Goal: Task Accomplishment & Management: Manage account settings

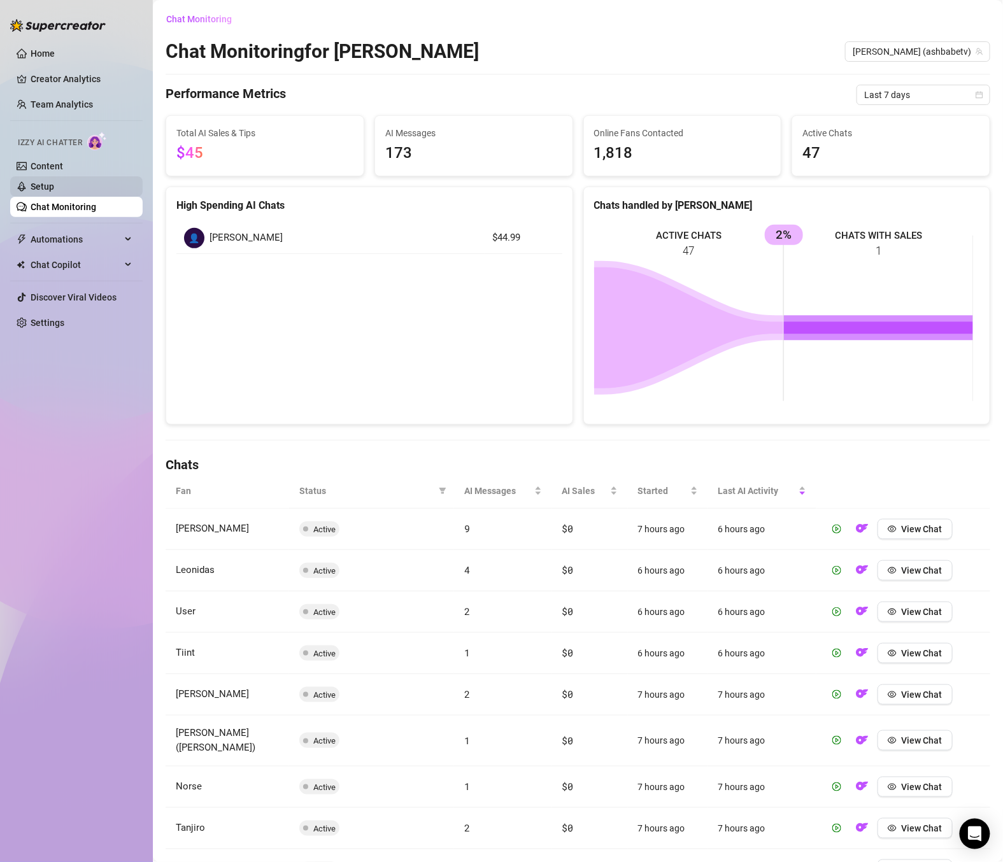
click at [54, 182] on link "Setup" at bounding box center [43, 186] width 24 height 10
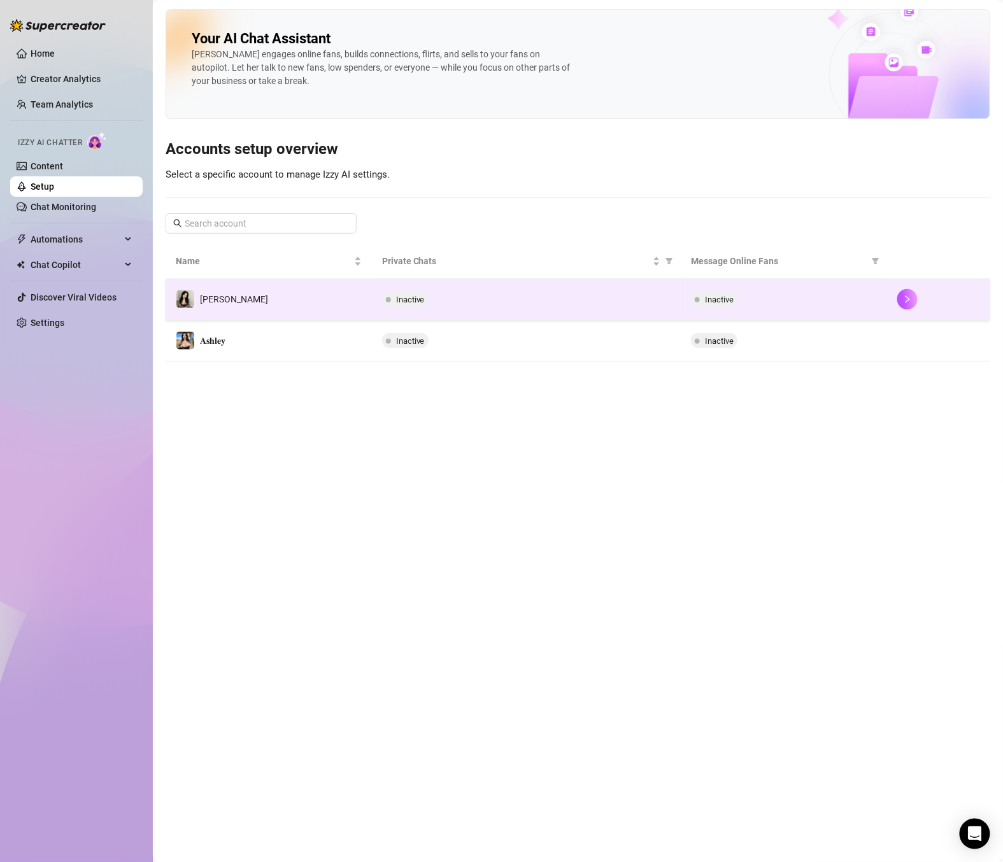
click at [555, 302] on div "Inactive" at bounding box center [526, 299] width 289 height 15
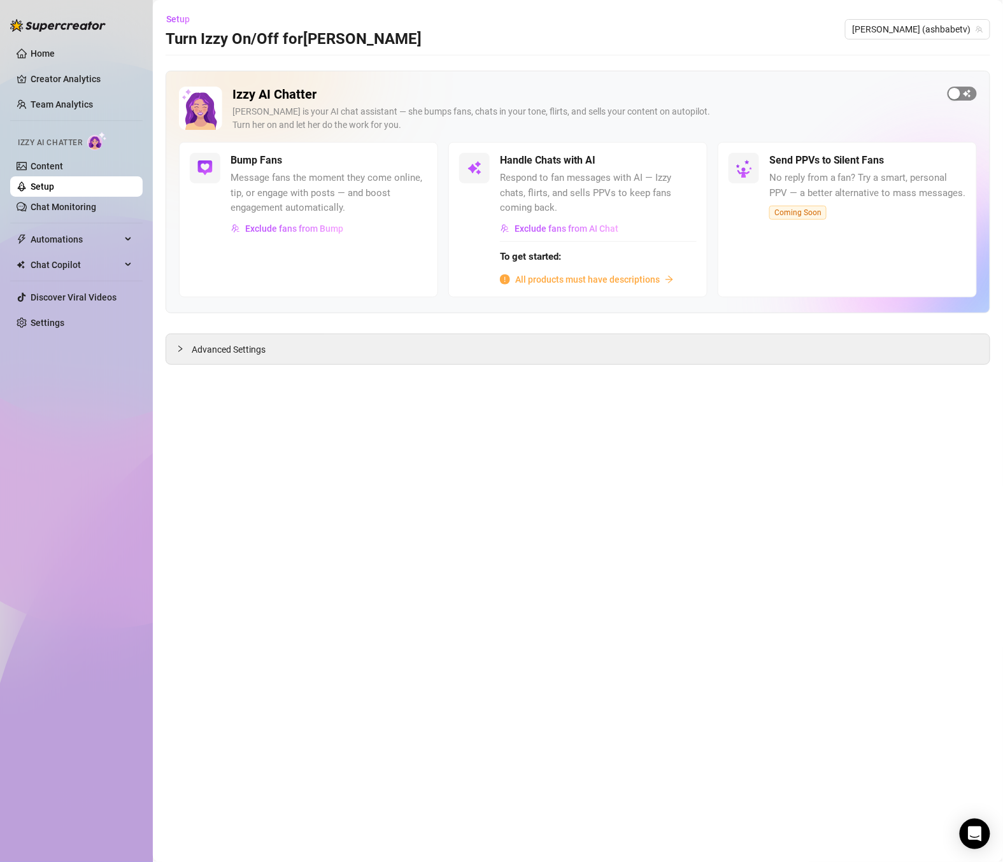
click at [959, 93] on div "button" at bounding box center [954, 93] width 11 height 11
click at [688, 162] on span "button" at bounding box center [683, 160] width 28 height 14
click at [602, 283] on span "All products must have descriptions" at bounding box center [587, 280] width 145 height 14
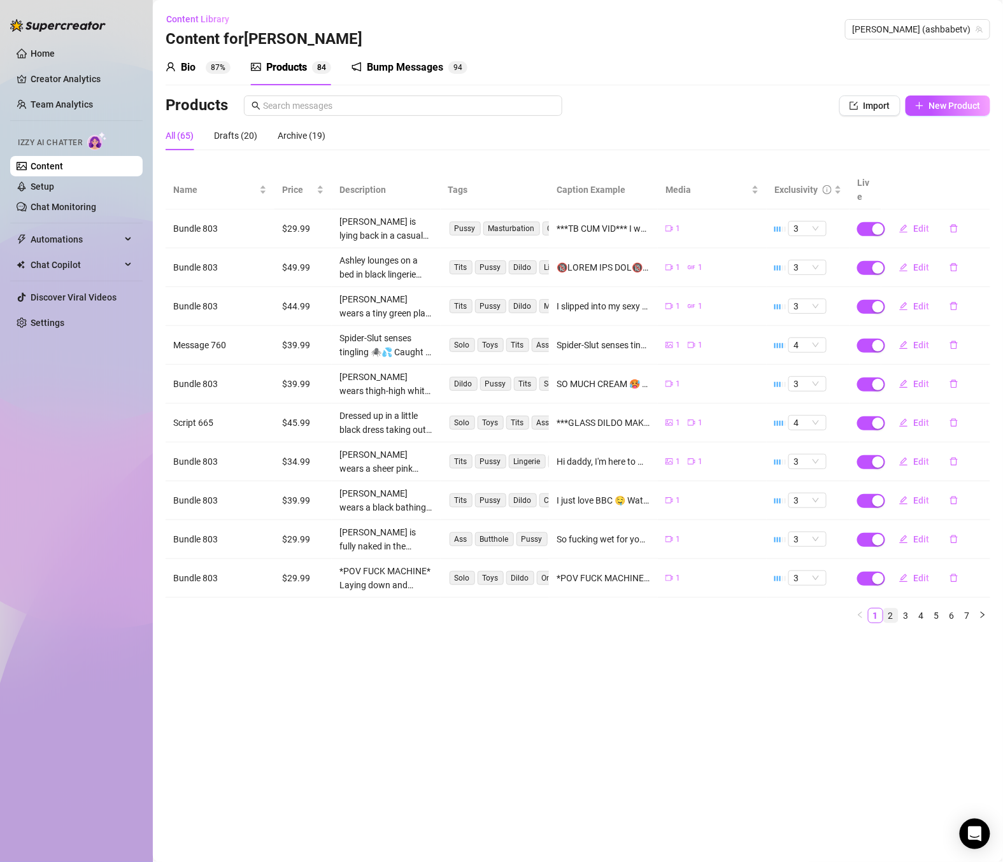
click at [888, 609] on link "2" at bounding box center [891, 616] width 14 height 14
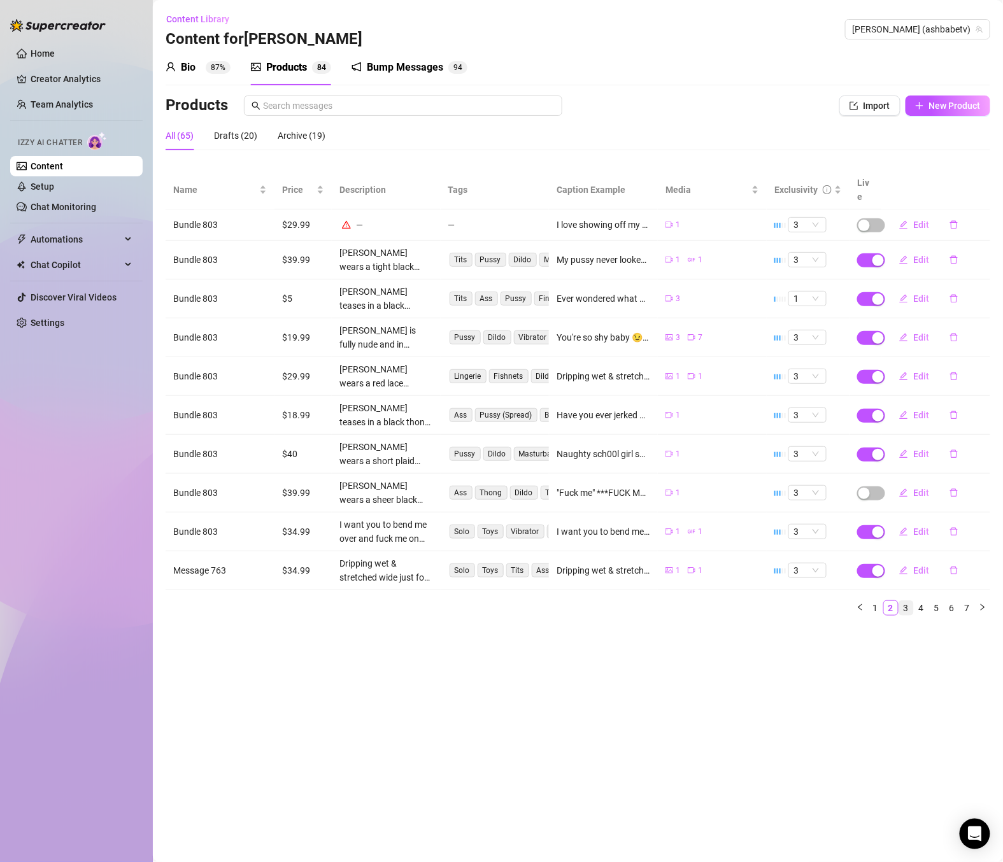
click at [903, 601] on link "3" at bounding box center [906, 608] width 14 height 14
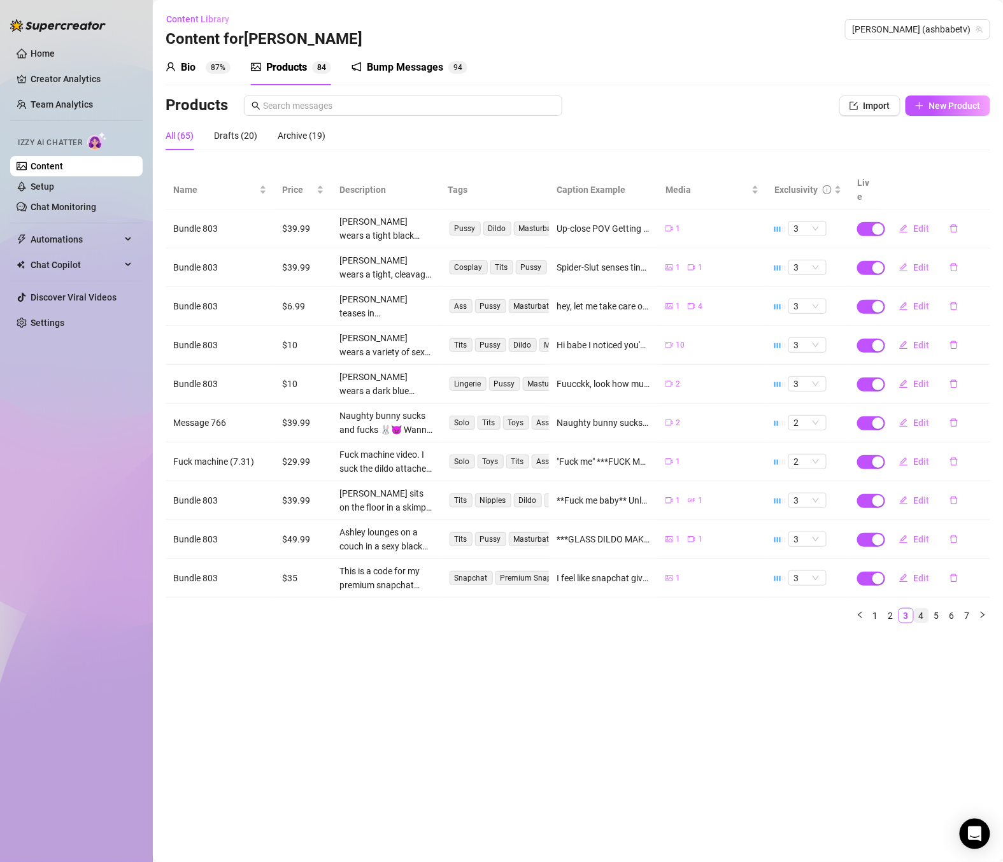
click at [923, 609] on link "4" at bounding box center [921, 616] width 14 height 14
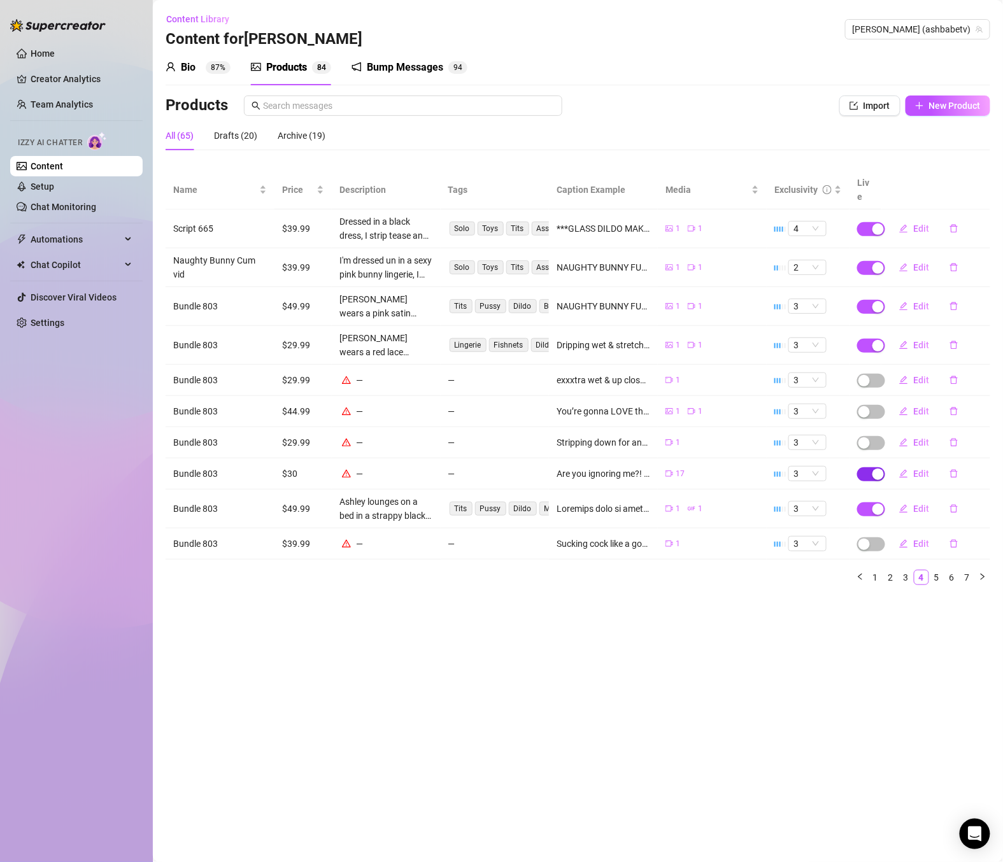
click at [864, 467] on span "button" at bounding box center [871, 474] width 28 height 14
click at [967, 430] on span "OK" at bounding box center [973, 430] width 12 height 10
click at [939, 571] on link "5" at bounding box center [937, 578] width 14 height 14
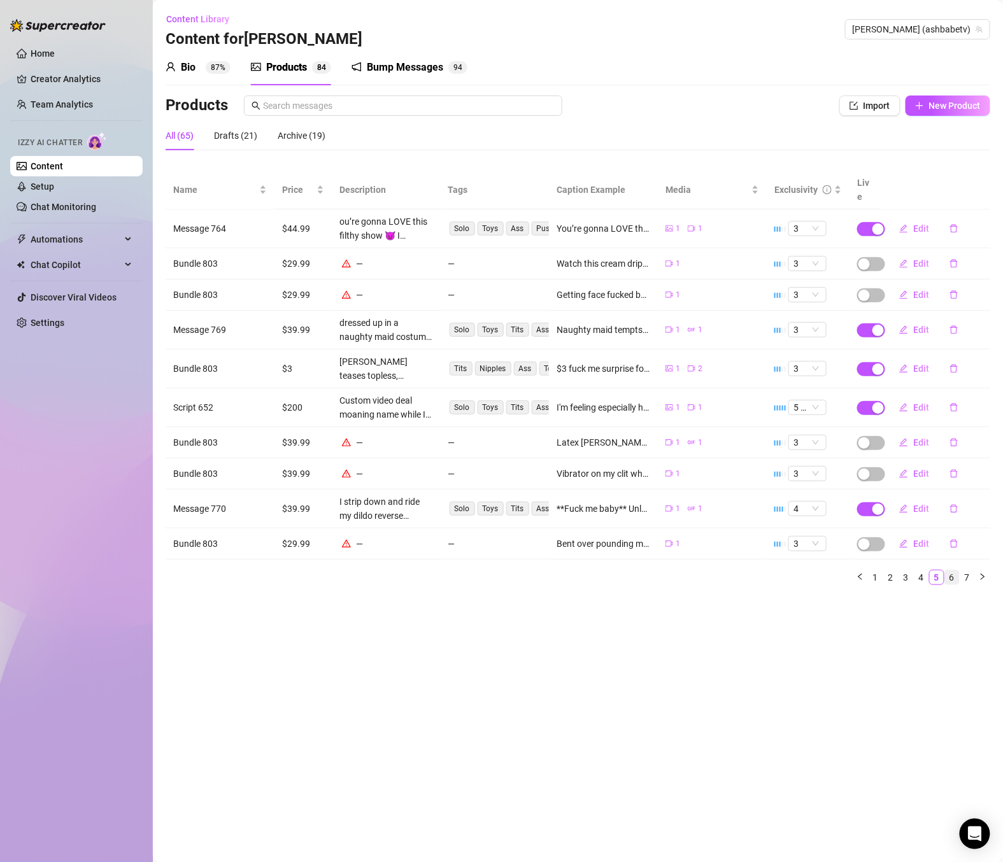
click at [949, 571] on link "6" at bounding box center [952, 578] width 14 height 14
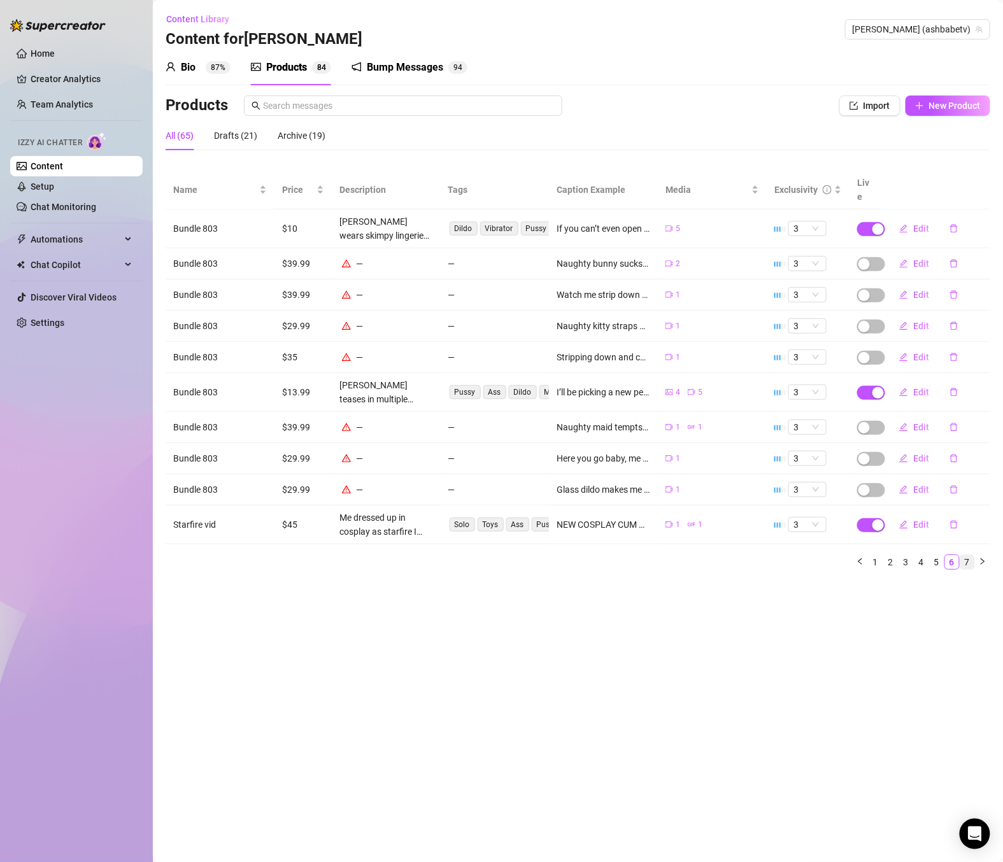
click at [967, 555] on link "7" at bounding box center [967, 562] width 14 height 14
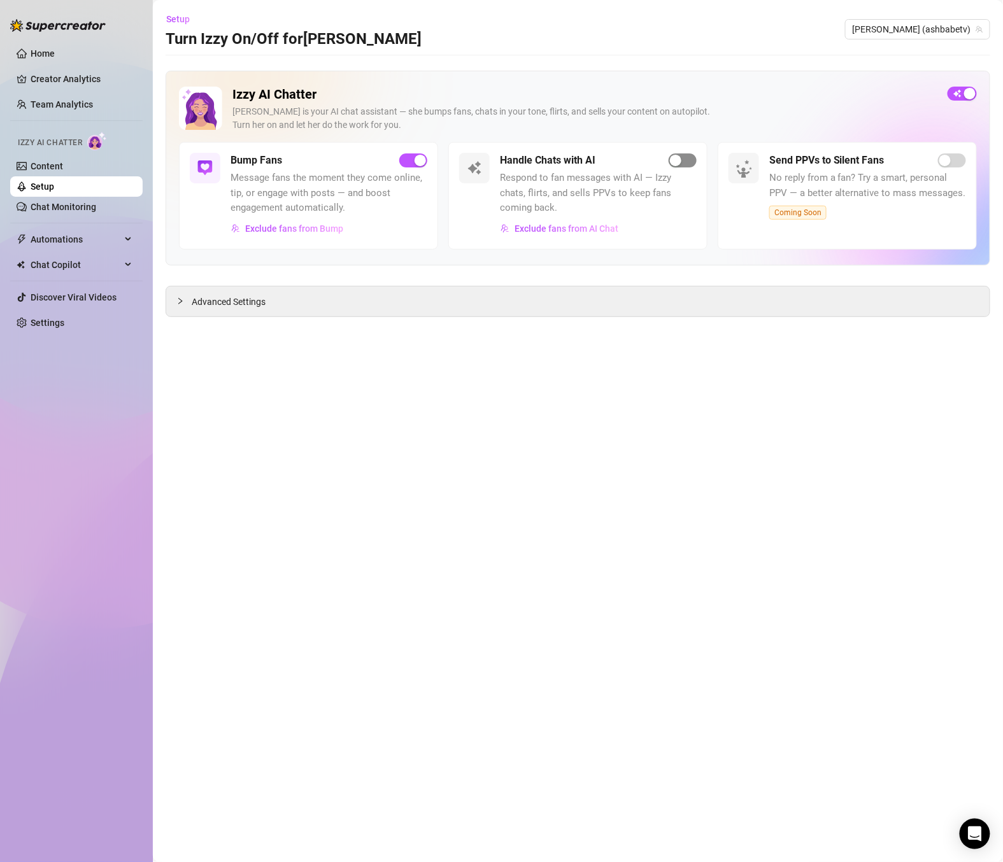
click at [674, 163] on div "button" at bounding box center [675, 160] width 11 height 11
click at [353, 311] on div "Advanced Settings" at bounding box center [577, 302] width 823 height 30
click at [211, 302] on span "Advanced Settings" at bounding box center [229, 302] width 74 height 14
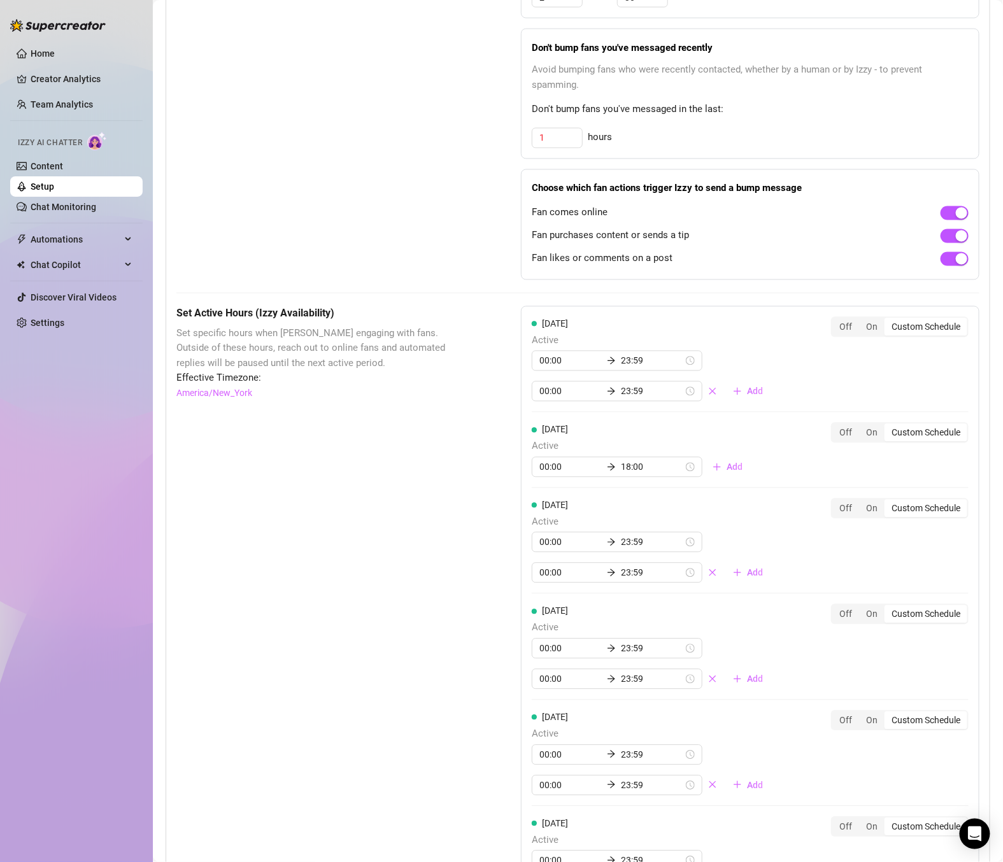
scroll to position [720, 0]
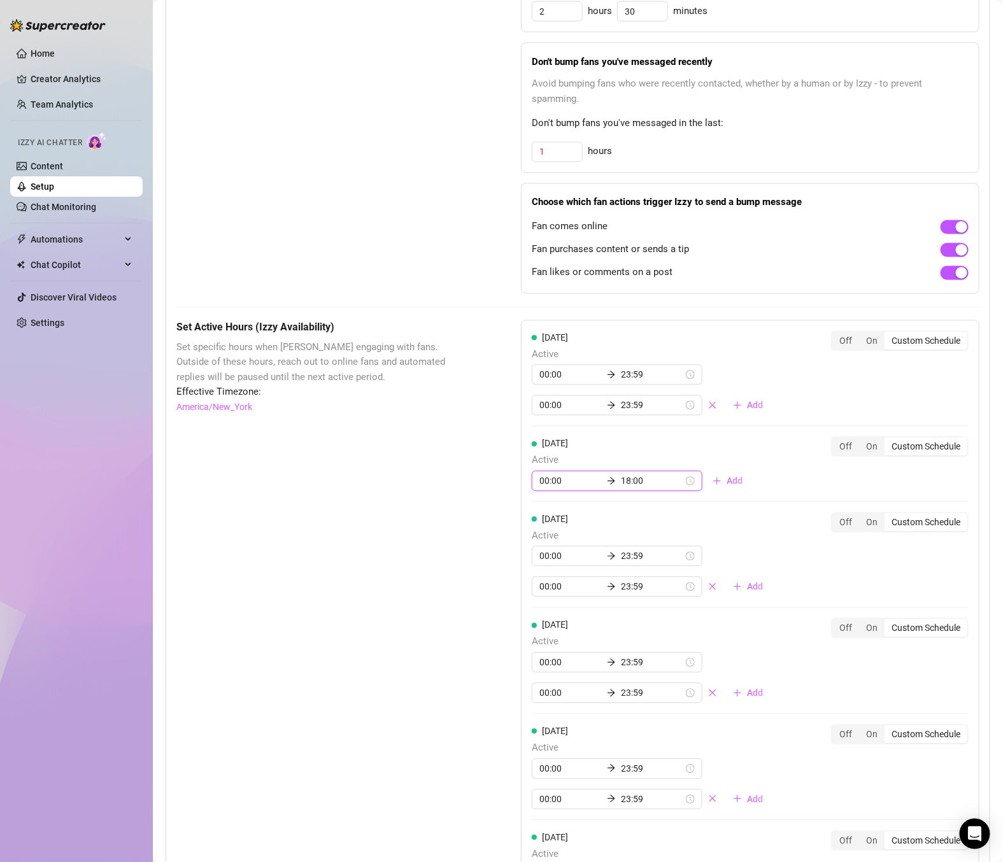
click at [657, 474] on input "18:00" at bounding box center [652, 481] width 62 height 14
click at [590, 601] on div "23" at bounding box center [591, 596] width 31 height 18
type input "23:55"
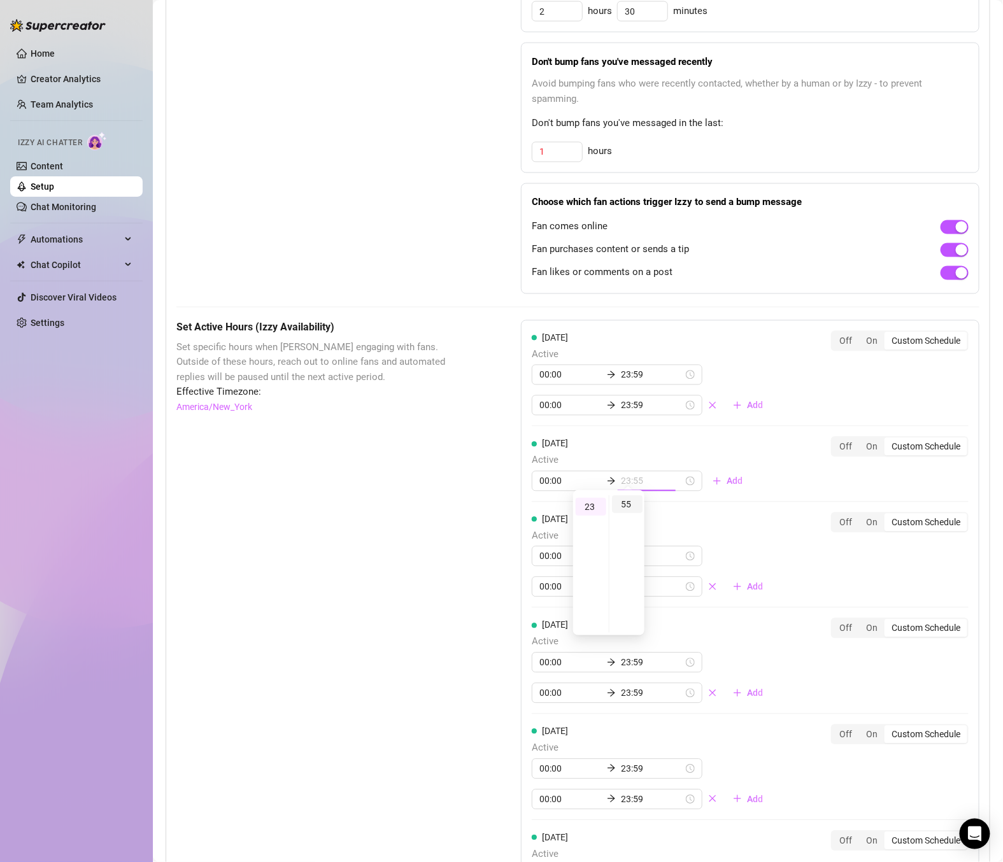
click at [629, 506] on div "55" at bounding box center [627, 504] width 31 height 18
click at [859, 438] on div "On" at bounding box center [871, 447] width 25 height 18
click at [862, 440] on input "On" at bounding box center [862, 440] width 0 height 0
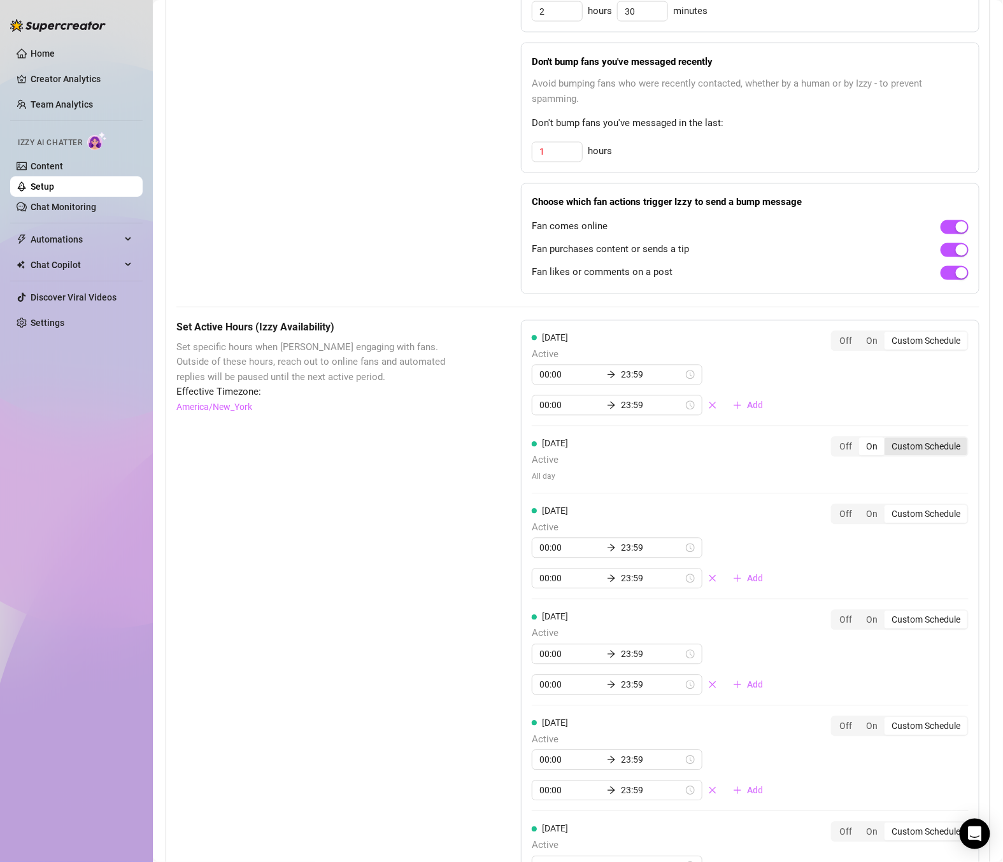
click at [900, 439] on div "Custom Schedule" at bounding box center [926, 447] width 83 height 18
click at [888, 440] on input "Custom Schedule" at bounding box center [888, 440] width 0 height 0
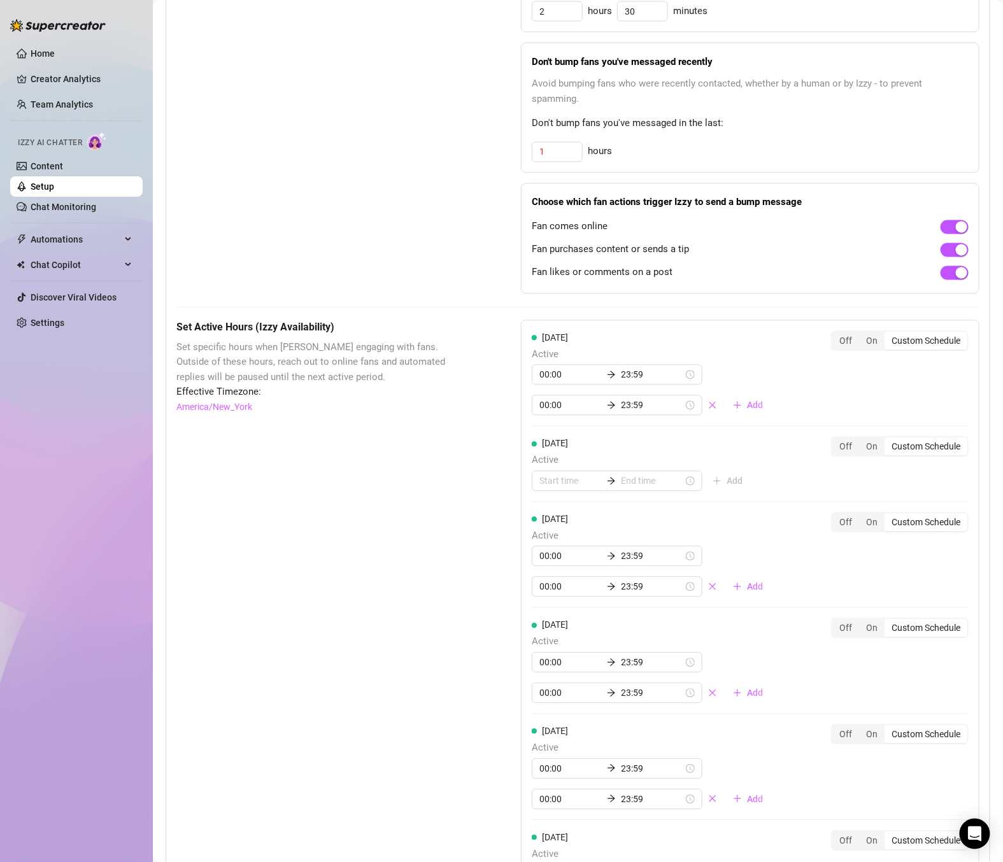
click at [694, 423] on div "[DATE] Active 00:00 23:59 00:00 23:59 Add Off On Custom Schedule [DATE] Active …" at bounding box center [750, 681] width 459 height 723
click at [859, 441] on div "On" at bounding box center [871, 447] width 25 height 18
click at [862, 440] on input "On" at bounding box center [862, 440] width 0 height 0
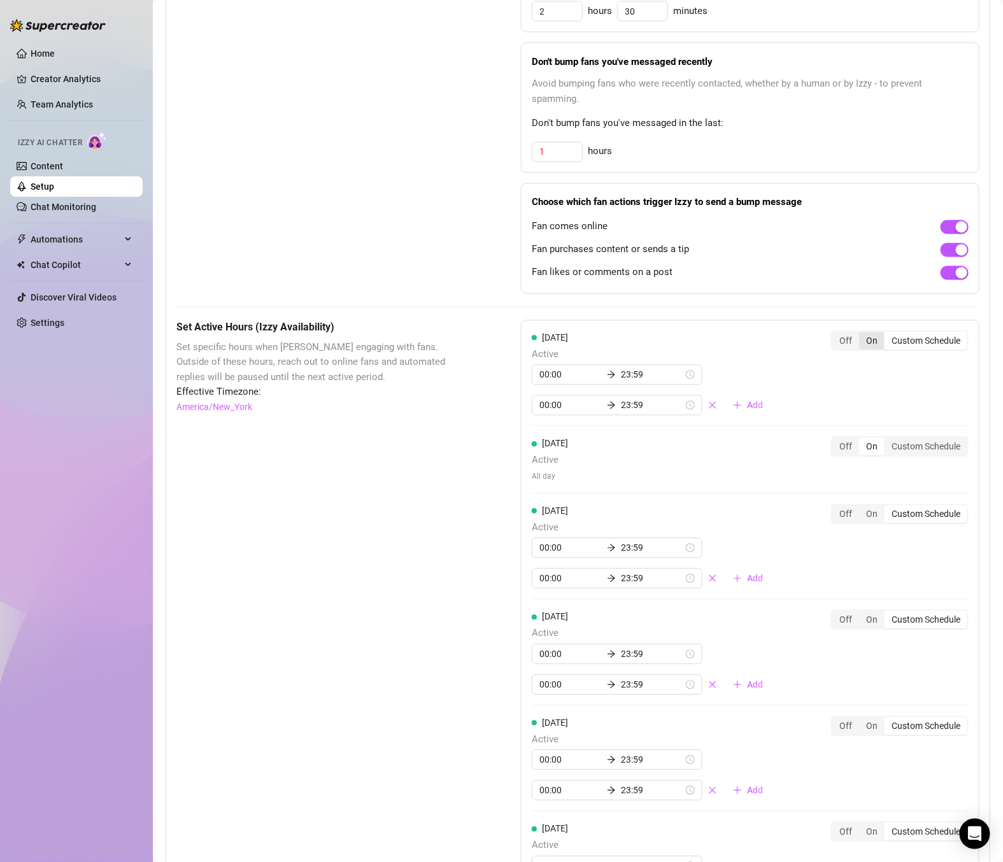
click at [859, 332] on div "On" at bounding box center [871, 341] width 25 height 18
click at [862, 334] on input "On" at bounding box center [862, 334] width 0 height 0
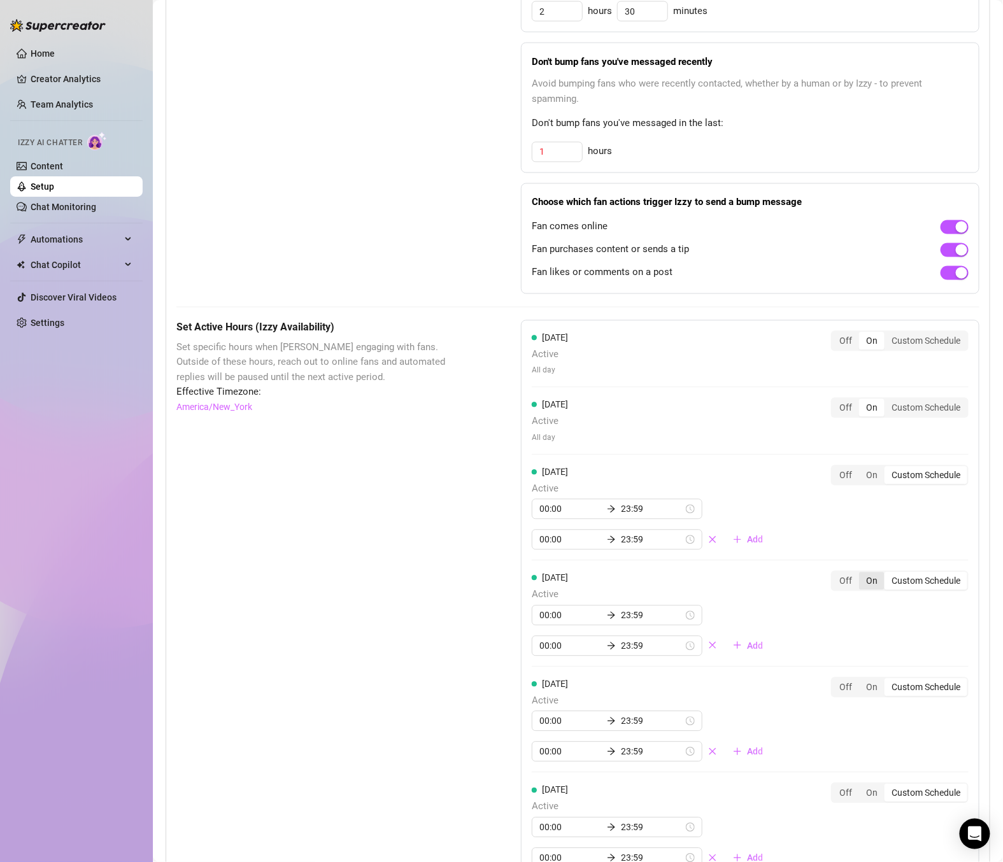
click at [862, 574] on div "On" at bounding box center [871, 582] width 25 height 18
click at [862, 574] on input "On" at bounding box center [862, 574] width 0 height 0
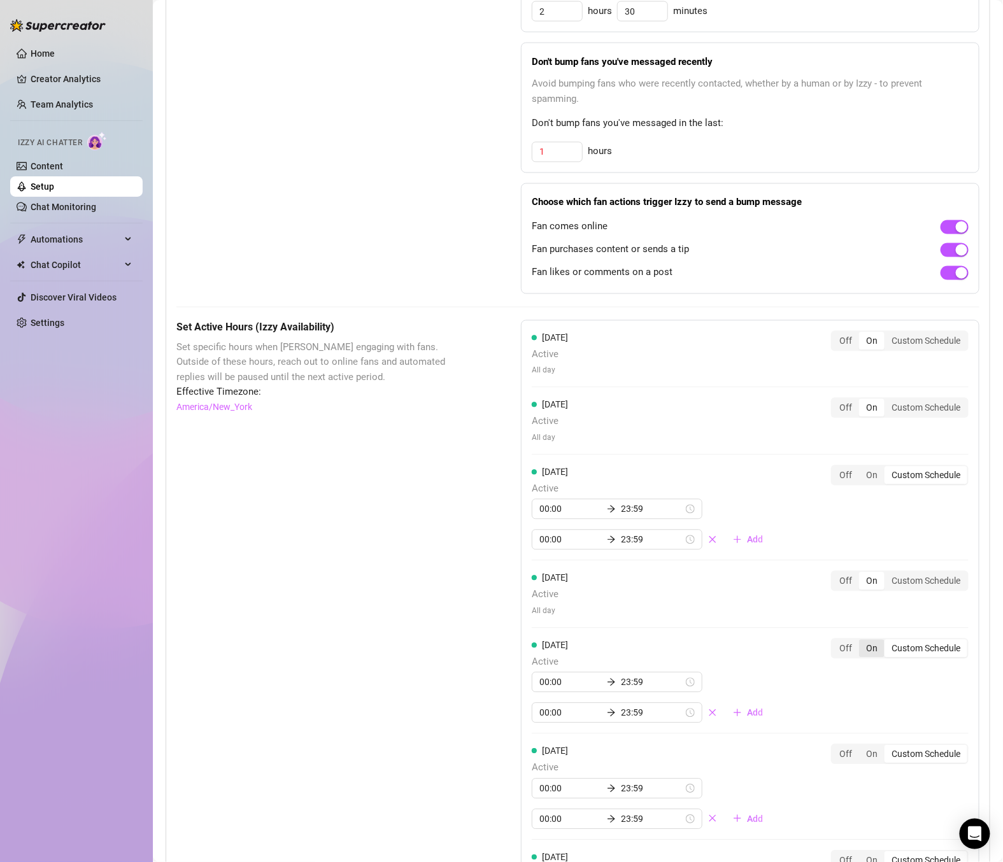
click at [864, 640] on div "On" at bounding box center [871, 649] width 25 height 18
click at [862, 642] on input "On" at bounding box center [862, 642] width 0 height 0
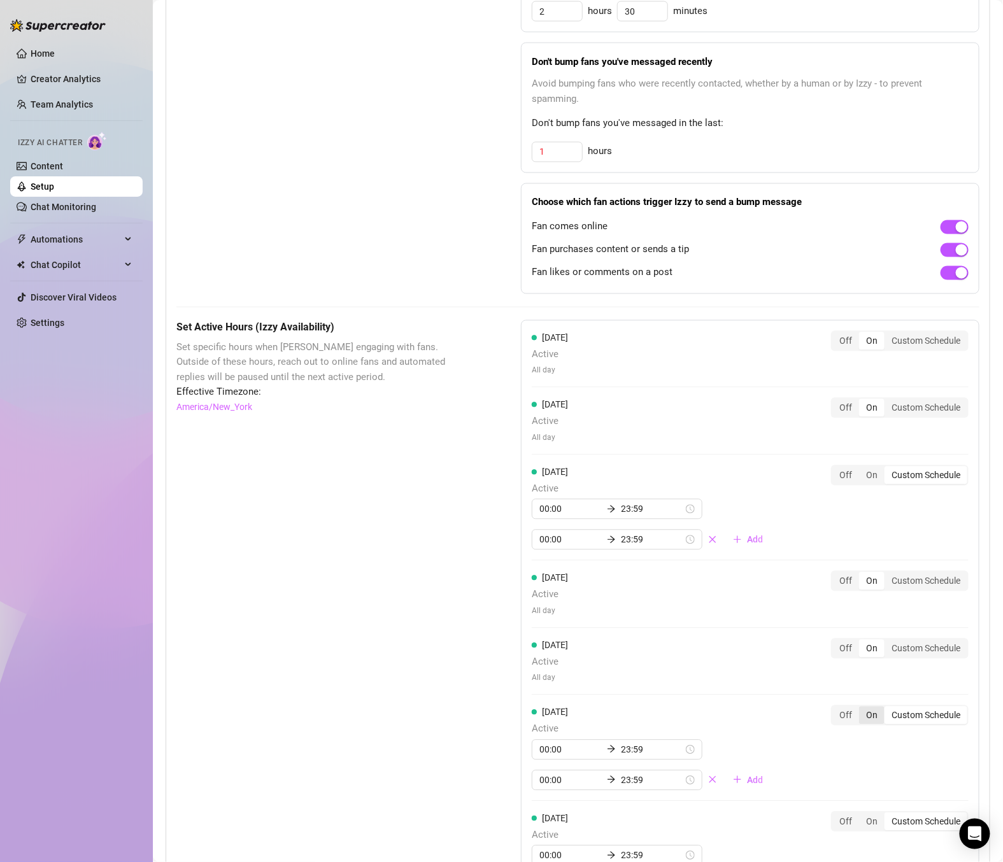
click at [859, 707] on div "On" at bounding box center [871, 716] width 25 height 18
click at [862, 709] on input "On" at bounding box center [862, 709] width 0 height 0
click at [864, 469] on div "On" at bounding box center [871, 476] width 25 height 18
click at [862, 469] on input "On" at bounding box center [862, 469] width 0 height 0
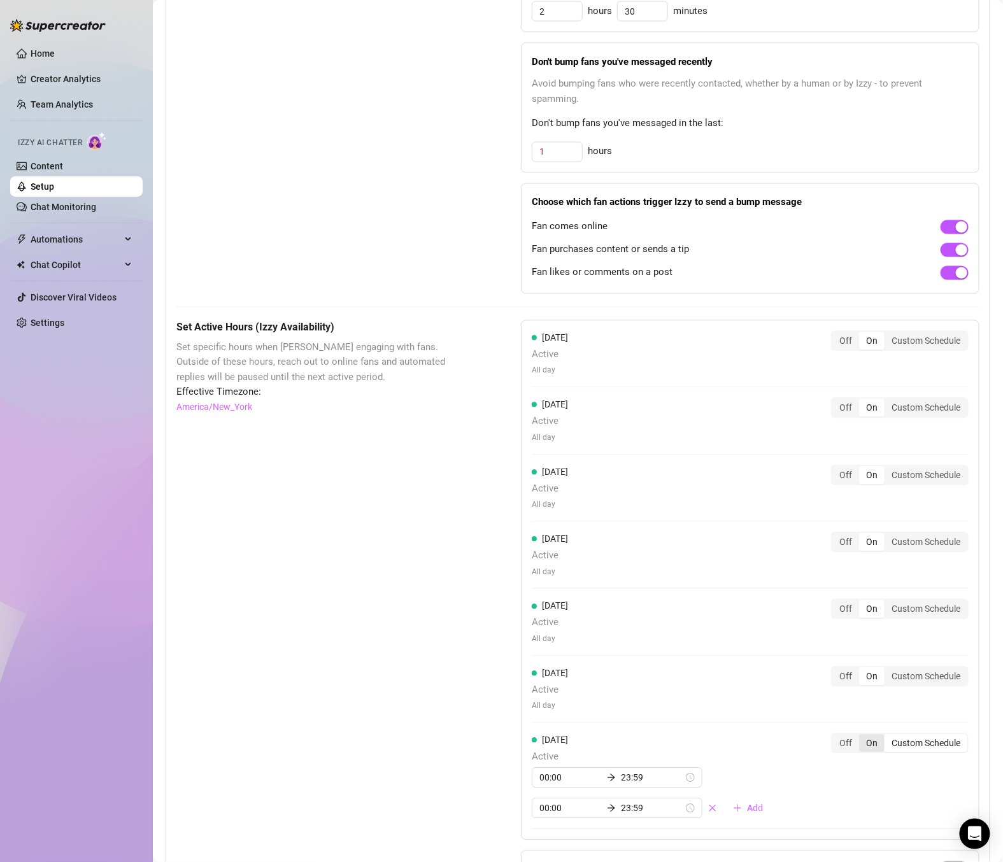
click at [862, 742] on div "On" at bounding box center [871, 744] width 25 height 18
click at [862, 737] on input "On" at bounding box center [862, 737] width 0 height 0
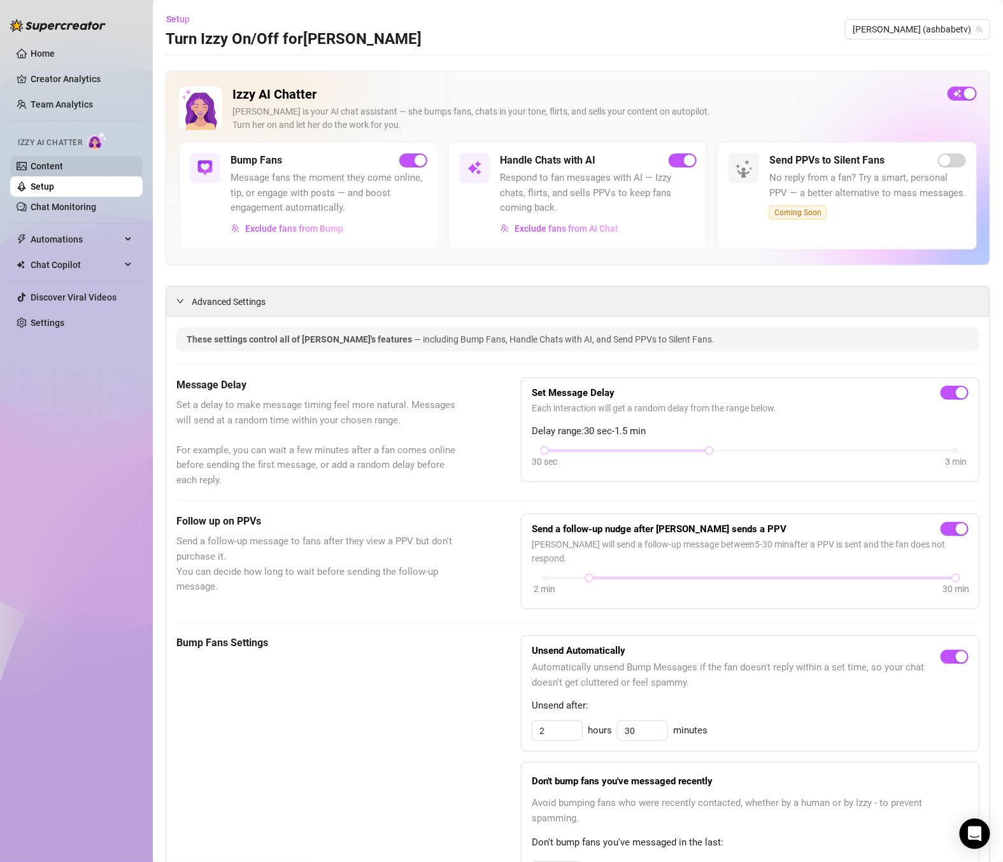
click at [62, 170] on link "Content" at bounding box center [47, 166] width 32 height 10
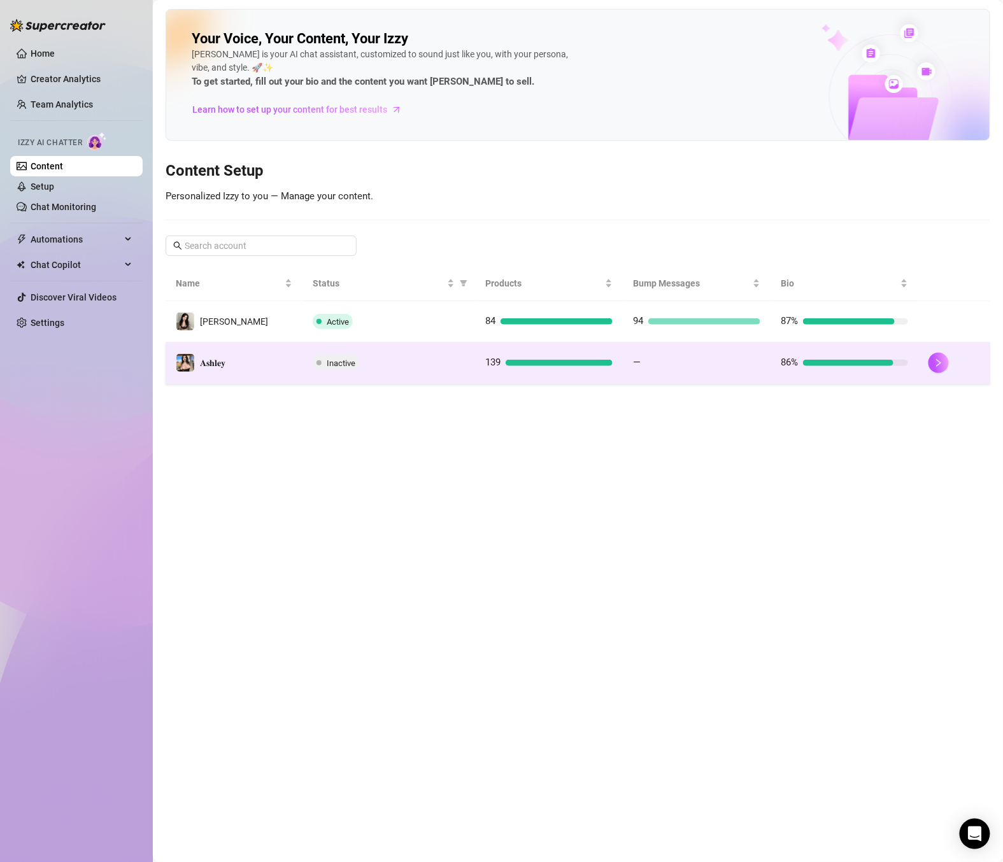
click at [559, 377] on td "139" at bounding box center [549, 363] width 148 height 41
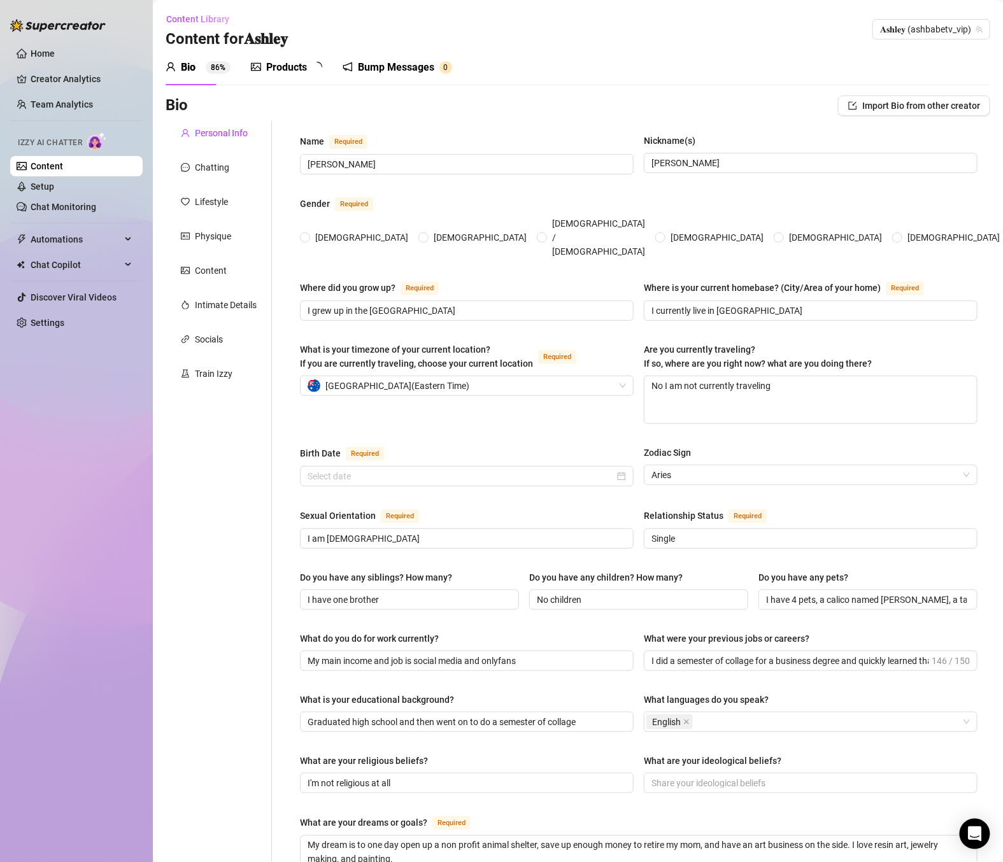
radio input "true"
type input "[DATE]"
click at [302, 62] on div "Products" at bounding box center [286, 67] width 41 height 15
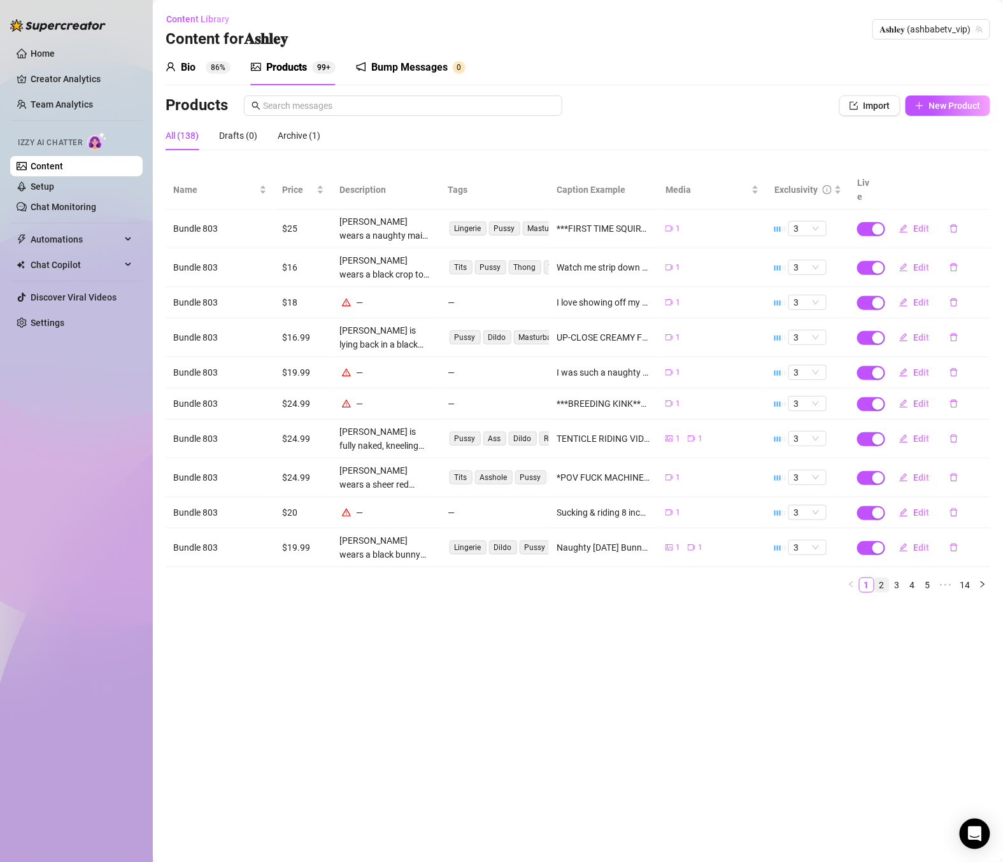
click at [883, 578] on link "2" at bounding box center [882, 585] width 14 height 14
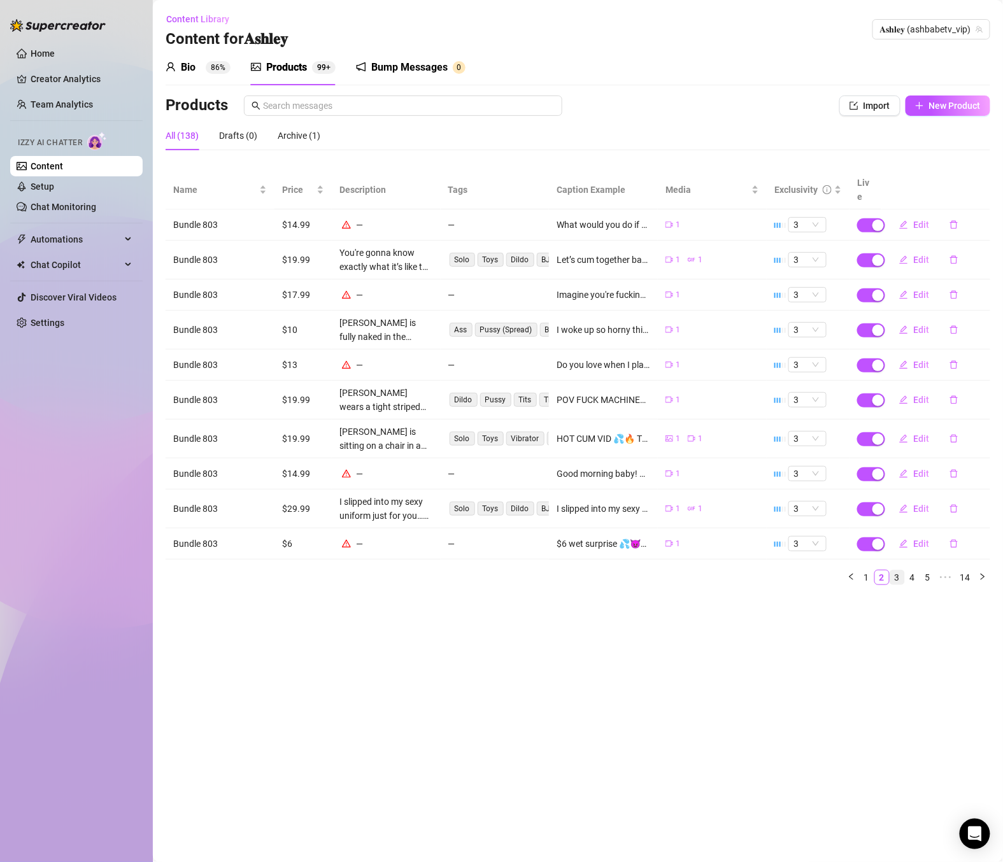
click at [895, 571] on link "3" at bounding box center [897, 578] width 14 height 14
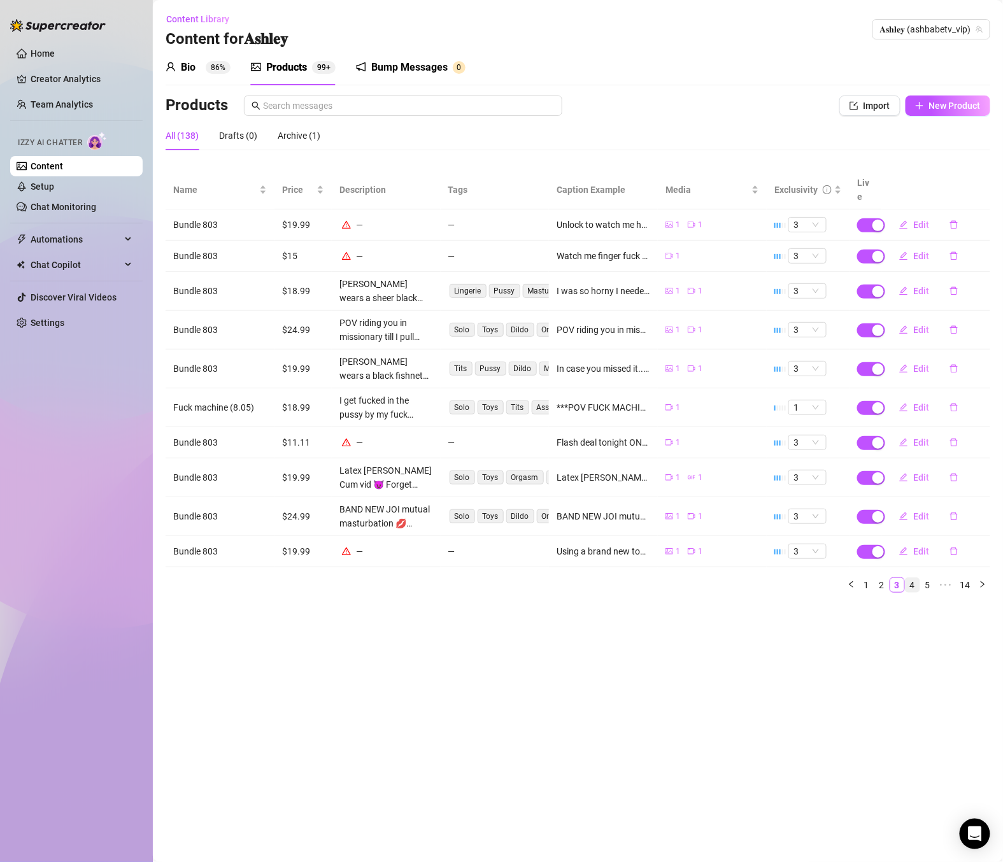
click at [912, 578] on li "4" at bounding box center [912, 585] width 15 height 15
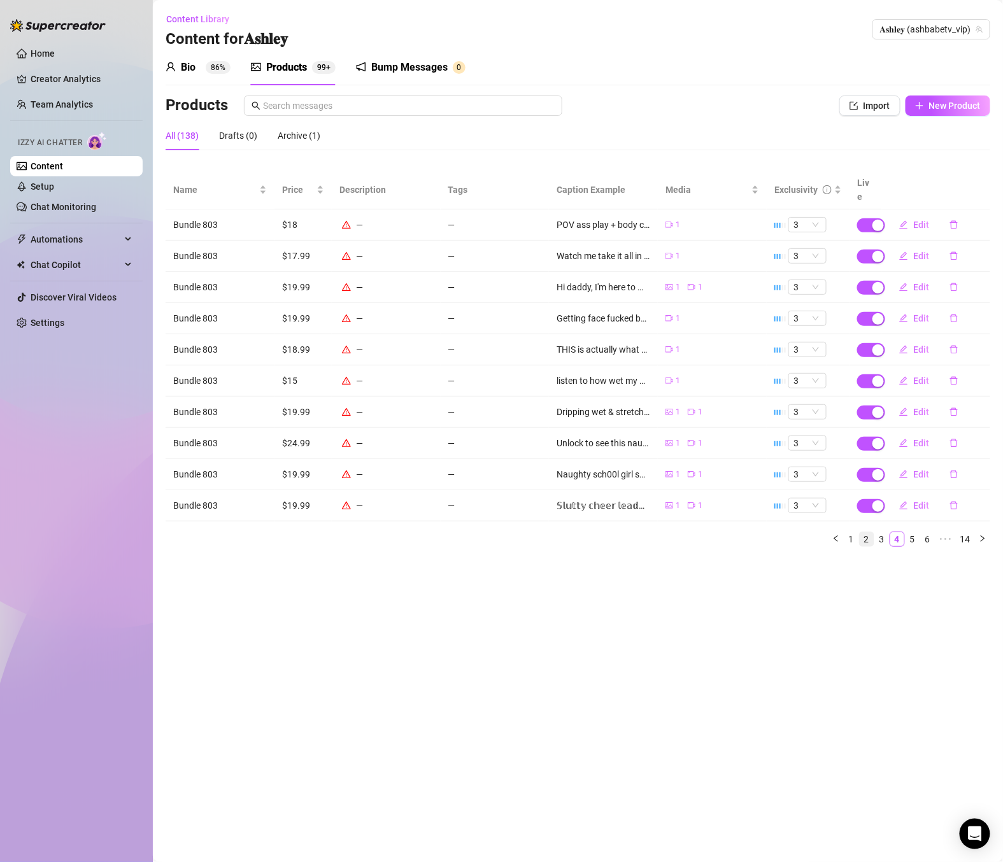
click at [869, 532] on link "2" at bounding box center [867, 539] width 14 height 14
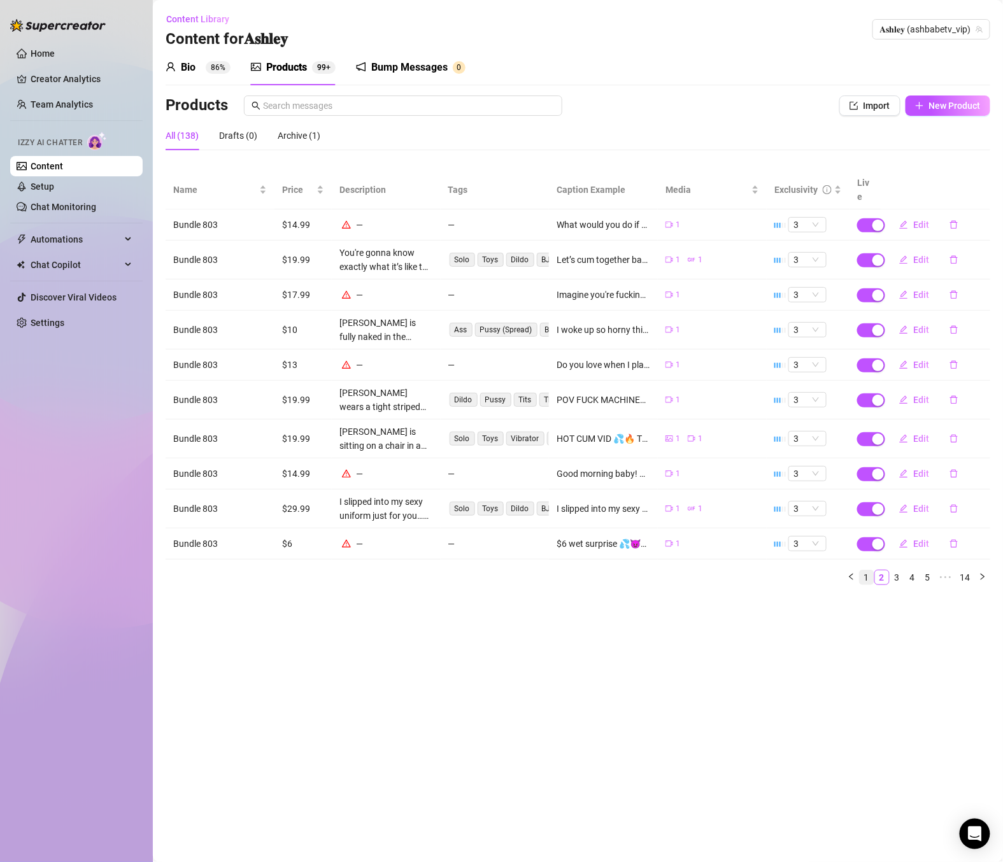
click at [862, 571] on link "1" at bounding box center [867, 578] width 14 height 14
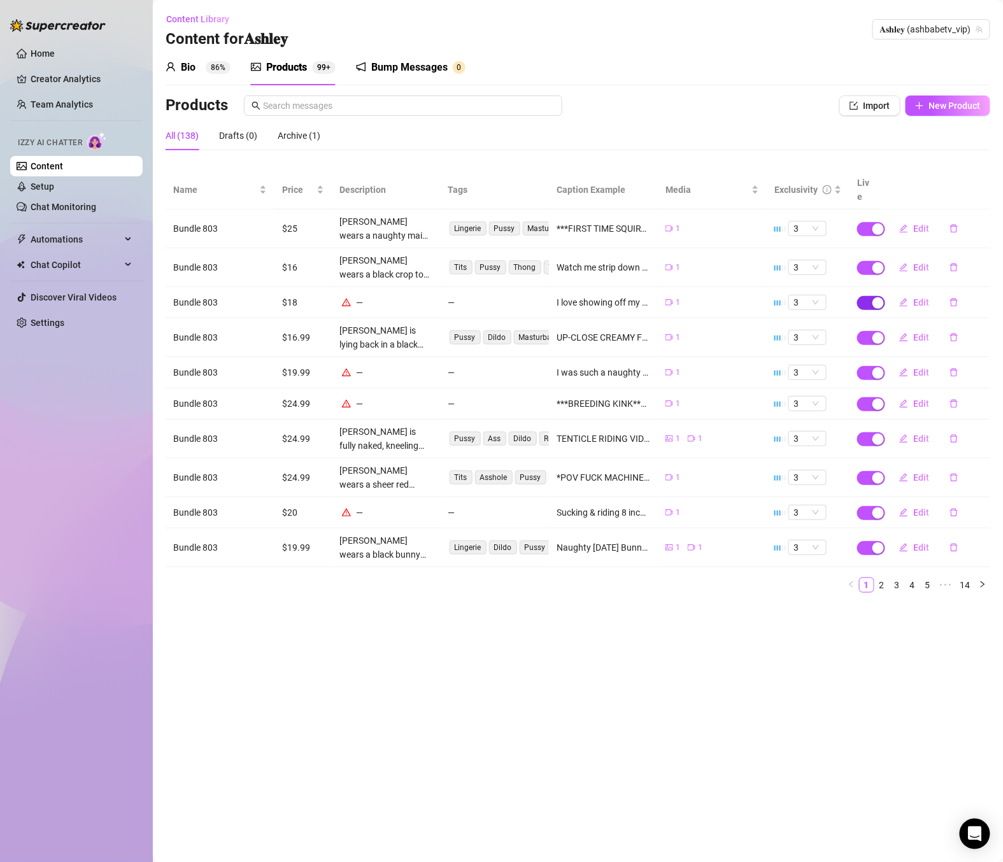
click at [869, 296] on span "button" at bounding box center [871, 303] width 28 height 14
click at [967, 262] on span "OK" at bounding box center [973, 258] width 12 height 10
click at [869, 366] on span "button" at bounding box center [871, 373] width 28 height 14
click at [972, 333] on span "OK" at bounding box center [973, 329] width 12 height 10
click at [873, 399] on div "button" at bounding box center [877, 404] width 11 height 11
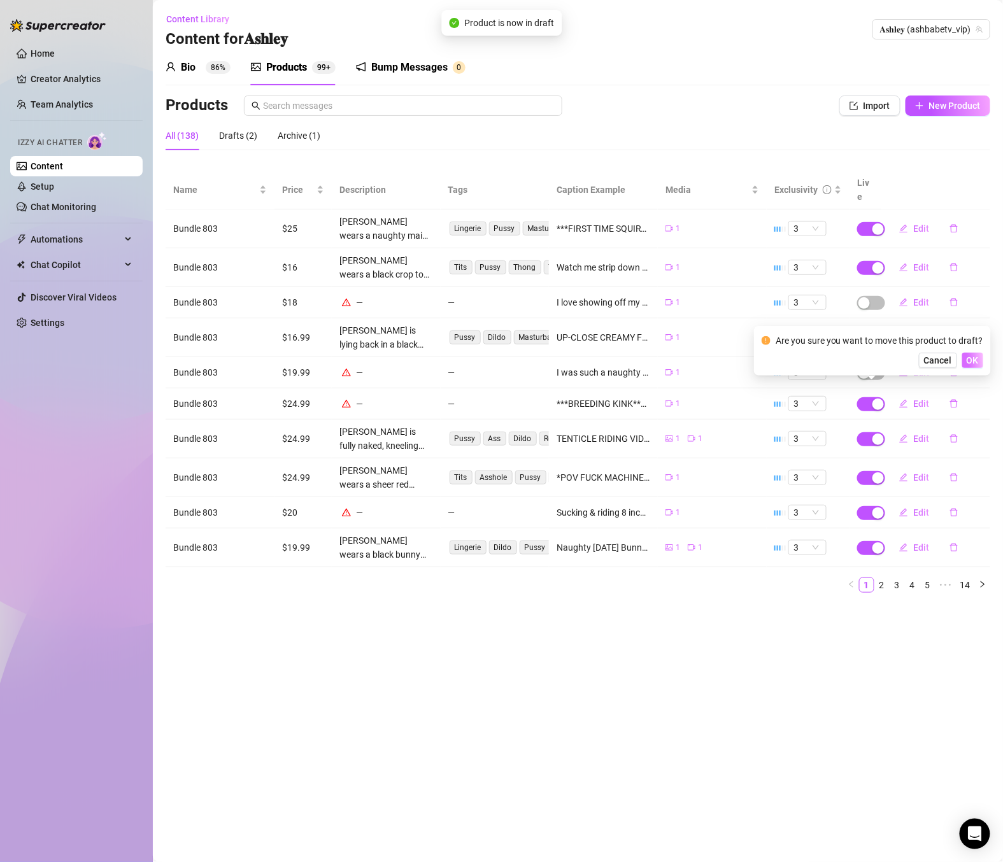
click at [967, 355] on span "OK" at bounding box center [973, 360] width 12 height 10
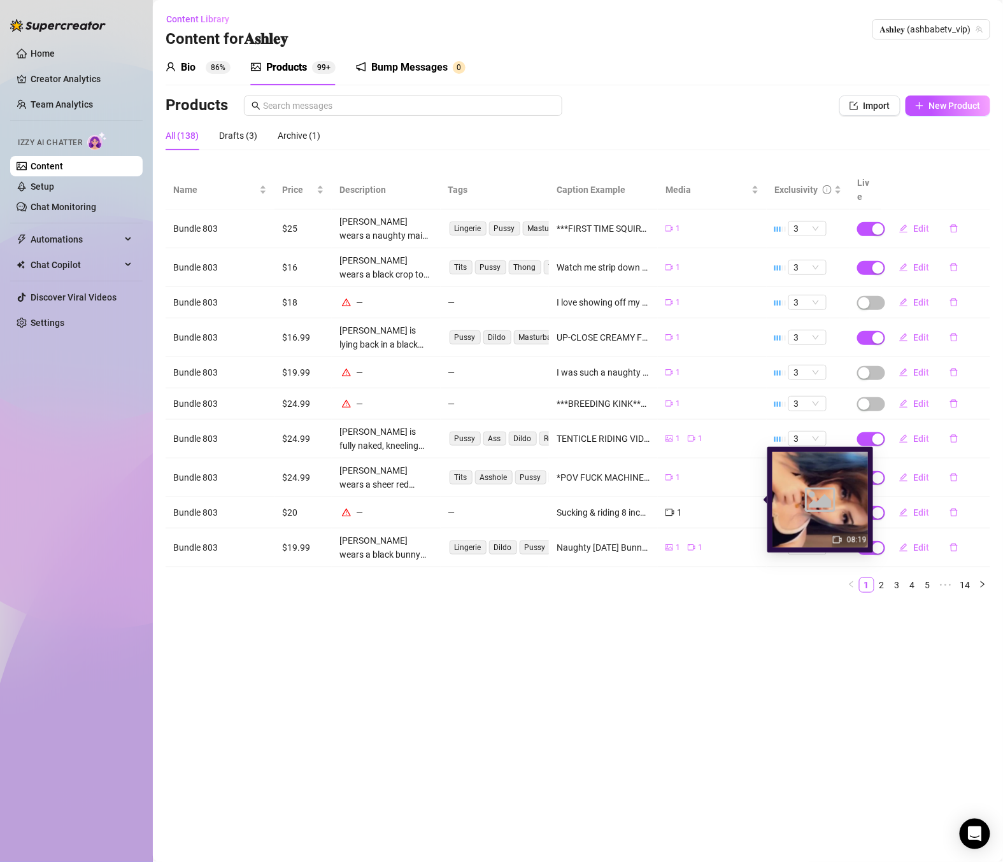
click at [673, 506] on div "1" at bounding box center [673, 513] width 17 height 14
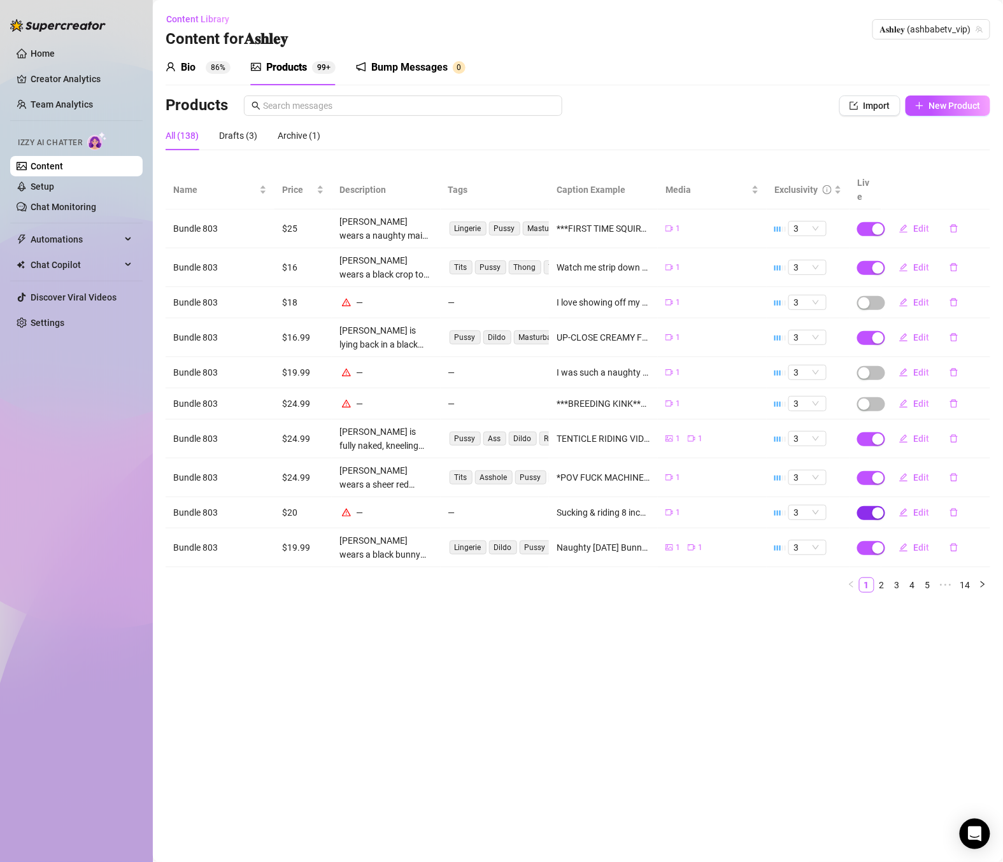
click at [872, 506] on span "button" at bounding box center [871, 513] width 28 height 14
click at [969, 474] on span "OK" at bounding box center [973, 469] width 12 height 10
click at [885, 578] on link "2" at bounding box center [882, 585] width 14 height 14
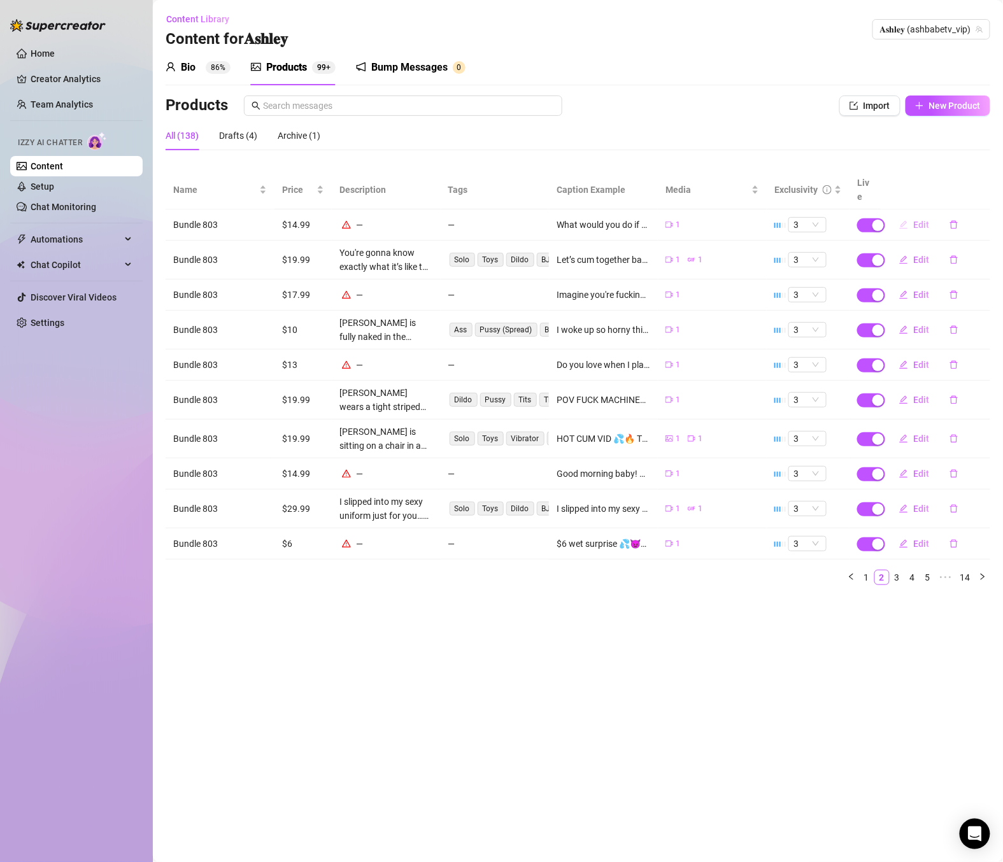
click at [918, 220] on span "Edit" at bounding box center [921, 225] width 16 height 10
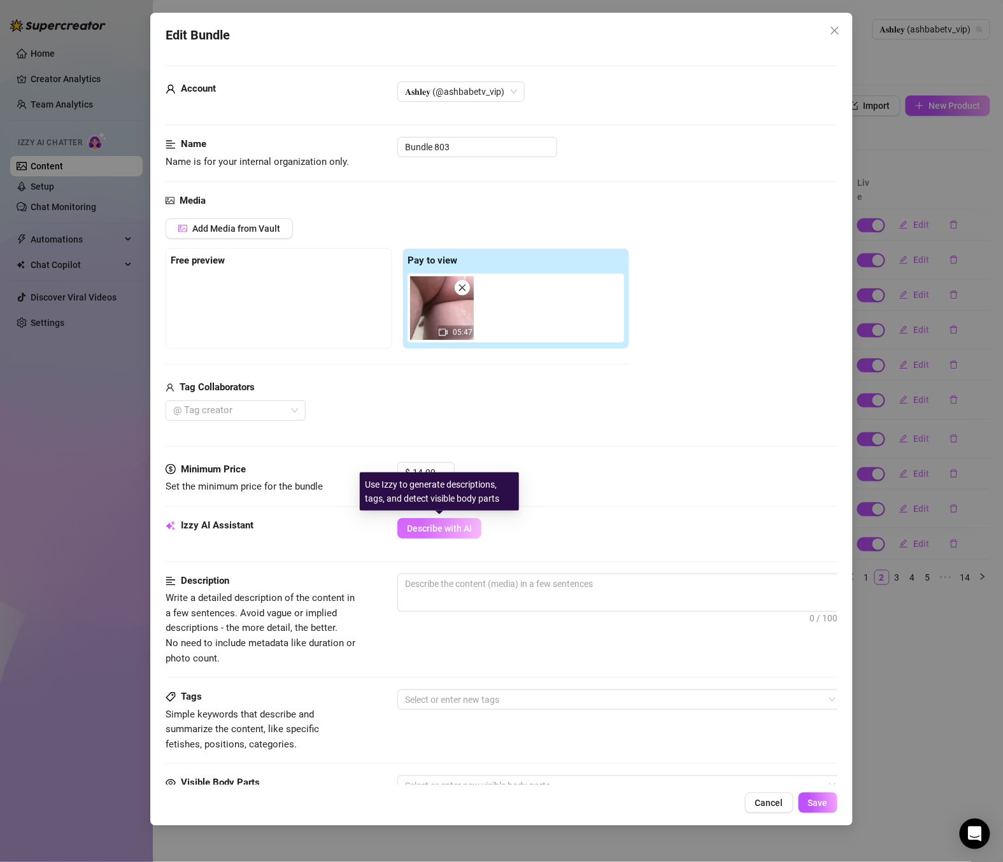
click at [467, 533] on span "Describe with AI" at bounding box center [439, 528] width 65 height 10
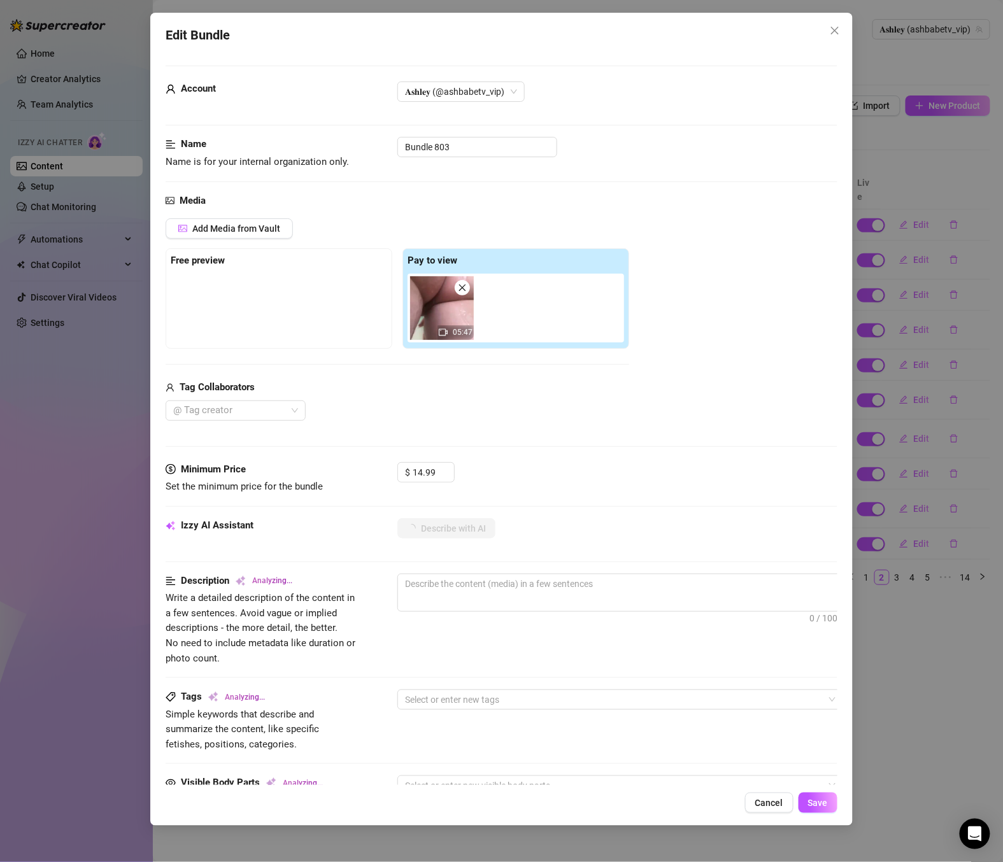
type textarea "[PERSON_NAME]"
type textarea "[PERSON_NAME] is"
type textarea "[PERSON_NAME] is fully"
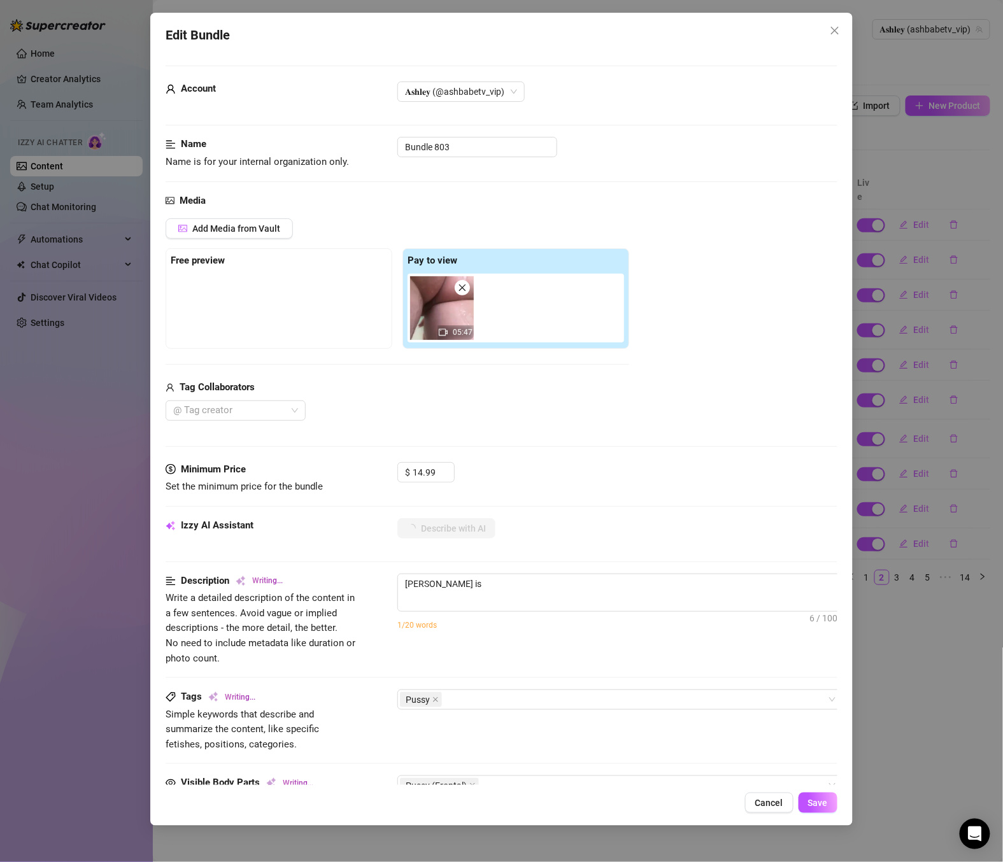
type textarea "[PERSON_NAME] is fully"
type textarea "[PERSON_NAME] is fully naked"
type textarea "[PERSON_NAME] is fully naked in"
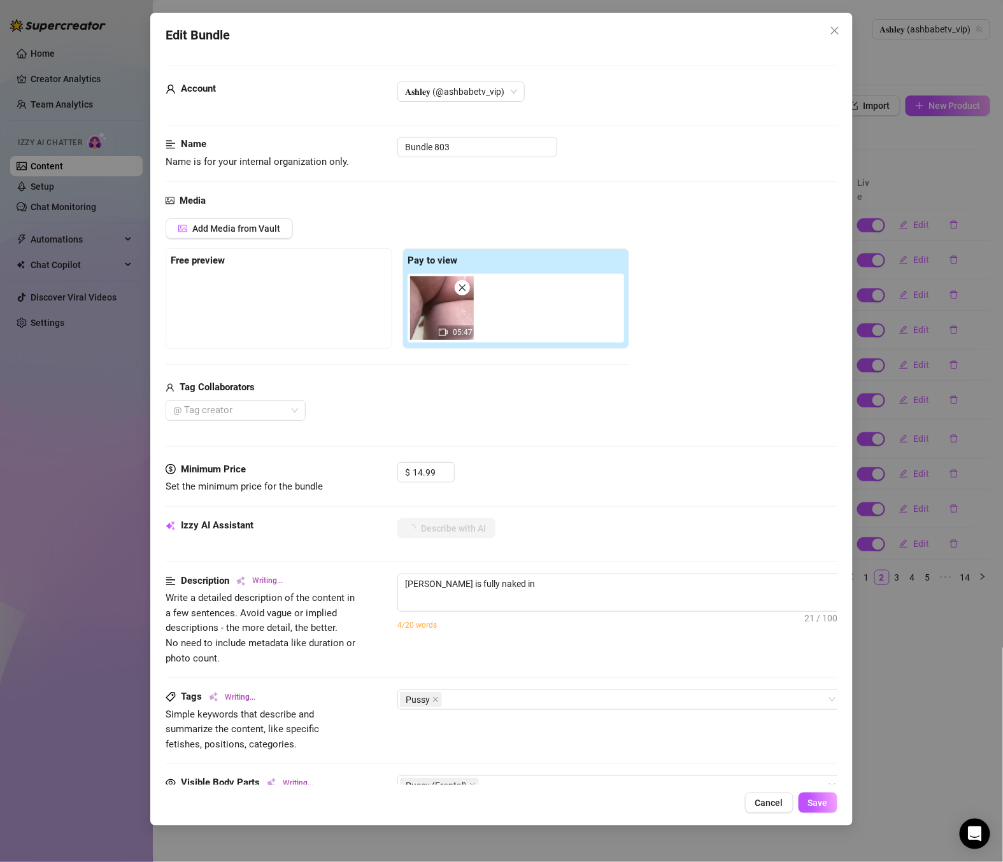
type textarea "[PERSON_NAME] is fully naked in the"
type textarea "[PERSON_NAME] is fully naked in the shower,"
type textarea "[PERSON_NAME] is fully naked in the shower, showing"
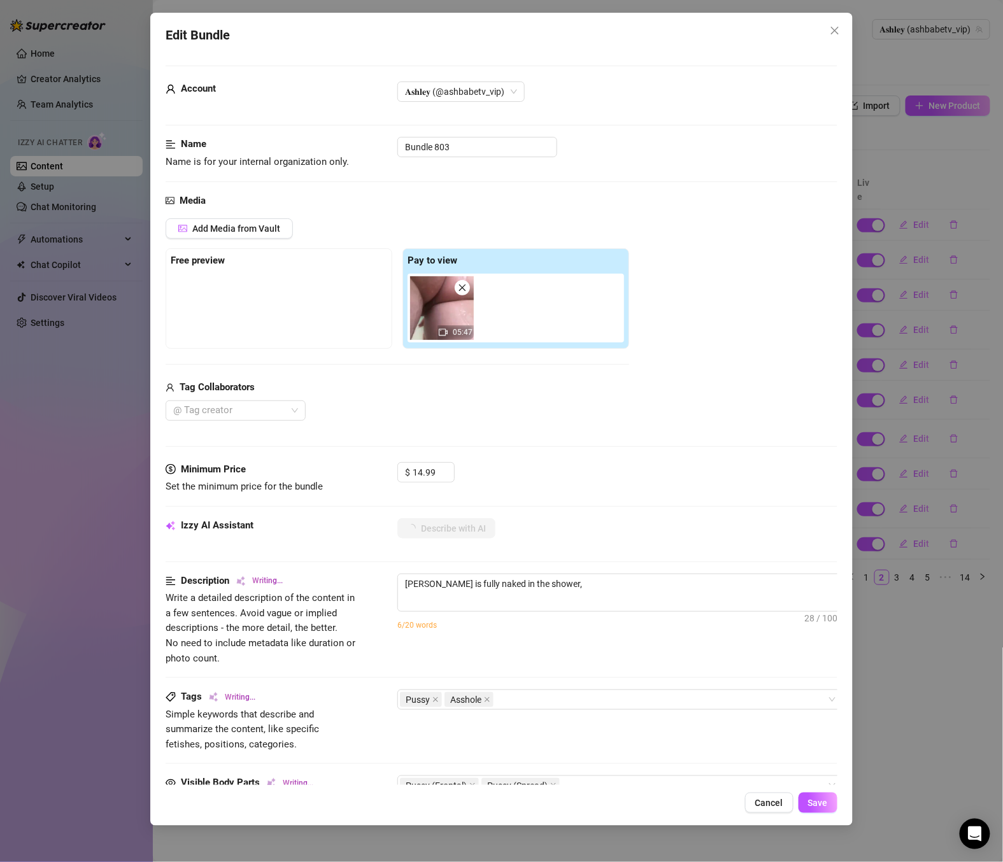
type textarea "[PERSON_NAME] is fully naked in the shower, showing"
type textarea "[PERSON_NAME] is fully naked in the shower, showing off"
type textarea "[PERSON_NAME] is fully naked in the shower, showing off her"
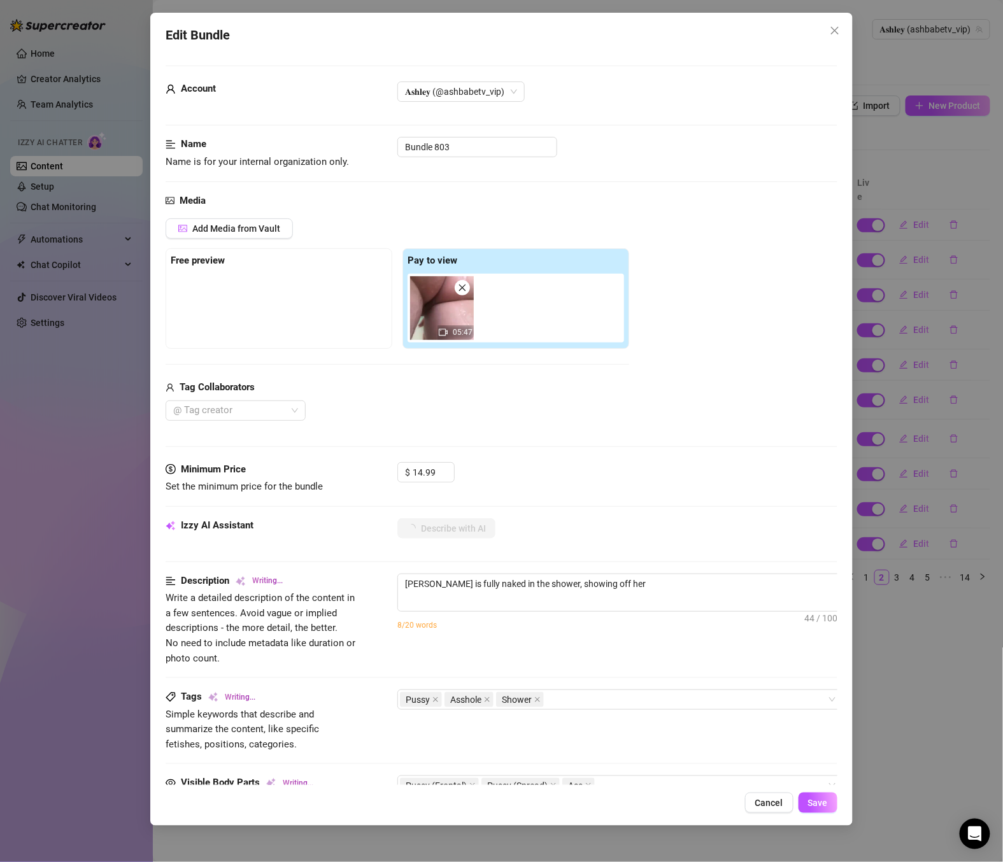
type textarea "[PERSON_NAME] is fully naked in the shower, showing off her smooth"
type textarea "[PERSON_NAME] is fully naked in the shower, showing off her smooth pussy"
type textarea "[PERSON_NAME] is fully naked in the shower, showing off her smooth pussy and"
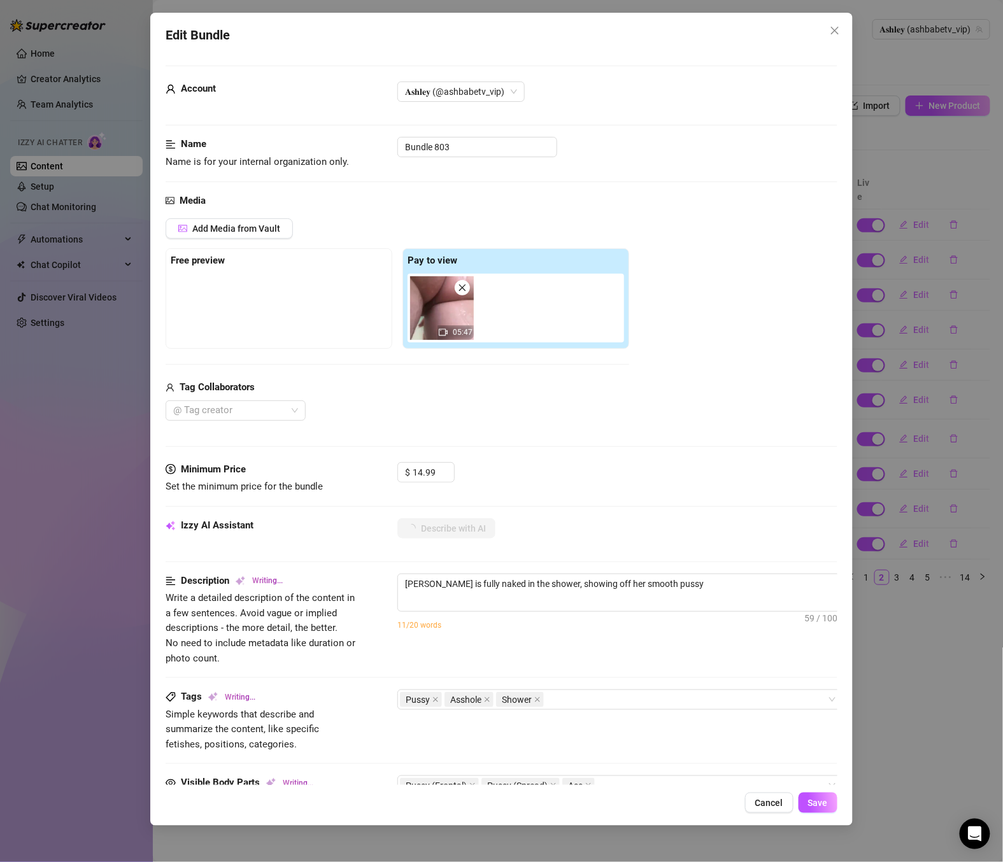
type textarea "[PERSON_NAME] is fully naked in the shower, showing off her smooth pussy and"
type textarea "[PERSON_NAME] is fully naked in the shower, showing off her smooth pussy and ti…"
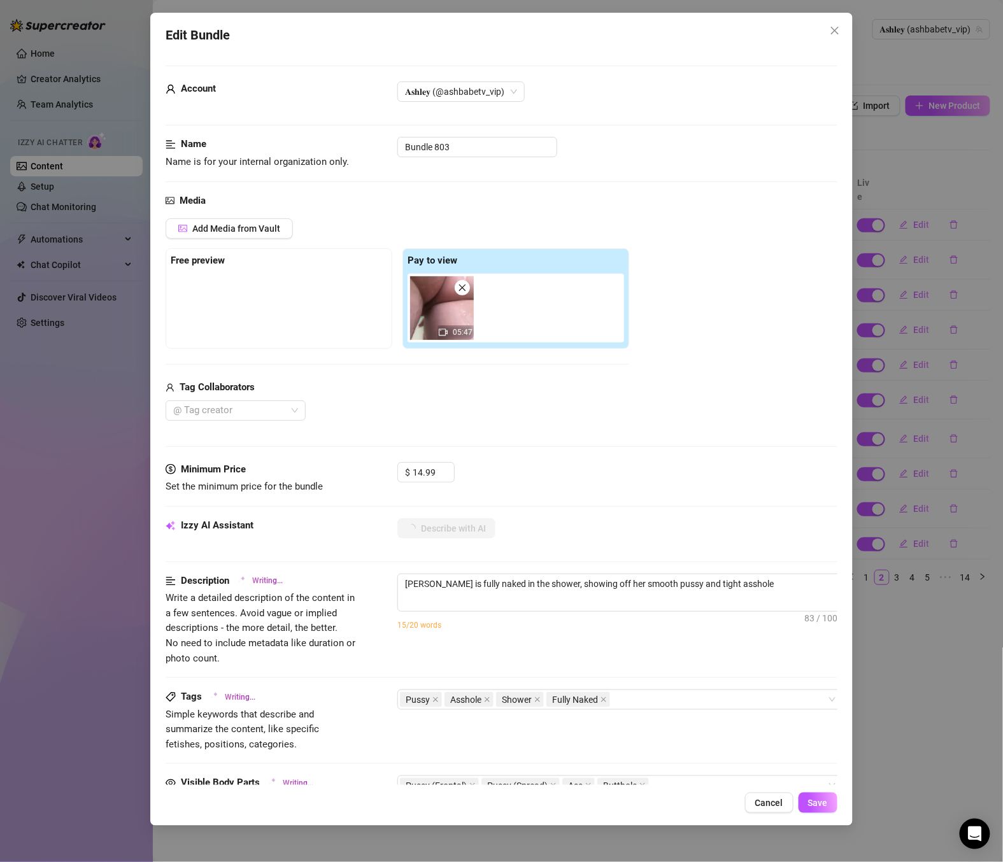
type textarea "[PERSON_NAME] is fully naked in the shower, showing off her smooth pussy and ti…"
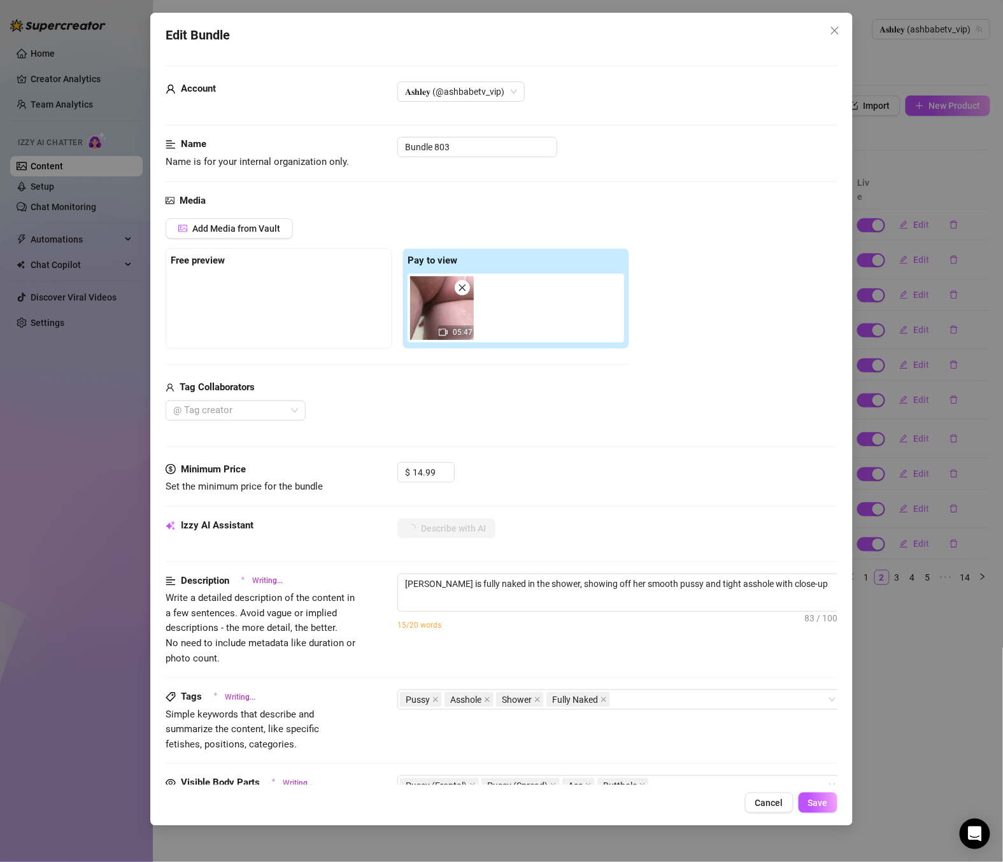
type textarea "[PERSON_NAME] is fully naked in the shower, showing off her smooth pussy and ti…"
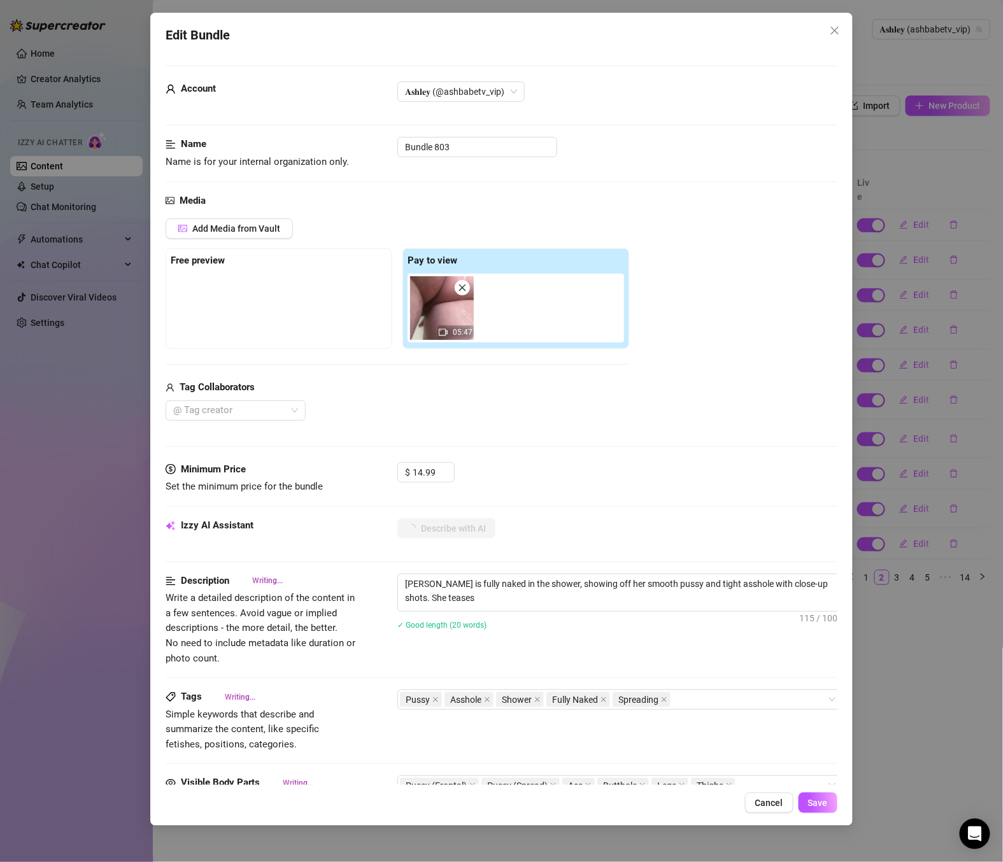
type textarea "[PERSON_NAME] is fully naked in the shower, showing off her smooth pussy and ti…"
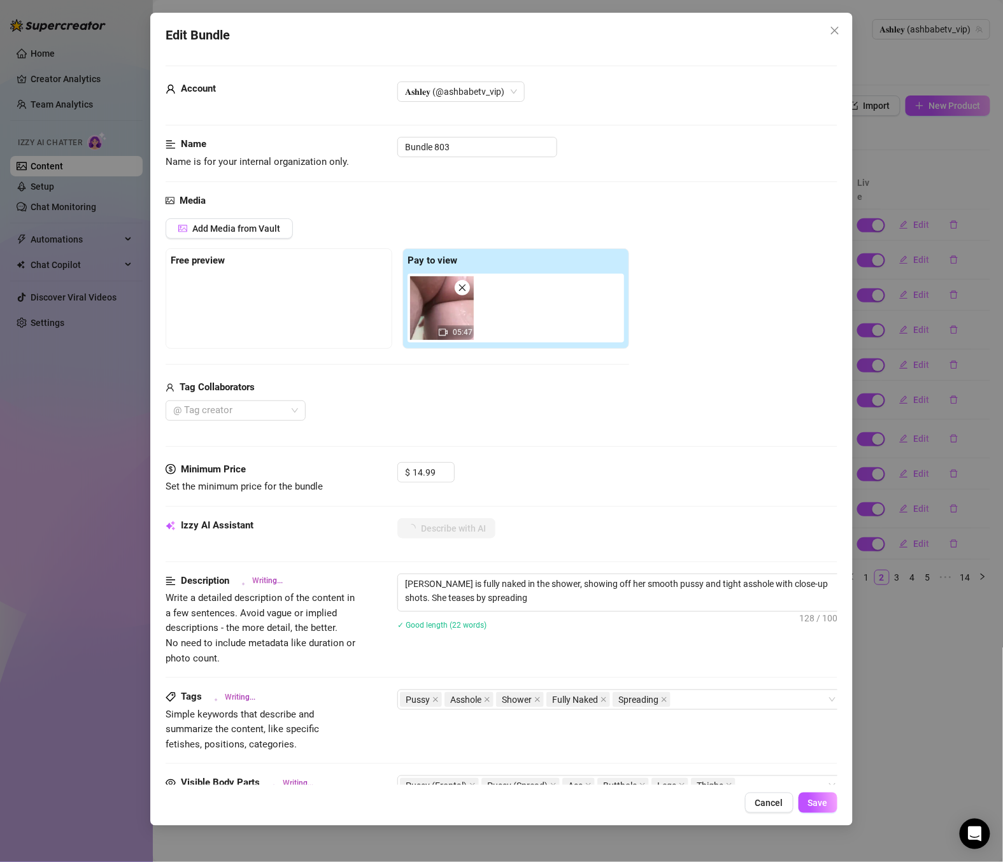
type textarea "[PERSON_NAME] is fully naked in the shower, showing off her smooth pussy and ti…"
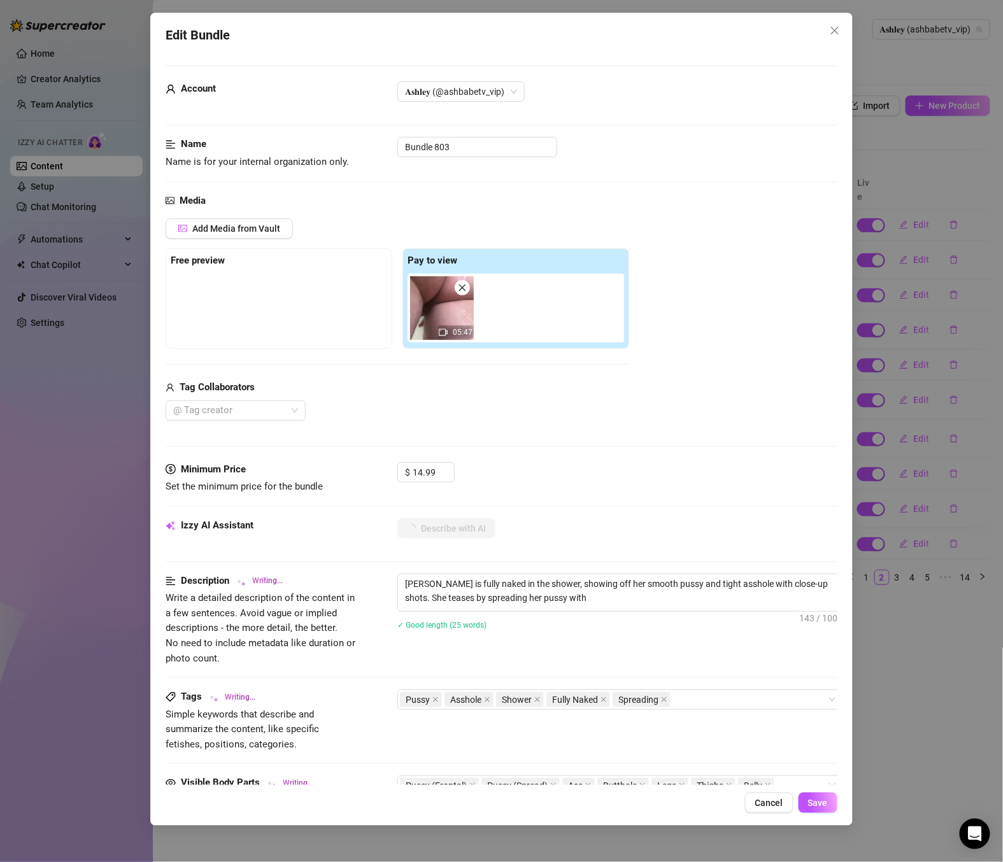
type textarea "[PERSON_NAME] is fully naked in the shower, showing off her smooth pussy and ti…"
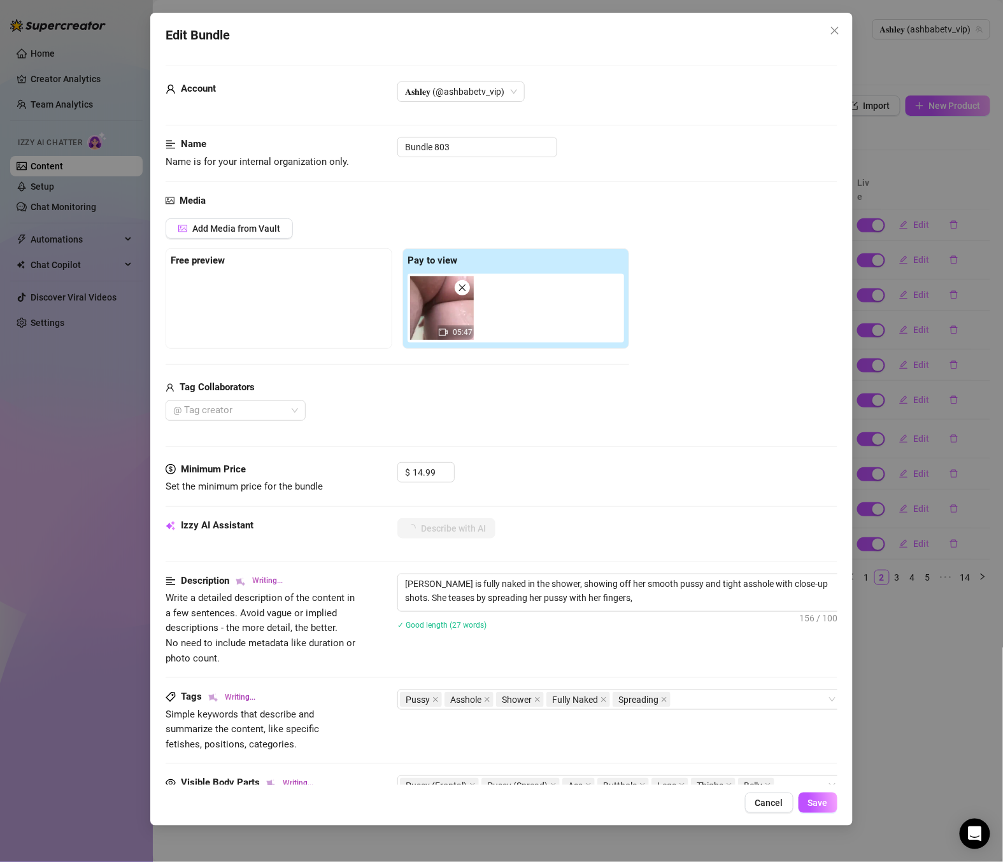
type textarea "[PERSON_NAME] is fully naked in the shower, showing off her smooth pussy and ti…"
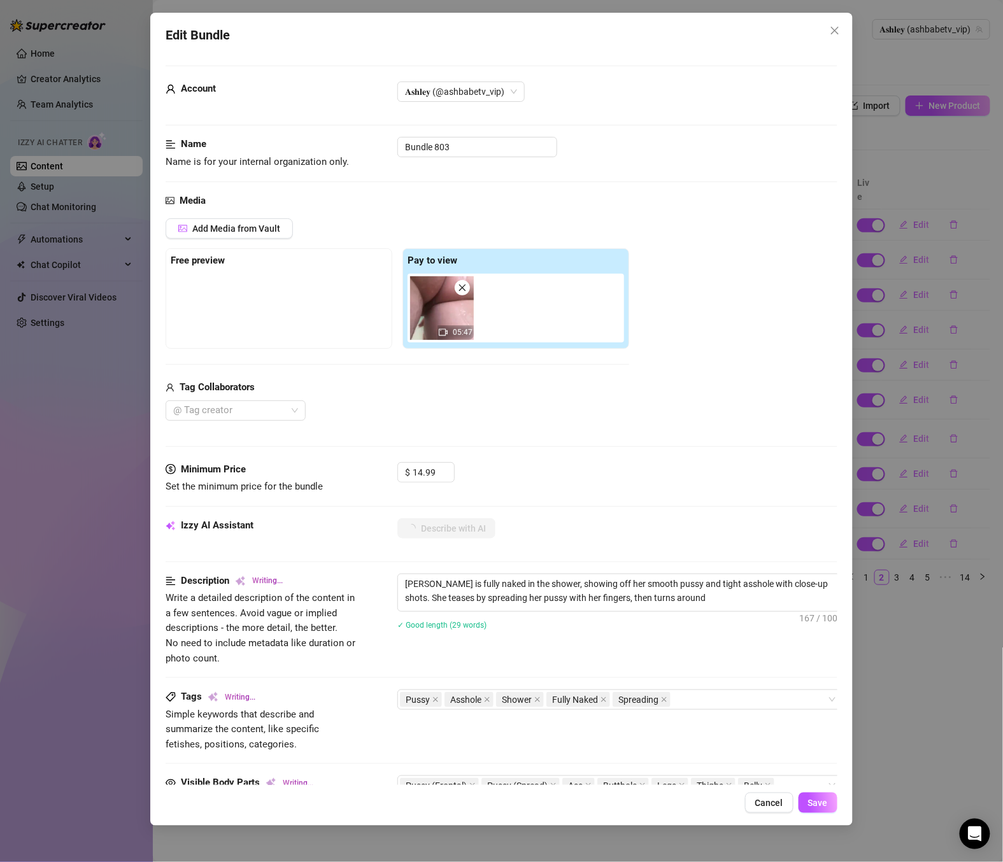
type textarea "[PERSON_NAME] is fully naked in the shower, showing off her smooth pussy and ti…"
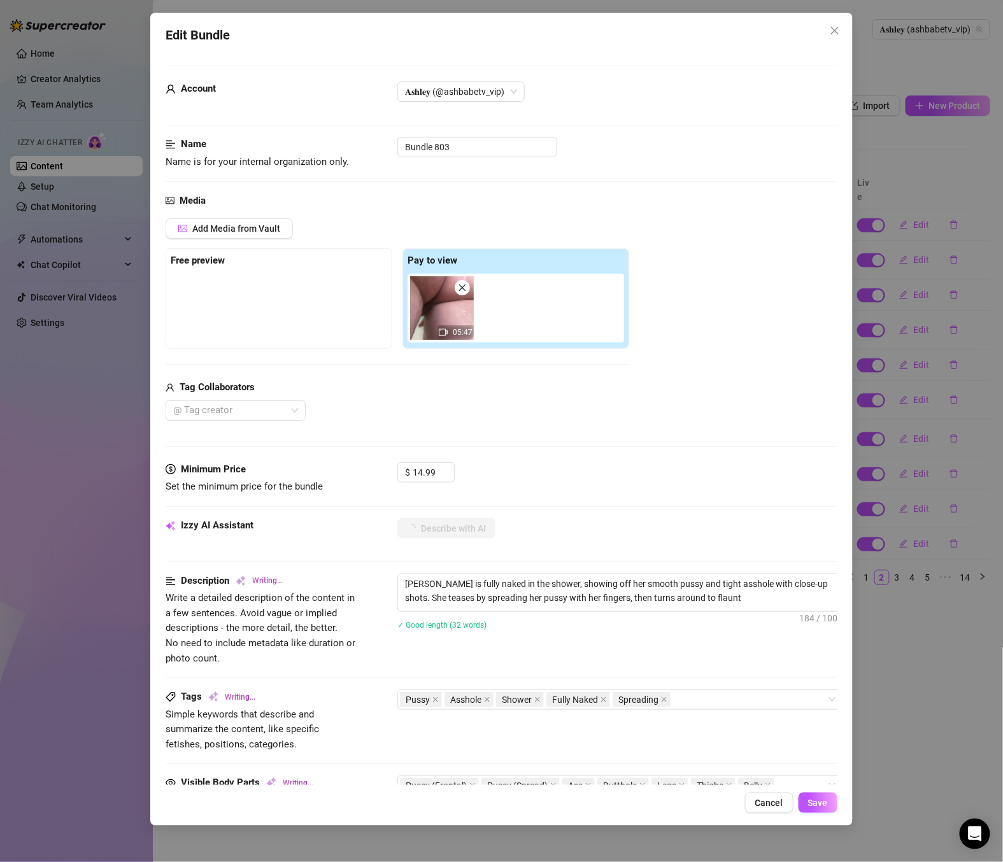
type textarea "[PERSON_NAME] is fully naked in the shower, showing off her smooth pussy and ti…"
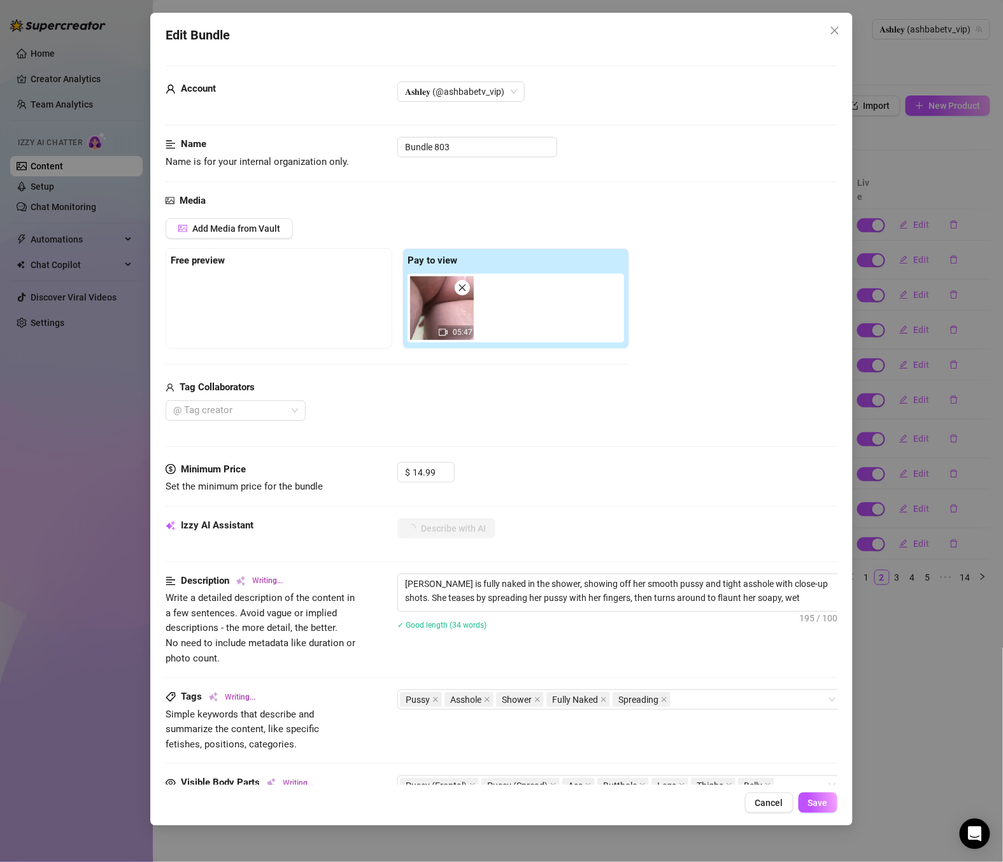
type textarea "[PERSON_NAME] is fully naked in the shower, showing off her smooth pussy and ti…"
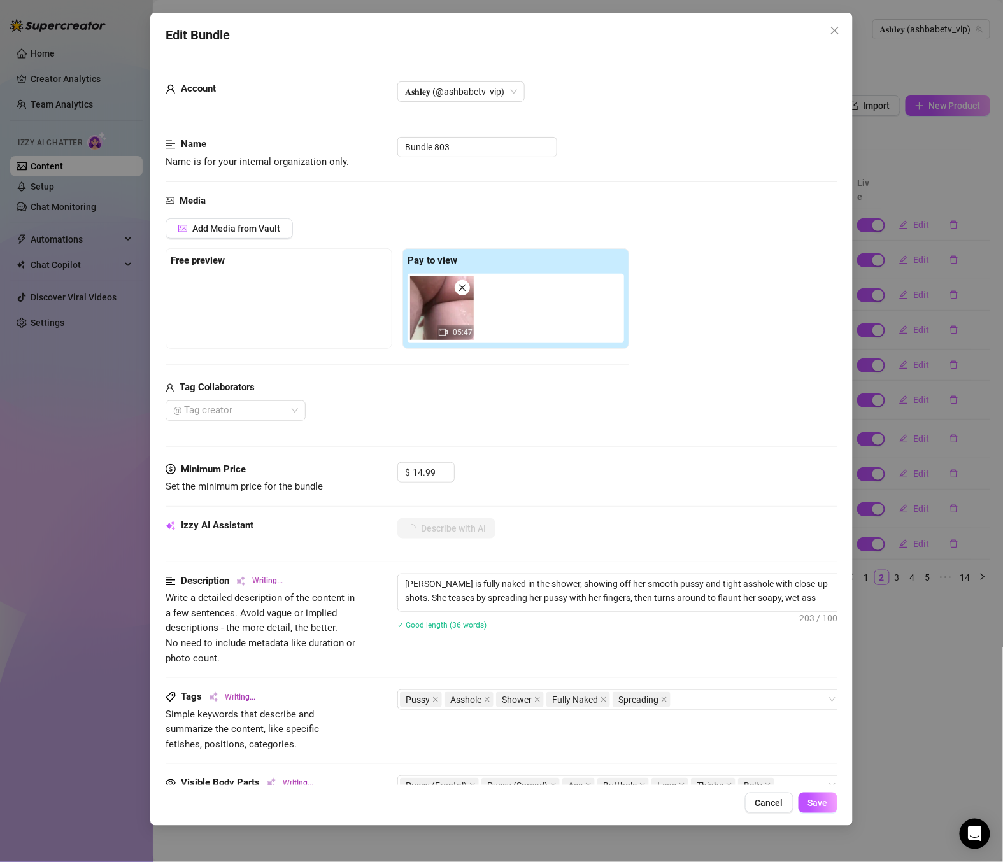
type textarea "[PERSON_NAME] is fully naked in the shower, showing off her smooth pussy and ti…"
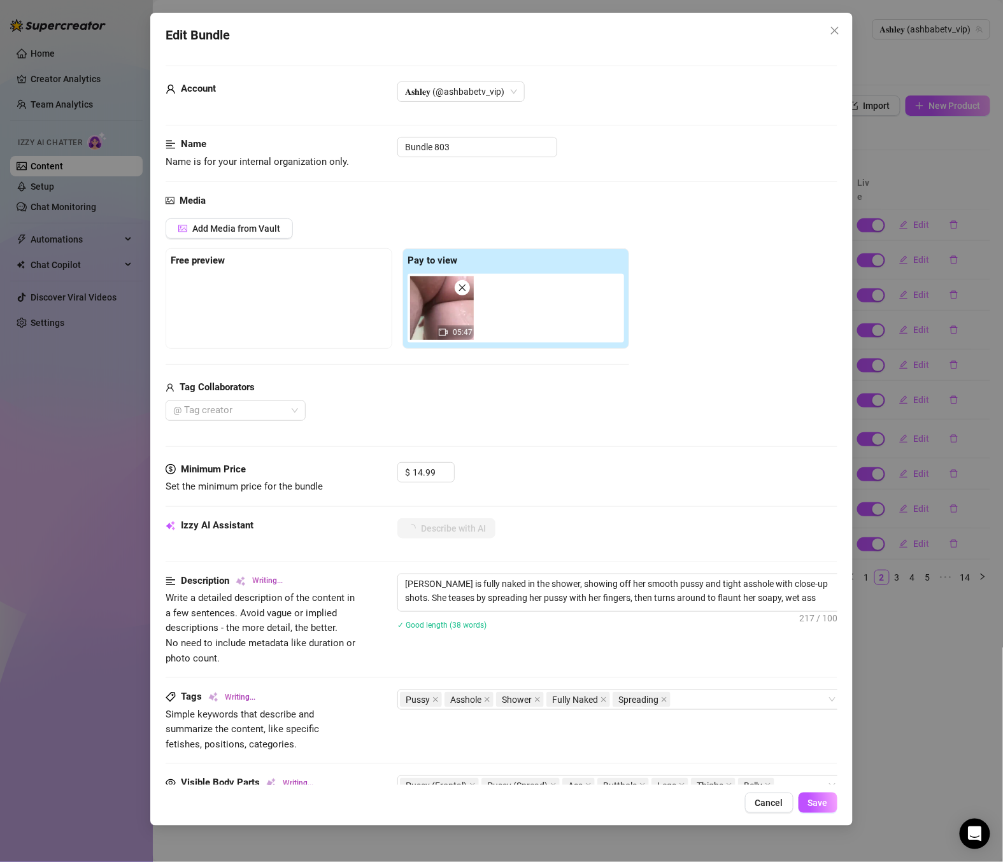
type textarea "[PERSON_NAME] is fully naked in the shower, showing off her smooth pussy and ti…"
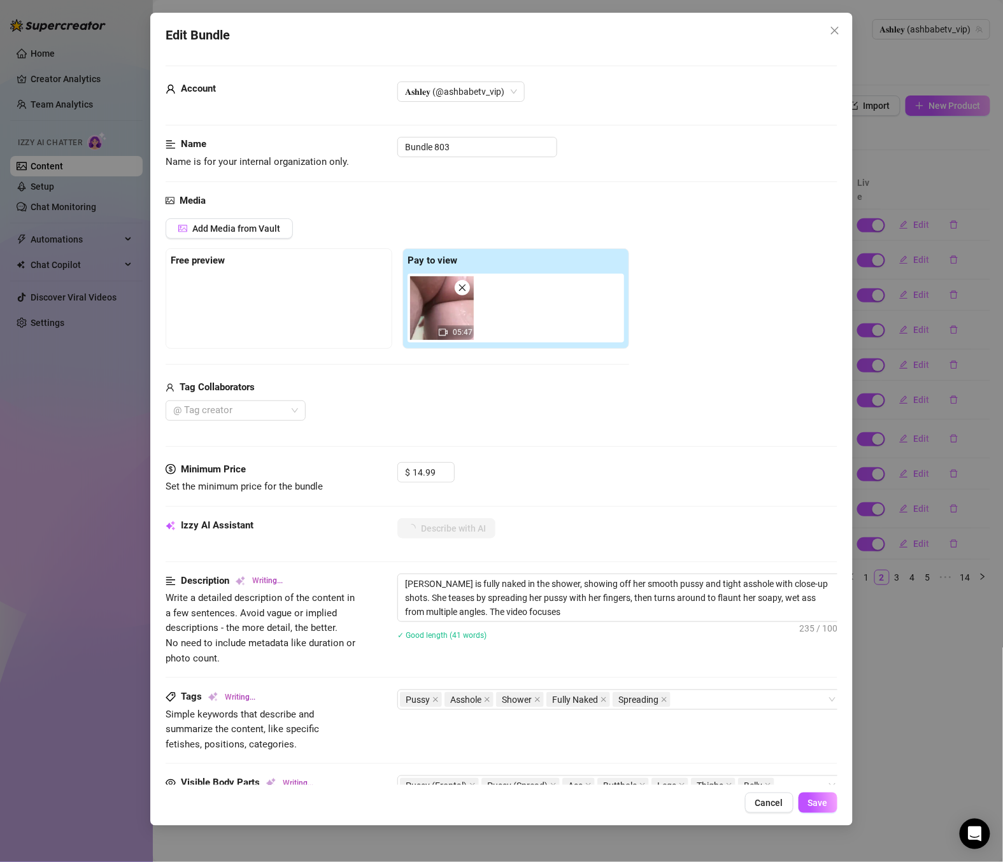
type textarea "[PERSON_NAME] is fully naked in the shower, showing off her smooth pussy and ti…"
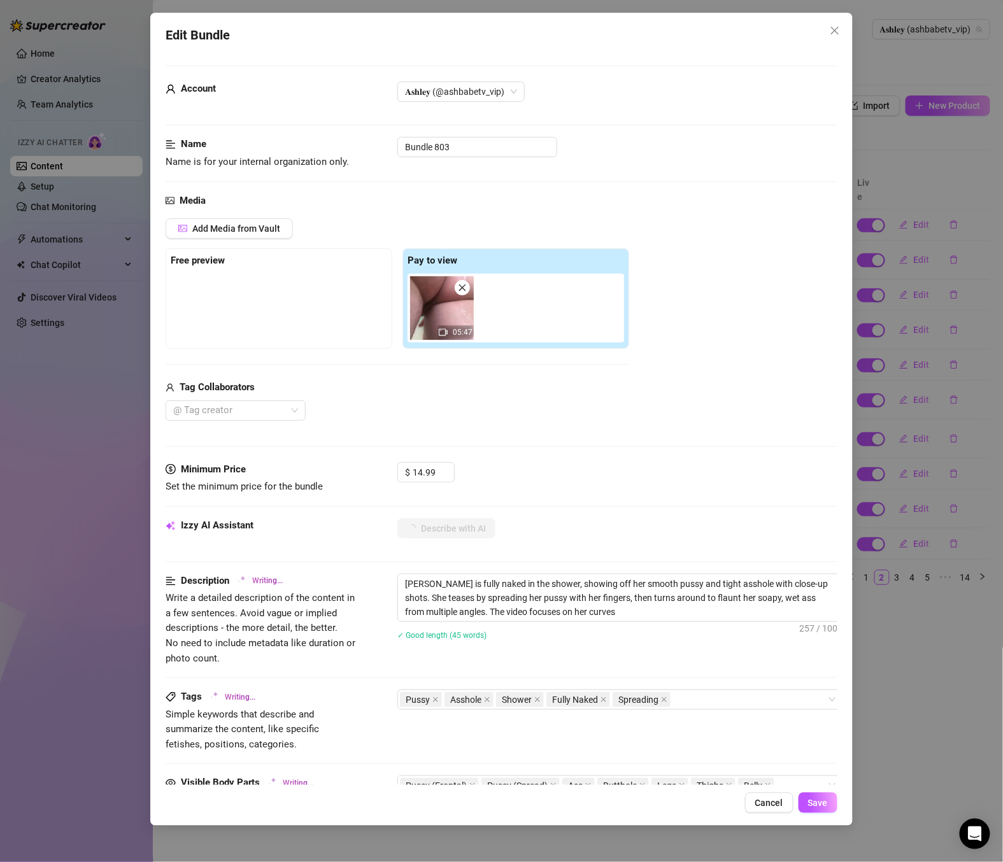
type textarea "[PERSON_NAME] is fully naked in the shower, showing off her smooth pussy and ti…"
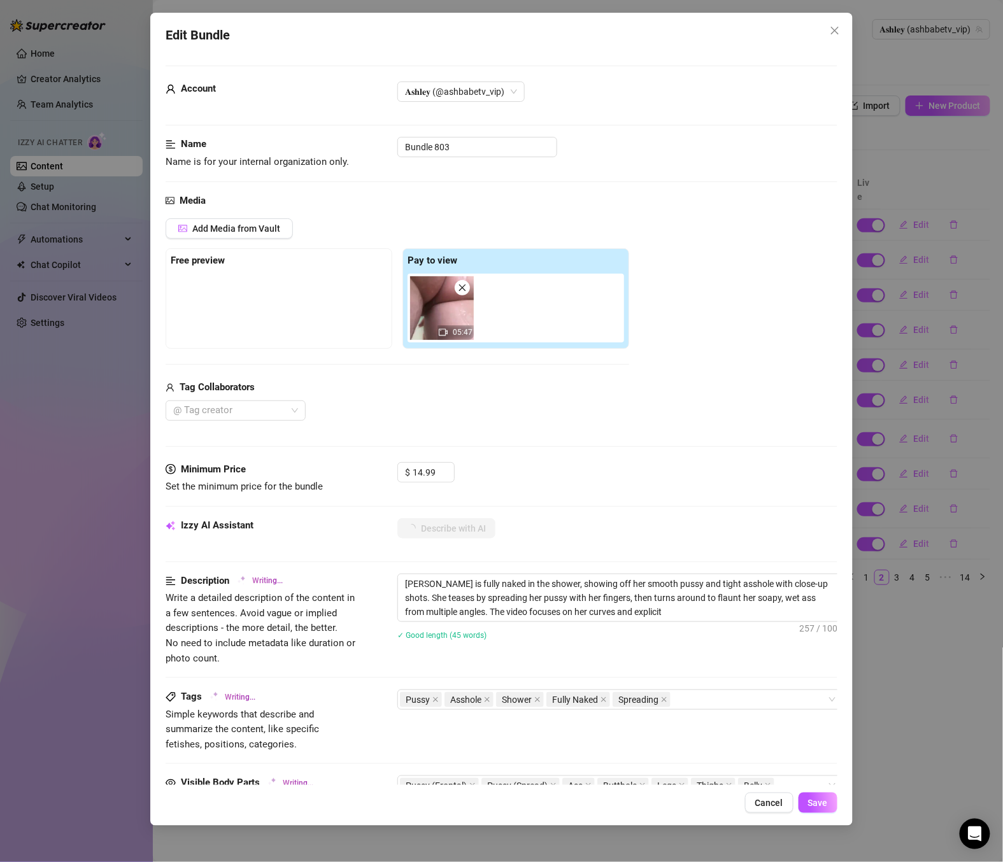
type textarea "[PERSON_NAME] is fully naked in the shower, showing off her smooth pussy and ti…"
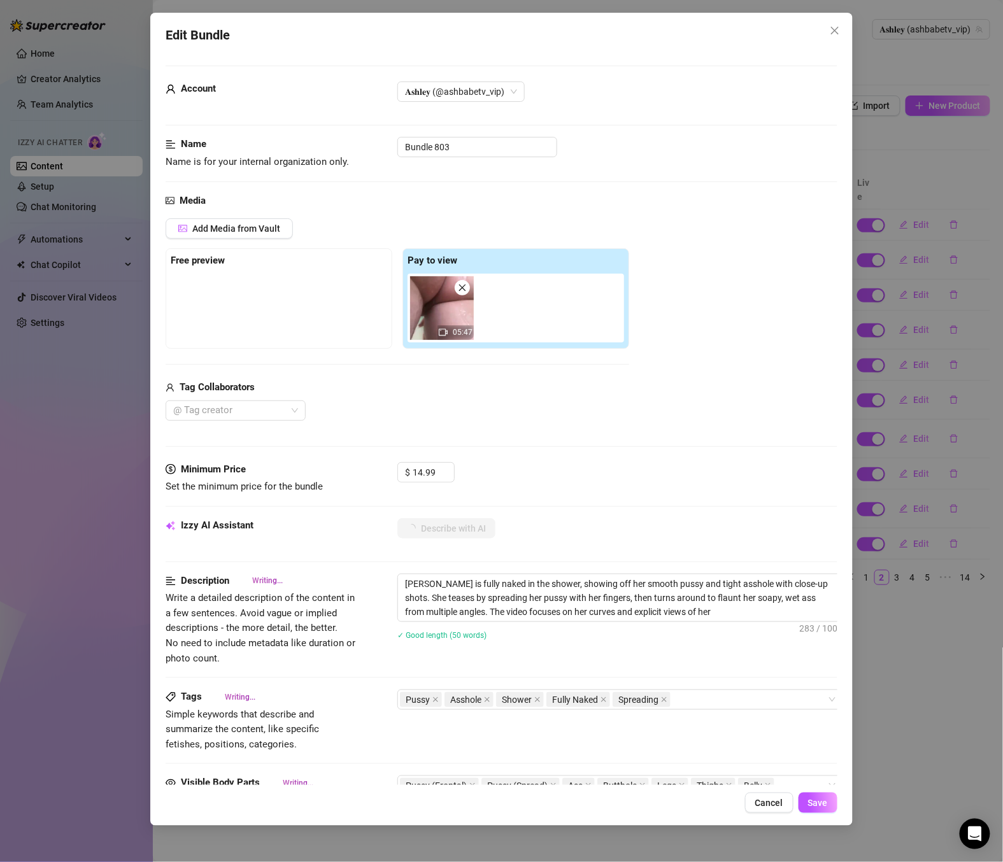
type textarea "[PERSON_NAME] is fully naked in the shower, showing off her smooth pussy and ti…"
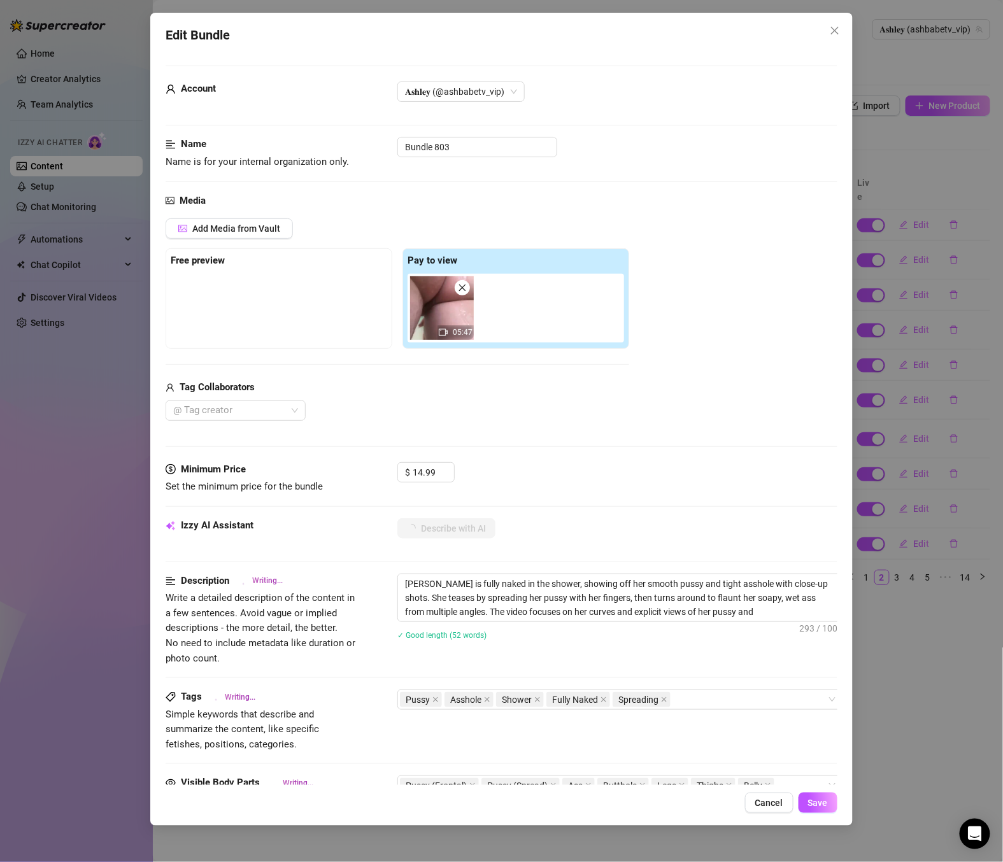
type textarea "[PERSON_NAME] is fully naked in the shower, showing off her smooth pussy and ti…"
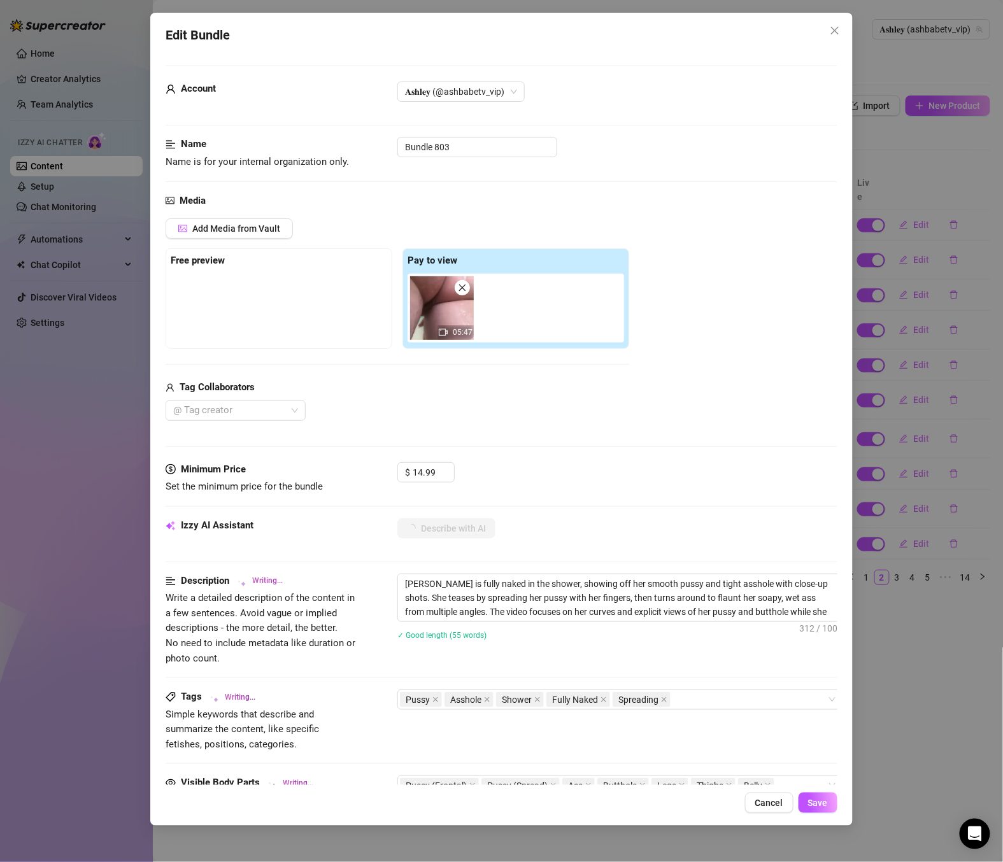
type textarea "[PERSON_NAME] is fully naked in the shower, showing off her smooth pussy and ti…"
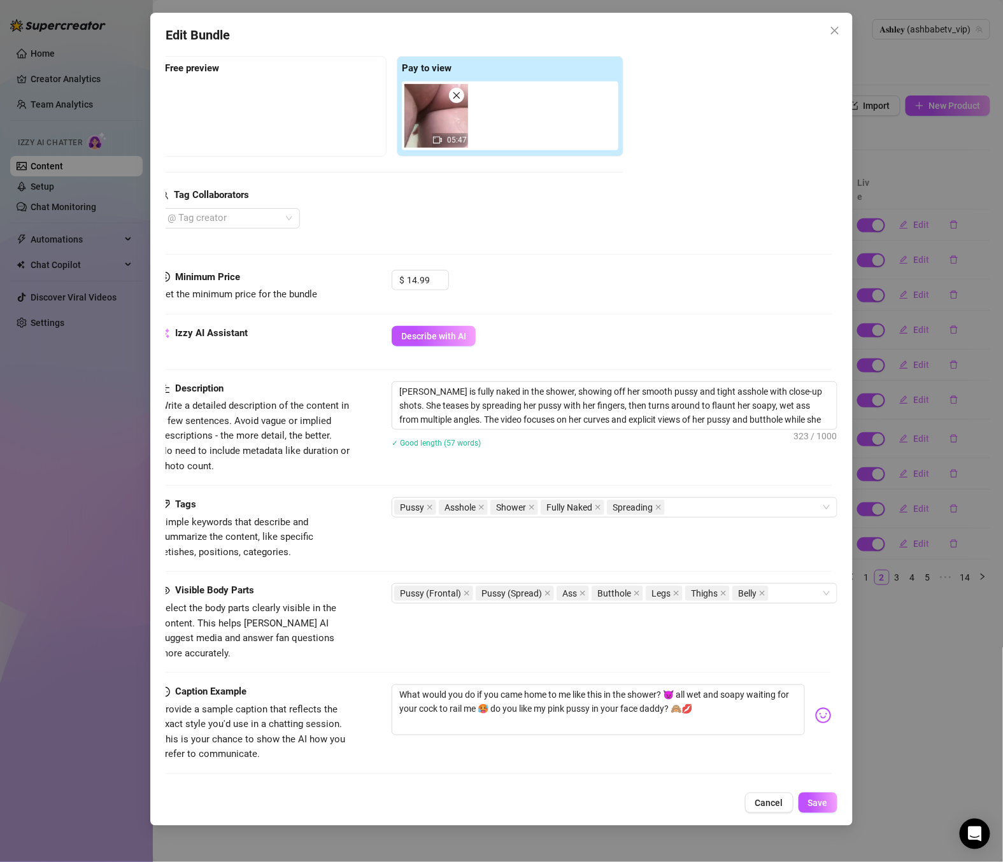
scroll to position [350, 19]
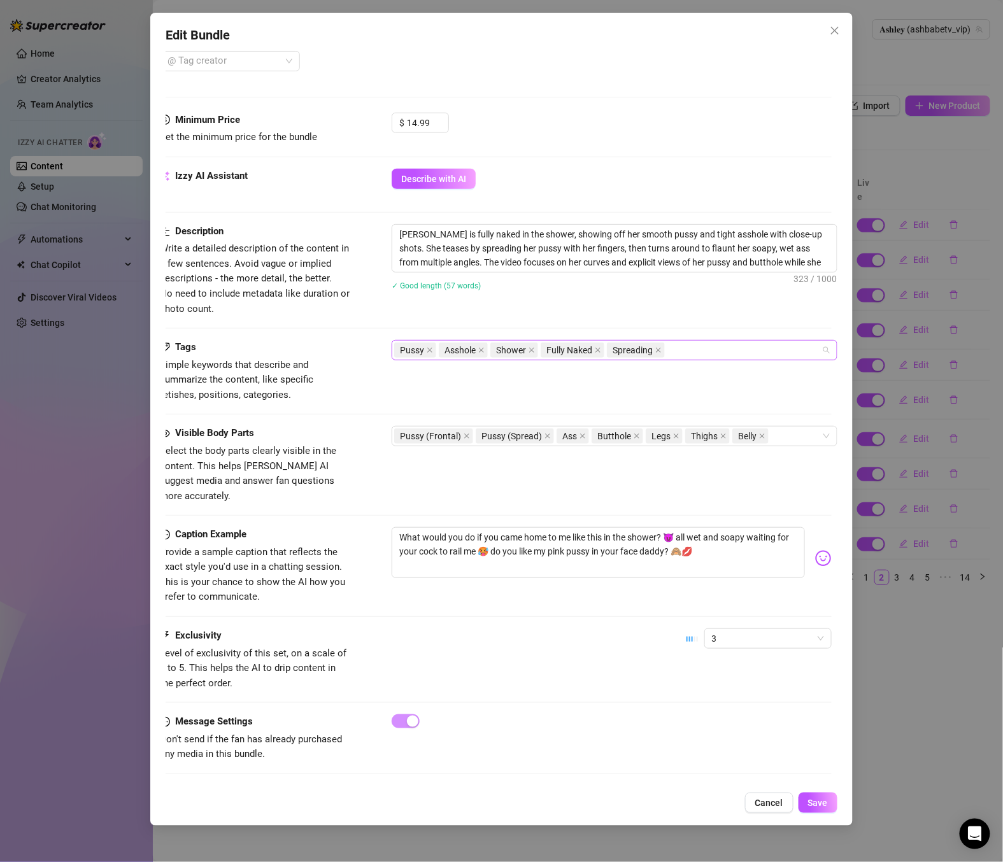
click at [672, 354] on div "Pussy Asshole Shower Fully Naked Spreading" at bounding box center [607, 350] width 427 height 18
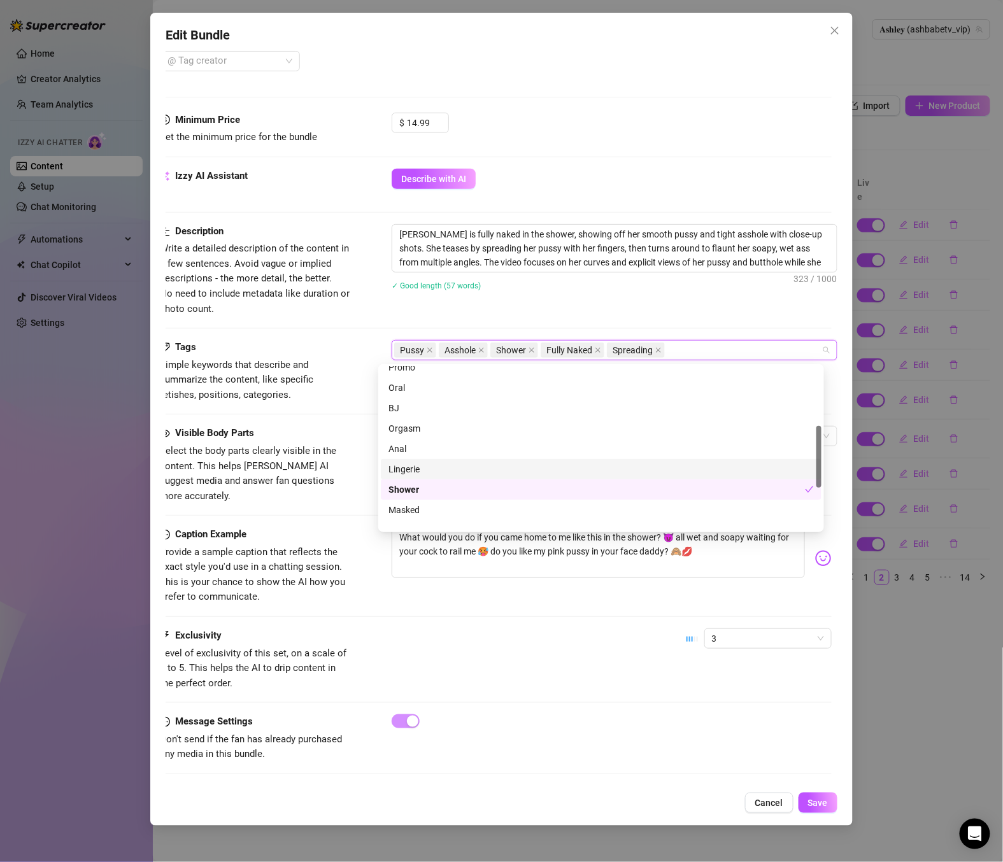
scroll to position [154, 0]
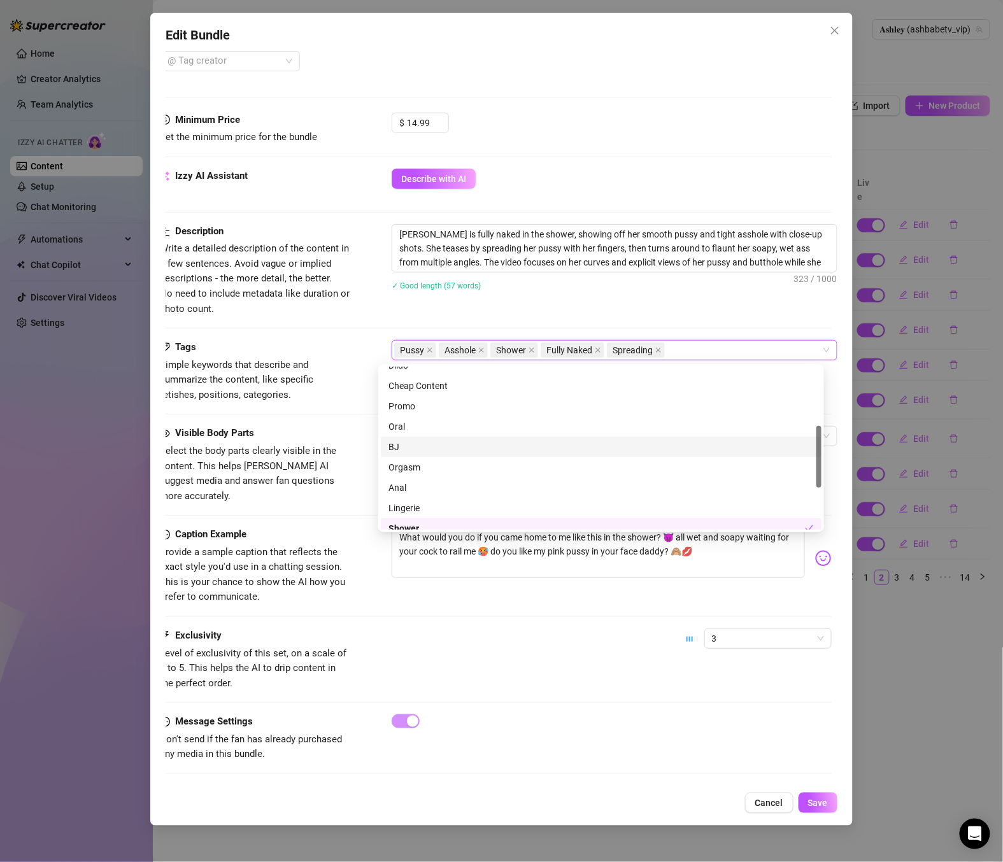
click at [330, 436] on div "Visible Body Parts" at bounding box center [255, 433] width 191 height 15
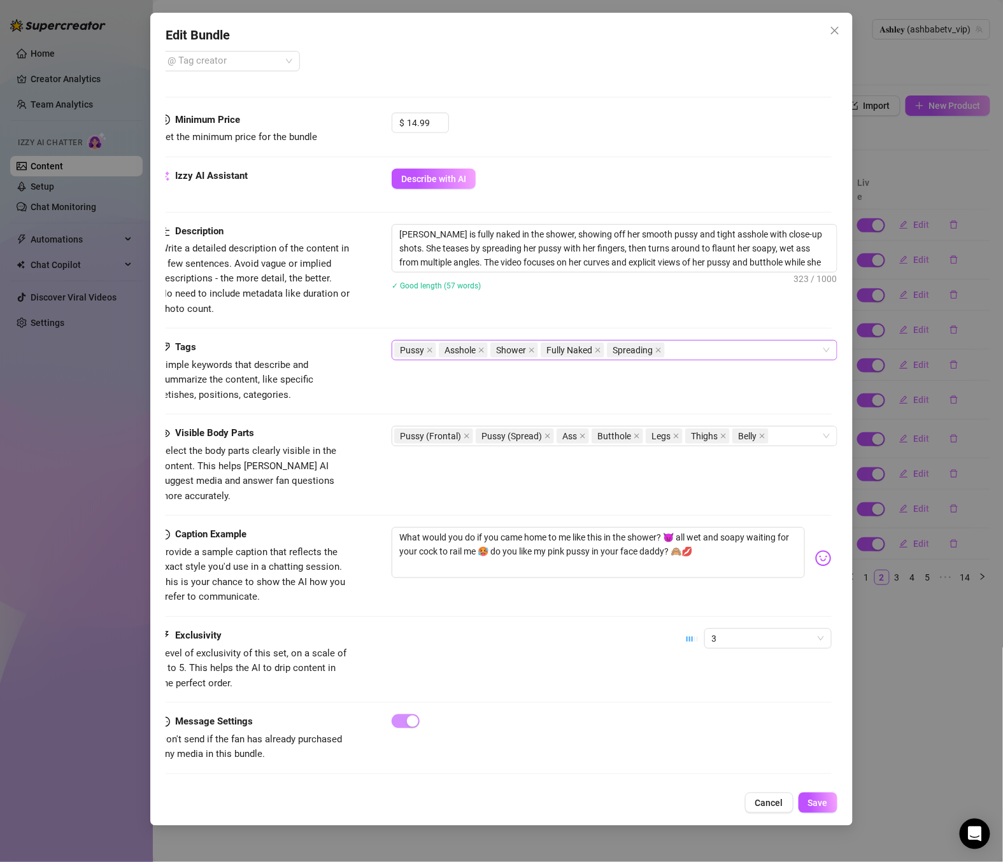
click at [685, 353] on div "Pussy Asshole Shower Fully Naked Spreading" at bounding box center [607, 350] width 427 height 18
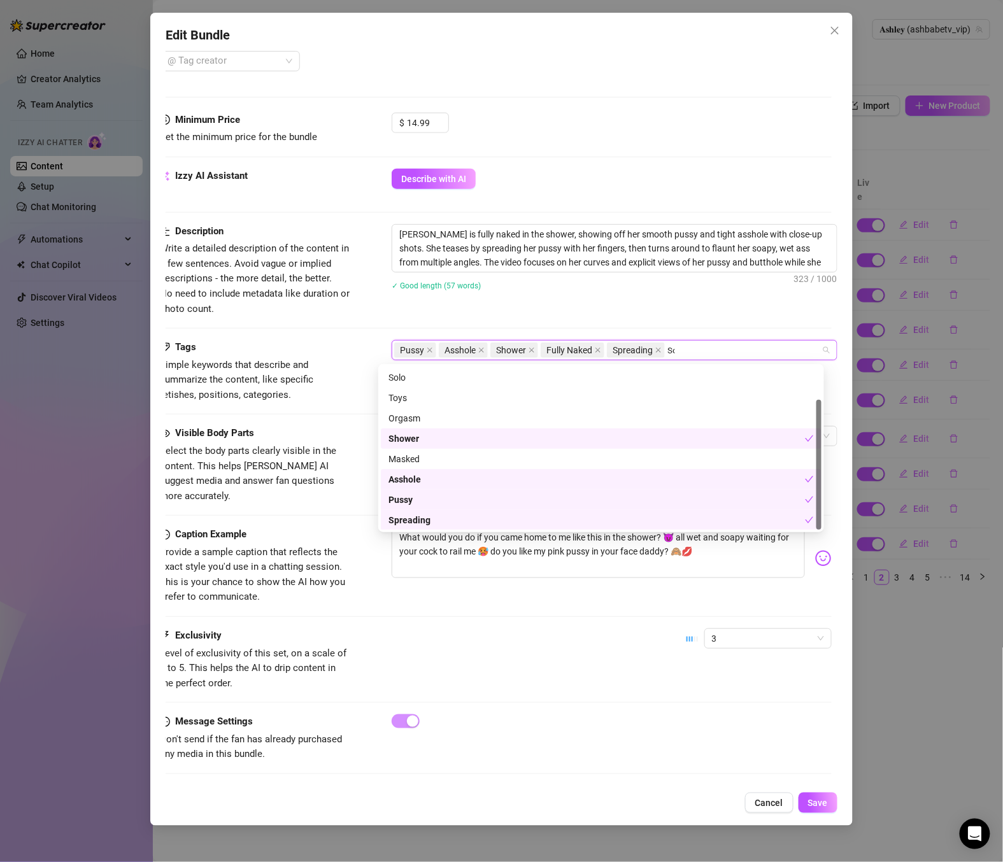
scroll to position [0, 0]
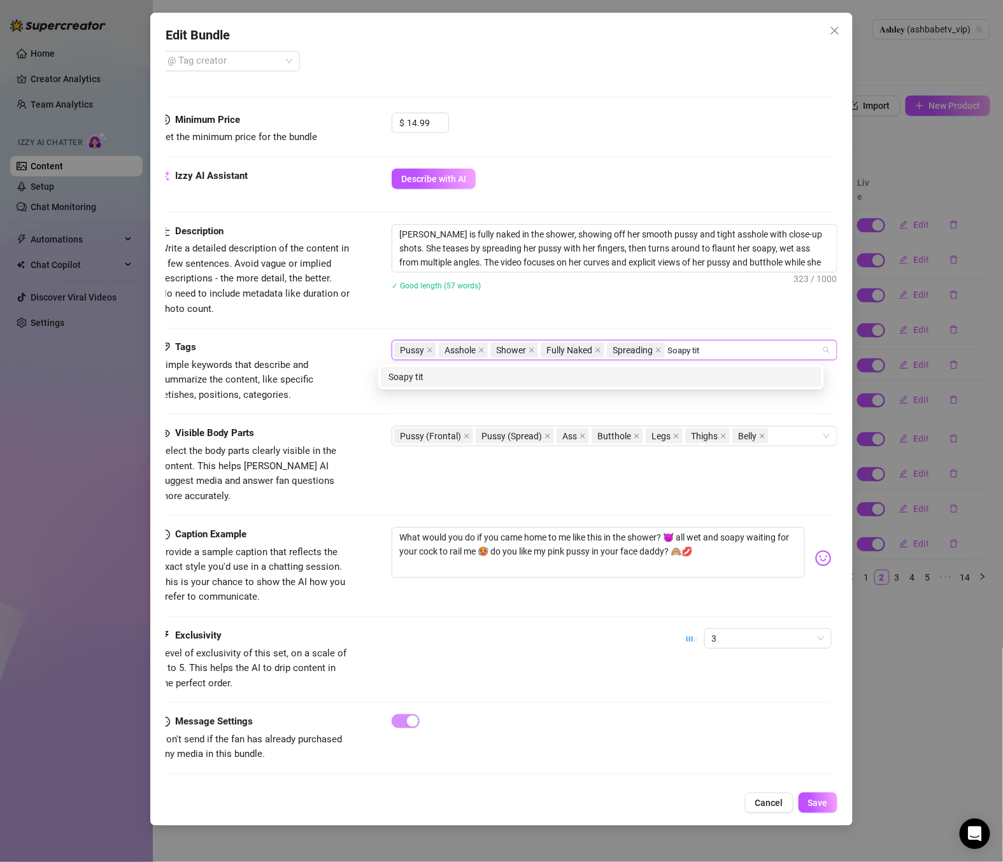
type input "Soapy tits"
type input "Soapy Ass"
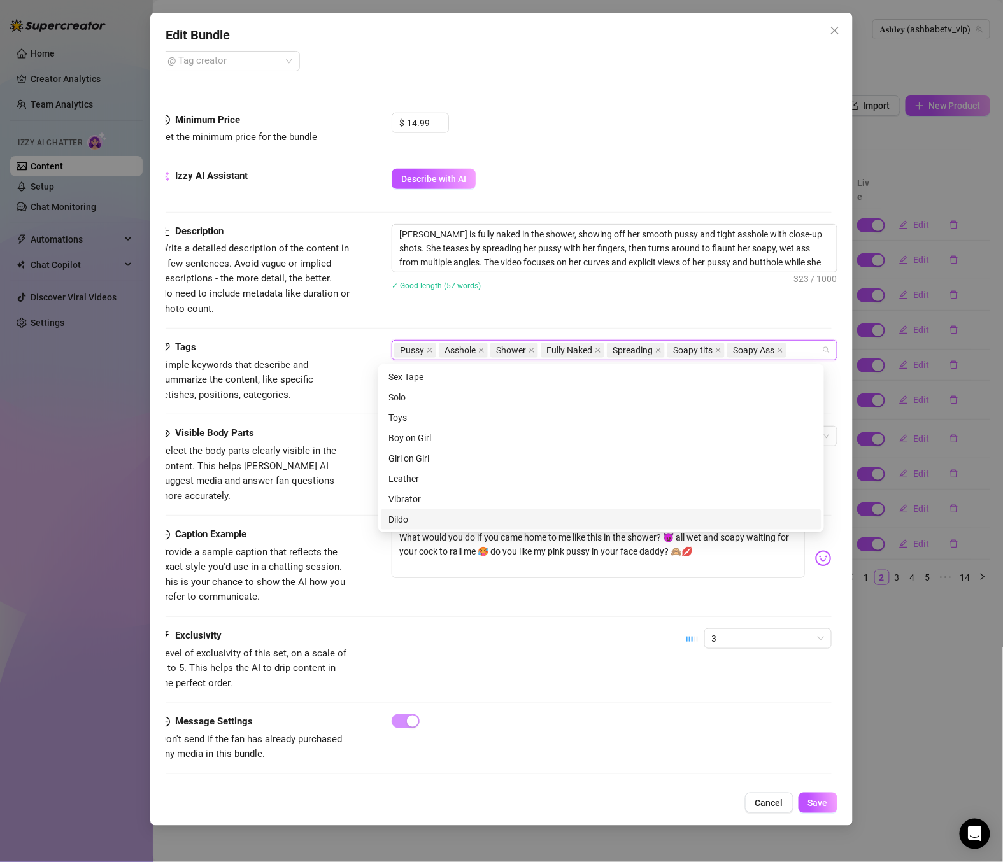
click at [629, 630] on div "Exclusivity Level of exclusivity of this set, on a scale of 1 to 5. This helps …" at bounding box center [496, 660] width 672 height 62
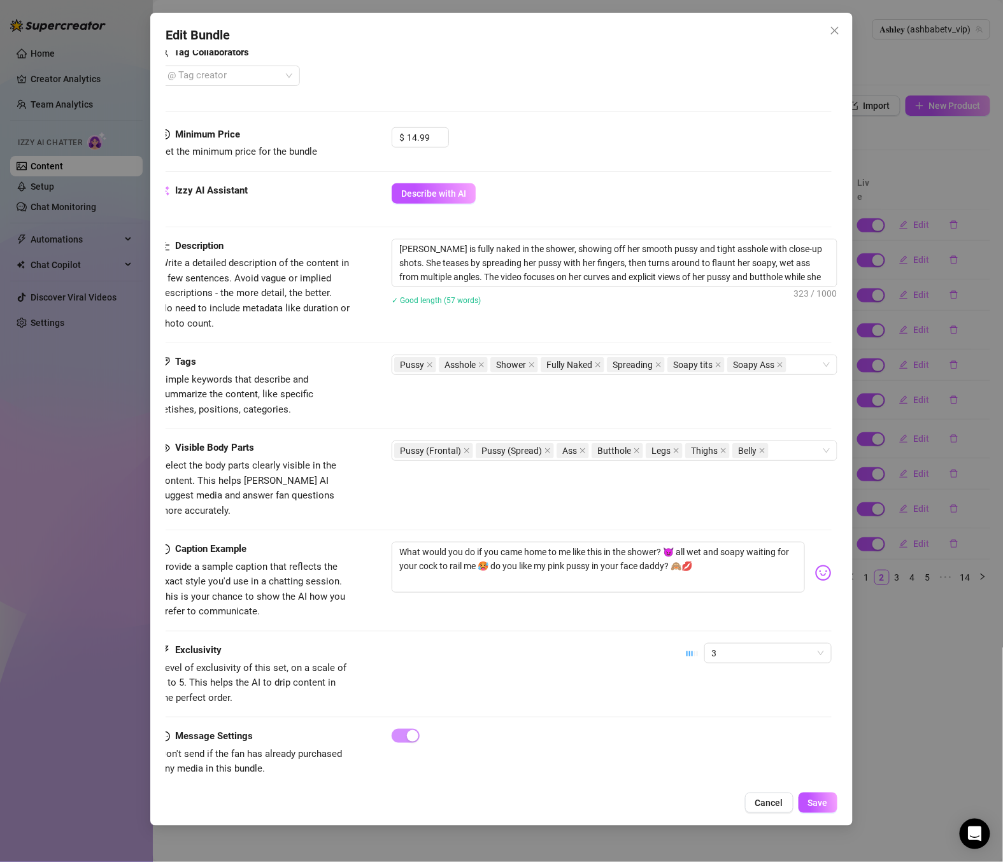
scroll to position [350, 19]
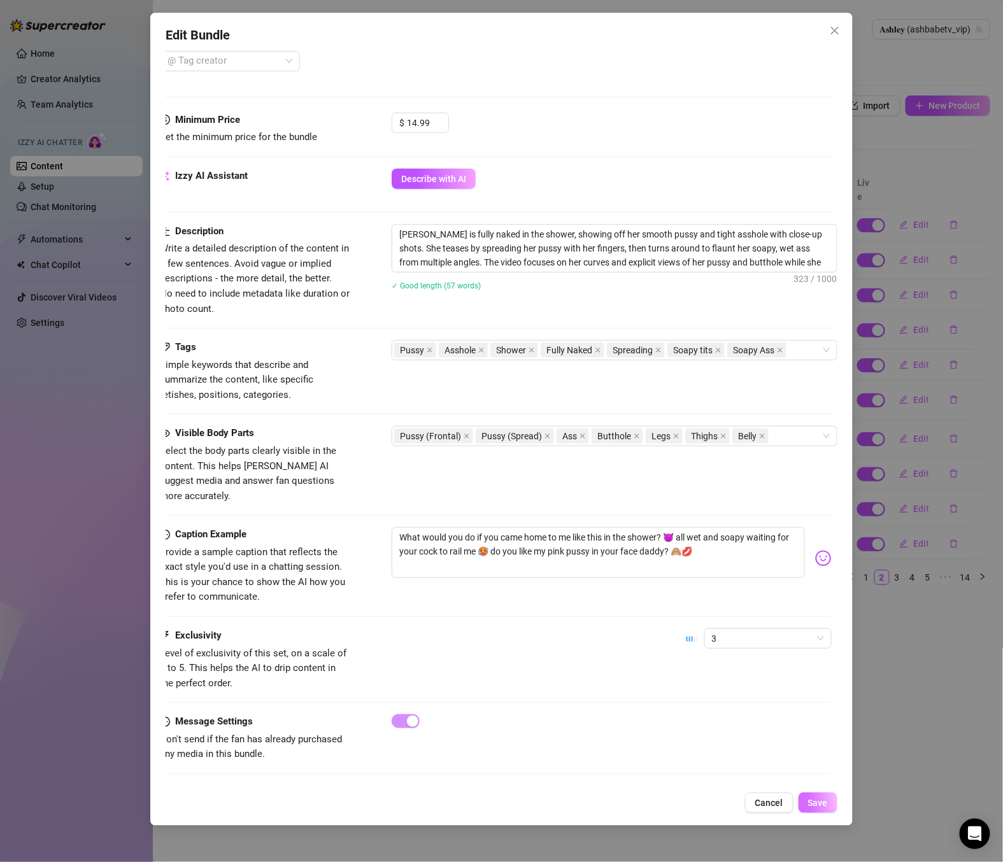
click at [815, 799] on button "Save" at bounding box center [818, 803] width 39 height 20
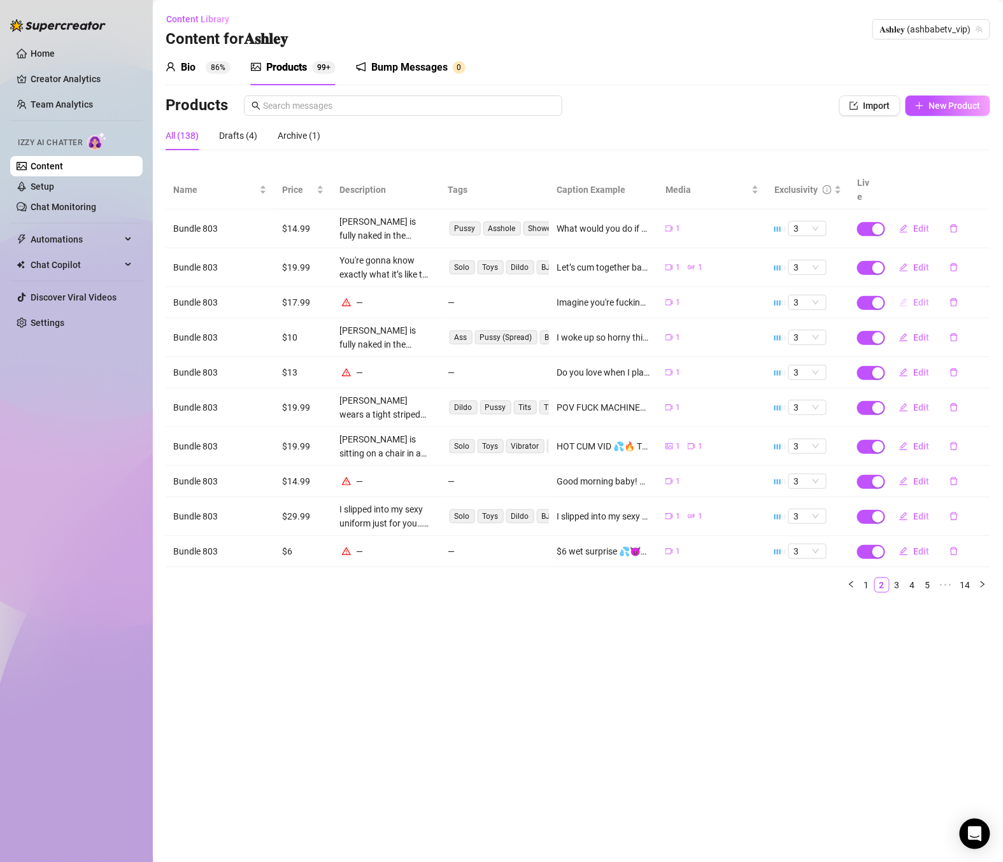
click at [914, 297] on span "Edit" at bounding box center [921, 302] width 16 height 10
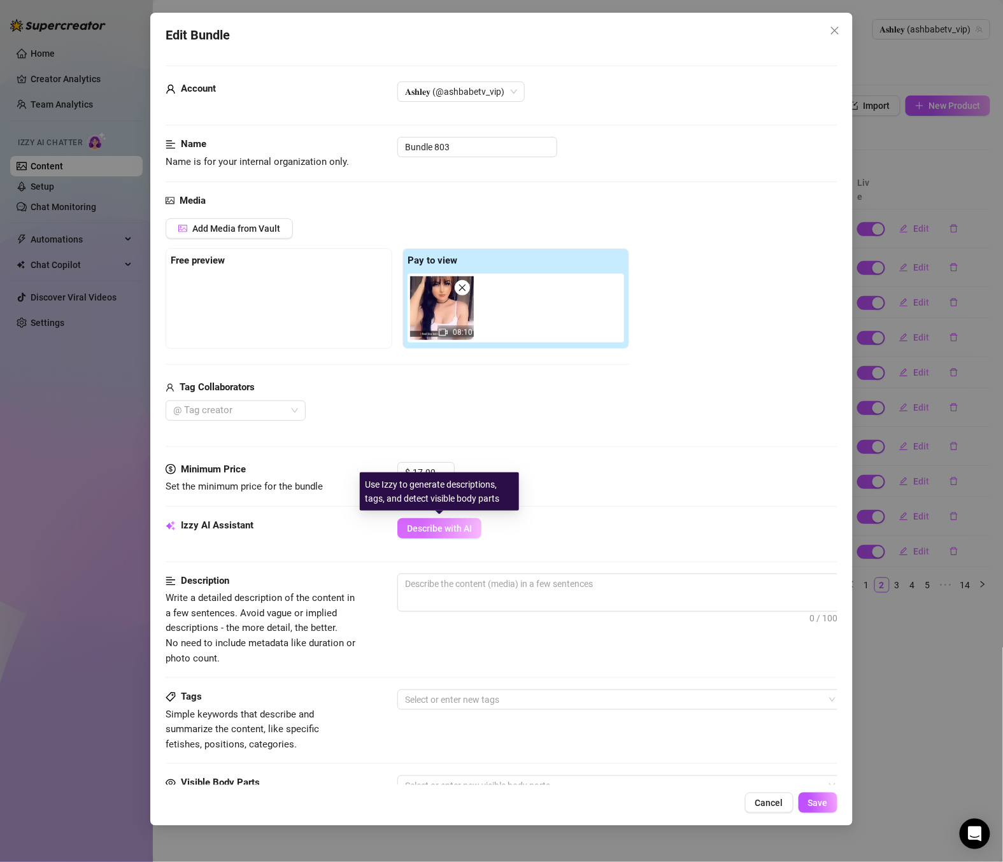
click at [460, 536] on button "Describe with AI" at bounding box center [439, 528] width 84 height 20
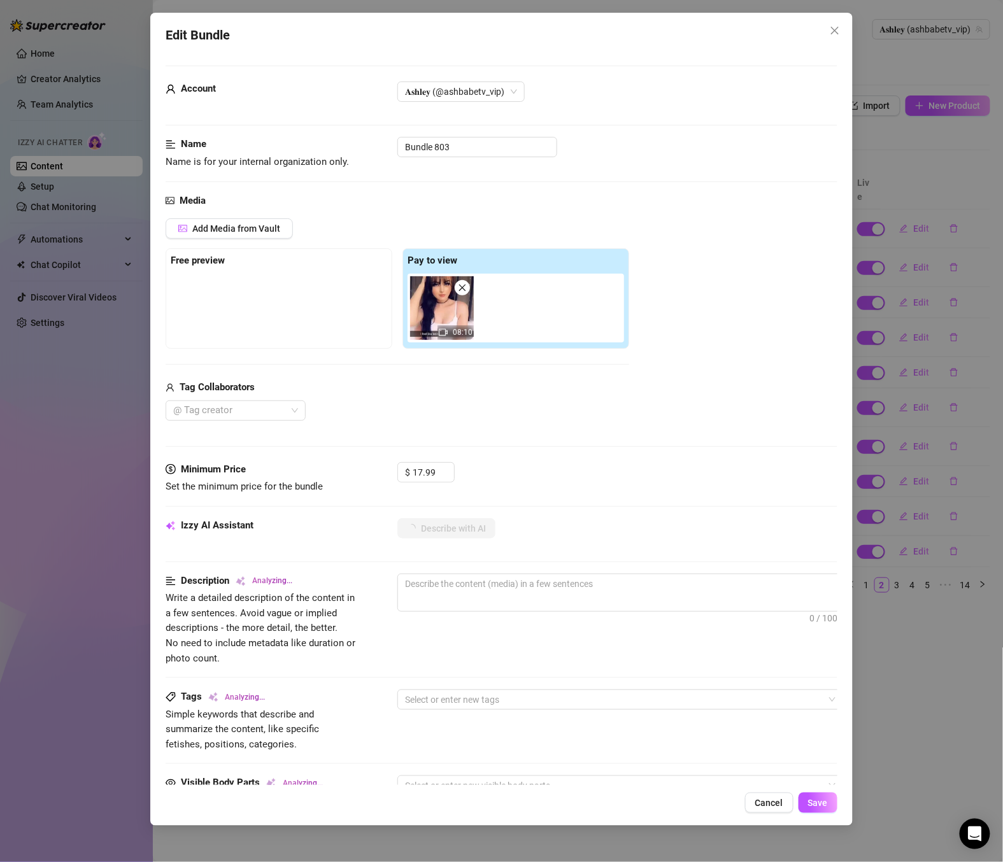
type textarea "[PERSON_NAME]"
type textarea "[PERSON_NAME] teases in"
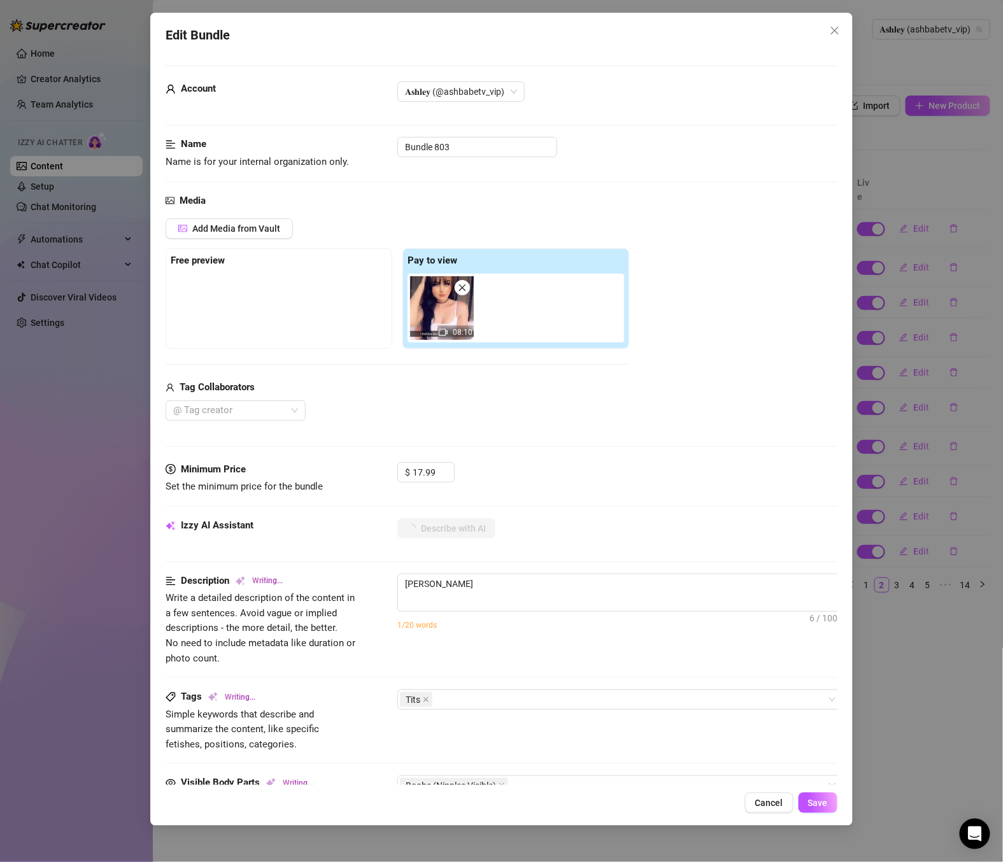
type textarea "[PERSON_NAME] teases in"
type textarea "[PERSON_NAME] teases in a"
type textarea "[PERSON_NAME] teases in a tiny"
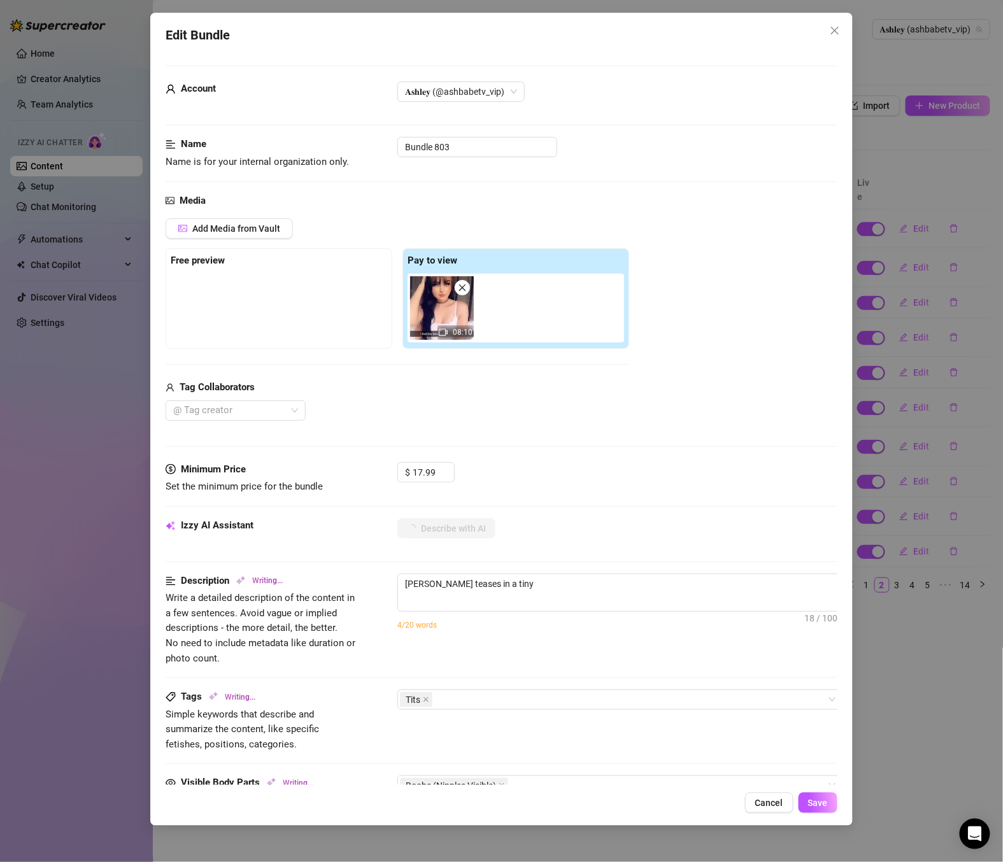
type textarea "[PERSON_NAME] teases in a tiny white"
type textarea "[PERSON_NAME] teases in a tiny white crop"
type textarea "[PERSON_NAME] teases in a tiny white crop top"
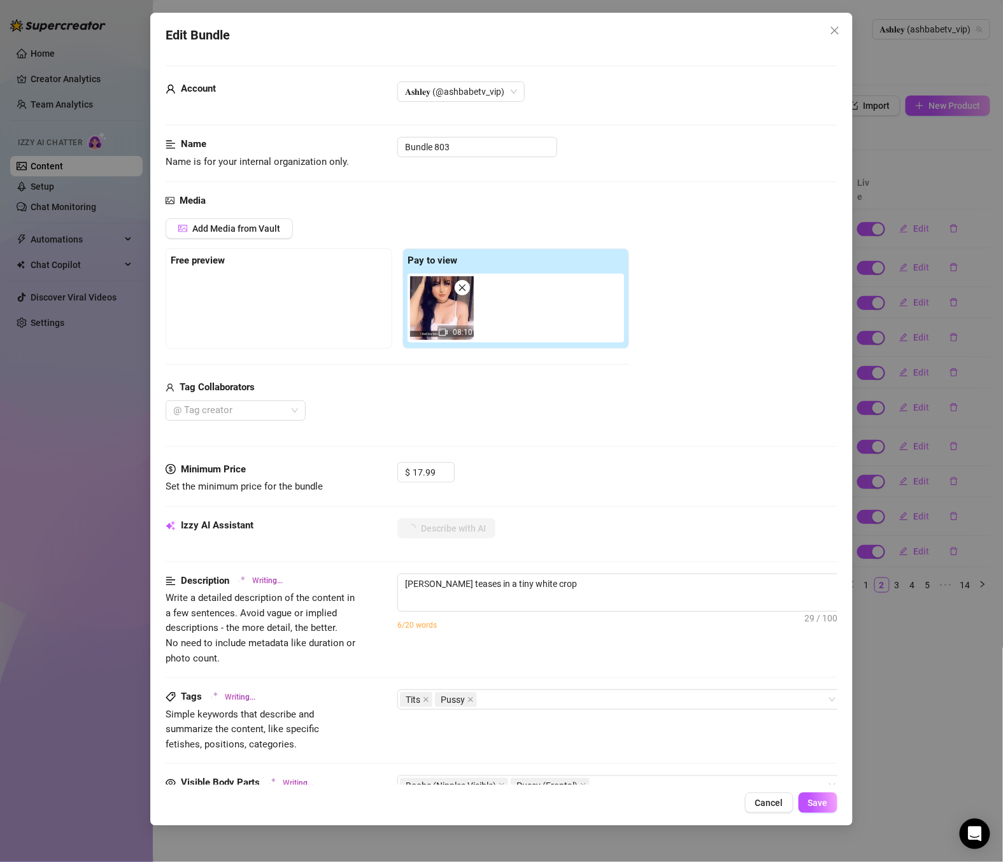
type textarea "[PERSON_NAME] teases in a tiny white crop top"
type textarea "[PERSON_NAME] teases in a tiny white crop top and"
type textarea "[PERSON_NAME] teases in a tiny white crop top and black"
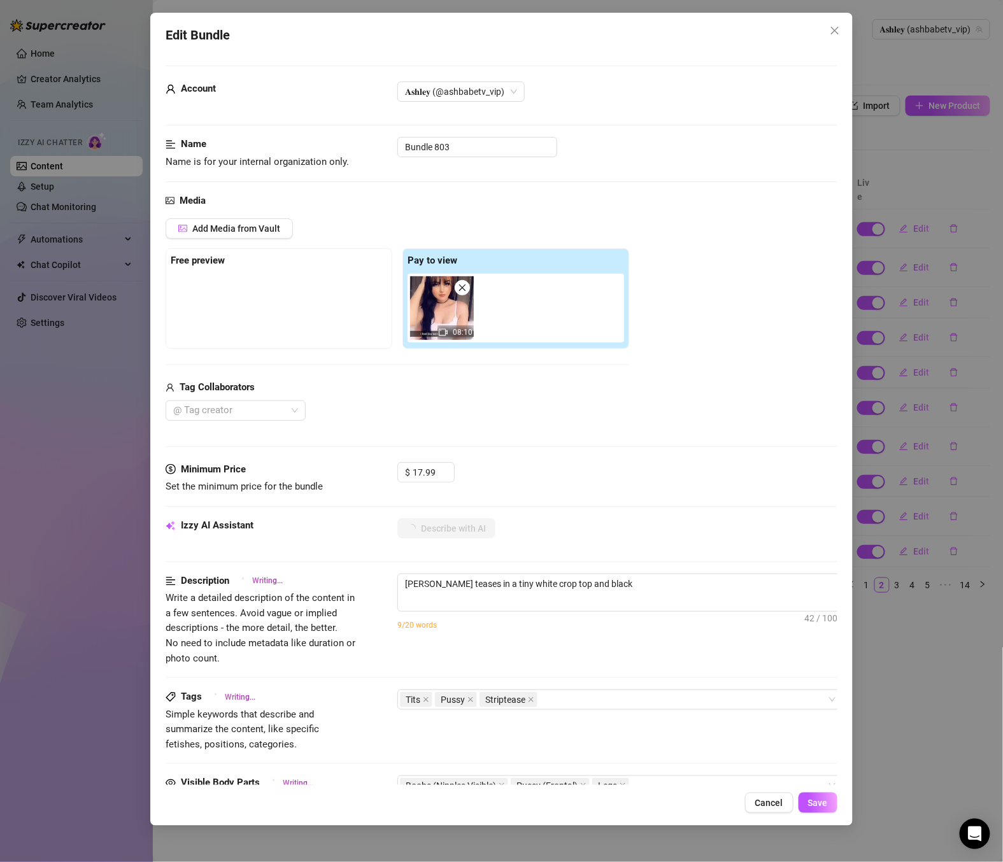
type textarea "[PERSON_NAME] teases in a tiny white crop top and black lace"
type textarea "[PERSON_NAME] teases in a tiny white crop top and black lace panties,"
type textarea "[PERSON_NAME] teases in a tiny white crop top and black lace panties, slowly"
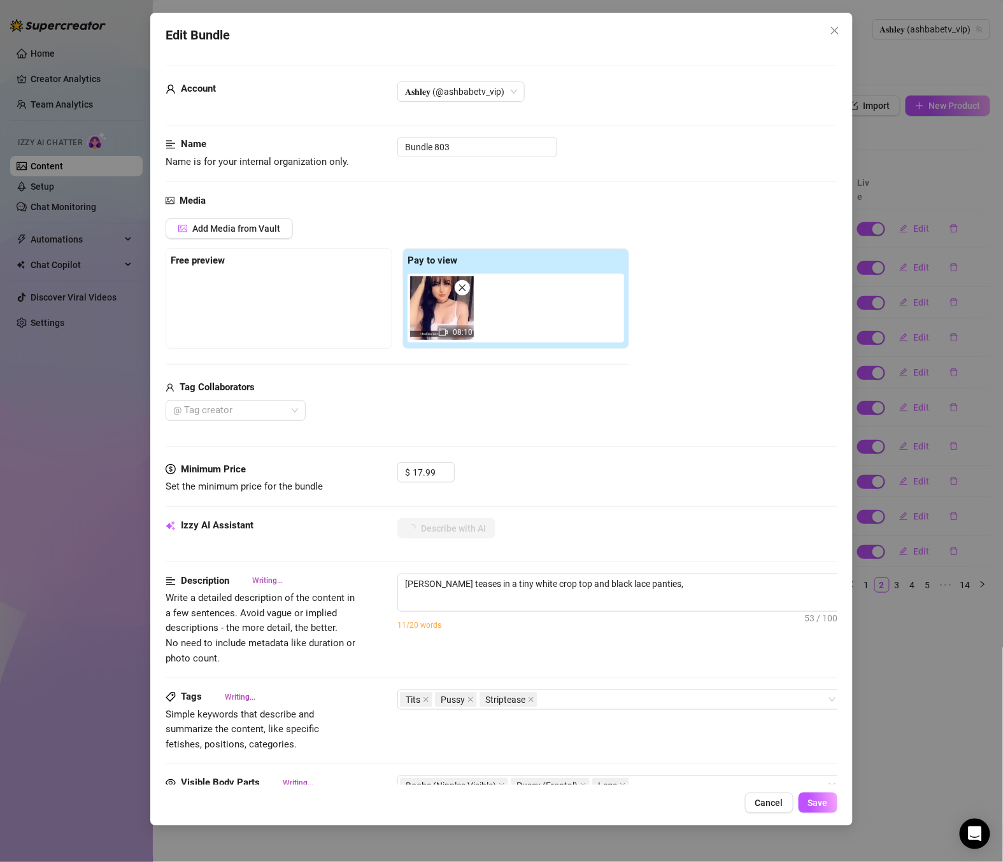
type textarea "[PERSON_NAME] teases in a tiny white crop top and black lace panties, slowly"
type textarea "[PERSON_NAME] teases in a tiny white crop top and black lace panties, slowly st…"
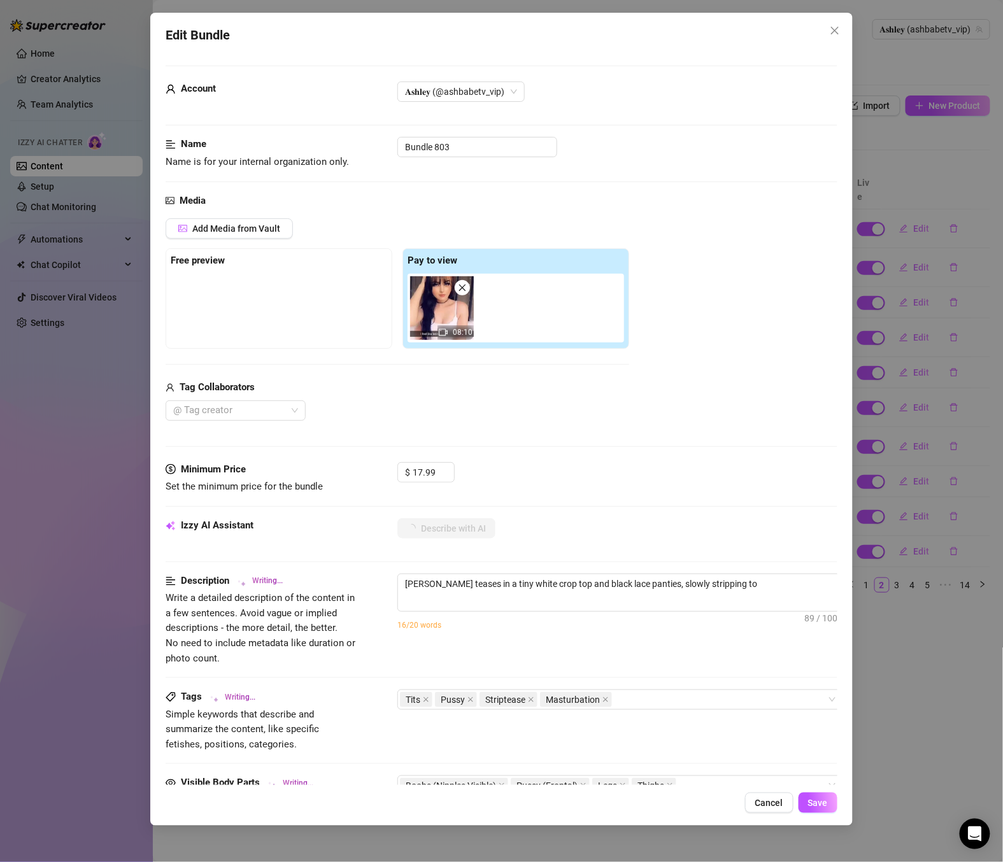
type textarea "[PERSON_NAME] teases in a tiny white crop top and black lace panties, slowly st…"
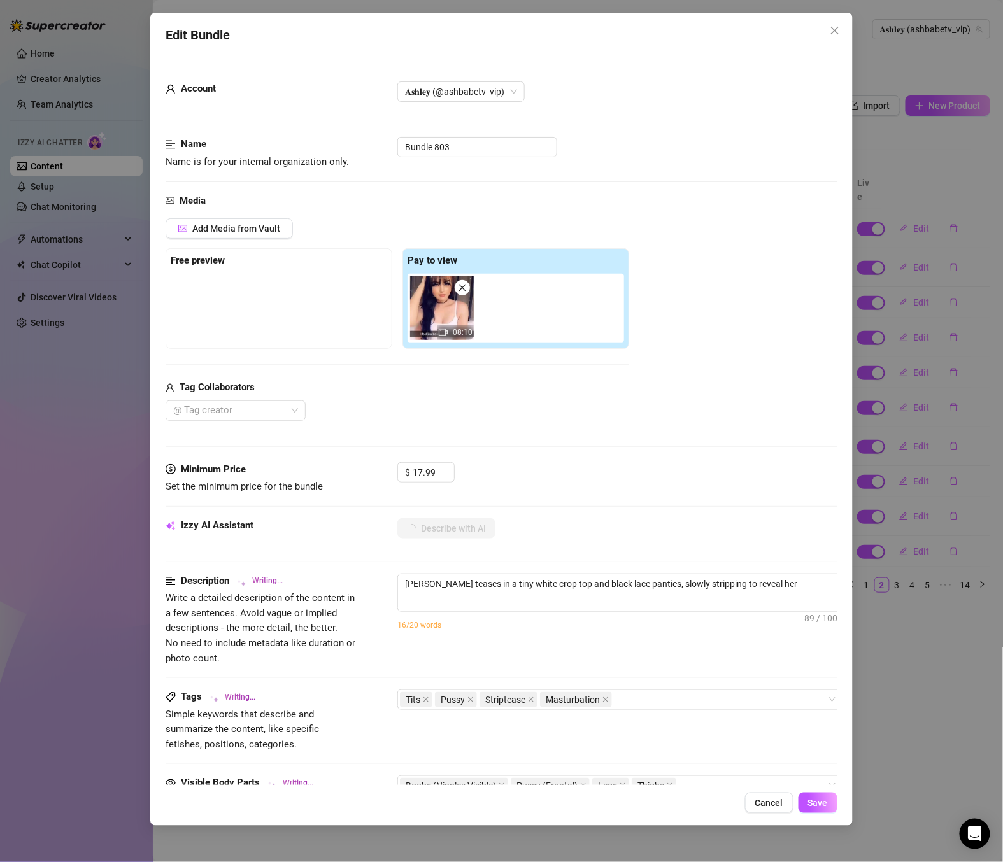
type textarea "[PERSON_NAME] teases in a tiny white crop top and black lace panties, slowly st…"
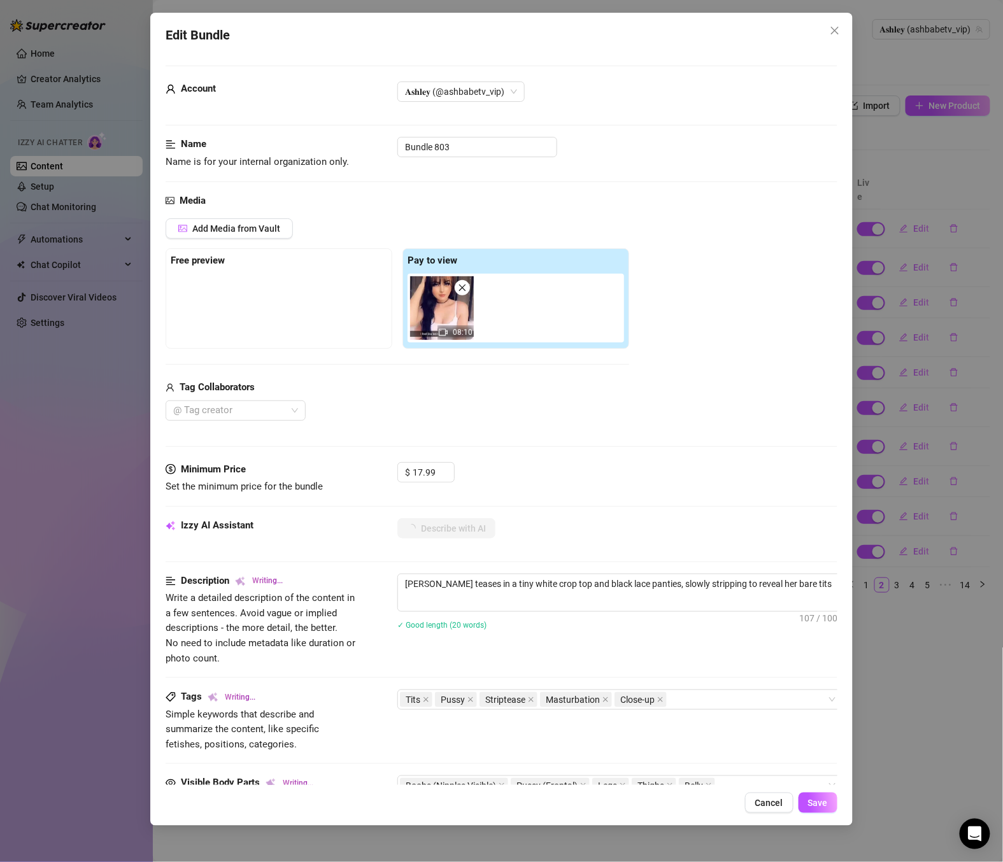
type textarea "[PERSON_NAME] teases in a tiny white crop top and black lace panties, slowly st…"
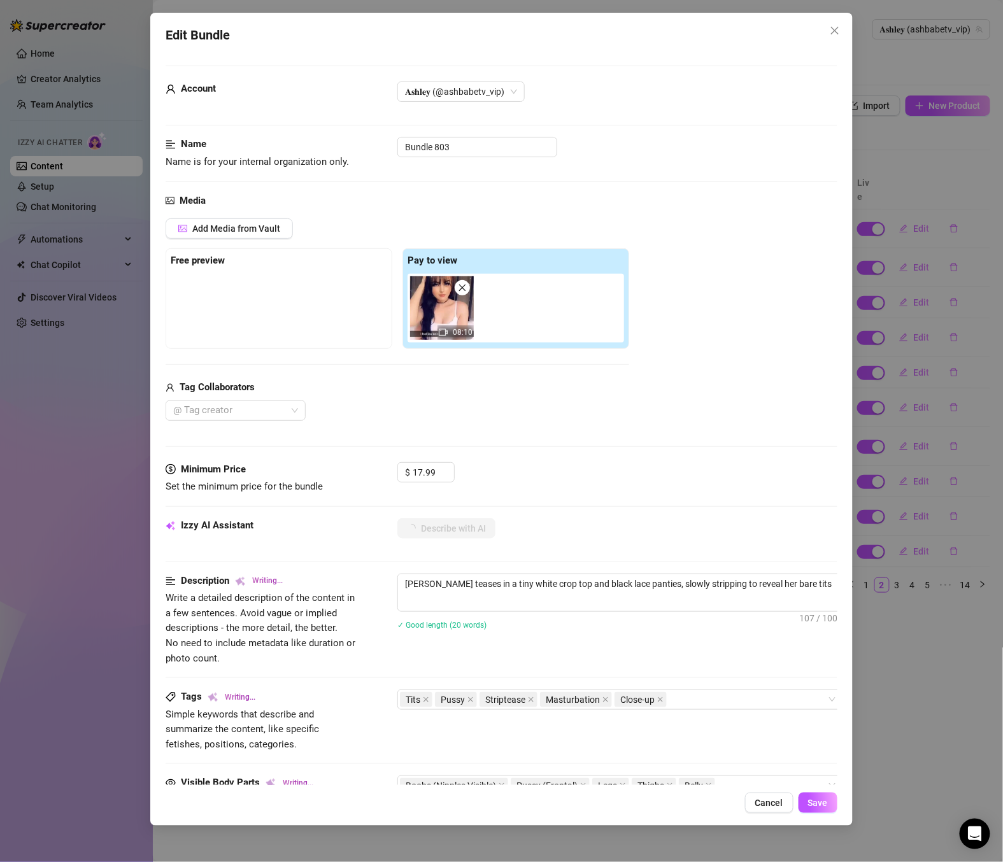
type textarea "[PERSON_NAME] teases in a tiny white crop top and black lace panties, slowly st…"
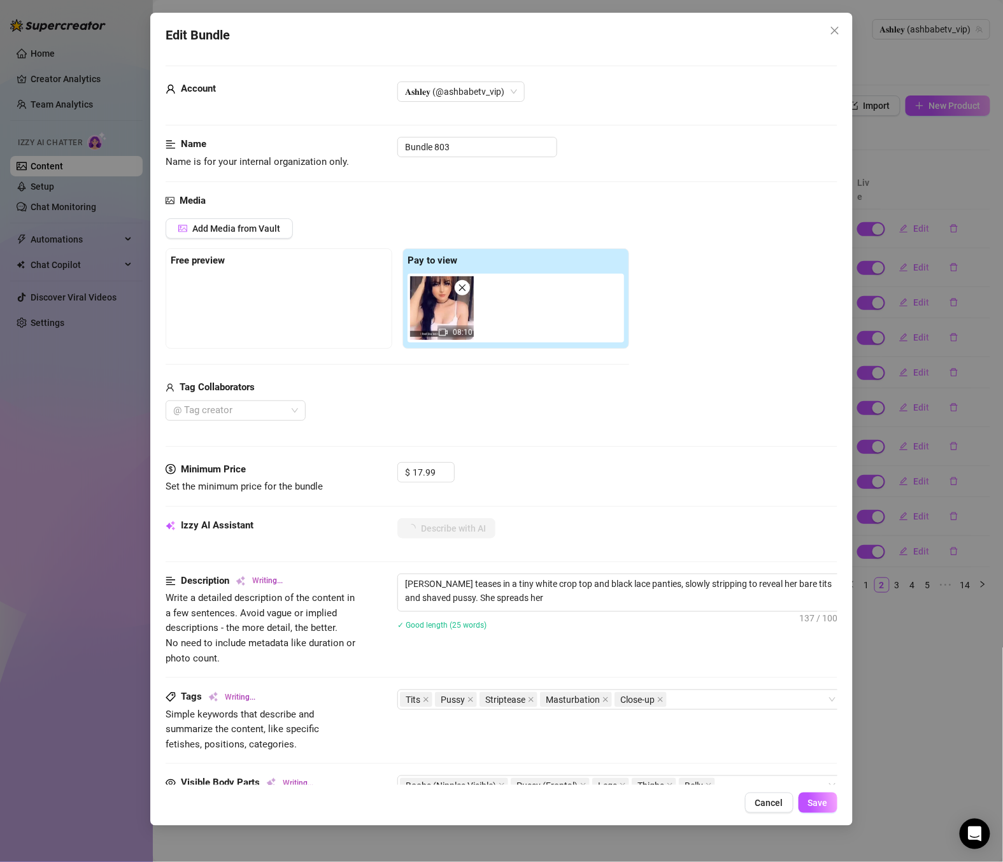
type textarea "[PERSON_NAME] teases in a tiny white crop top and black lace panties, slowly st…"
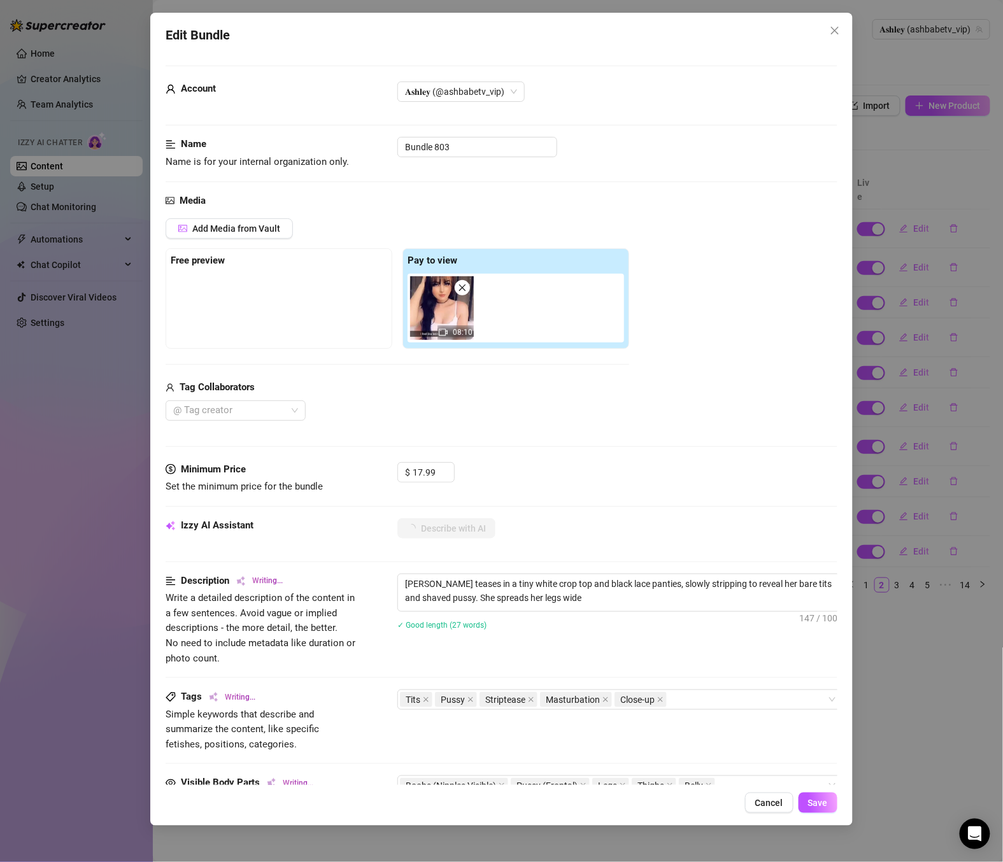
type textarea "[PERSON_NAME] teases in a tiny white crop top and black lace panties, slowly st…"
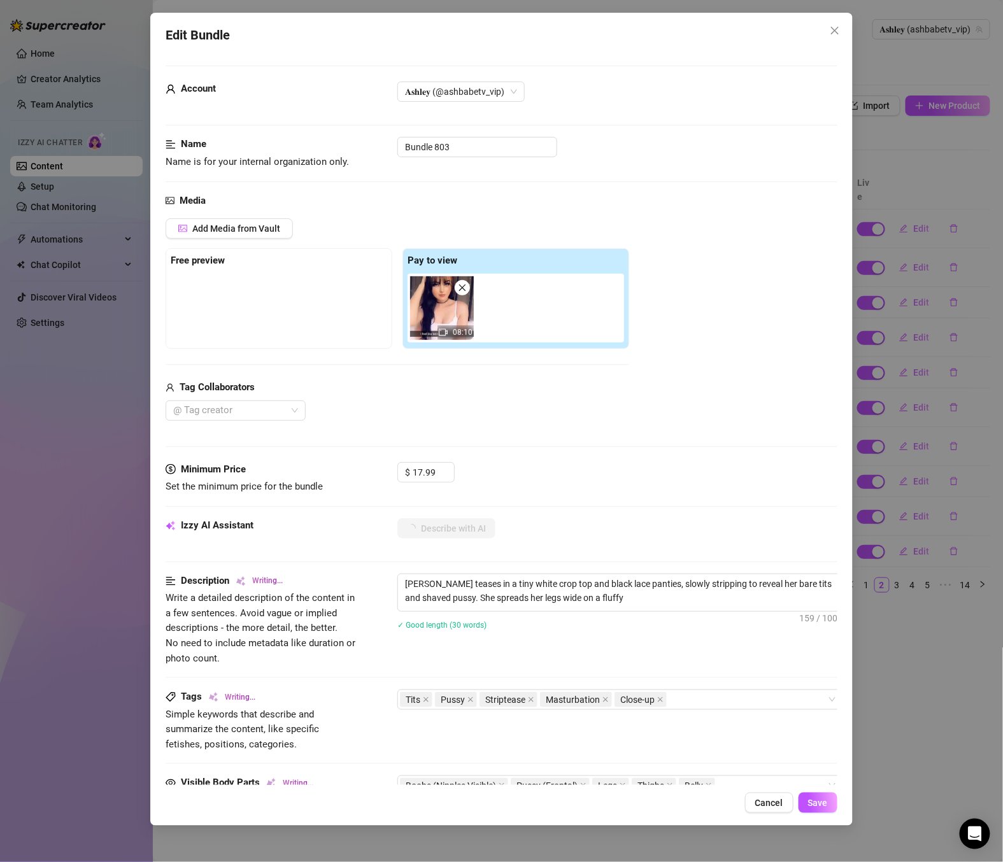
type textarea "[PERSON_NAME] teases in a tiny white crop top and black lace panties, slowly st…"
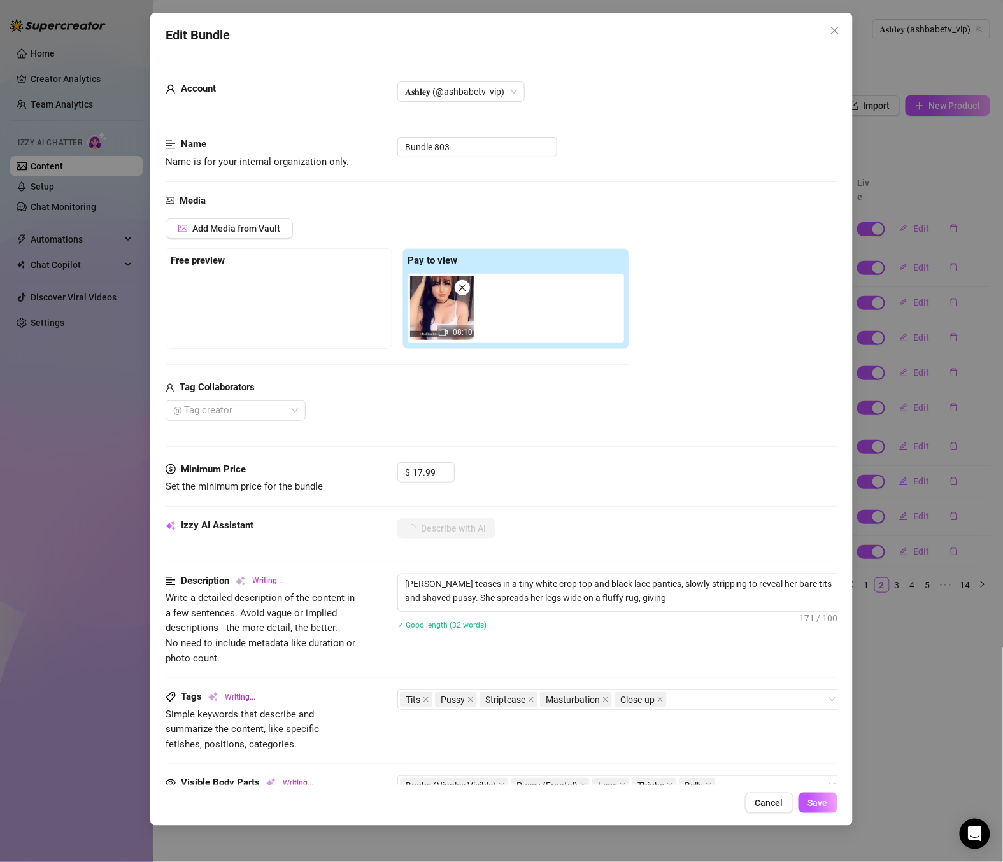
type textarea "[PERSON_NAME] teases in a tiny white crop top and black lace panties, slowly st…"
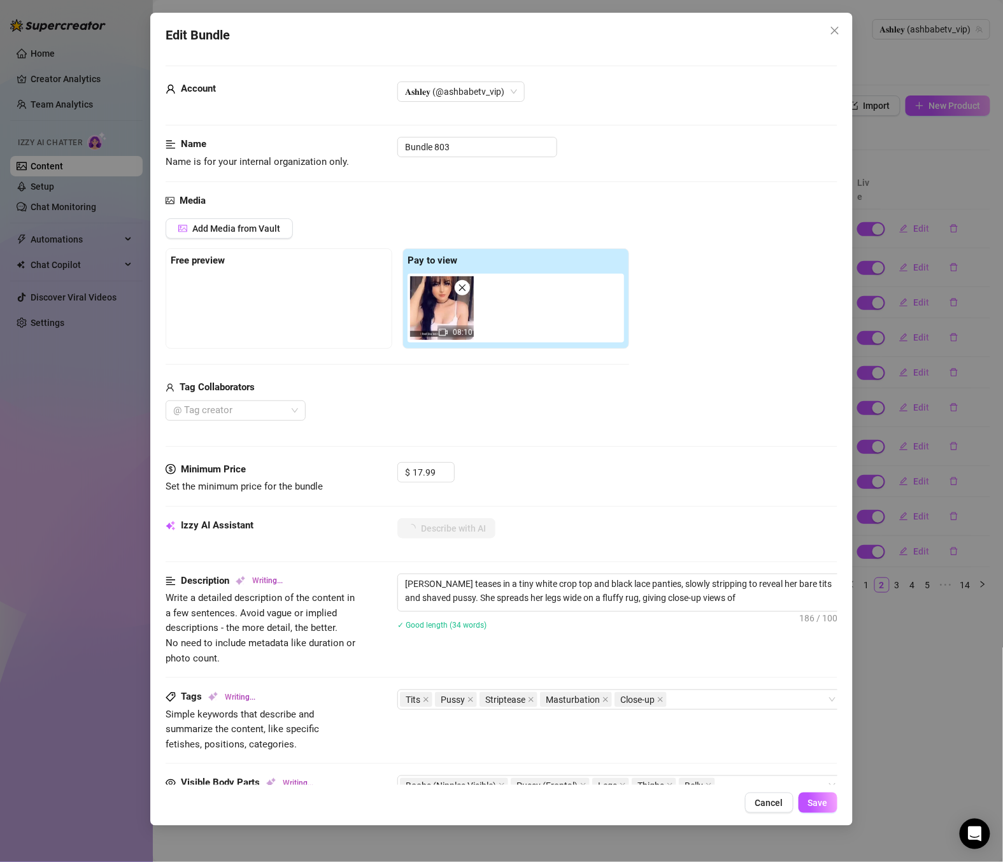
type textarea "[PERSON_NAME] teases in a tiny white crop top and black lace panties, slowly st…"
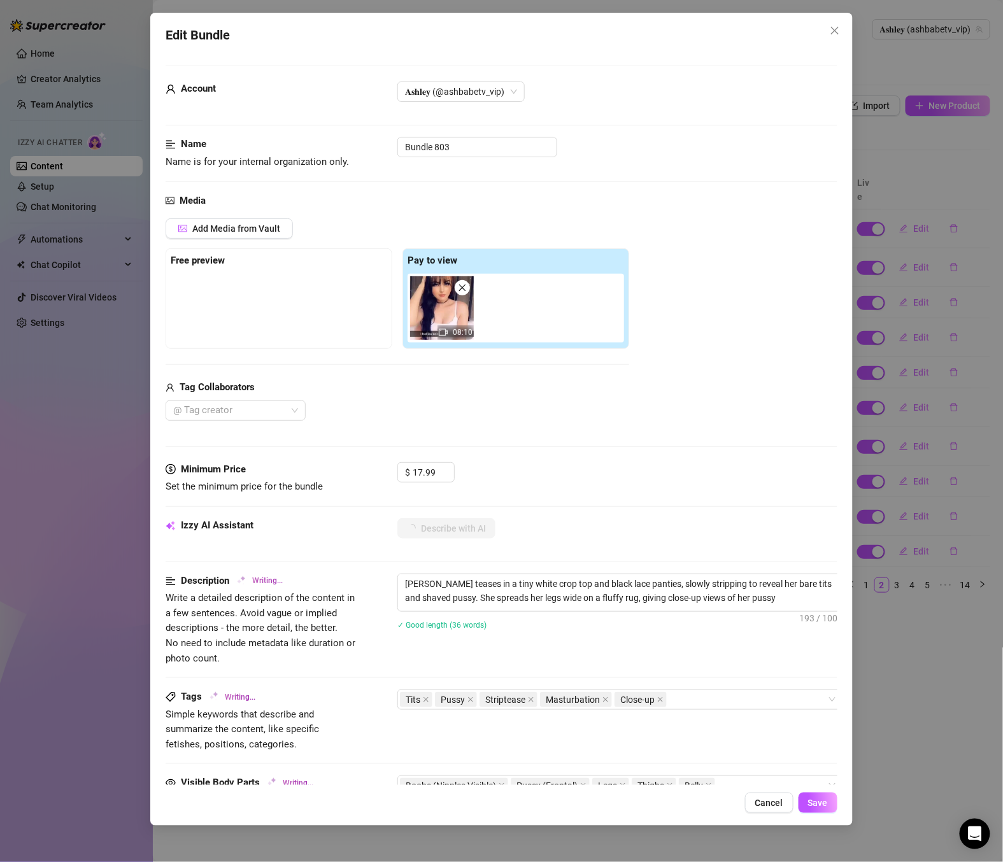
type textarea "[PERSON_NAME] teases in a tiny white crop top and black lace panties, slowly st…"
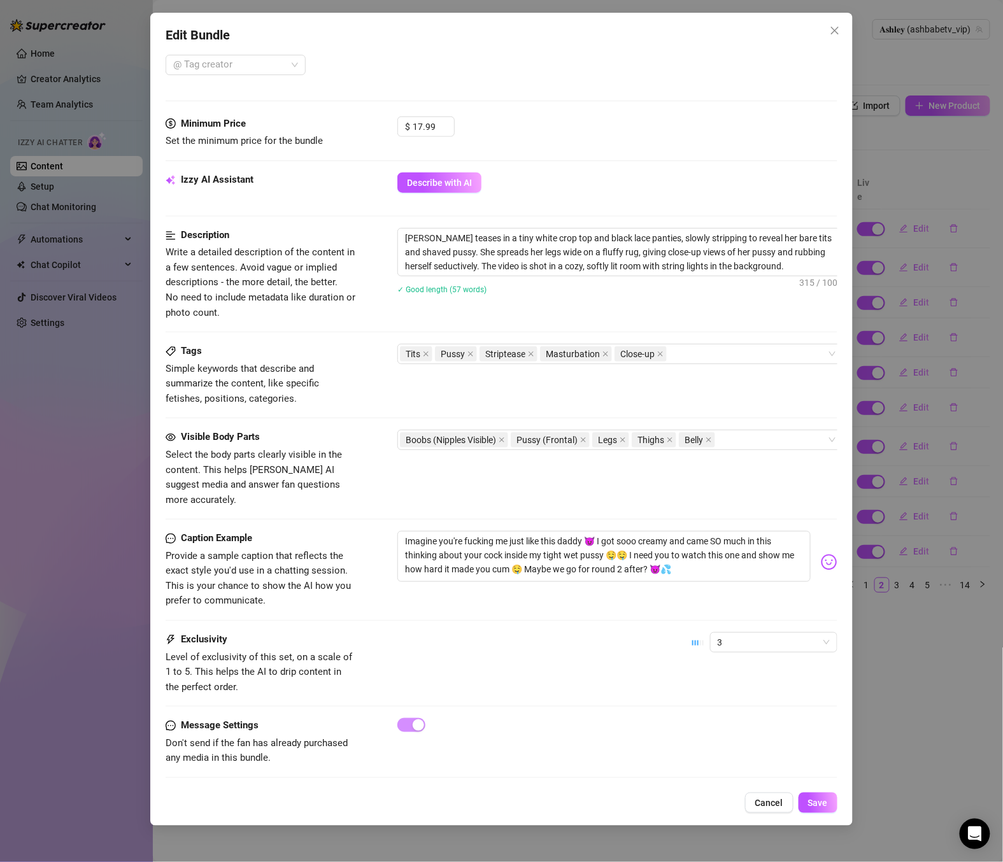
scroll to position [350, 0]
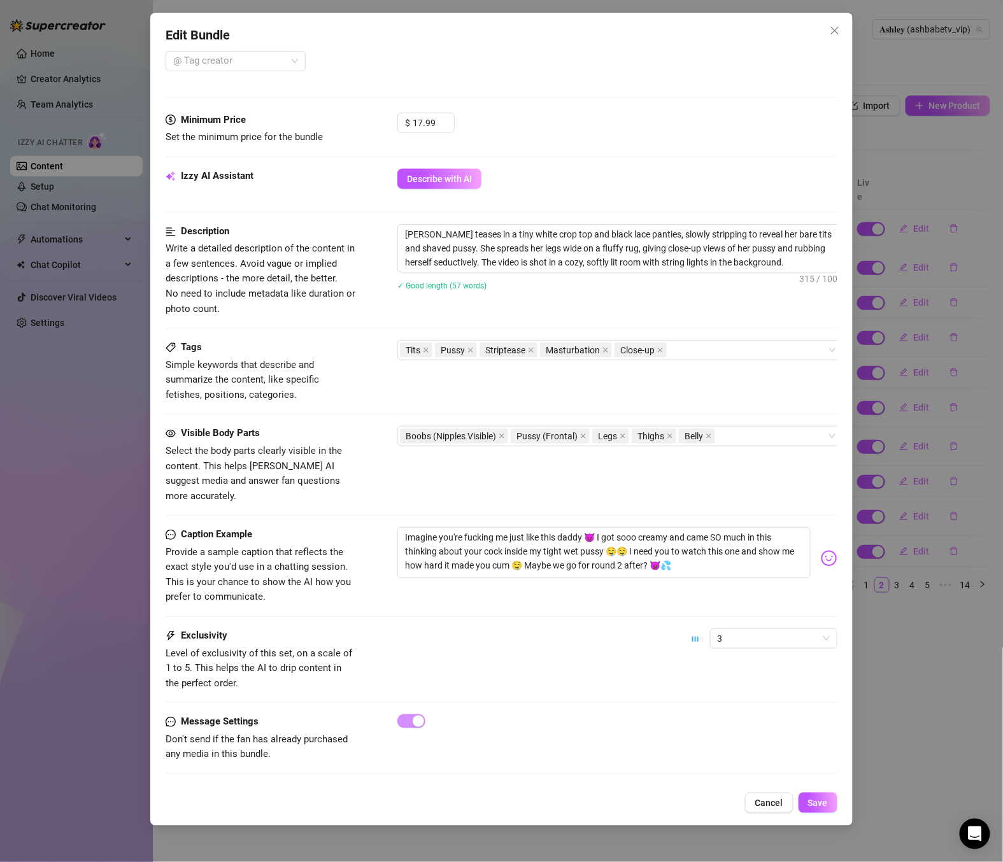
drag, startPoint x: 580, startPoint y: 740, endPoint x: 578, endPoint y: 750, distance: 9.6
click at [578, 750] on div "Message Settings Don't send if the fan has already purchased any media in this …" at bounding box center [502, 750] width 672 height 71
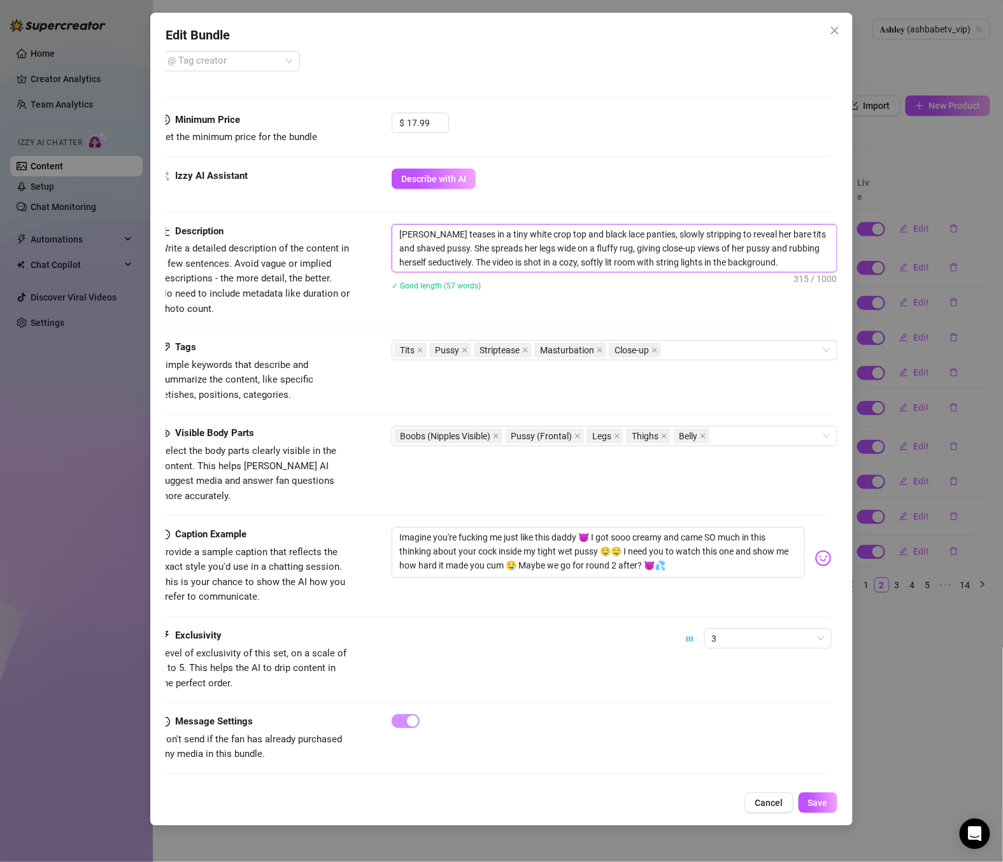
click at [413, 261] on textarea "[PERSON_NAME] teases in a tiny white crop top and black lace panties, slowly st…" at bounding box center [614, 248] width 444 height 47
click at [457, 260] on textarea "[PERSON_NAME] teases in a tiny white crop top and black lace panties, slowly st…" at bounding box center [614, 248] width 444 height 47
click at [460, 265] on textarea "[PERSON_NAME] teases in a tiny white crop top and black lace panties, slowly st…" at bounding box center [614, 248] width 444 height 47
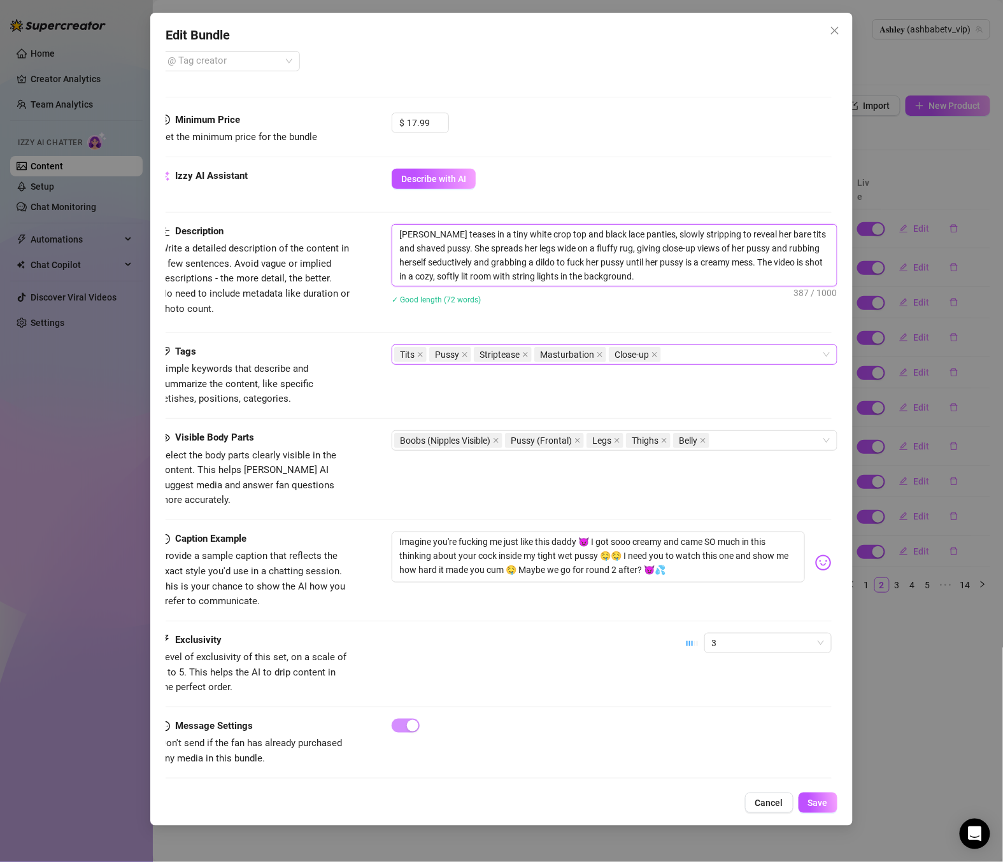
click at [672, 359] on div "Tits Pussy Striptease Masturbation Close-up" at bounding box center [607, 355] width 427 height 18
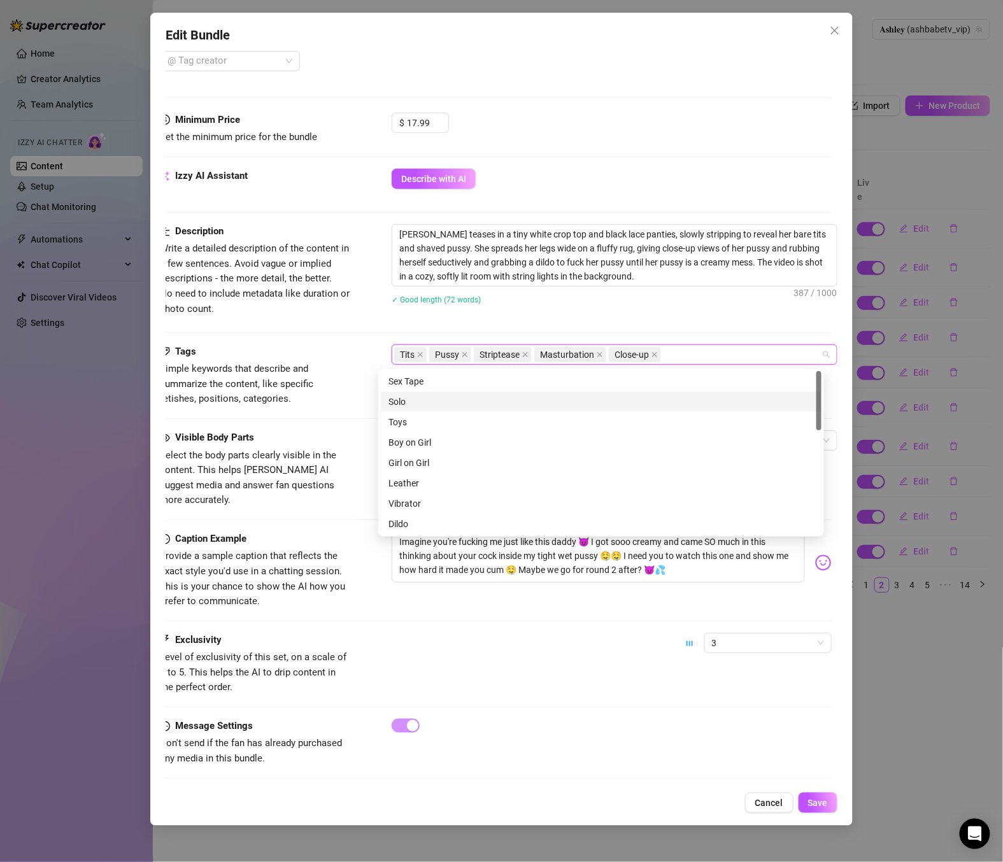
click at [405, 401] on div "Solo" at bounding box center [600, 402] width 425 height 14
click at [409, 414] on div "Toys" at bounding box center [601, 422] width 441 height 20
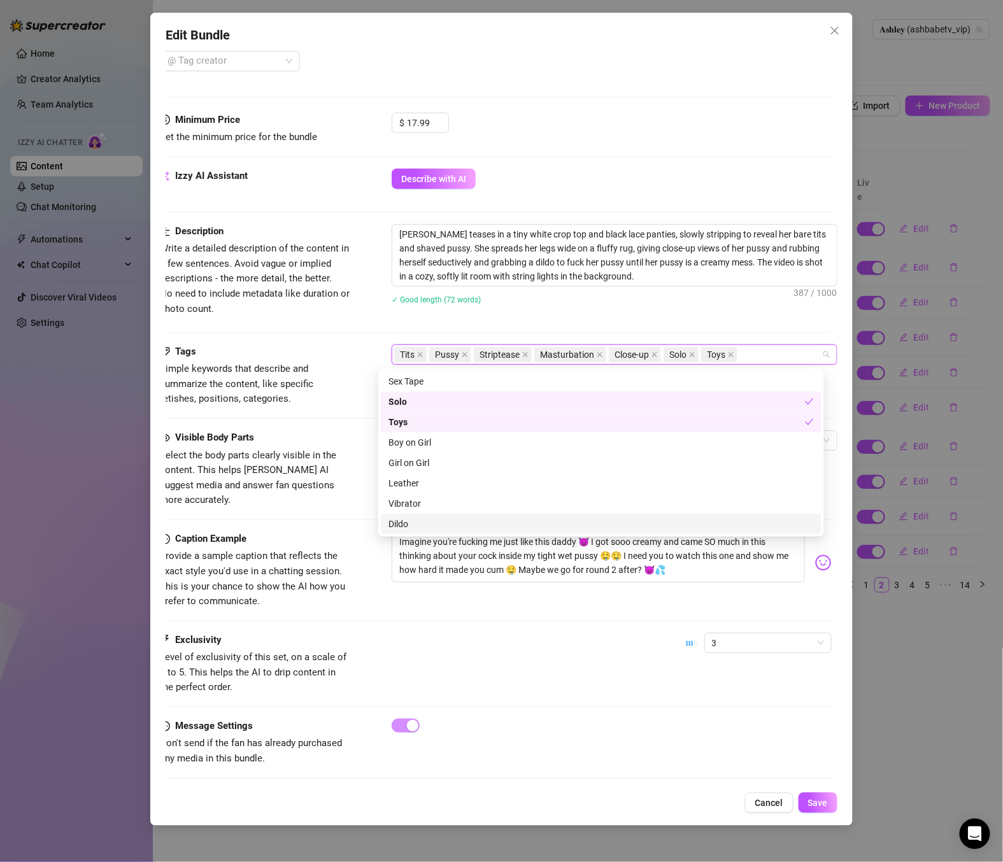
click at [432, 526] on div "Dildo" at bounding box center [600, 524] width 425 height 14
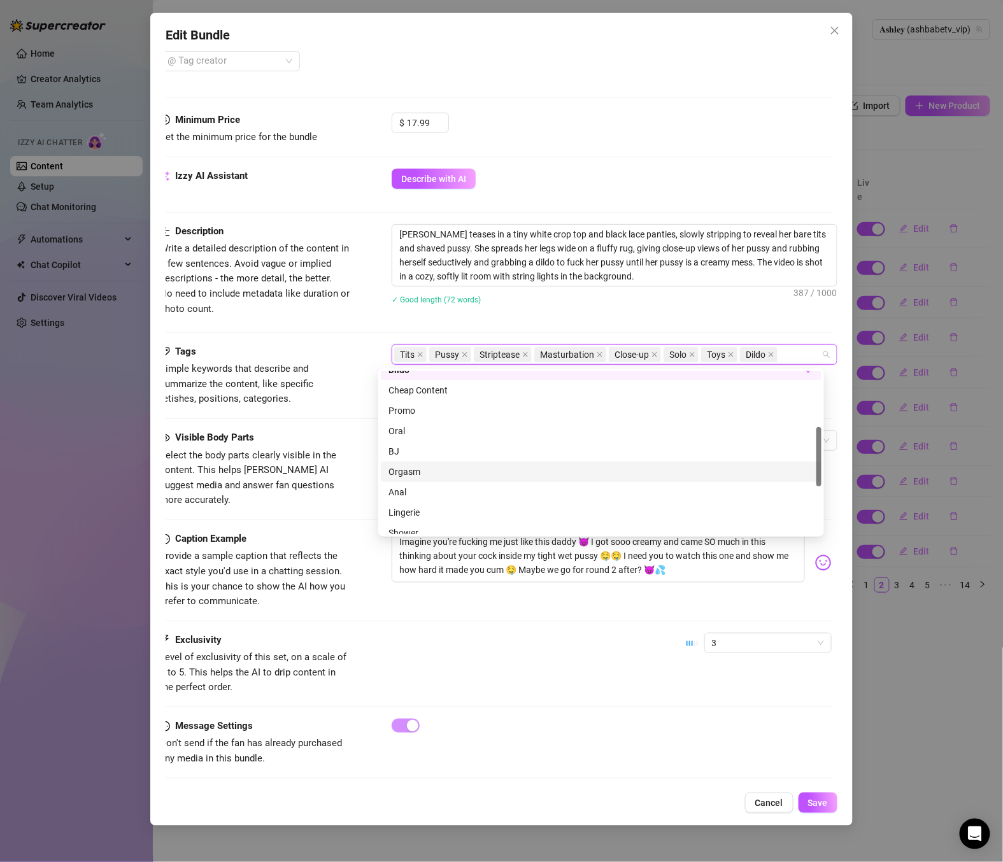
click at [433, 476] on div "Orgasm" at bounding box center [600, 472] width 425 height 14
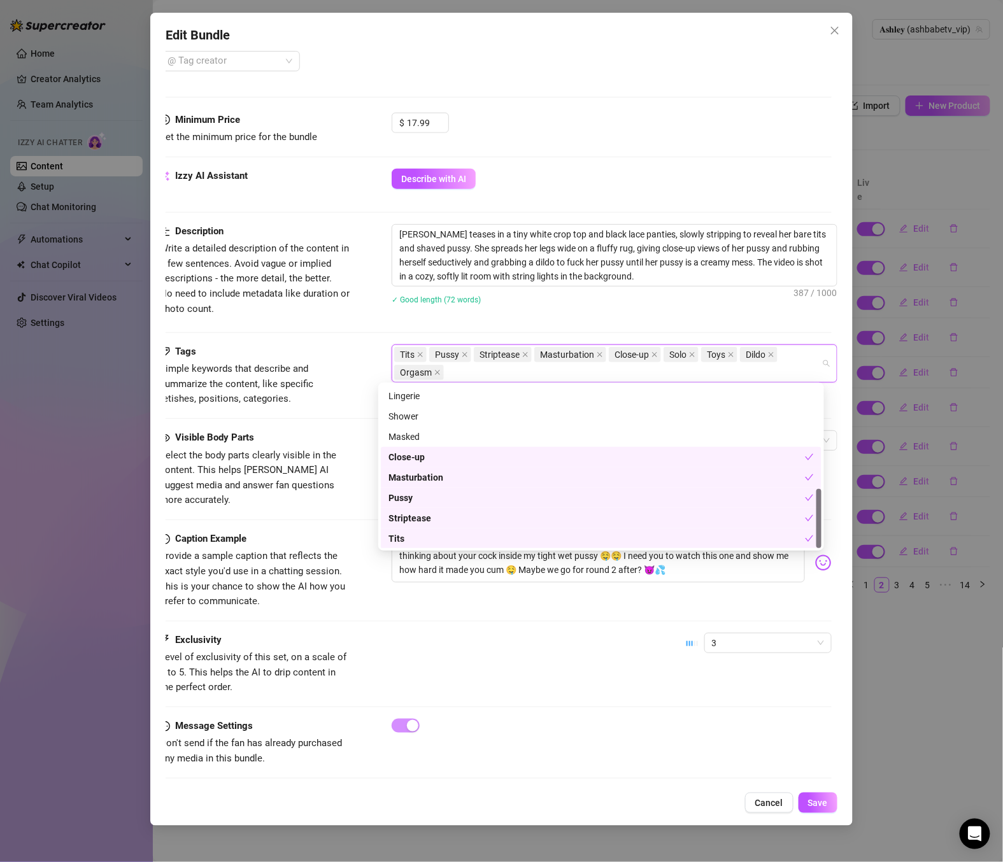
scroll to position [353, 19]
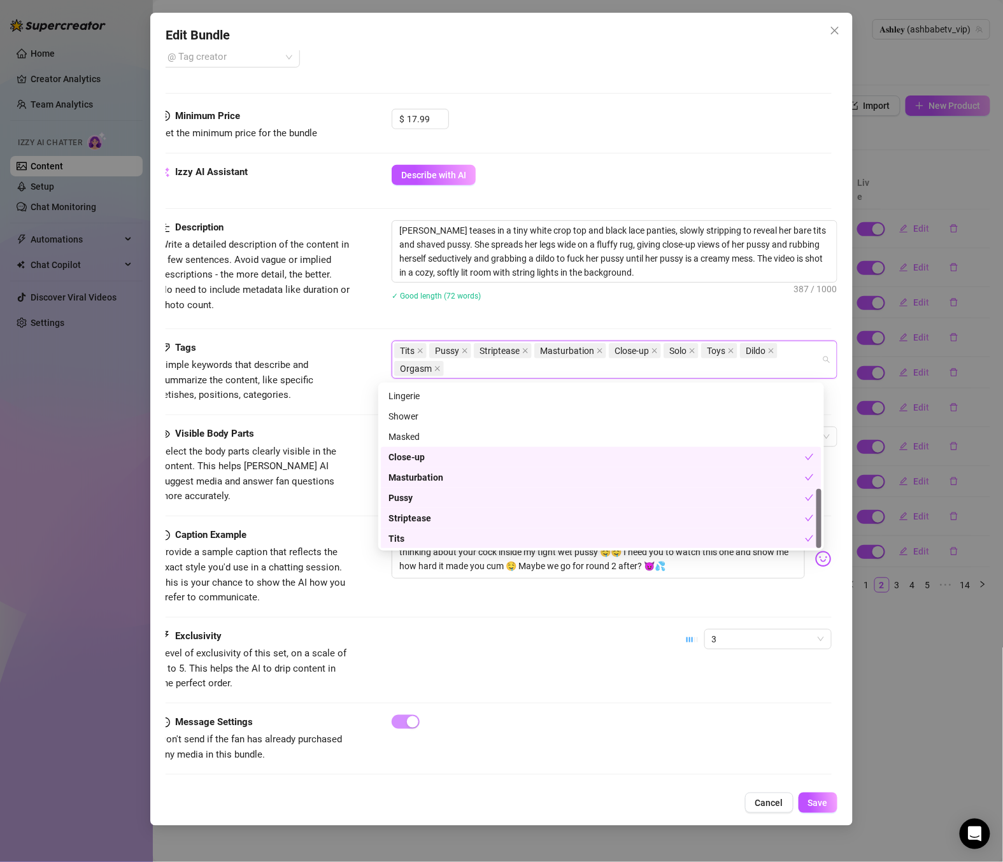
click at [400, 598] on div "Caption Example Provide a sample caption that reflects the exact style you'd us…" at bounding box center [496, 578] width 672 height 101
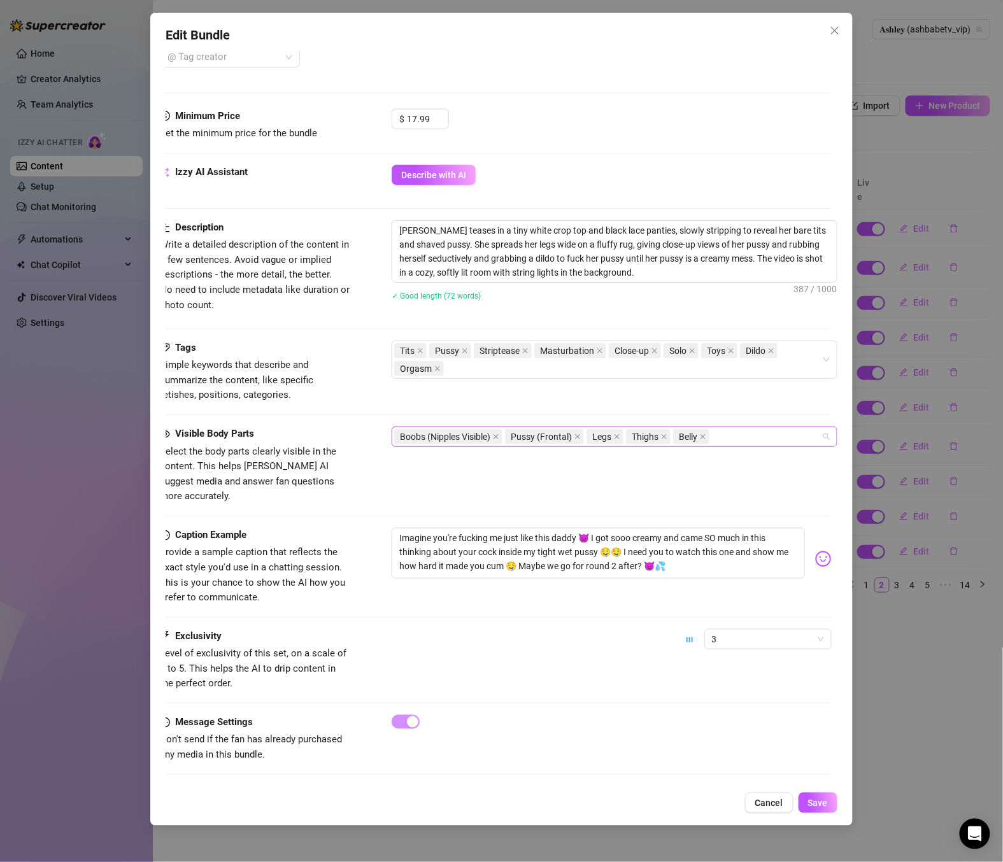
click at [718, 442] on div "Boobs (Nipples Visible) Pussy (Frontal) Legs Thighs Belly" at bounding box center [607, 437] width 427 height 18
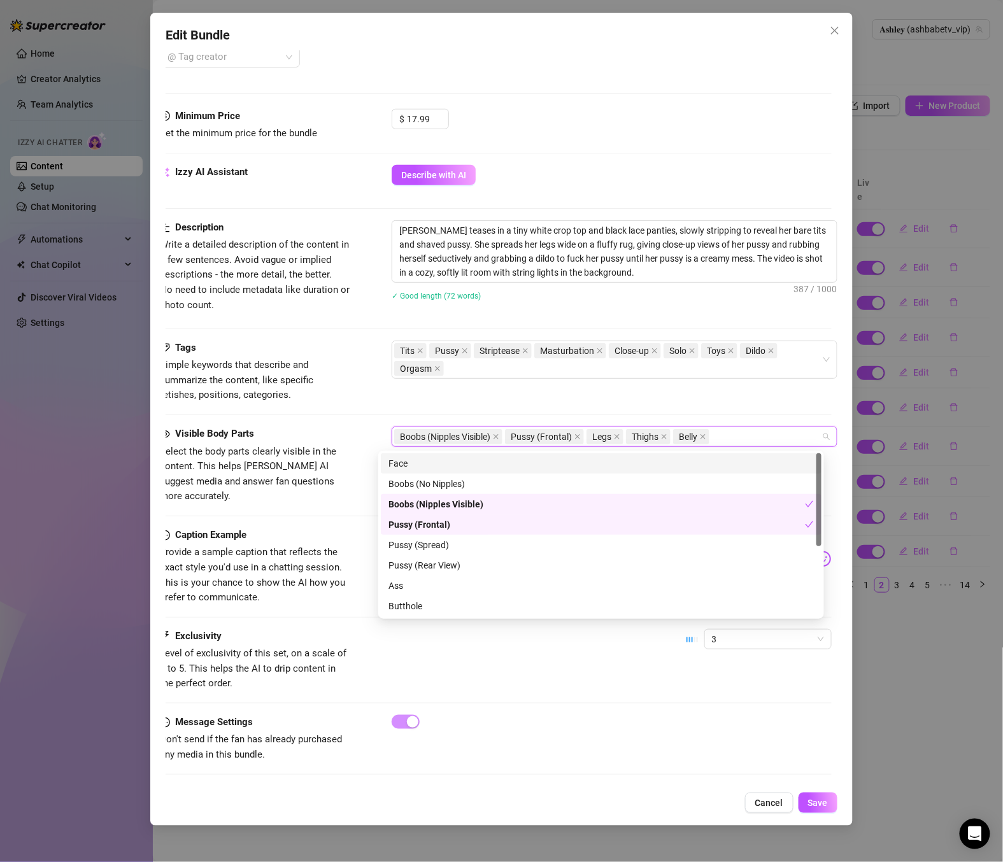
click at [408, 463] on div "Face" at bounding box center [600, 464] width 425 height 14
click at [432, 641] on div "Exclusivity Level of exclusivity of this set, on a scale of 1 to 5. This helps …" at bounding box center [496, 660] width 672 height 62
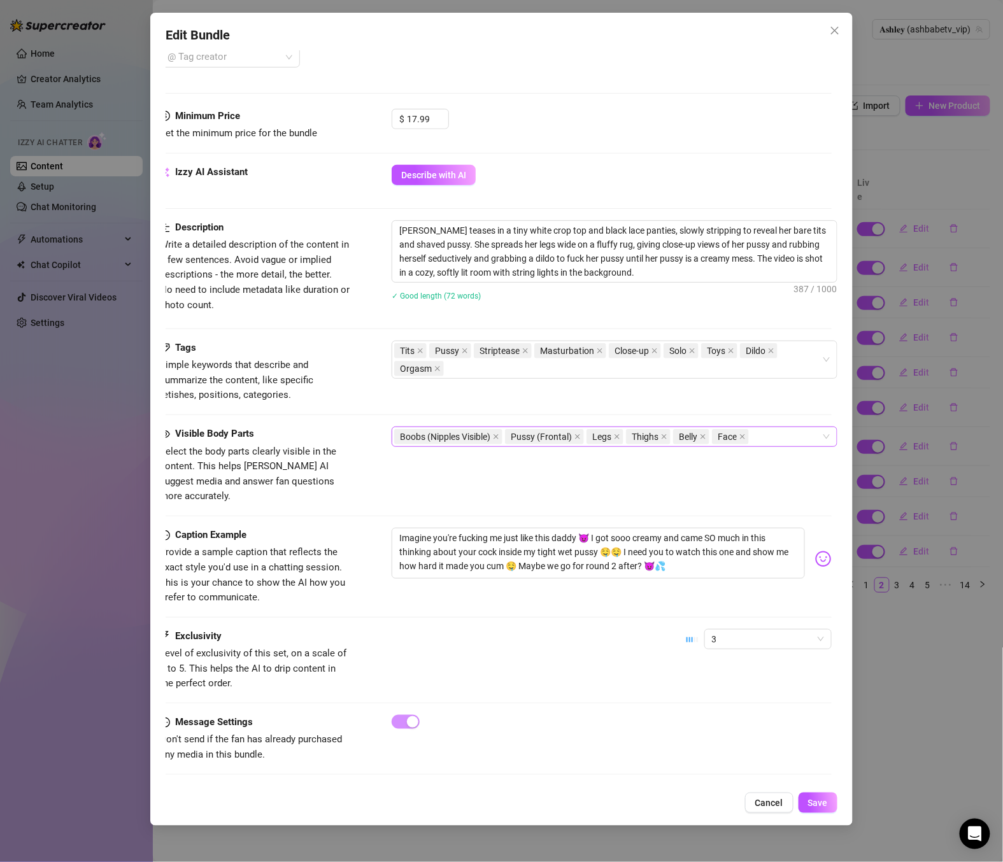
click at [776, 437] on div "Boobs (Nipples Visible) Pussy (Frontal) Legs Thighs Belly Face" at bounding box center [607, 437] width 427 height 18
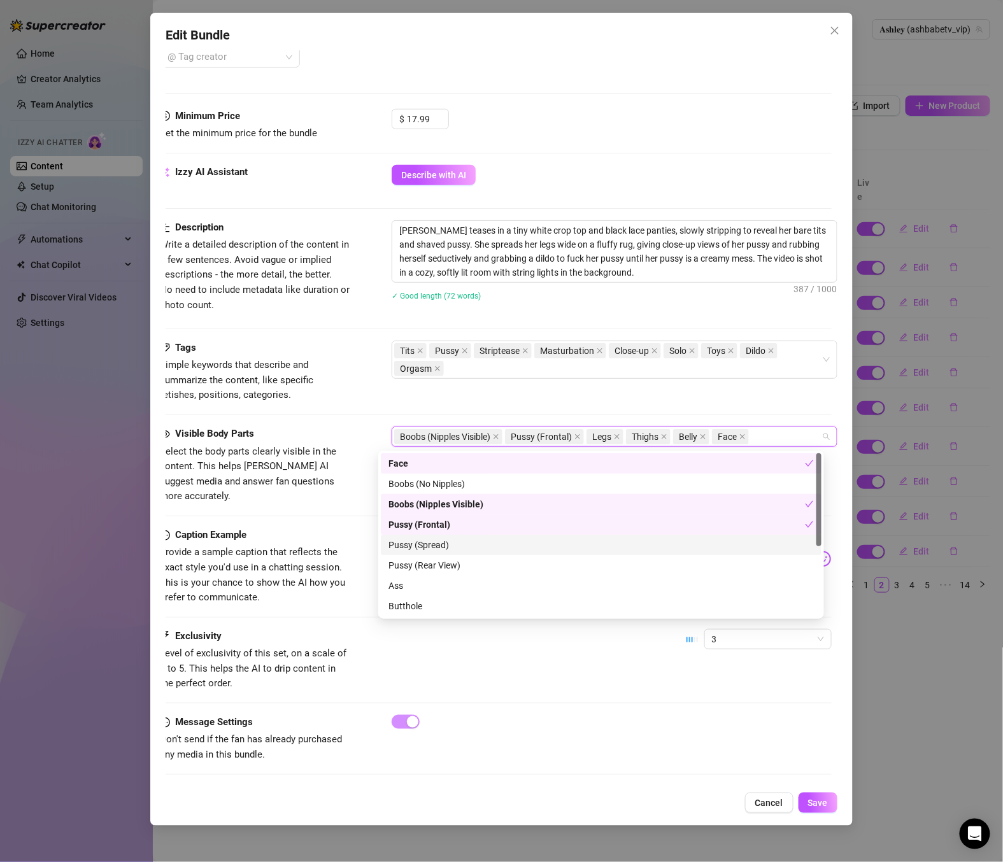
click at [471, 547] on div "Pussy (Spread)" at bounding box center [600, 545] width 425 height 14
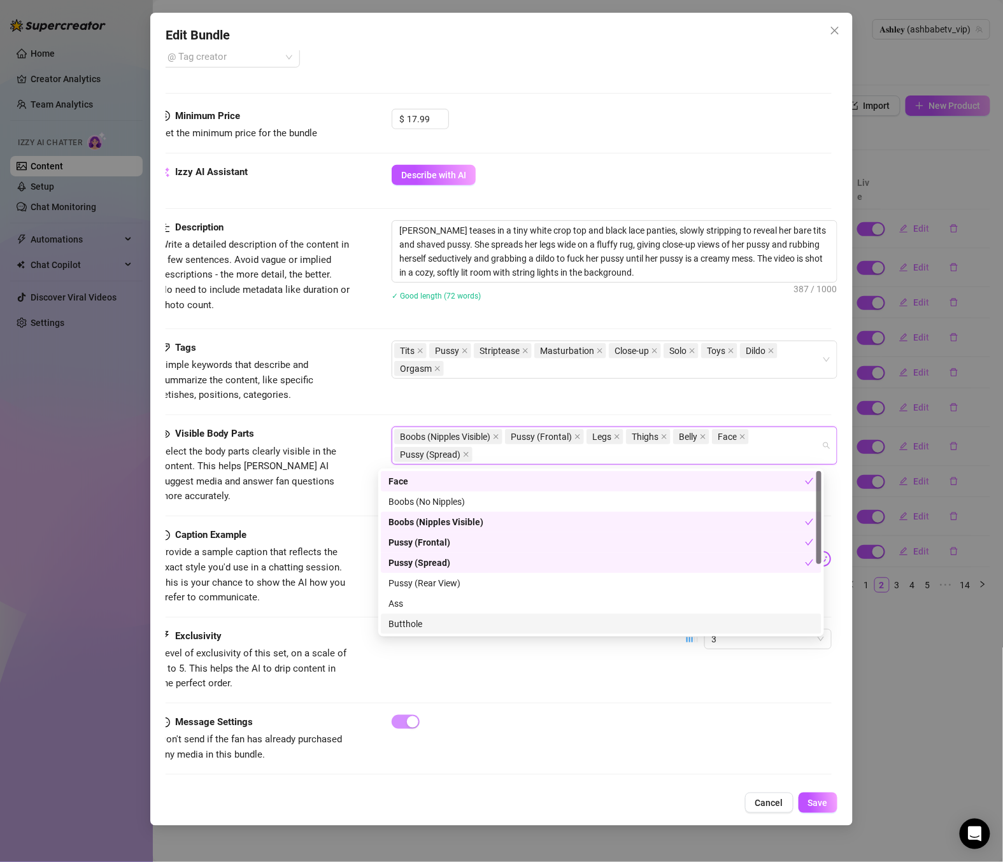
click at [525, 654] on div "Exclusivity Level of exclusivity of this set, on a scale of 1 to 5. This helps …" at bounding box center [496, 660] width 672 height 62
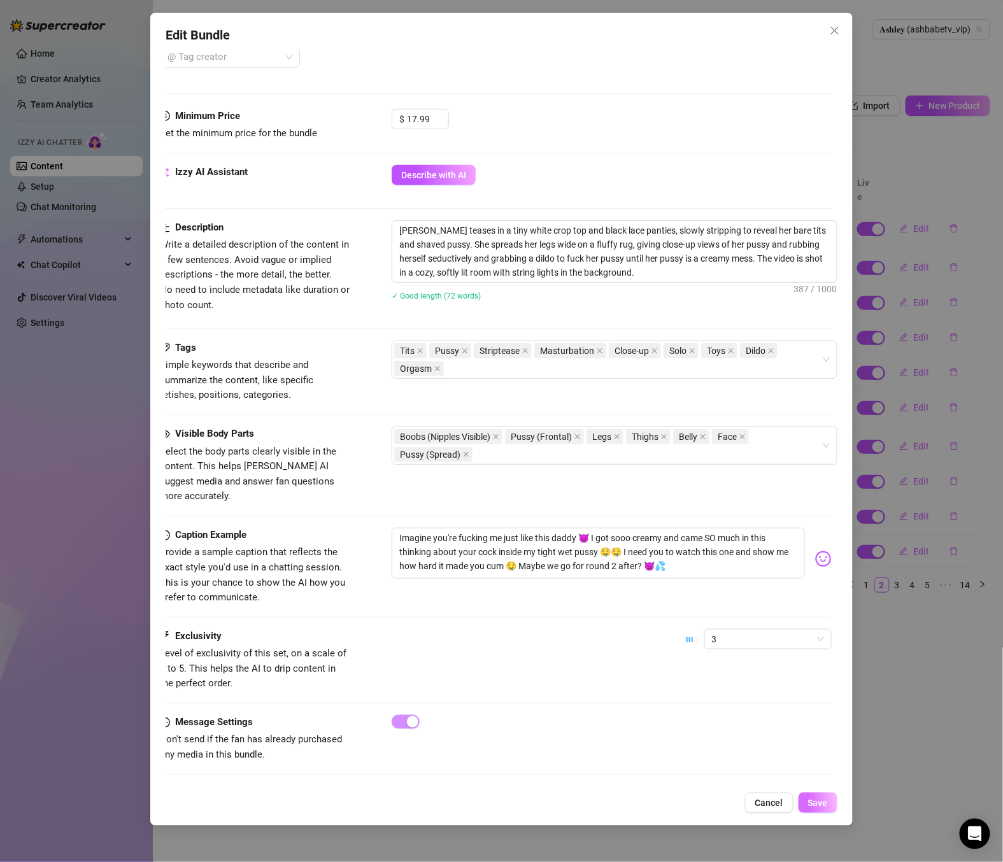
click at [825, 807] on span "Save" at bounding box center [818, 803] width 20 height 10
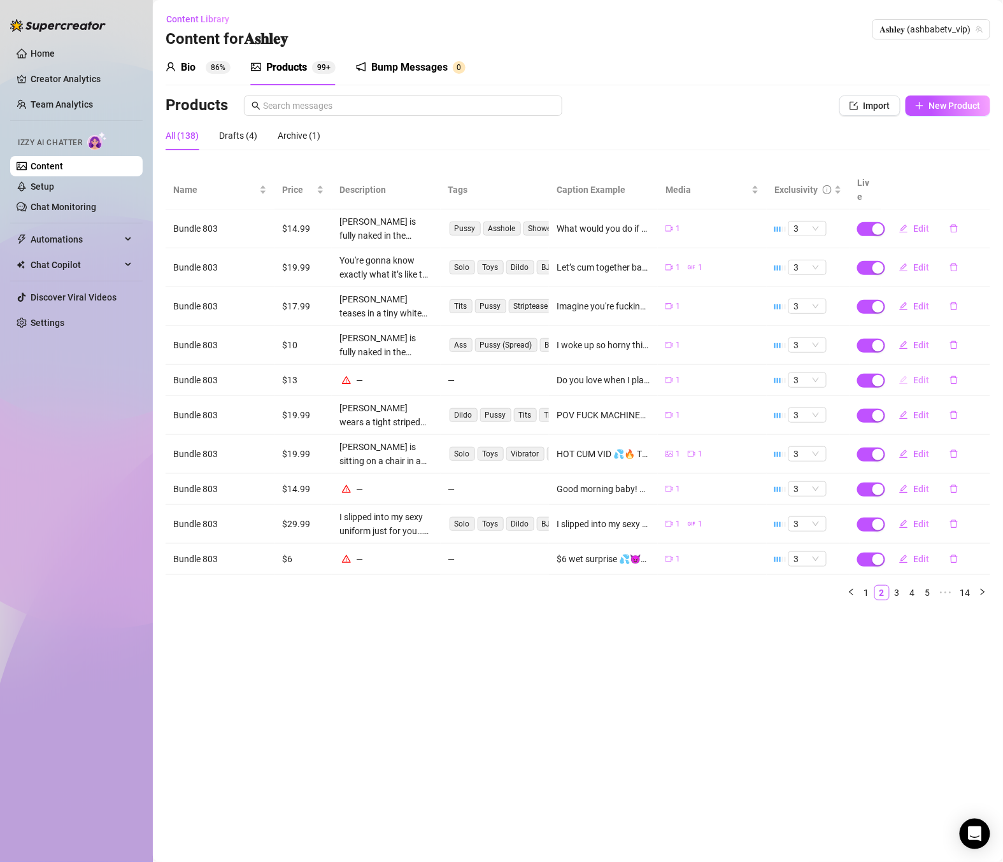
click at [920, 375] on span "Edit" at bounding box center [921, 380] width 16 height 10
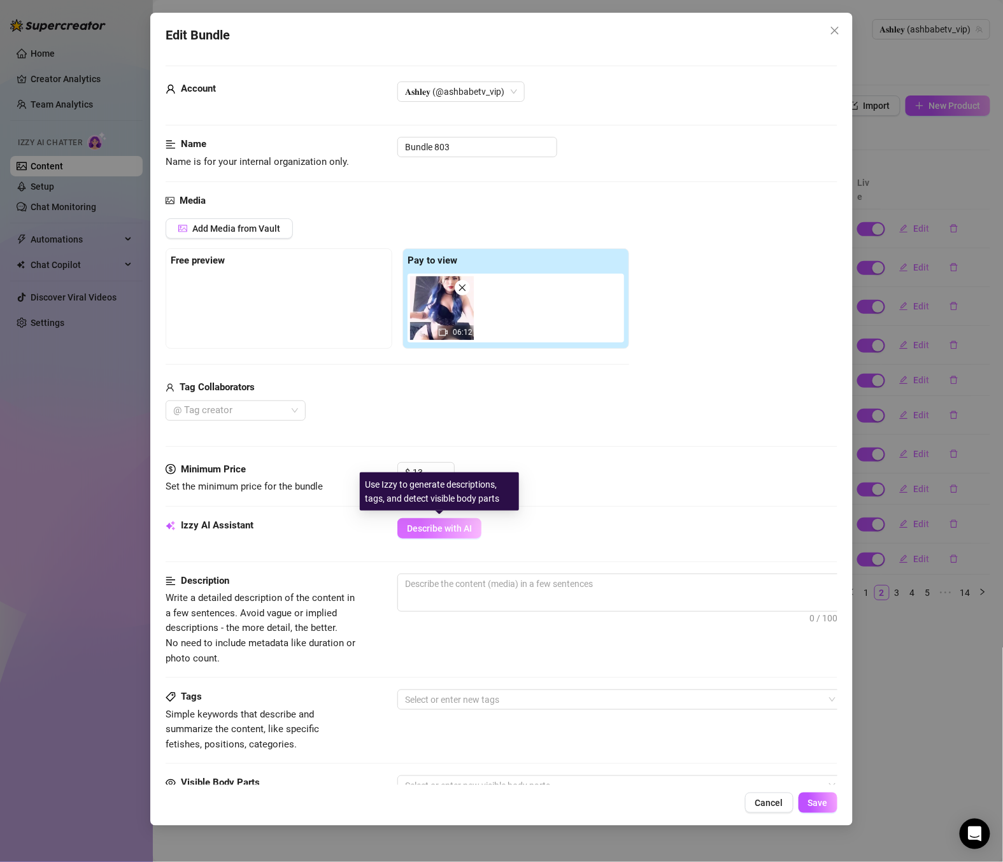
click at [422, 525] on span "Describe with AI" at bounding box center [439, 528] width 65 height 10
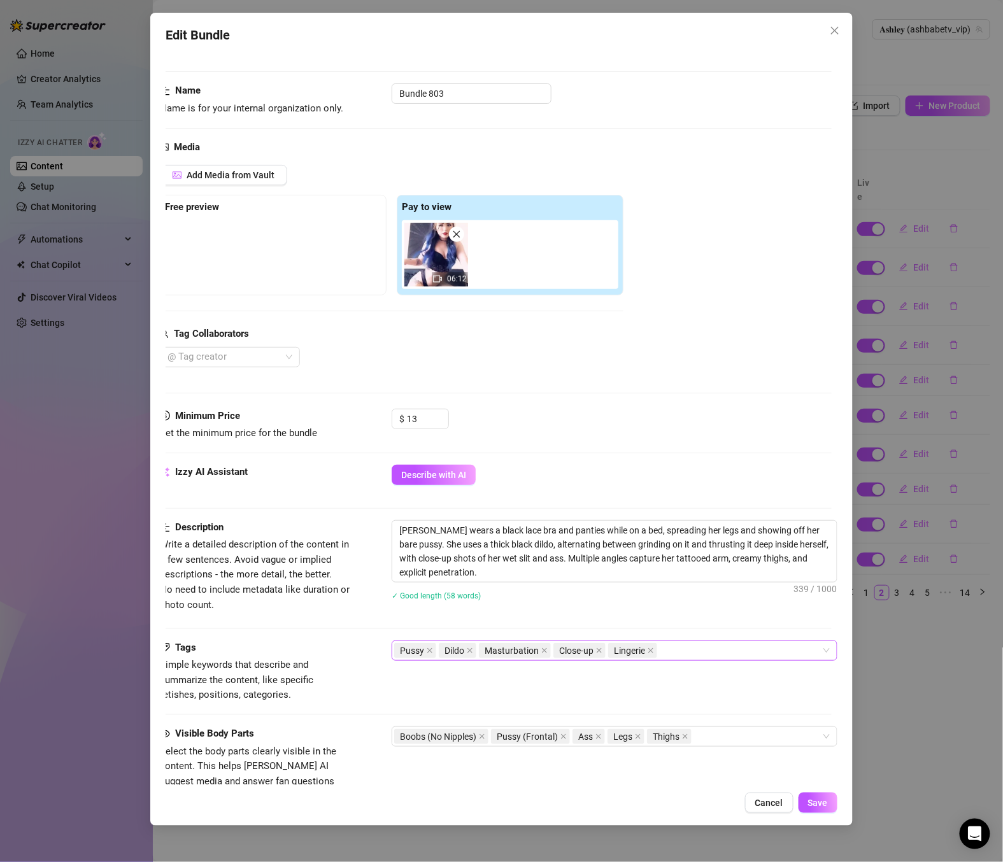
scroll to position [247, 19]
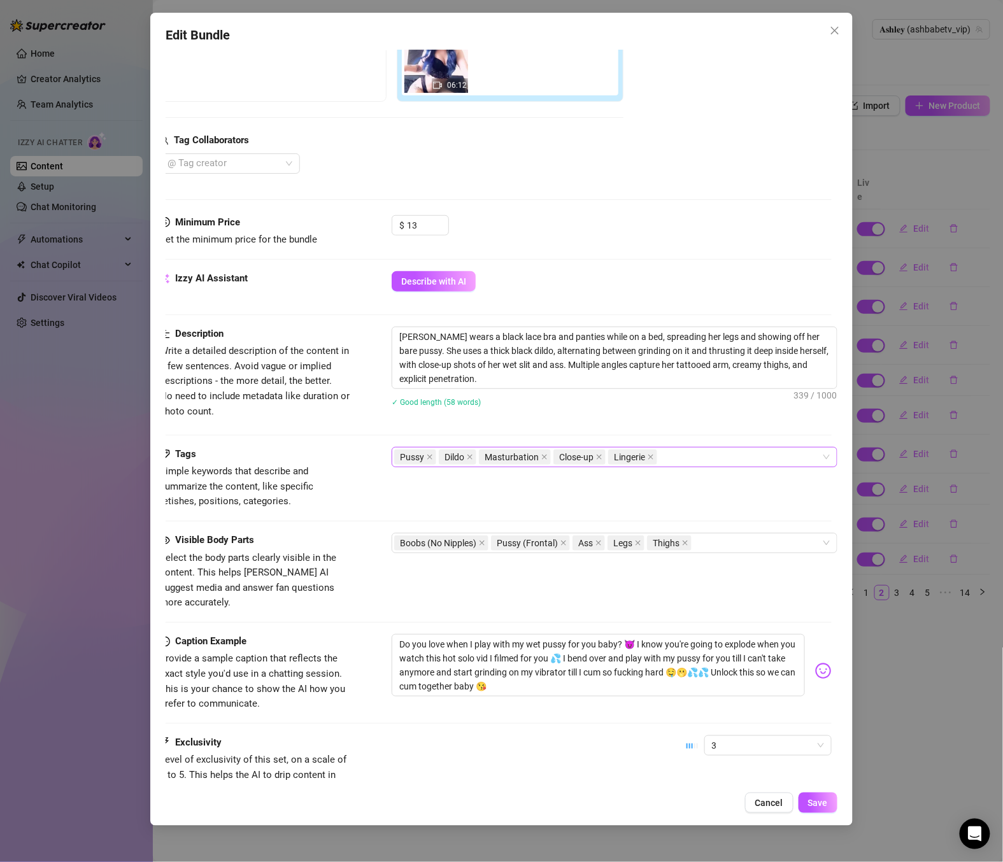
click at [678, 459] on div "Pussy Dildo Masturbation Close-up Lingerie" at bounding box center [607, 457] width 427 height 18
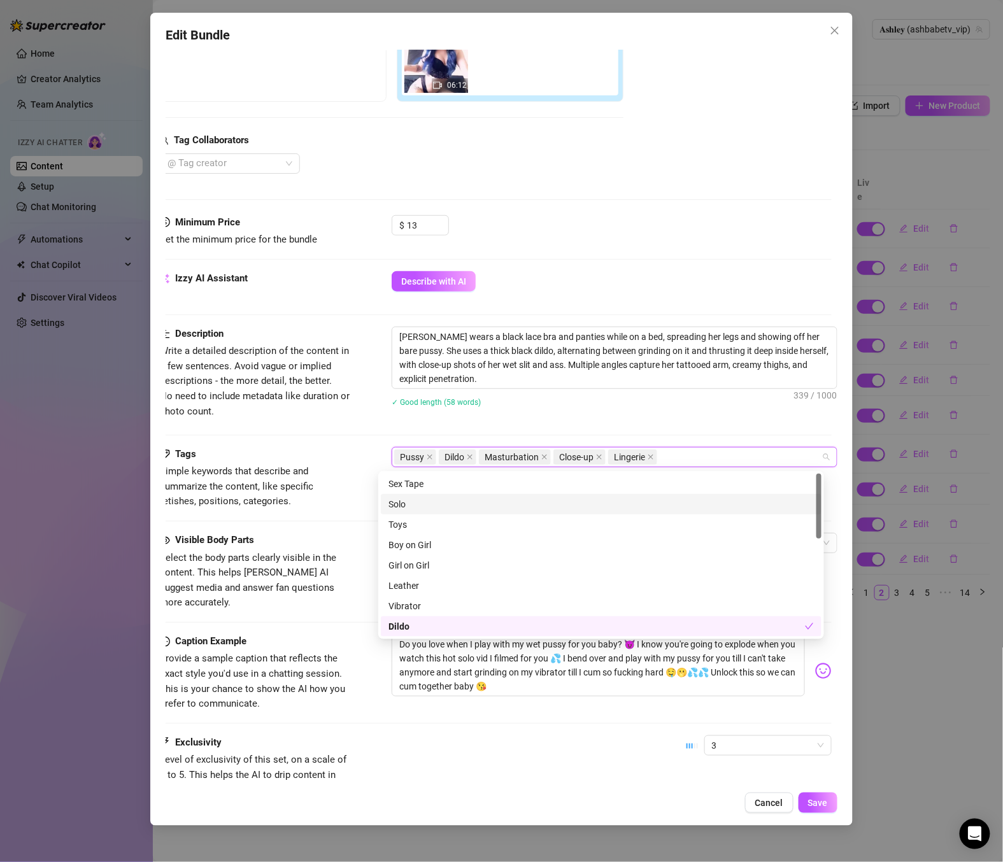
click at [426, 501] on div "Solo" at bounding box center [600, 504] width 425 height 14
click at [418, 525] on div "Toys" at bounding box center [600, 525] width 425 height 14
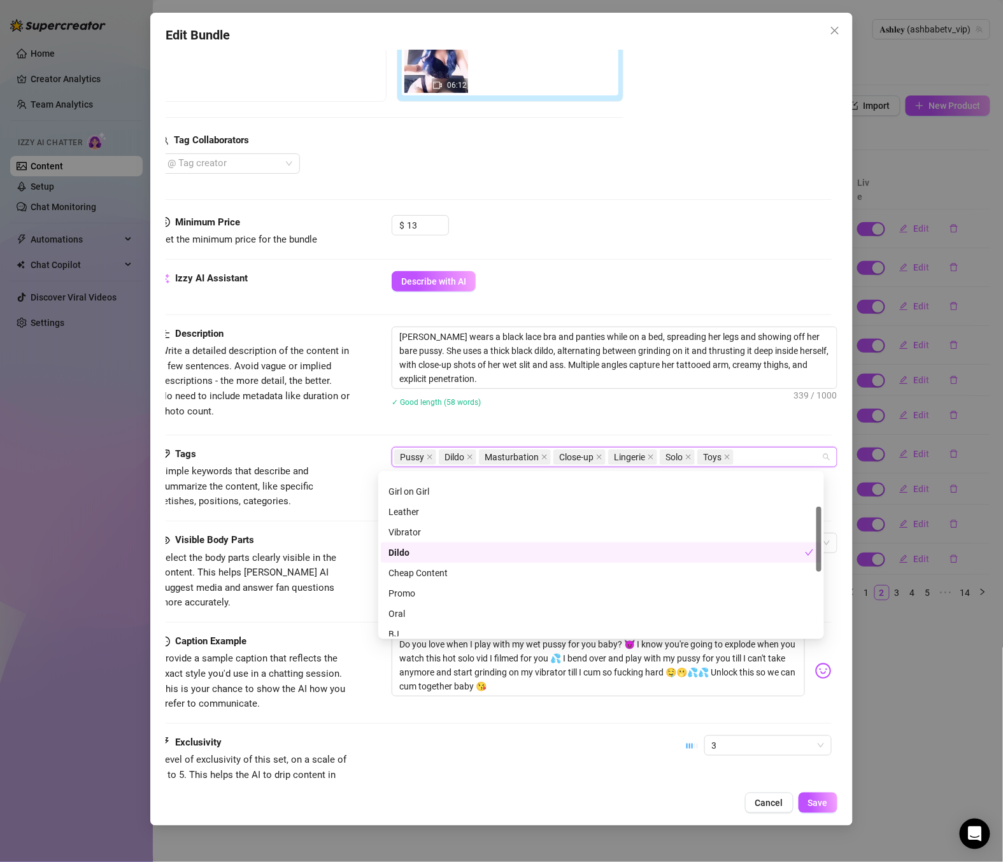
scroll to position [83, 0]
click at [448, 558] on div "Cheap Content" at bounding box center [600, 564] width 425 height 14
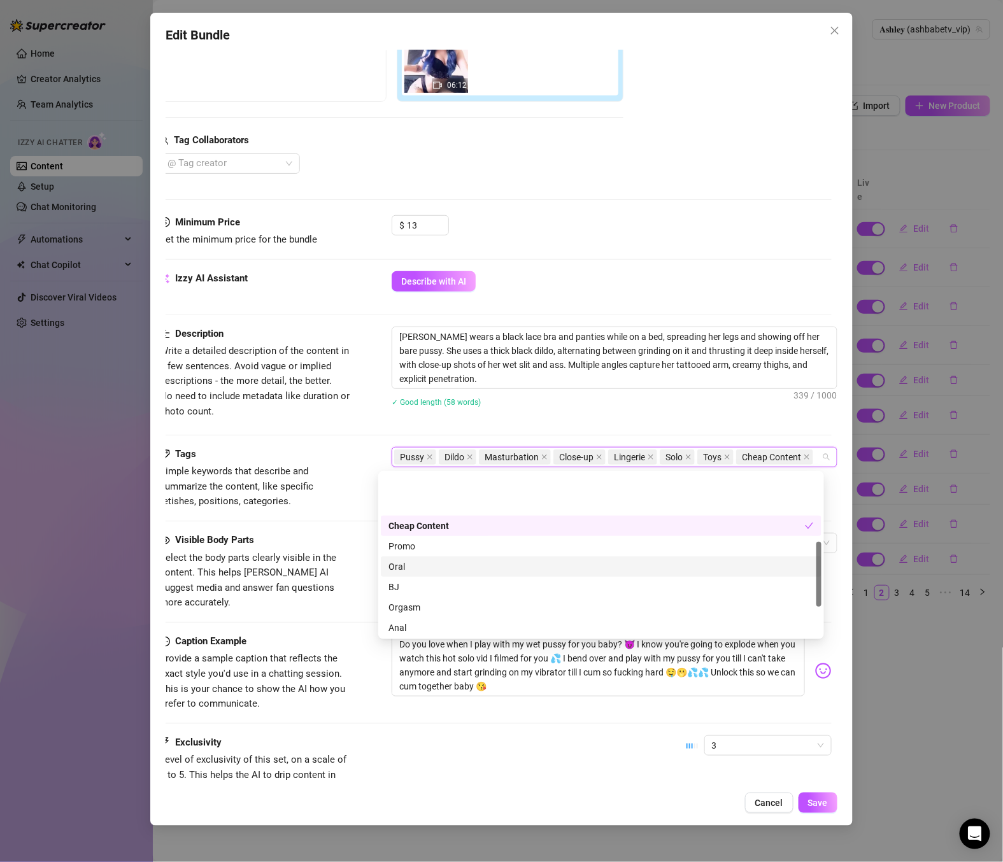
scroll to position [169, 0]
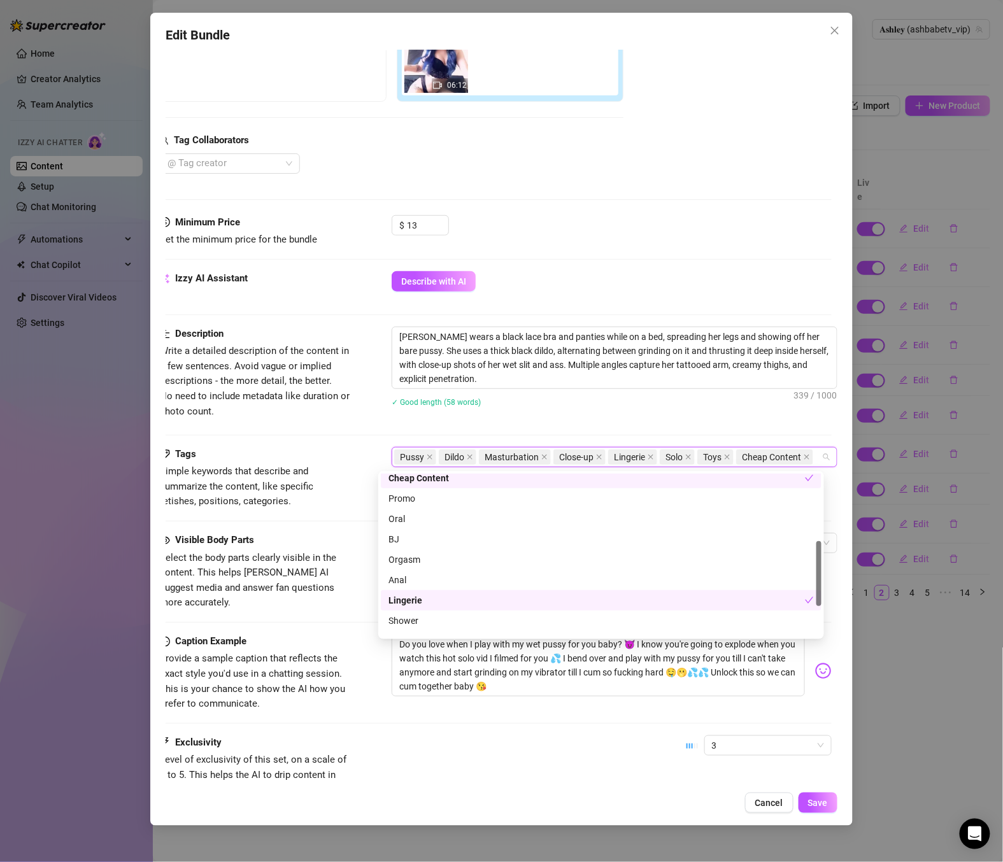
click at [448, 597] on div "Lingerie" at bounding box center [596, 601] width 416 height 14
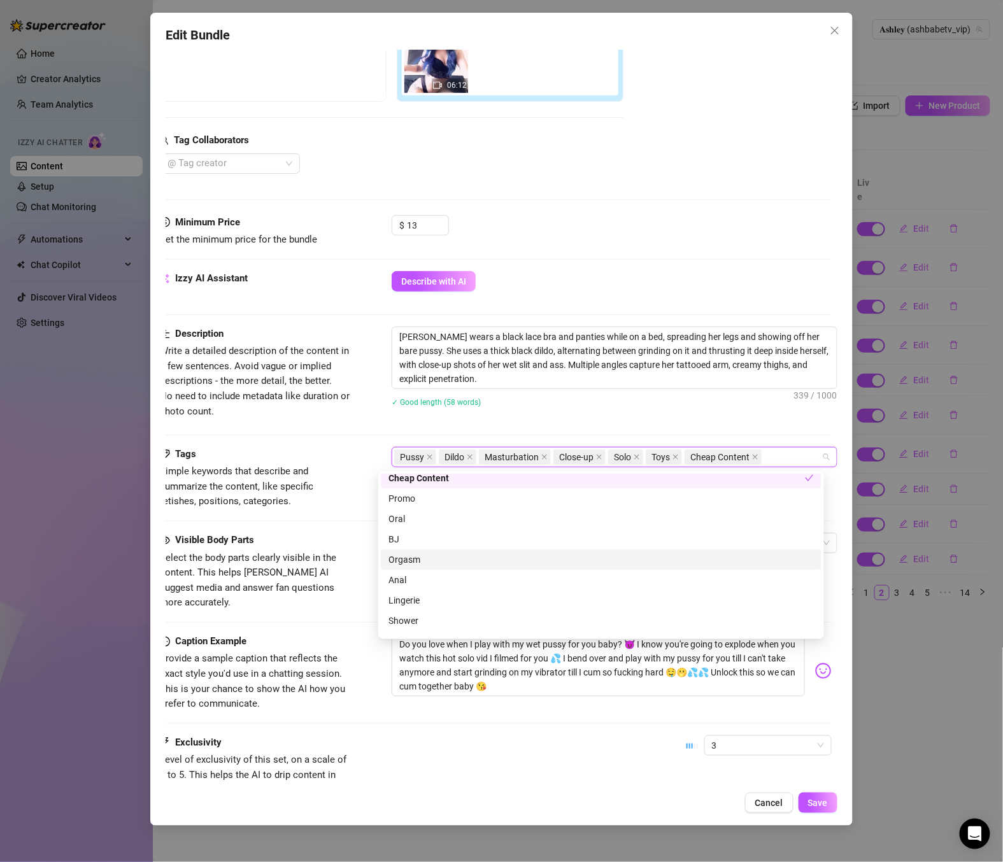
click at [441, 564] on div "Orgasm" at bounding box center [600, 560] width 425 height 14
click at [448, 604] on div "Lingerie" at bounding box center [600, 601] width 425 height 14
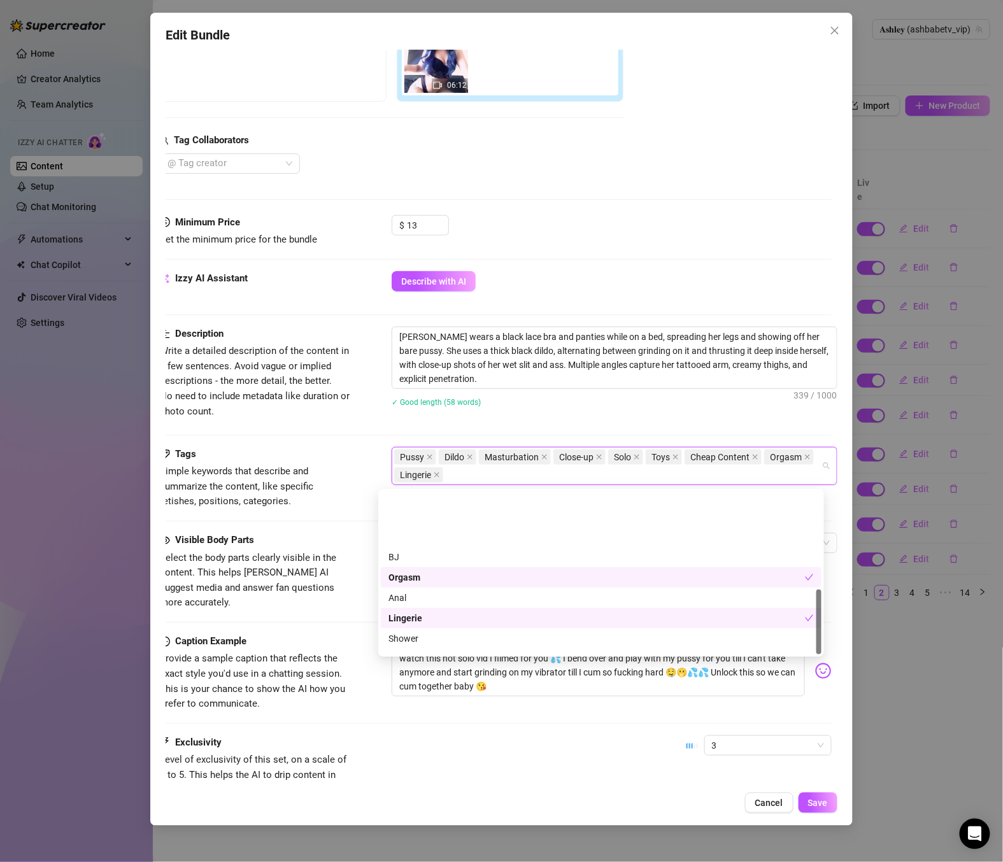
scroll to position [245, 0]
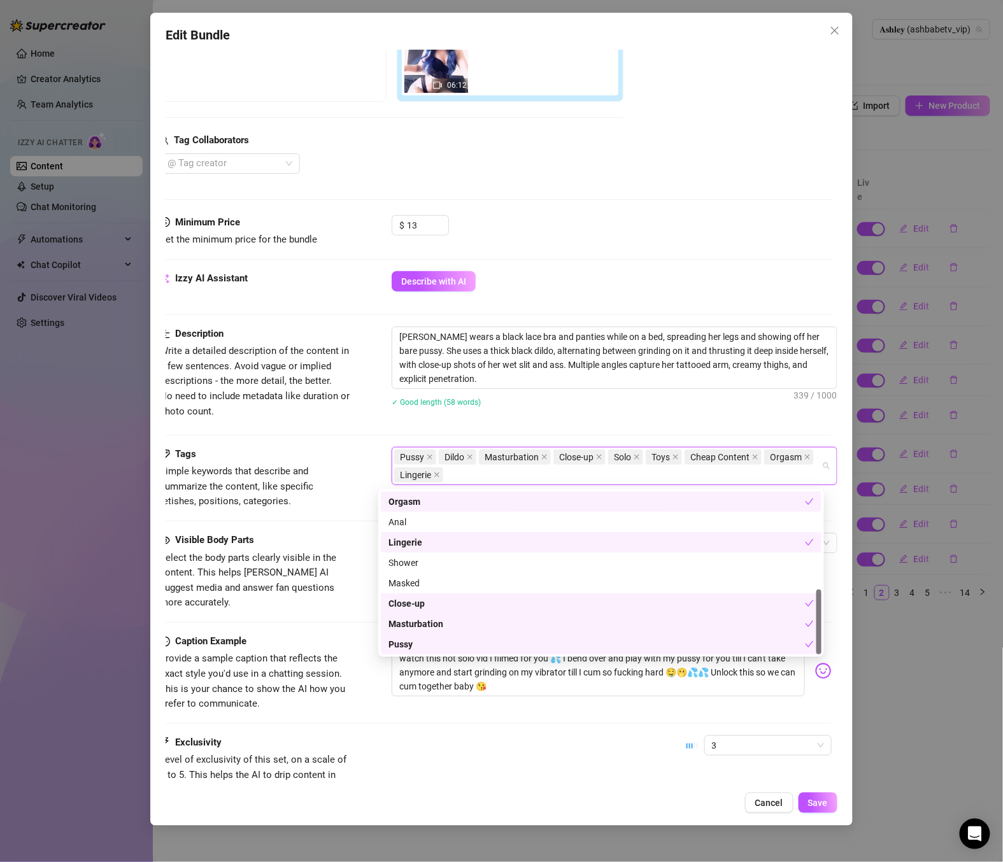
click at [338, 634] on div "Caption Example Provide a sample caption that reflects the exact style you'd us…" at bounding box center [496, 673] width 672 height 78
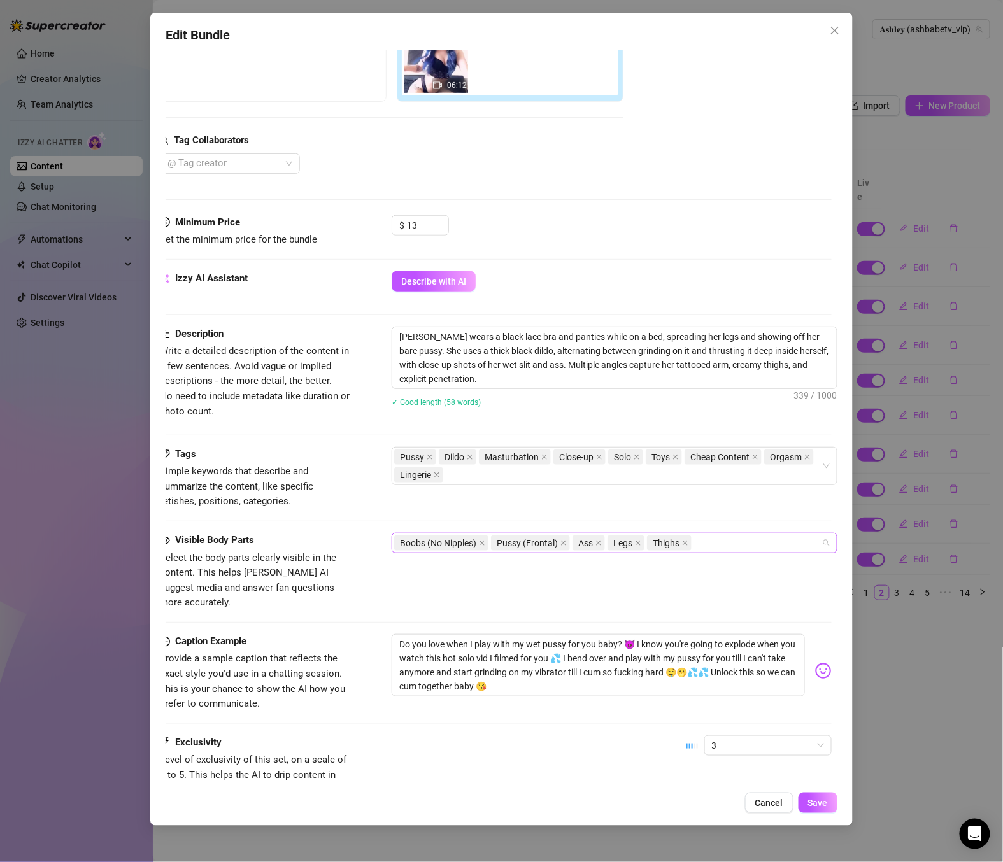
click at [734, 545] on div "Boobs (No Nipples) Pussy (Frontal) Ass Legs Thighs" at bounding box center [607, 543] width 427 height 18
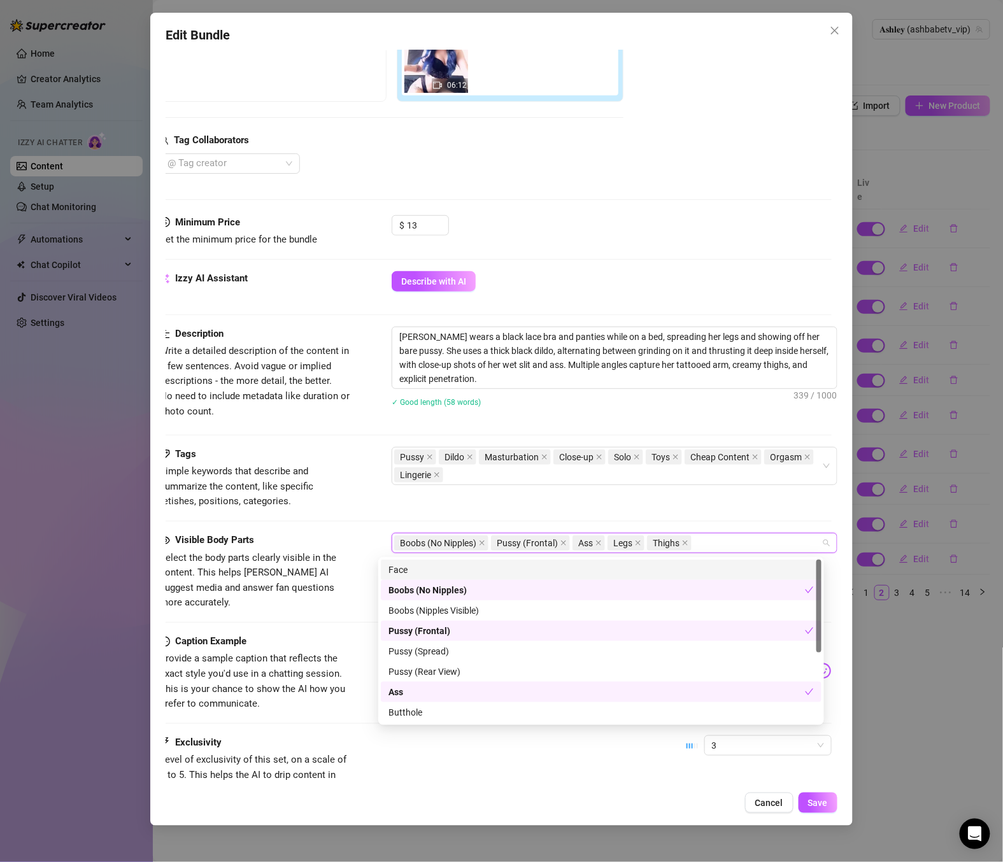
click at [541, 575] on div "Face" at bounding box center [600, 570] width 425 height 14
click at [525, 608] on div "Boobs (Nipples Visible)" at bounding box center [600, 611] width 425 height 14
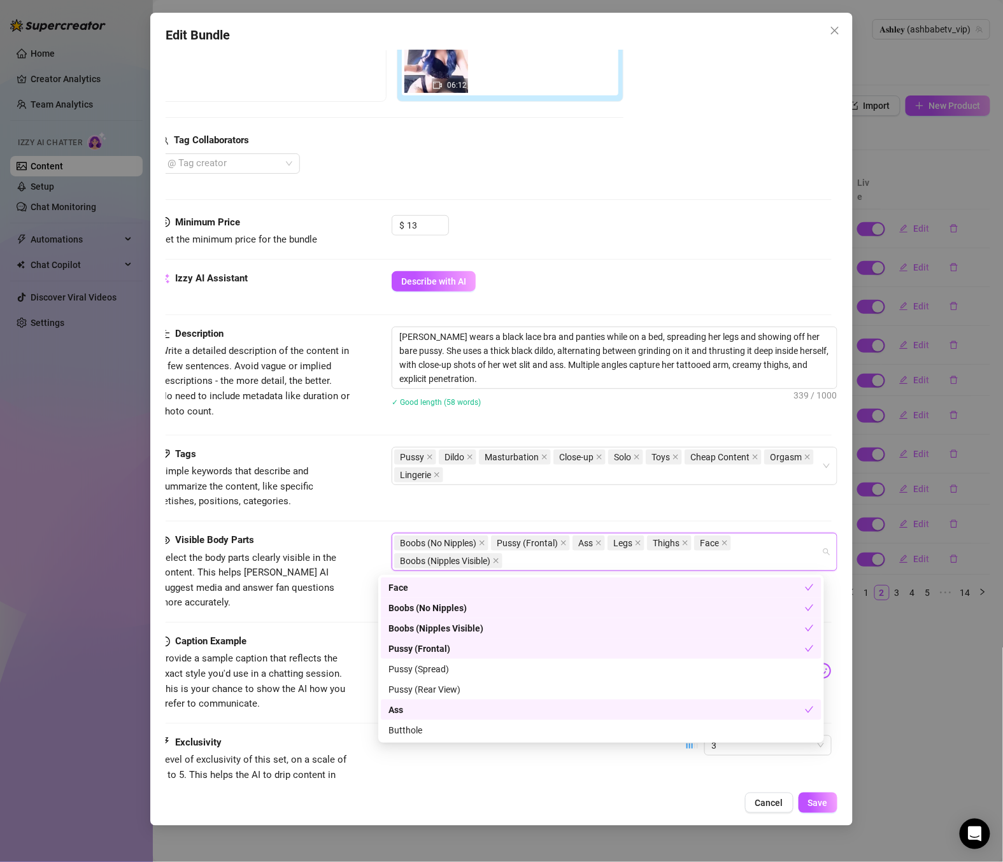
click at [520, 609] on div "Boobs (No Nipples)" at bounding box center [596, 608] width 416 height 14
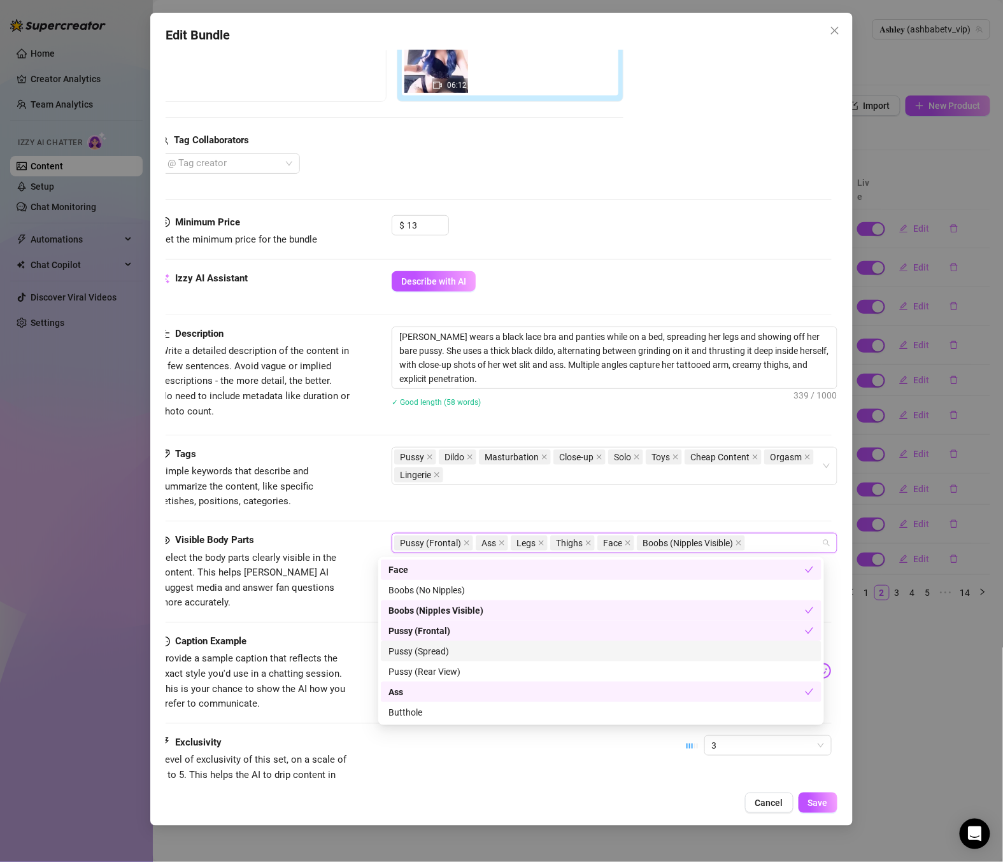
click at [443, 652] on div "Pussy (Spread)" at bounding box center [600, 651] width 425 height 14
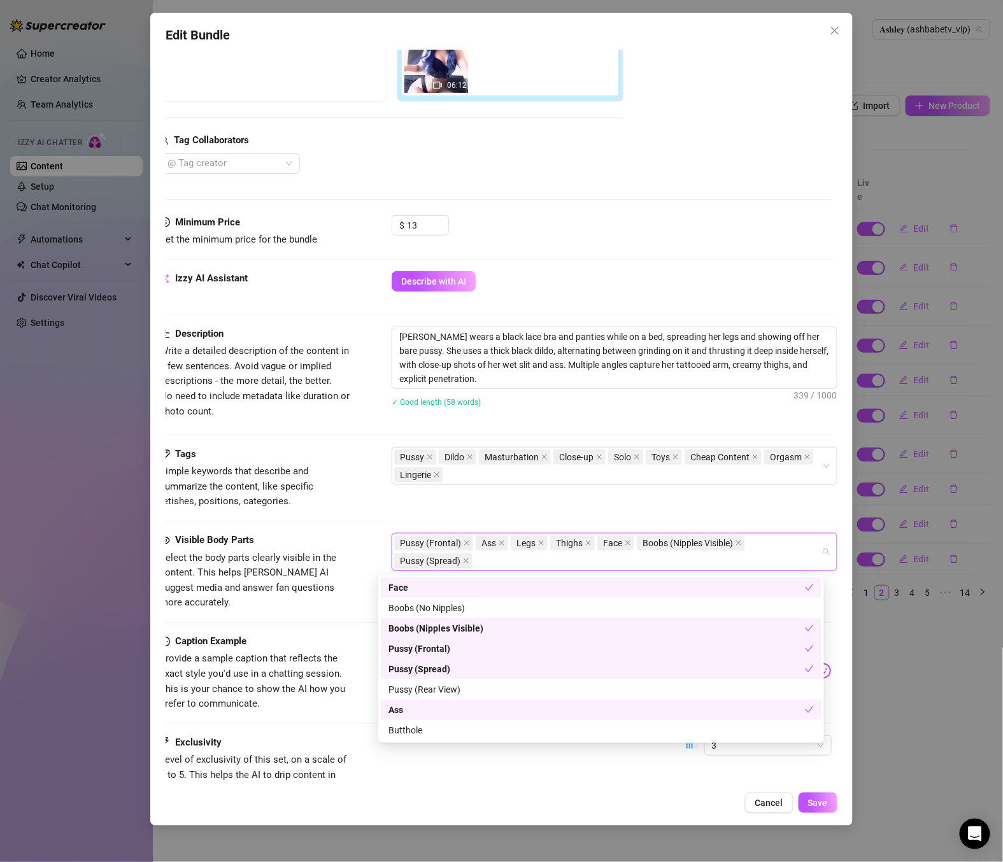
click at [451, 669] on div "Pussy (Spread)" at bounding box center [596, 669] width 416 height 14
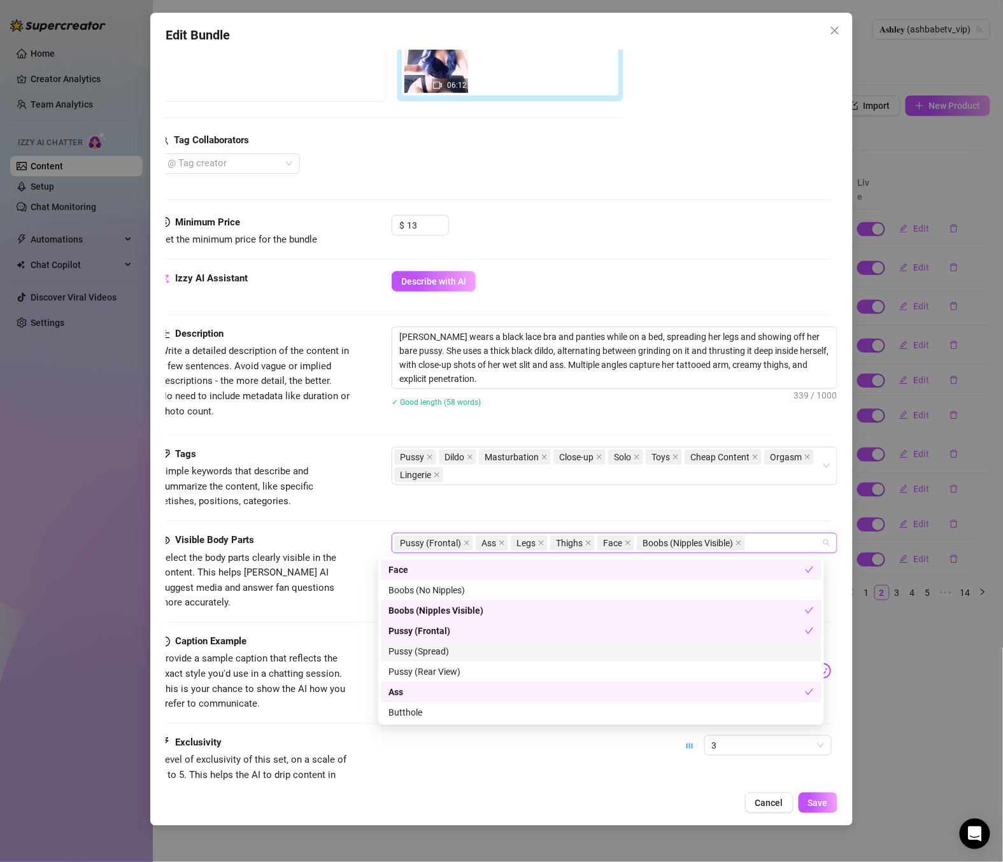
click at [445, 656] on div "Pussy (Spread)" at bounding box center [600, 651] width 425 height 14
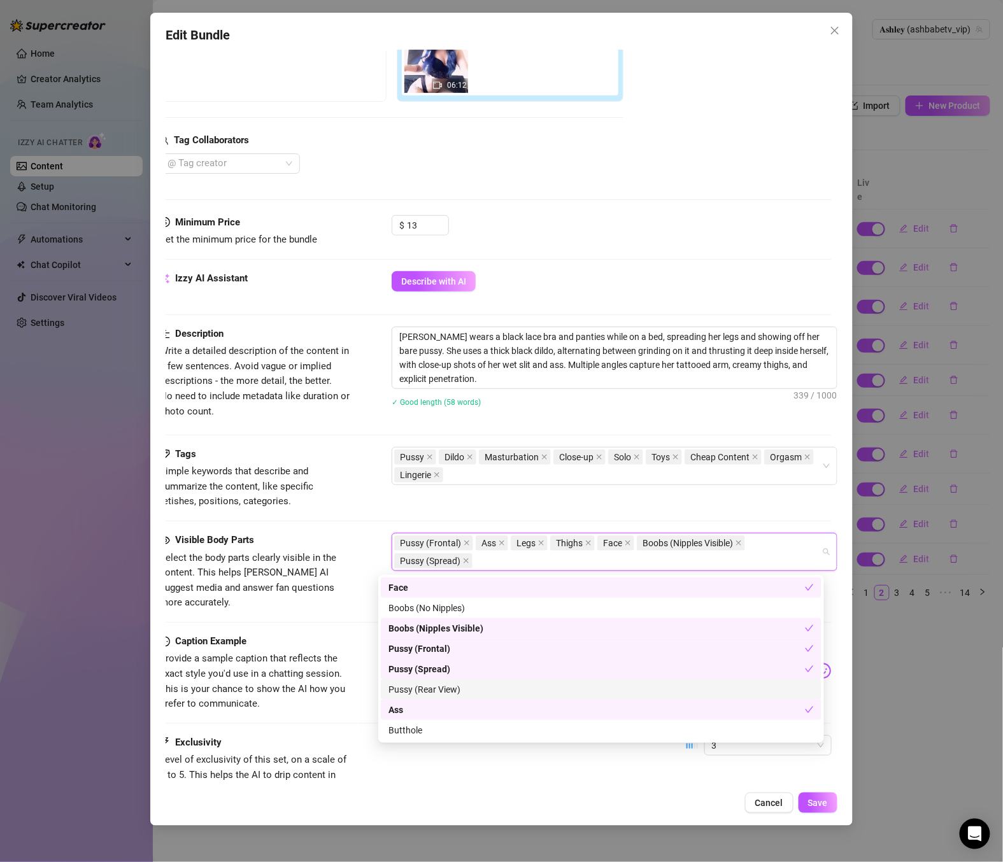
click at [447, 685] on div "Pussy (Rear View)" at bounding box center [600, 690] width 425 height 14
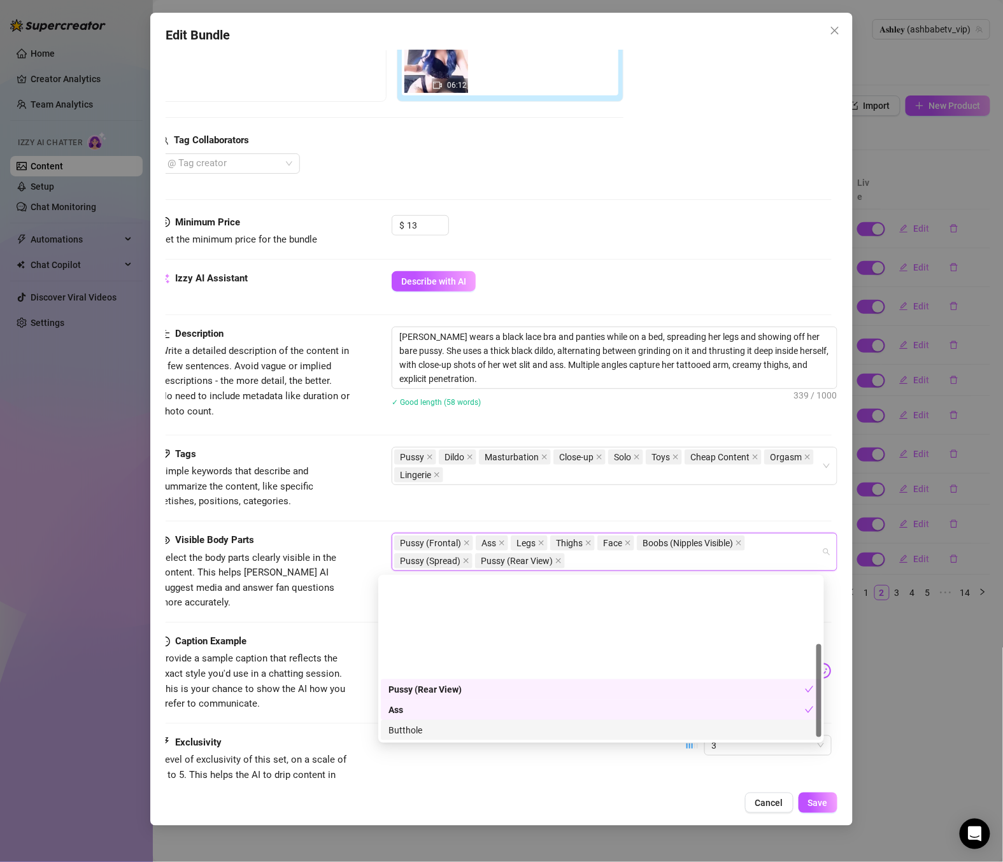
scroll to position [117, 0]
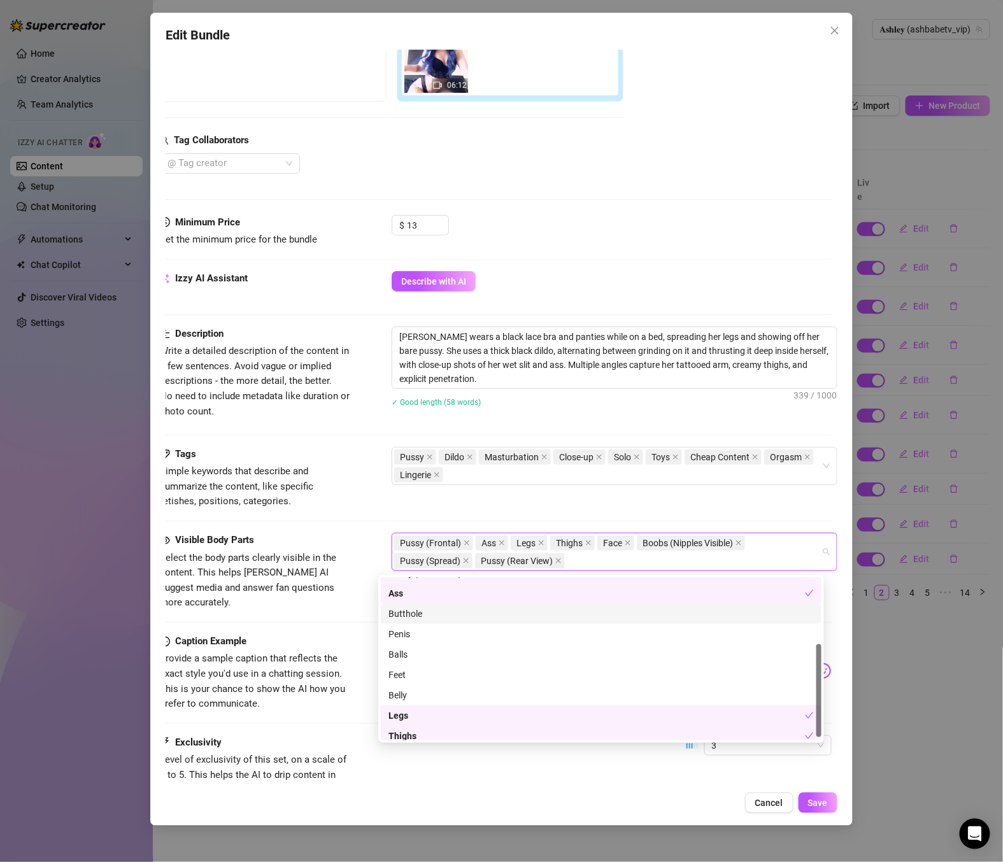
click at [429, 605] on div "Butthole" at bounding box center [601, 614] width 441 height 20
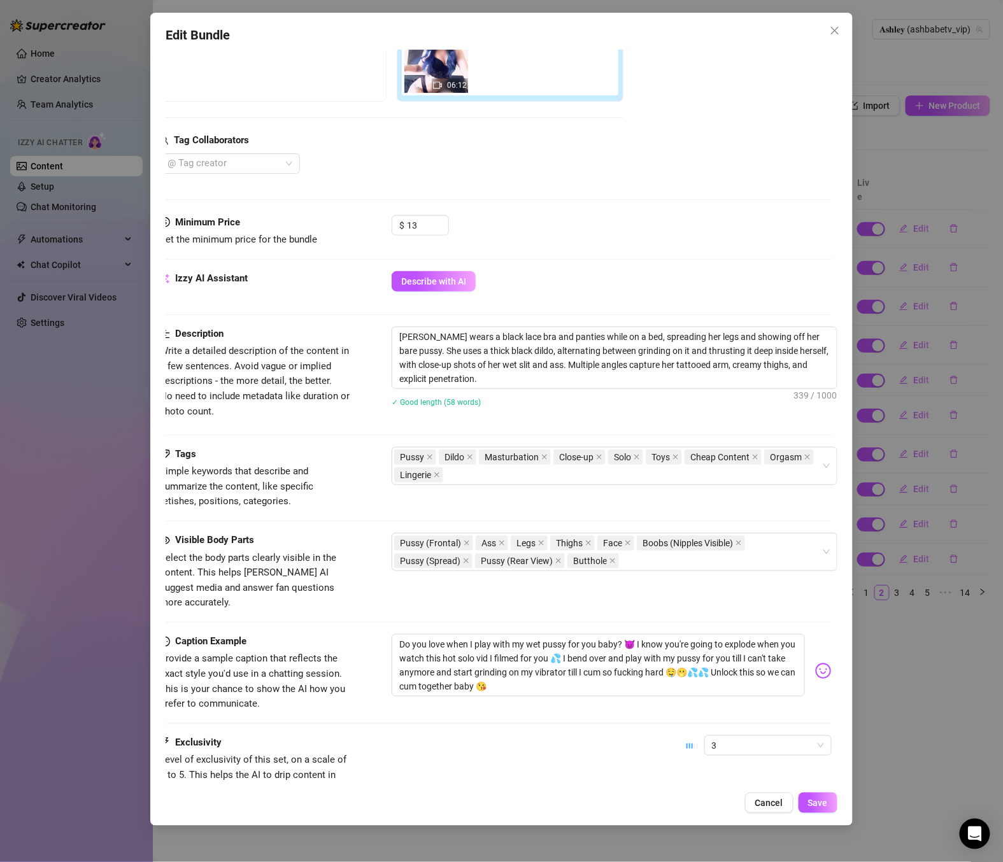
click at [650, 764] on div "Exclusivity Level of exclusivity of this set, on a scale of 1 to 5. This helps …" at bounding box center [496, 767] width 672 height 62
click at [810, 802] on span "Save" at bounding box center [818, 803] width 20 height 10
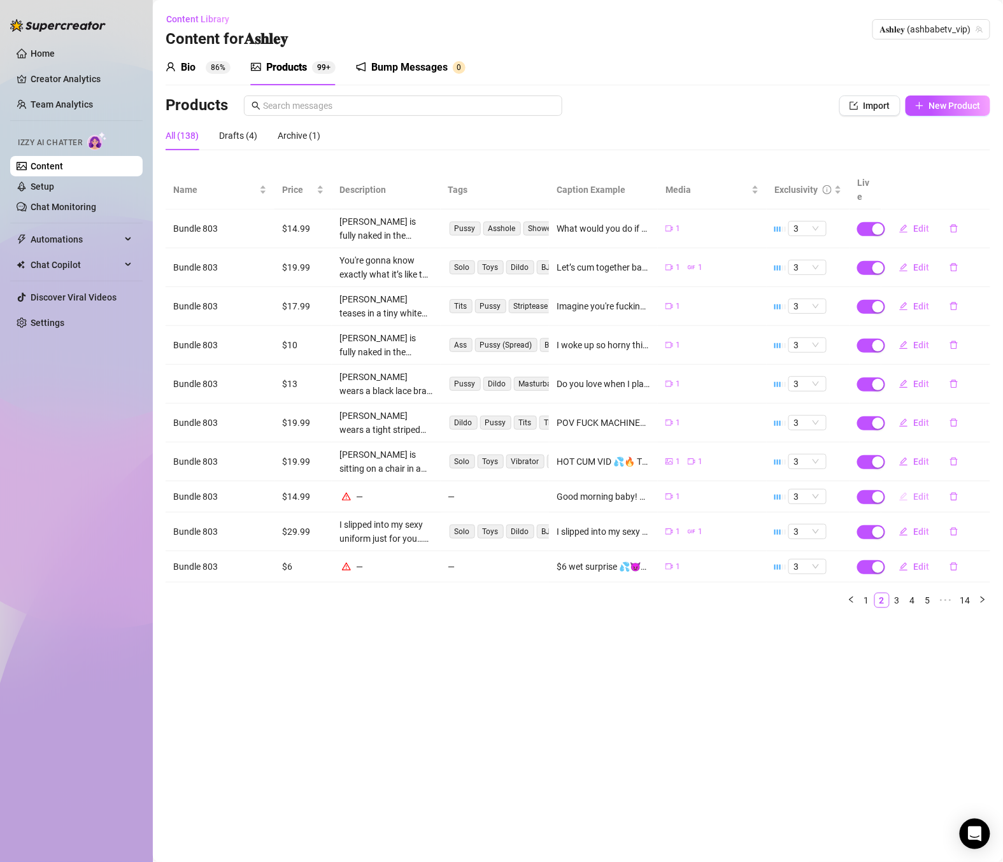
click at [923, 489] on button "Edit" at bounding box center [914, 497] width 50 height 20
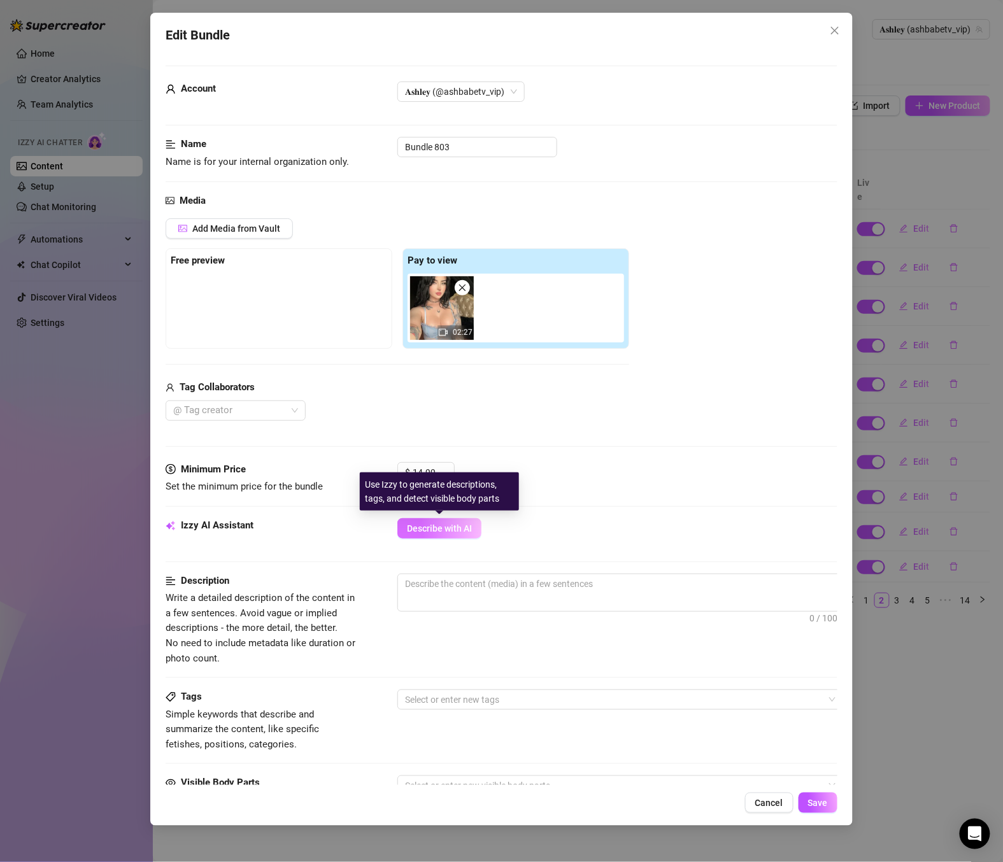
click at [439, 536] on button "Describe with AI" at bounding box center [439, 528] width 84 height 20
click at [459, 530] on span "Describe with AI" at bounding box center [439, 528] width 65 height 10
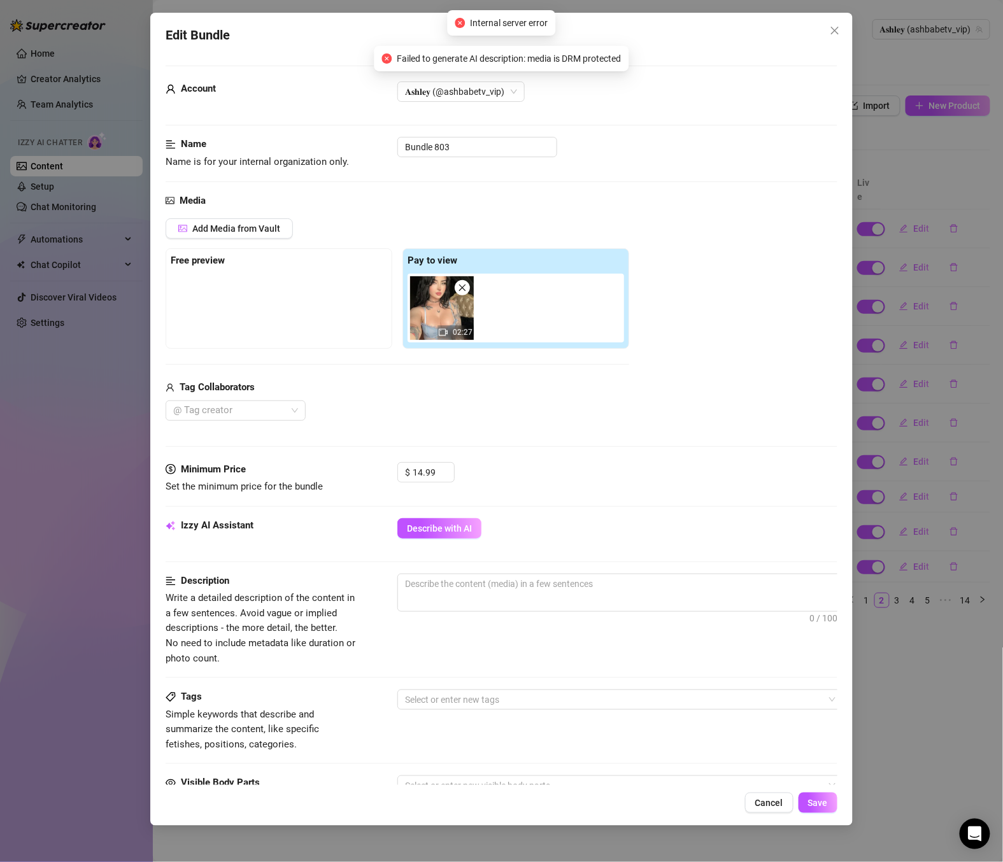
click at [786, 807] on button "Cancel" at bounding box center [769, 803] width 48 height 20
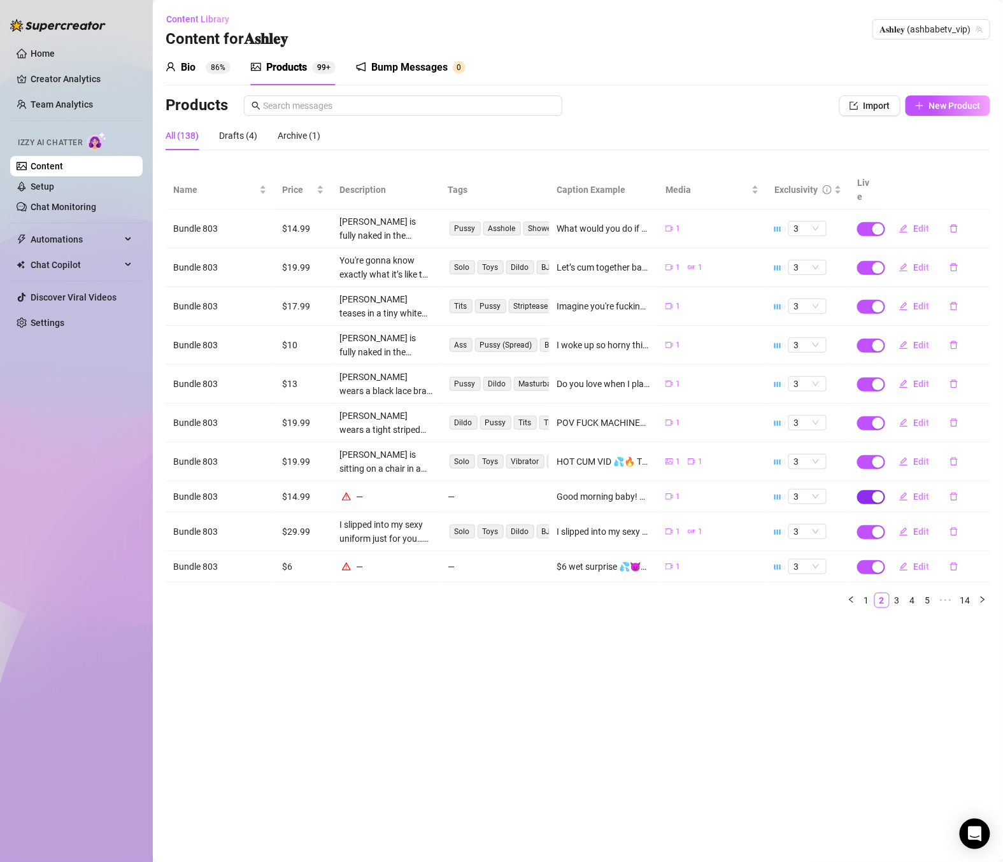
click at [864, 490] on span "button" at bounding box center [871, 497] width 28 height 14
click at [971, 448] on button "OK" at bounding box center [972, 453] width 21 height 15
click at [907, 562] on icon "edit" at bounding box center [903, 566] width 9 height 9
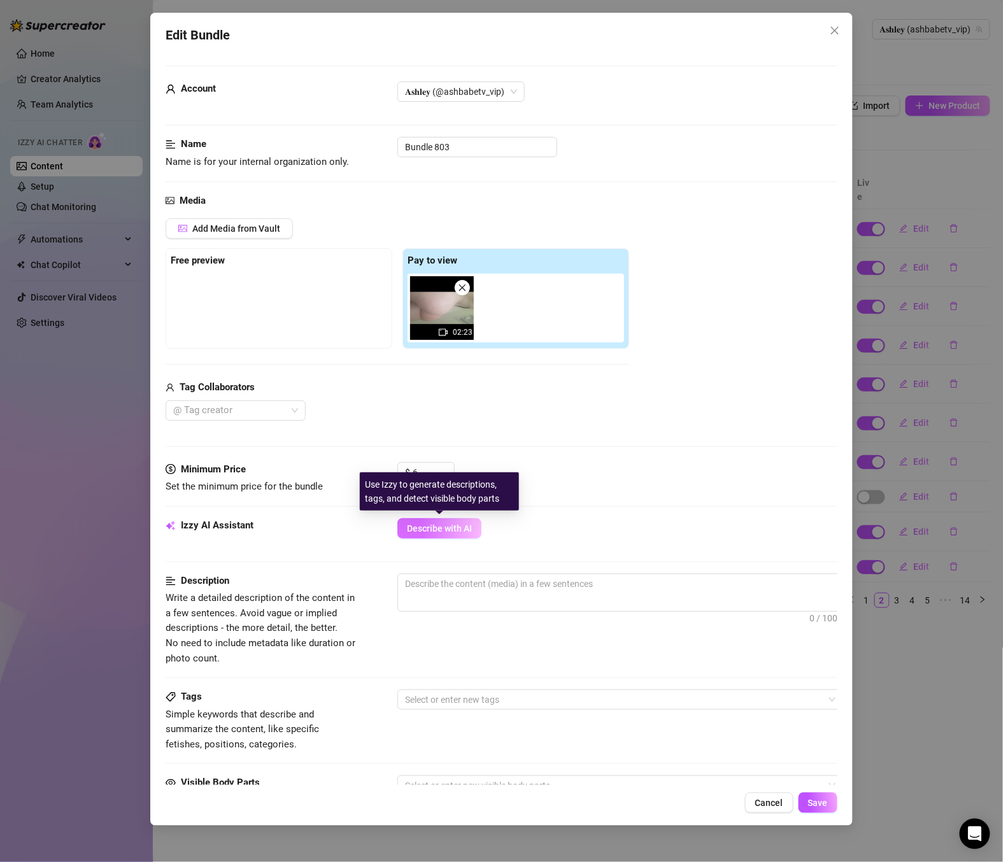
click at [468, 522] on button "Describe with AI" at bounding box center [439, 528] width 84 height 20
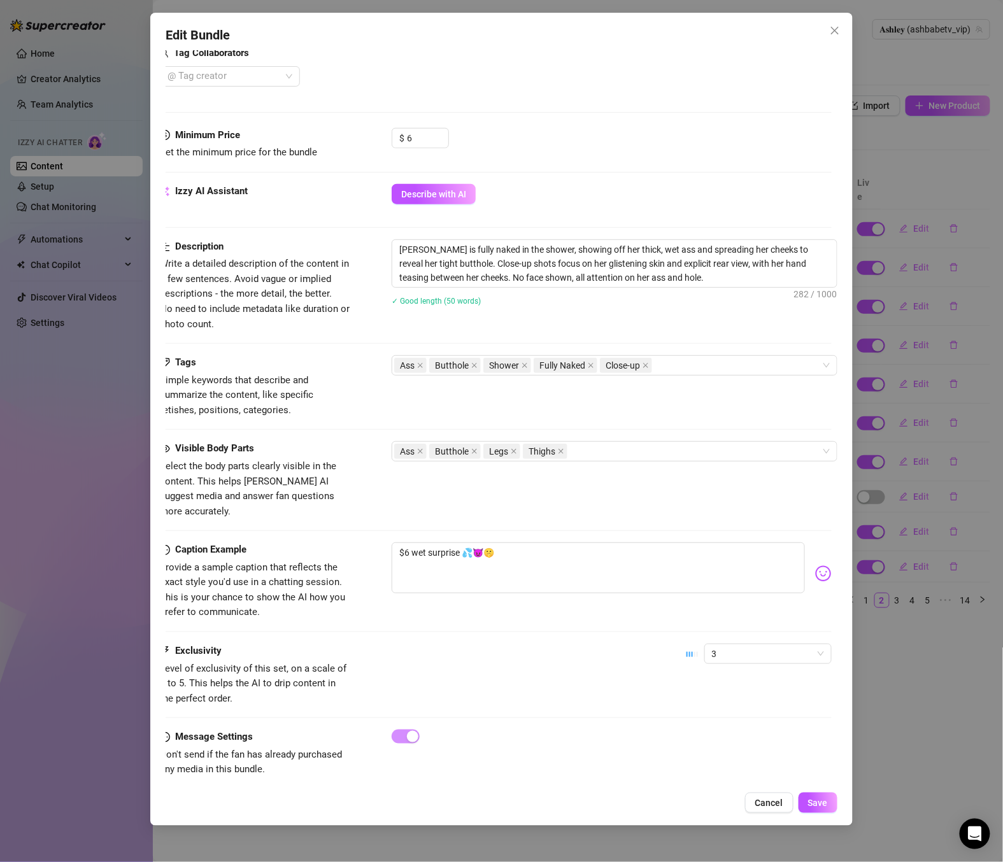
scroll to position [334, 19]
click at [679, 367] on div "Ass Butthole Shower Fully Naked Close-up" at bounding box center [607, 366] width 427 height 18
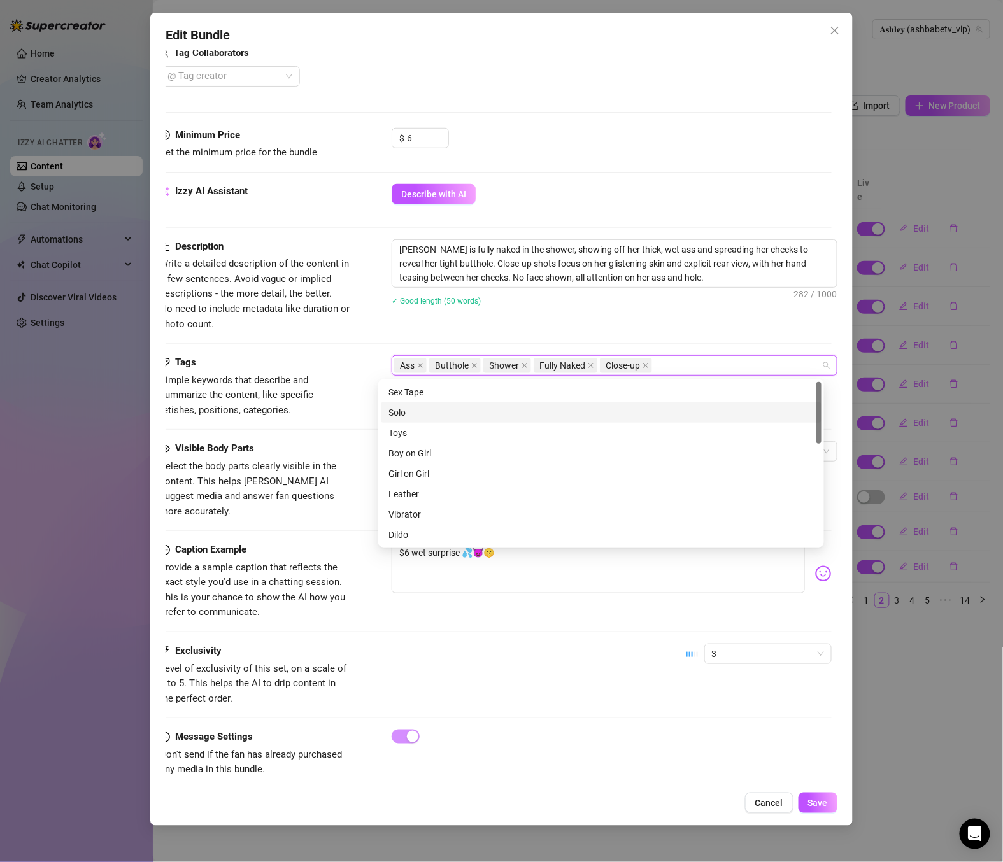
click at [411, 411] on div "Solo" at bounding box center [600, 413] width 425 height 14
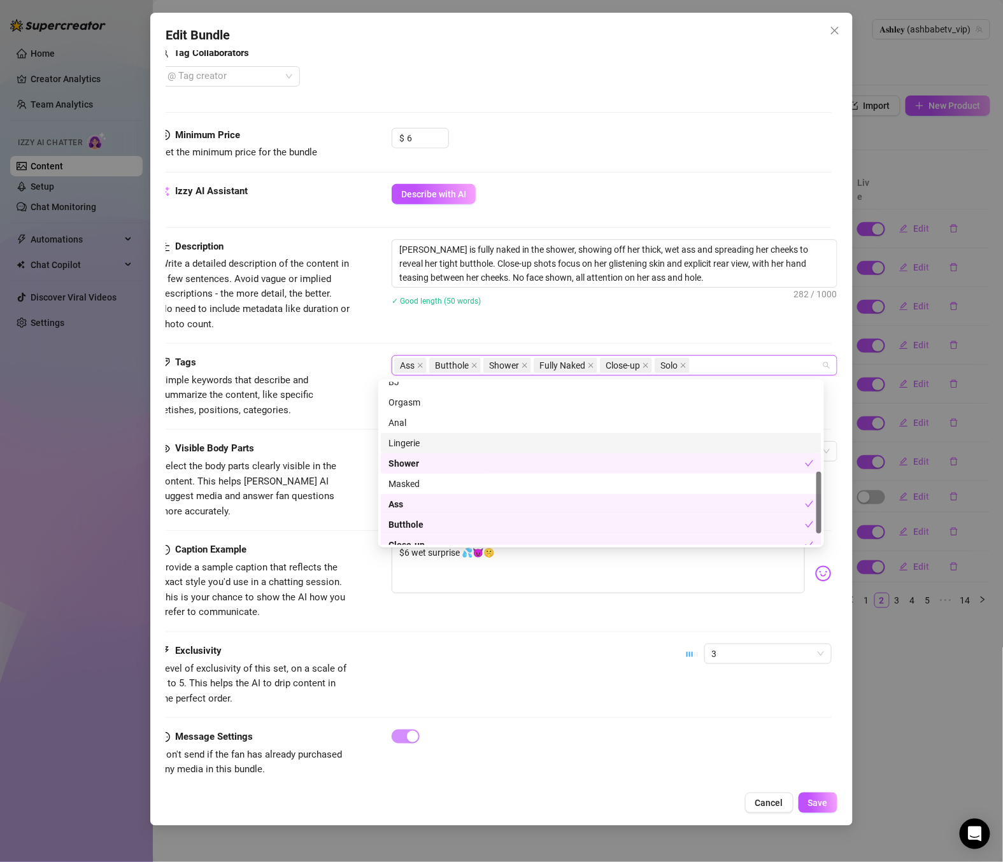
scroll to position [233, 0]
click at [365, 467] on div "Visible Body Parts Select the body parts clearly visible in the content. This h…" at bounding box center [496, 480] width 672 height 78
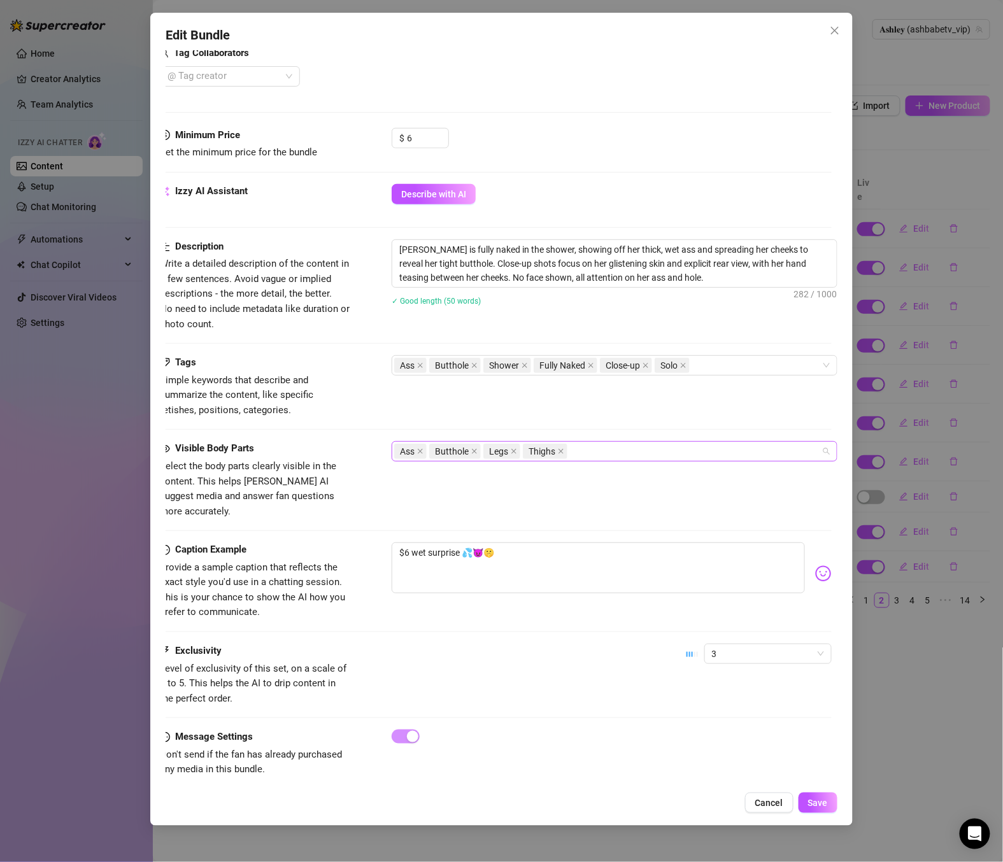
click at [606, 460] on div "Ass Butthole Legs Thighs" at bounding box center [607, 452] width 427 height 18
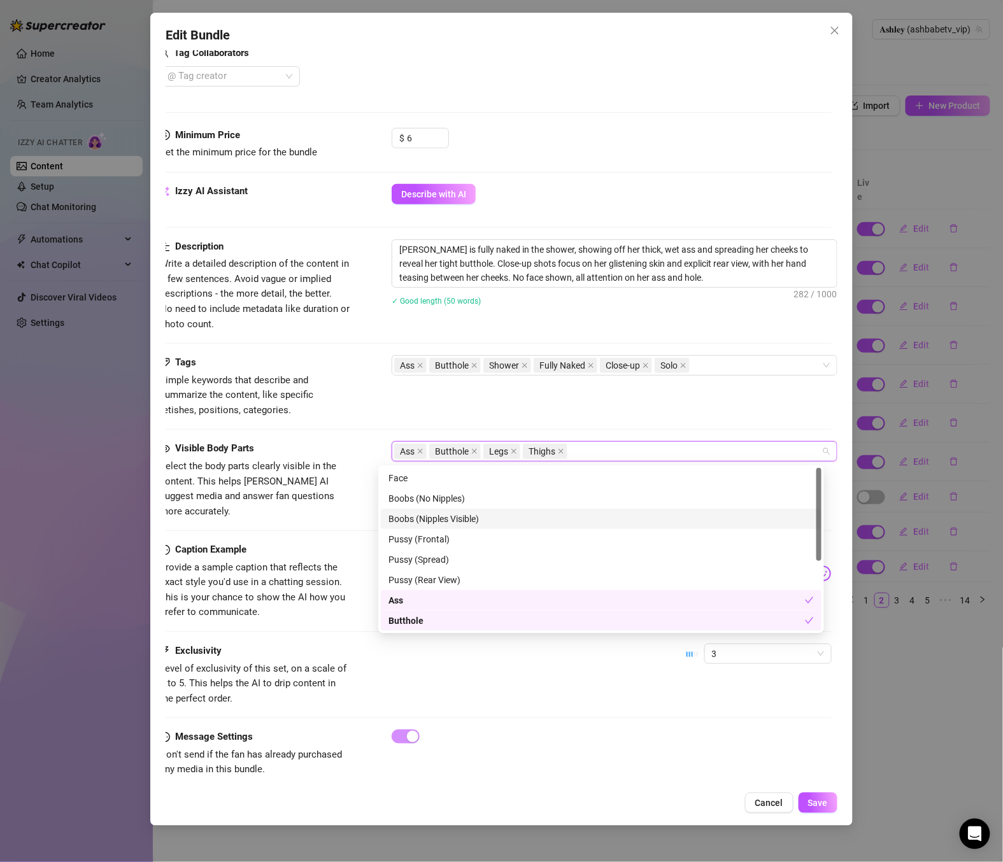
click at [441, 516] on div "Boobs (Nipples Visible)" at bounding box center [600, 519] width 425 height 14
click at [448, 541] on div "Pussy (Frontal)" at bounding box center [600, 539] width 425 height 14
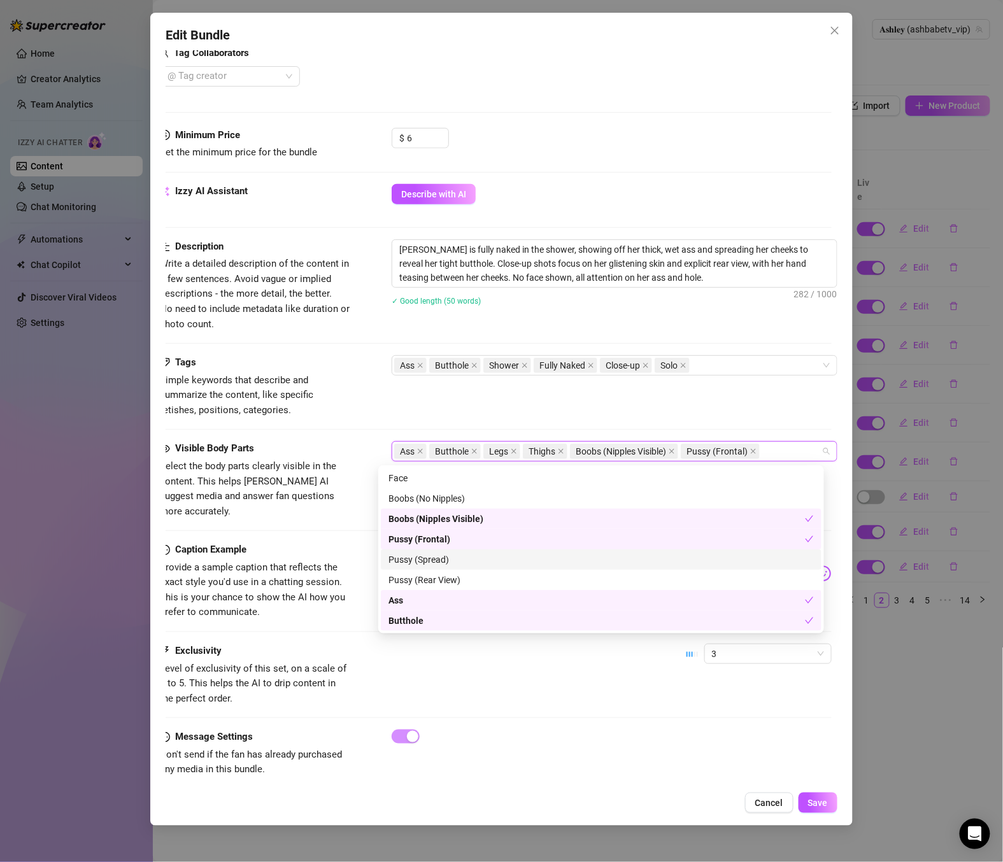
click at [448, 565] on div "Pussy (Spread)" at bounding box center [600, 560] width 425 height 14
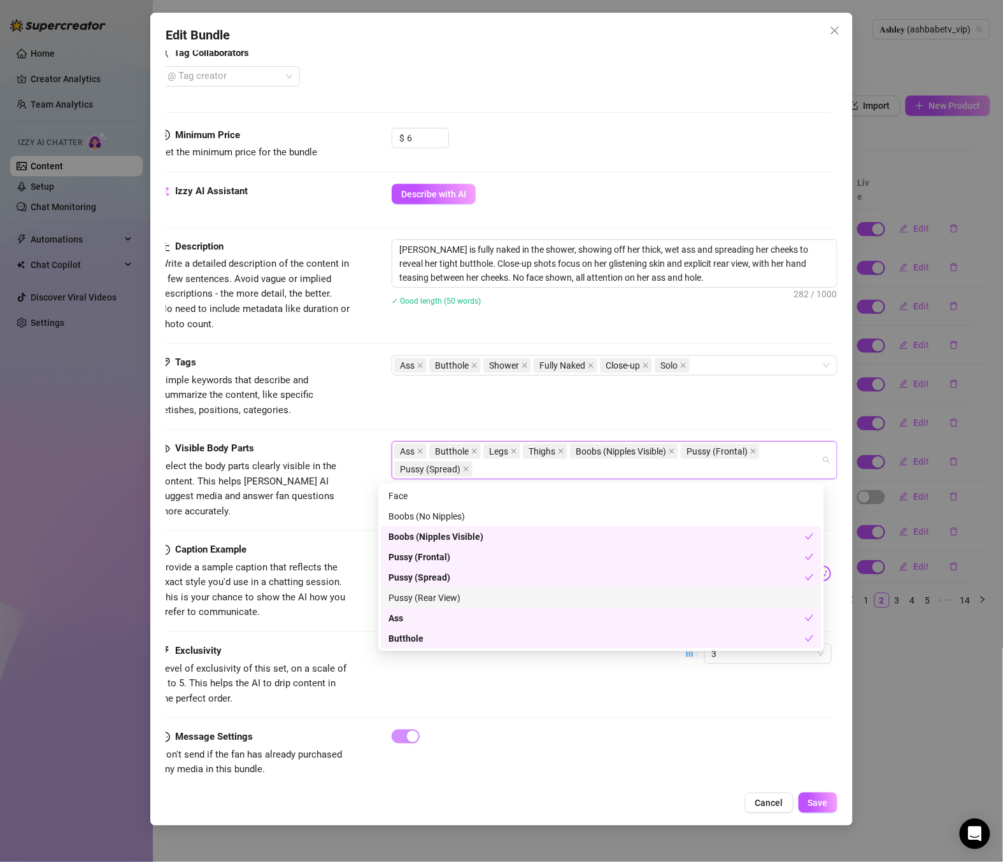
click at [452, 593] on div "Pussy (Rear View)" at bounding box center [600, 598] width 425 height 14
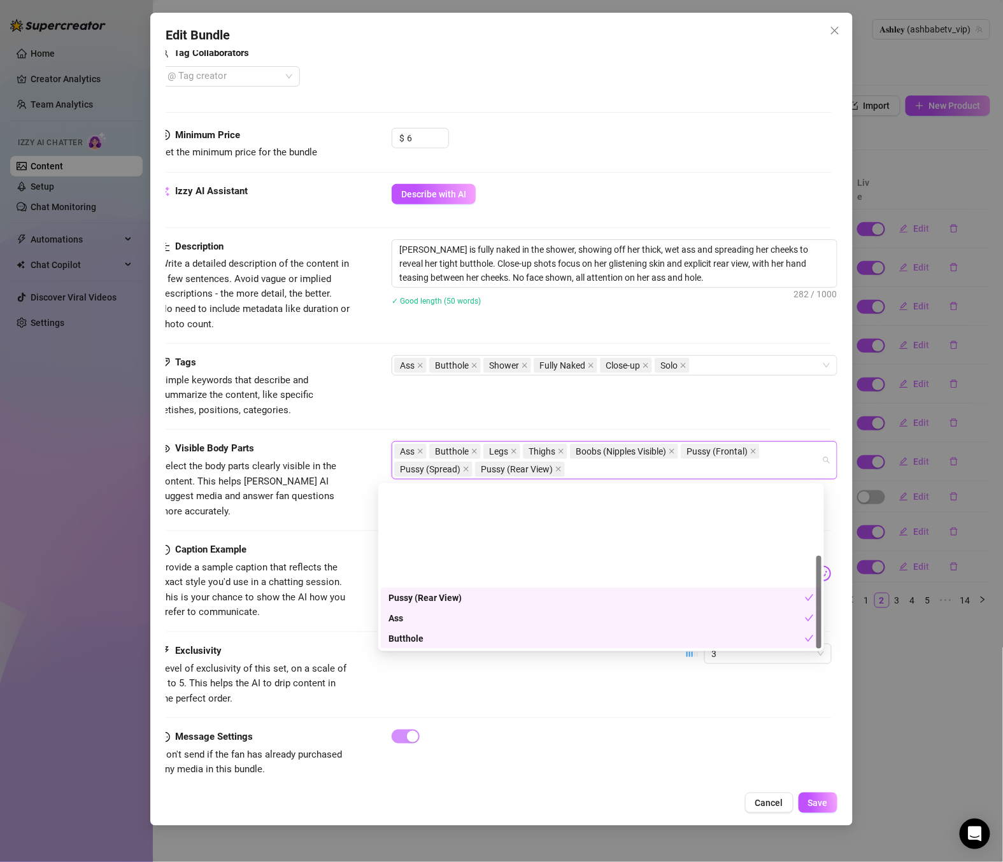
scroll to position [122, 0]
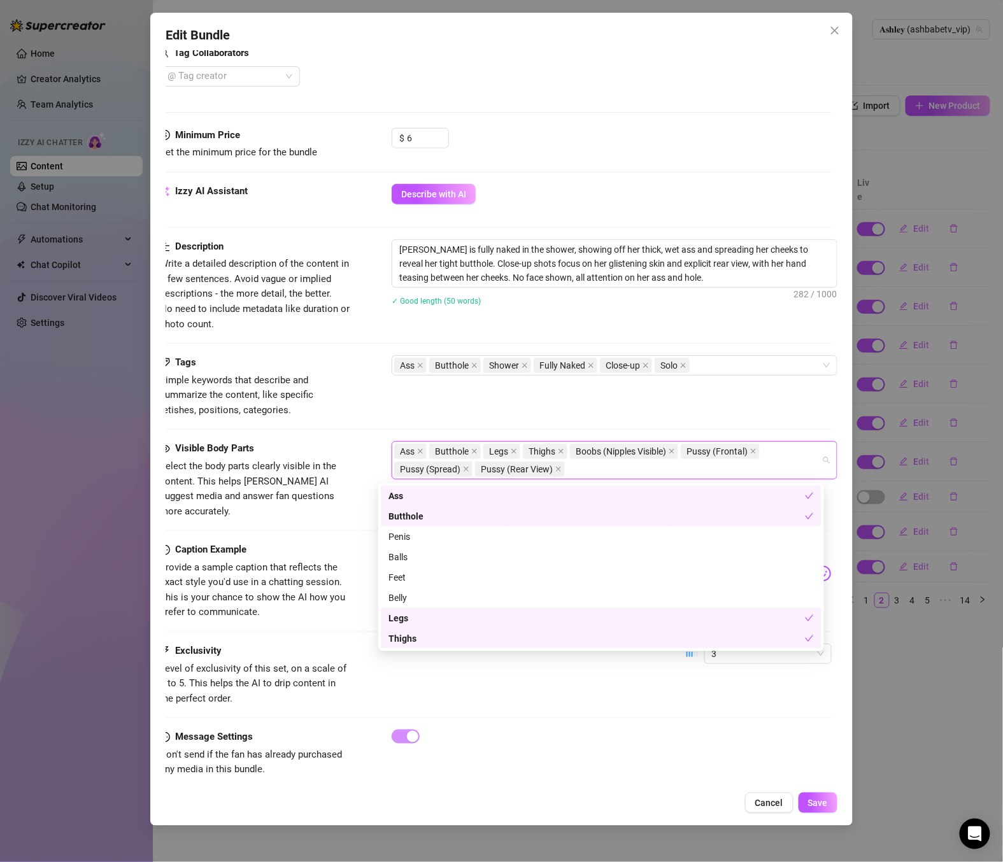
click at [348, 599] on div "Caption Example Provide a sample caption that reflects the exact style you'd us…" at bounding box center [496, 582] width 672 height 78
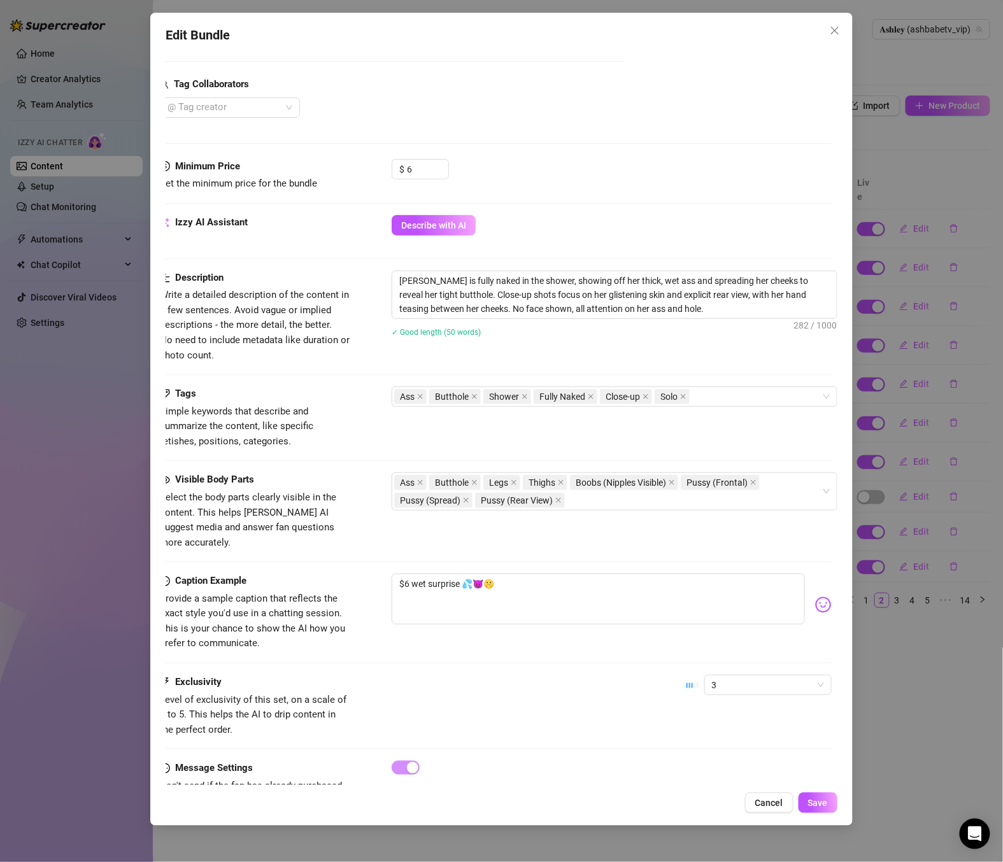
scroll to position [350, 19]
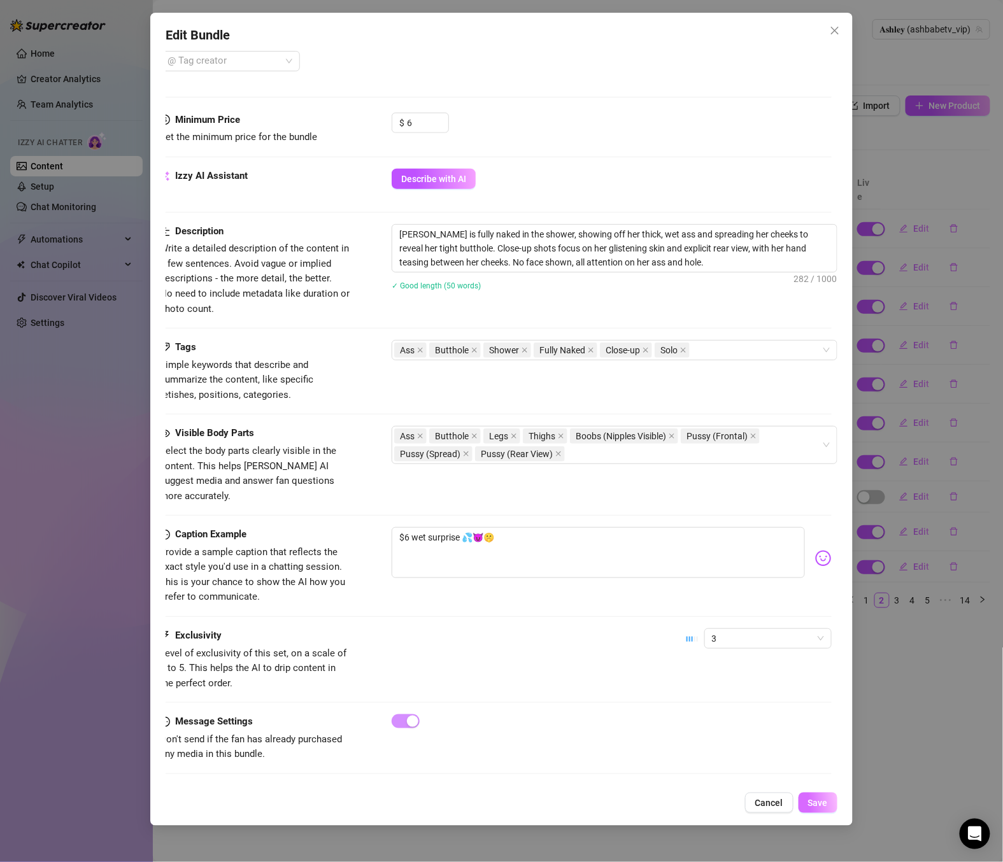
click at [818, 806] on span "Save" at bounding box center [818, 803] width 20 height 10
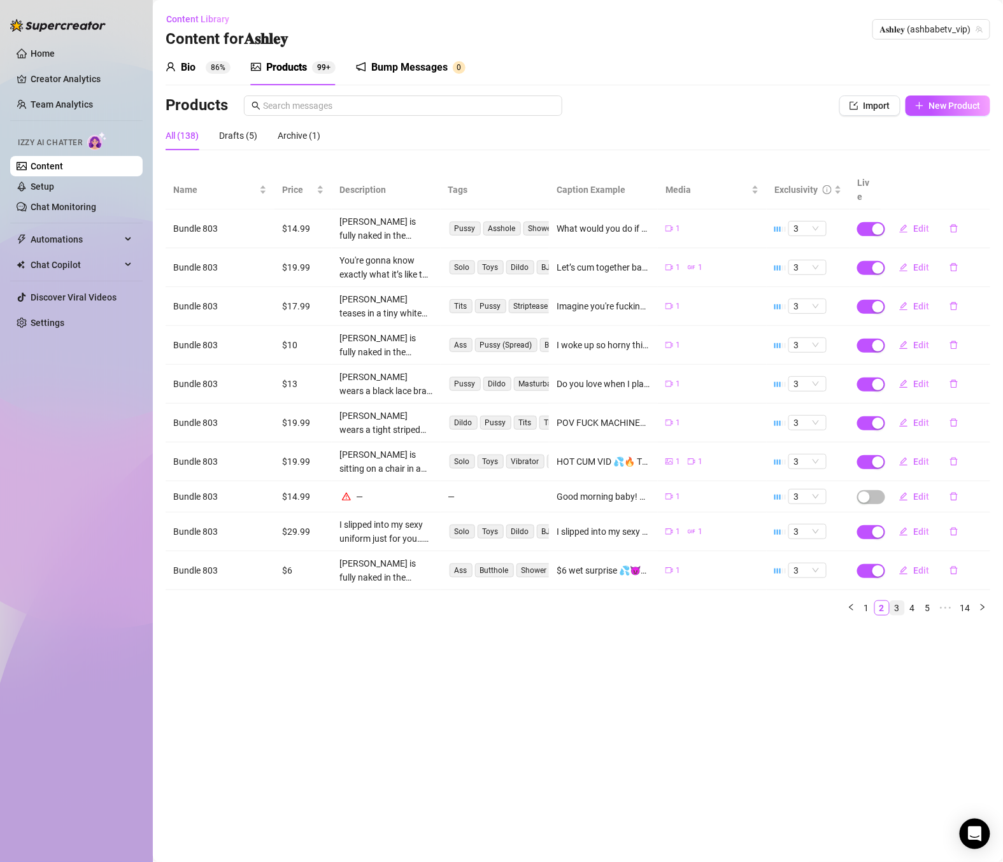
click at [900, 601] on link "3" at bounding box center [897, 608] width 14 height 14
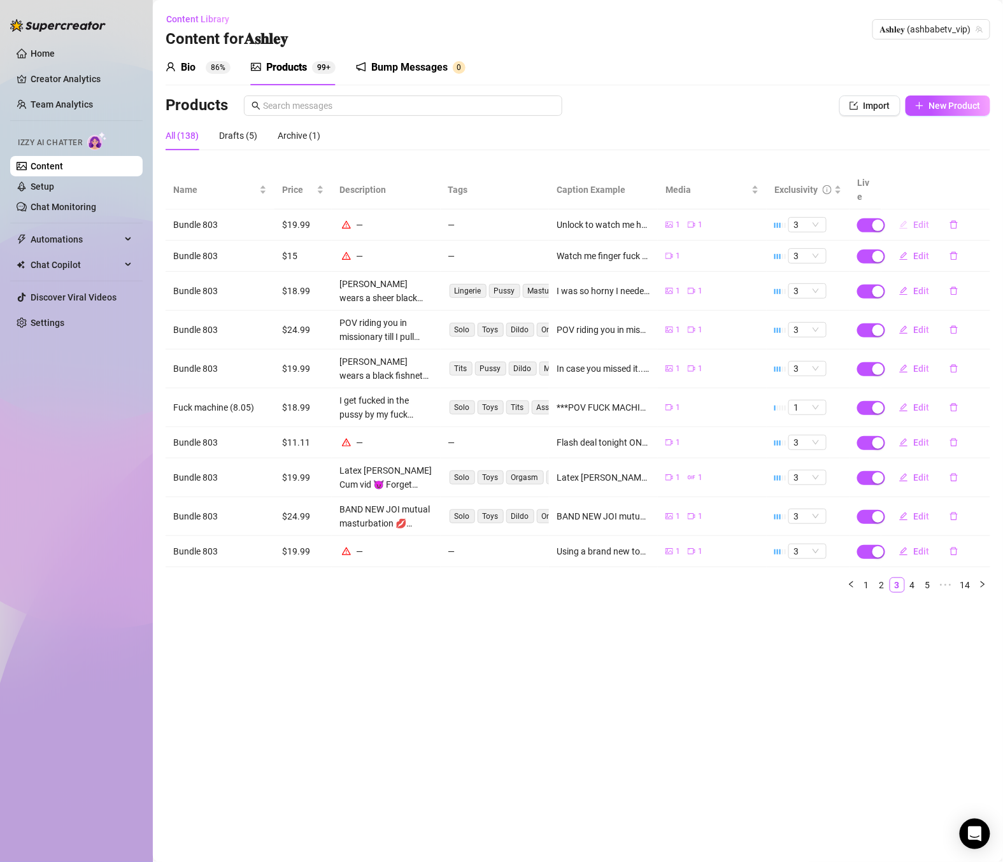
click at [923, 220] on span "Edit" at bounding box center [921, 225] width 16 height 10
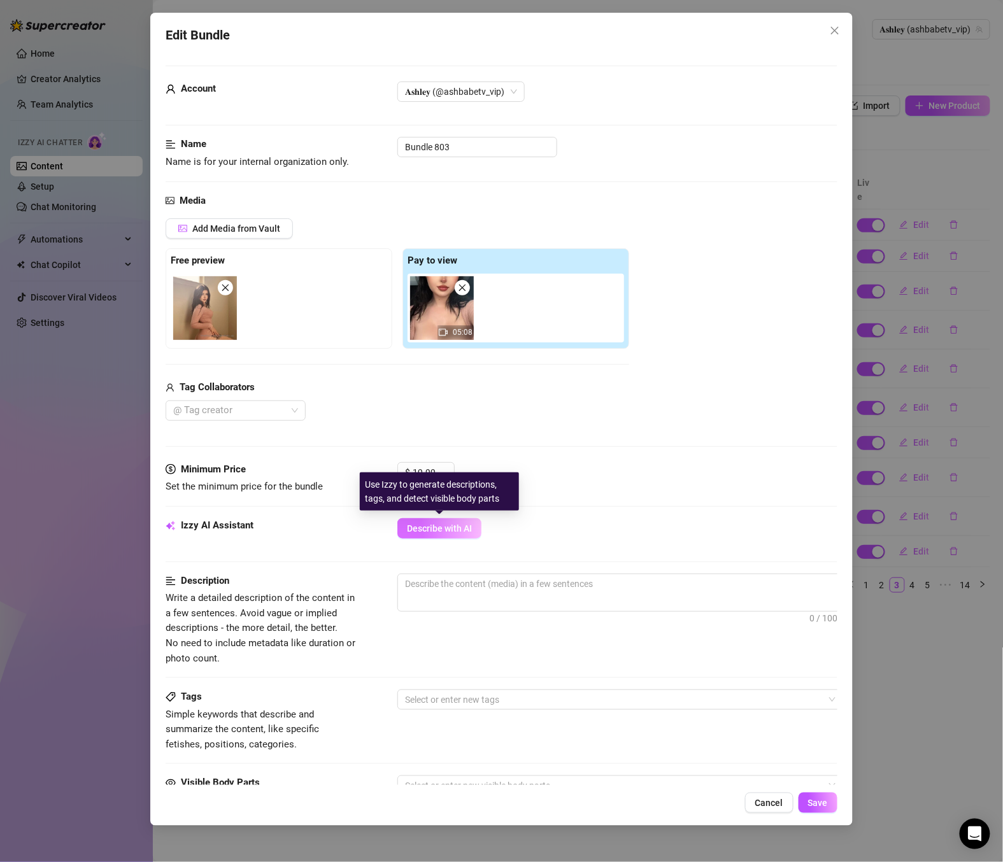
click at [444, 529] on span "Describe with AI" at bounding box center [439, 528] width 65 height 10
click at [456, 526] on span "Describe with AI" at bounding box center [439, 528] width 65 height 10
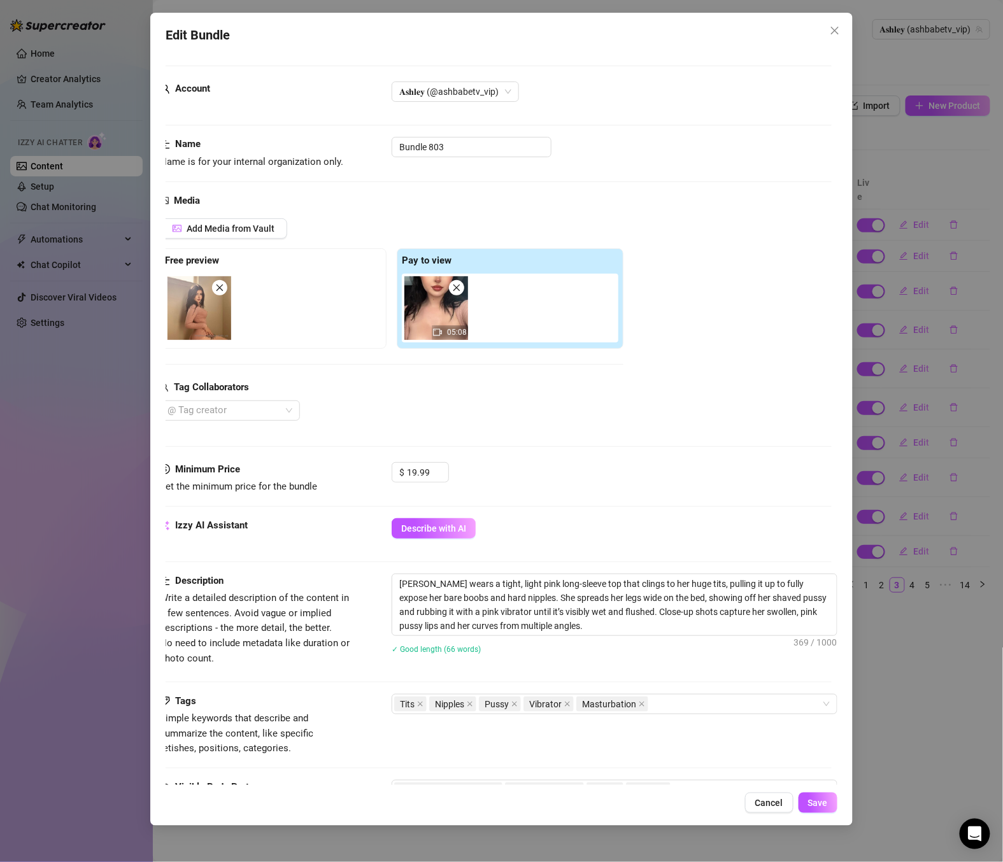
scroll to position [188, 19]
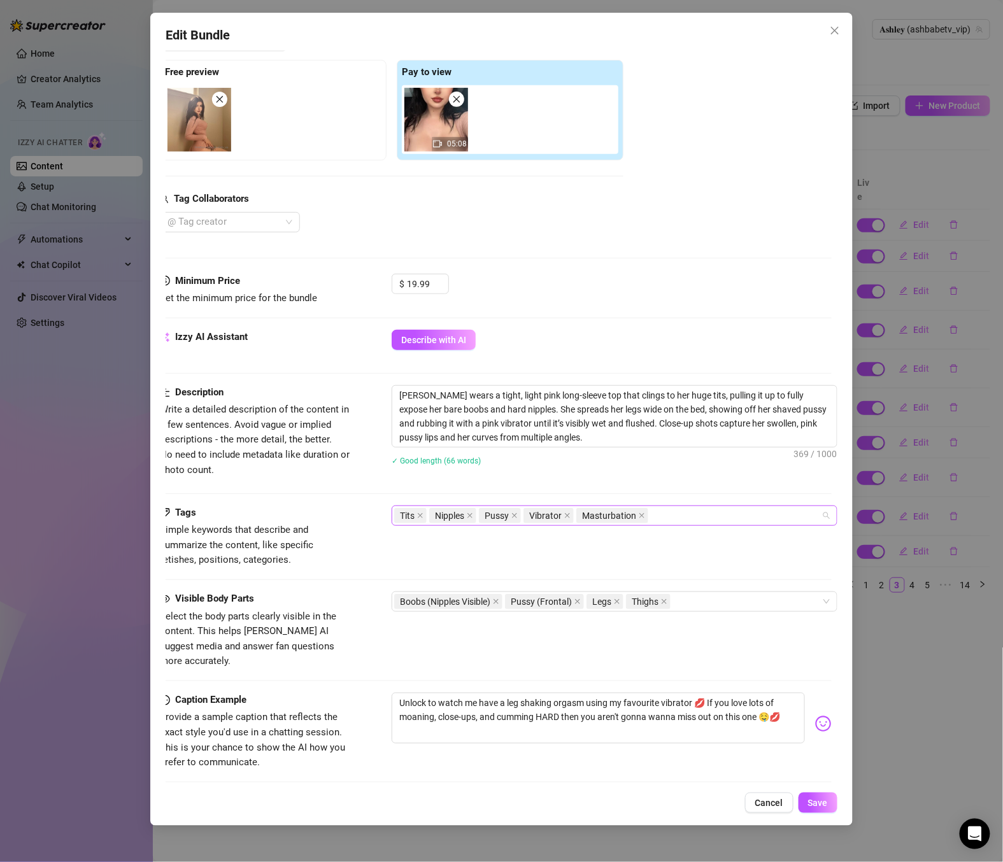
click at [674, 520] on div "Tits Nipples Pussy Vibrator Masturbation" at bounding box center [607, 516] width 427 height 18
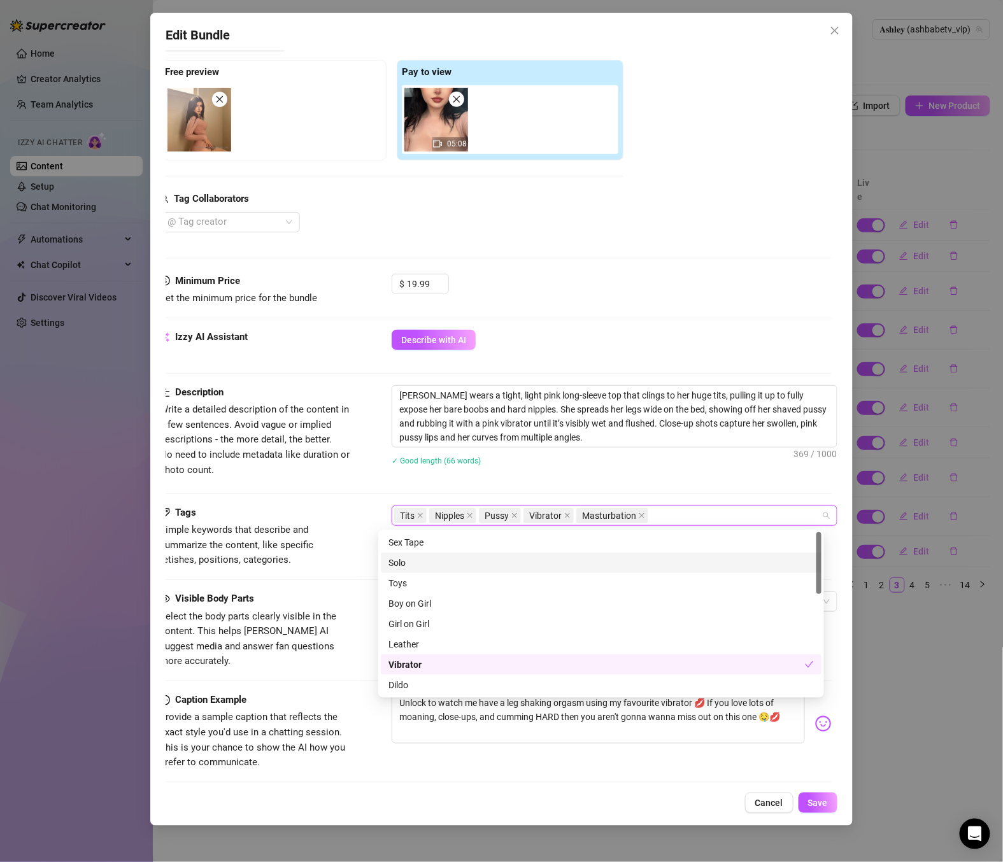
click at [409, 558] on div "Solo" at bounding box center [600, 563] width 425 height 14
click at [409, 576] on div "Toys" at bounding box center [600, 583] width 425 height 14
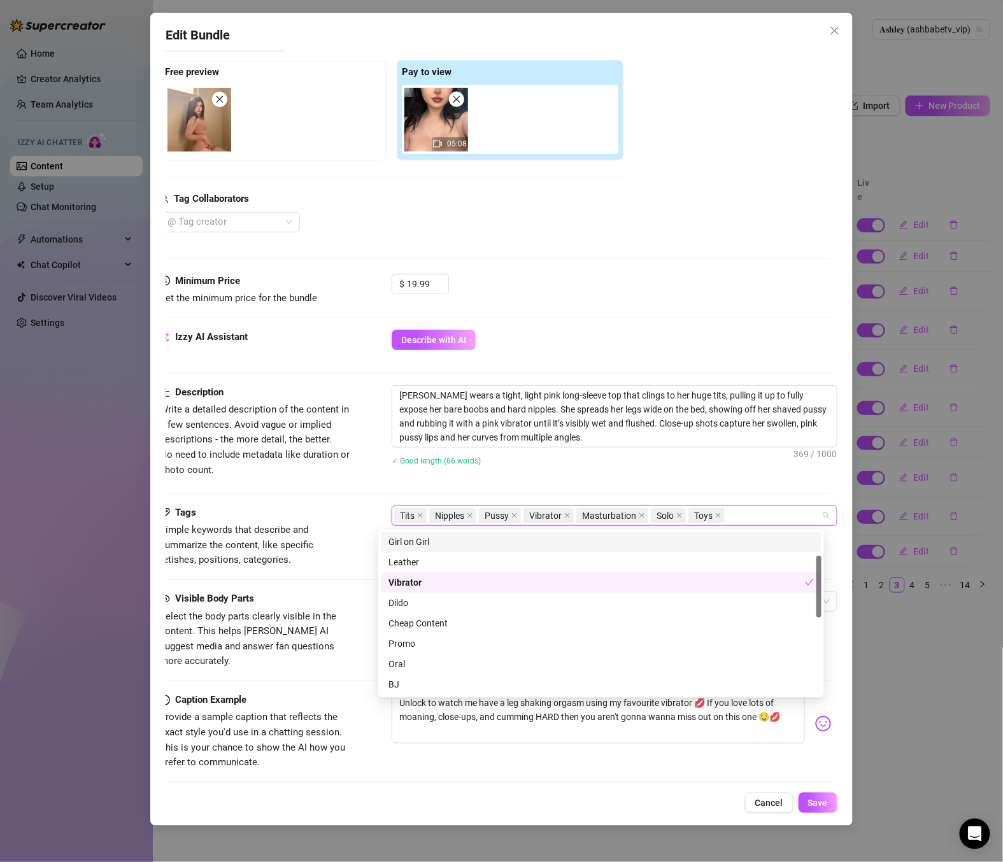
scroll to position [82, 0]
click at [457, 622] on div "Cheap Content" at bounding box center [600, 623] width 425 height 14
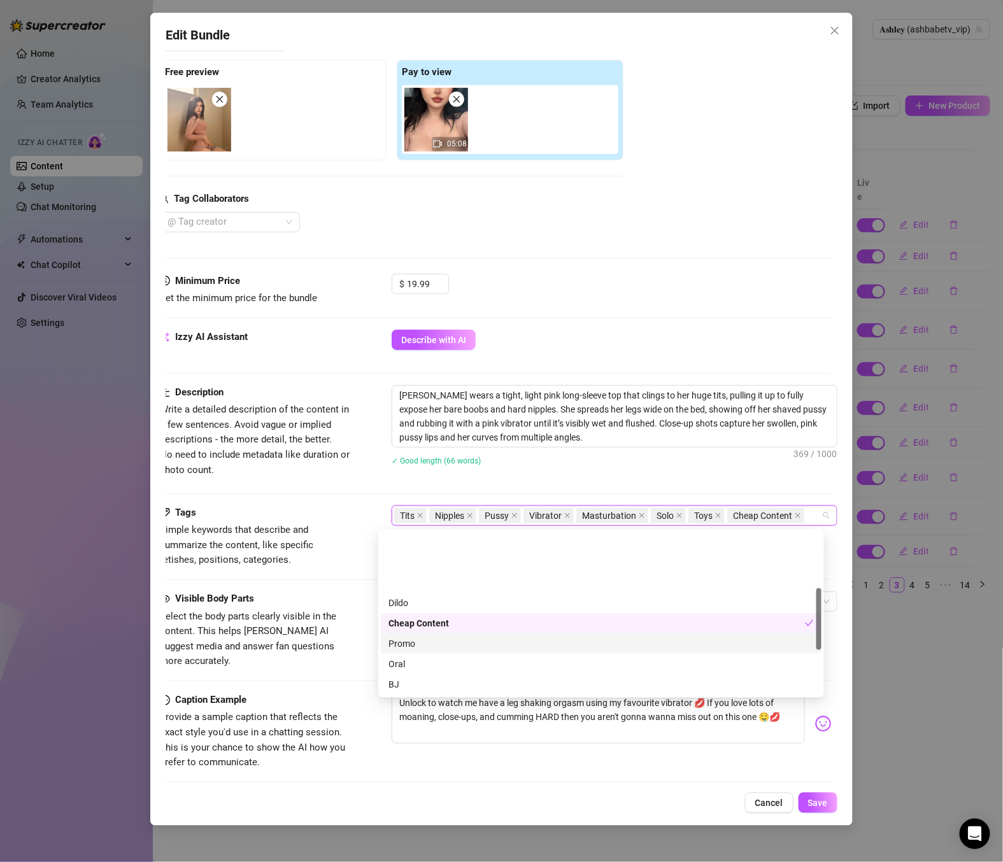
scroll to position [146, 0]
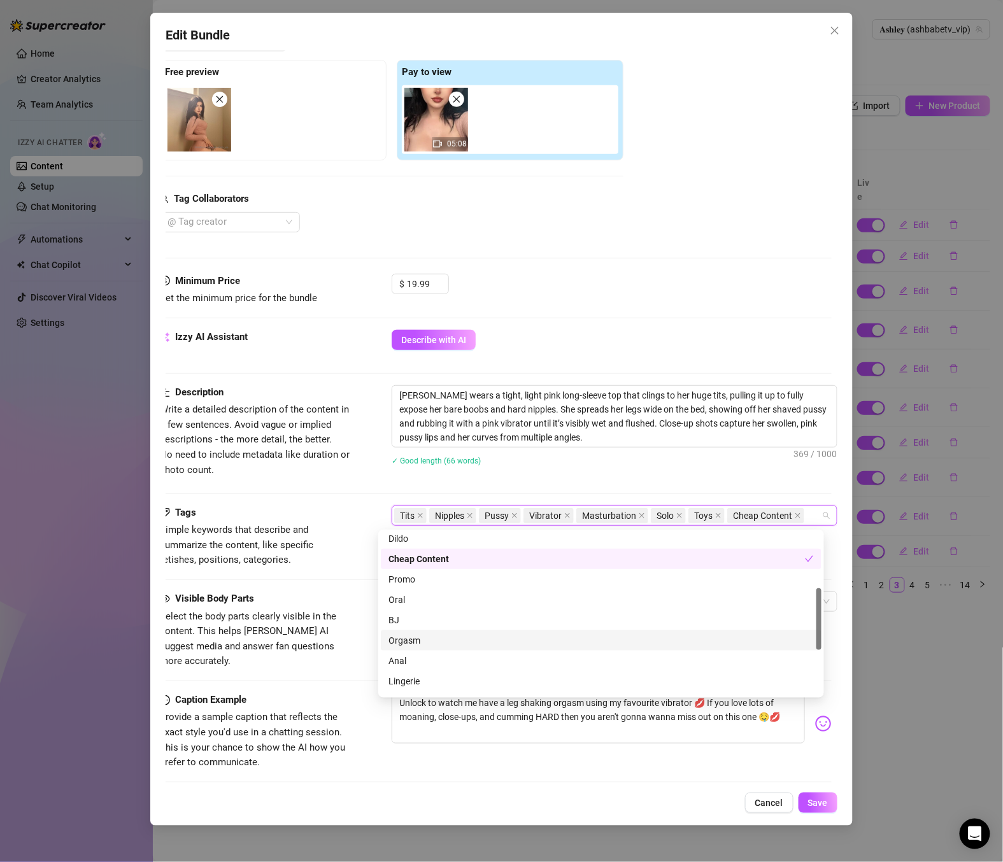
click at [437, 639] on div "Orgasm" at bounding box center [600, 641] width 425 height 14
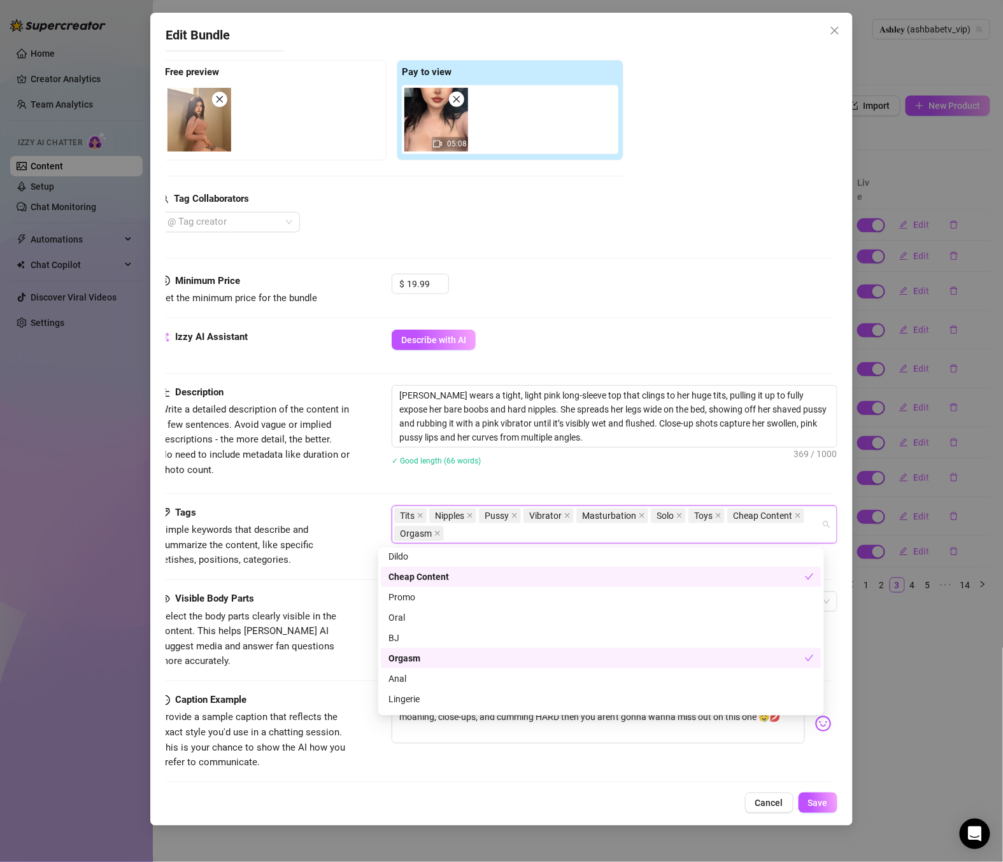
click at [341, 632] on div "Visible Body Parts Select the body parts clearly visible in the content. This h…" at bounding box center [496, 631] width 672 height 78
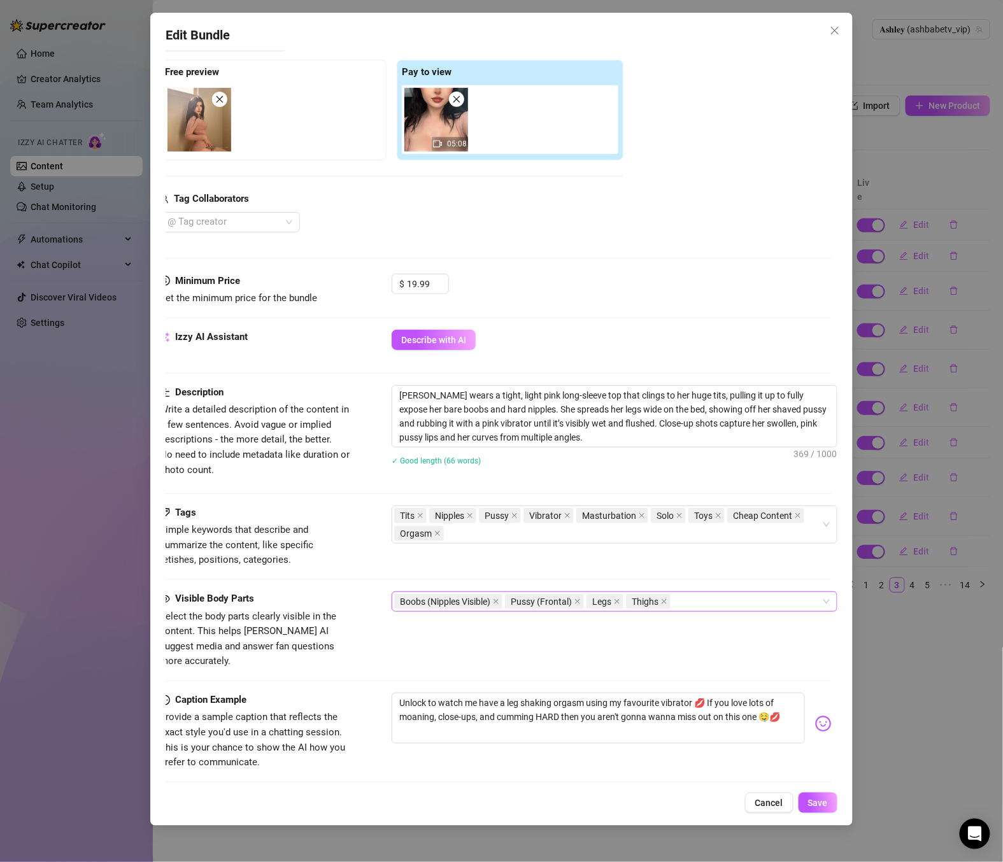
click at [723, 606] on div "Boobs (Nipples Visible) Pussy (Frontal) Legs Thighs" at bounding box center [607, 602] width 427 height 18
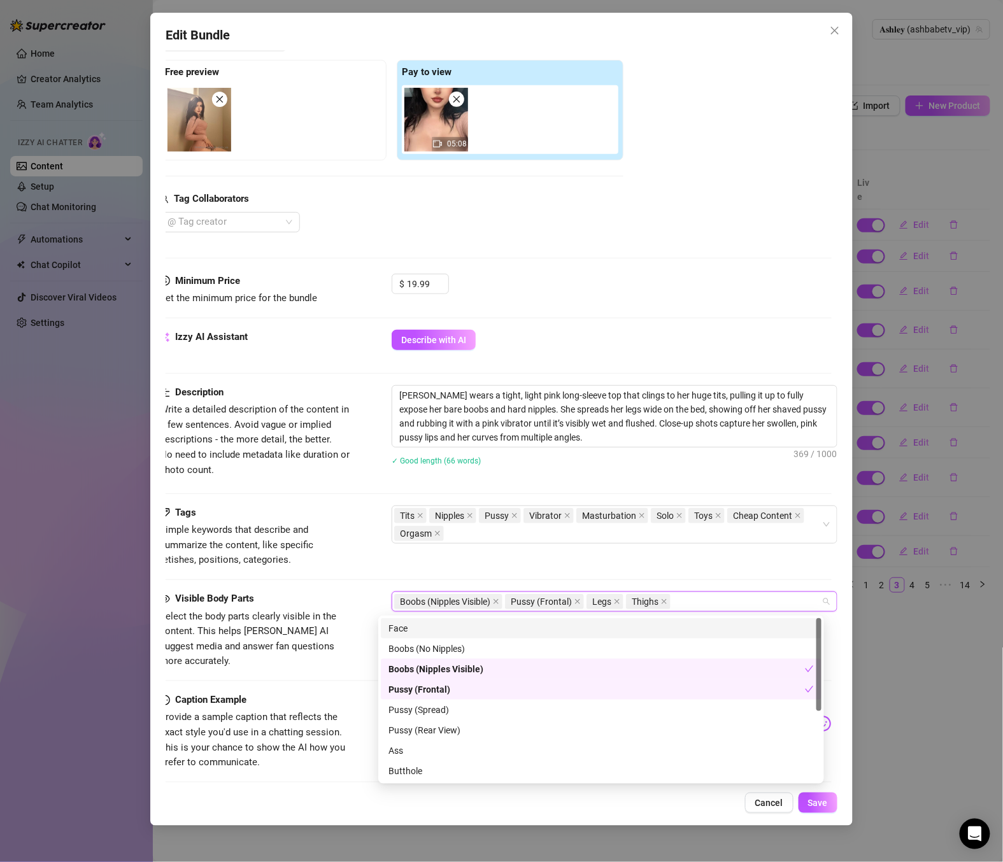
click at [481, 632] on div "Face" at bounding box center [600, 629] width 425 height 14
click at [469, 708] on div "Pussy (Spread)" at bounding box center [600, 710] width 425 height 14
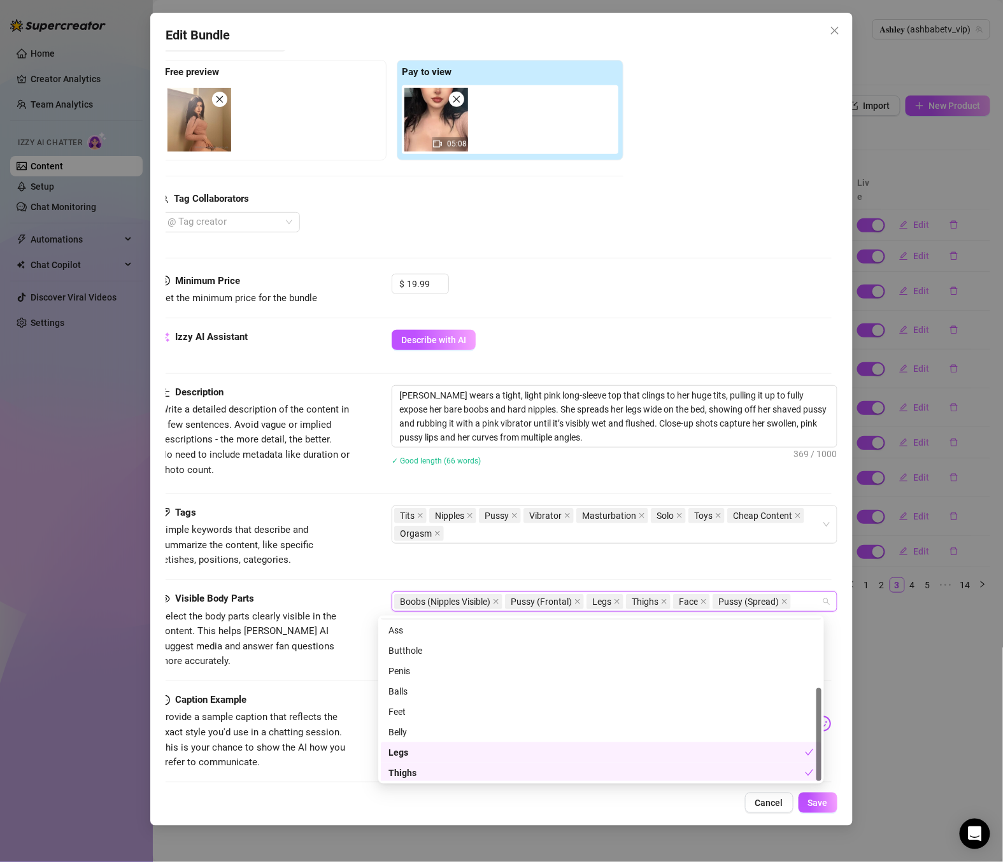
scroll to position [122, 0]
click at [413, 566] on div "Tags Simple keywords that describe and summarize the content, like specific fet…" at bounding box center [496, 537] width 672 height 62
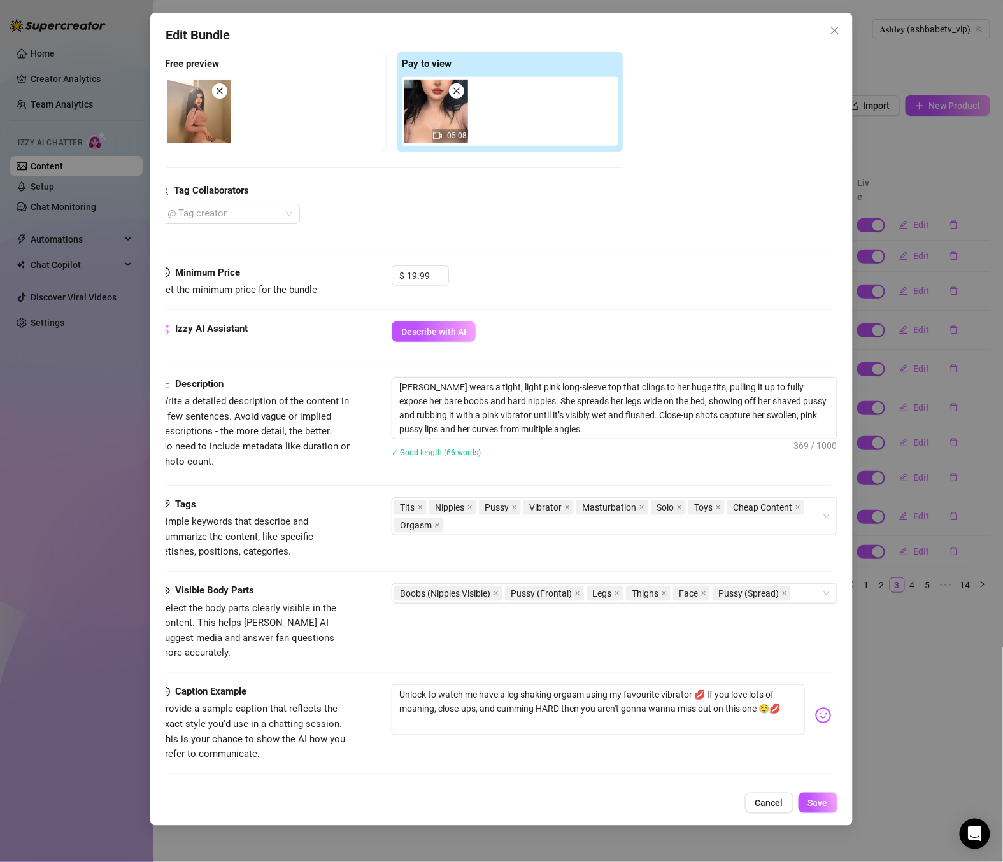
scroll to position [204, 19]
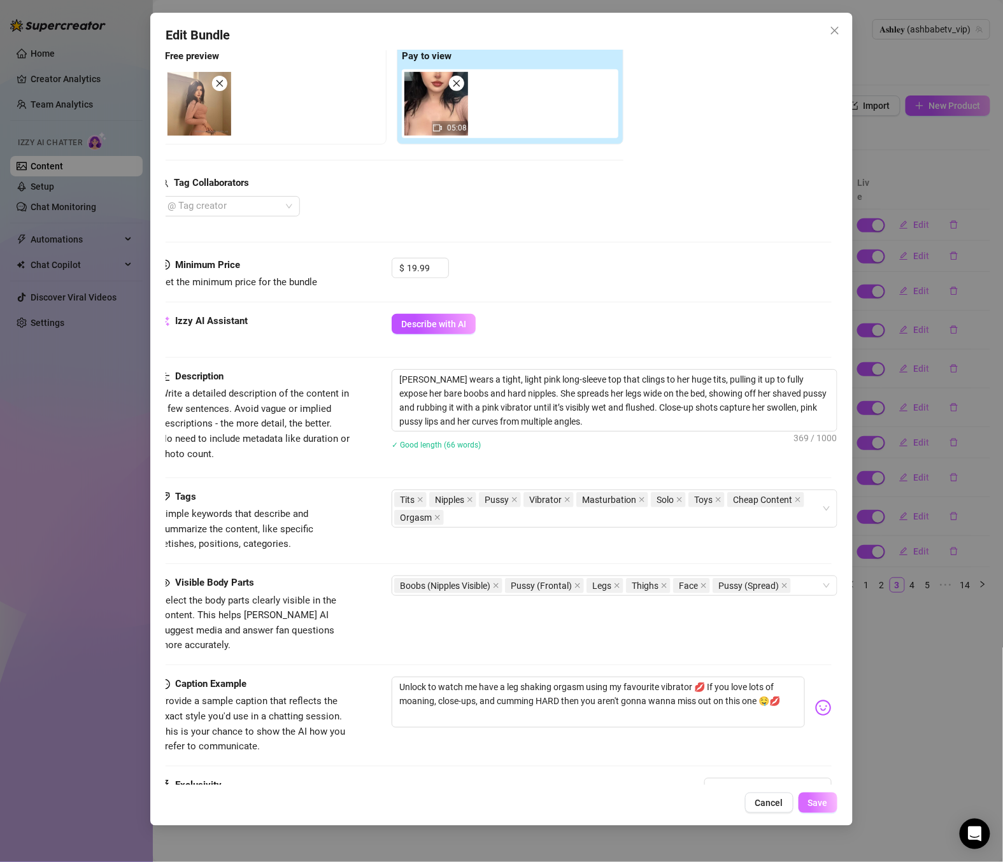
click at [806, 800] on button "Save" at bounding box center [818, 803] width 39 height 20
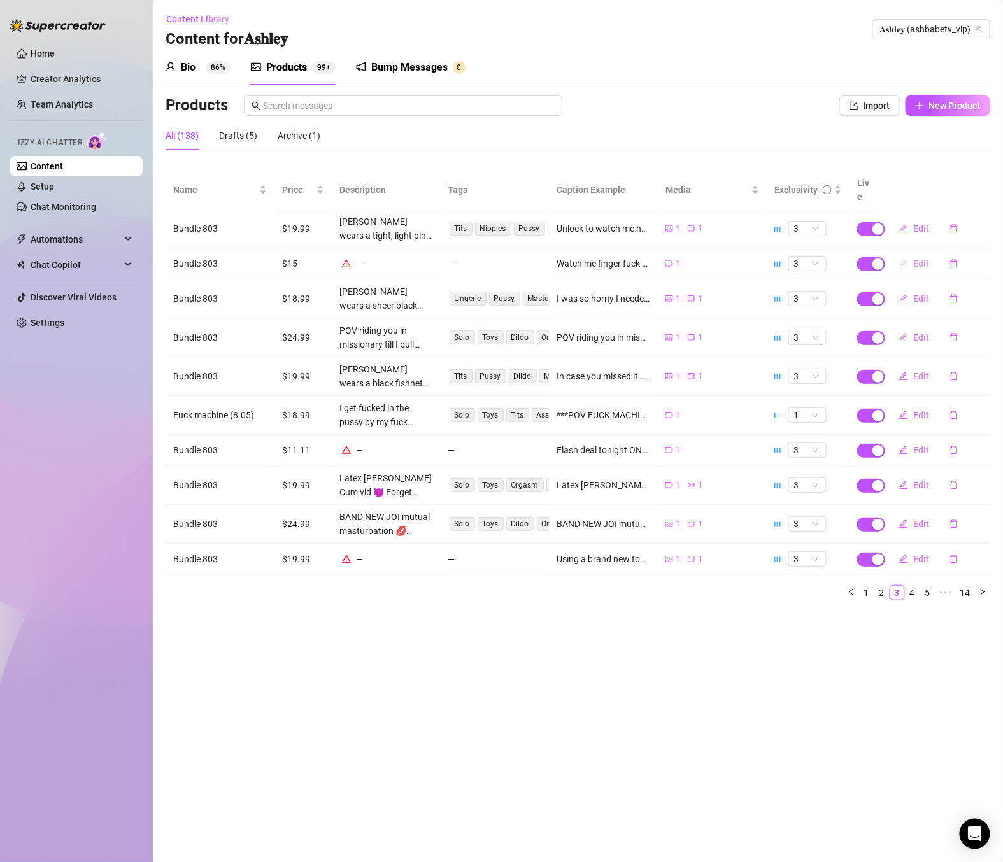
click at [925, 259] on span "Edit" at bounding box center [921, 264] width 16 height 10
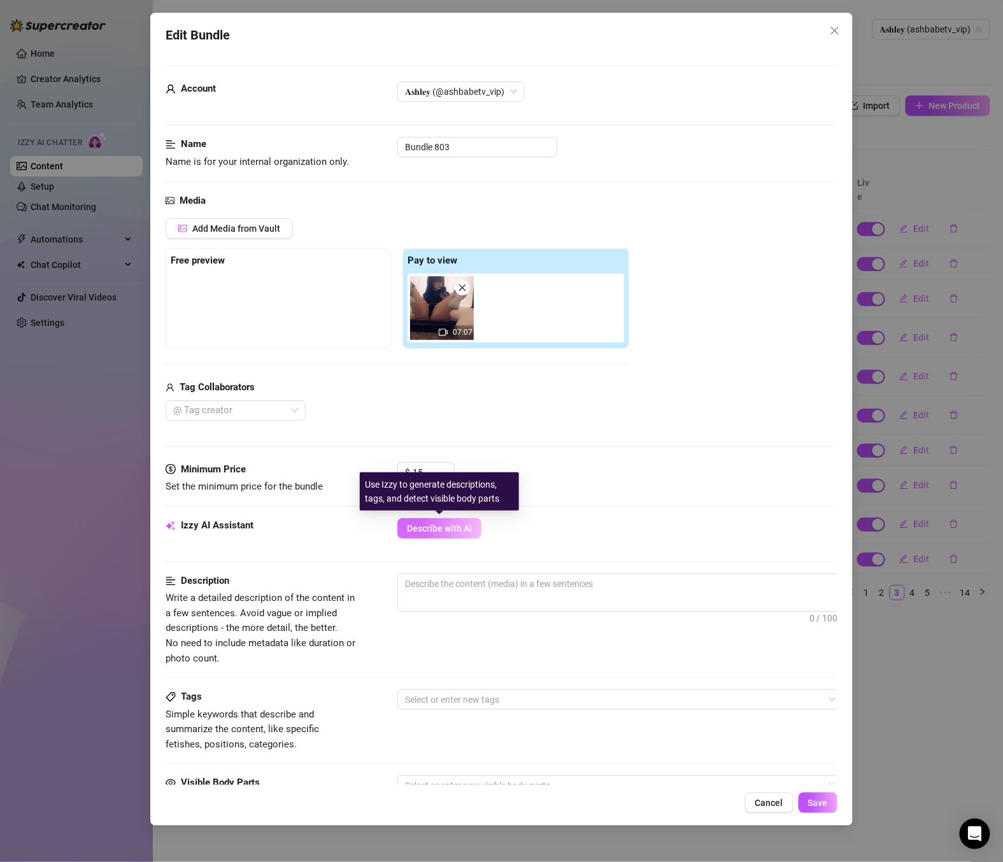
click at [446, 525] on span "Describe with AI" at bounding box center [439, 528] width 65 height 10
click at [764, 808] on span "Cancel" at bounding box center [769, 803] width 28 height 10
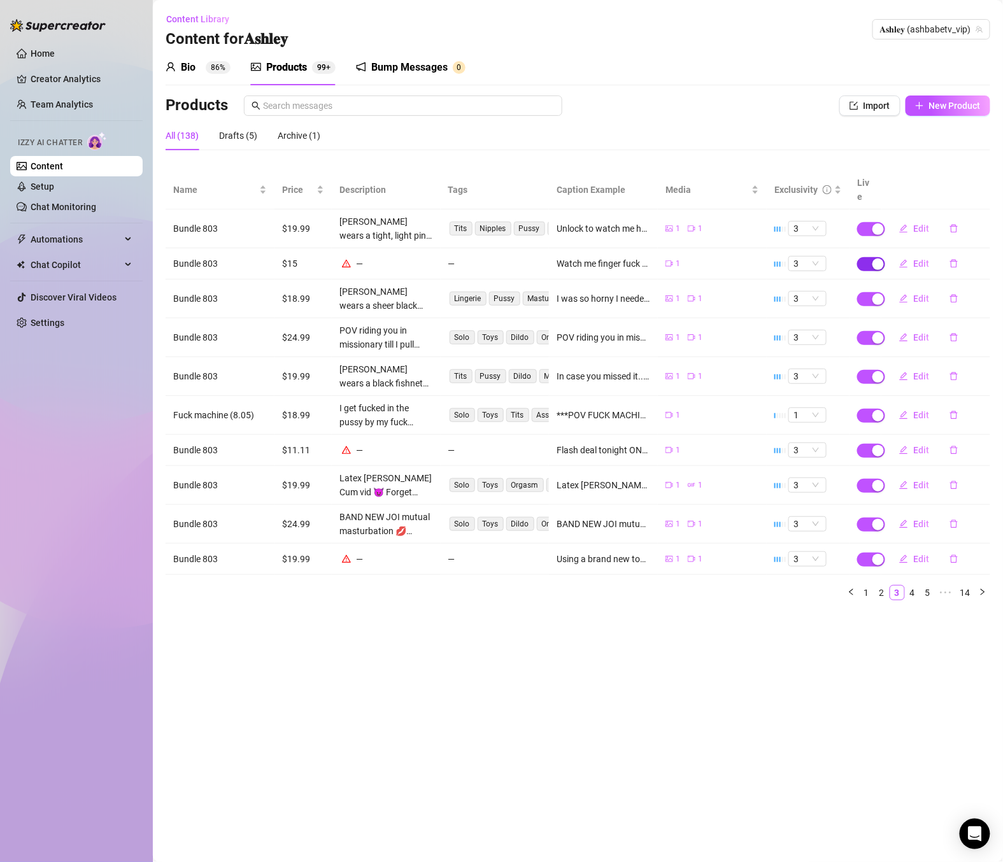
click at [868, 257] on span "button" at bounding box center [871, 264] width 28 height 14
click at [972, 222] on span "OK" at bounding box center [973, 220] width 12 height 10
click at [865, 444] on span "button" at bounding box center [871, 451] width 28 height 14
click at [964, 406] on button "OK" at bounding box center [972, 406] width 21 height 15
click at [870, 553] on span "button" at bounding box center [871, 560] width 28 height 14
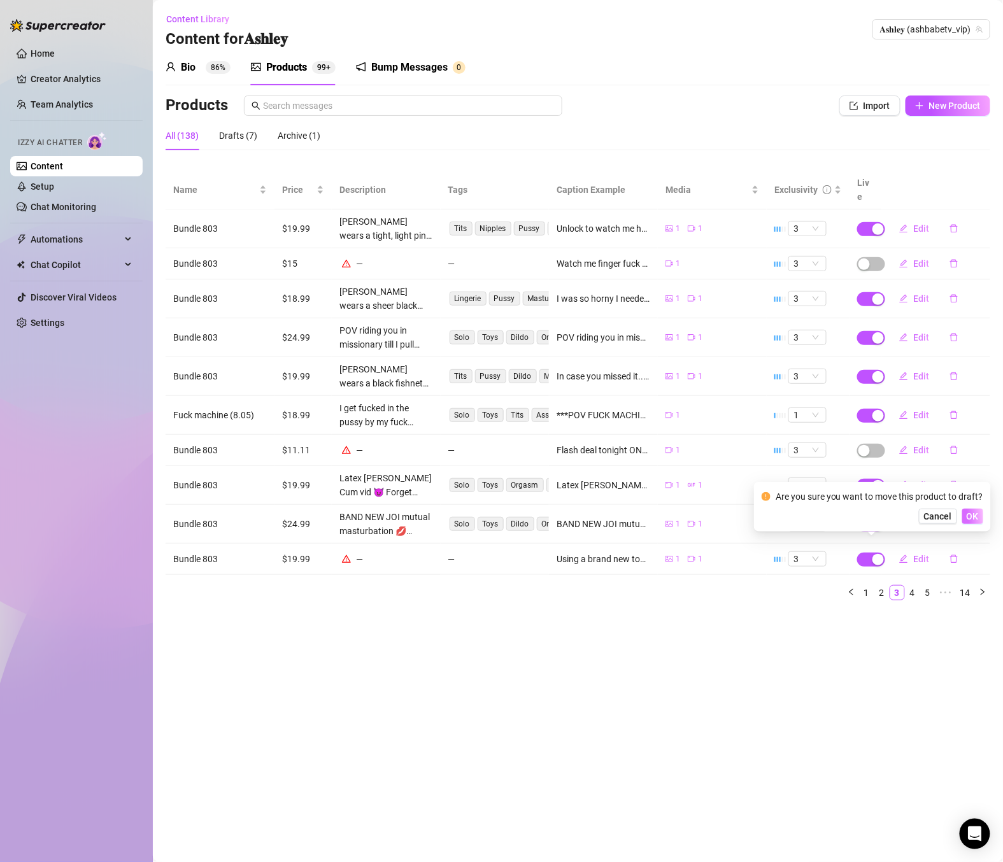
click at [969, 513] on span "OK" at bounding box center [973, 516] width 12 height 10
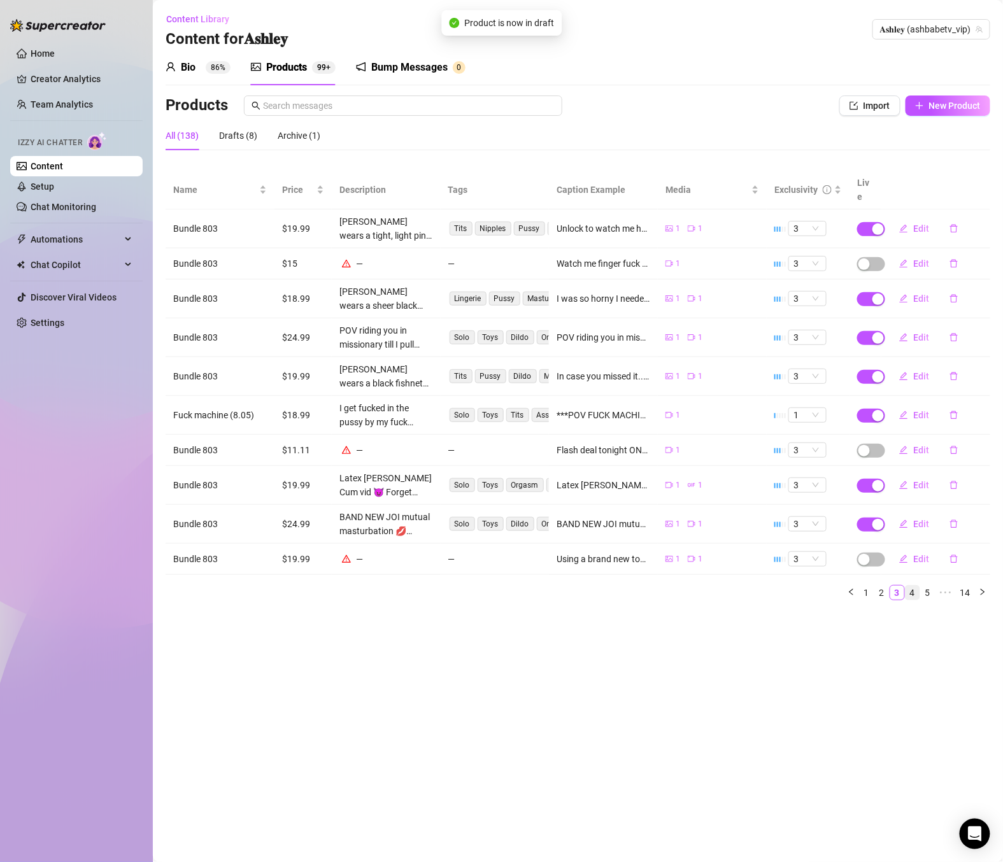
click at [911, 586] on link "4" at bounding box center [913, 593] width 14 height 14
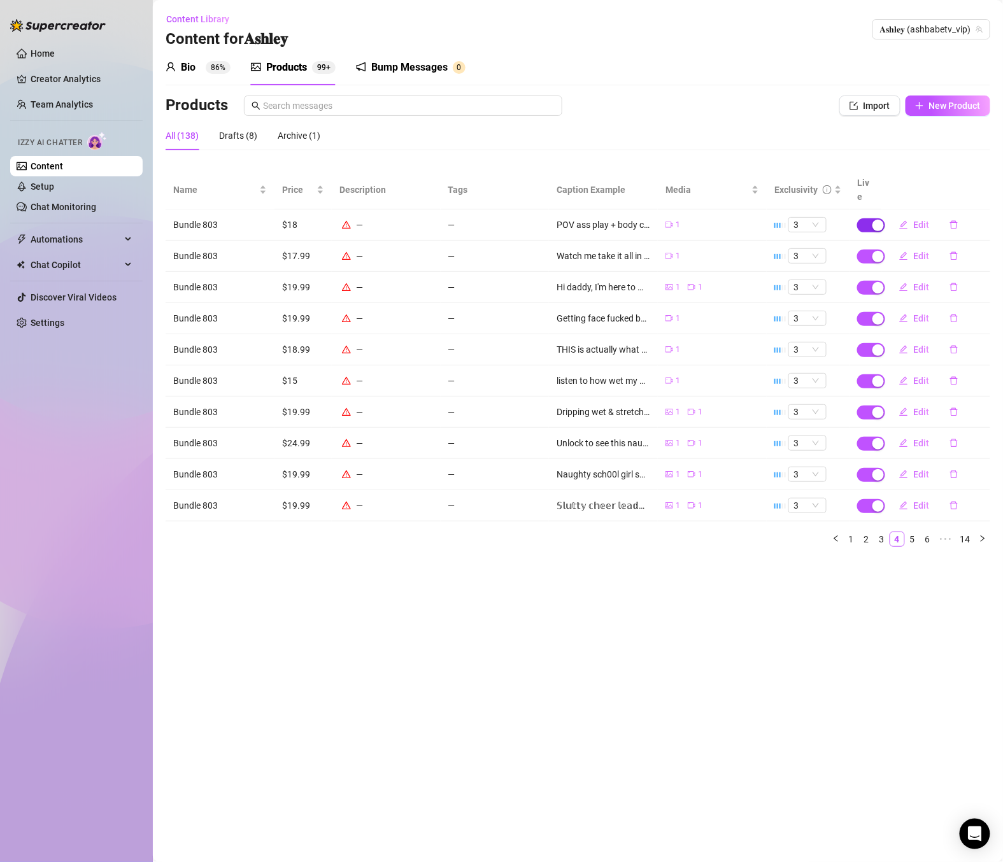
click at [871, 218] on span "button" at bounding box center [871, 225] width 28 height 14
click at [974, 180] on span "OK" at bounding box center [973, 181] width 12 height 10
click at [875, 251] on div "button" at bounding box center [877, 256] width 11 height 11
click at [965, 204] on button "OK" at bounding box center [972, 211] width 21 height 15
click at [873, 282] on div "button" at bounding box center [877, 287] width 11 height 11
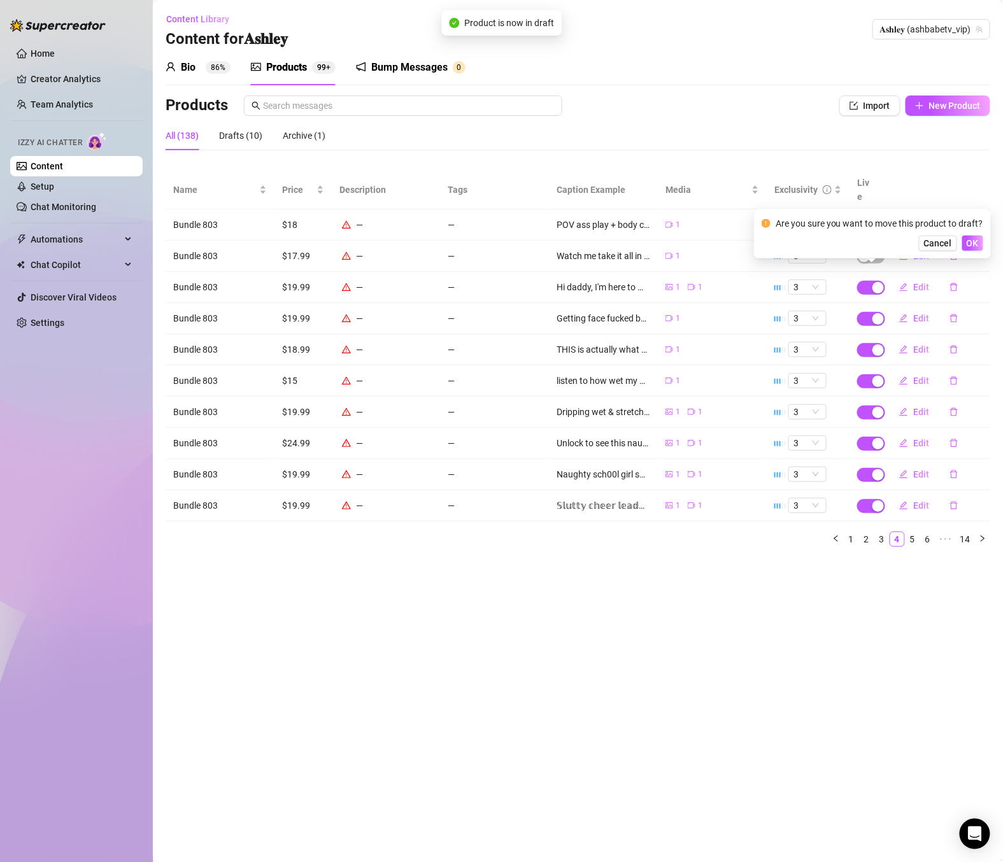
click at [972, 249] on button "OK" at bounding box center [972, 243] width 21 height 15
click at [869, 312] on span "button" at bounding box center [871, 319] width 28 height 14
click at [969, 283] on button "OK" at bounding box center [972, 274] width 21 height 15
click at [875, 345] on div "button" at bounding box center [877, 350] width 11 height 11
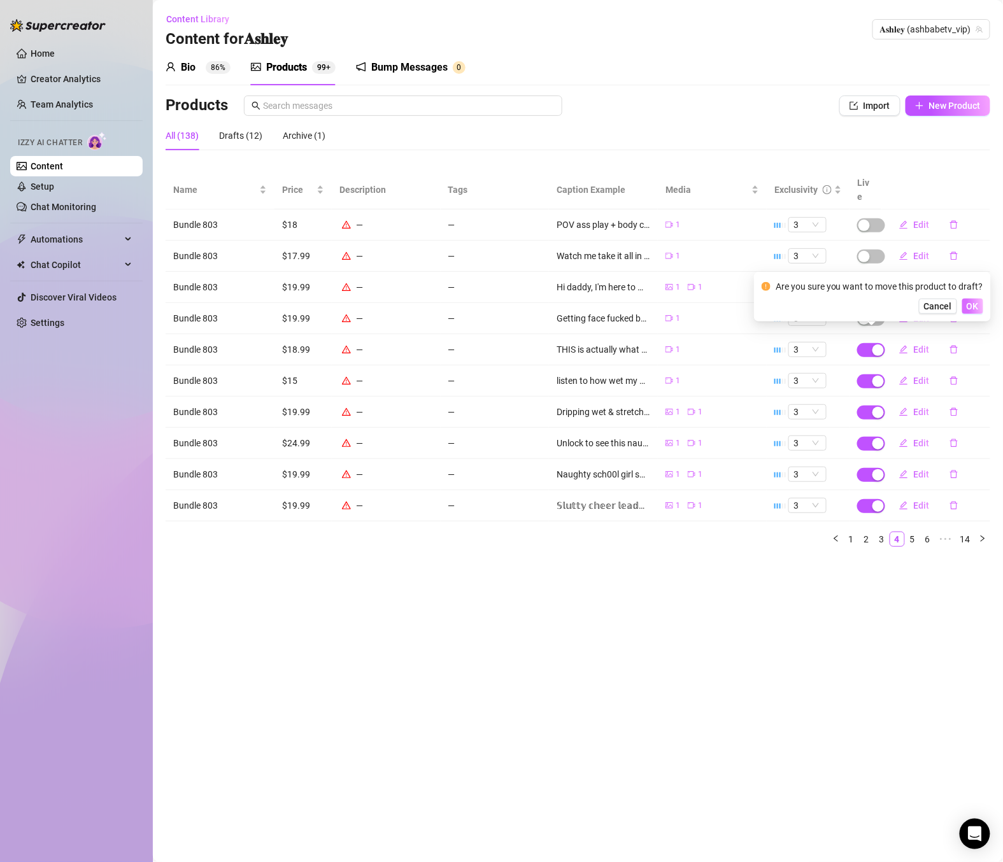
click at [967, 313] on button "OK" at bounding box center [972, 306] width 21 height 15
click at [879, 376] on div "button" at bounding box center [877, 381] width 11 height 11
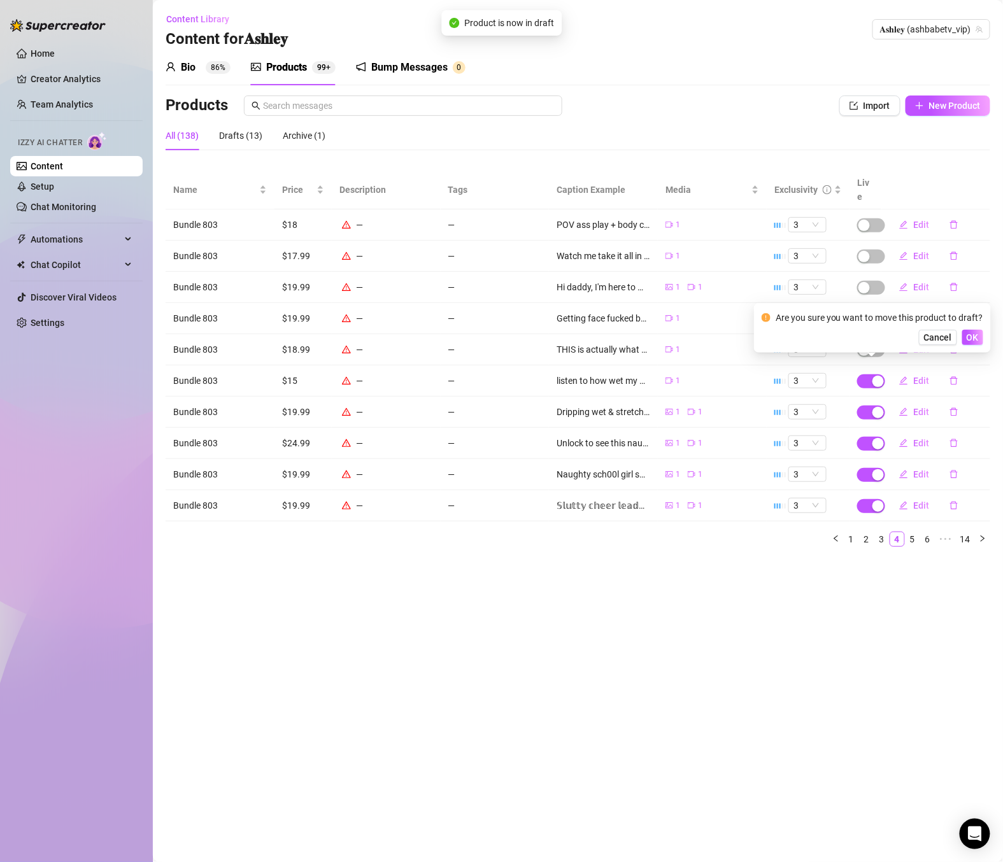
drag, startPoint x: 971, startPoint y: 333, endPoint x: 950, endPoint y: 350, distance: 26.3
click at [971, 334] on span "OK" at bounding box center [973, 337] width 12 height 10
click at [871, 406] on span "button" at bounding box center [871, 413] width 28 height 14
click at [974, 368] on span "OK" at bounding box center [973, 369] width 12 height 10
click at [866, 437] on span "button" at bounding box center [871, 444] width 28 height 14
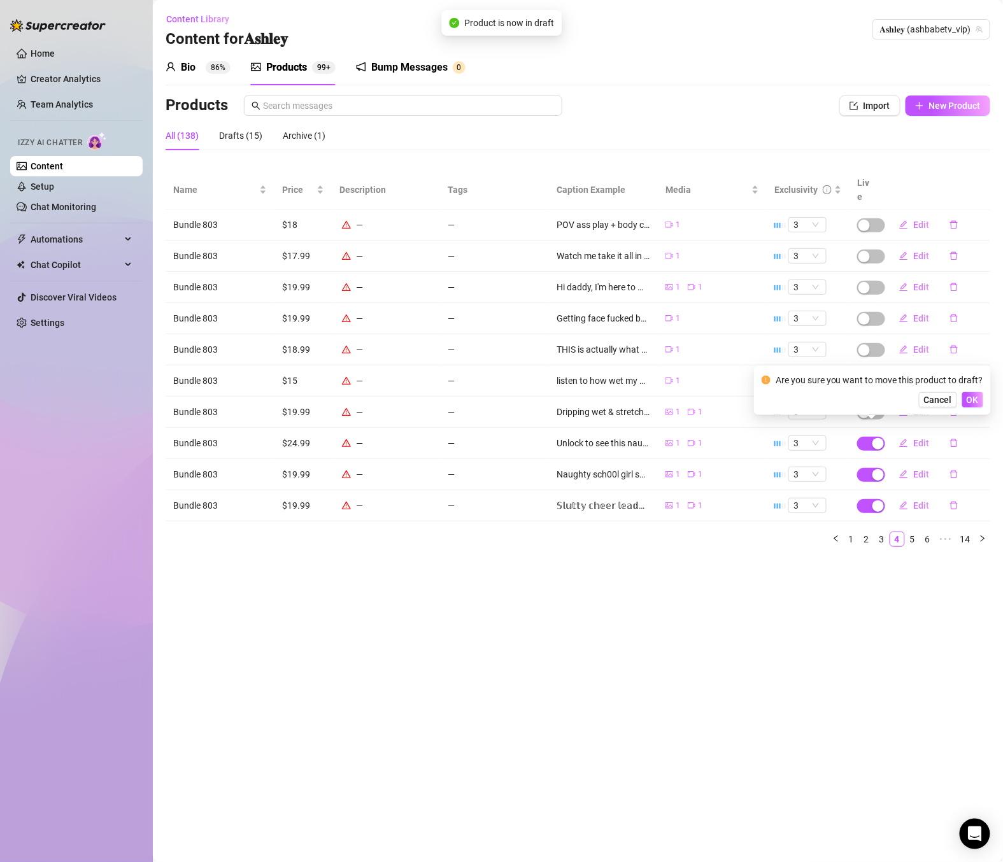
drag, startPoint x: 965, startPoint y: 405, endPoint x: 942, endPoint y: 428, distance: 32.4
click at [965, 407] on button "OK" at bounding box center [972, 399] width 21 height 15
click at [866, 468] on span "button" at bounding box center [871, 475] width 28 height 14
click at [978, 433] on button "OK" at bounding box center [972, 430] width 21 height 15
click at [869, 499] on span "button" at bounding box center [871, 506] width 28 height 14
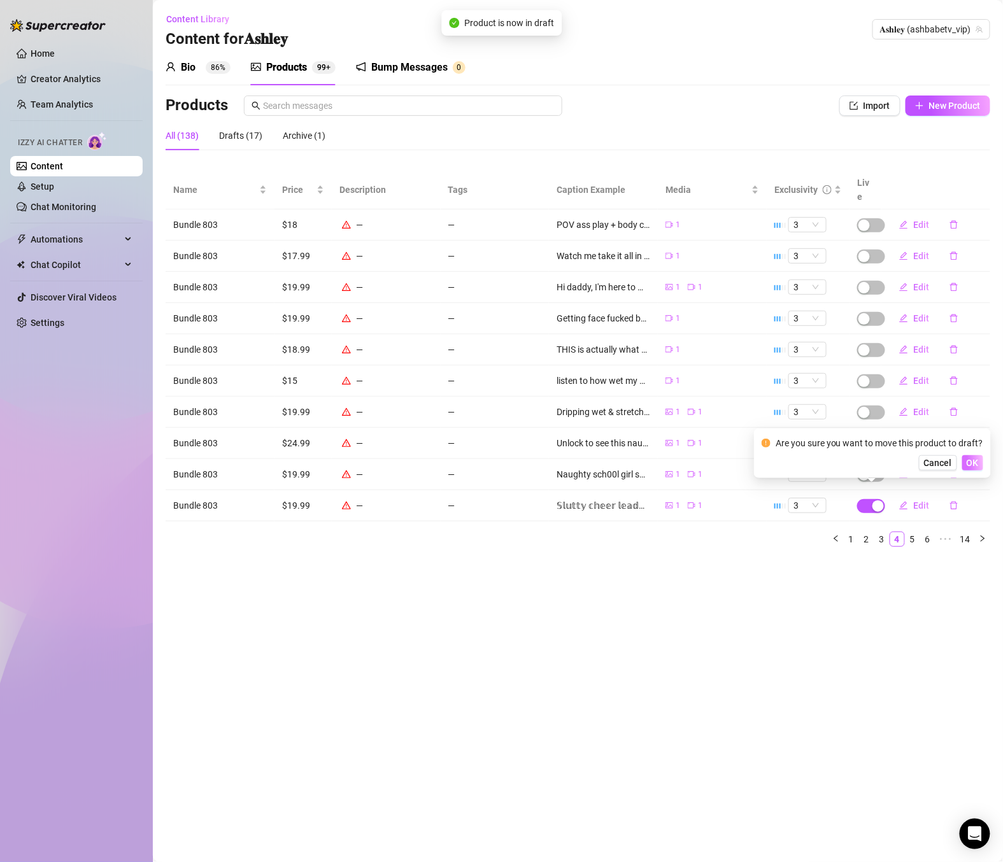
click at [969, 466] on span "OK" at bounding box center [973, 463] width 12 height 10
click at [914, 532] on link "5" at bounding box center [913, 539] width 14 height 14
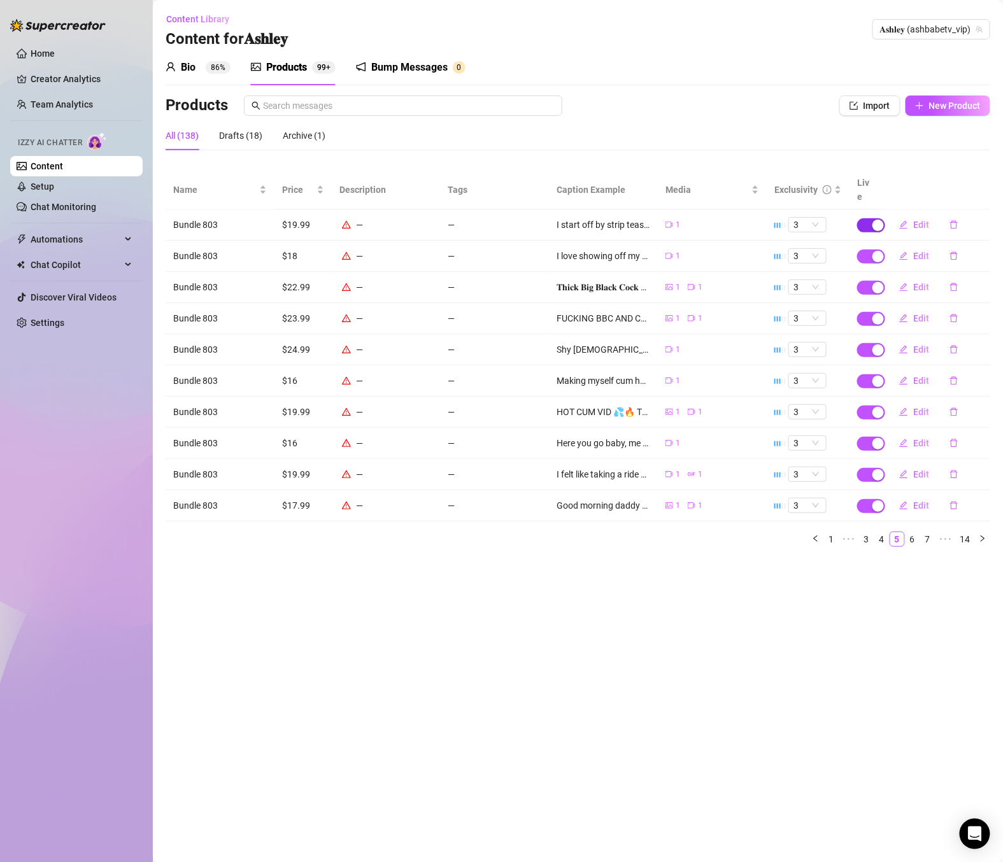
click at [869, 218] on span "button" at bounding box center [871, 225] width 28 height 14
click at [971, 180] on span "OK" at bounding box center [973, 181] width 12 height 10
click at [876, 251] on div "button" at bounding box center [877, 256] width 11 height 11
click at [975, 213] on span "OK" at bounding box center [973, 212] width 12 height 10
click at [879, 282] on div "button" at bounding box center [877, 287] width 11 height 11
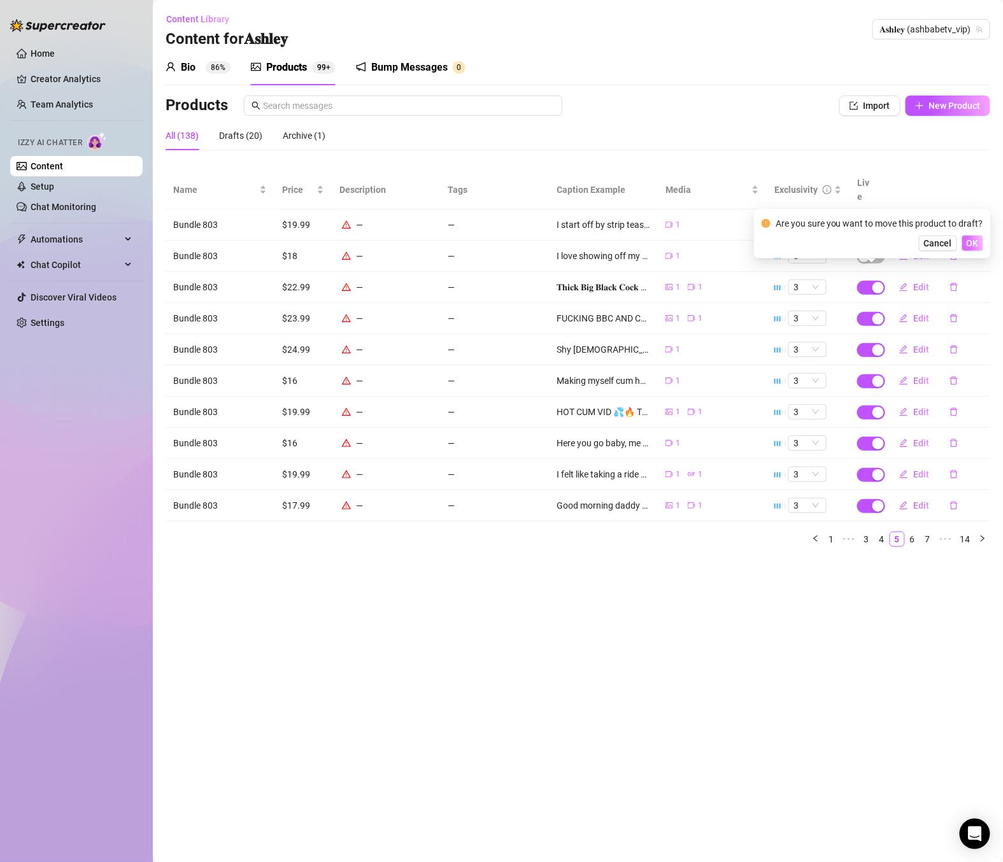
click at [964, 245] on button "OK" at bounding box center [972, 243] width 21 height 15
click at [875, 313] on div "button" at bounding box center [877, 318] width 11 height 11
click at [969, 276] on span "OK" at bounding box center [973, 275] width 12 height 10
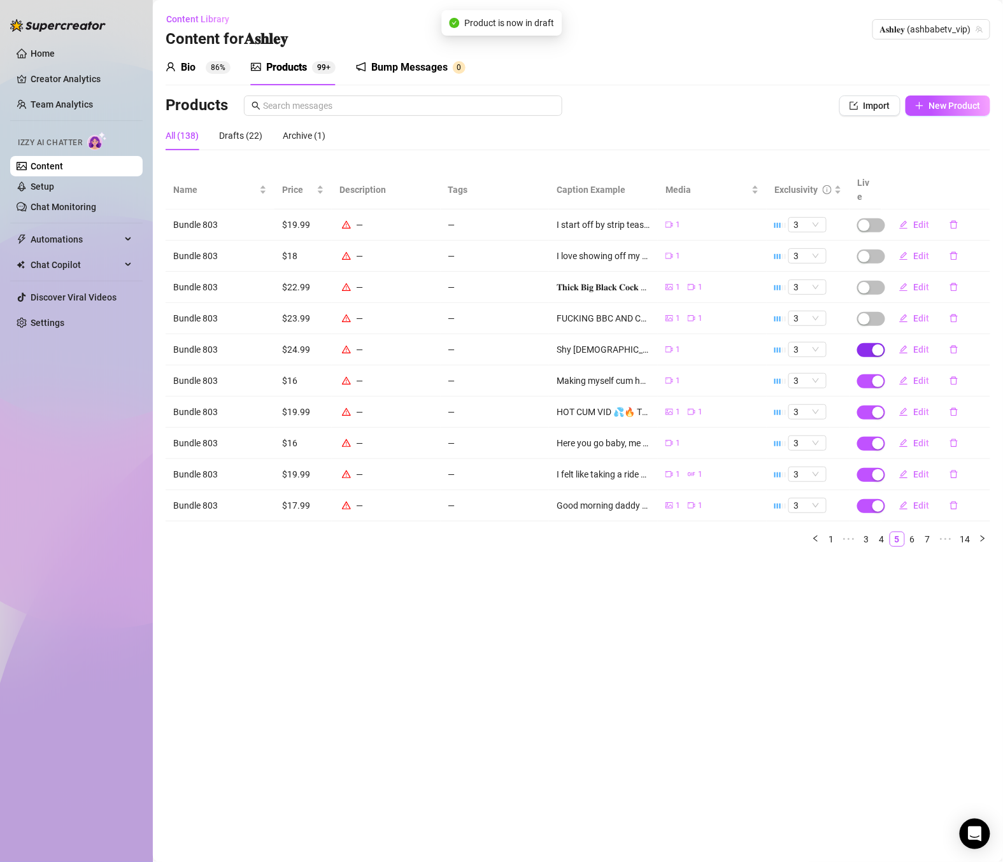
click at [873, 345] on div "button" at bounding box center [877, 350] width 11 height 11
click at [972, 306] on span "OK" at bounding box center [973, 306] width 12 height 10
click at [872, 376] on div "button" at bounding box center [877, 381] width 11 height 11
click at [967, 340] on span "OK" at bounding box center [973, 337] width 12 height 10
click at [878, 407] on div "button" at bounding box center [877, 412] width 11 height 11
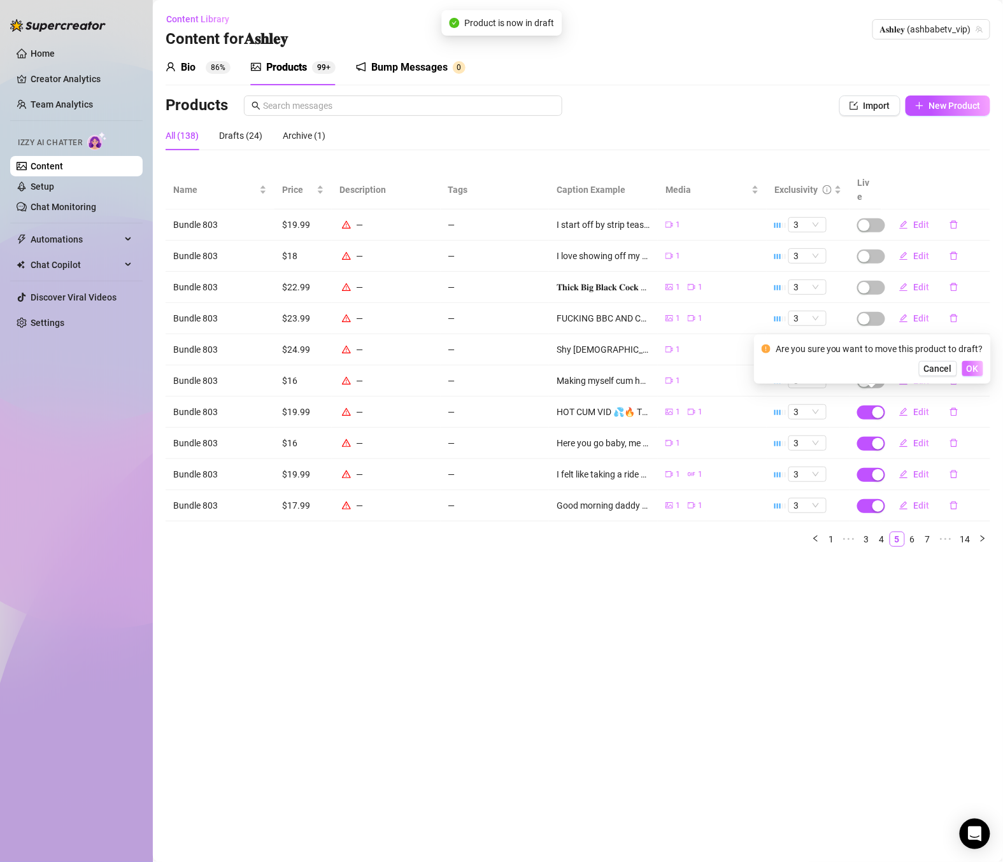
click at [967, 373] on span "OK" at bounding box center [973, 369] width 12 height 10
click at [876, 438] on div "button" at bounding box center [877, 443] width 11 height 11
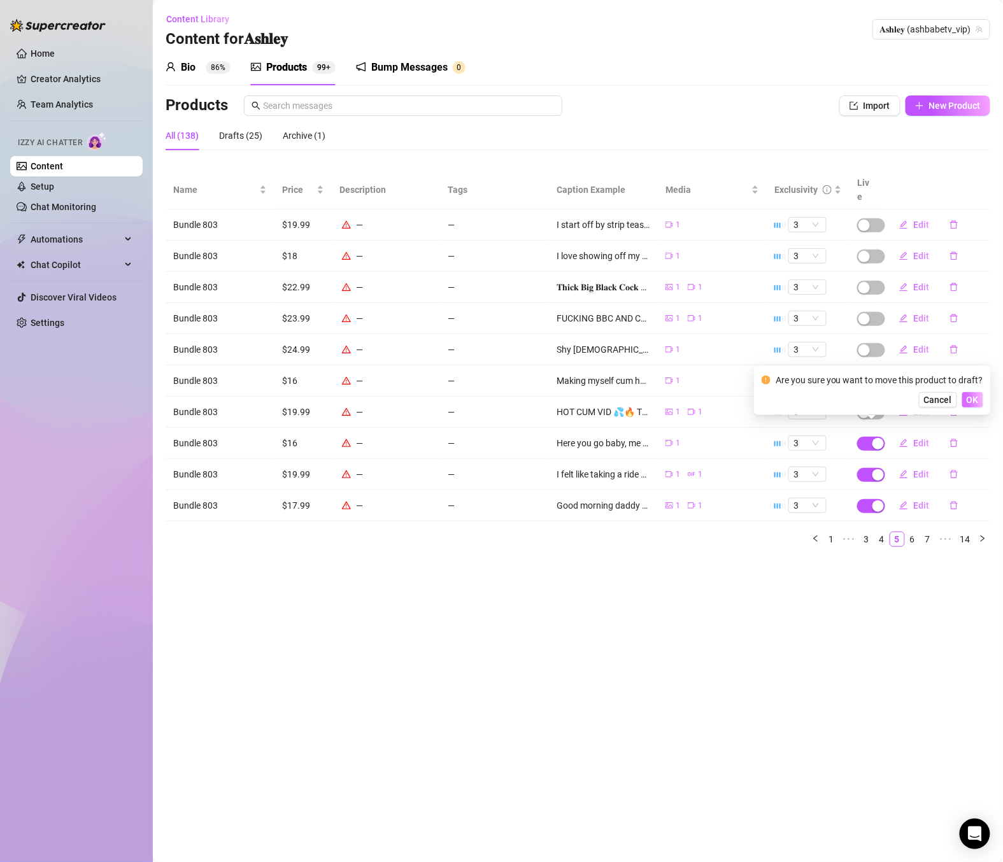
click at [974, 403] on span "OK" at bounding box center [973, 400] width 12 height 10
click at [868, 468] on span "button" at bounding box center [871, 475] width 28 height 14
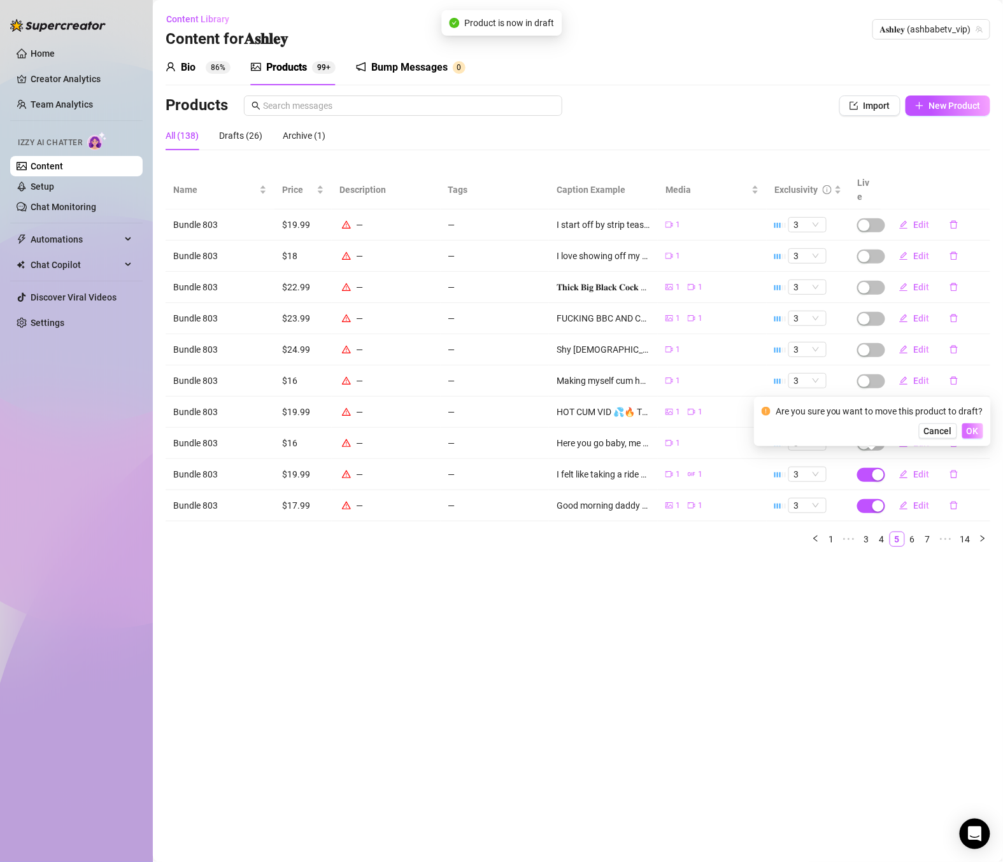
click at [967, 436] on span "OK" at bounding box center [973, 431] width 12 height 10
click at [864, 499] on span "button" at bounding box center [871, 506] width 28 height 14
click at [971, 464] on span "OK" at bounding box center [973, 463] width 12 height 10
click at [916, 532] on link "6" at bounding box center [913, 539] width 14 height 14
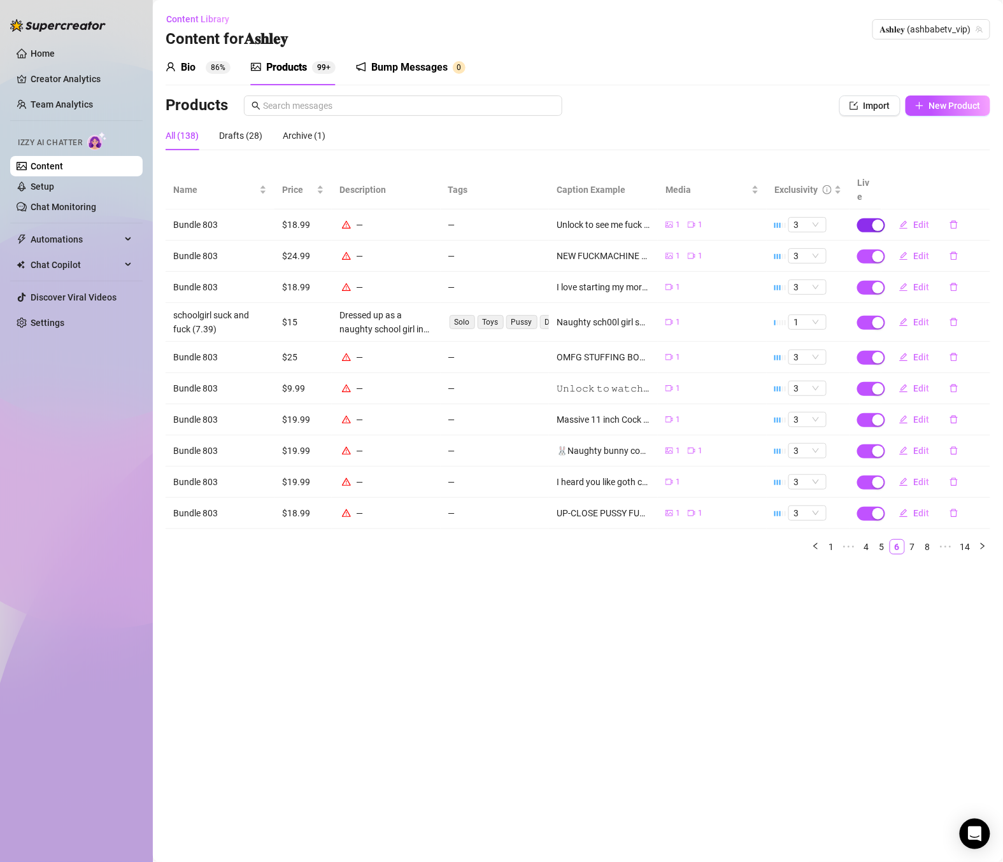
click at [868, 218] on span "button" at bounding box center [871, 225] width 28 height 14
click at [980, 174] on button "OK" at bounding box center [972, 180] width 21 height 15
click at [865, 250] on span "button" at bounding box center [871, 257] width 28 height 14
click at [968, 215] on span "OK" at bounding box center [973, 212] width 12 height 10
click at [876, 281] on span "button" at bounding box center [871, 288] width 28 height 14
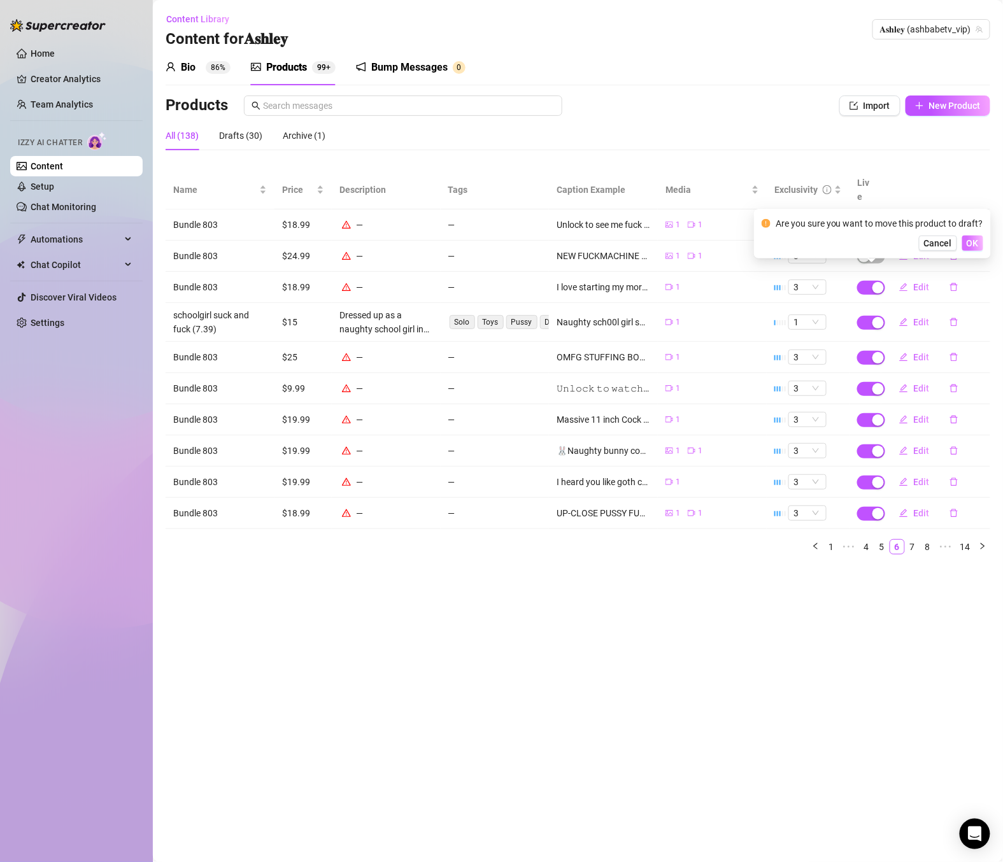
click at [974, 247] on span "OK" at bounding box center [973, 243] width 12 height 10
click at [873, 352] on div "button" at bounding box center [877, 357] width 11 height 11
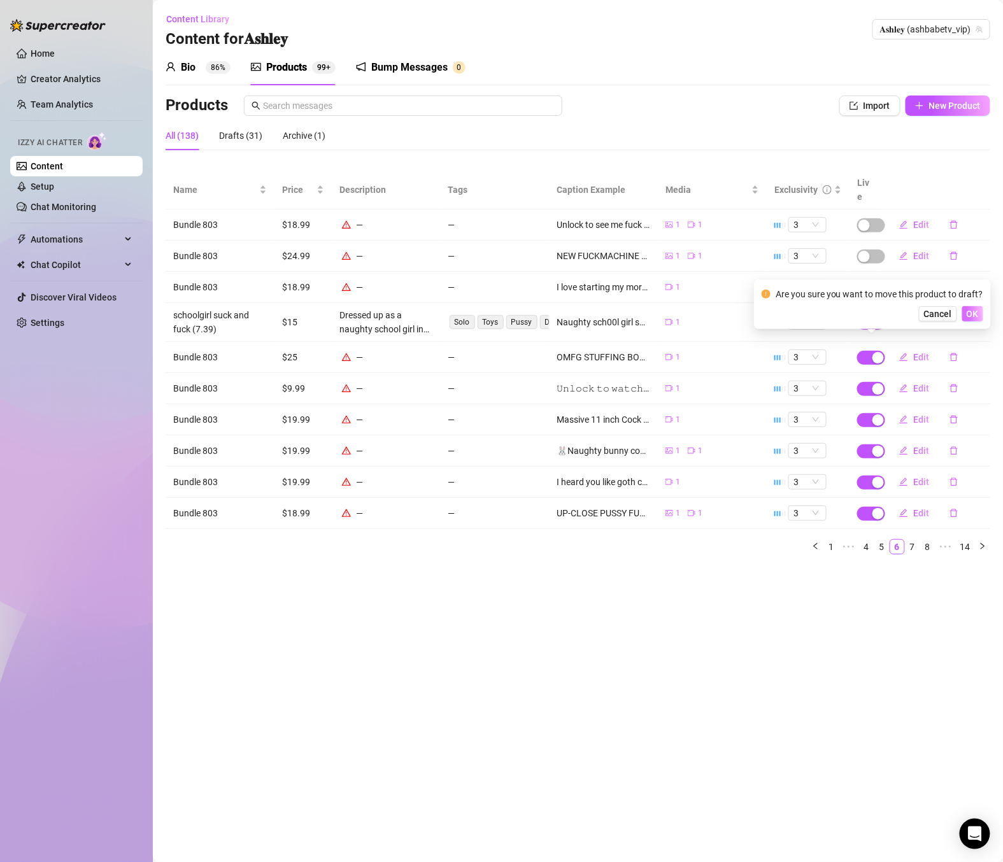
click at [976, 311] on span "OK" at bounding box center [973, 314] width 12 height 10
click at [876, 383] on div "button" at bounding box center [877, 388] width 11 height 11
click at [969, 346] on span "OK" at bounding box center [973, 345] width 12 height 10
click at [876, 415] on div "button" at bounding box center [877, 420] width 11 height 11
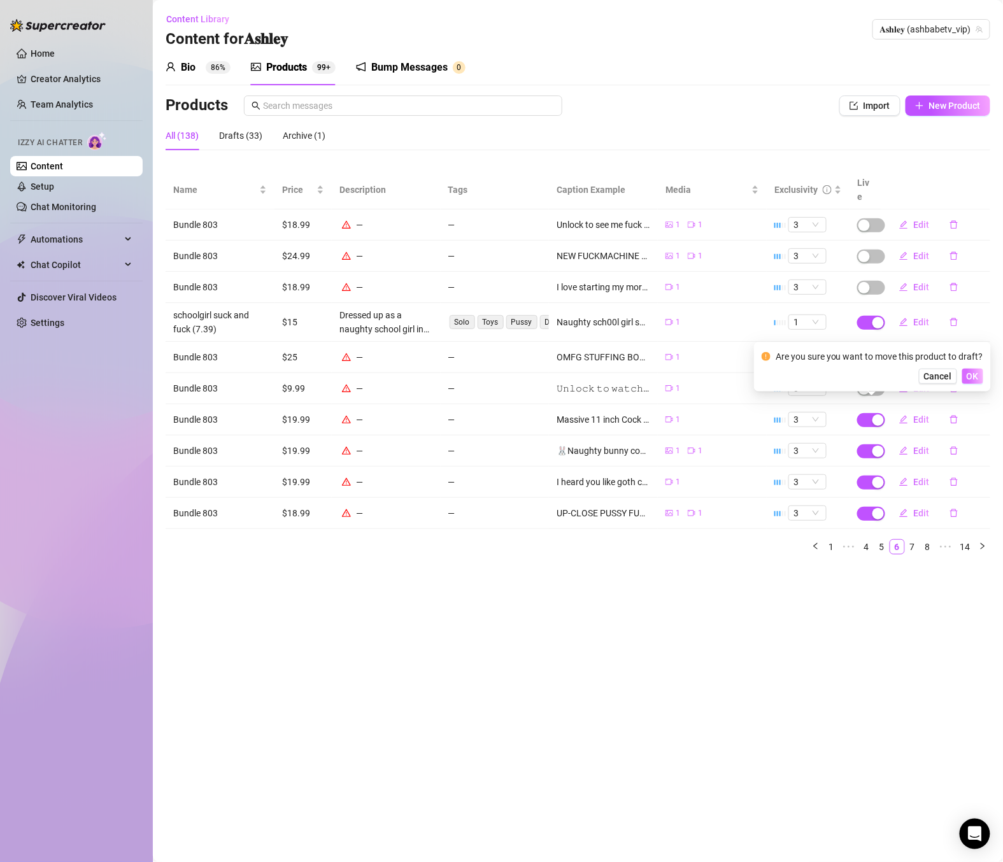
click at [976, 377] on span "OK" at bounding box center [973, 376] width 12 height 10
click at [869, 444] on span "button" at bounding box center [871, 451] width 28 height 14
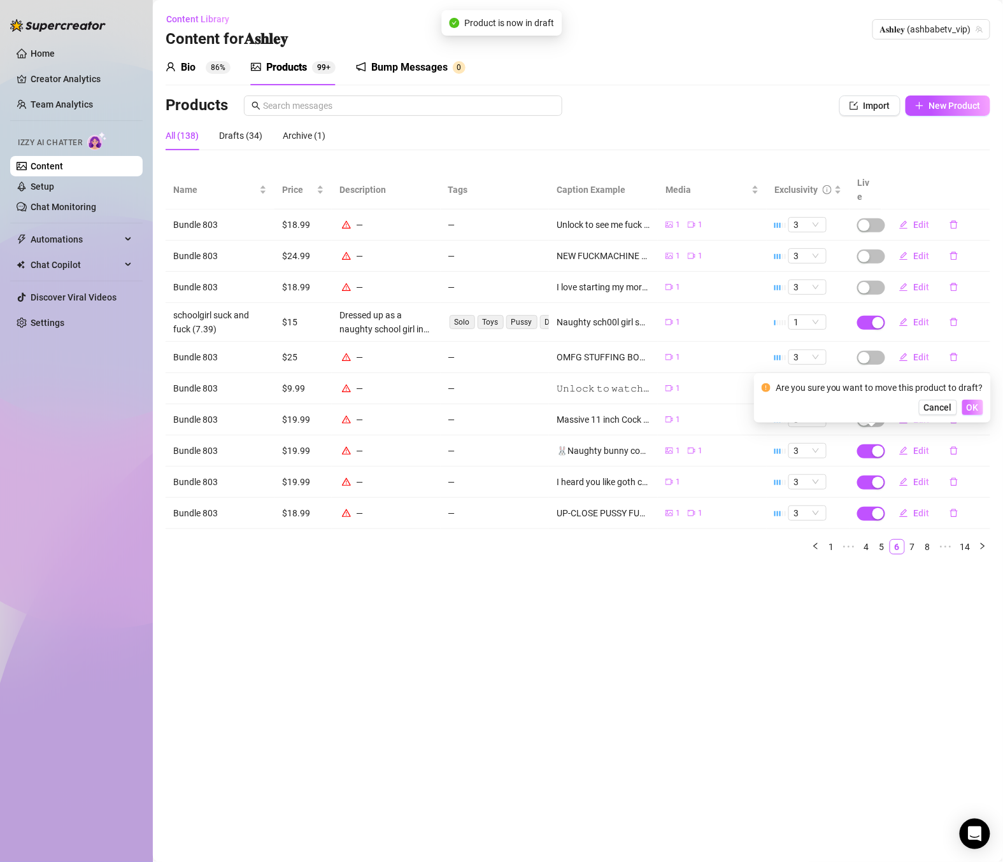
click at [969, 411] on span "OK" at bounding box center [973, 407] width 12 height 10
click at [872, 477] on div "button" at bounding box center [877, 482] width 11 height 11
drag, startPoint x: 969, startPoint y: 436, endPoint x: 951, endPoint y: 453, distance: 24.8
click at [969, 436] on span "OK" at bounding box center [973, 439] width 12 height 10
click at [872, 507] on span "button" at bounding box center [871, 514] width 28 height 14
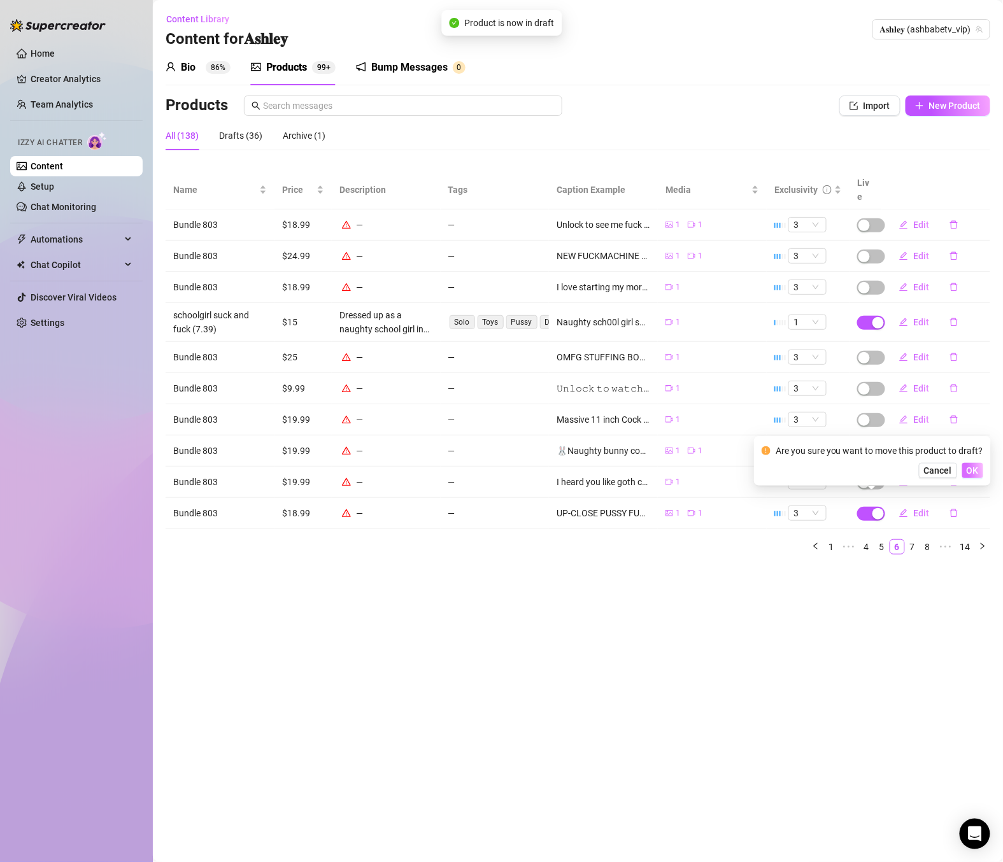
click at [967, 467] on span "OK" at bounding box center [973, 471] width 12 height 10
click at [911, 540] on link "7" at bounding box center [913, 547] width 14 height 14
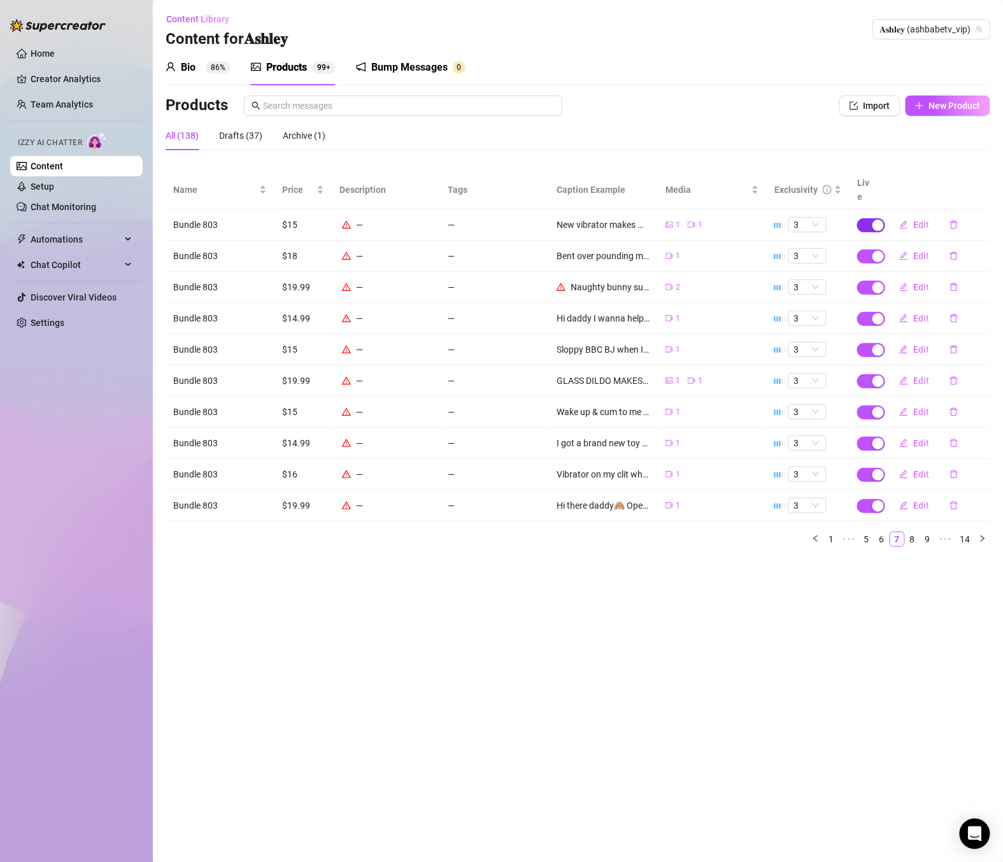
click at [870, 218] on span "button" at bounding box center [871, 225] width 28 height 14
click at [969, 185] on span "OK" at bounding box center [973, 181] width 12 height 10
click at [864, 250] on span "button" at bounding box center [871, 257] width 28 height 14
click at [967, 215] on span "OK" at bounding box center [973, 212] width 12 height 10
click at [865, 281] on span "button" at bounding box center [871, 288] width 28 height 14
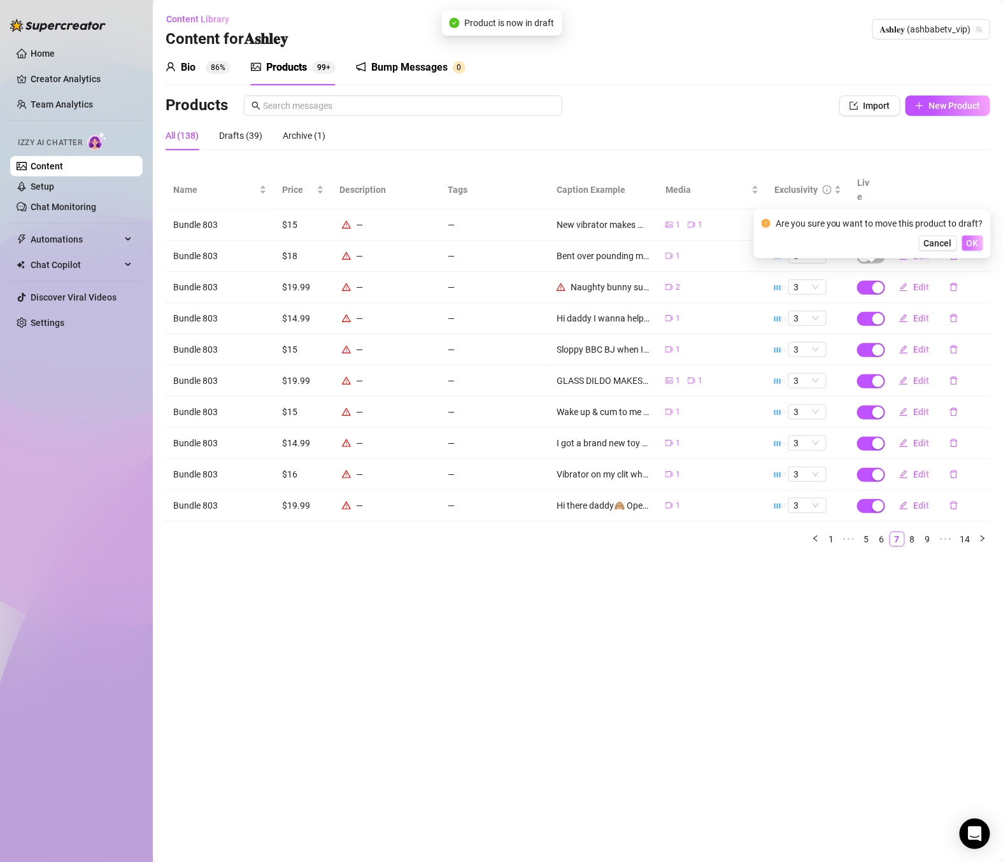
click at [971, 247] on span "OK" at bounding box center [973, 243] width 12 height 10
click at [865, 312] on span "button" at bounding box center [871, 319] width 28 height 14
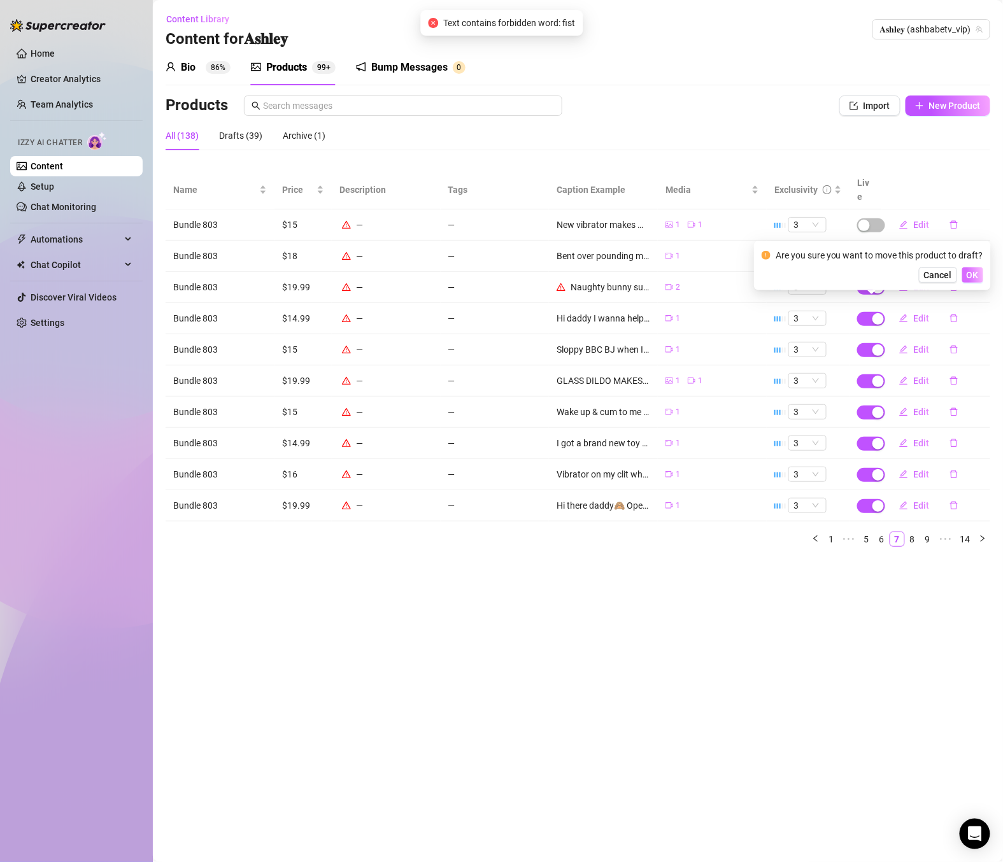
click at [964, 271] on button "OK" at bounding box center [972, 274] width 21 height 15
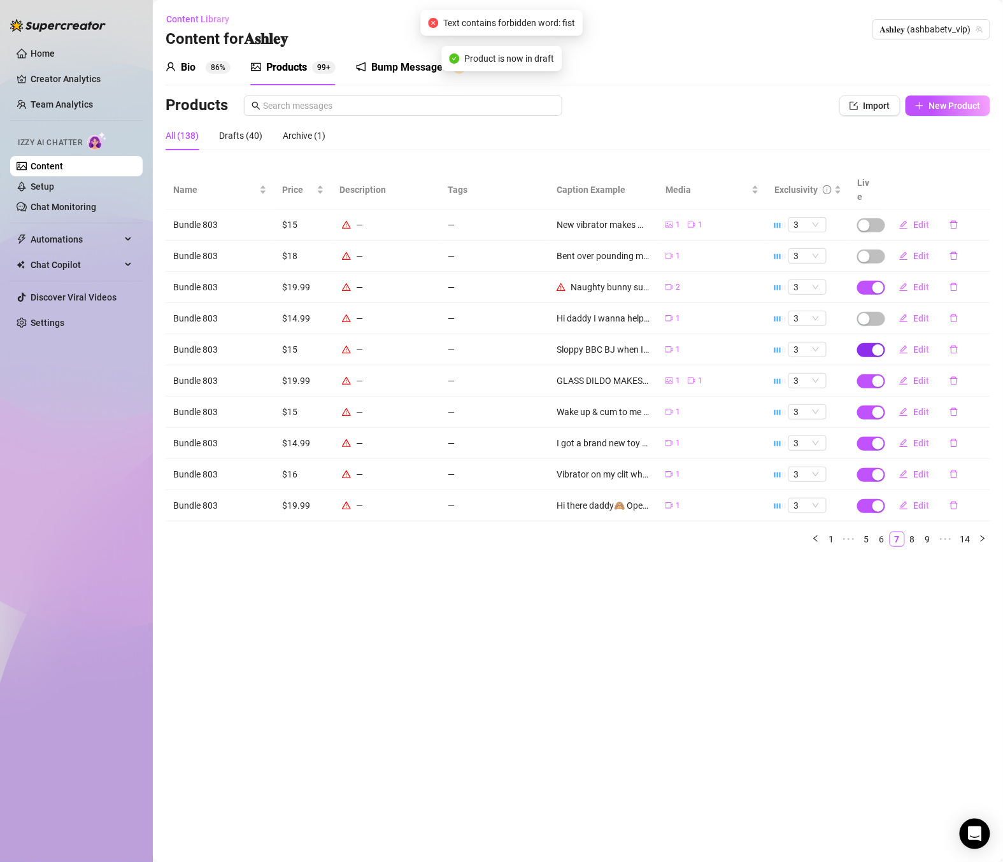
click at [864, 343] on span "button" at bounding box center [871, 350] width 28 height 14
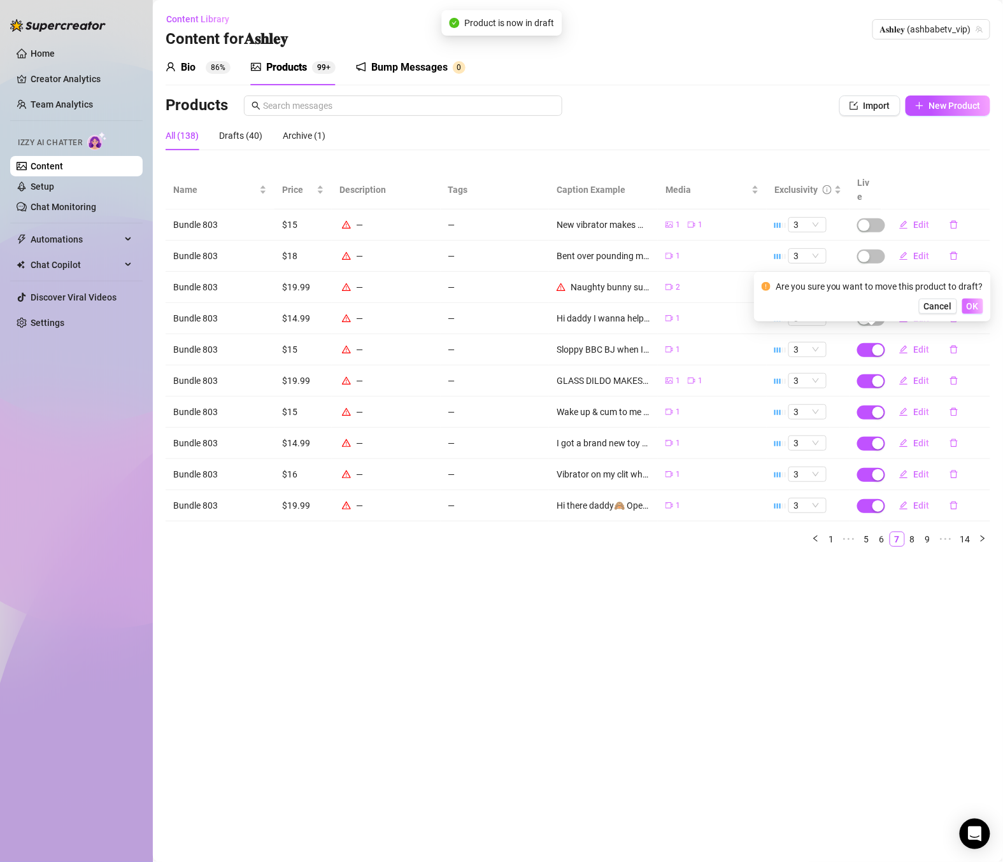
click at [964, 308] on button "OK" at bounding box center [972, 306] width 21 height 15
click at [869, 281] on span "button" at bounding box center [871, 288] width 28 height 14
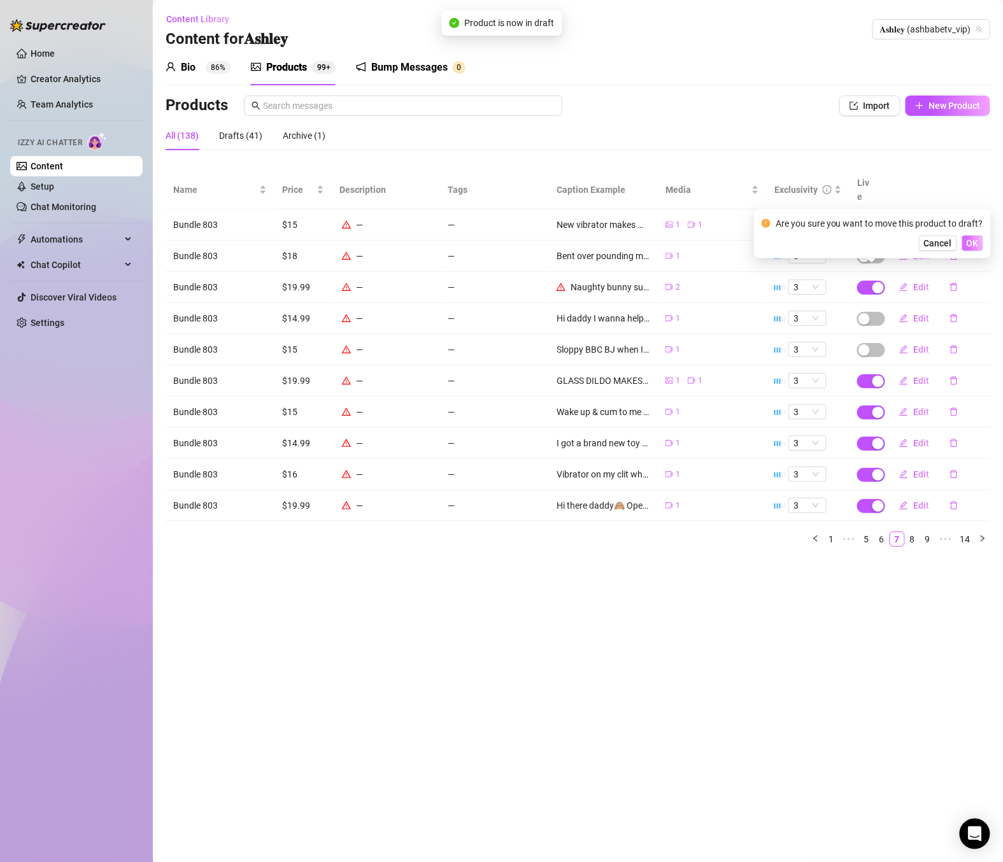
click at [964, 243] on button "OK" at bounding box center [972, 243] width 21 height 15
click at [870, 374] on span "button" at bounding box center [871, 381] width 28 height 14
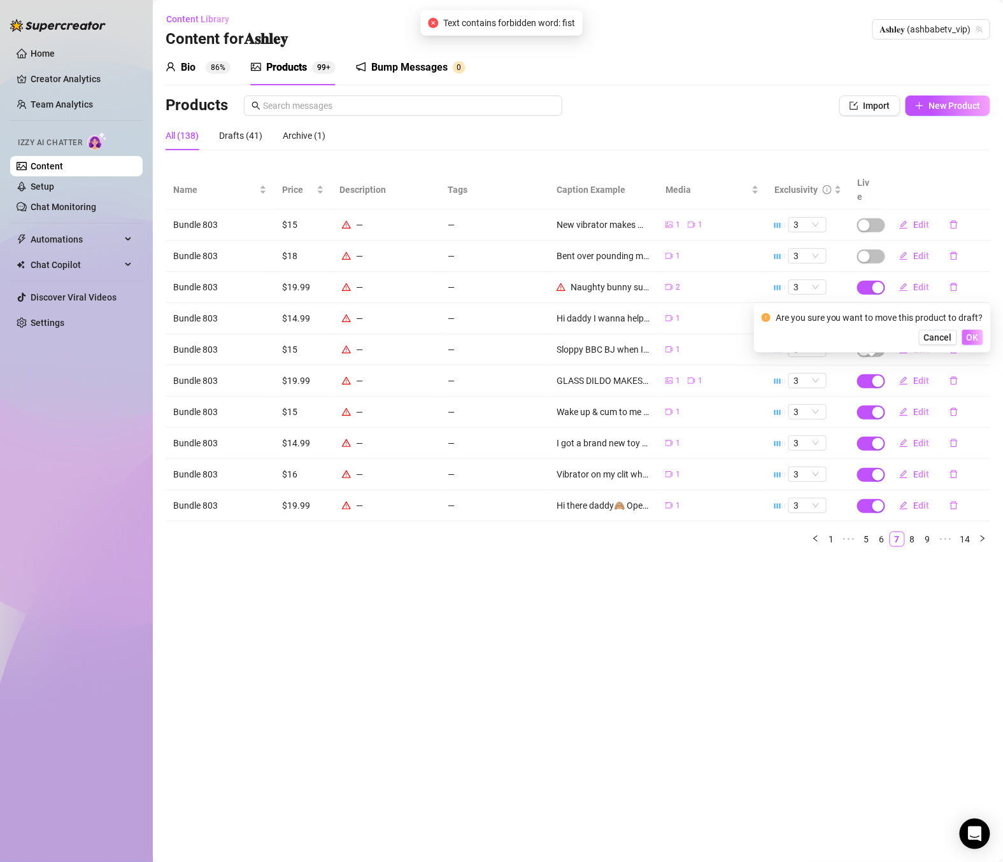
click at [971, 340] on span "OK" at bounding box center [973, 337] width 12 height 10
click at [915, 282] on span "Edit" at bounding box center [921, 287] width 16 height 10
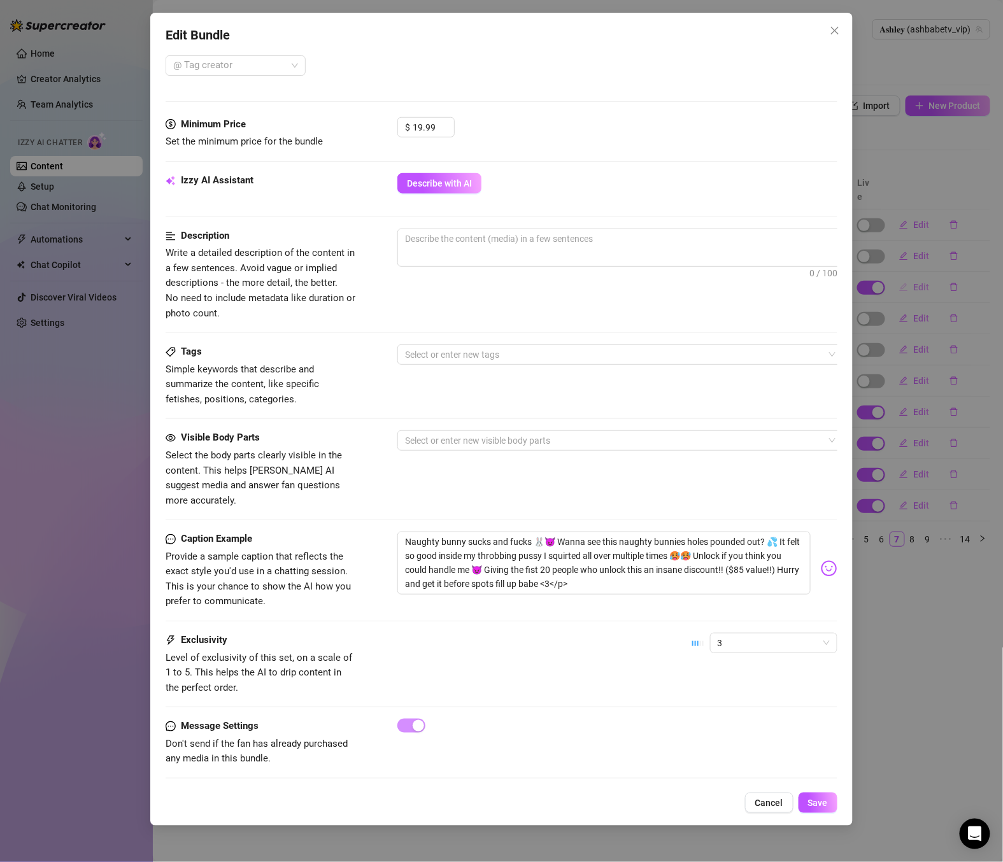
scroll to position [345, 0]
click at [558, 558] on textarea "Naughty bunny sucks and fucks 🐰😈 Wanna see this naughty bunnies holes pounded o…" at bounding box center [603, 563] width 413 height 62
click at [818, 811] on button "Save" at bounding box center [818, 803] width 39 height 20
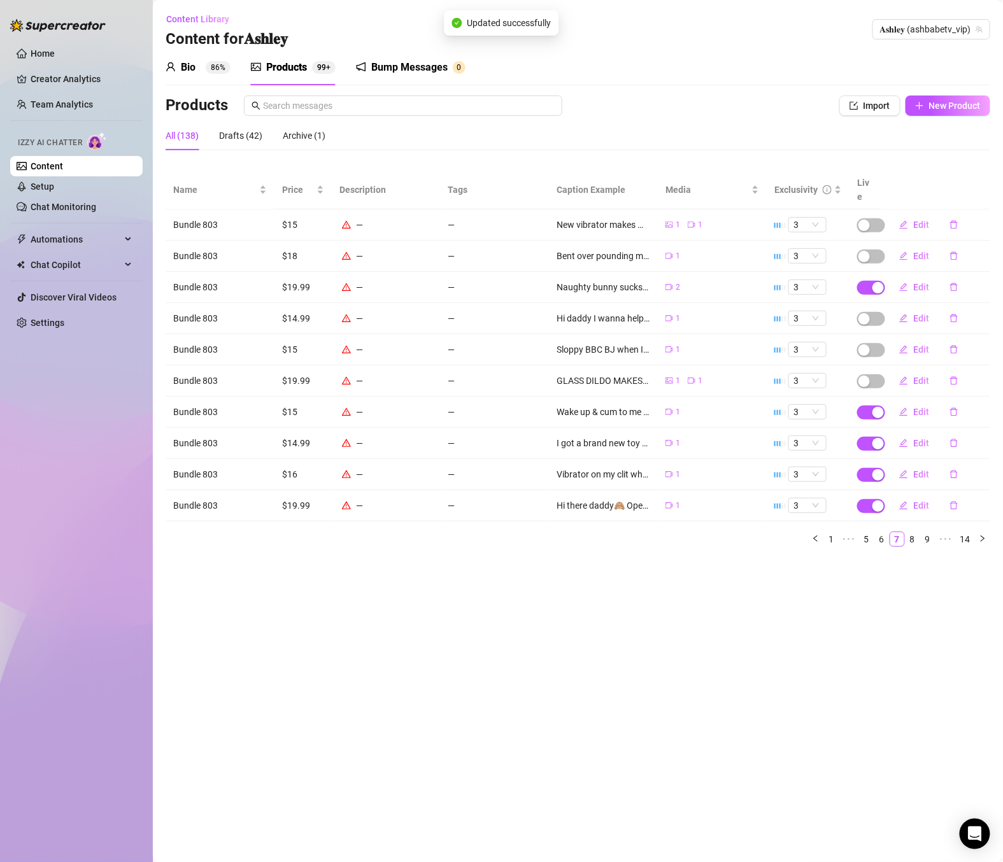
click at [873, 256] on td at bounding box center [866, 256] width 32 height 31
click at [860, 281] on span "button" at bounding box center [871, 288] width 28 height 14
click at [974, 246] on span "OK" at bounding box center [973, 243] width 12 height 10
click at [870, 406] on span "button" at bounding box center [871, 413] width 28 height 14
click at [972, 367] on span "OK" at bounding box center [973, 369] width 12 height 10
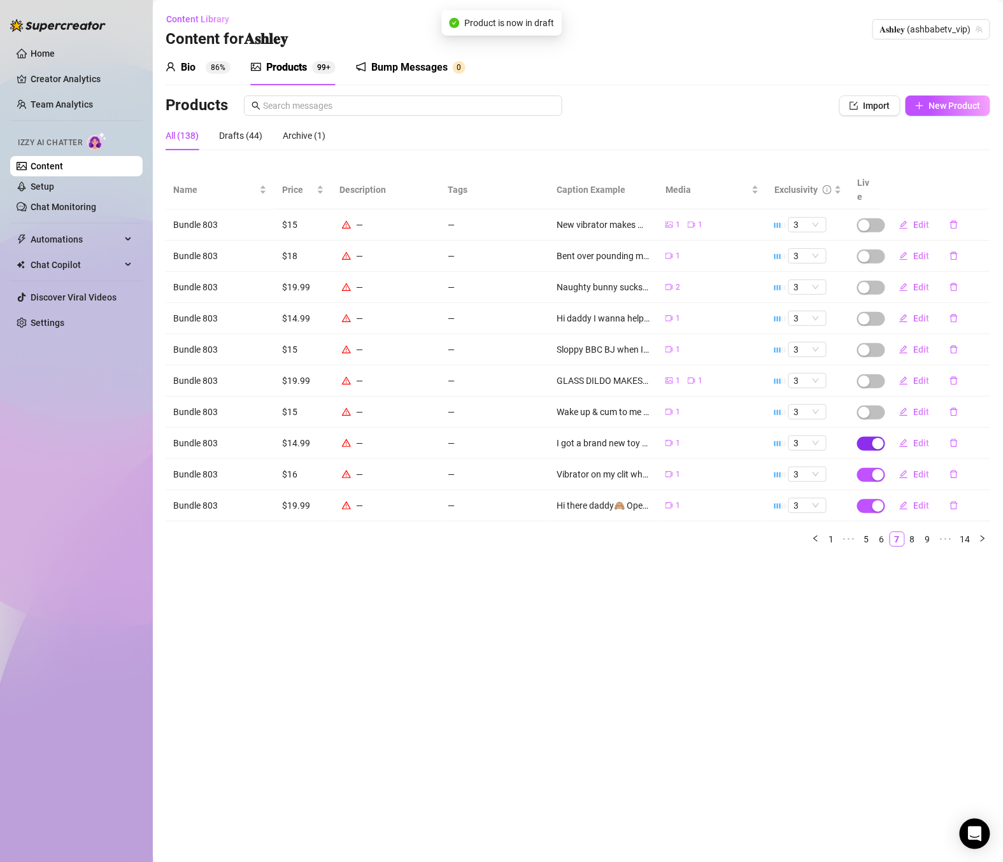
click at [865, 437] on span "button" at bounding box center [871, 444] width 28 height 14
click at [969, 399] on span "OK" at bounding box center [973, 400] width 12 height 10
click at [870, 468] on span "button" at bounding box center [871, 475] width 28 height 14
click at [967, 426] on span "OK" at bounding box center [973, 431] width 12 height 10
click at [865, 499] on span "button" at bounding box center [871, 506] width 28 height 14
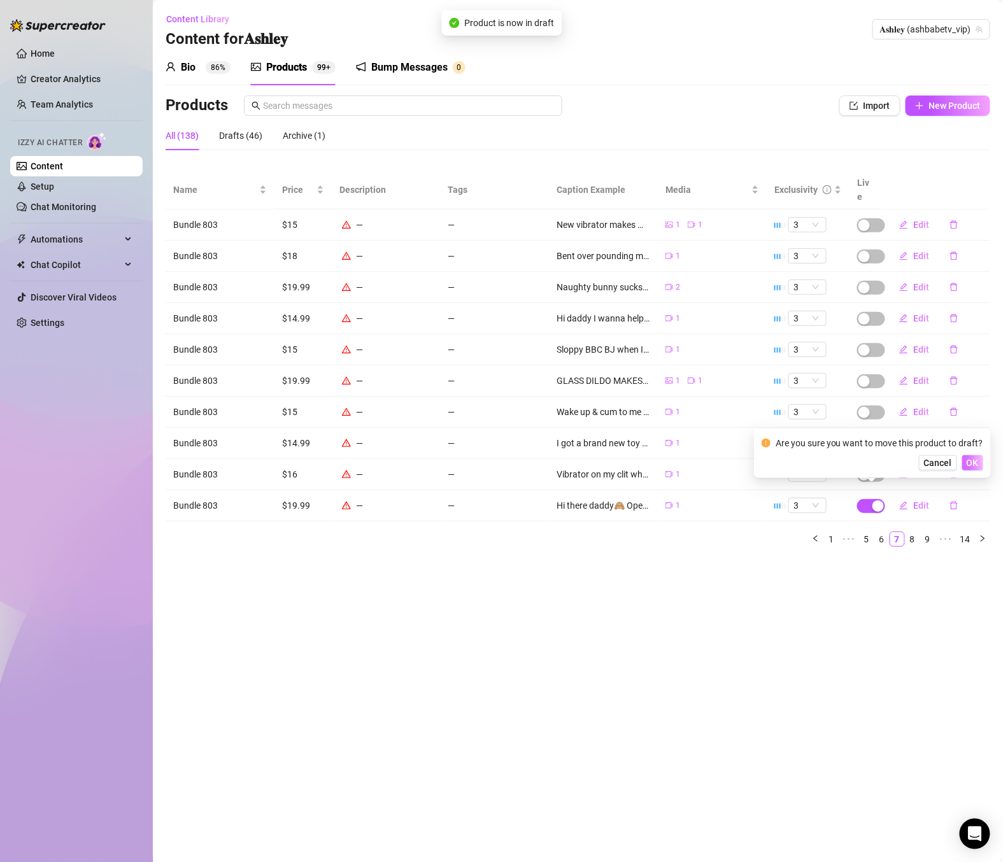
click at [967, 461] on span "OK" at bounding box center [973, 463] width 12 height 10
click at [914, 532] on link "8" at bounding box center [913, 539] width 14 height 14
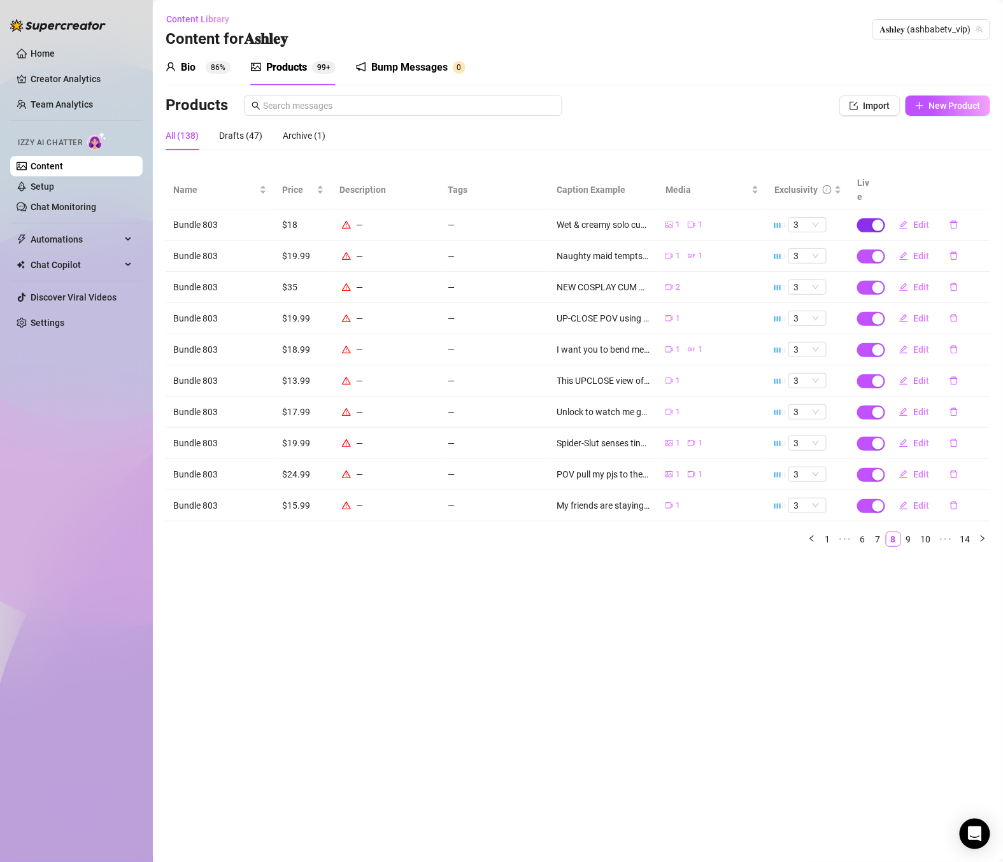
click at [864, 218] on span "button" at bounding box center [871, 225] width 28 height 14
click at [952, 181] on button "Cancel" at bounding box center [938, 180] width 38 height 15
click at [869, 218] on span "button" at bounding box center [871, 225] width 28 height 14
click at [973, 181] on span "OK" at bounding box center [973, 181] width 12 height 10
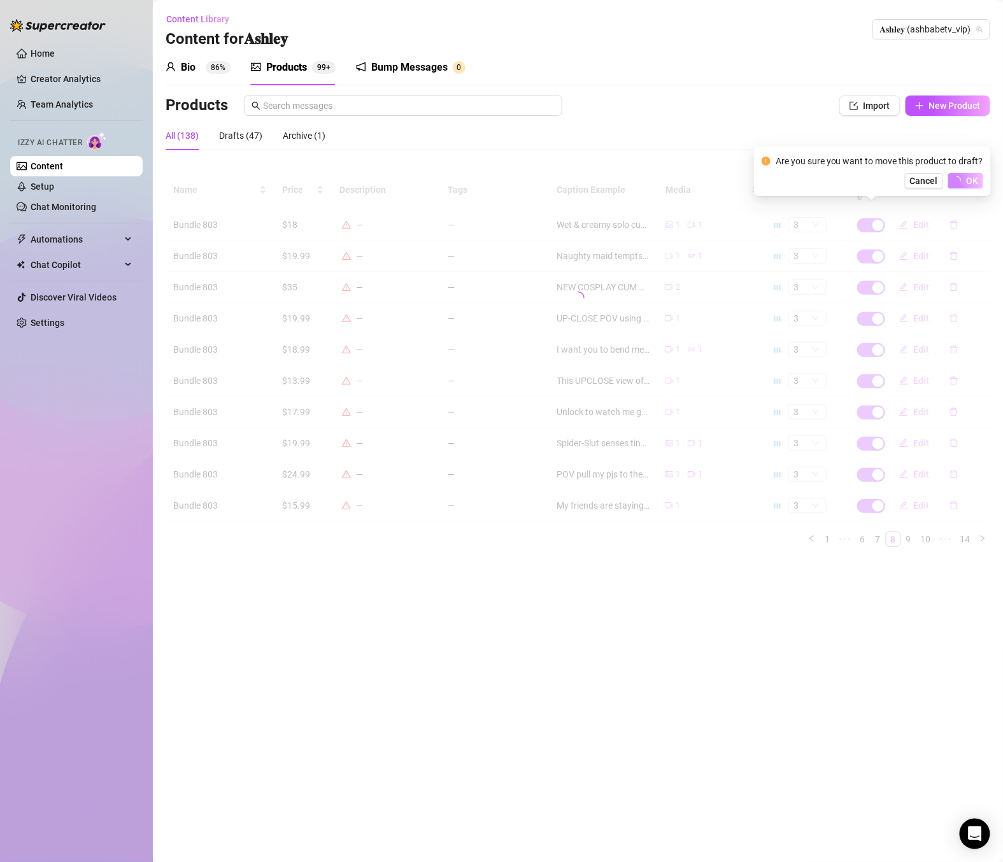
click at [872, 243] on div at bounding box center [578, 298] width 825 height 255
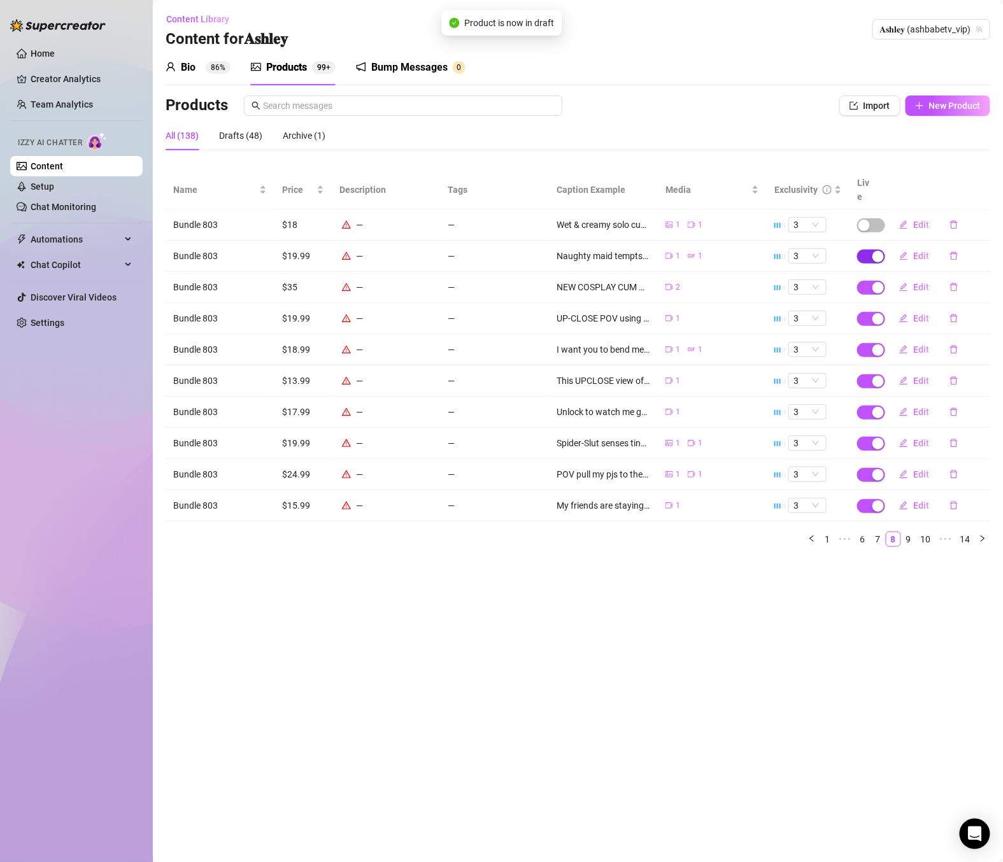
click at [860, 250] on span "button" at bounding box center [871, 257] width 28 height 14
click at [974, 205] on button "OK" at bounding box center [972, 211] width 21 height 15
click at [867, 281] on span "button" at bounding box center [871, 288] width 28 height 14
click at [964, 241] on button "OK" at bounding box center [972, 243] width 21 height 15
click at [861, 312] on span "button" at bounding box center [871, 319] width 28 height 14
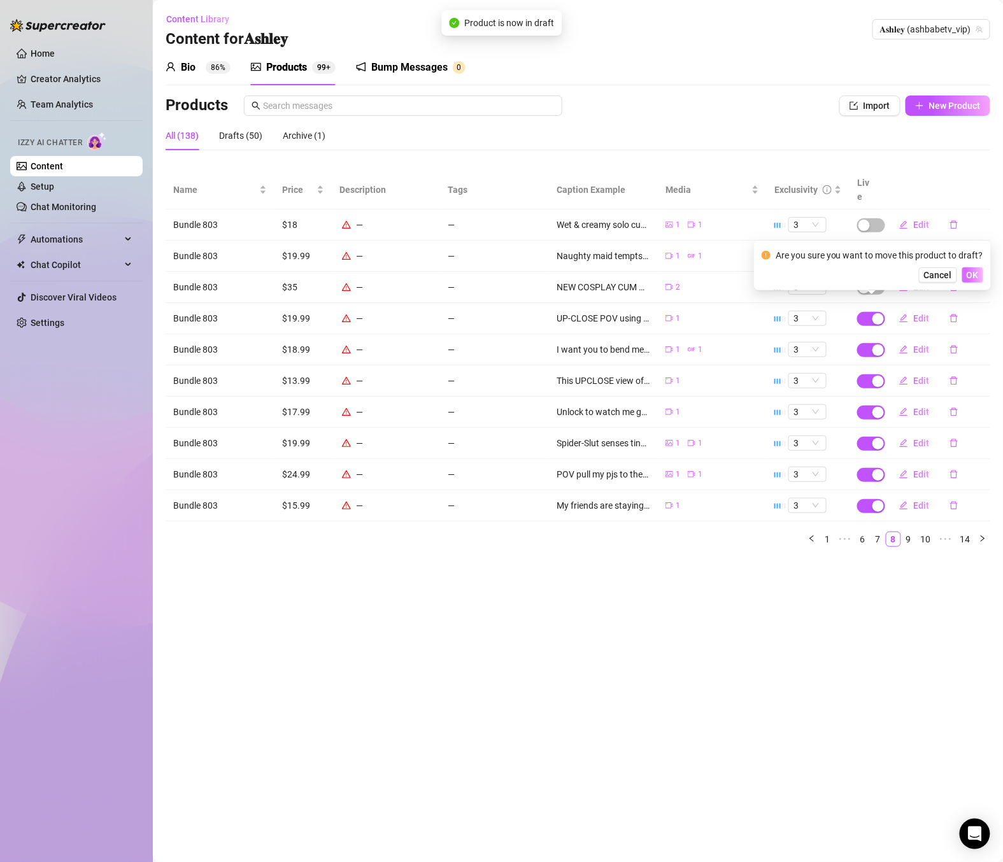
click at [964, 273] on button "OK" at bounding box center [972, 274] width 21 height 15
click at [867, 343] on span "button" at bounding box center [871, 350] width 28 height 14
click at [971, 304] on span "OK" at bounding box center [973, 306] width 12 height 10
click at [864, 374] on span "button" at bounding box center [871, 381] width 28 height 14
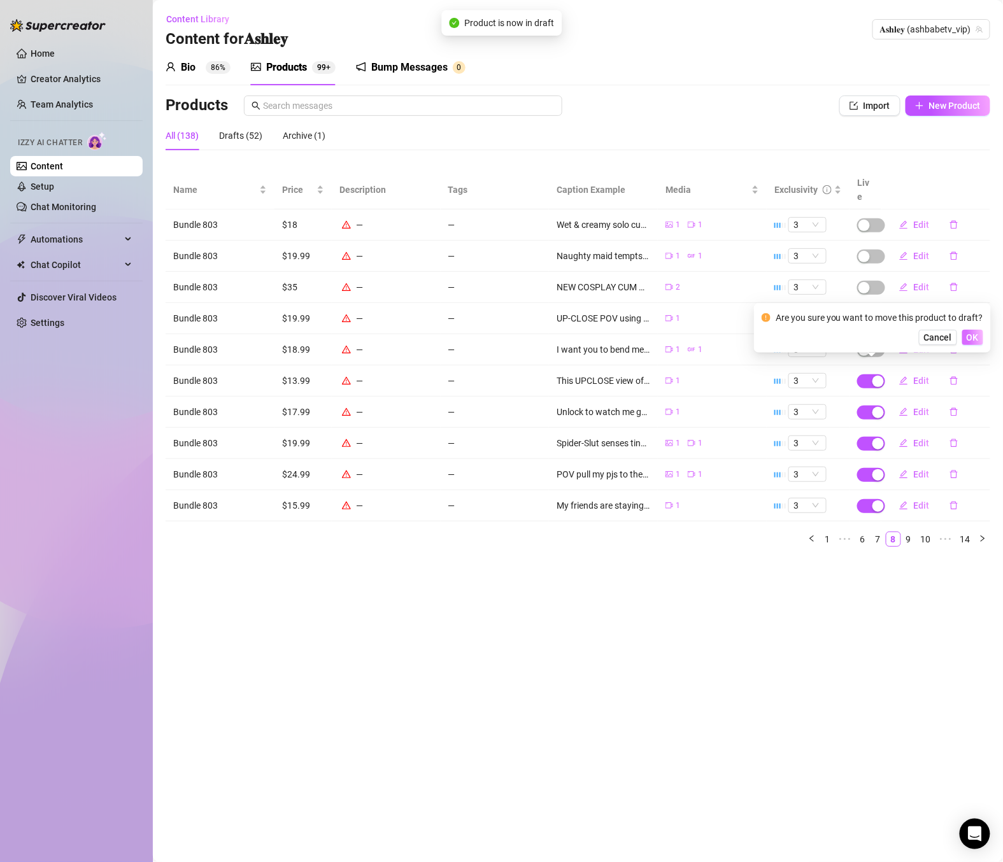
click at [962, 344] on button "OK" at bounding box center [972, 337] width 21 height 15
click at [858, 406] on span "button" at bounding box center [871, 413] width 28 height 14
click at [963, 366] on button "OK" at bounding box center [972, 368] width 21 height 15
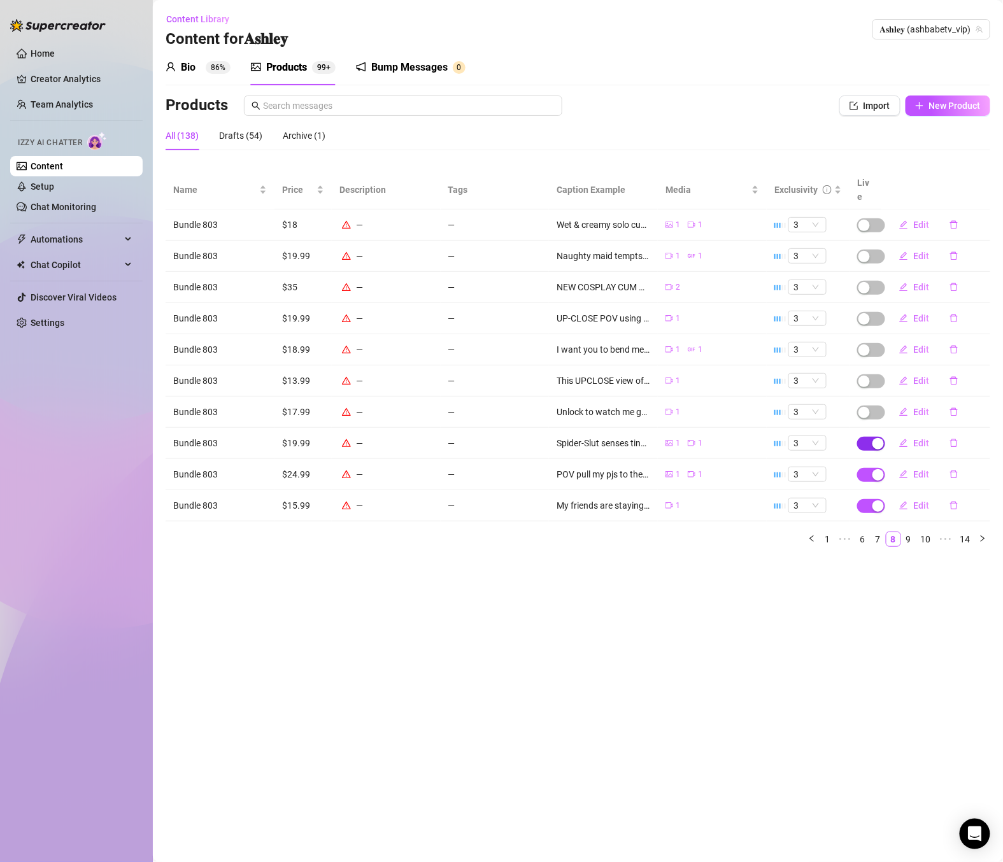
click at [858, 437] on span "button" at bounding box center [871, 444] width 28 height 14
click at [963, 400] on button "OK" at bounding box center [972, 399] width 21 height 15
click at [858, 459] on td at bounding box center [866, 474] width 32 height 31
click at [860, 468] on span "button" at bounding box center [871, 475] width 28 height 14
click at [963, 430] on button "OK" at bounding box center [972, 430] width 21 height 15
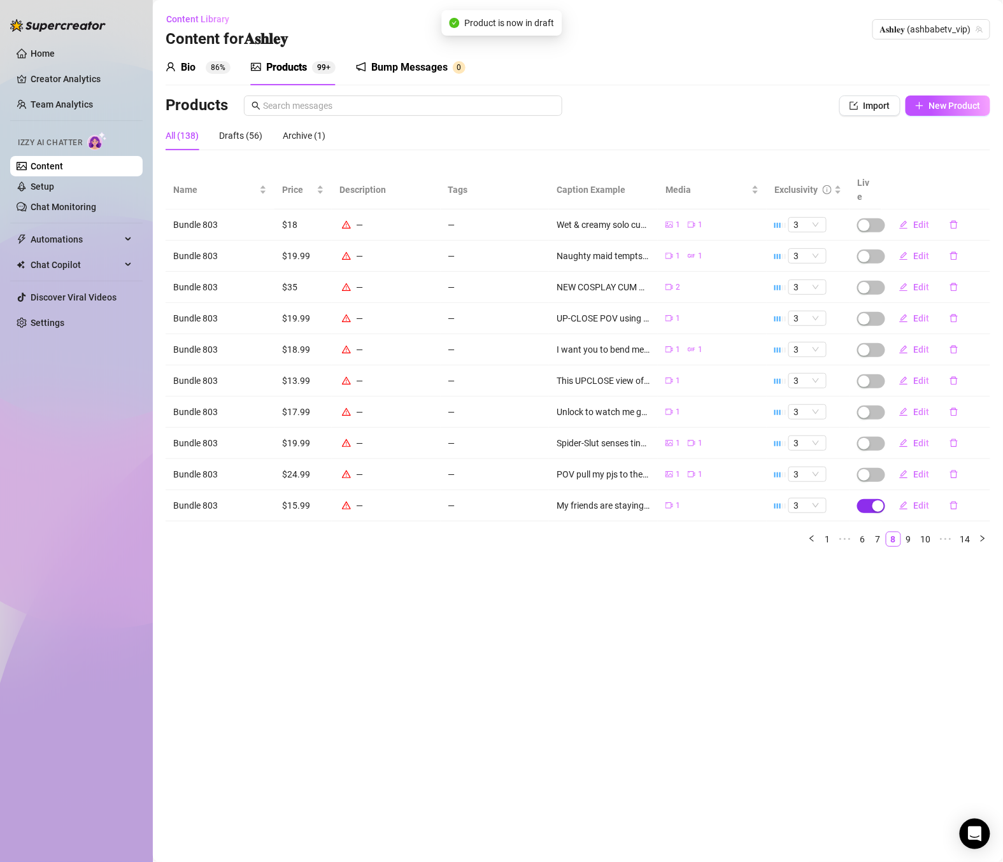
click at [861, 499] on span "button" at bounding box center [871, 506] width 28 height 14
click at [967, 459] on span "OK" at bounding box center [973, 463] width 12 height 10
click at [908, 532] on link "9" at bounding box center [909, 539] width 14 height 14
click at [869, 218] on span "button" at bounding box center [871, 225] width 28 height 14
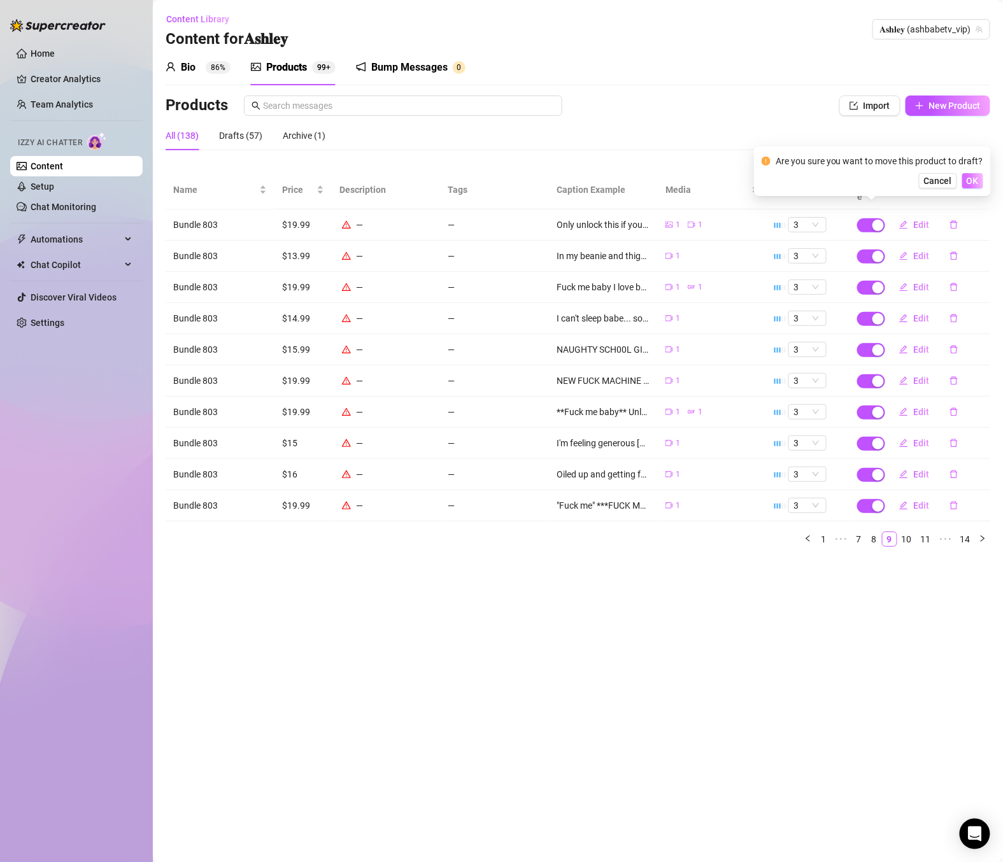
click at [967, 180] on span "OK" at bounding box center [973, 181] width 12 height 10
click at [865, 250] on span "button" at bounding box center [871, 257] width 28 height 14
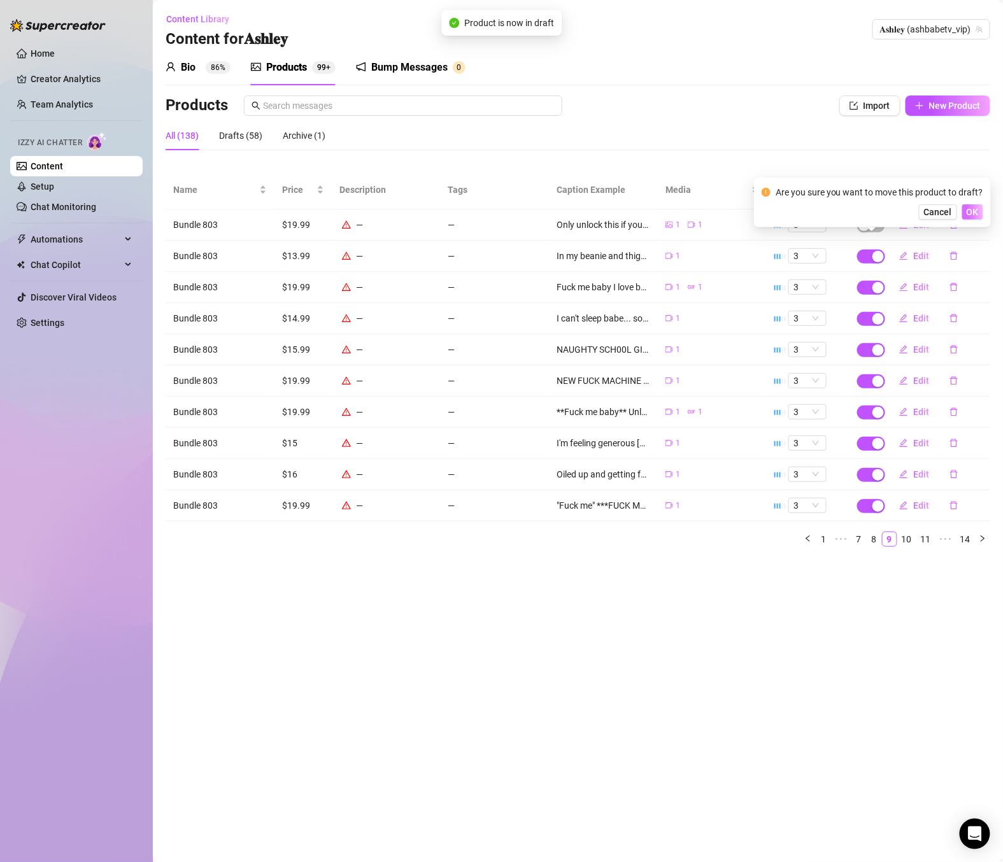
click at [962, 211] on button "OK" at bounding box center [972, 211] width 21 height 15
click at [864, 281] on span "button" at bounding box center [871, 288] width 28 height 14
click at [974, 236] on button "OK" at bounding box center [972, 243] width 21 height 15
click at [864, 312] on span "button" at bounding box center [871, 319] width 28 height 14
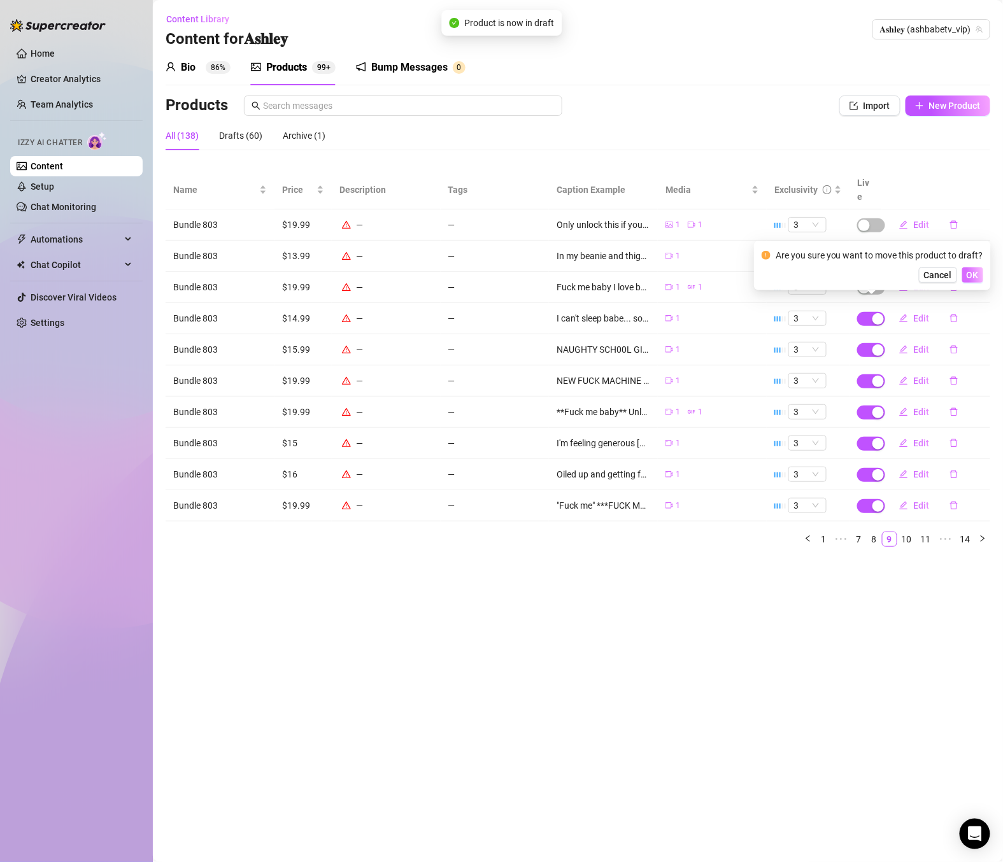
click at [967, 280] on span "OK" at bounding box center [973, 275] width 12 height 10
click at [867, 343] on span "button" at bounding box center [871, 350] width 28 height 14
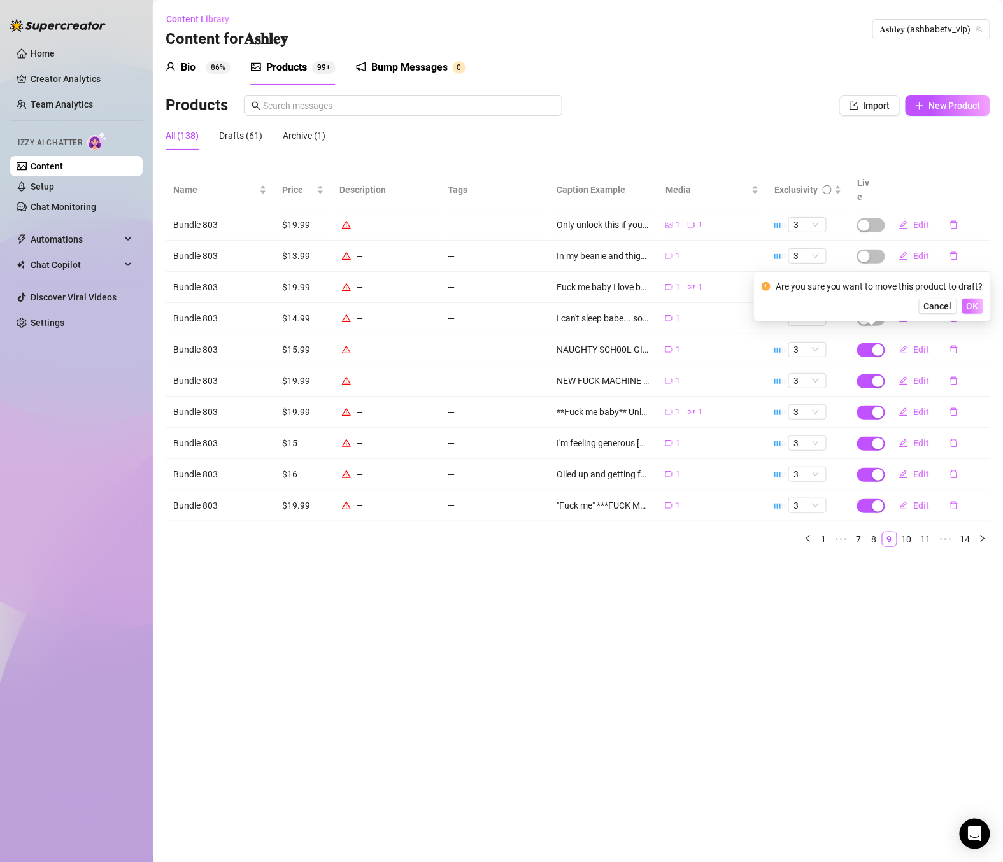
click at [967, 304] on span "OK" at bounding box center [973, 306] width 12 height 10
click at [862, 374] on span "button" at bounding box center [871, 381] width 28 height 14
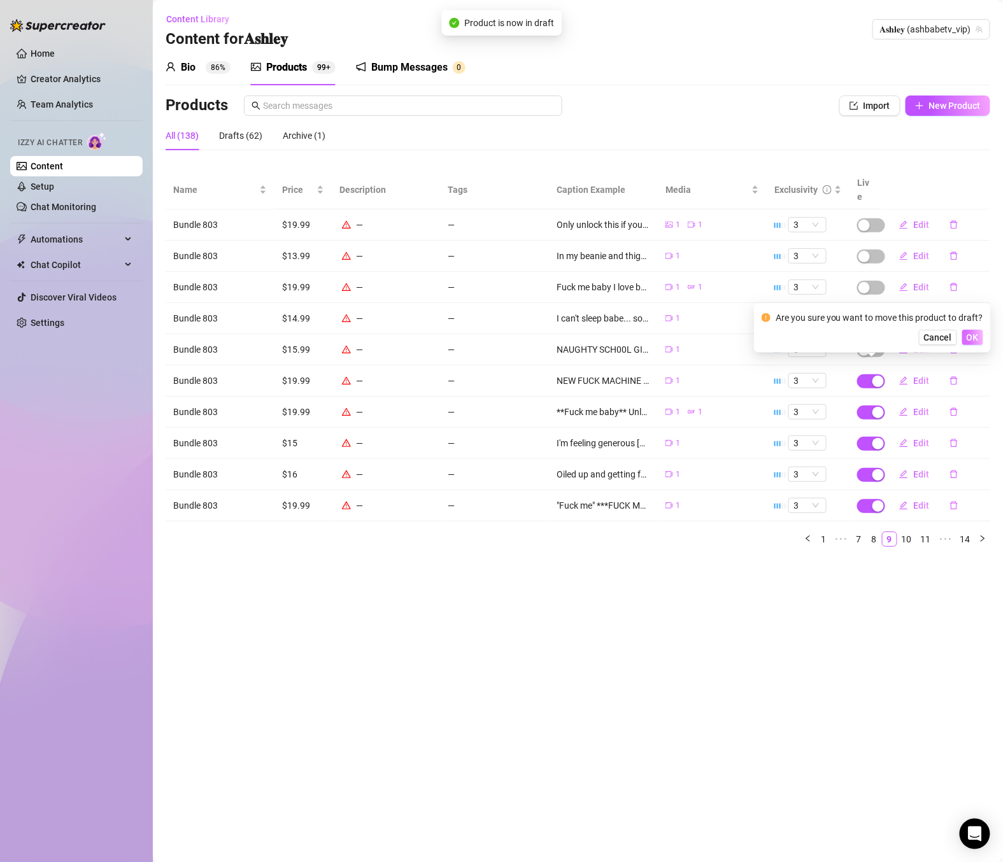
click at [962, 338] on button "OK" at bounding box center [972, 337] width 21 height 15
click at [864, 406] on span "button" at bounding box center [871, 413] width 28 height 14
click at [967, 364] on span "OK" at bounding box center [973, 369] width 12 height 10
click at [858, 437] on span "button" at bounding box center [871, 444] width 28 height 14
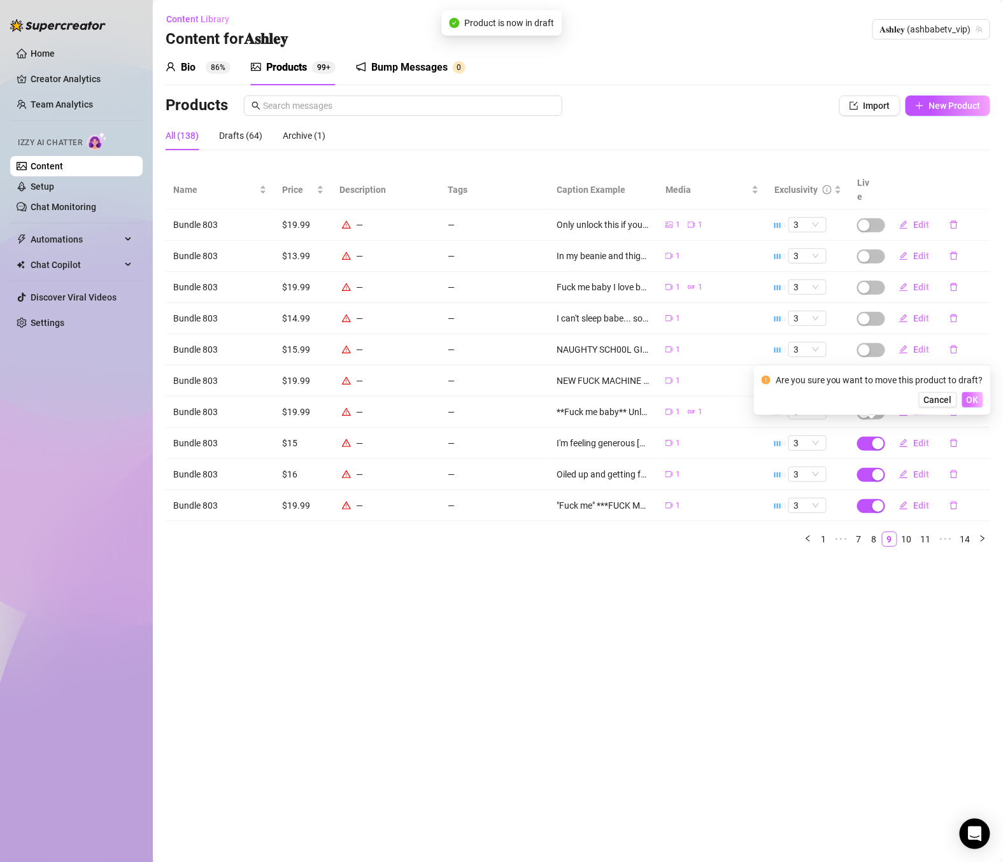
click at [962, 399] on button "OK" at bounding box center [972, 399] width 21 height 15
click at [858, 468] on span "button" at bounding box center [871, 475] width 28 height 14
click at [962, 425] on button "OK" at bounding box center [972, 430] width 21 height 15
click at [858, 490] on td at bounding box center [866, 505] width 32 height 31
click at [865, 499] on span "button" at bounding box center [871, 506] width 28 height 14
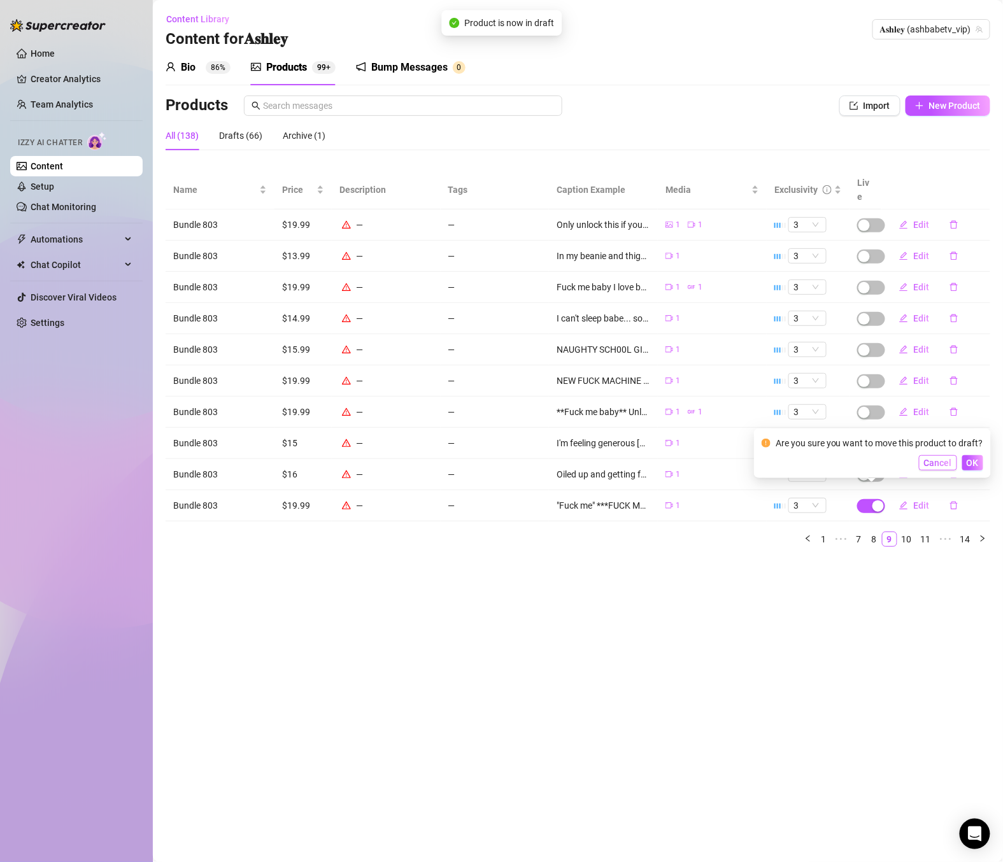
click at [953, 466] on button "Cancel" at bounding box center [938, 462] width 38 height 15
click at [862, 499] on span "button" at bounding box center [871, 506] width 28 height 14
click at [964, 460] on button "OK" at bounding box center [972, 462] width 21 height 15
click at [903, 532] on link "10" at bounding box center [907, 539] width 18 height 14
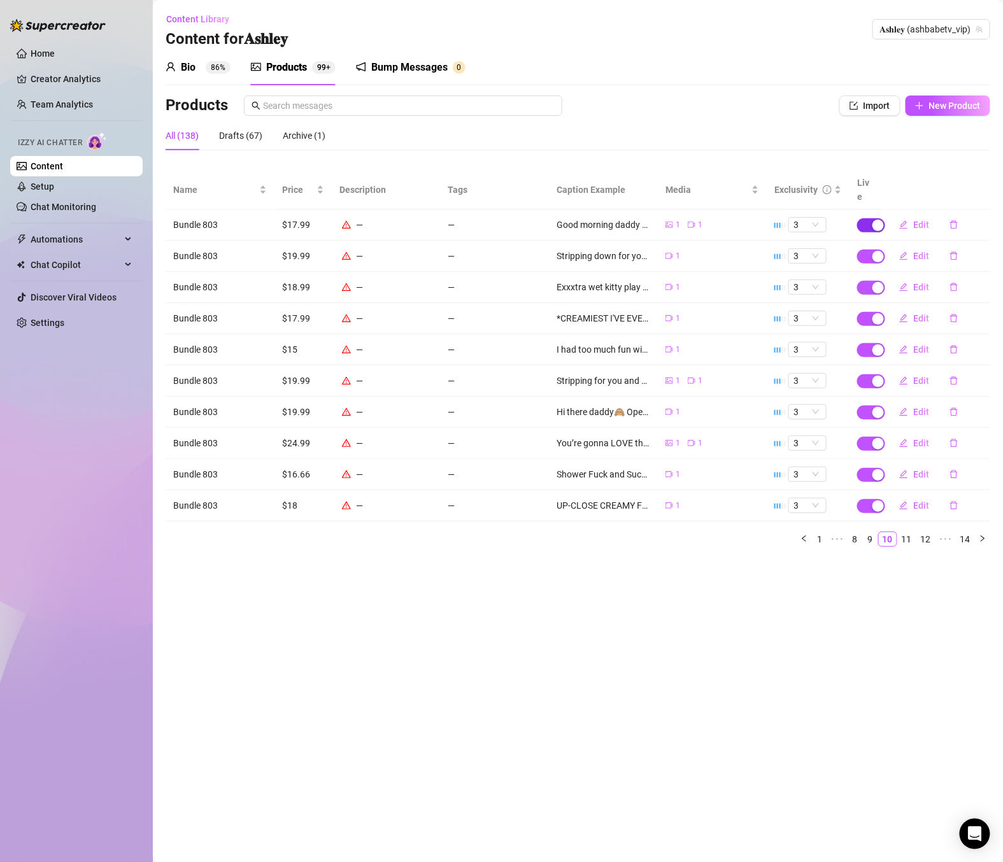
click at [879, 220] on div "button" at bounding box center [877, 225] width 11 height 11
click at [972, 177] on span "OK" at bounding box center [973, 181] width 12 height 10
click at [864, 250] on span "button" at bounding box center [871, 257] width 28 height 14
click at [975, 207] on span "OK" at bounding box center [973, 212] width 12 height 10
click at [872, 282] on div "button" at bounding box center [877, 287] width 11 height 11
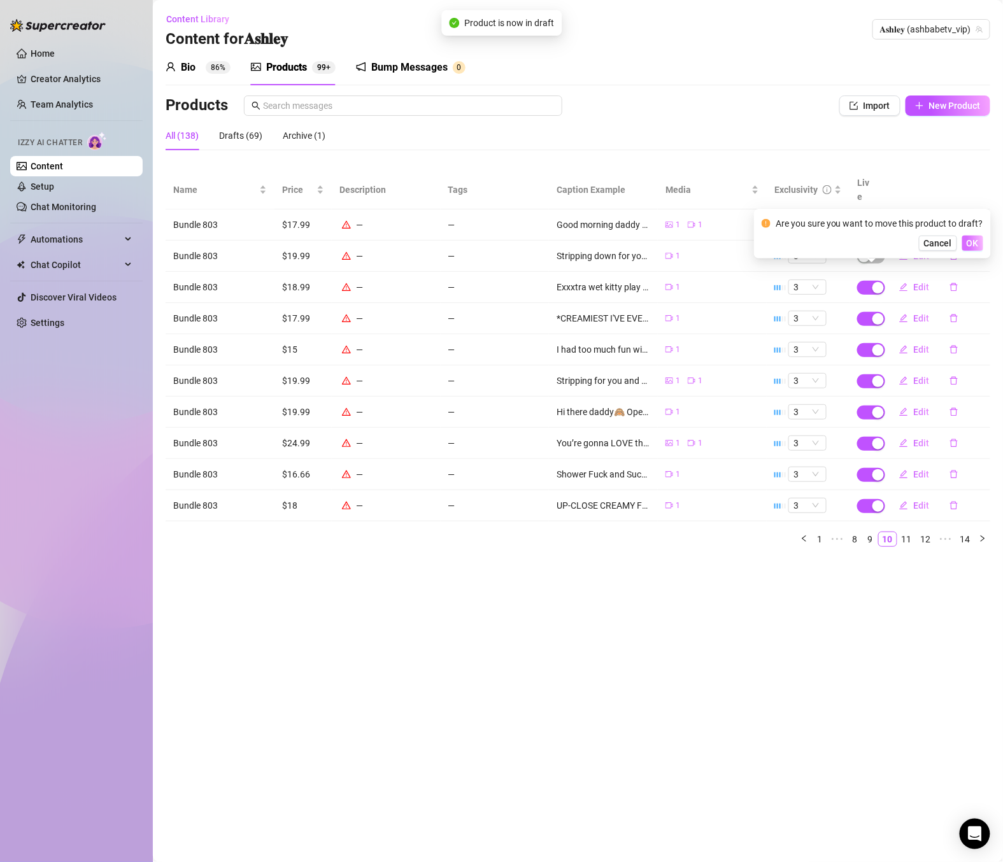
click at [967, 241] on span "OK" at bounding box center [973, 243] width 12 height 10
click at [865, 312] on span "button" at bounding box center [871, 319] width 28 height 14
click at [967, 276] on span "OK" at bounding box center [973, 275] width 12 height 10
click at [864, 343] on span "button" at bounding box center [871, 350] width 28 height 14
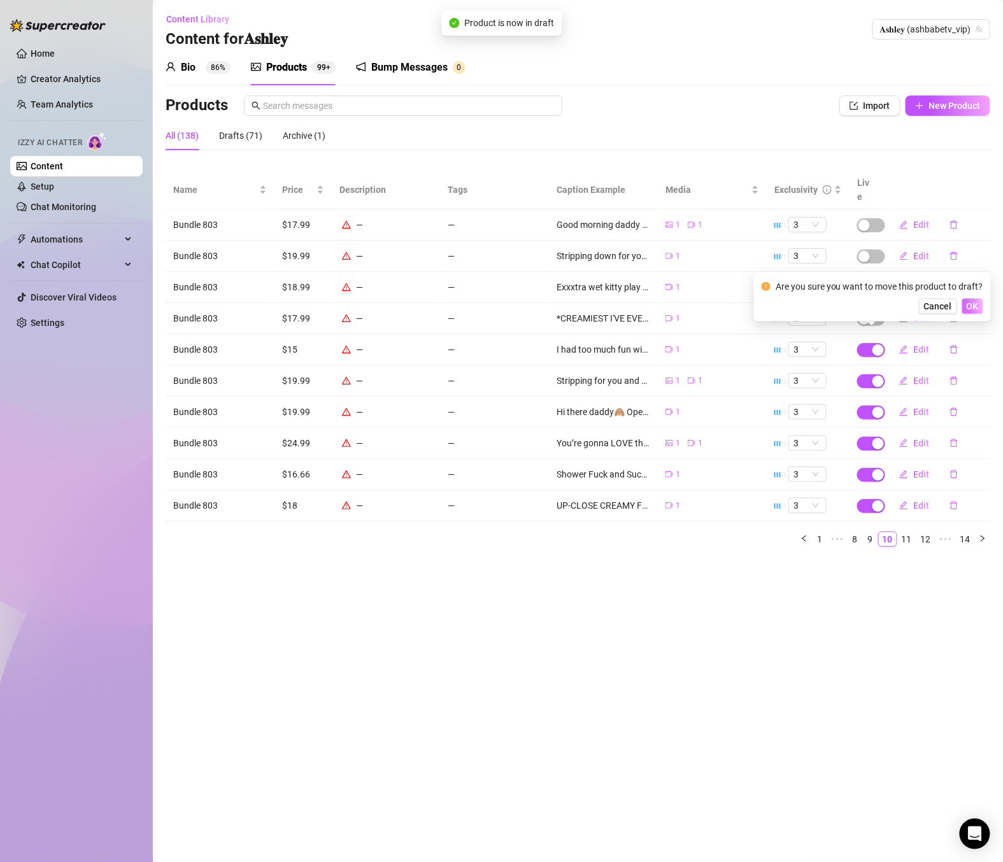
click at [972, 304] on span "OK" at bounding box center [973, 306] width 12 height 10
click at [858, 374] on span "button" at bounding box center [871, 381] width 28 height 14
click at [974, 331] on button "OK" at bounding box center [972, 337] width 21 height 15
click at [860, 406] on span "button" at bounding box center [871, 413] width 28 height 14
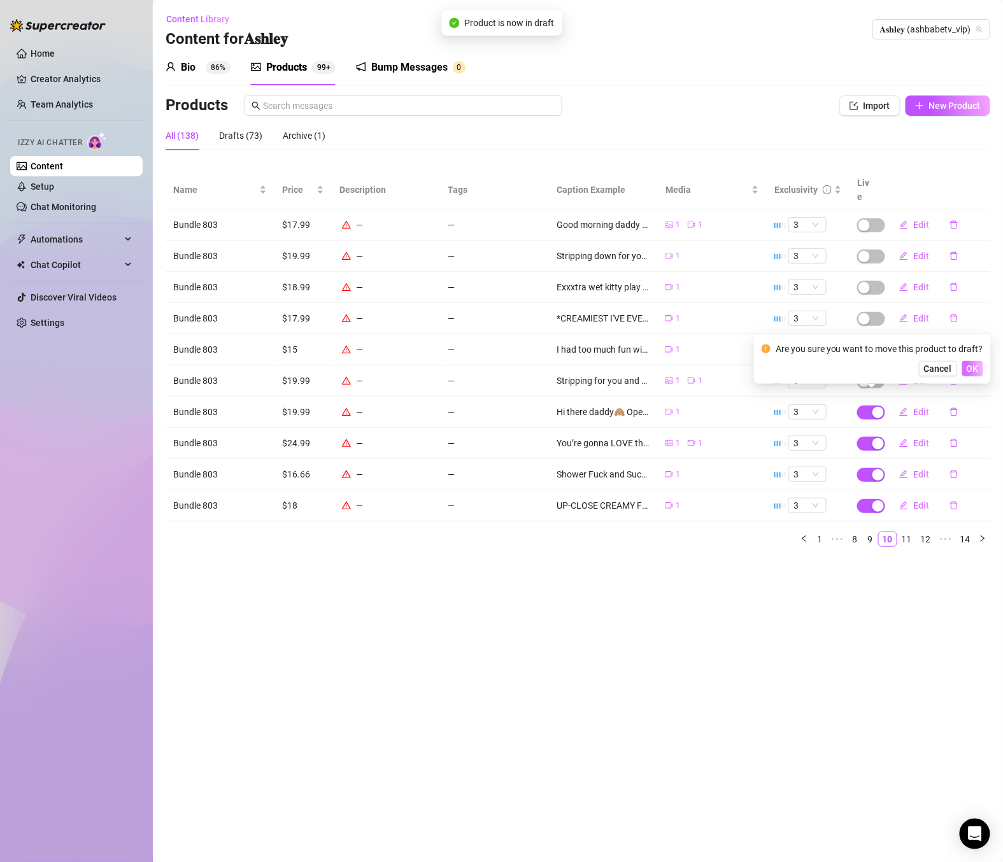
click at [964, 369] on button "OK" at bounding box center [972, 368] width 21 height 15
click at [865, 437] on span "button" at bounding box center [871, 444] width 28 height 14
click at [972, 402] on span "OK" at bounding box center [973, 400] width 12 height 10
click at [864, 468] on span "button" at bounding box center [871, 475] width 28 height 14
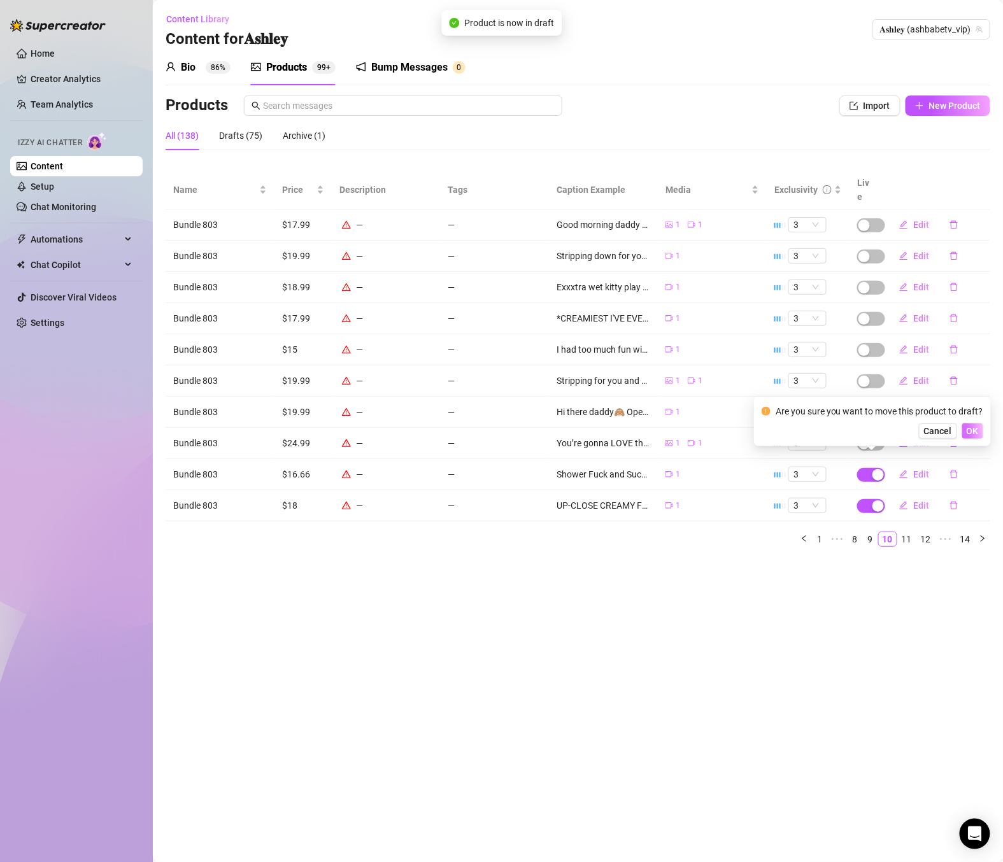
click at [963, 430] on button "OK" at bounding box center [972, 430] width 21 height 15
click at [862, 499] on span "button" at bounding box center [871, 506] width 28 height 14
click at [971, 463] on span "OK" at bounding box center [973, 463] width 12 height 10
click at [906, 532] on link "11" at bounding box center [907, 539] width 18 height 14
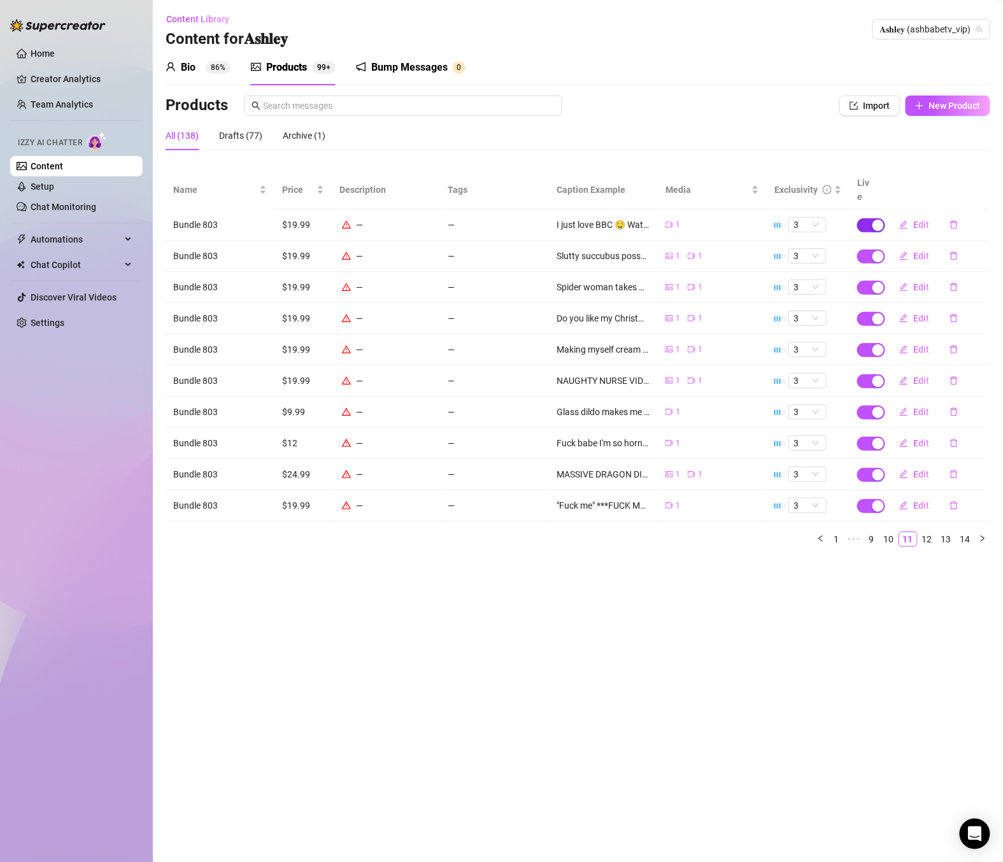
click at [875, 220] on div "button" at bounding box center [877, 225] width 11 height 11
click at [981, 181] on button "OK" at bounding box center [972, 180] width 21 height 15
click at [877, 251] on div "button" at bounding box center [877, 256] width 11 height 11
click at [972, 217] on span "OK" at bounding box center [973, 212] width 12 height 10
click at [879, 282] on div "button" at bounding box center [877, 287] width 11 height 11
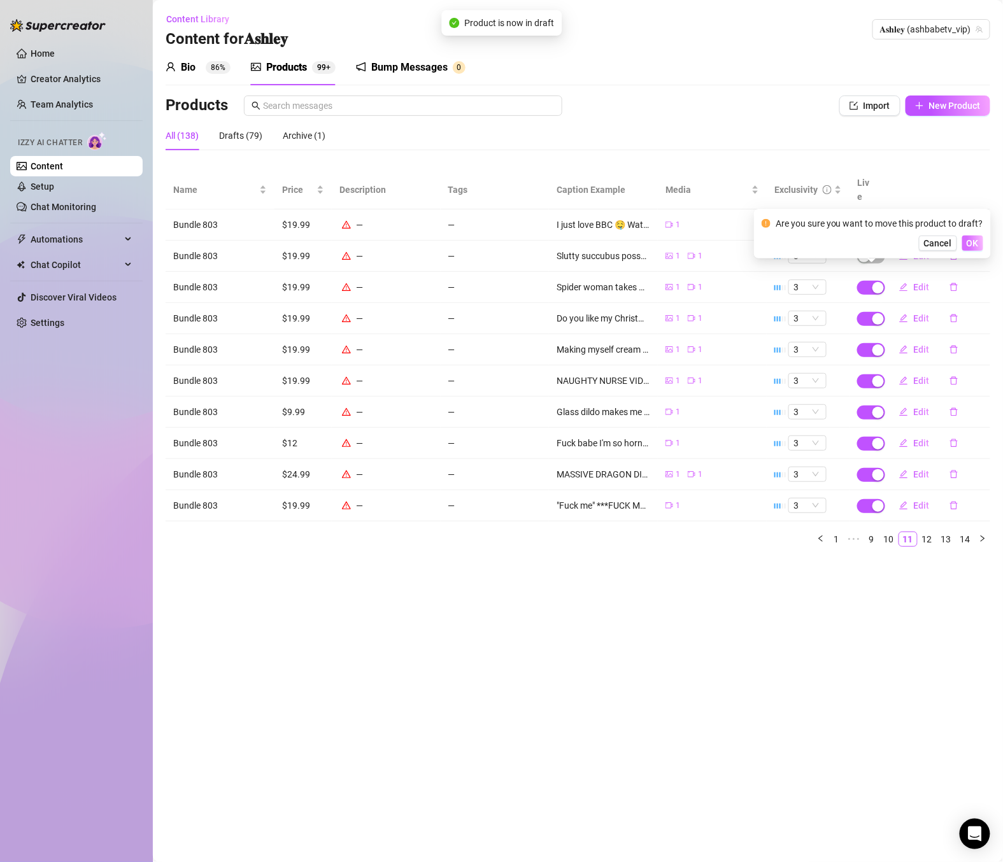
click at [976, 239] on span "OK" at bounding box center [973, 243] width 12 height 10
click at [873, 313] on div "button" at bounding box center [877, 318] width 11 height 11
click at [981, 271] on button "OK" at bounding box center [972, 274] width 21 height 15
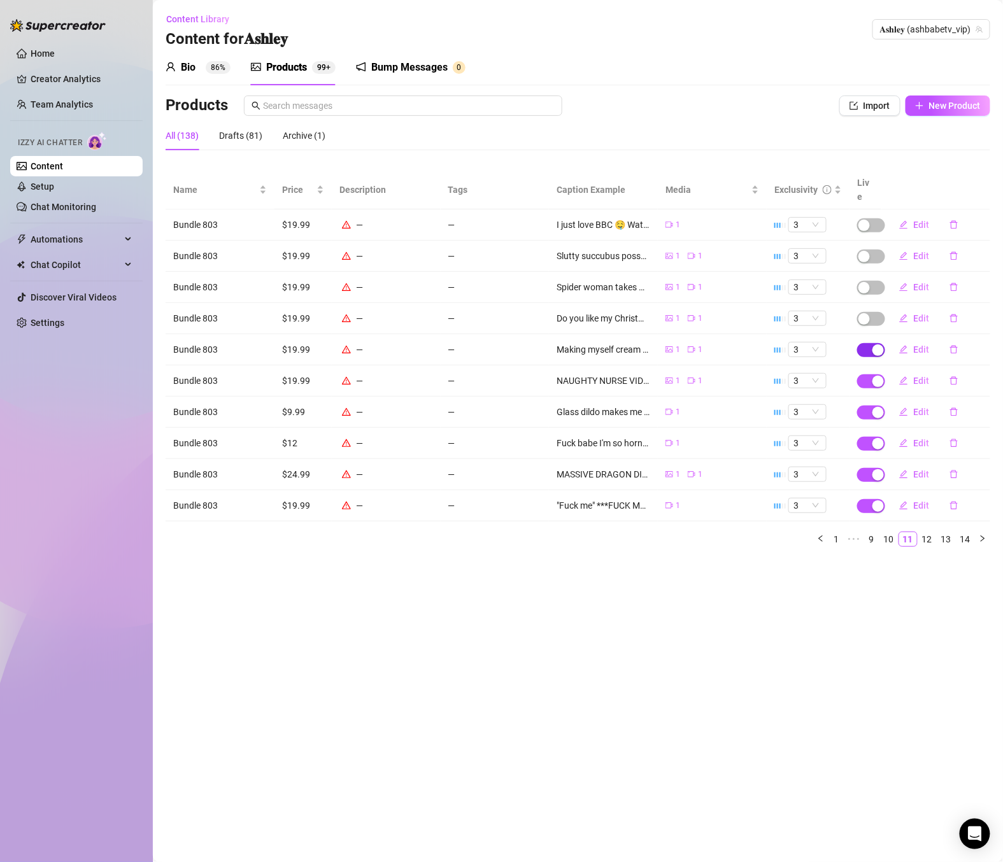
click at [872, 345] on div "button" at bounding box center [877, 350] width 11 height 11
click at [972, 304] on span "OK" at bounding box center [973, 306] width 12 height 10
click at [874, 374] on span "button" at bounding box center [871, 381] width 28 height 14
click at [974, 334] on span "OK" at bounding box center [973, 337] width 12 height 10
click at [874, 407] on div "button" at bounding box center [877, 412] width 11 height 11
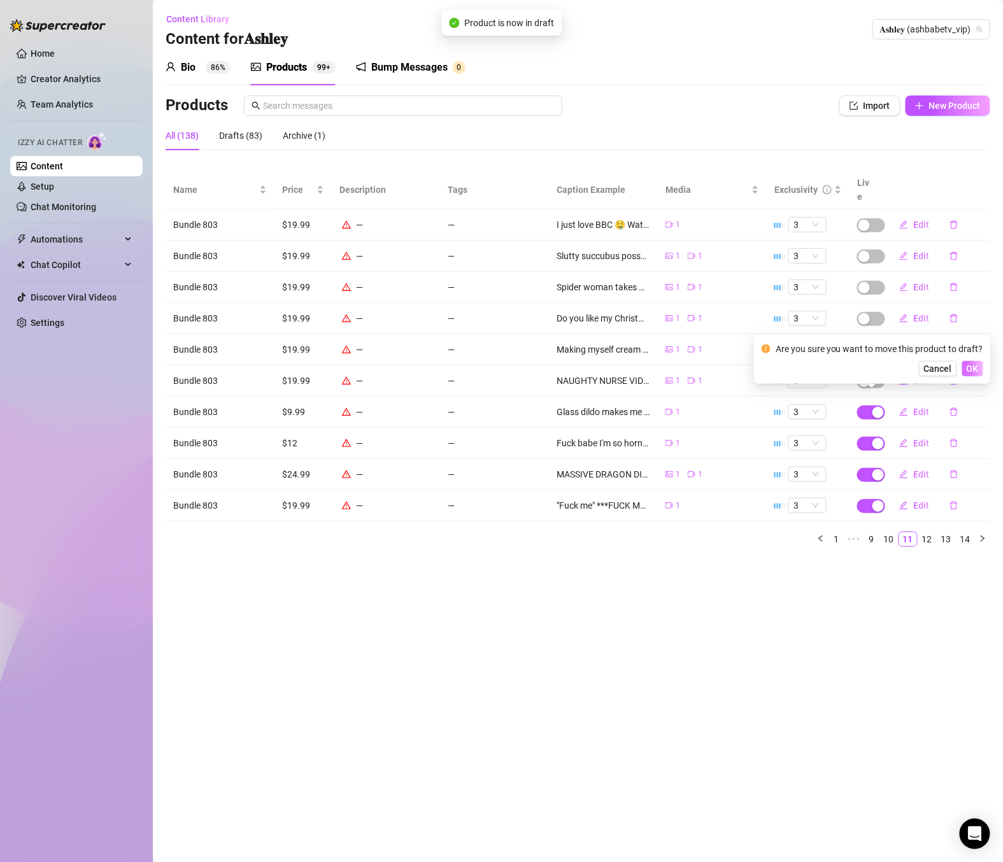
click at [979, 363] on button "OK" at bounding box center [972, 368] width 21 height 15
click at [877, 438] on div "button" at bounding box center [877, 443] width 11 height 11
click at [972, 405] on span "OK" at bounding box center [973, 400] width 12 height 10
click at [874, 469] on div "button" at bounding box center [877, 474] width 11 height 11
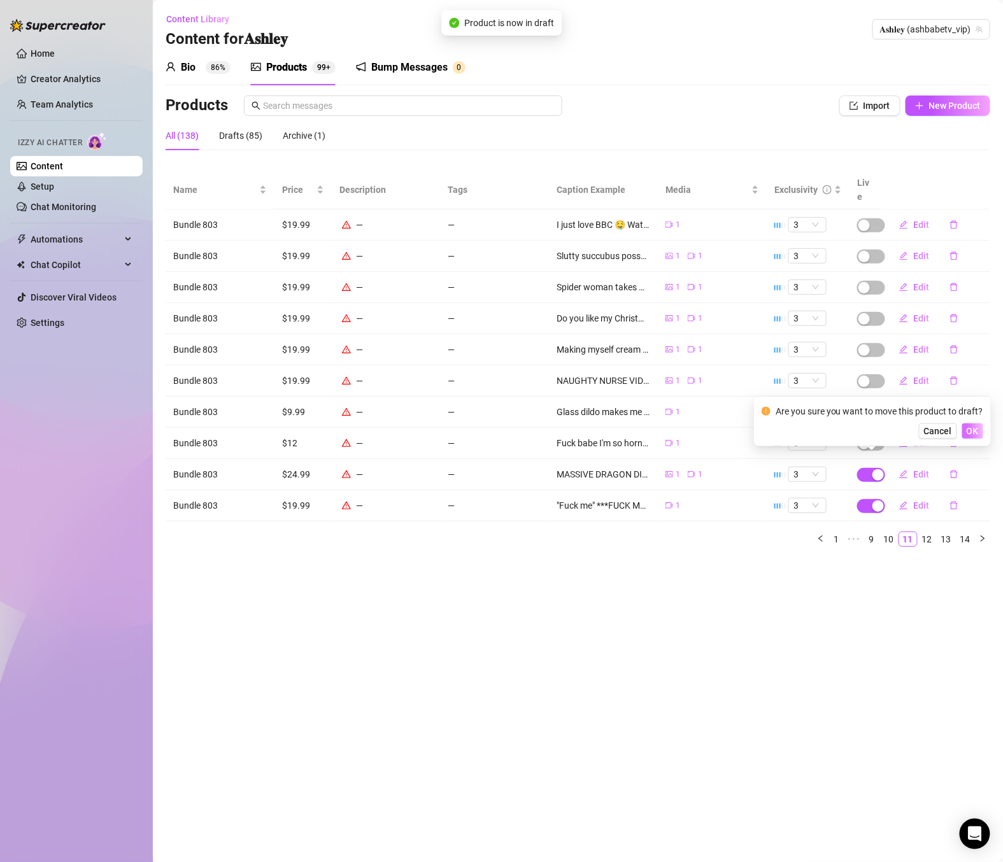
click at [979, 429] on button "OK" at bounding box center [972, 430] width 21 height 15
click at [875, 501] on div "button" at bounding box center [877, 506] width 11 height 11
click at [977, 459] on button "OK" at bounding box center [972, 462] width 21 height 15
click at [929, 532] on link "12" at bounding box center [927, 539] width 18 height 14
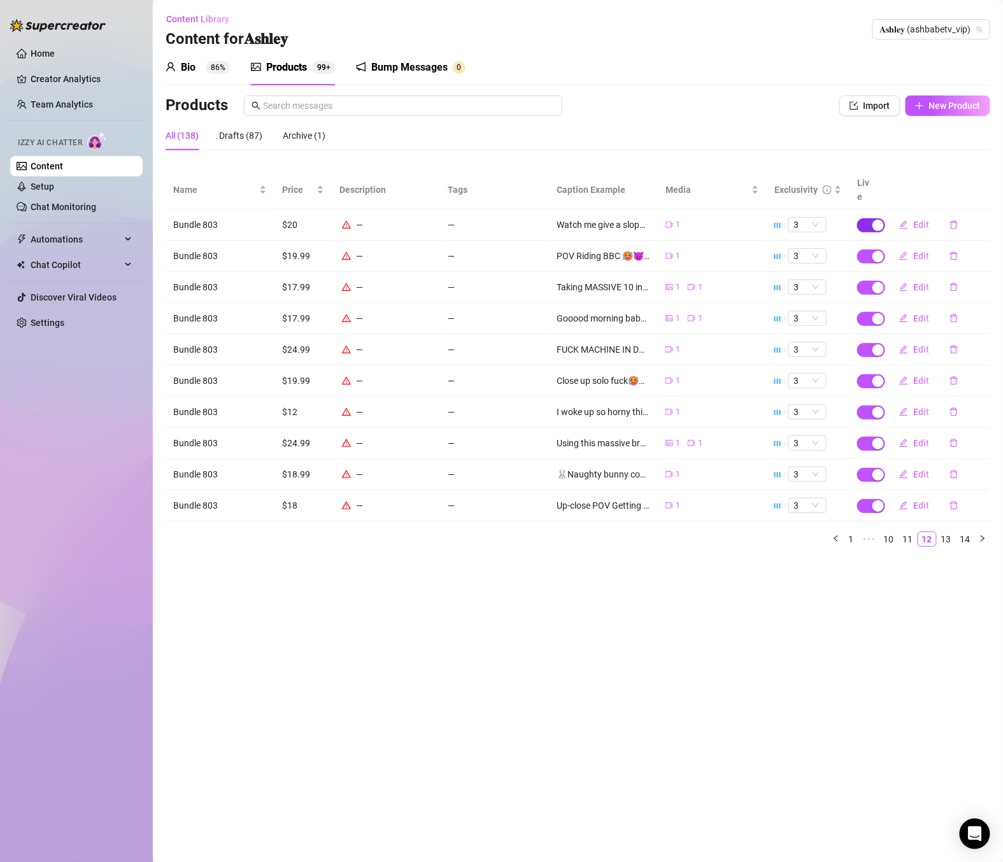
click at [870, 218] on span "button" at bounding box center [871, 225] width 28 height 14
click at [973, 183] on span "OK" at bounding box center [973, 181] width 12 height 10
click at [866, 250] on span "button" at bounding box center [871, 257] width 28 height 14
click at [979, 215] on button "OK" at bounding box center [972, 211] width 21 height 15
click at [879, 282] on div "button" at bounding box center [877, 287] width 11 height 11
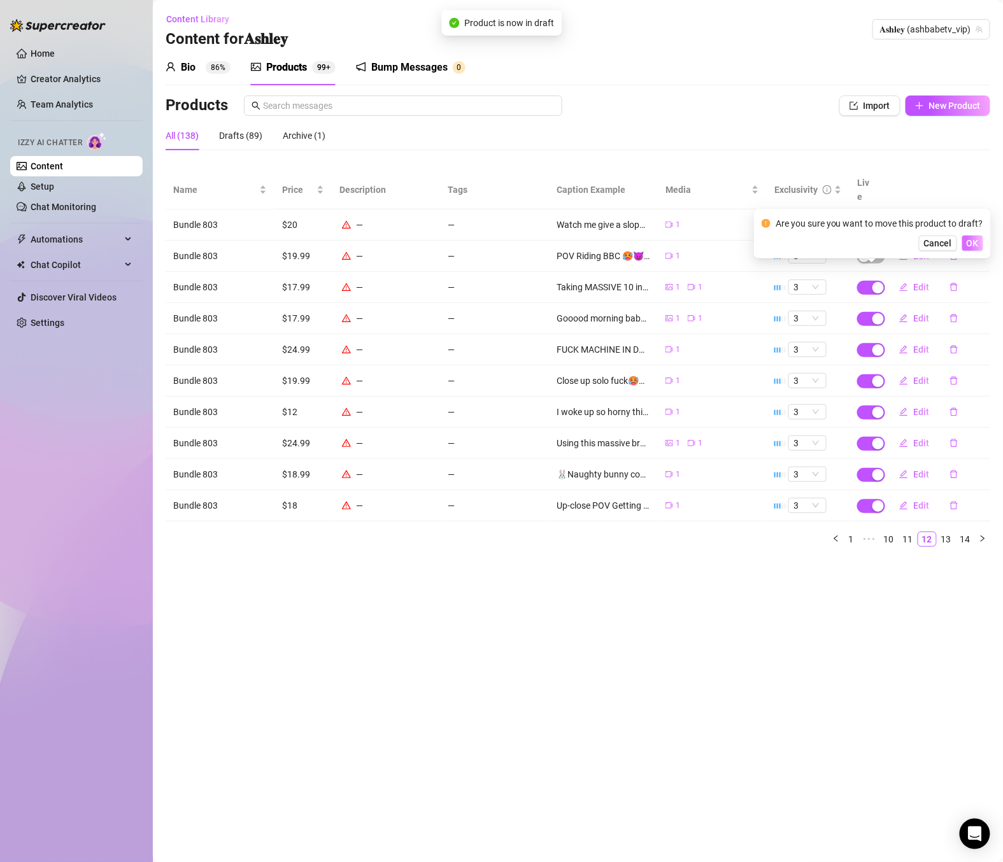
click at [976, 243] on span "OK" at bounding box center [973, 243] width 12 height 10
click at [871, 312] on span "button" at bounding box center [871, 319] width 28 height 14
click at [976, 270] on span "OK" at bounding box center [973, 275] width 12 height 10
click at [874, 345] on div "button" at bounding box center [877, 350] width 11 height 11
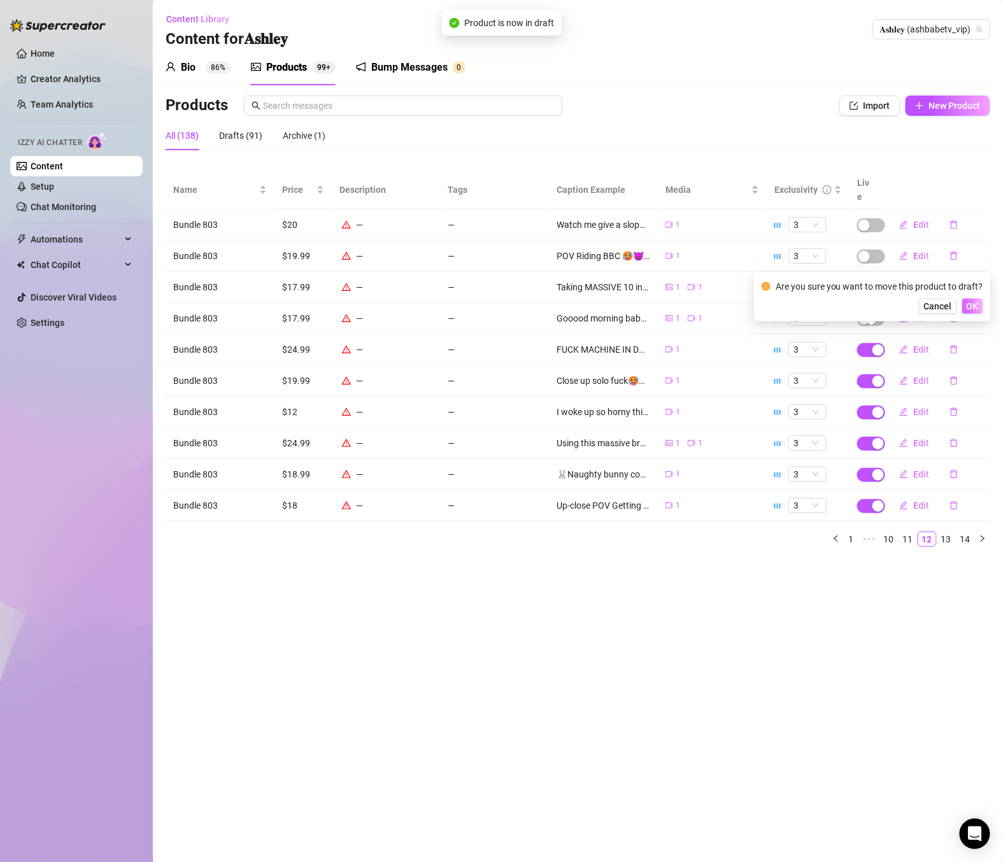
click at [974, 308] on span "OK" at bounding box center [973, 306] width 12 height 10
click at [876, 376] on div "button" at bounding box center [877, 381] width 11 height 11
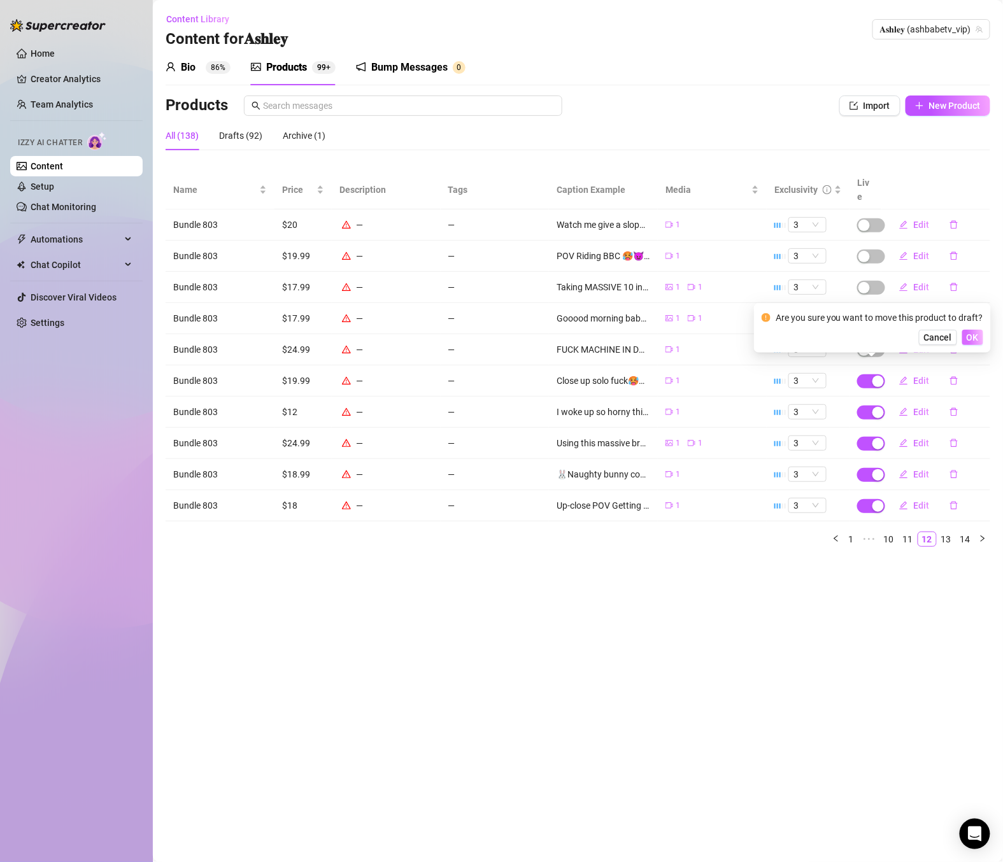
click at [974, 338] on span "OK" at bounding box center [973, 337] width 12 height 10
click at [879, 407] on div "button" at bounding box center [877, 412] width 11 height 11
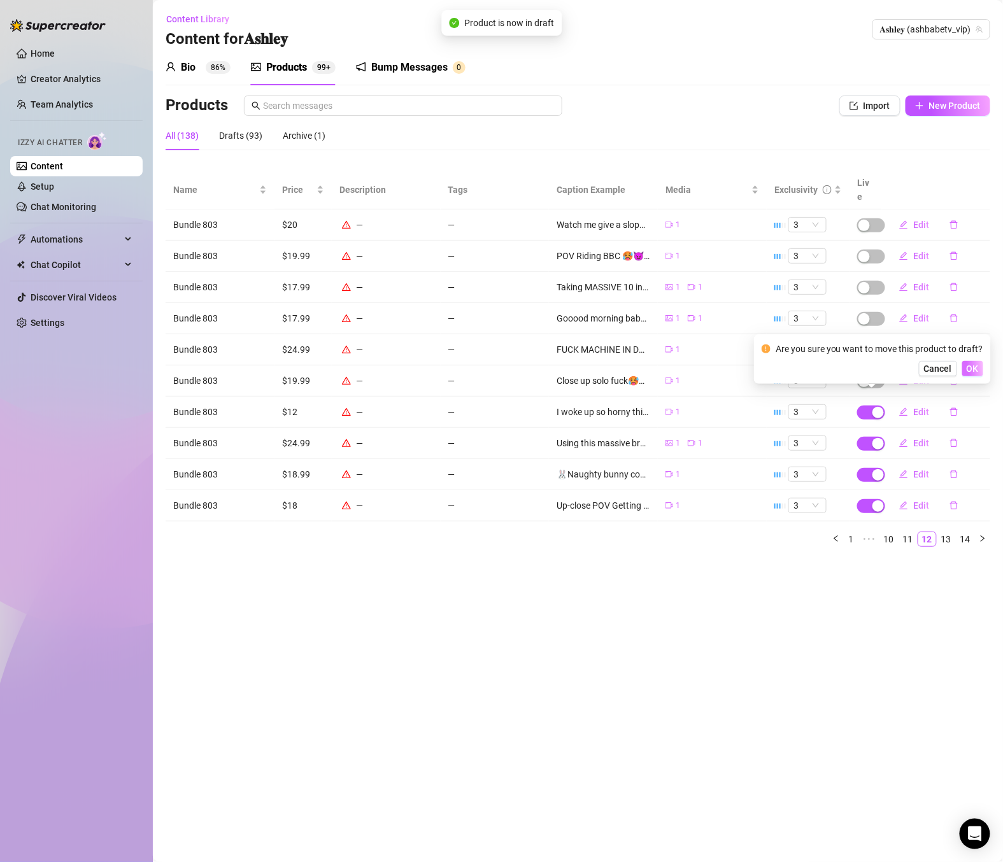
click at [976, 371] on span "OK" at bounding box center [973, 369] width 12 height 10
click at [873, 438] on div "button" at bounding box center [877, 443] width 11 height 11
click at [976, 400] on span "OK" at bounding box center [973, 400] width 12 height 10
click at [875, 468] on span "button" at bounding box center [871, 475] width 28 height 14
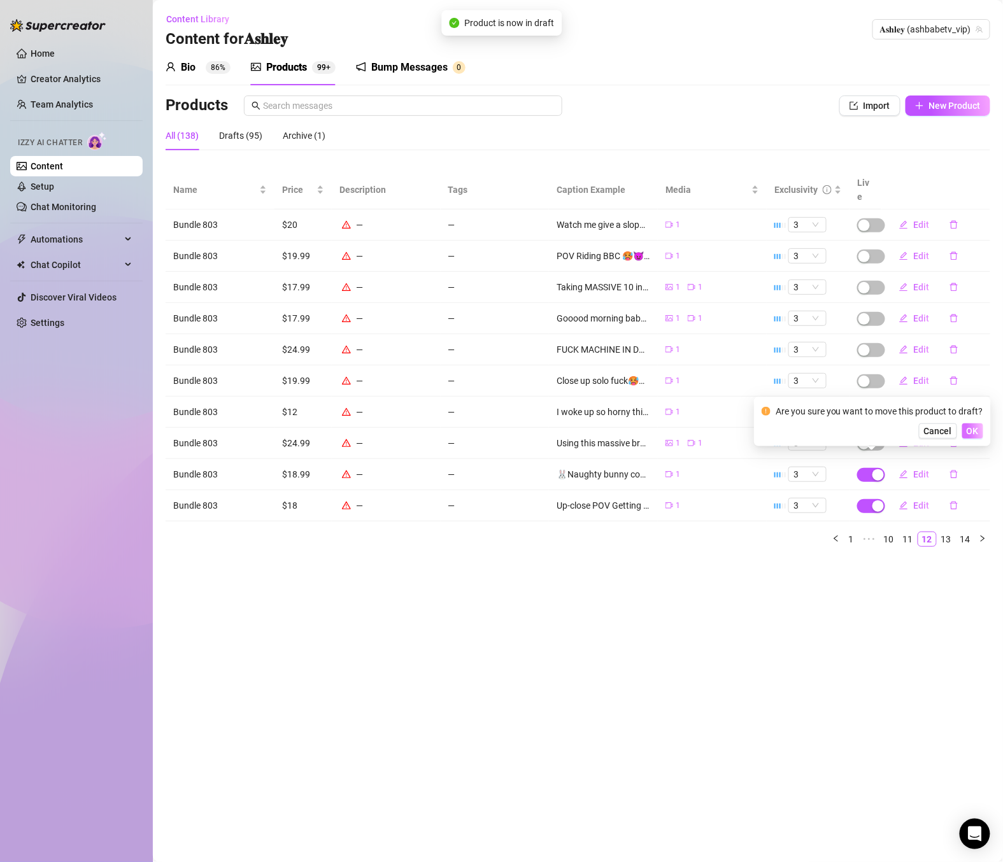
click at [974, 432] on span "OK" at bounding box center [973, 431] width 12 height 10
click at [873, 499] on span "button" at bounding box center [871, 506] width 28 height 14
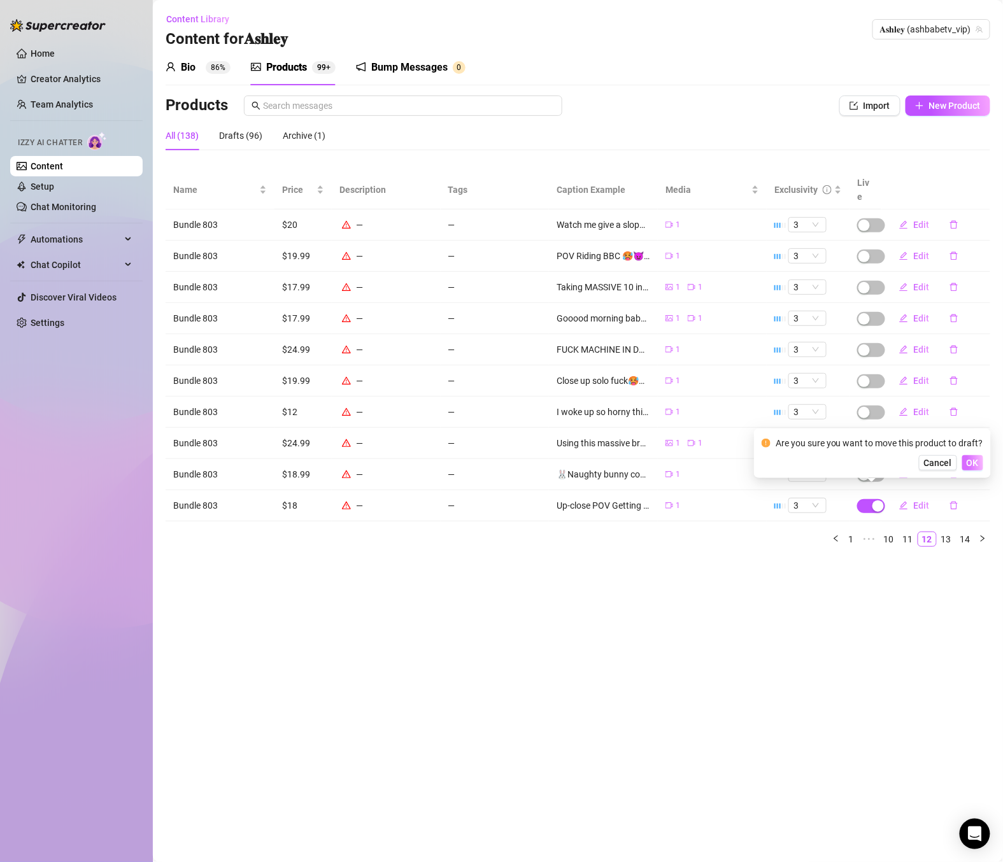
click at [978, 465] on button "OK" at bounding box center [972, 462] width 21 height 15
click at [957, 532] on link "14" at bounding box center [966, 539] width 18 height 14
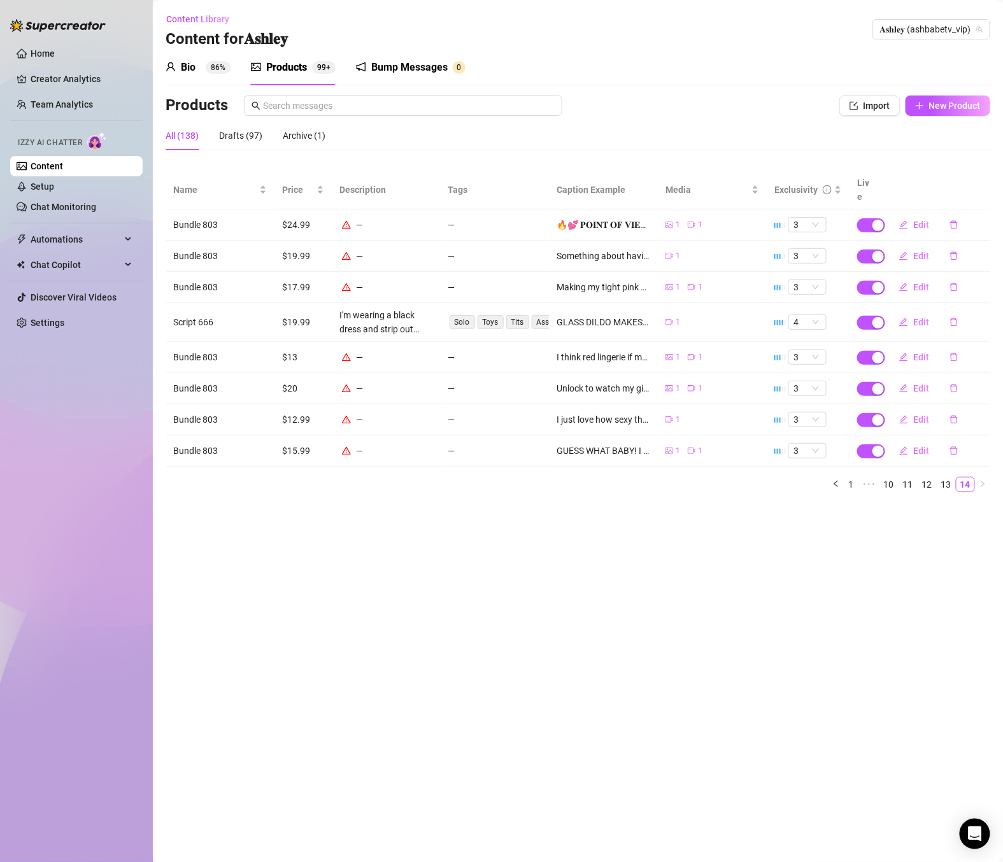
click at [935, 487] on div "Name Price Description Tags Caption Example Media Exclusivity Live Bundle 803 $…" at bounding box center [578, 337] width 825 height 332
click at [950, 478] on link "13" at bounding box center [946, 485] width 18 height 14
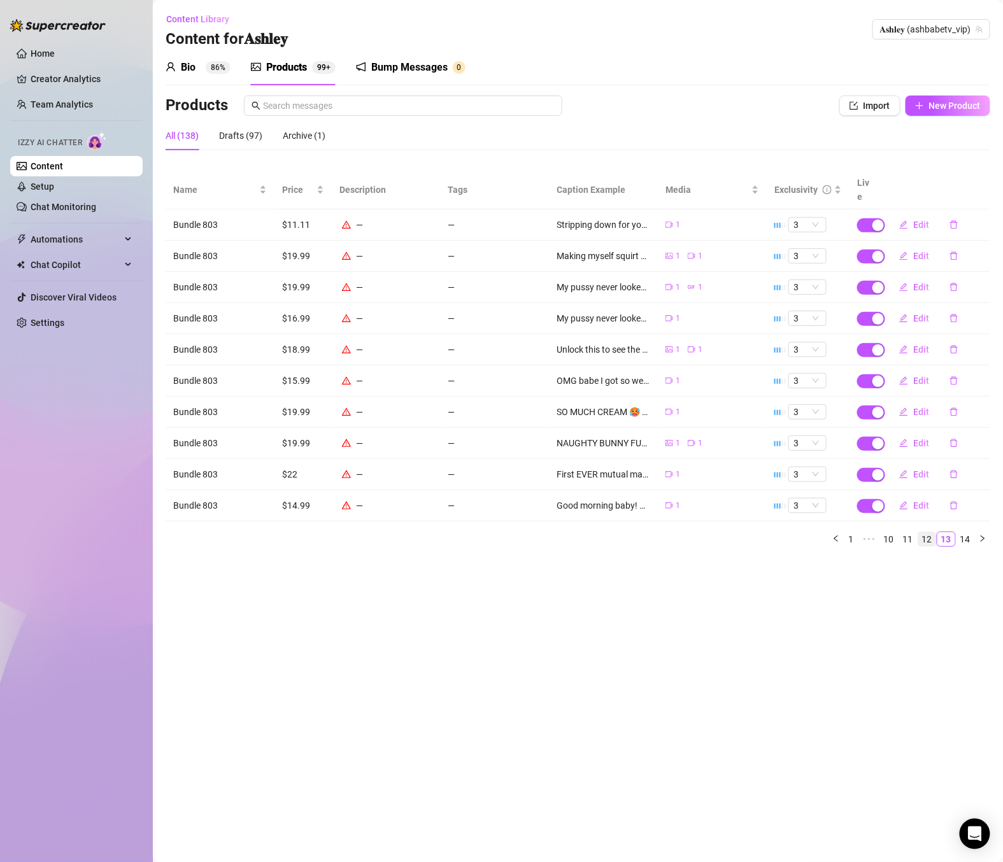
click at [929, 532] on link "12" at bounding box center [927, 539] width 18 height 14
click at [951, 532] on link "13" at bounding box center [946, 539] width 18 height 14
click at [877, 220] on div "button" at bounding box center [877, 225] width 11 height 11
click at [978, 185] on button "OK" at bounding box center [972, 180] width 21 height 15
click at [875, 251] on div "button" at bounding box center [877, 256] width 11 height 11
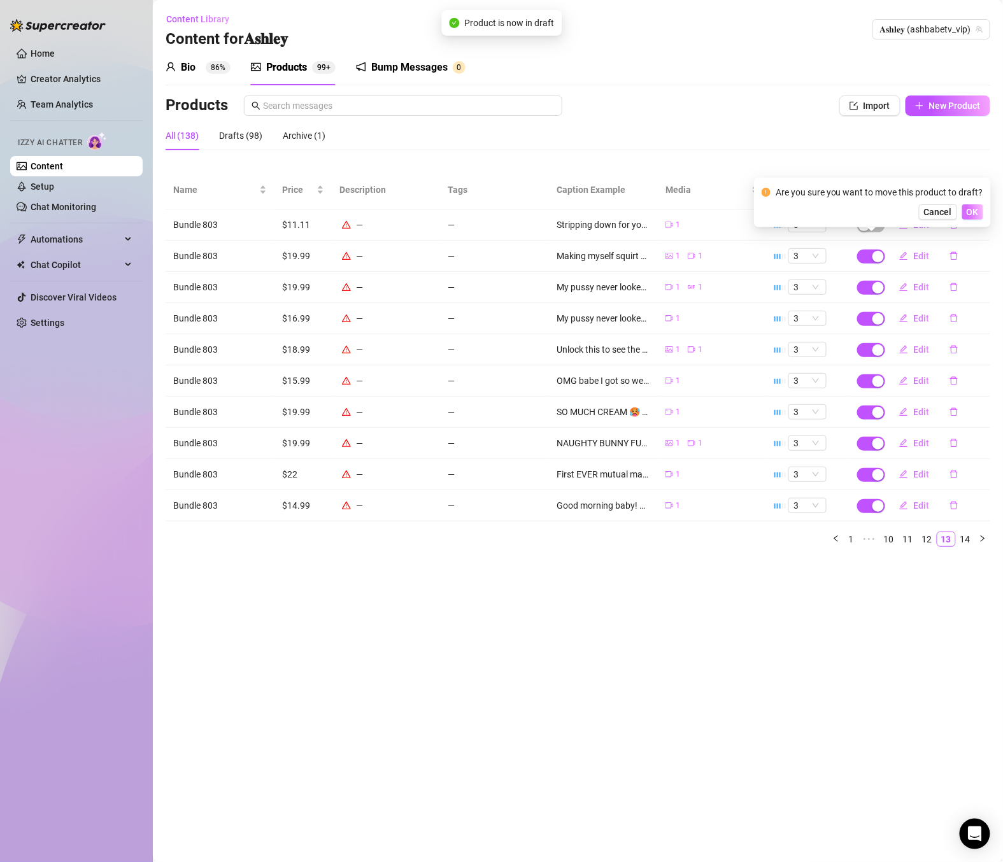
click at [979, 215] on button "OK" at bounding box center [972, 211] width 21 height 15
click at [869, 281] on span "button" at bounding box center [871, 288] width 28 height 14
click at [976, 243] on span "OK" at bounding box center [973, 243] width 12 height 10
click at [872, 312] on span "button" at bounding box center [871, 319] width 28 height 14
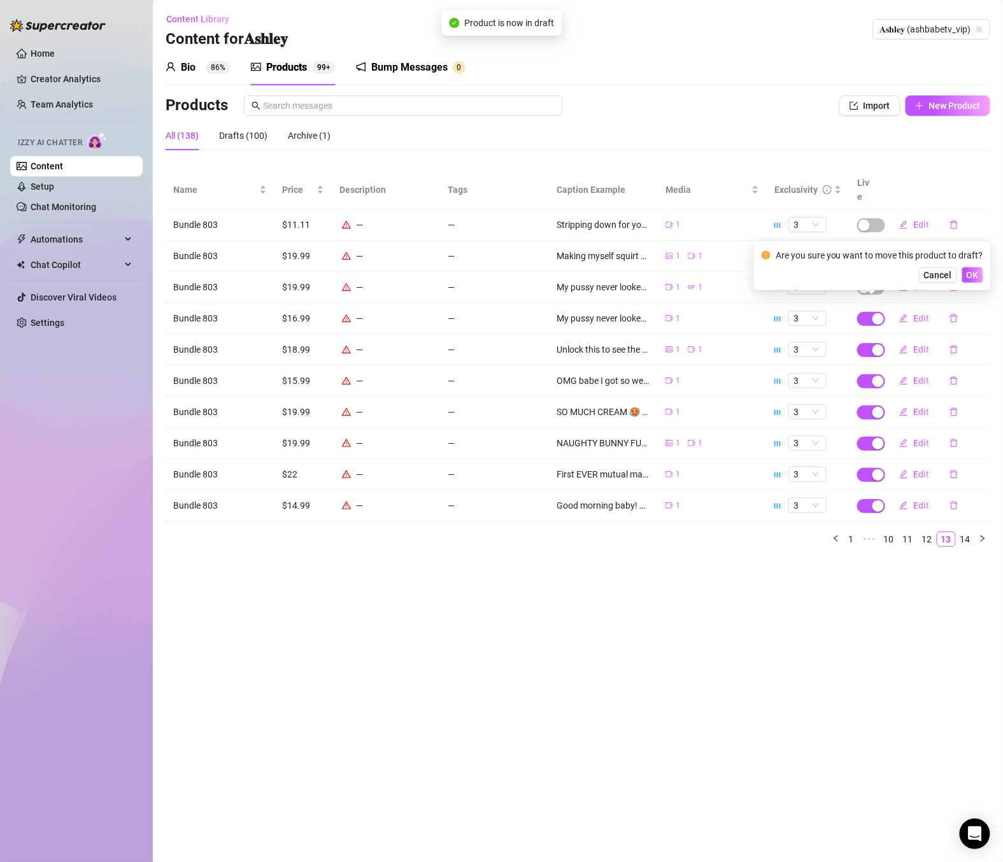
click at [983, 276] on div "Are you sure you want to move this product to draft? Cancel OK" at bounding box center [872, 266] width 237 height 50
click at [979, 279] on button "OK" at bounding box center [972, 274] width 21 height 15
click at [870, 343] on span "button" at bounding box center [871, 350] width 28 height 14
click at [978, 308] on button "OK" at bounding box center [972, 306] width 21 height 15
click at [873, 376] on div "button" at bounding box center [877, 381] width 11 height 11
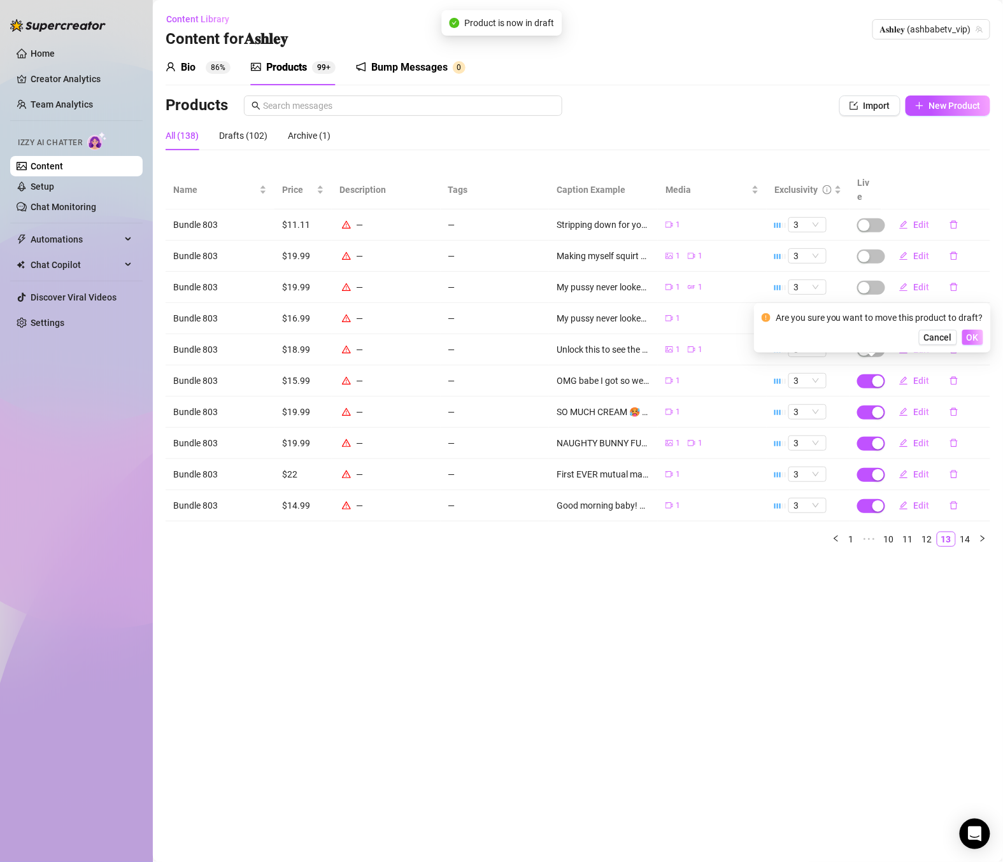
click at [977, 338] on button "OK" at bounding box center [972, 337] width 21 height 15
click at [879, 407] on div "button" at bounding box center [877, 412] width 11 height 11
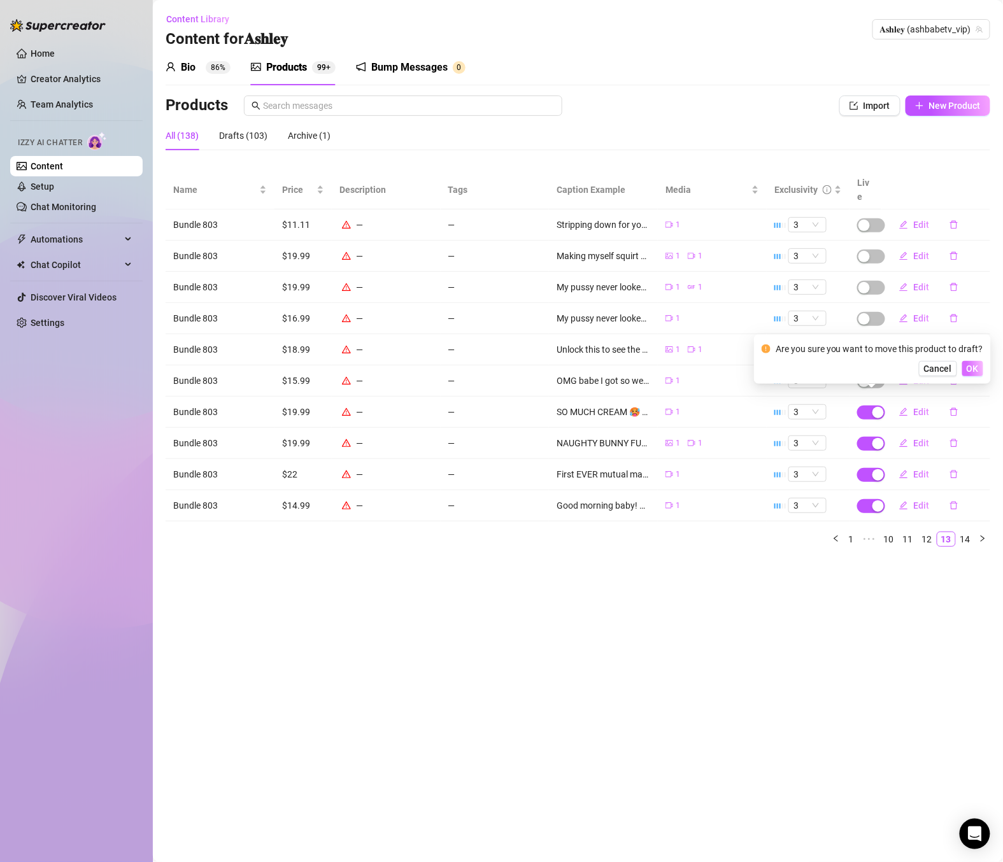
click at [979, 369] on button "OK" at bounding box center [972, 368] width 21 height 15
click at [877, 438] on div "button" at bounding box center [877, 443] width 11 height 11
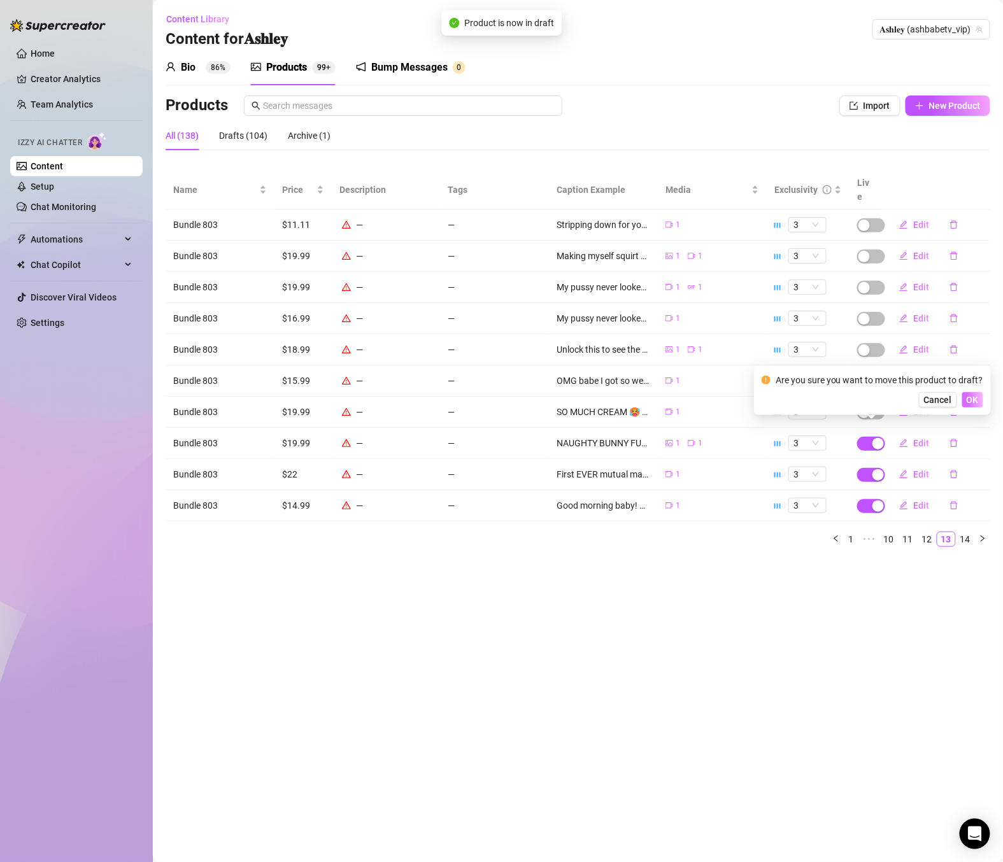
click at [974, 401] on span "OK" at bounding box center [973, 400] width 12 height 10
click at [874, 468] on span "button" at bounding box center [871, 475] width 28 height 14
click at [974, 429] on span "OK" at bounding box center [973, 431] width 12 height 10
click at [876, 499] on span "button" at bounding box center [871, 506] width 28 height 14
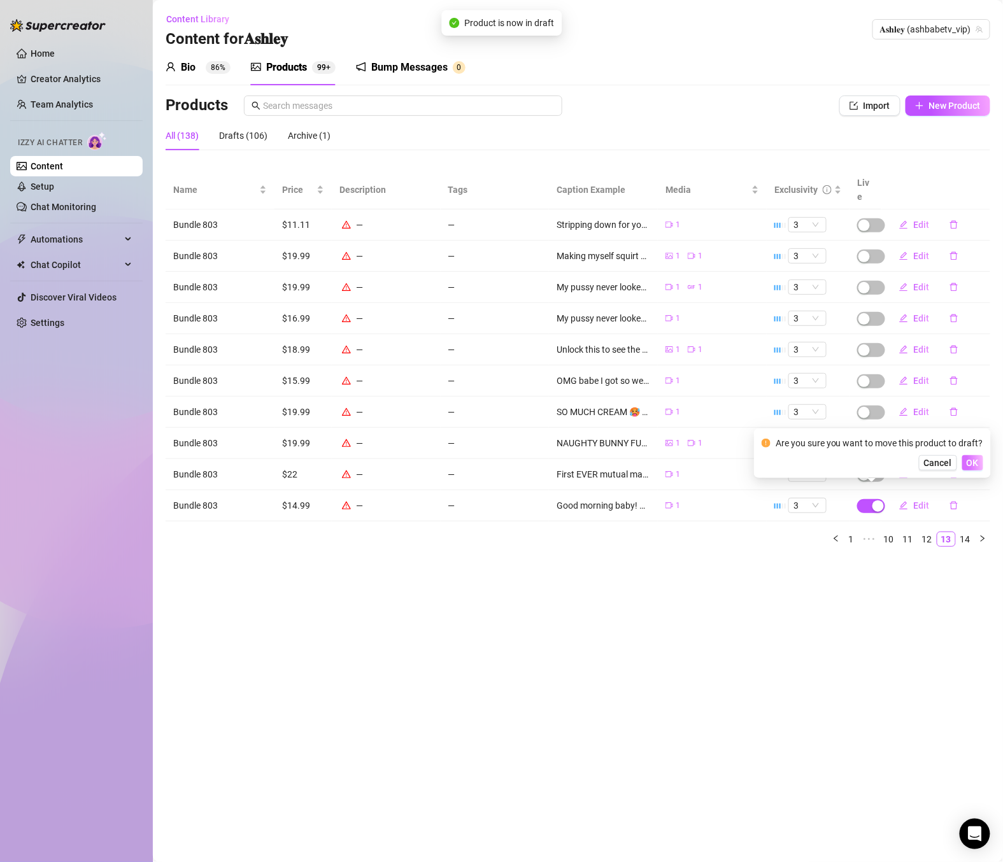
click at [972, 465] on span "OK" at bounding box center [973, 463] width 12 height 10
click at [969, 532] on link "14" at bounding box center [966, 539] width 18 height 14
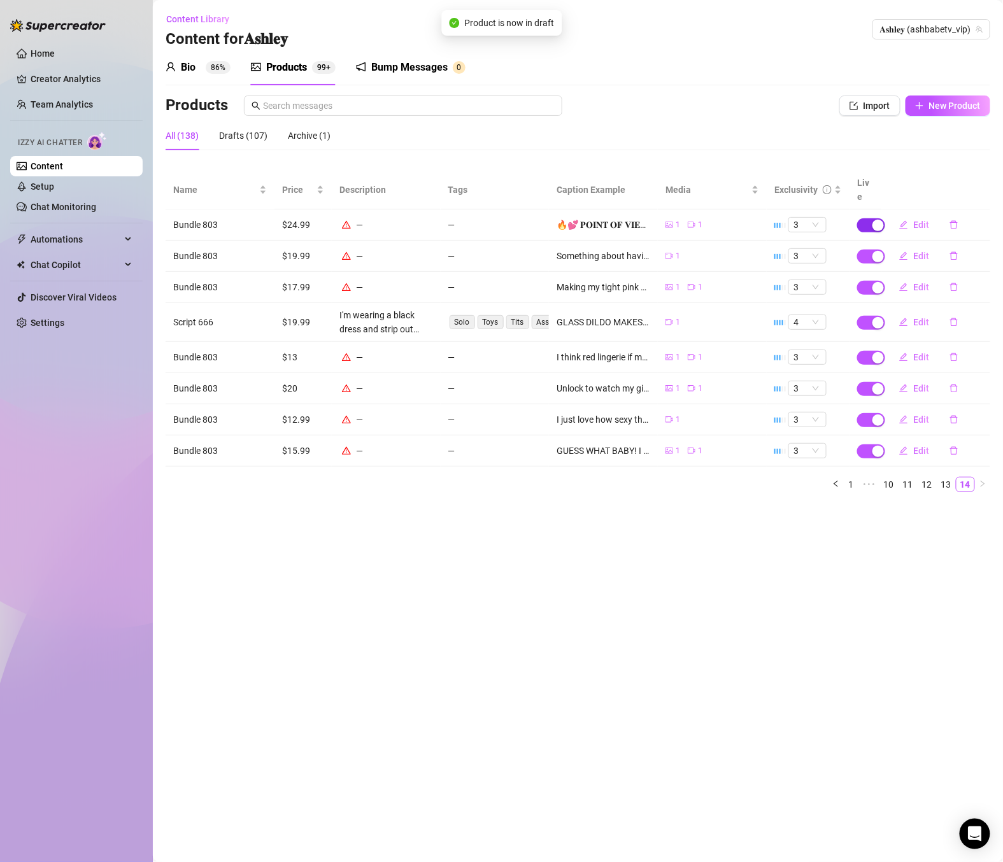
click at [873, 220] on div "button" at bounding box center [877, 225] width 11 height 11
click at [979, 180] on button "OK" at bounding box center [972, 180] width 21 height 15
click at [877, 251] on div "button" at bounding box center [877, 256] width 11 height 11
click at [980, 212] on button "OK" at bounding box center [972, 211] width 21 height 15
click at [873, 282] on div "button" at bounding box center [877, 287] width 11 height 11
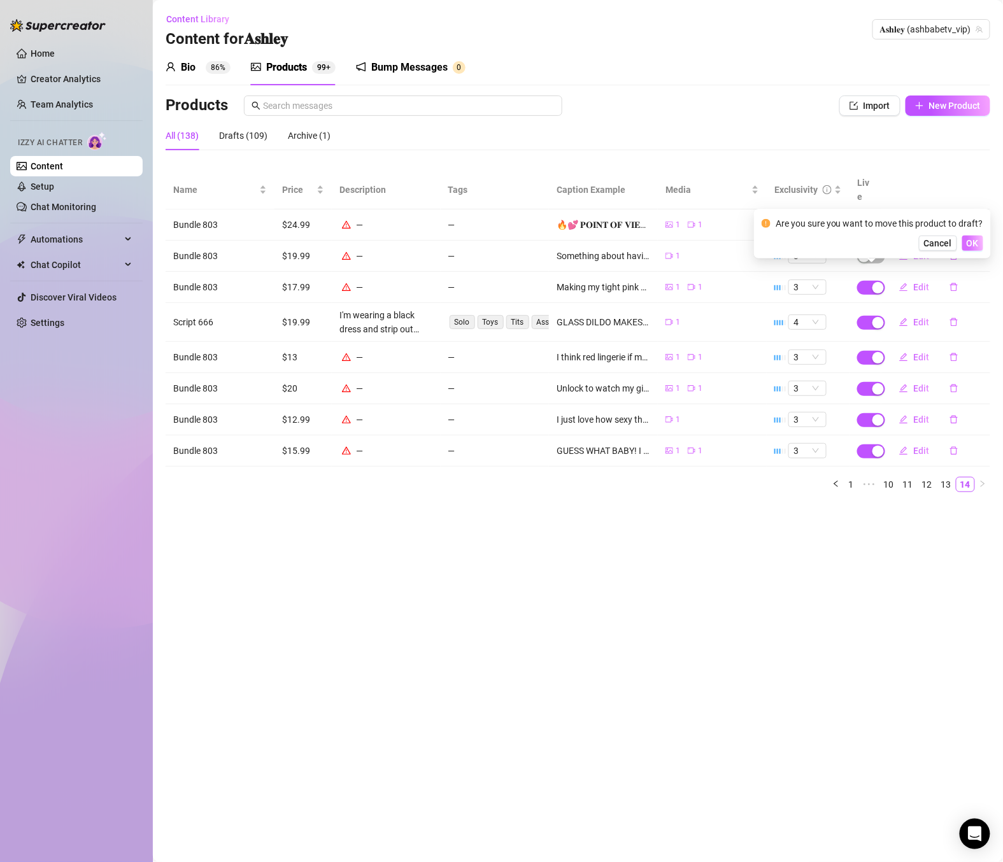
click at [978, 247] on button "OK" at bounding box center [972, 243] width 21 height 15
click at [875, 317] on div "button" at bounding box center [877, 322] width 11 height 11
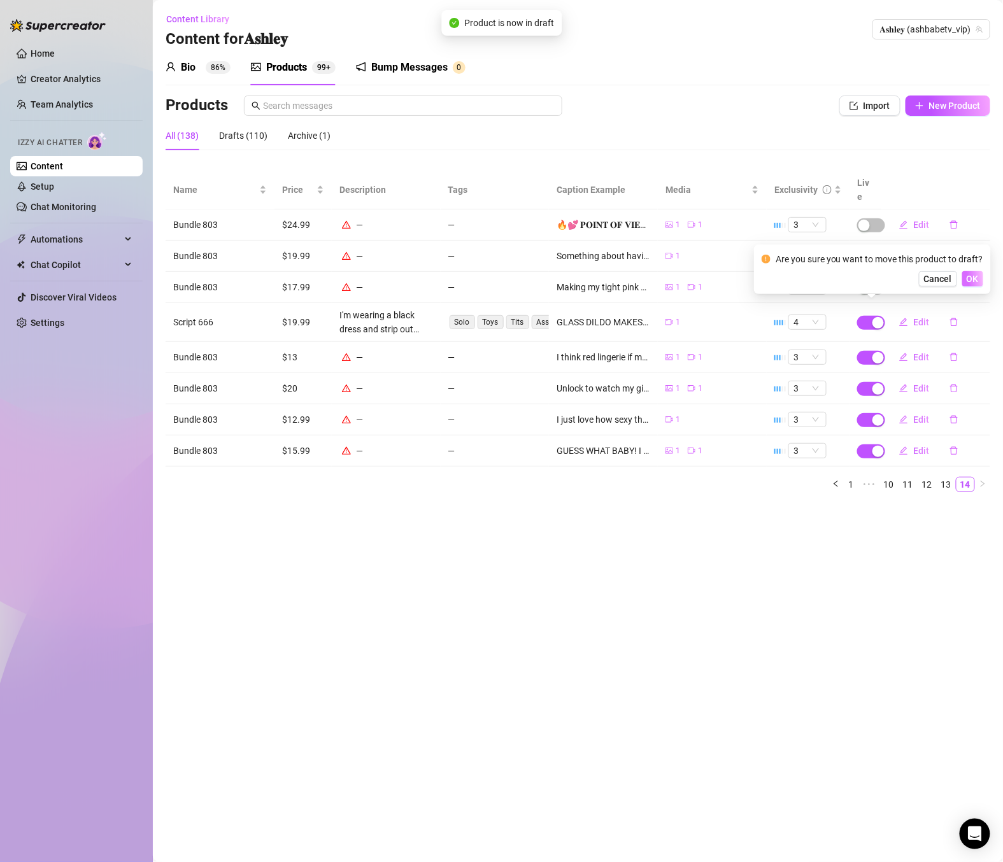
click at [972, 283] on span "OK" at bounding box center [973, 279] width 12 height 10
click at [877, 352] on div "button" at bounding box center [877, 357] width 11 height 11
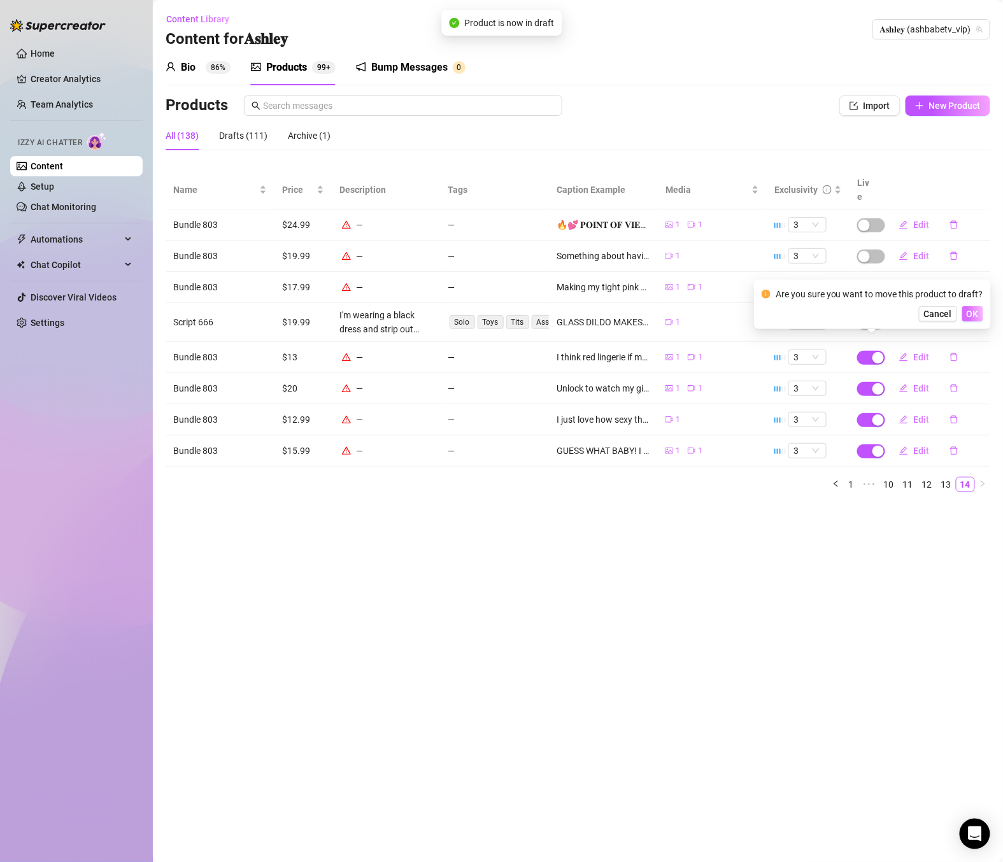
click at [977, 312] on button "OK" at bounding box center [972, 313] width 21 height 15
click at [877, 383] on div "button" at bounding box center [877, 388] width 11 height 11
click at [972, 346] on span "OK" at bounding box center [973, 345] width 12 height 10
click at [877, 413] on span "button" at bounding box center [871, 420] width 28 height 14
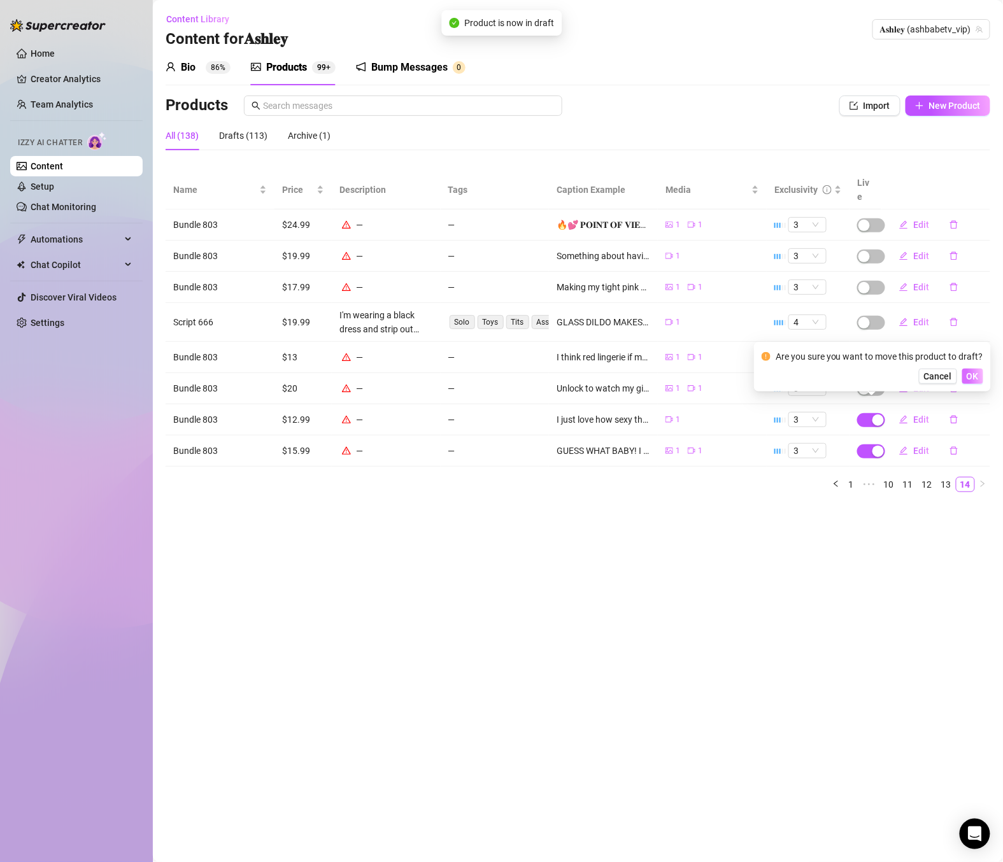
click at [979, 371] on button "OK" at bounding box center [972, 376] width 21 height 15
click at [874, 446] on div "button" at bounding box center [877, 451] width 11 height 11
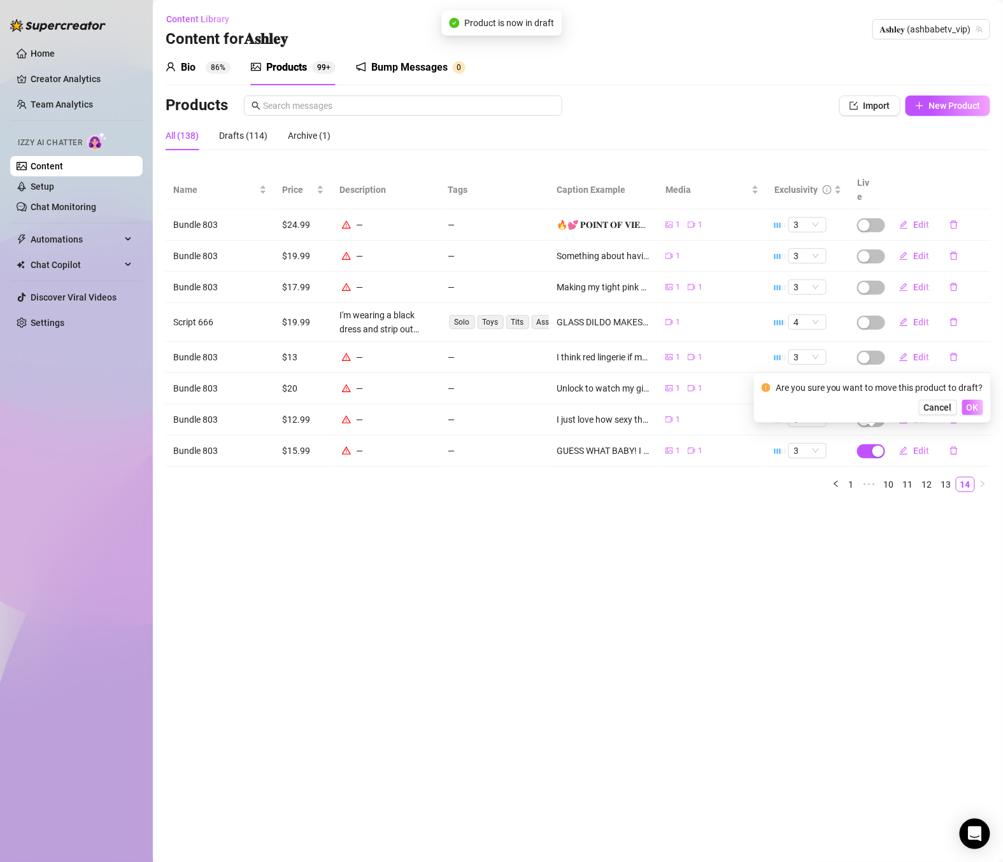
click at [976, 404] on span "OK" at bounding box center [973, 407] width 12 height 10
click at [873, 316] on span "button" at bounding box center [871, 323] width 28 height 14
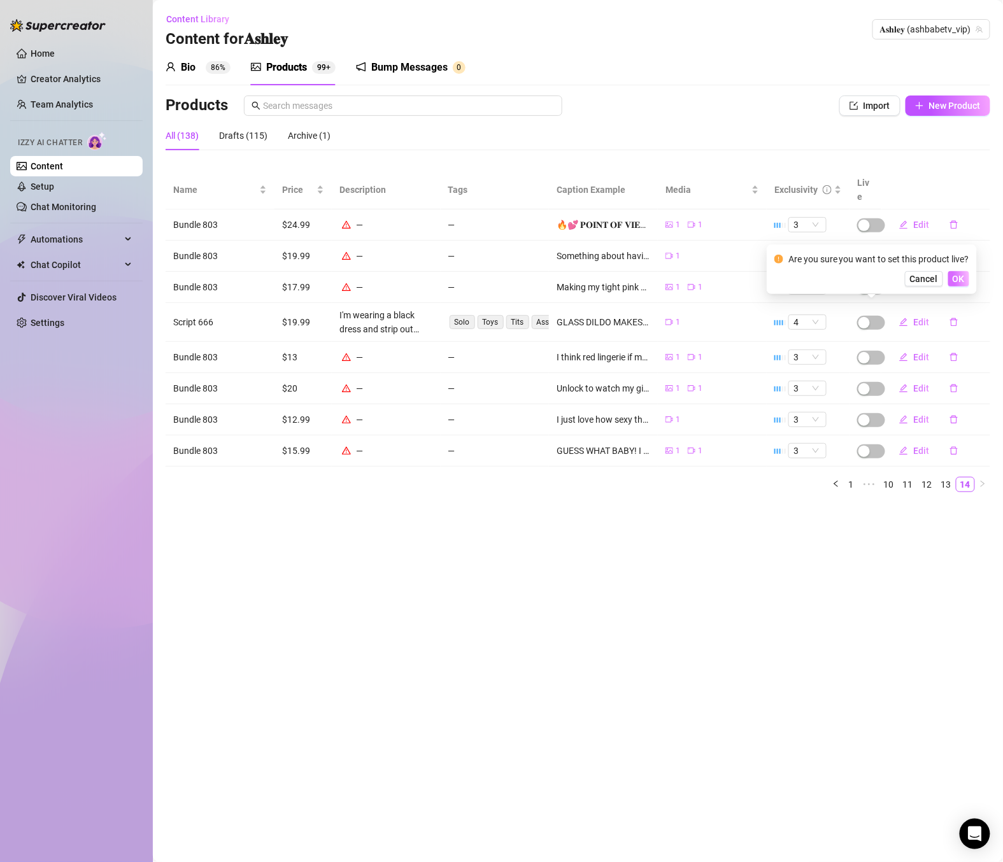
click at [953, 283] on span "OK" at bounding box center [959, 279] width 12 height 10
click at [827, 185] on icon "info-circle" at bounding box center [827, 189] width 9 height 9
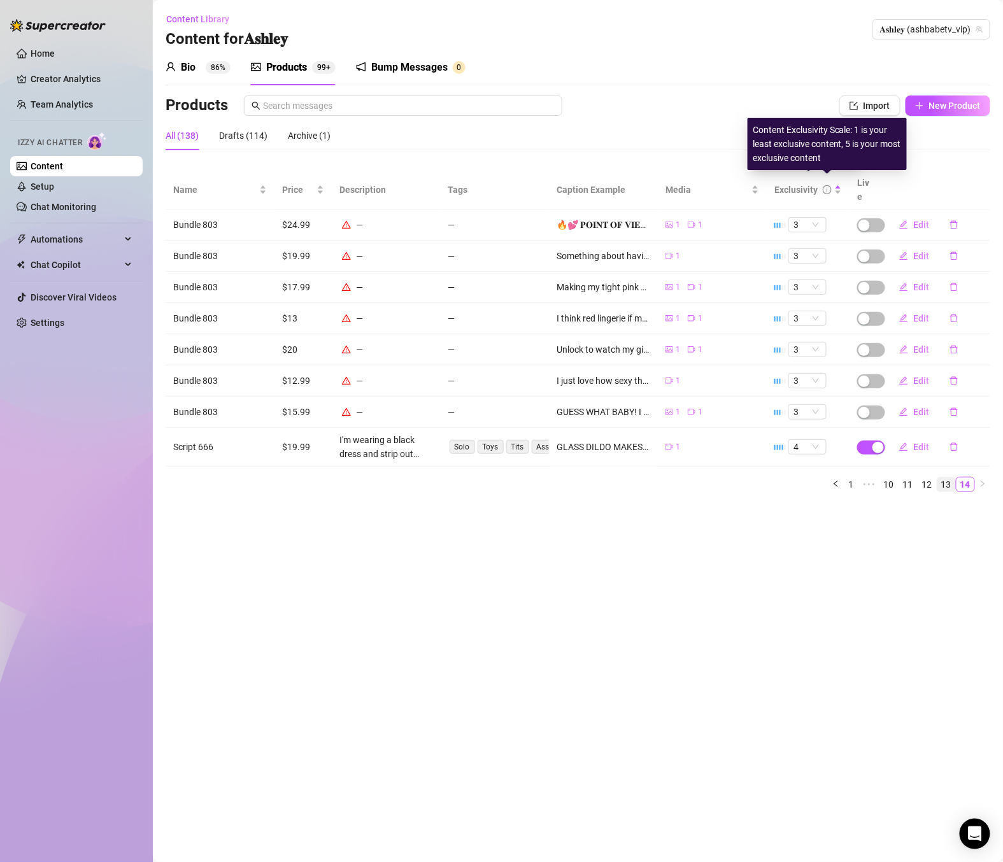
click at [949, 478] on link "13" at bounding box center [946, 485] width 18 height 14
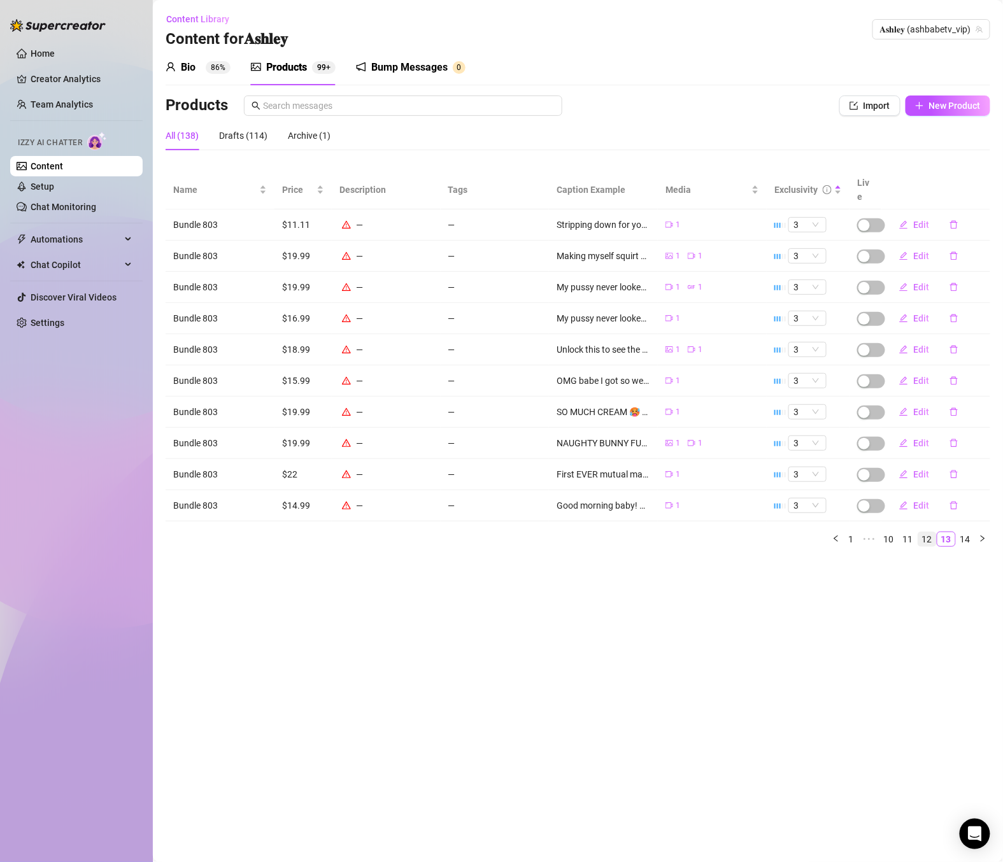
click at [932, 532] on link "12" at bounding box center [927, 539] width 18 height 14
click at [914, 532] on link "11" at bounding box center [908, 539] width 18 height 14
click at [899, 532] on link "11" at bounding box center [908, 539] width 18 height 14
click at [892, 532] on link "10" at bounding box center [889, 539] width 18 height 14
click at [871, 532] on link "9" at bounding box center [871, 539] width 14 height 14
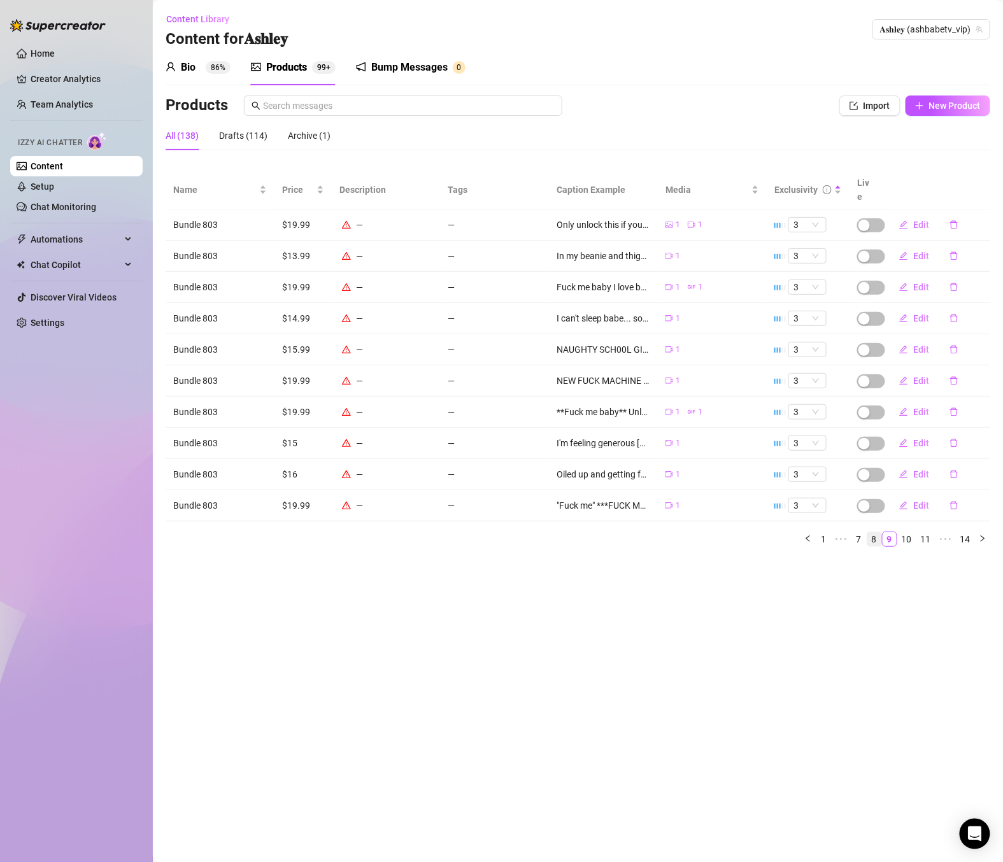
click at [876, 532] on link "8" at bounding box center [874, 539] width 14 height 14
click at [881, 532] on link "7" at bounding box center [878, 539] width 14 height 14
click at [879, 532] on link "6" at bounding box center [882, 539] width 14 height 14
click at [879, 532] on link "5" at bounding box center [882, 539] width 14 height 14
click at [879, 532] on link "4" at bounding box center [882, 539] width 14 height 14
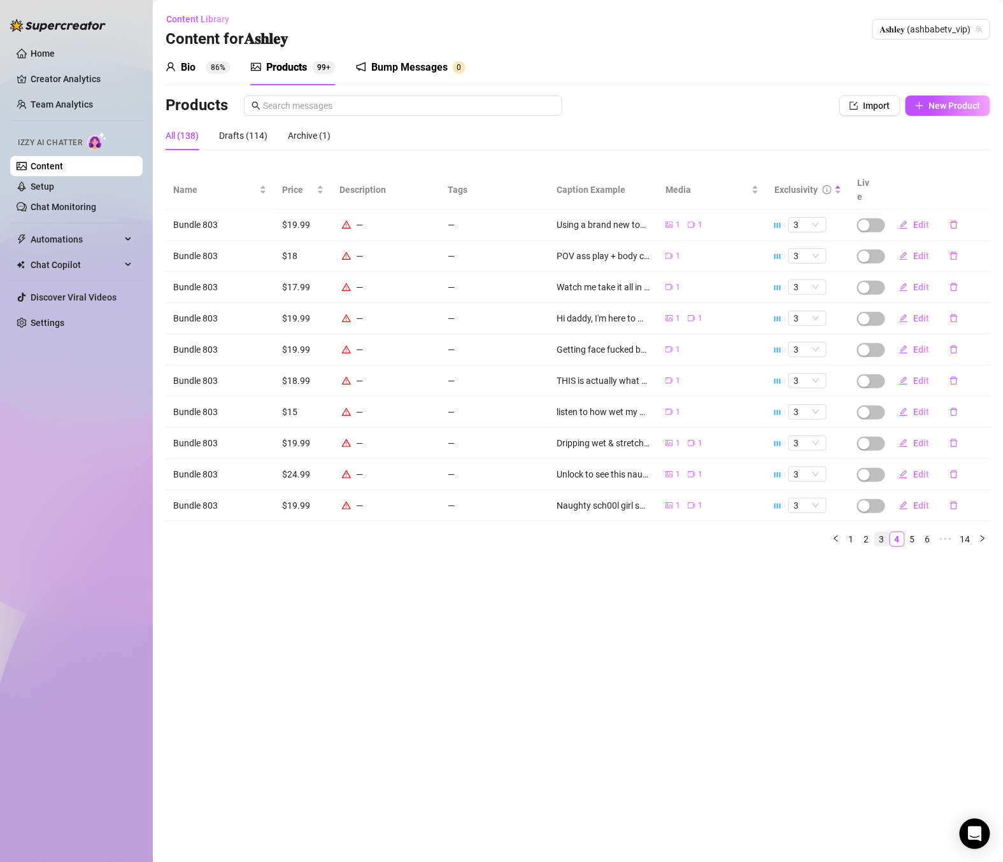
click at [879, 532] on link "3" at bounding box center [882, 539] width 14 height 14
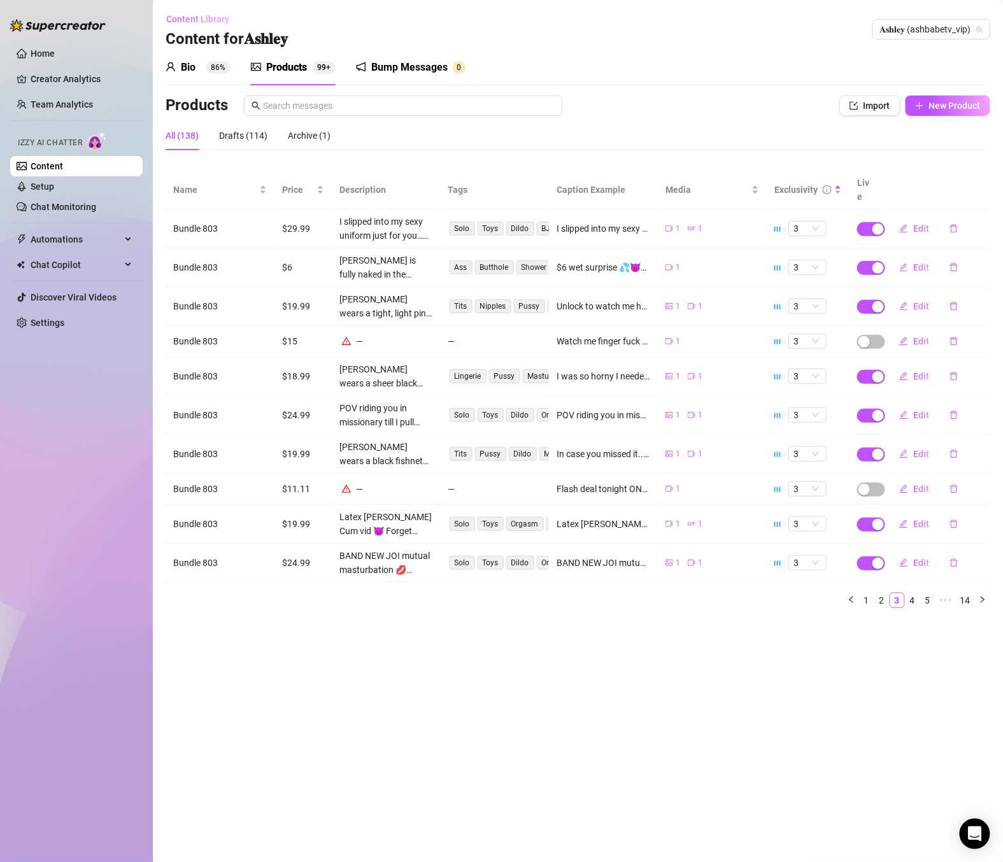
click at [194, 21] on span "Content Library" at bounding box center [197, 19] width 63 height 10
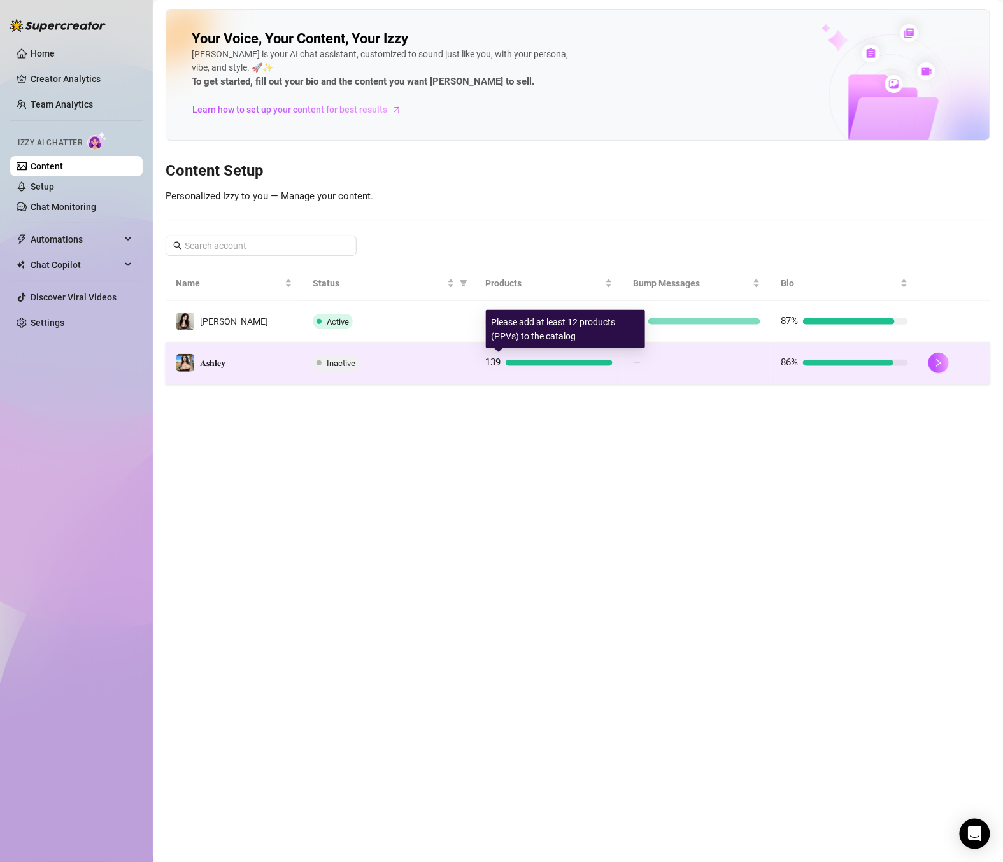
click at [586, 362] on div at bounding box center [559, 363] width 107 height 6
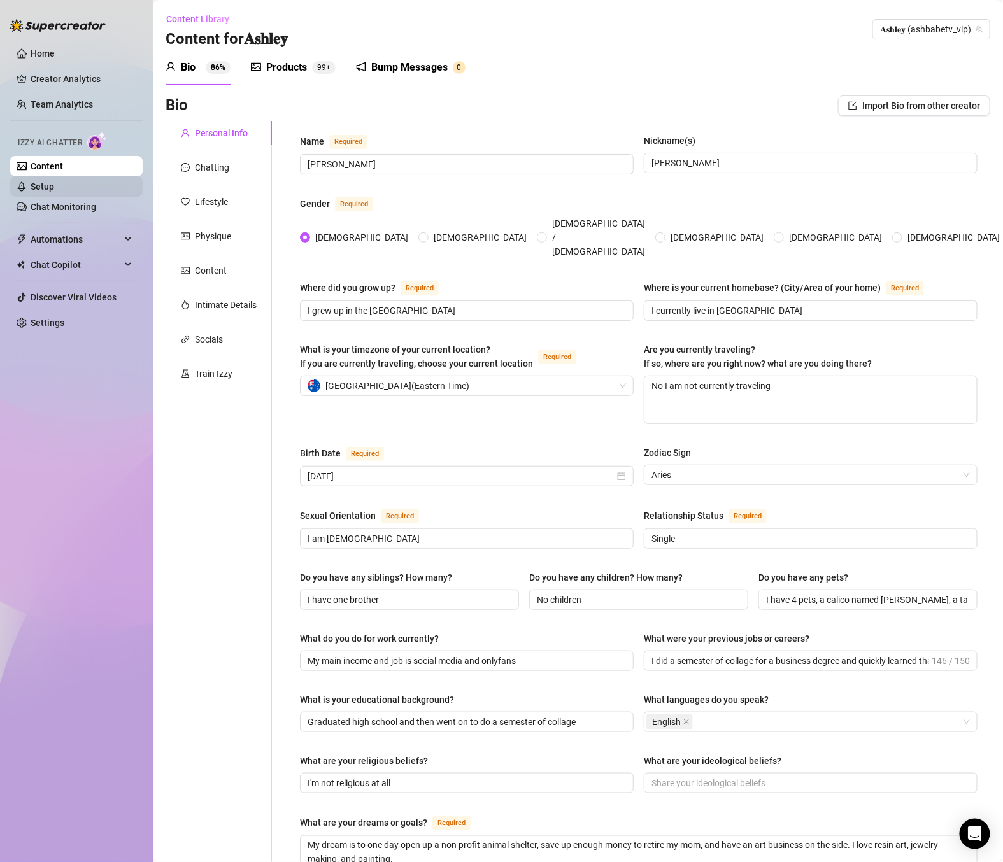
click at [54, 186] on link "Setup" at bounding box center [43, 186] width 24 height 10
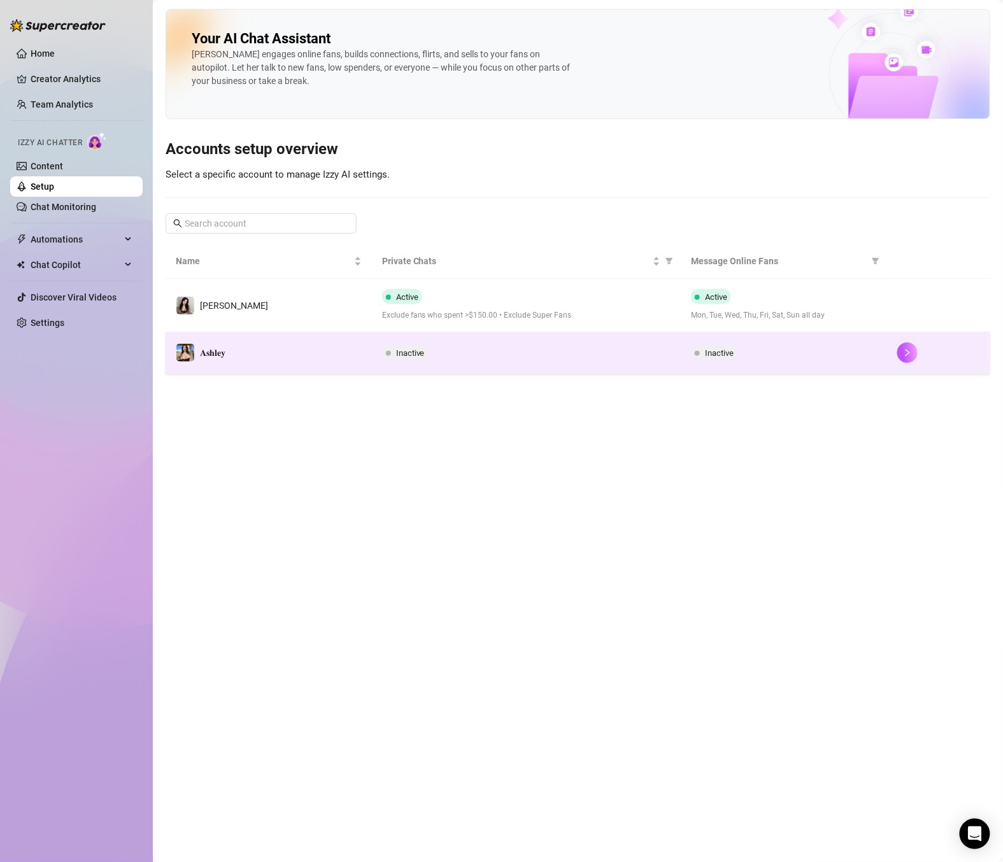
click at [608, 350] on div "Inactive" at bounding box center [526, 352] width 289 height 15
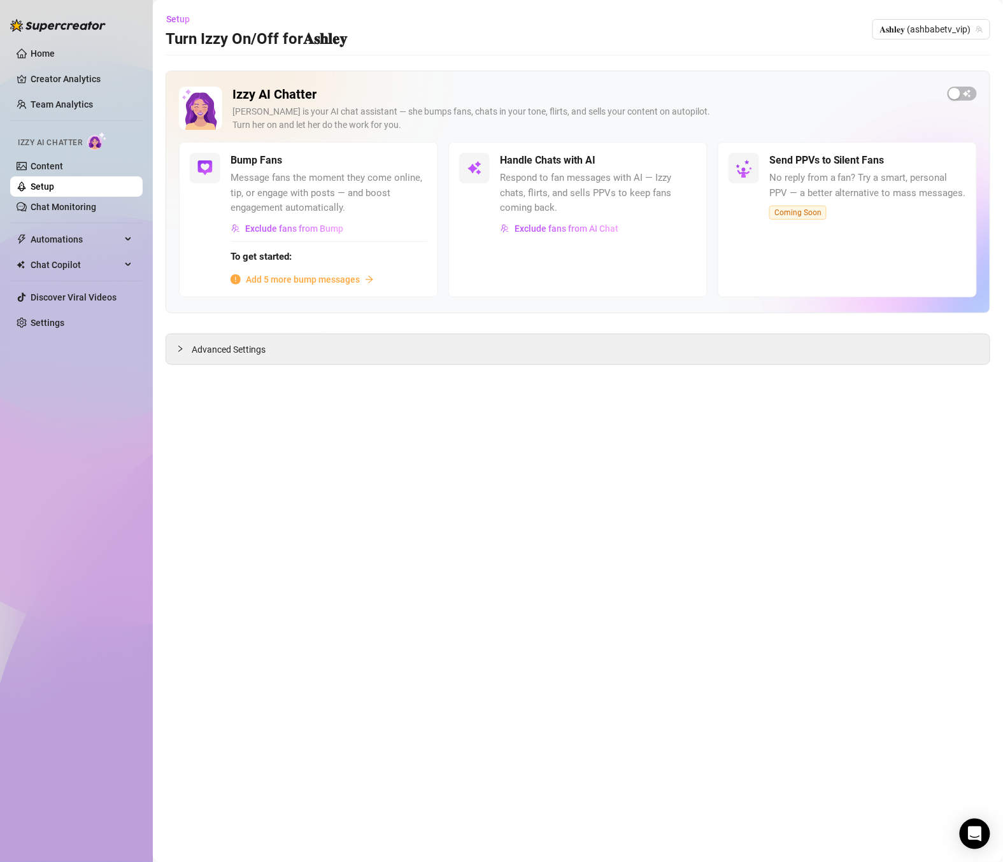
click at [352, 279] on span "Add 5 more bump messages" at bounding box center [303, 280] width 114 height 14
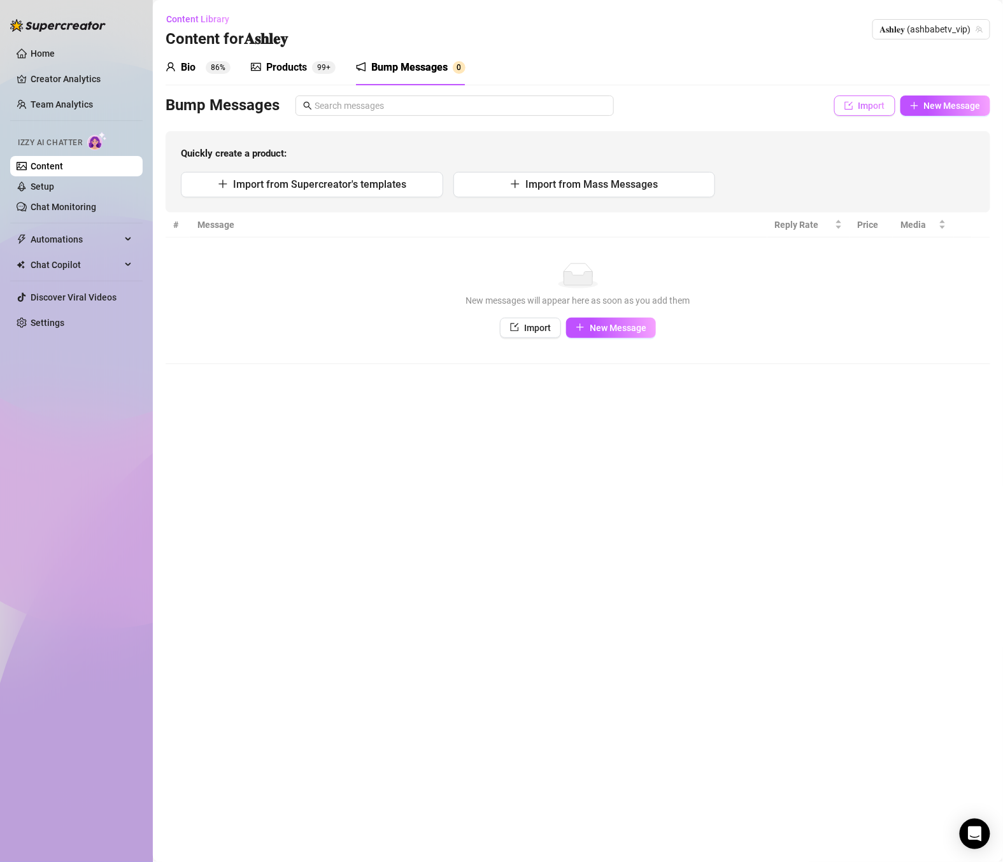
click at [846, 110] on span "button" at bounding box center [848, 106] width 9 height 10
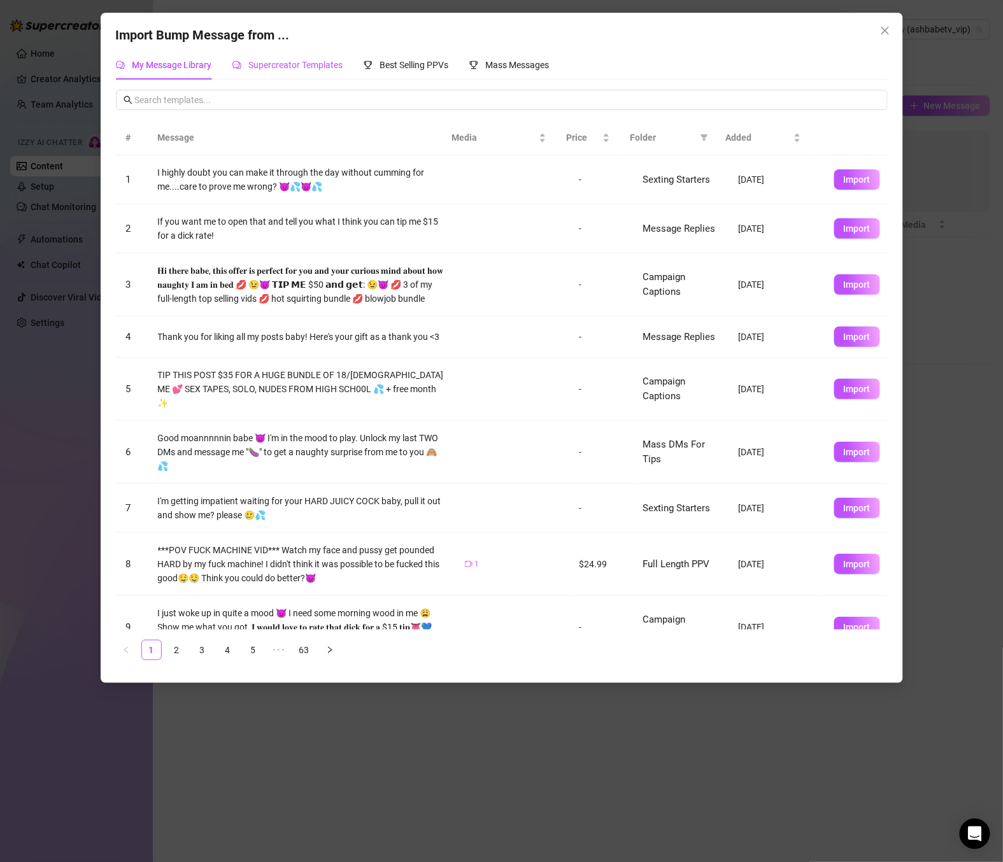
click at [298, 66] on span "Supercreator Templates" at bounding box center [296, 65] width 94 height 10
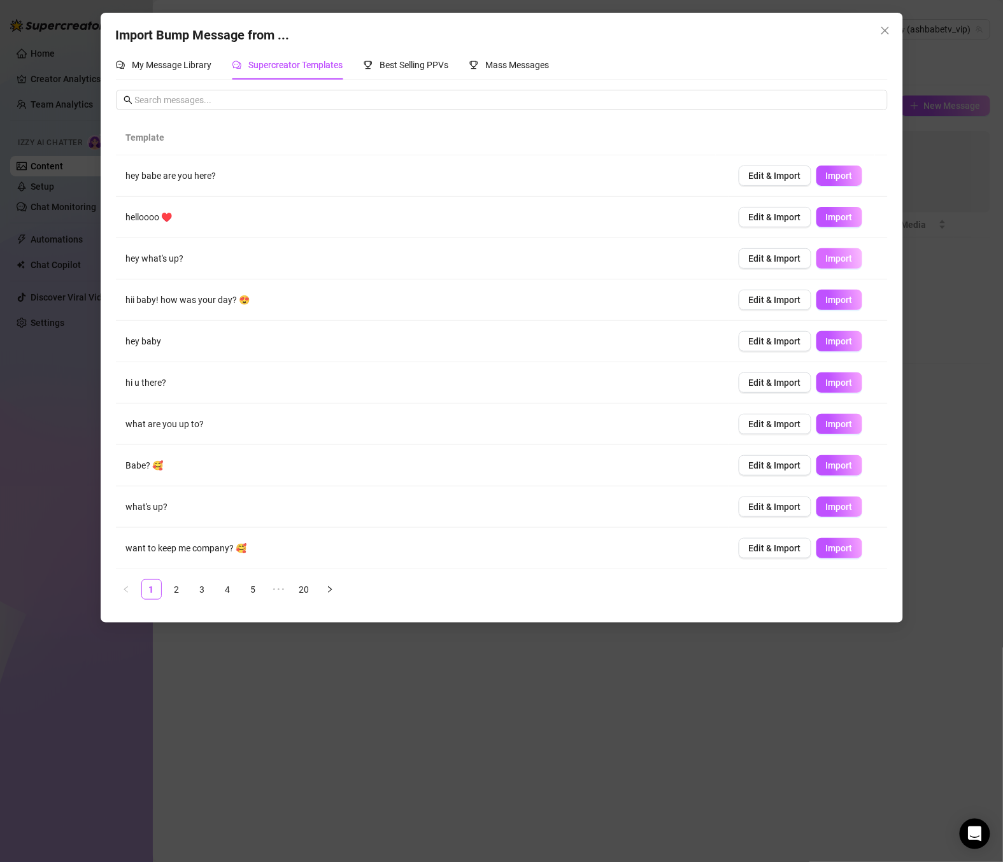
click at [826, 258] on span "Import" at bounding box center [839, 258] width 27 height 10
click at [826, 297] on span "Import" at bounding box center [839, 300] width 27 height 10
click at [826, 462] on span "Import" at bounding box center [839, 465] width 27 height 10
click at [834, 550] on span "Import" at bounding box center [839, 548] width 27 height 10
click at [180, 594] on link "2" at bounding box center [176, 589] width 19 height 19
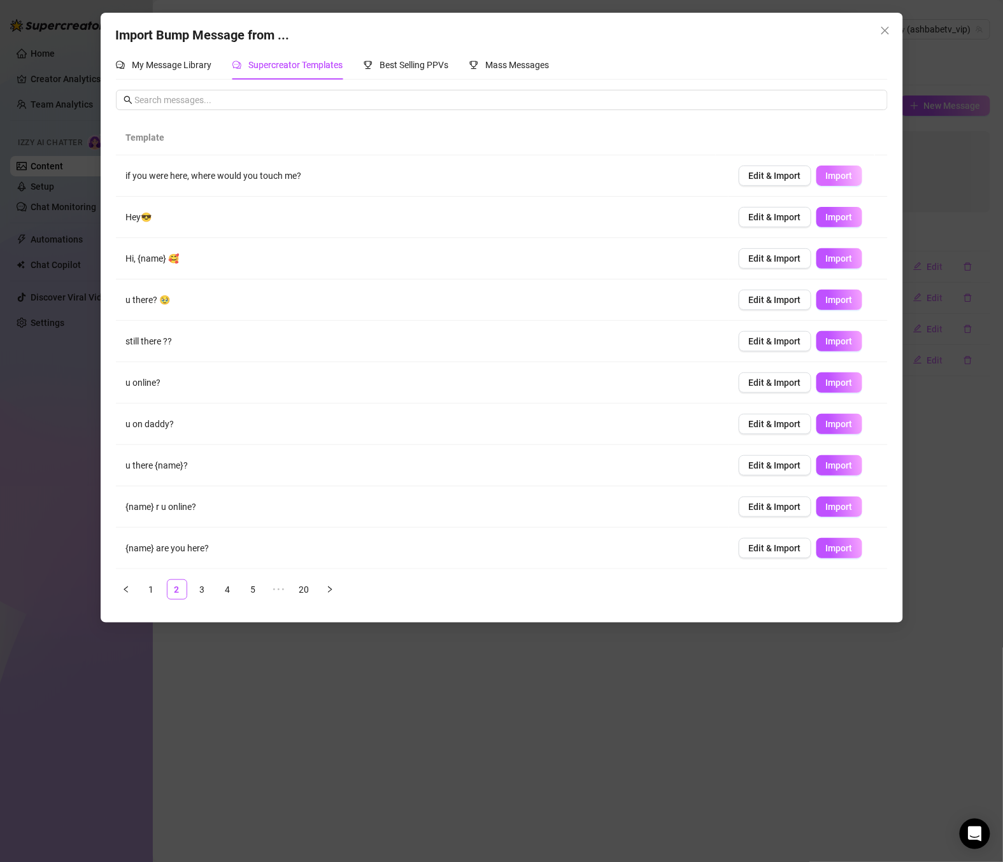
click at [827, 171] on span "Import" at bounding box center [839, 176] width 27 height 10
click at [816, 429] on button "Import" at bounding box center [839, 424] width 46 height 20
click at [204, 587] on link "3" at bounding box center [202, 589] width 19 height 19
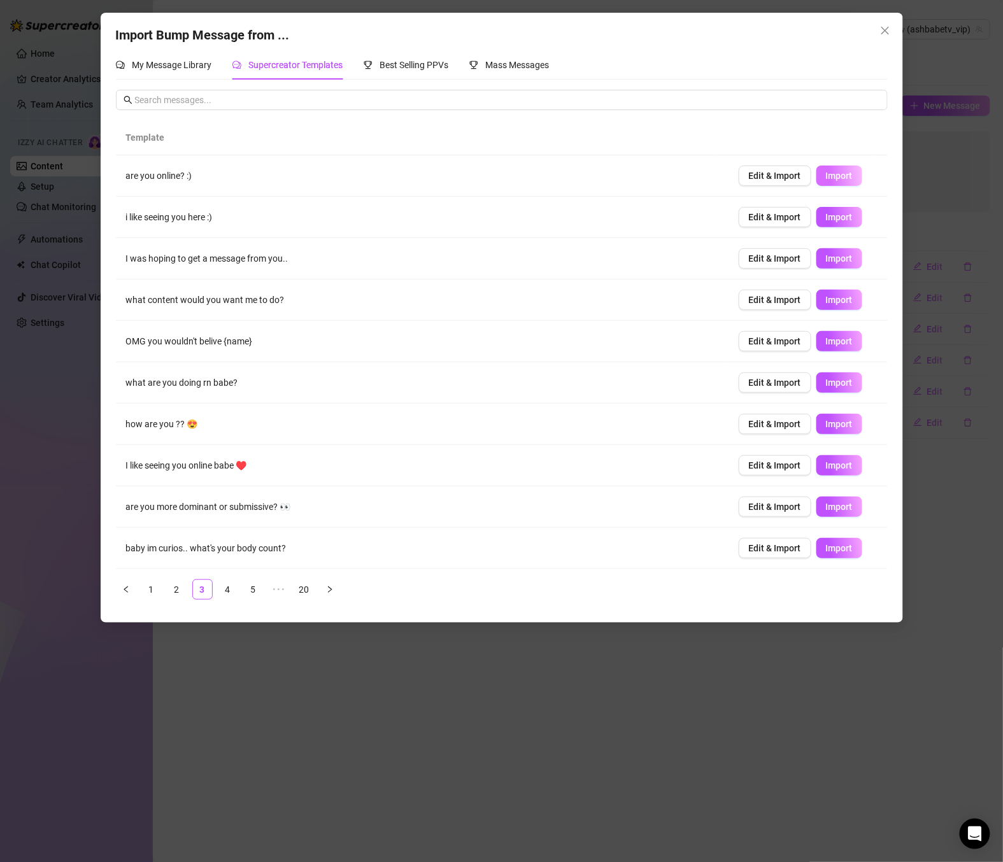
click at [829, 180] on span "Import" at bounding box center [839, 176] width 27 height 10
click at [832, 293] on button "Import" at bounding box center [839, 300] width 46 height 20
click at [828, 380] on span "Import" at bounding box center [839, 383] width 27 height 10
click at [833, 429] on span "Import" at bounding box center [839, 424] width 27 height 10
click at [839, 506] on span "Import" at bounding box center [839, 507] width 27 height 10
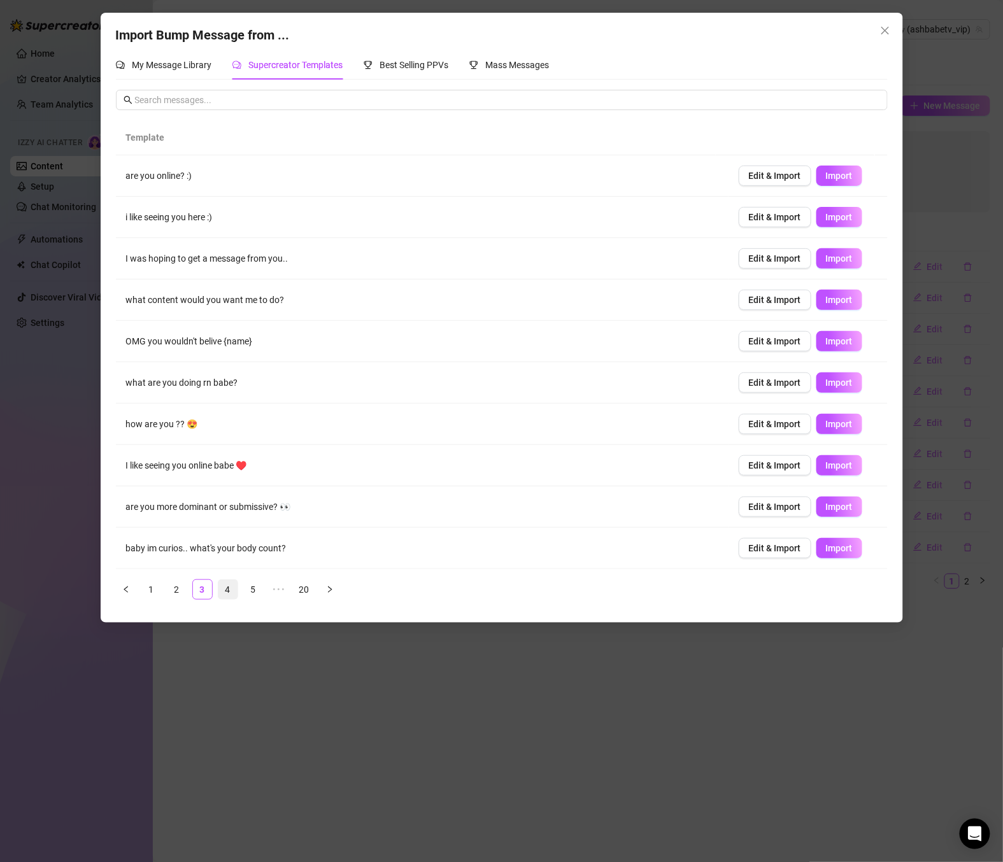
click at [228, 599] on link "4" at bounding box center [227, 589] width 19 height 19
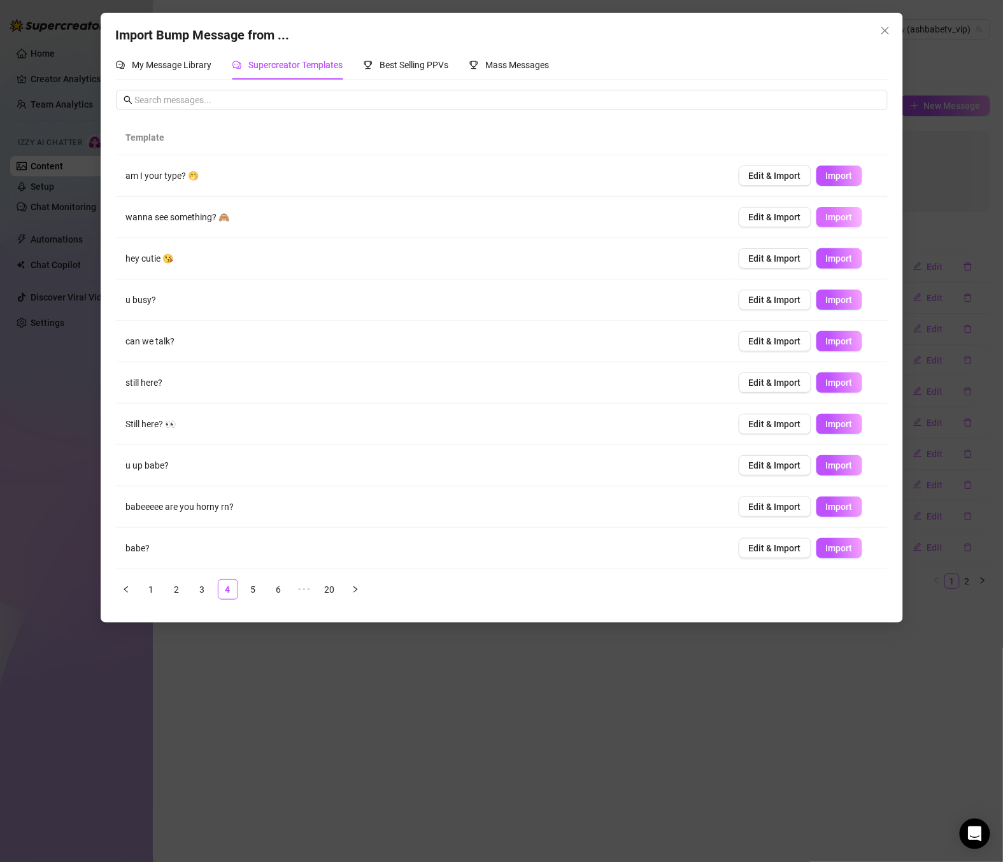
click at [832, 220] on span "Import" at bounding box center [839, 217] width 27 height 10
click at [826, 258] on span "Import" at bounding box center [839, 258] width 27 height 10
click at [830, 304] on span "Import" at bounding box center [839, 300] width 27 height 10
click at [830, 427] on span "Import" at bounding box center [839, 424] width 27 height 10
click at [834, 471] on span "Import" at bounding box center [839, 465] width 27 height 10
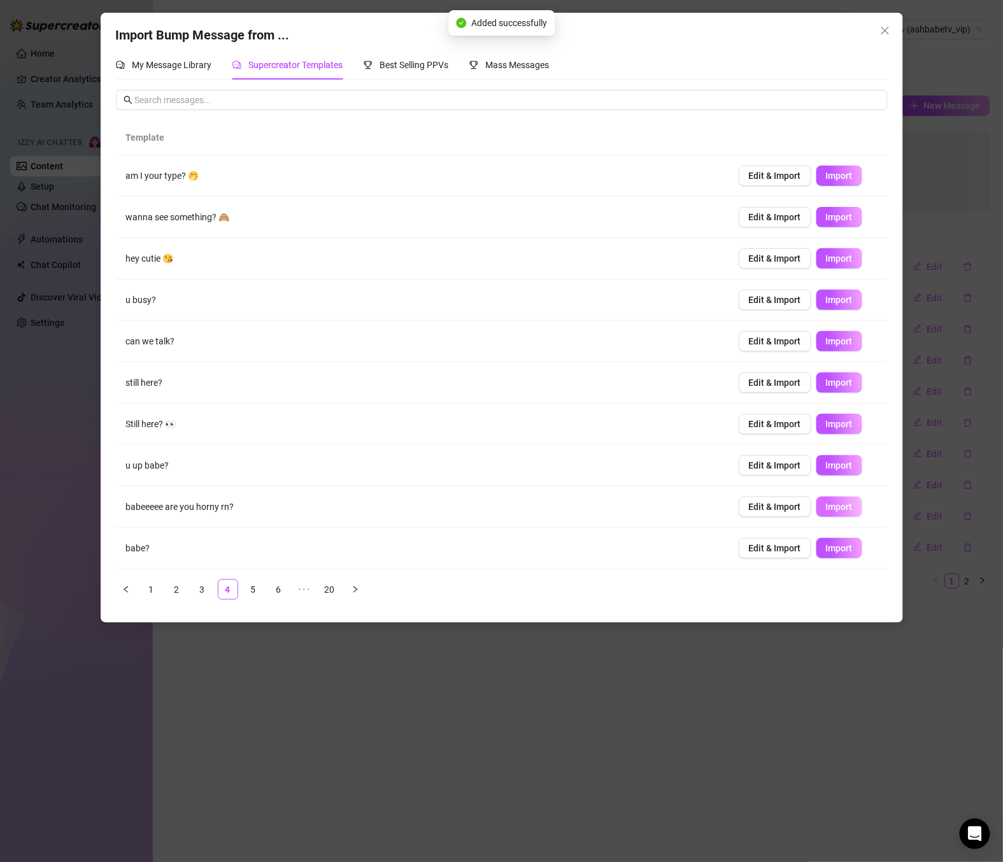
click at [835, 505] on span "Import" at bounding box center [839, 507] width 27 height 10
click at [260, 585] on link "5" at bounding box center [253, 589] width 19 height 19
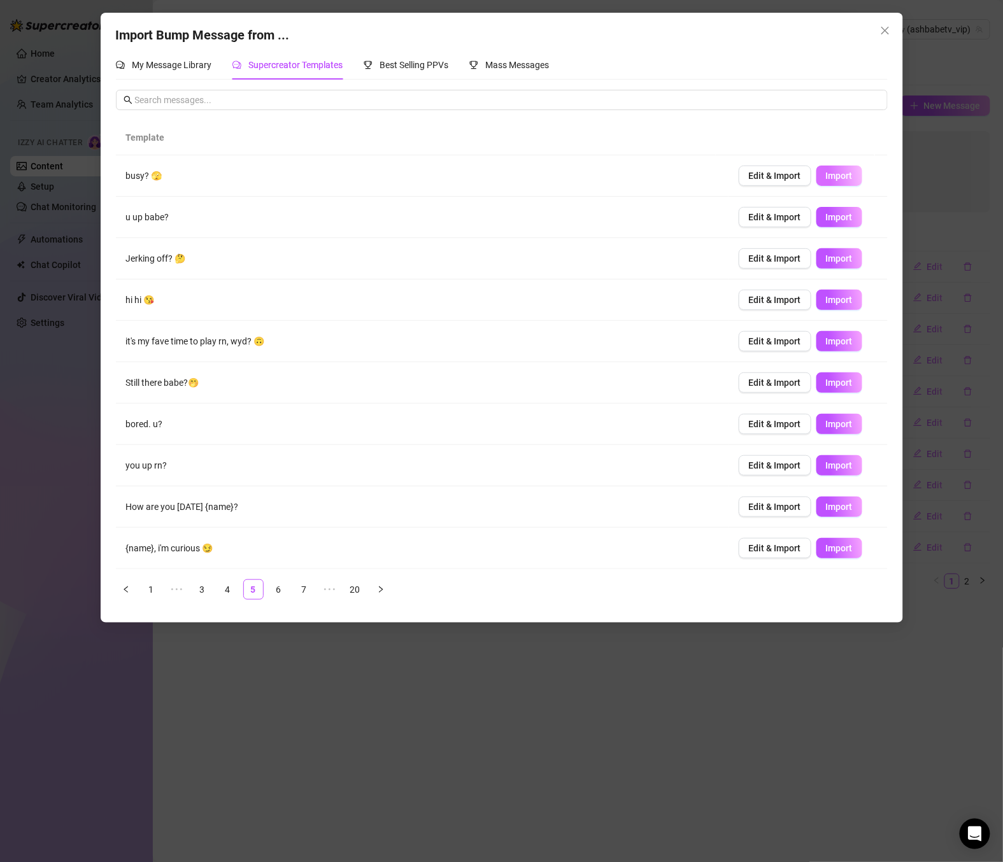
click at [835, 173] on span "Import" at bounding box center [839, 176] width 27 height 10
click at [830, 344] on span "Import" at bounding box center [839, 341] width 27 height 10
click at [837, 390] on button "Import" at bounding box center [839, 383] width 46 height 20
click at [842, 468] on button "Import" at bounding box center [839, 465] width 46 height 20
click at [281, 596] on link "6" at bounding box center [278, 589] width 19 height 19
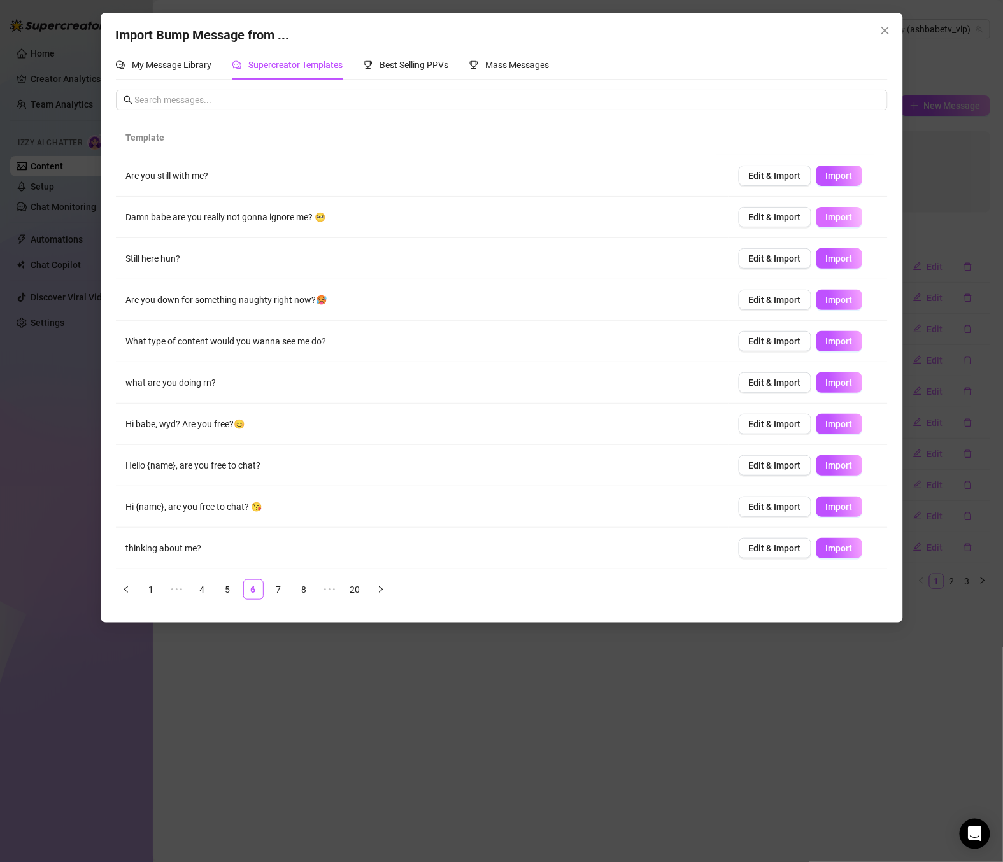
click at [836, 222] on span "Import" at bounding box center [839, 217] width 27 height 10
click at [834, 257] on span "Import" at bounding box center [839, 258] width 27 height 10
click at [833, 302] on span "Import" at bounding box center [839, 300] width 27 height 10
click at [830, 344] on span "Import" at bounding box center [839, 341] width 27 height 10
click at [833, 384] on span "Import" at bounding box center [839, 383] width 27 height 10
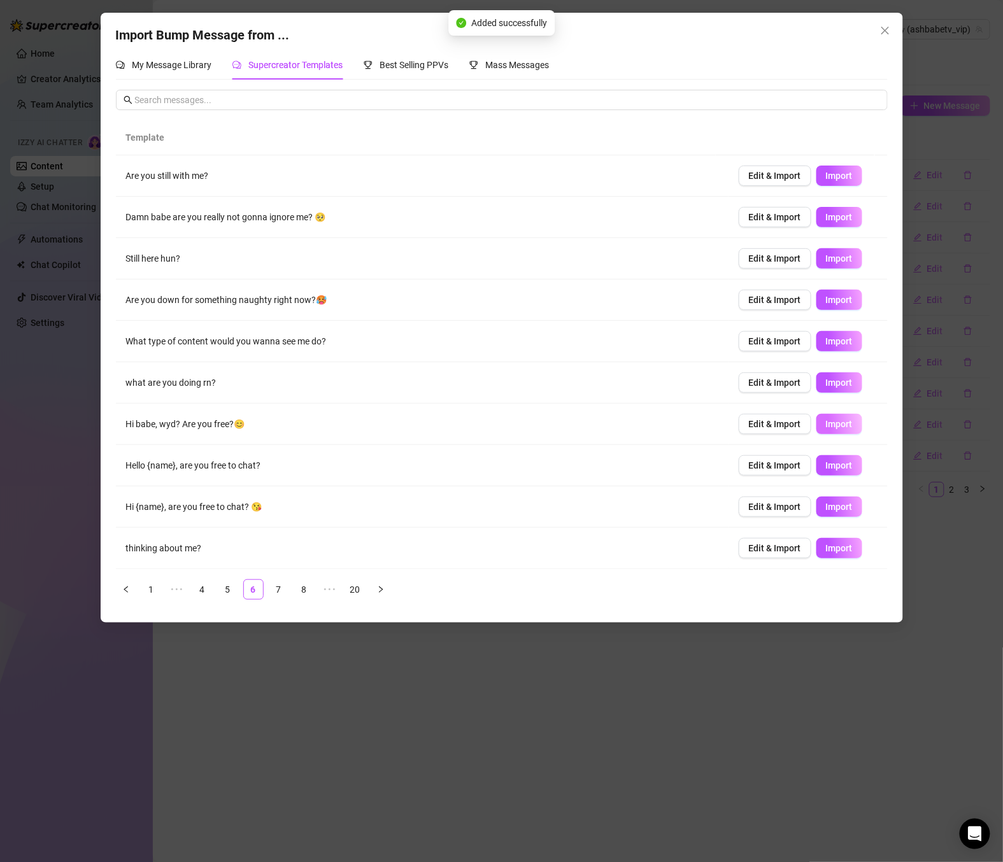
click at [838, 423] on span "Import" at bounding box center [839, 424] width 27 height 10
click at [830, 549] on span "Import" at bounding box center [839, 548] width 27 height 10
click at [285, 593] on link "7" at bounding box center [278, 589] width 19 height 19
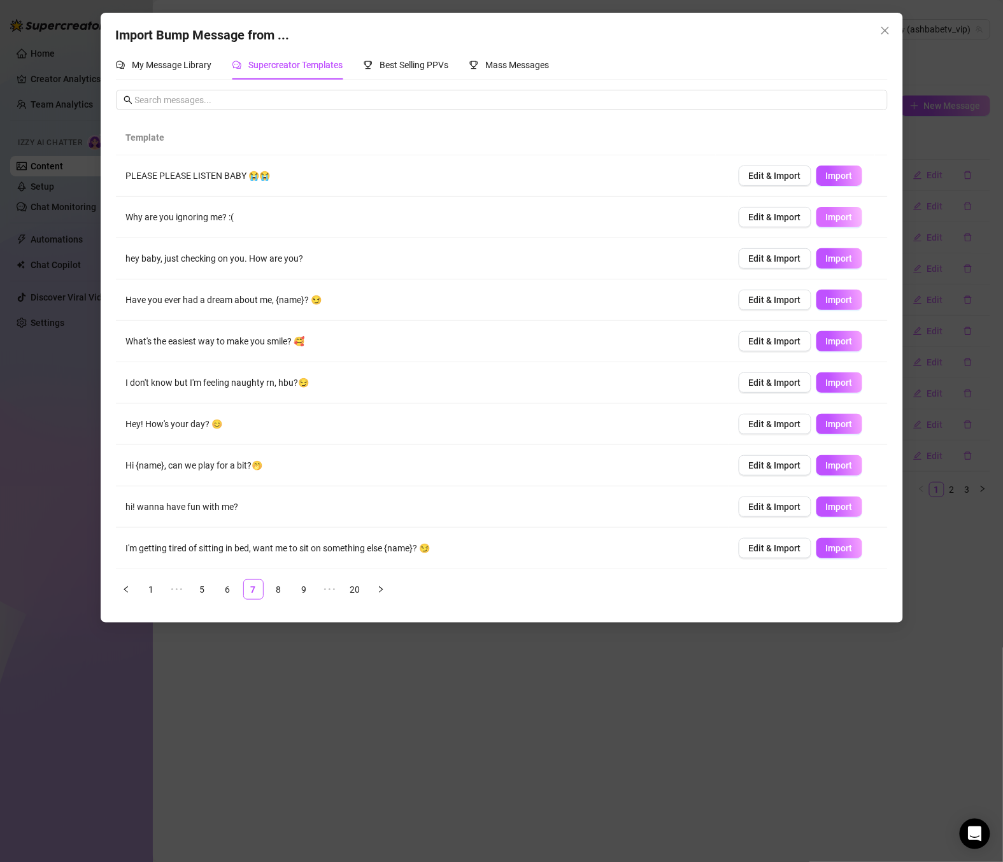
click at [837, 220] on span "Import" at bounding box center [839, 217] width 27 height 10
click at [841, 378] on button "Import" at bounding box center [839, 383] width 46 height 20
click at [839, 422] on span "Import" at bounding box center [839, 424] width 27 height 10
click at [837, 506] on span "Import" at bounding box center [839, 507] width 27 height 10
click at [769, 546] on span "Edit & Import" at bounding box center [775, 548] width 52 height 10
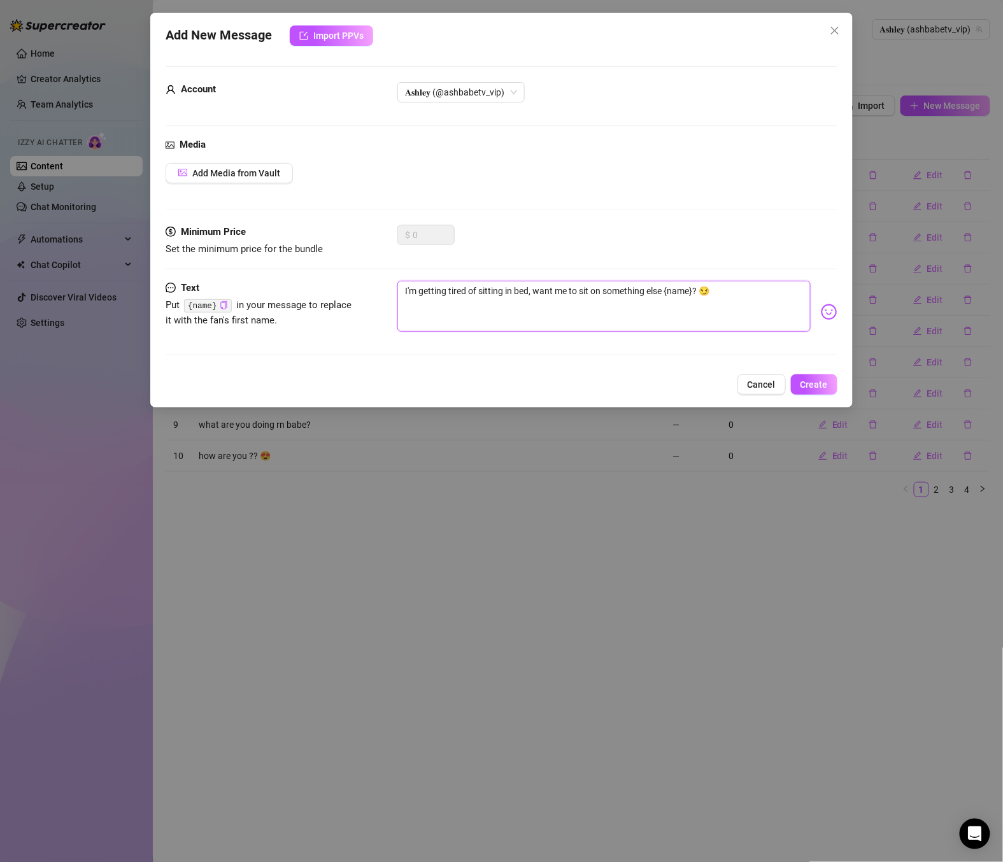
click at [689, 287] on textarea "I'm getting tired of sitting in bed, want me to sit on something else {name}? 😏" at bounding box center [603, 306] width 413 height 51
click at [693, 287] on textarea "I'm getting tired of sitting in bed, want me to sit on something else {name}? 😏" at bounding box center [603, 306] width 413 height 51
click at [689, 294] on textarea "I'm getting tired of sitting in bed, want me to sit on something else {name}? 😏" at bounding box center [603, 306] width 413 height 51
click at [690, 292] on textarea "I'm getting tired of sitting in bed, want me to sit on something else {name}? 😏" at bounding box center [603, 306] width 413 height 51
click at [762, 295] on textarea "I'm getting tired of sitting in bed, want me to sit on something else {name}? 😏" at bounding box center [603, 306] width 413 height 51
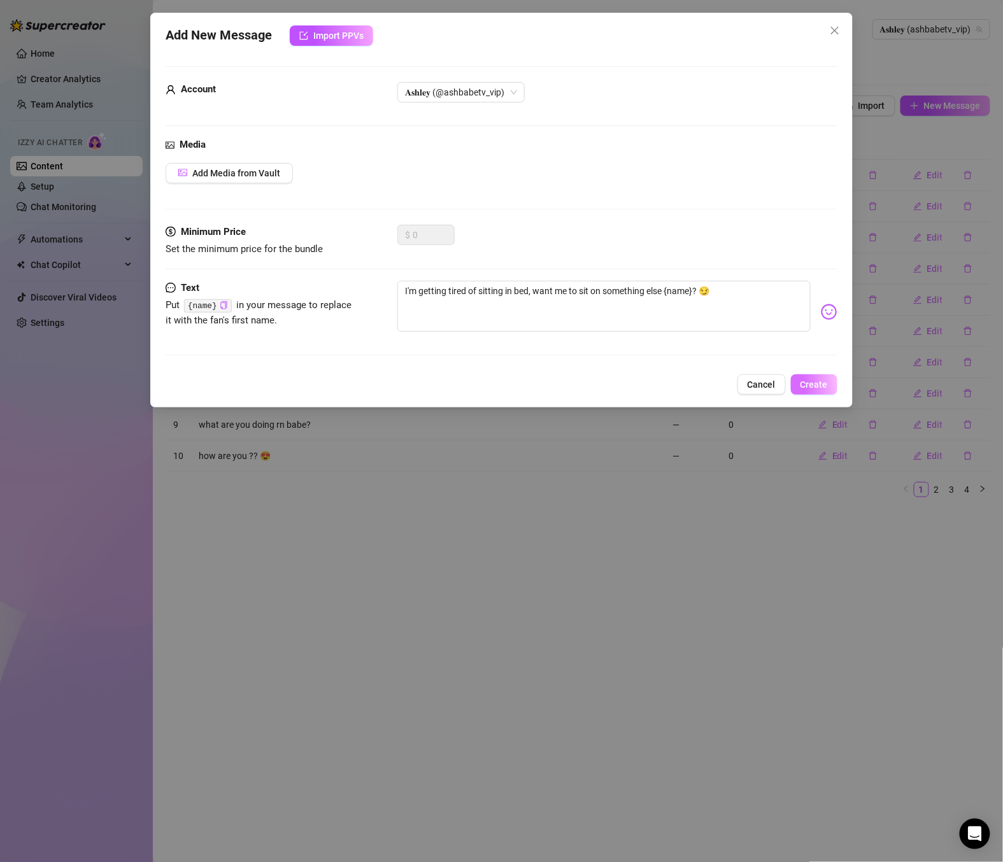
click at [821, 388] on span "Create" at bounding box center [813, 385] width 27 height 10
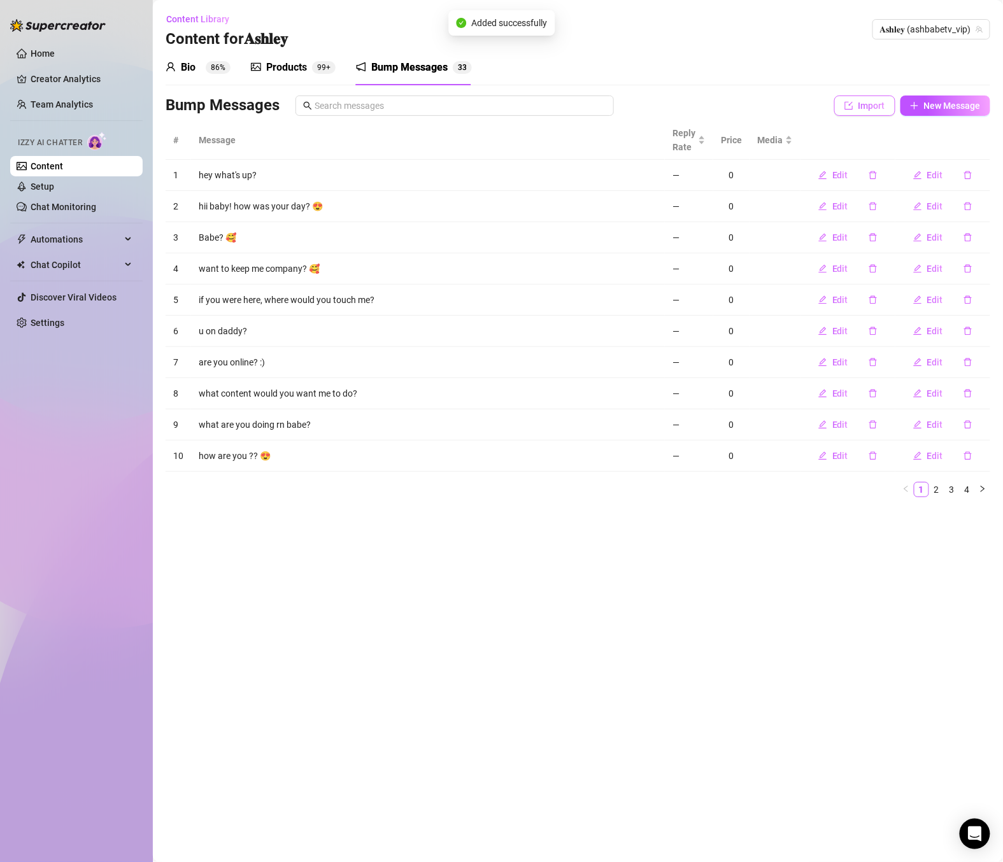
click at [862, 107] on span "Import" at bounding box center [871, 106] width 27 height 10
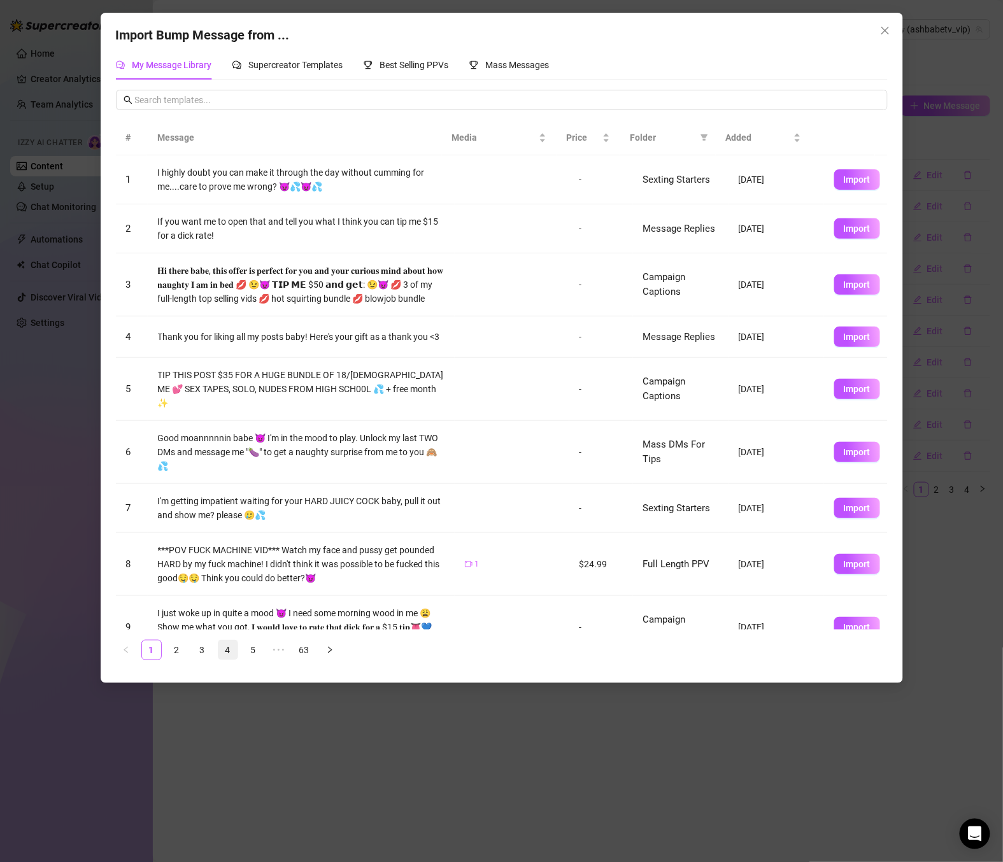
click at [234, 651] on link "4" at bounding box center [227, 650] width 19 height 19
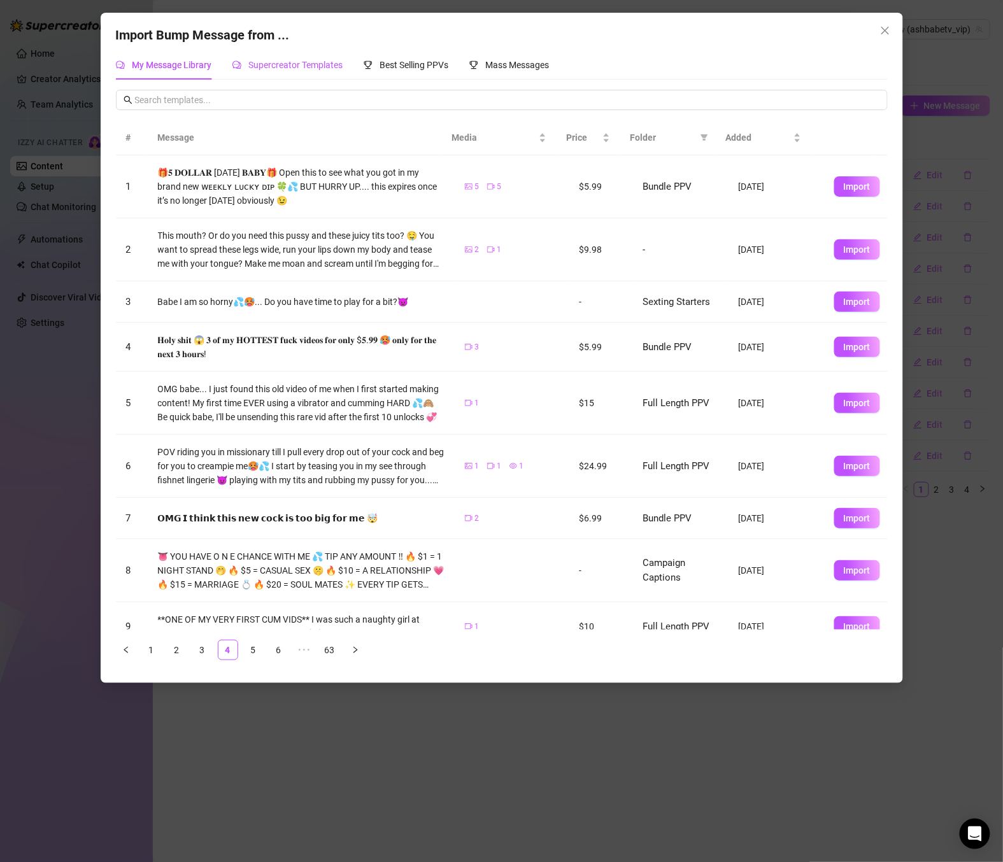
click at [326, 67] on span "Supercreator Templates" at bounding box center [296, 65] width 94 height 10
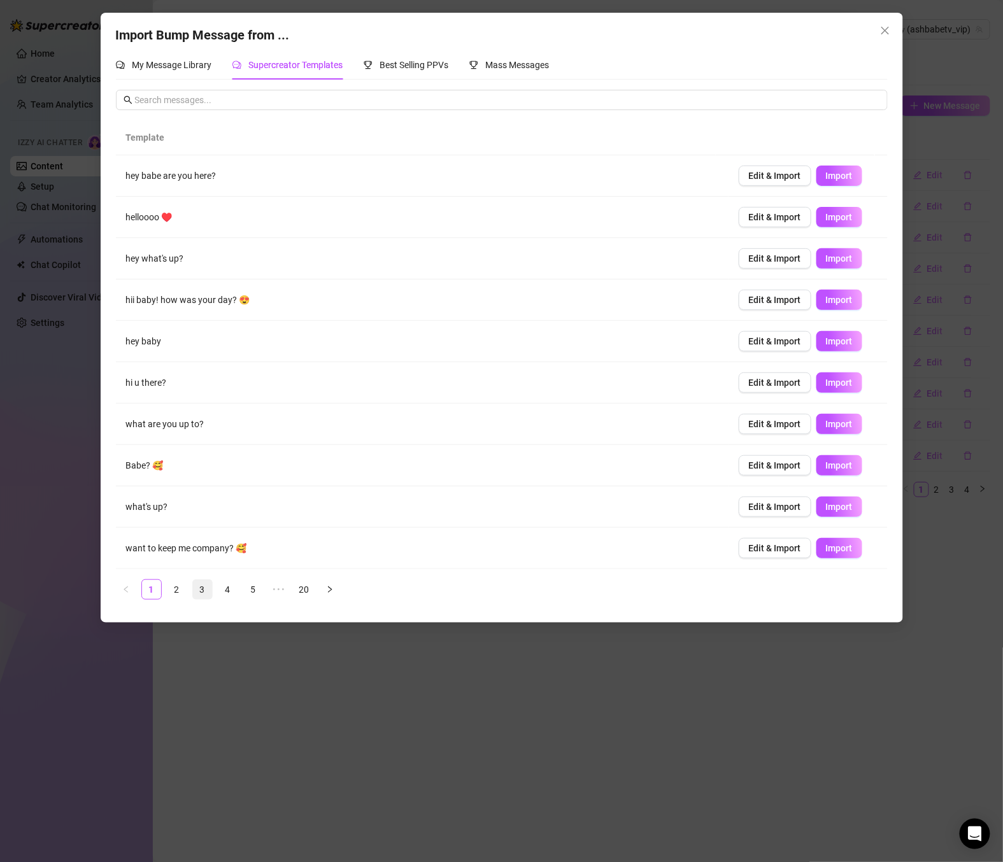
click at [208, 599] on link "3" at bounding box center [202, 589] width 19 height 19
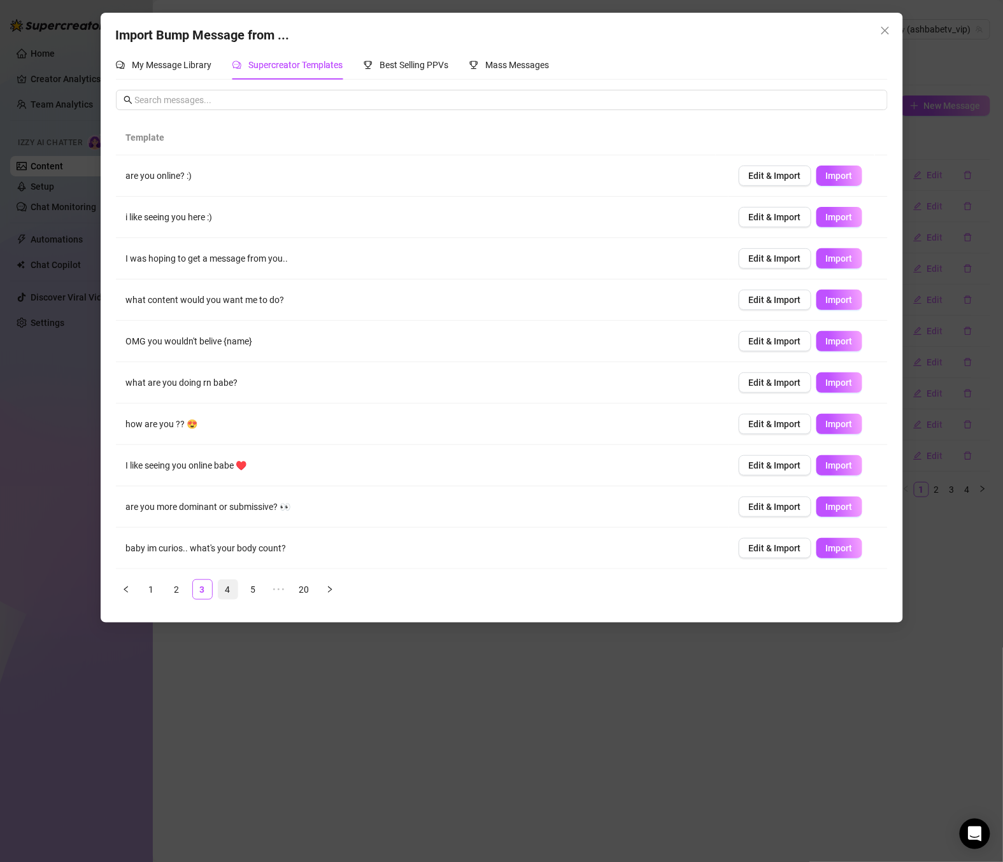
click at [230, 597] on link "4" at bounding box center [227, 589] width 19 height 19
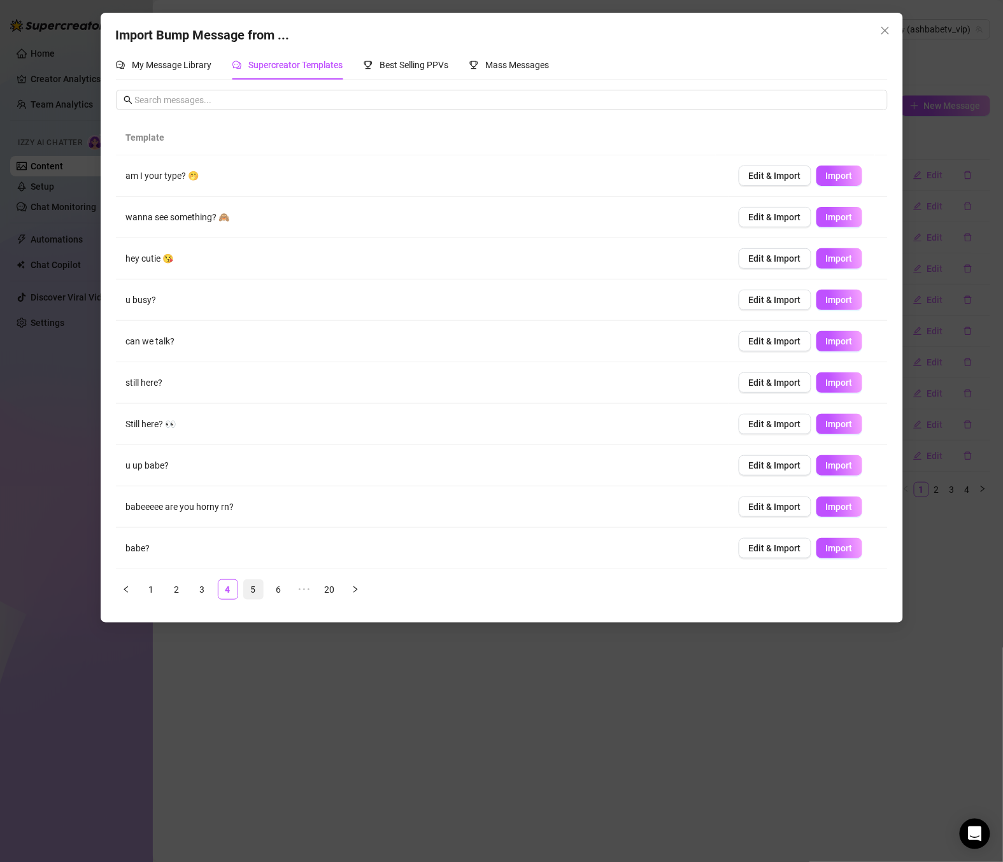
click at [260, 595] on link "5" at bounding box center [253, 589] width 19 height 19
click at [277, 622] on div "Import Bump Message from ... My Message Library Supercreator Templates Best Sel…" at bounding box center [502, 318] width 802 height 610
click at [284, 591] on link "6" at bounding box center [278, 589] width 19 height 19
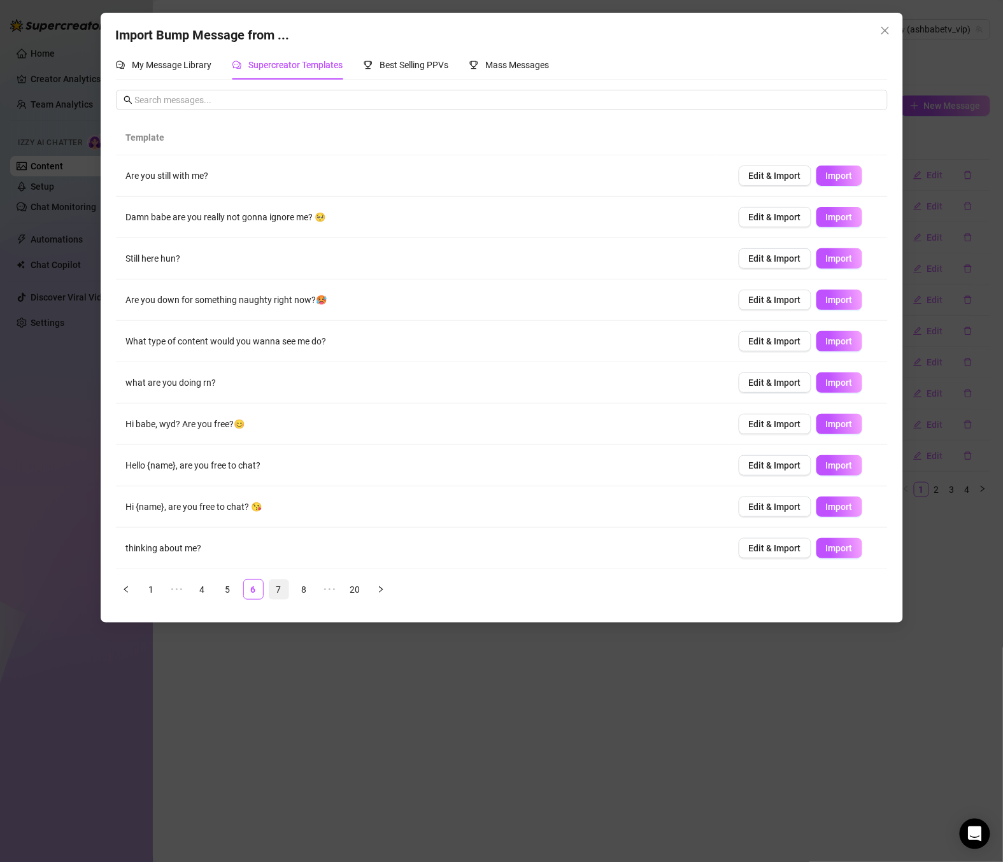
click at [276, 594] on link "7" at bounding box center [278, 589] width 19 height 19
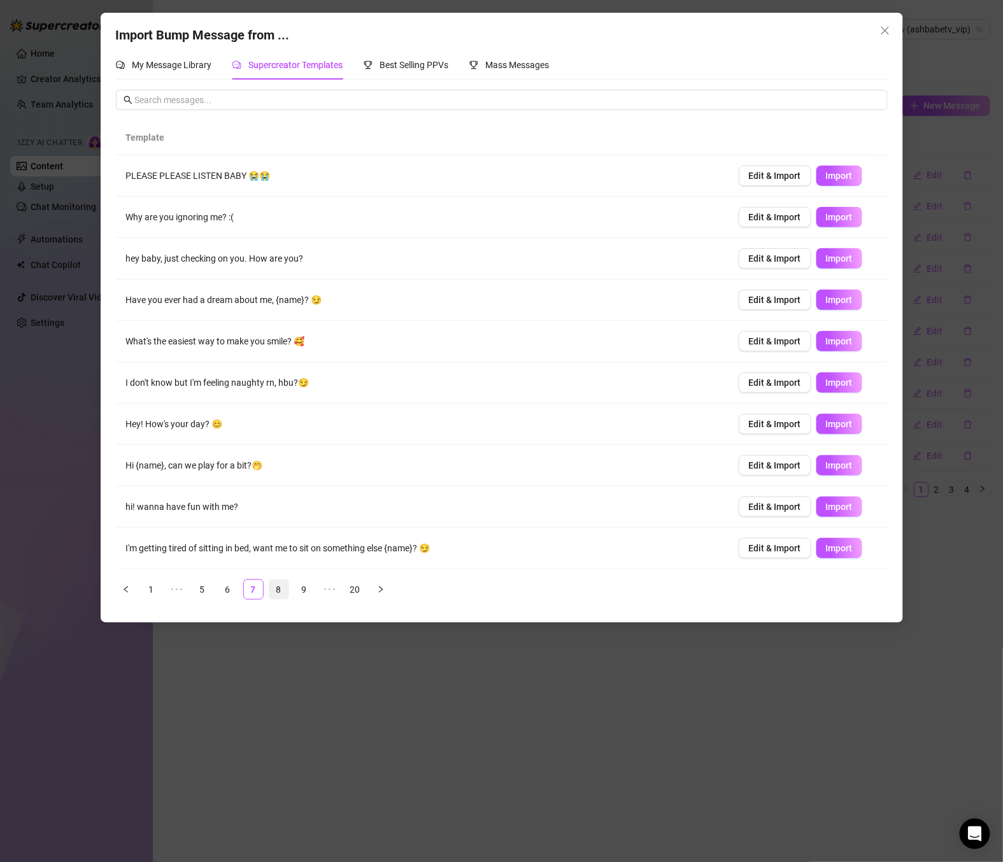
click at [287, 595] on link "8" at bounding box center [278, 589] width 19 height 19
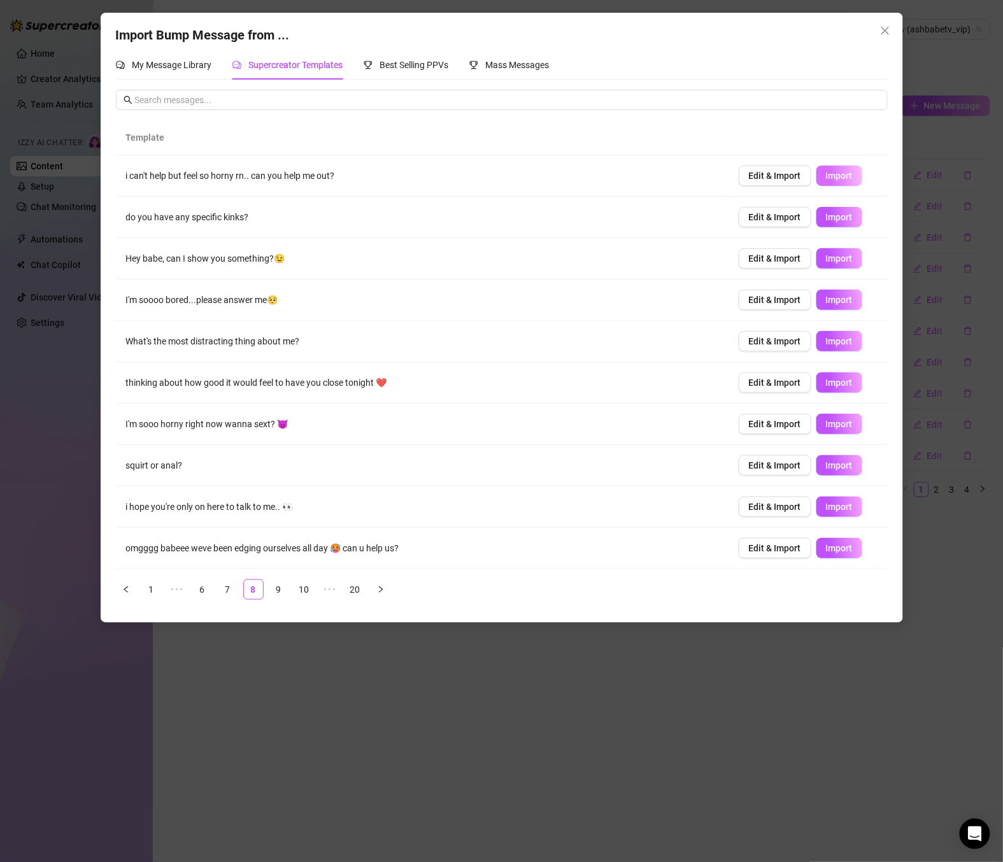
click at [837, 174] on span "Import" at bounding box center [839, 176] width 27 height 10
click at [833, 215] on span "Import" at bounding box center [839, 217] width 27 height 10
click at [831, 255] on span "Import" at bounding box center [839, 258] width 27 height 10
click at [836, 302] on span "Import" at bounding box center [839, 300] width 27 height 10
click at [837, 341] on span "Import" at bounding box center [839, 341] width 27 height 10
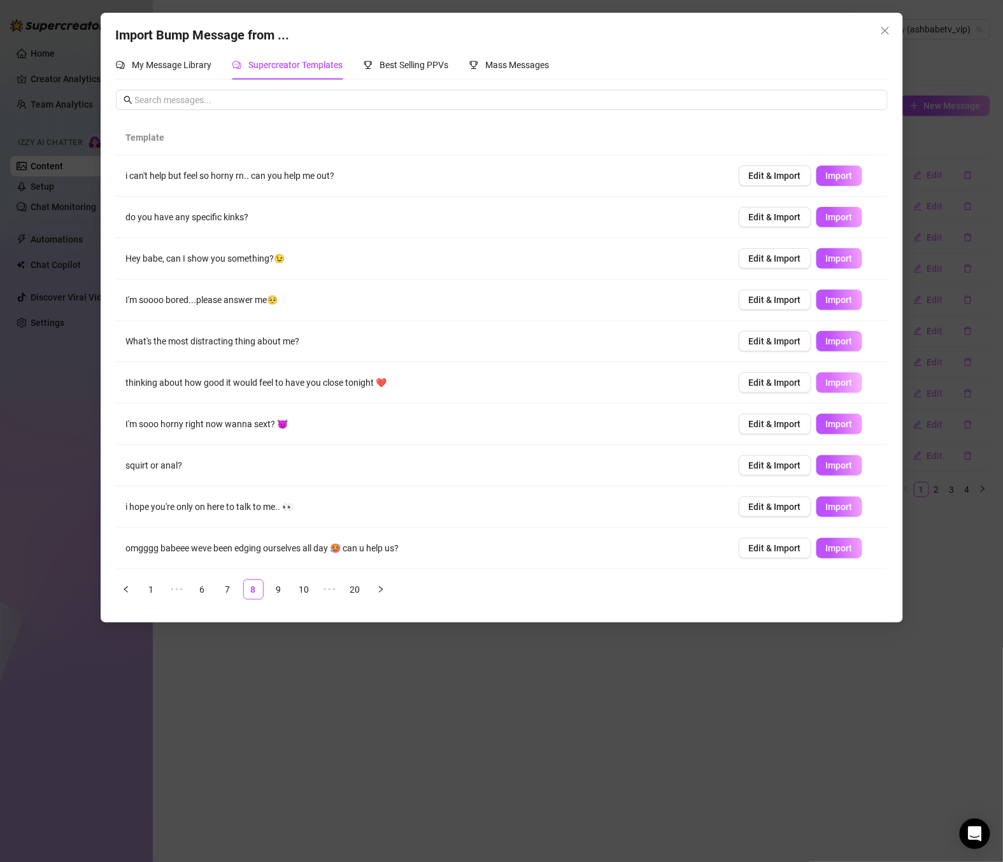
click at [833, 390] on button "Import" at bounding box center [839, 383] width 46 height 20
click at [836, 425] on span "Import" at bounding box center [839, 424] width 27 height 10
click at [836, 468] on span "Import" at bounding box center [839, 465] width 27 height 10
click at [837, 511] on span "Import" at bounding box center [839, 507] width 27 height 10
click at [280, 593] on link "9" at bounding box center [278, 589] width 19 height 19
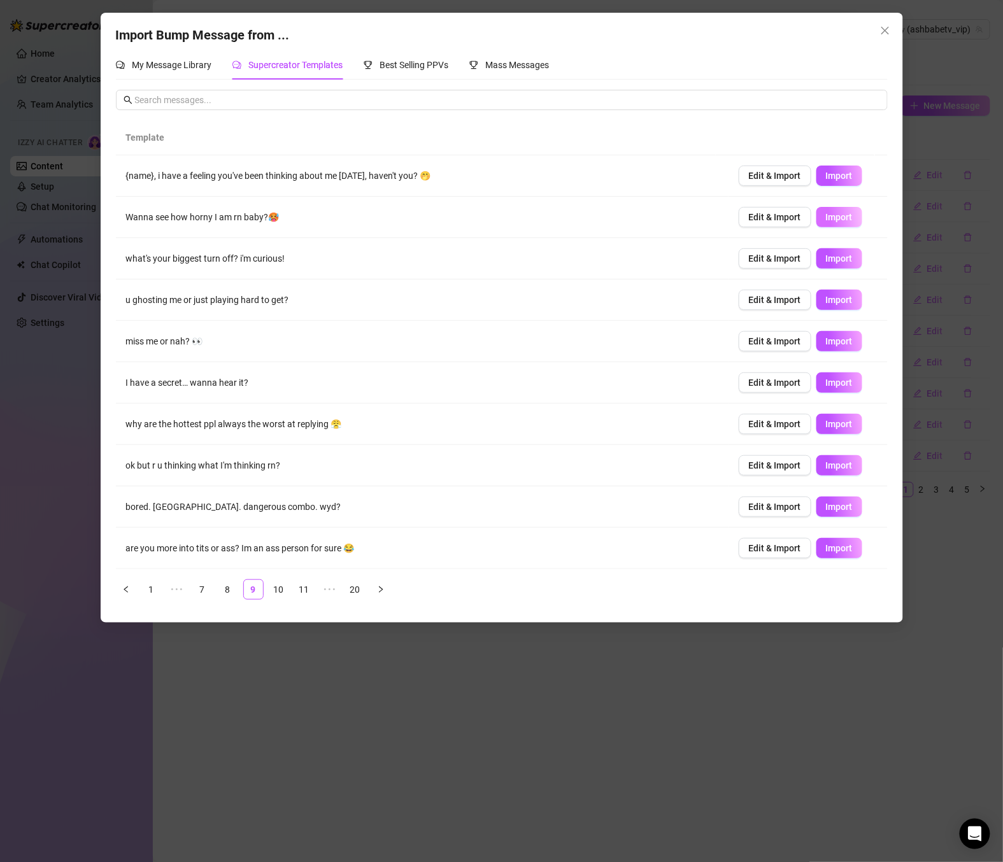
click at [839, 220] on span "Import" at bounding box center [839, 217] width 27 height 10
click at [831, 260] on span "Import" at bounding box center [839, 258] width 27 height 10
click at [832, 303] on span "Import" at bounding box center [839, 300] width 27 height 10
click at [832, 388] on span "Import" at bounding box center [839, 383] width 27 height 10
click at [833, 468] on span "Import" at bounding box center [839, 465] width 27 height 10
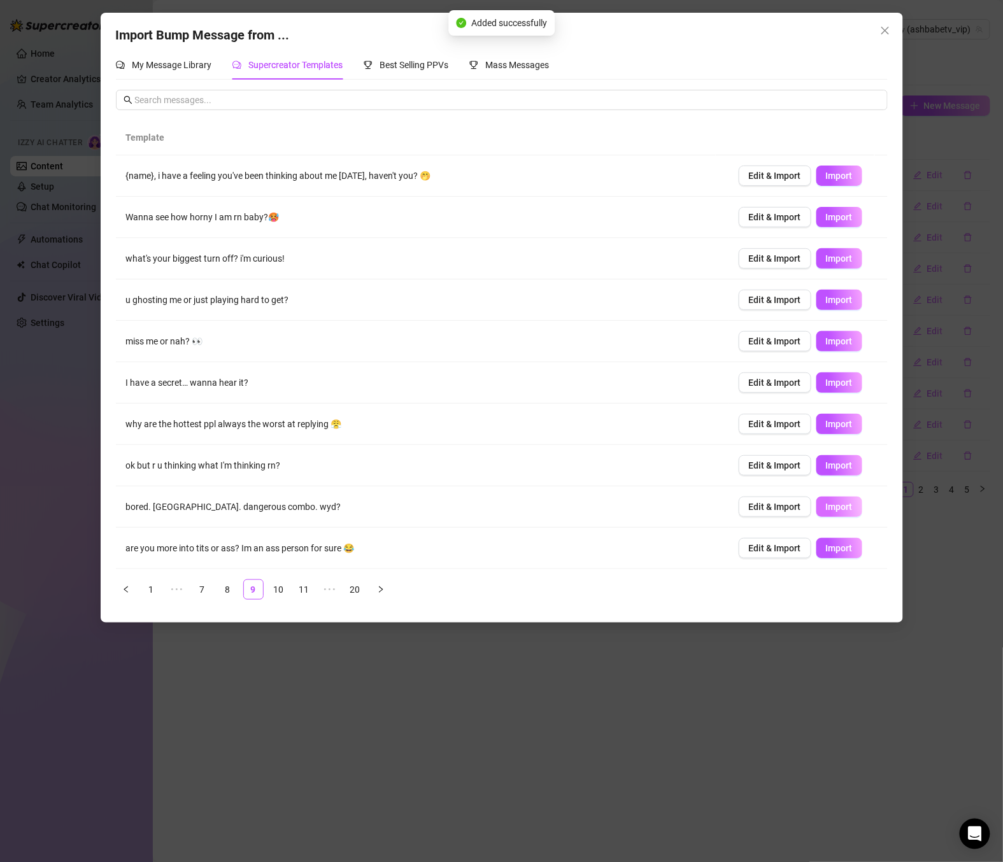
click at [834, 511] on span "Import" at bounding box center [839, 507] width 27 height 10
click at [839, 552] on button "Import" at bounding box center [839, 548] width 46 height 20
click at [304, 599] on link "11" at bounding box center [304, 589] width 19 height 19
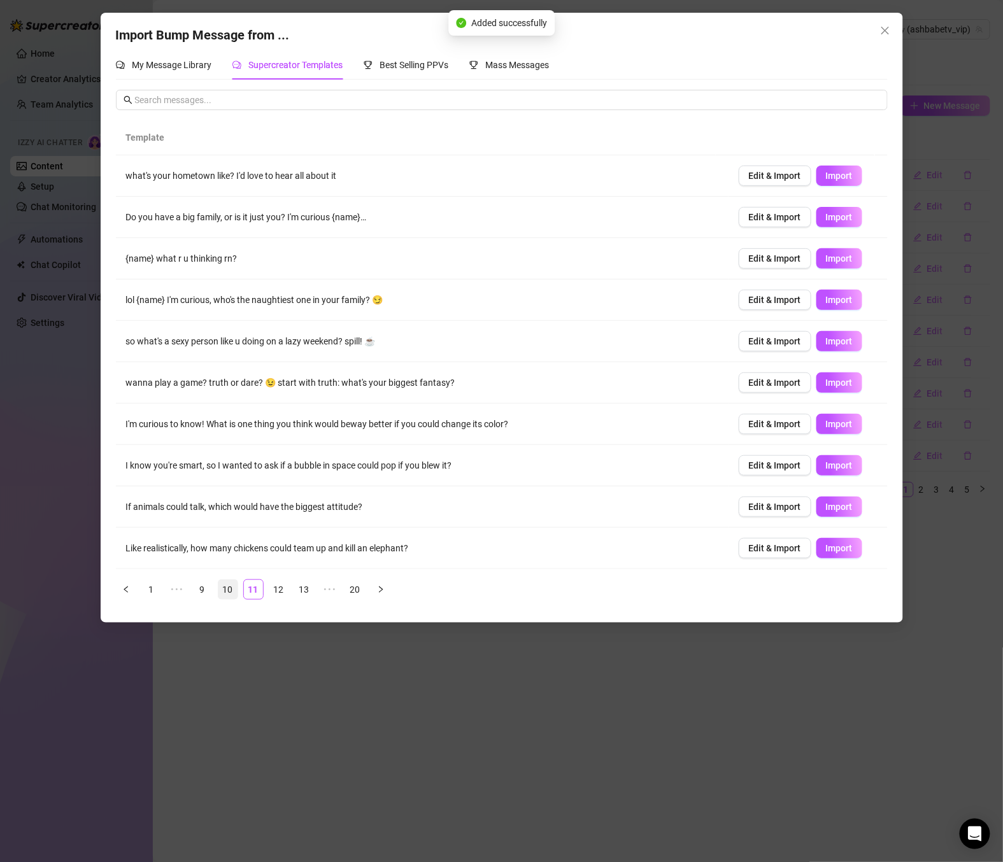
click at [234, 591] on link "10" at bounding box center [227, 589] width 19 height 19
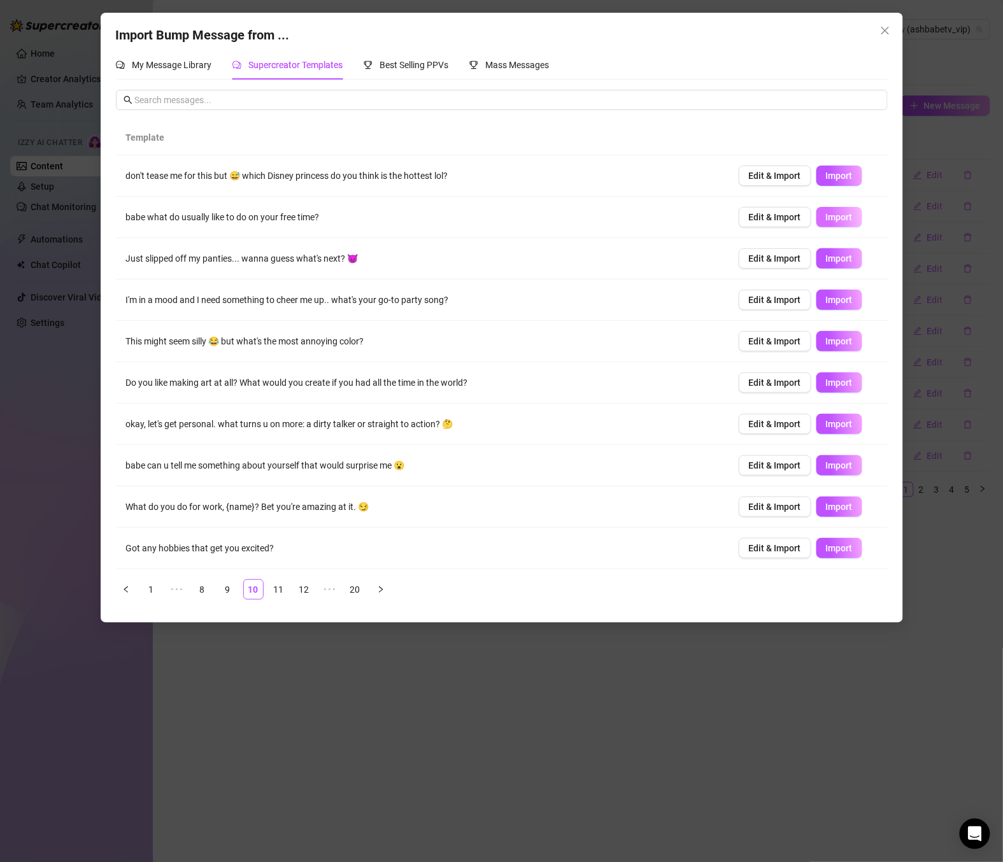
click at [839, 222] on button "Import" at bounding box center [839, 217] width 46 height 20
click at [832, 423] on span "Import" at bounding box center [839, 424] width 27 height 10
click at [833, 468] on span "Import" at bounding box center [839, 465] width 27 height 10
click at [832, 509] on span "Import" at bounding box center [839, 507] width 27 height 10
click at [837, 551] on span "Import" at bounding box center [839, 548] width 27 height 10
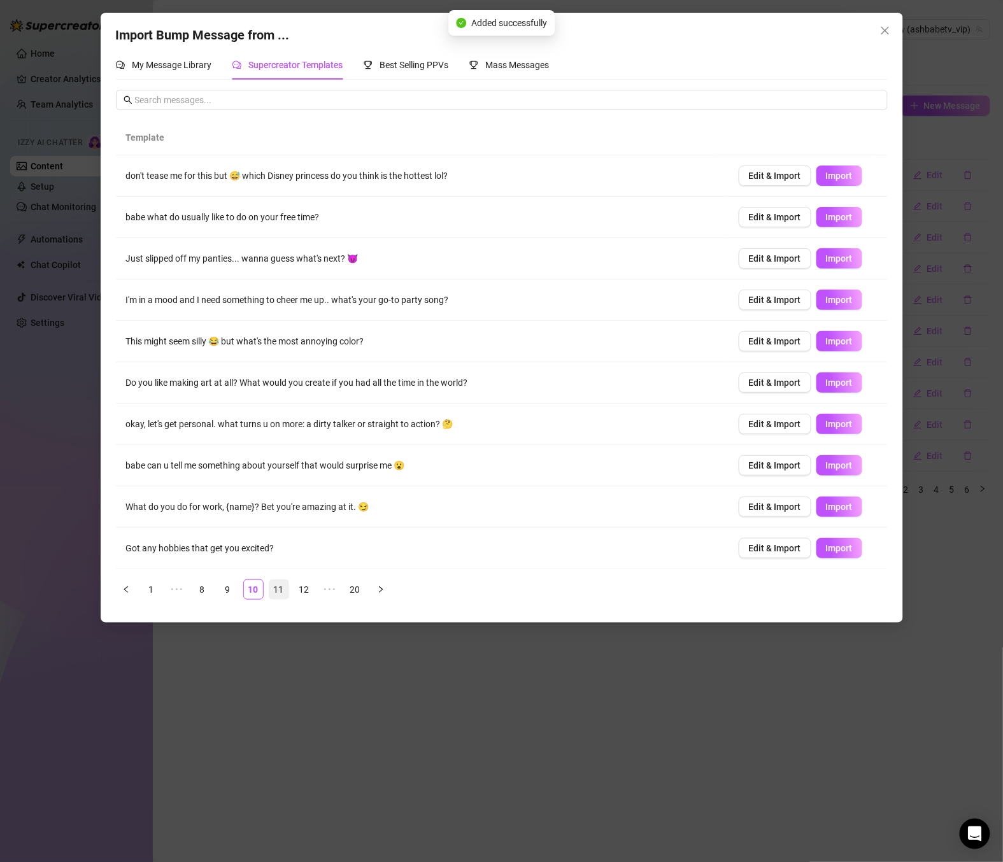
click at [276, 590] on link "11" at bounding box center [278, 589] width 19 height 19
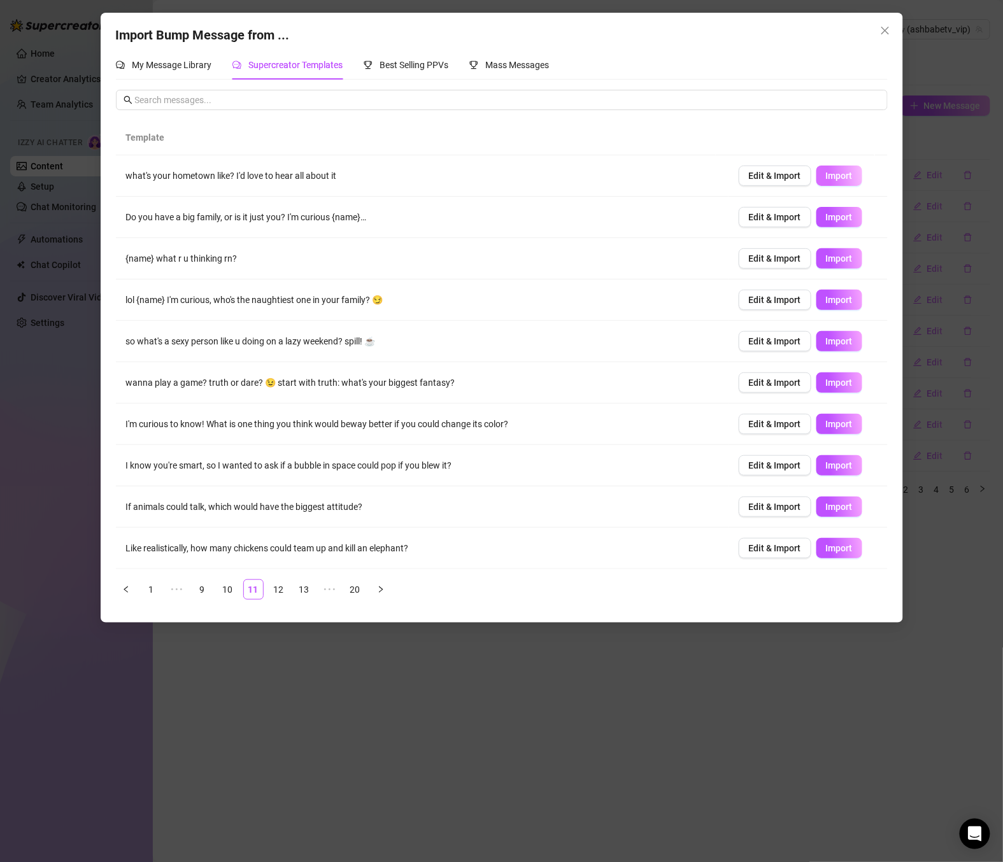
click at [834, 173] on span "Import" at bounding box center [839, 176] width 27 height 10
click at [830, 215] on span "Import" at bounding box center [839, 217] width 27 height 10
click at [830, 383] on span "Import" at bounding box center [839, 383] width 27 height 10
click at [833, 555] on button "Import" at bounding box center [839, 548] width 46 height 20
click at [278, 593] on link "12" at bounding box center [278, 589] width 19 height 19
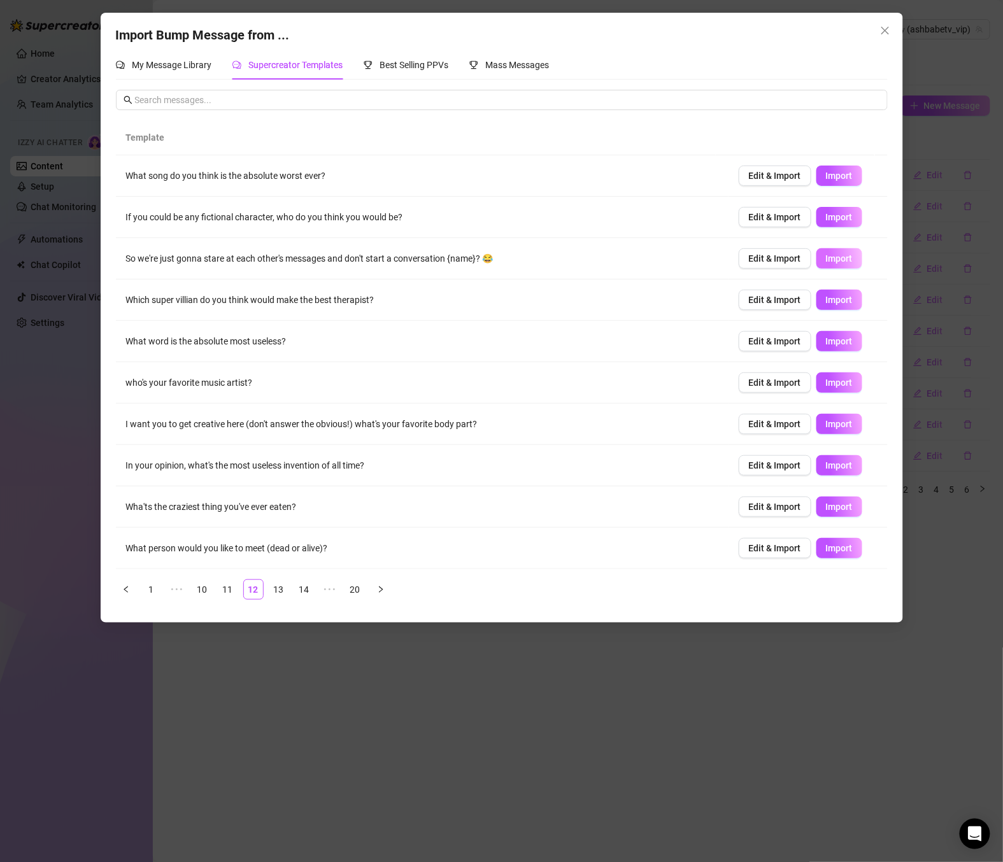
click at [827, 262] on span "Import" at bounding box center [839, 258] width 27 height 10
click at [276, 597] on link "13" at bounding box center [278, 589] width 19 height 19
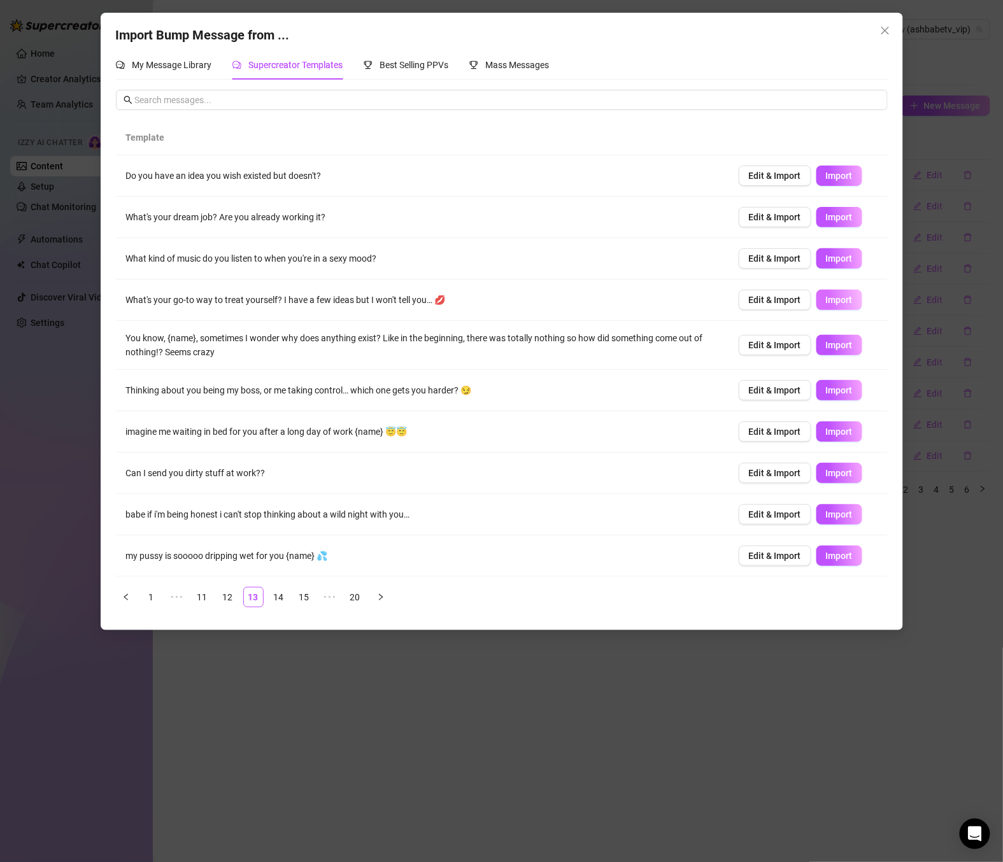
click at [837, 304] on span "Import" at bounding box center [839, 300] width 27 height 10
click at [836, 401] on button "Import" at bounding box center [839, 390] width 46 height 20
click at [829, 434] on span "Import" at bounding box center [839, 432] width 27 height 10
click at [836, 475] on span "Import" at bounding box center [839, 473] width 27 height 10
click at [835, 520] on span "Import" at bounding box center [839, 514] width 27 height 10
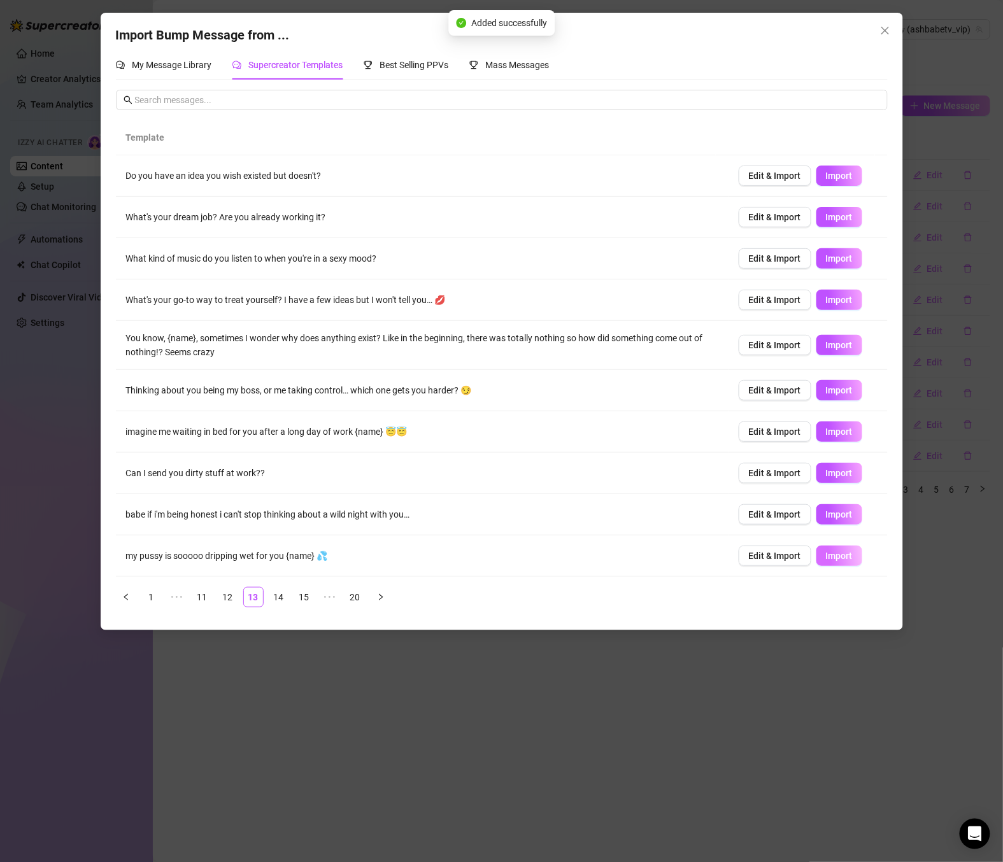
click at [837, 560] on span "Import" at bounding box center [839, 556] width 27 height 10
click at [284, 601] on link "14" at bounding box center [278, 597] width 19 height 19
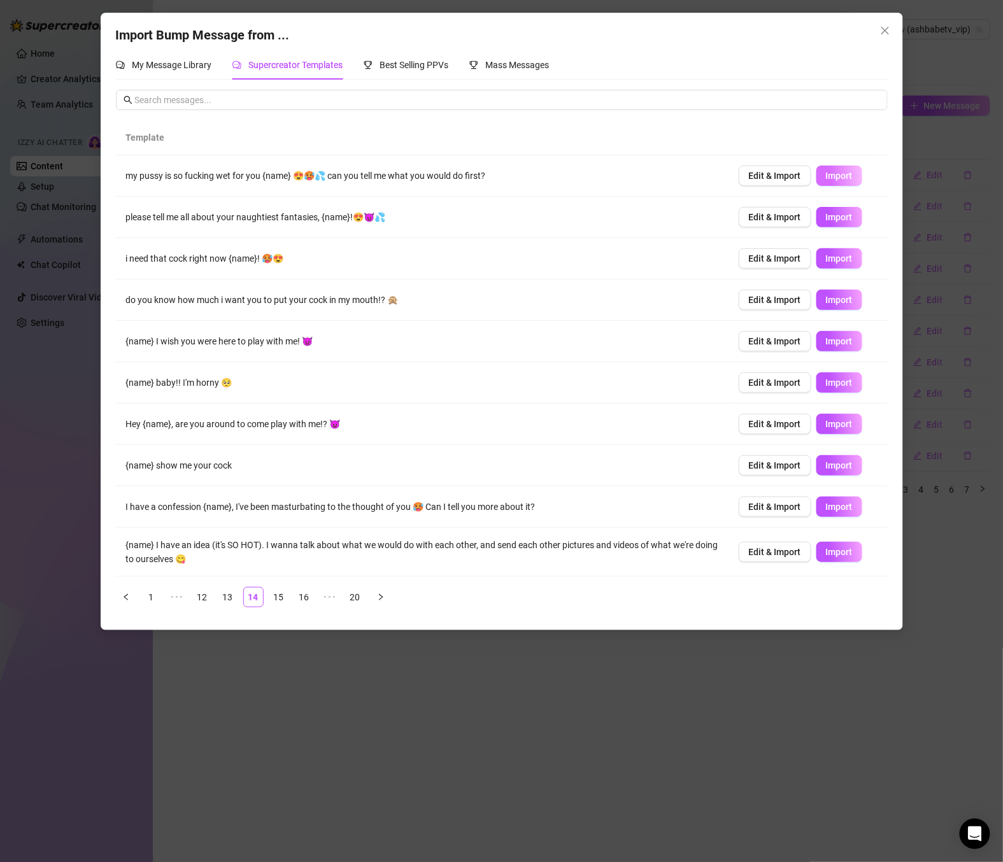
click at [835, 178] on span "Import" at bounding box center [839, 176] width 27 height 10
click at [839, 215] on button "Import" at bounding box center [839, 217] width 46 height 20
click at [833, 283] on td "Edit & Import Import" at bounding box center [808, 300] width 159 height 41
click at [833, 385] on span "Import" at bounding box center [839, 383] width 27 height 10
click at [831, 345] on span "Import" at bounding box center [839, 341] width 27 height 10
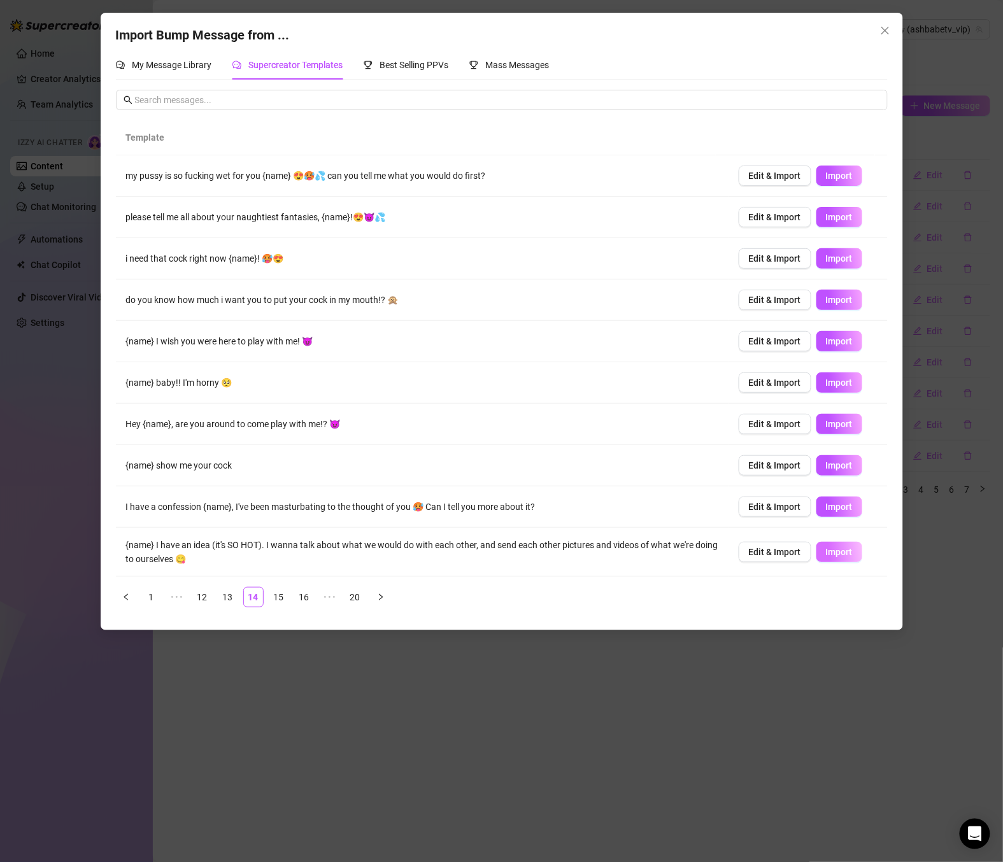
click at [844, 551] on button "Import" at bounding box center [839, 552] width 46 height 20
click at [281, 601] on link "15" at bounding box center [278, 597] width 19 height 19
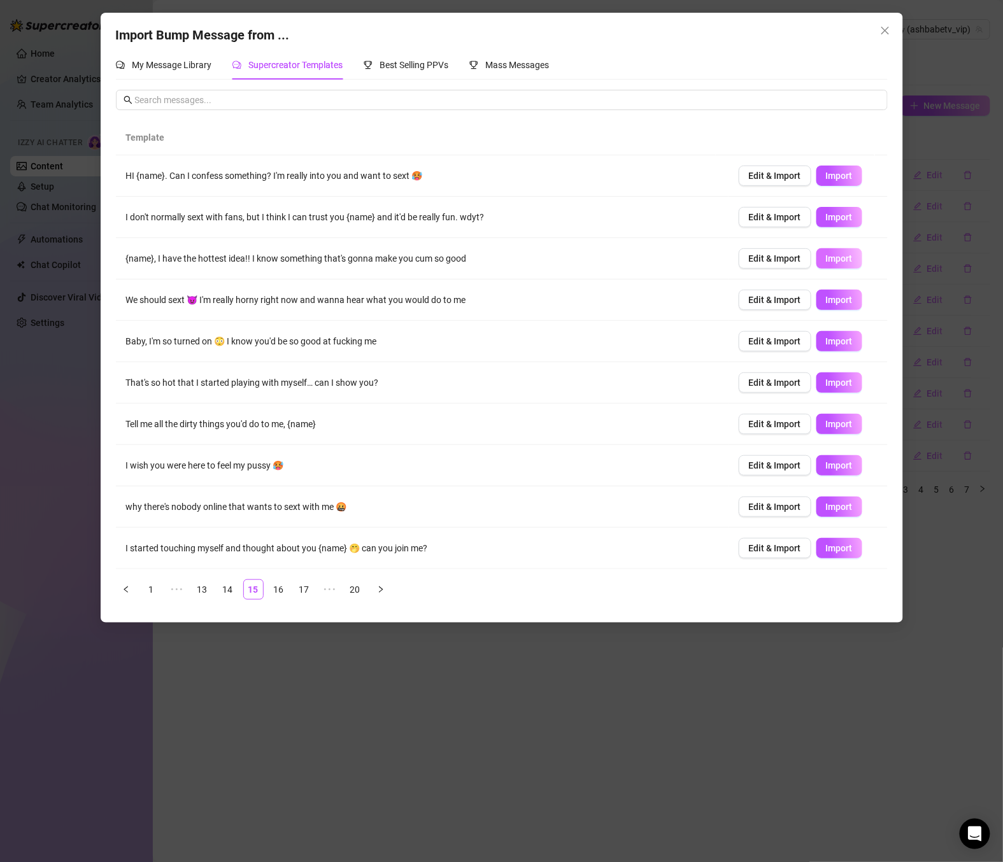
click at [839, 258] on button "Import" at bounding box center [839, 258] width 46 height 20
click at [829, 301] on span "Import" at bounding box center [839, 300] width 27 height 10
click at [832, 341] on span "Import" at bounding box center [839, 341] width 27 height 10
click at [833, 383] on span "Import" at bounding box center [839, 383] width 27 height 10
click at [833, 463] on span "Import" at bounding box center [839, 465] width 27 height 10
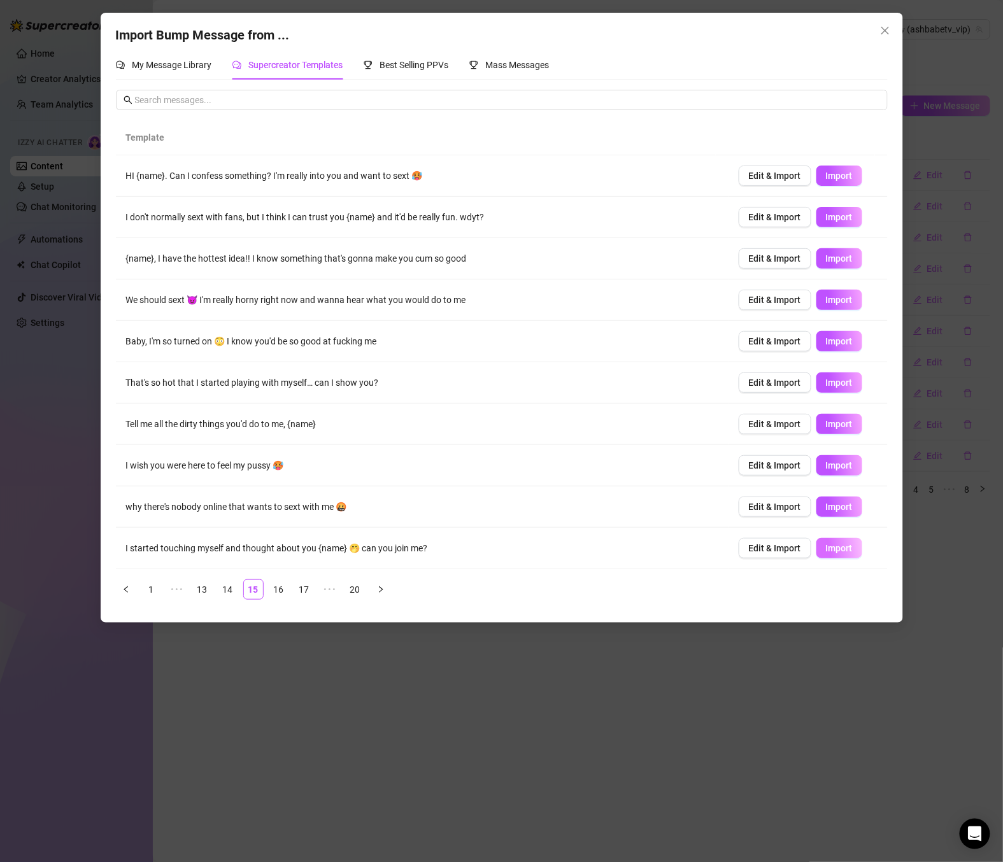
click at [836, 552] on span "Import" at bounding box center [839, 548] width 27 height 10
click at [274, 592] on link "16" at bounding box center [278, 589] width 19 height 19
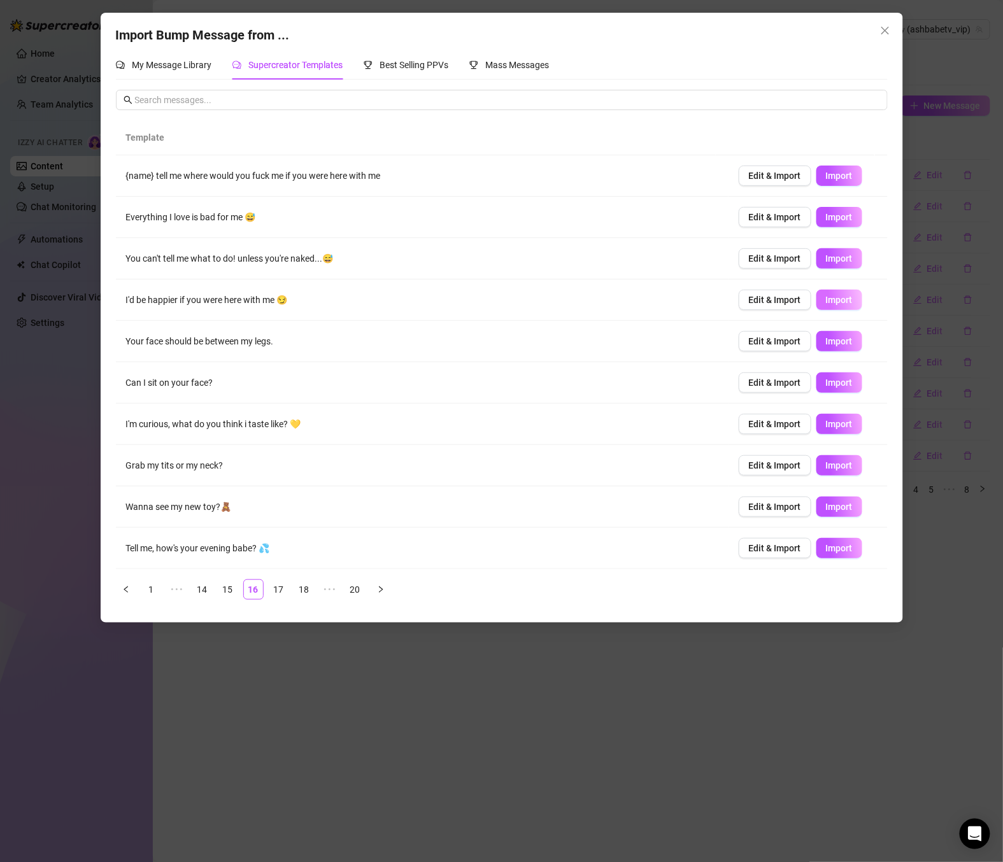
click at [830, 299] on span "Import" at bounding box center [839, 300] width 27 height 10
click at [835, 344] on span "Import" at bounding box center [839, 341] width 27 height 10
click at [830, 388] on span "Import" at bounding box center [839, 383] width 27 height 10
click at [831, 427] on span "Import" at bounding box center [839, 424] width 27 height 10
click at [820, 476] on button "Import" at bounding box center [839, 465] width 46 height 20
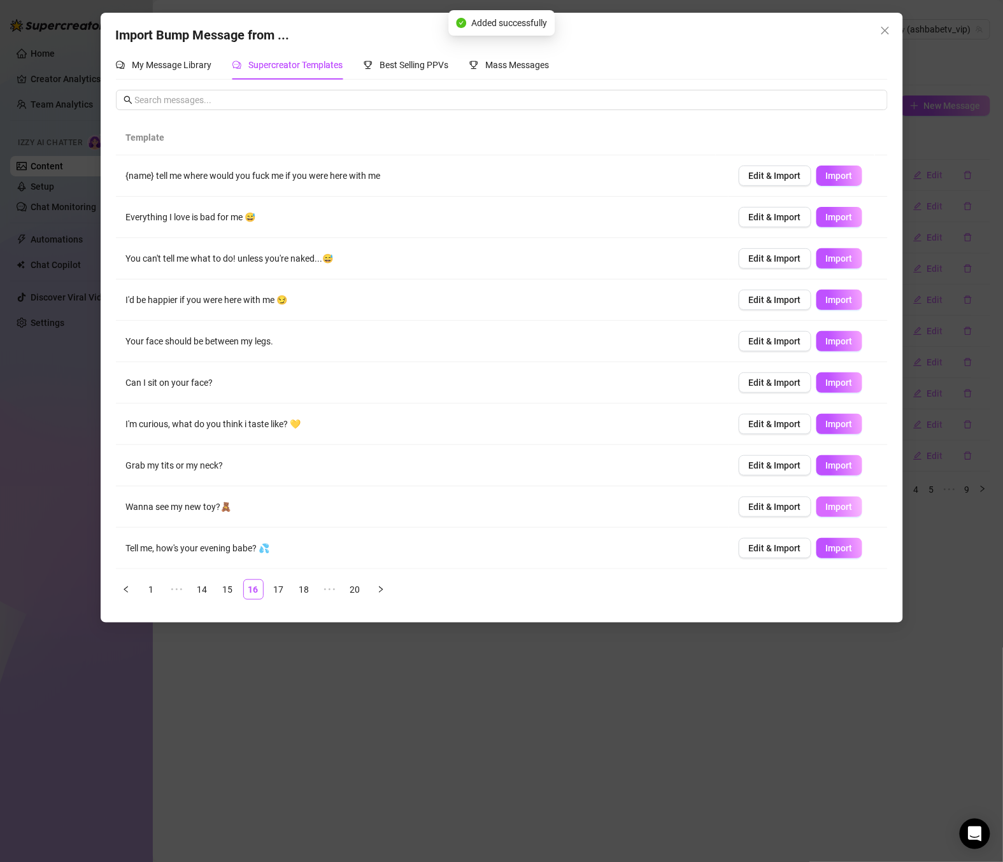
click at [836, 511] on span "Import" at bounding box center [839, 507] width 27 height 10
click at [834, 551] on span "Import" at bounding box center [839, 548] width 27 height 10
click at [280, 593] on link "17" at bounding box center [278, 589] width 19 height 19
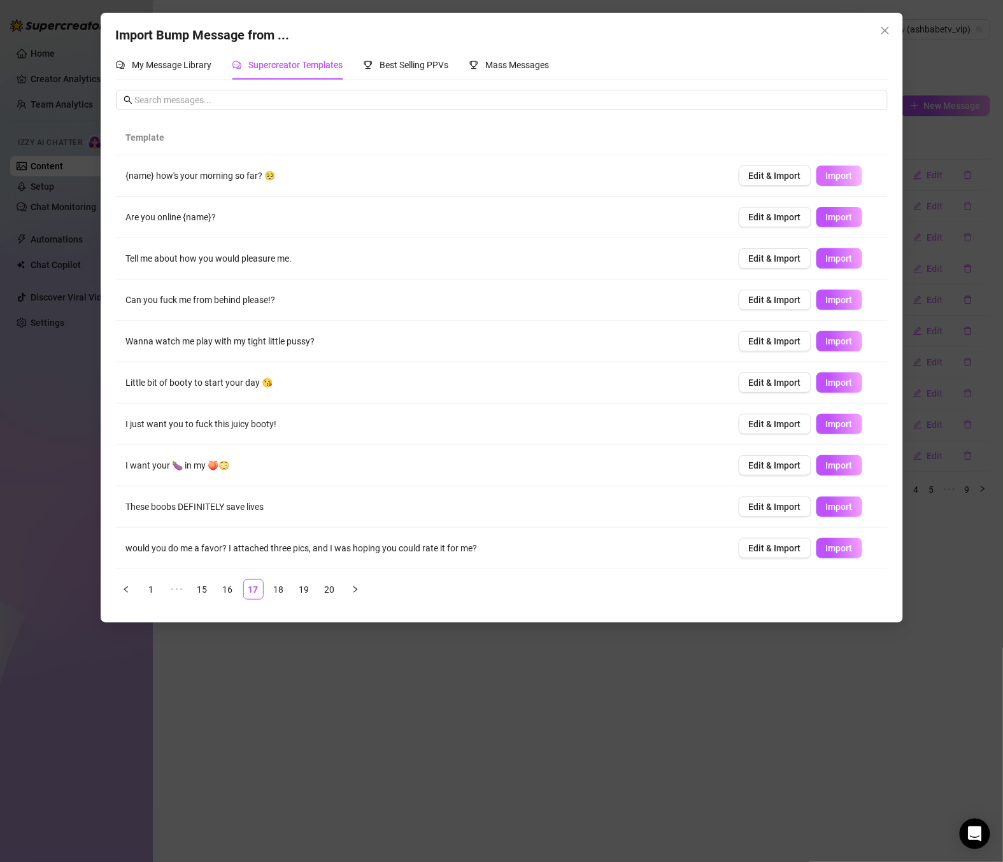
click at [826, 180] on span "Import" at bounding box center [839, 176] width 27 height 10
click at [831, 220] on span "Import" at bounding box center [839, 217] width 27 height 10
click at [838, 345] on span "Import" at bounding box center [839, 341] width 27 height 10
click at [834, 511] on span "Import" at bounding box center [839, 507] width 27 height 10
click at [280, 593] on link "18" at bounding box center [278, 589] width 19 height 19
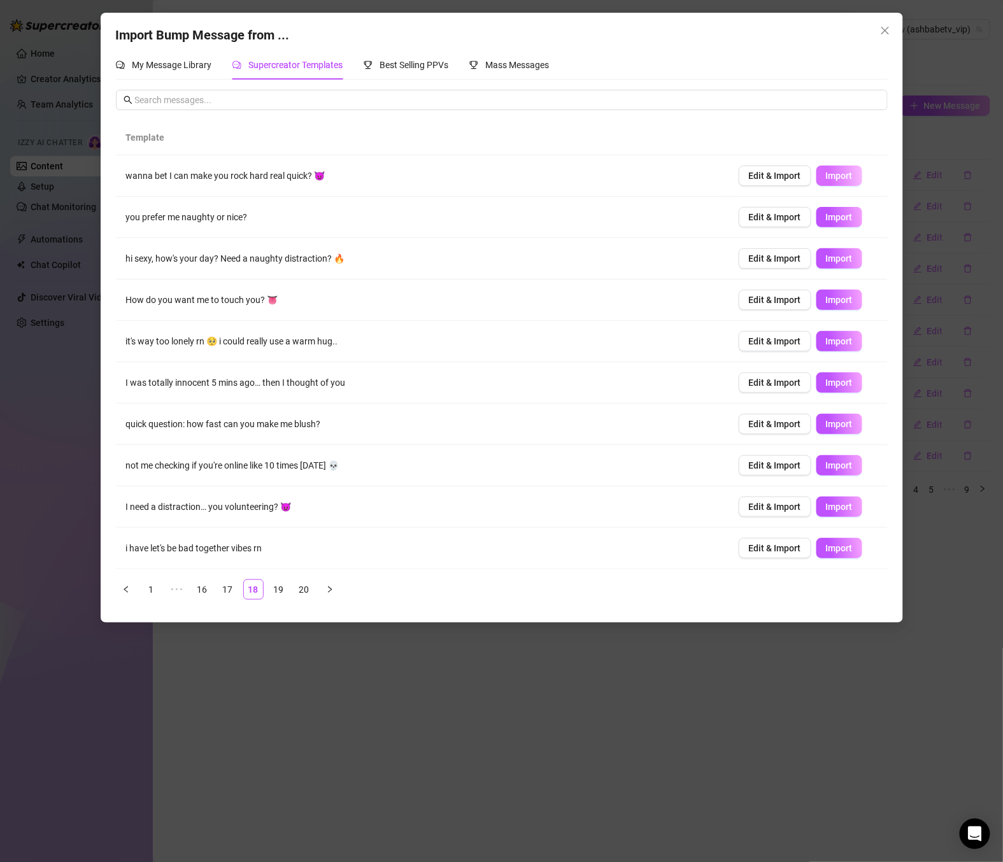
click at [827, 173] on span "Import" at bounding box center [839, 176] width 27 height 10
click at [838, 215] on span "Import" at bounding box center [839, 217] width 27 height 10
click at [827, 257] on span "Import" at bounding box center [839, 258] width 27 height 10
click at [831, 304] on span "Import" at bounding box center [839, 300] width 27 height 10
click at [830, 346] on span "Import" at bounding box center [839, 341] width 27 height 10
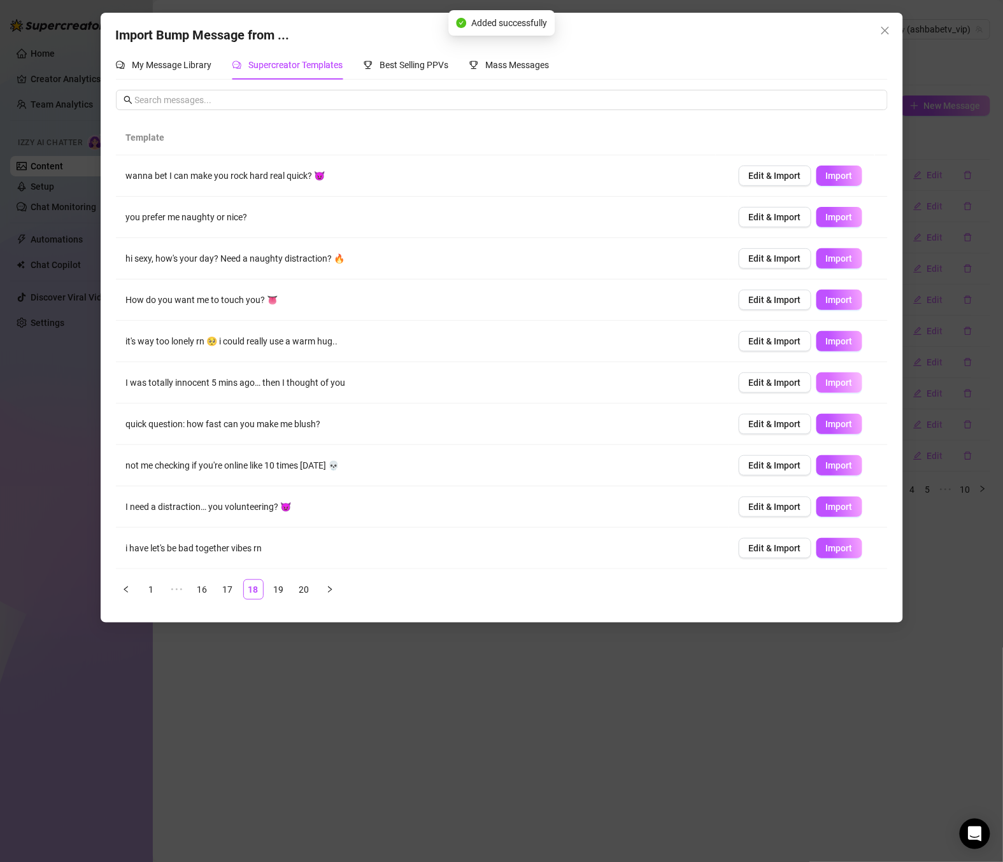
click at [832, 388] on span "Import" at bounding box center [839, 383] width 27 height 10
click at [832, 430] on button "Import" at bounding box center [839, 424] width 46 height 20
click at [836, 471] on span "Import" at bounding box center [839, 465] width 27 height 10
click at [830, 515] on button "Import" at bounding box center [839, 507] width 46 height 20
click at [829, 553] on span "Import" at bounding box center [839, 548] width 27 height 10
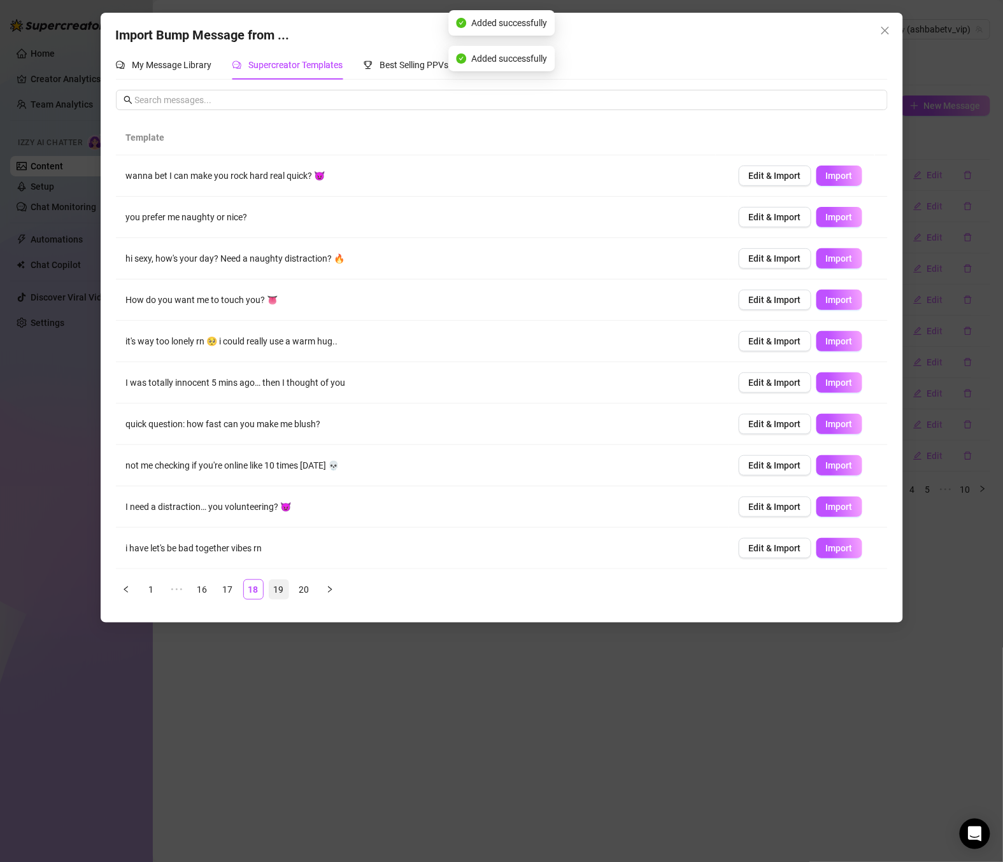
click at [281, 590] on link "19" at bounding box center [278, 589] width 19 height 19
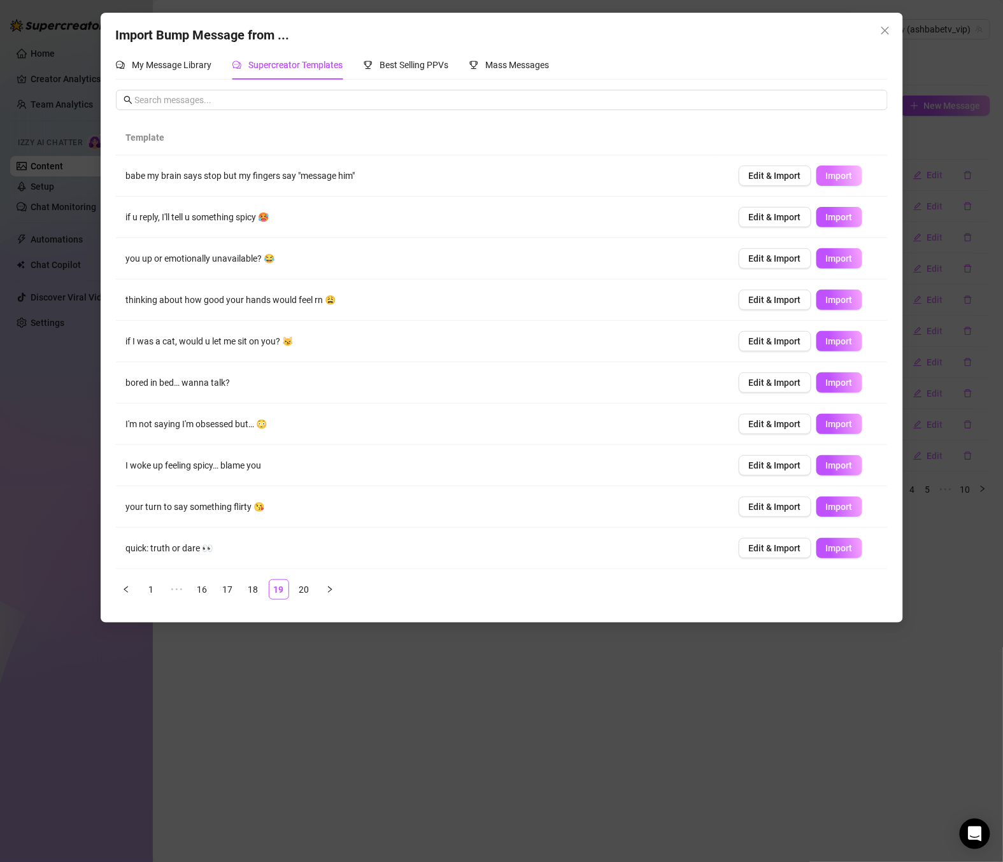
click at [834, 176] on span "Import" at bounding box center [839, 176] width 27 height 10
click at [830, 222] on span "Import" at bounding box center [839, 217] width 27 height 10
click at [832, 260] on span "Import" at bounding box center [839, 258] width 27 height 10
click at [829, 308] on button "Import" at bounding box center [839, 300] width 46 height 20
click at [830, 386] on span "Import" at bounding box center [839, 383] width 27 height 10
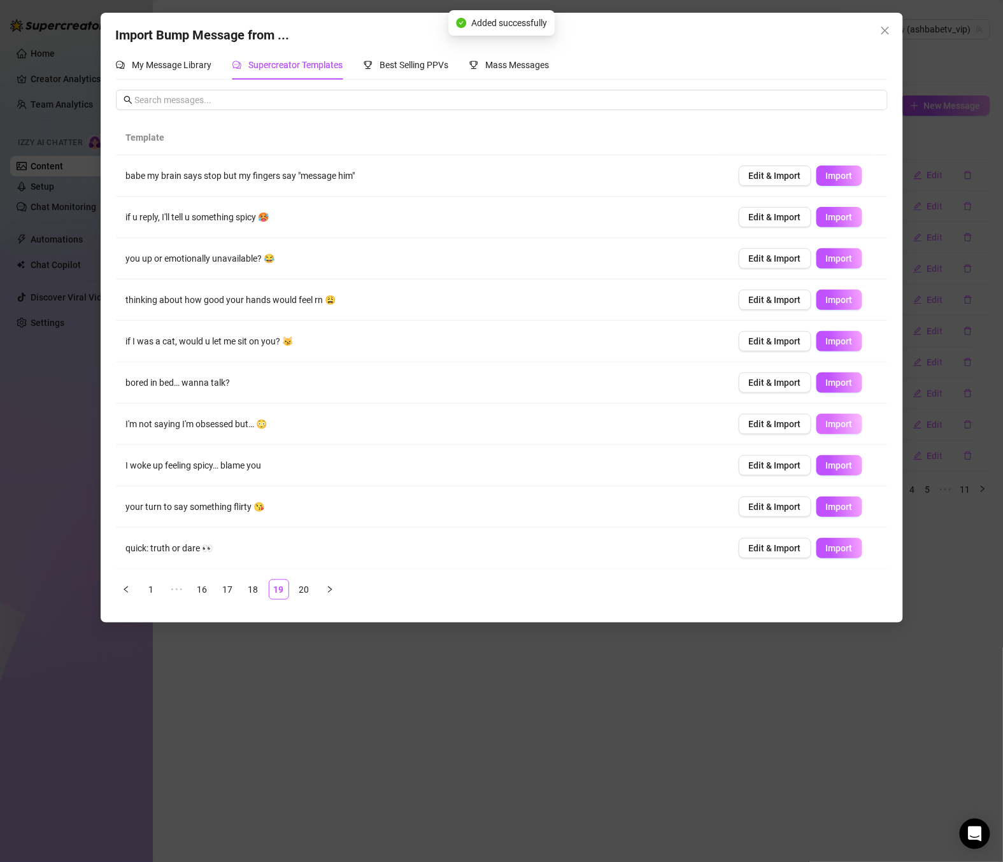
click at [833, 426] on span "Import" at bounding box center [839, 424] width 27 height 10
click at [836, 472] on button "Import" at bounding box center [839, 465] width 46 height 20
click at [837, 509] on span "Import" at bounding box center [839, 507] width 27 height 10
click at [843, 548] on button "Import" at bounding box center [839, 548] width 46 height 20
click at [298, 594] on link "20" at bounding box center [304, 589] width 19 height 19
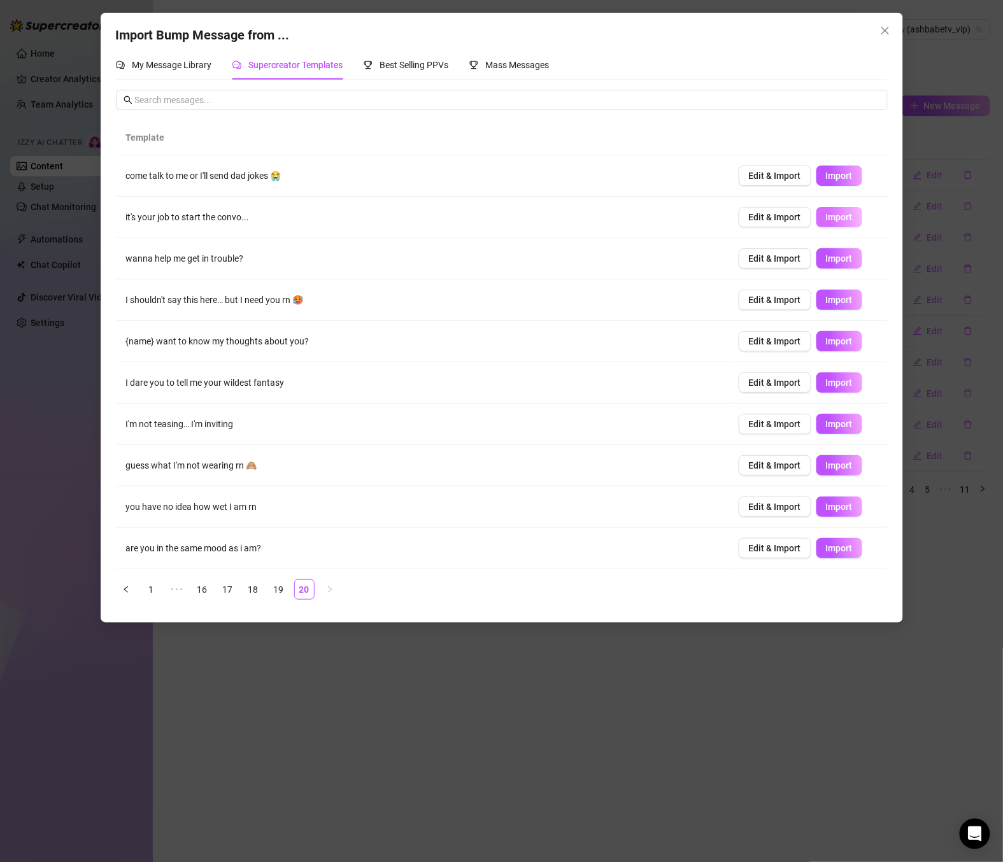
click at [831, 218] on span "Import" at bounding box center [839, 217] width 27 height 10
click at [830, 176] on span "Import" at bounding box center [839, 176] width 27 height 10
click at [827, 303] on span "Import" at bounding box center [839, 300] width 27 height 10
click at [826, 257] on span "Import" at bounding box center [839, 258] width 27 height 10
click at [836, 385] on span "Import" at bounding box center [839, 383] width 27 height 10
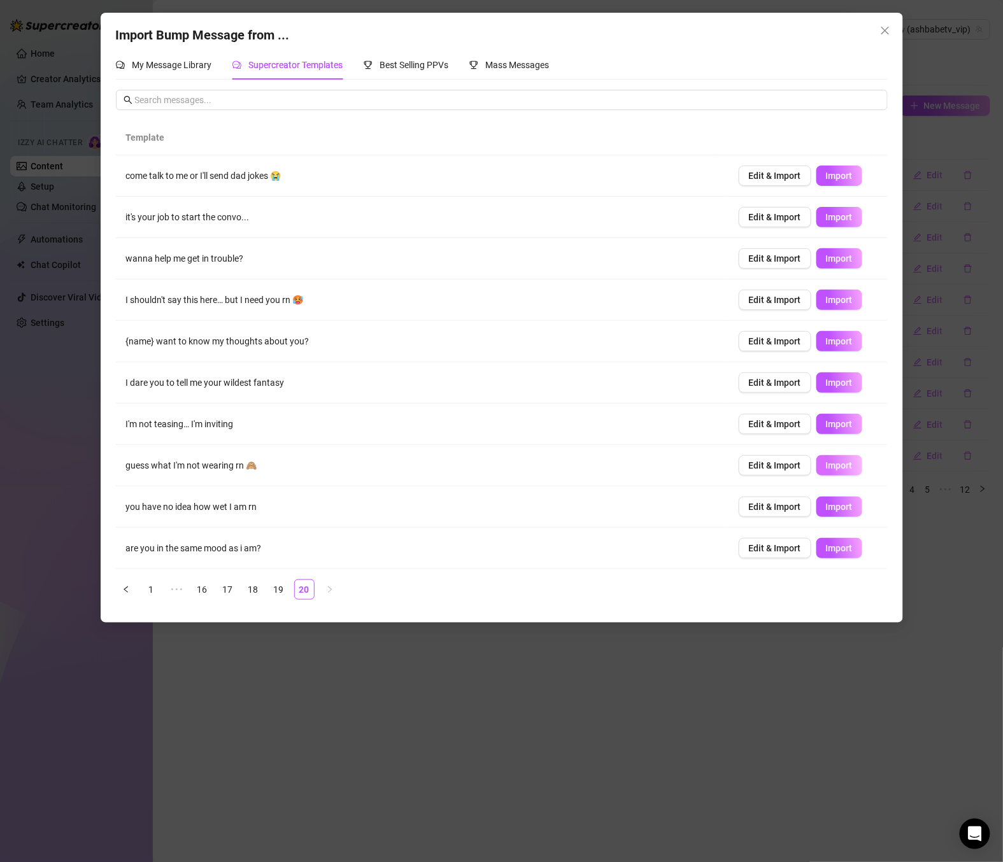
click at [833, 465] on span "Import" at bounding box center [839, 465] width 27 height 10
click at [839, 506] on button "Import" at bounding box center [839, 507] width 46 height 20
click at [833, 552] on span "Import" at bounding box center [839, 548] width 27 height 10
click at [176, 66] on span "My Message Library" at bounding box center [172, 65] width 80 height 10
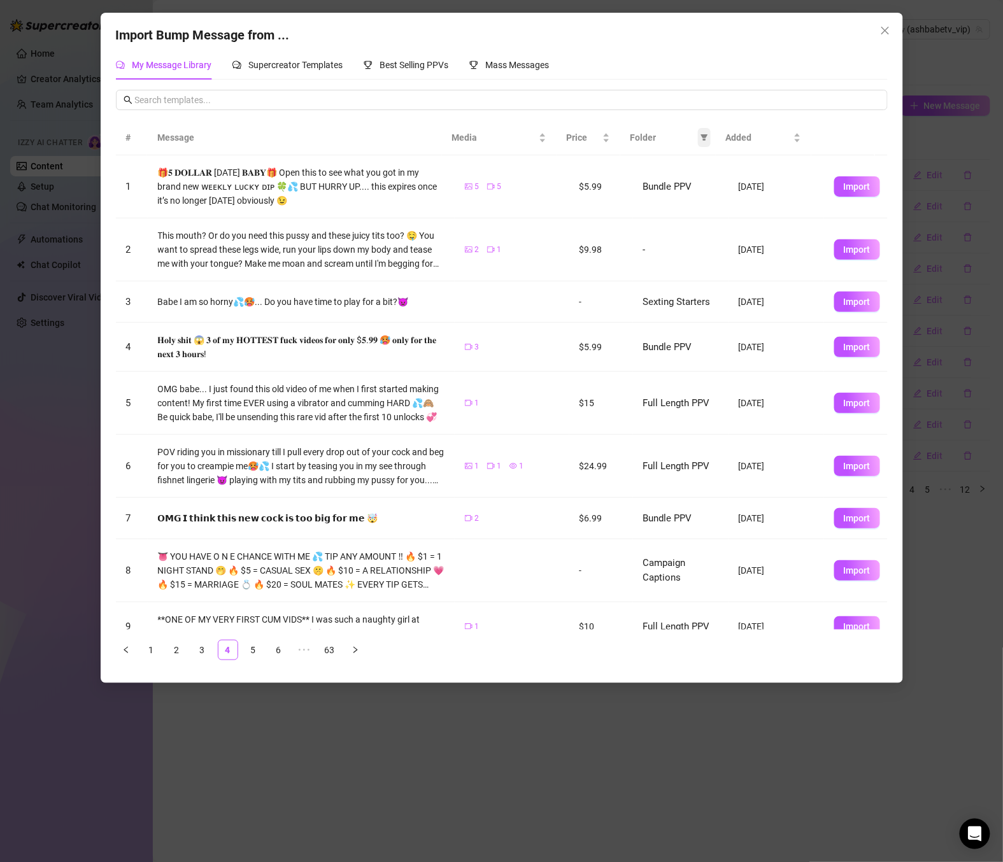
click at [705, 138] on icon "filter" at bounding box center [704, 138] width 7 height 6
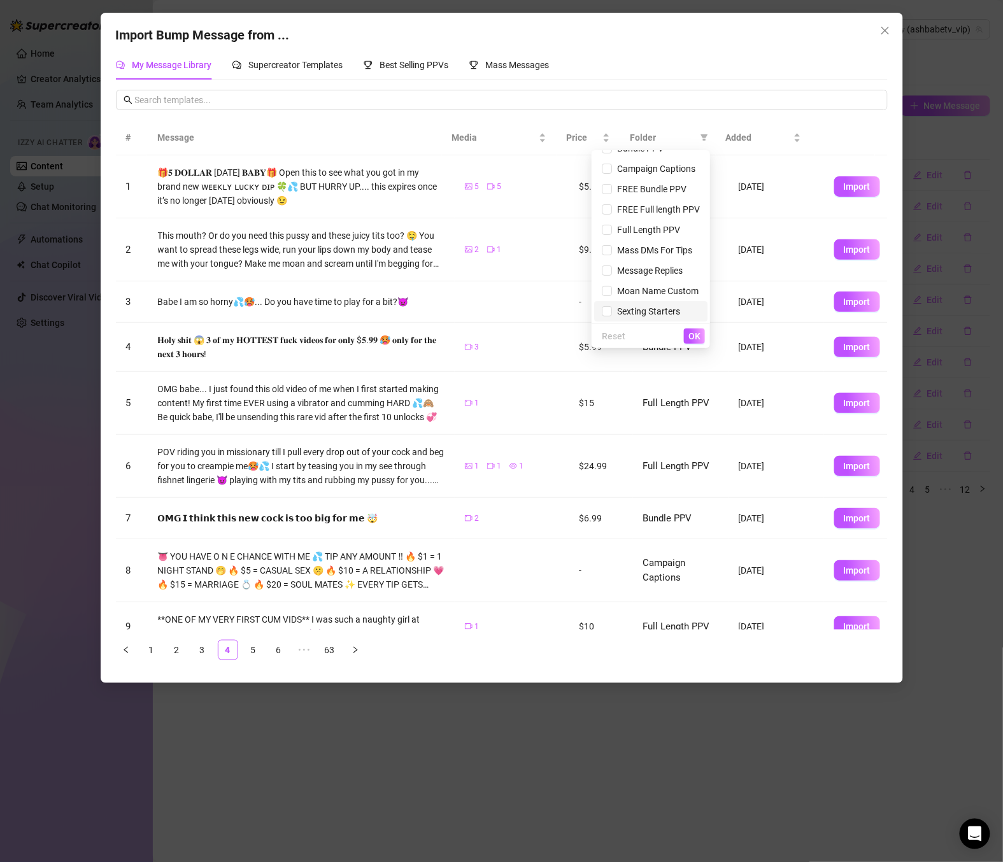
click at [660, 313] on span "Sexting Starters" at bounding box center [646, 311] width 68 height 10
click at [704, 331] on button "OK" at bounding box center [694, 336] width 21 height 15
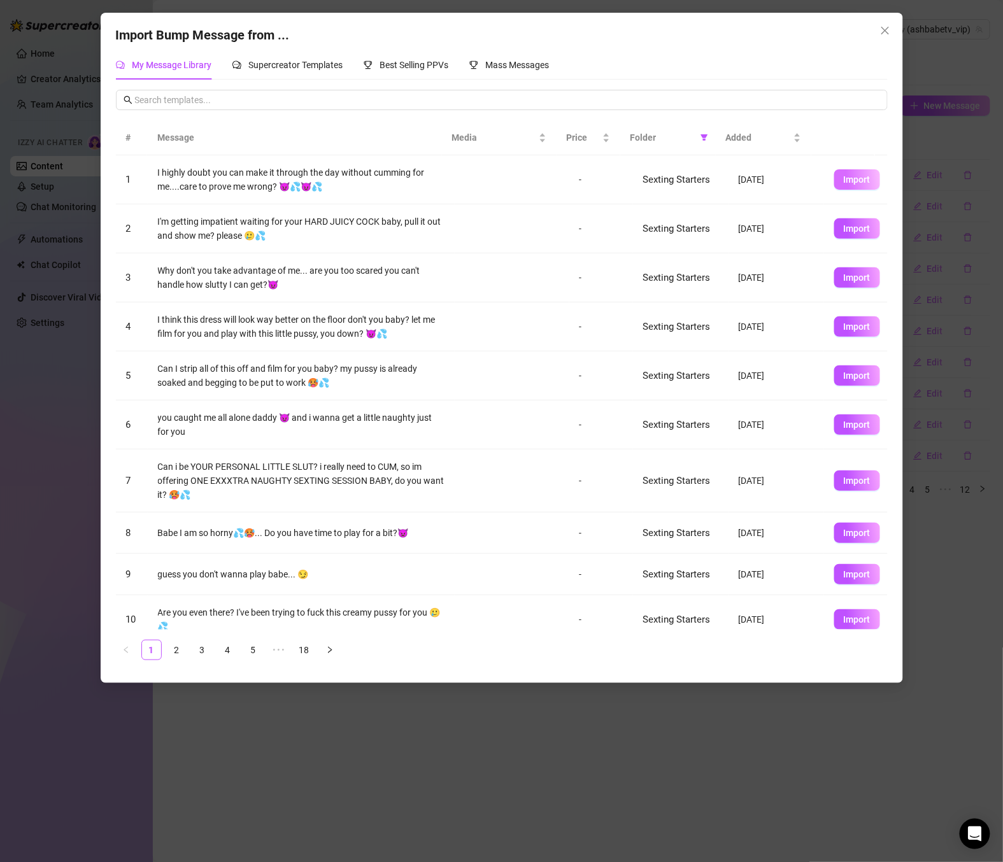
click at [850, 180] on span "Import" at bounding box center [857, 179] width 27 height 10
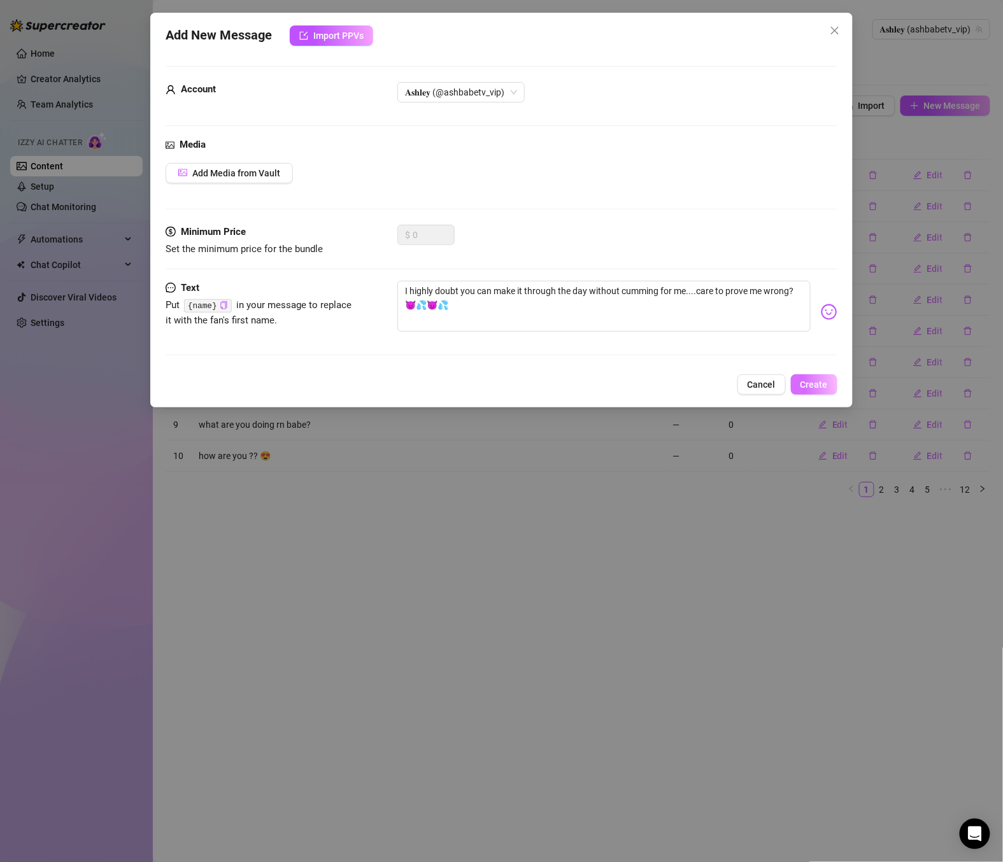
click at [815, 376] on button "Create" at bounding box center [814, 384] width 46 height 20
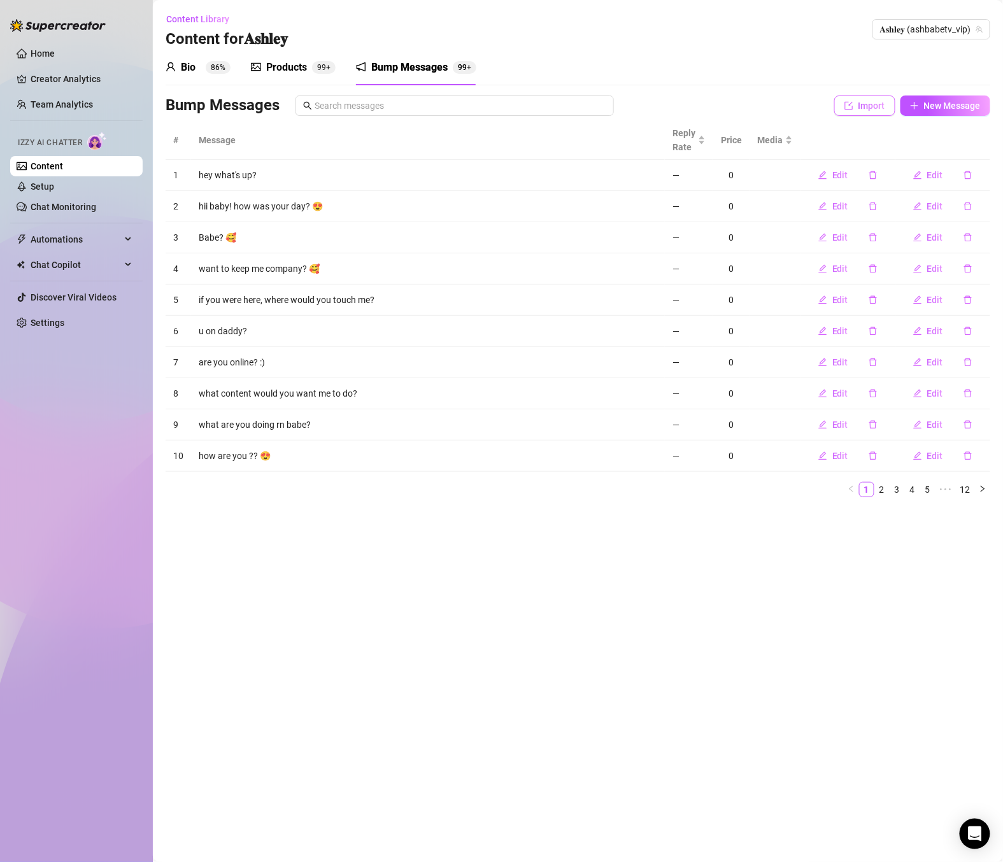
click at [876, 113] on button "Import" at bounding box center [864, 106] width 61 height 20
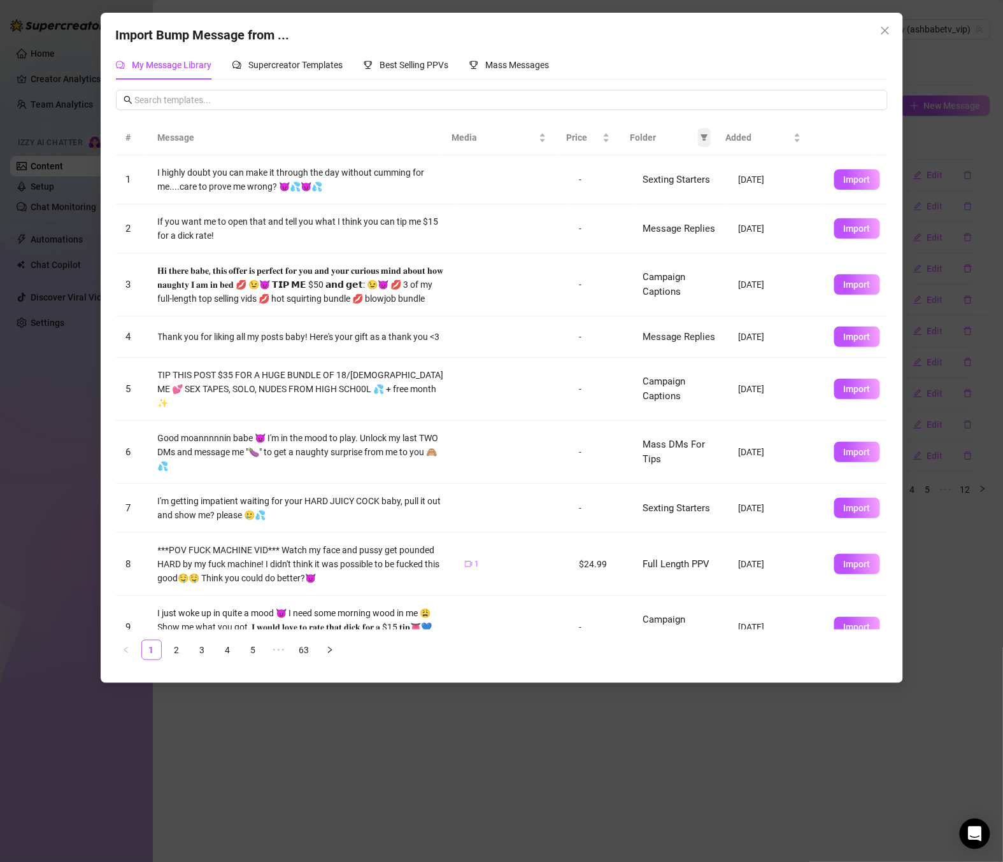
click at [704, 140] on icon "filter" at bounding box center [704, 138] width 7 height 6
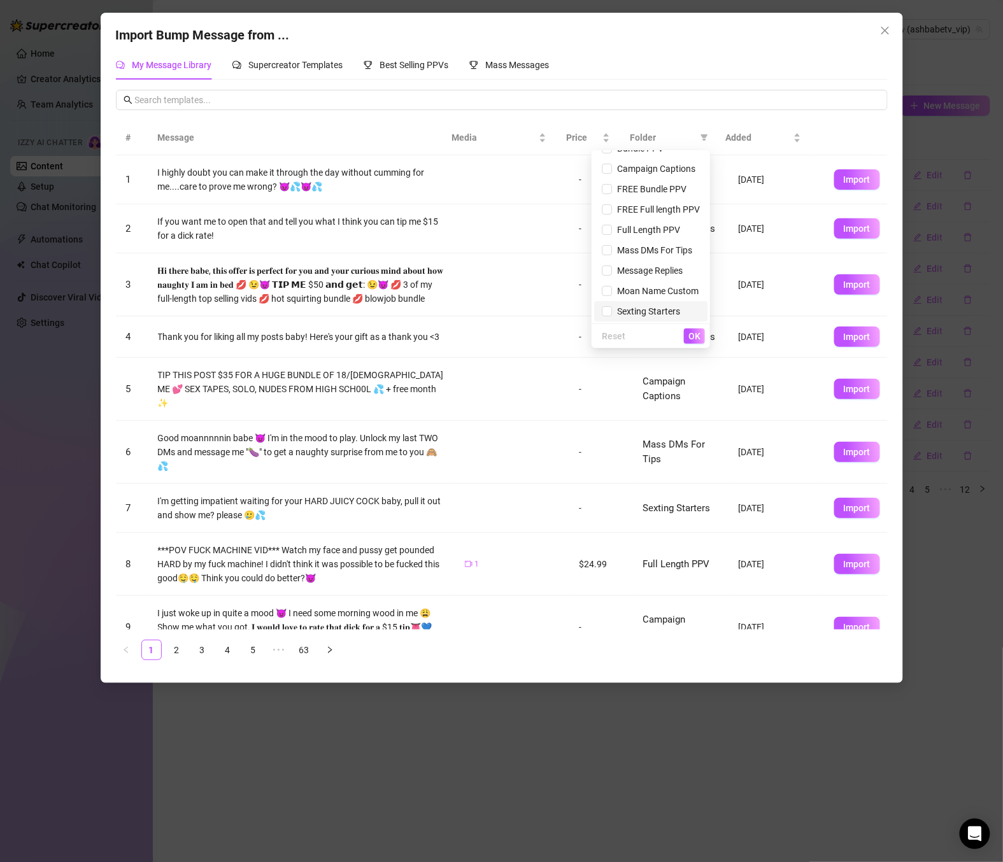
click at [617, 311] on span "Sexting Starters" at bounding box center [646, 311] width 68 height 10
click at [697, 331] on span "OK" at bounding box center [694, 336] width 12 height 10
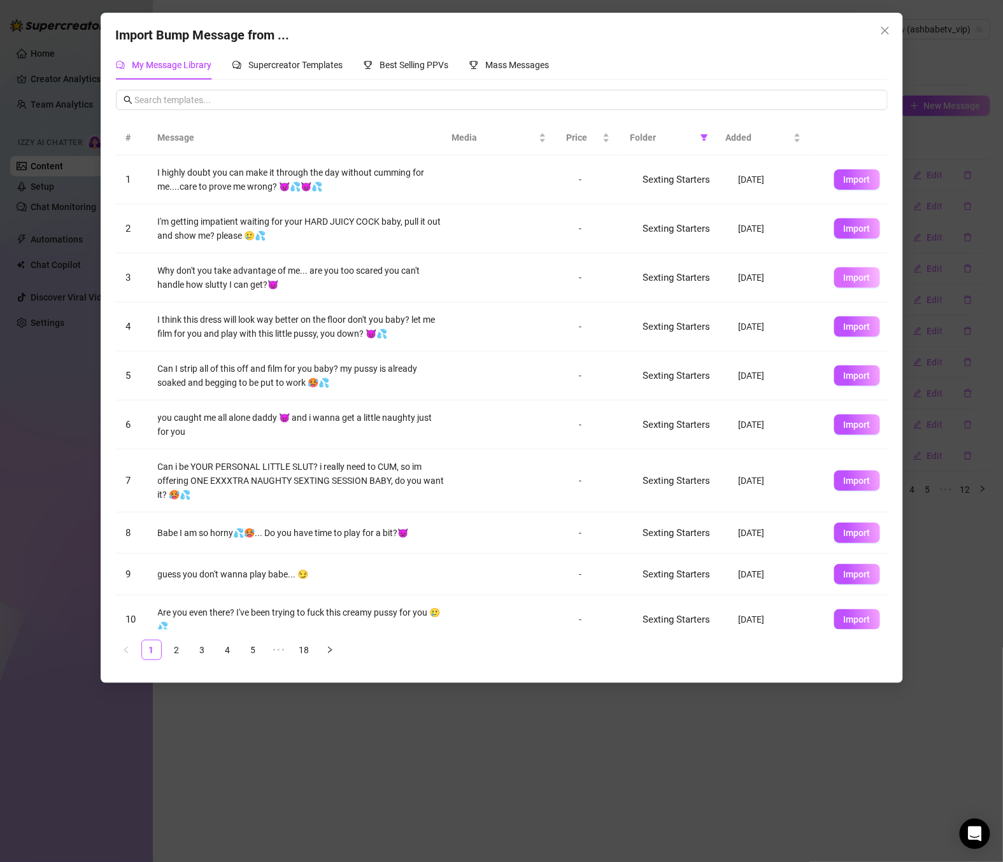
click at [852, 276] on span "Import" at bounding box center [857, 278] width 27 height 10
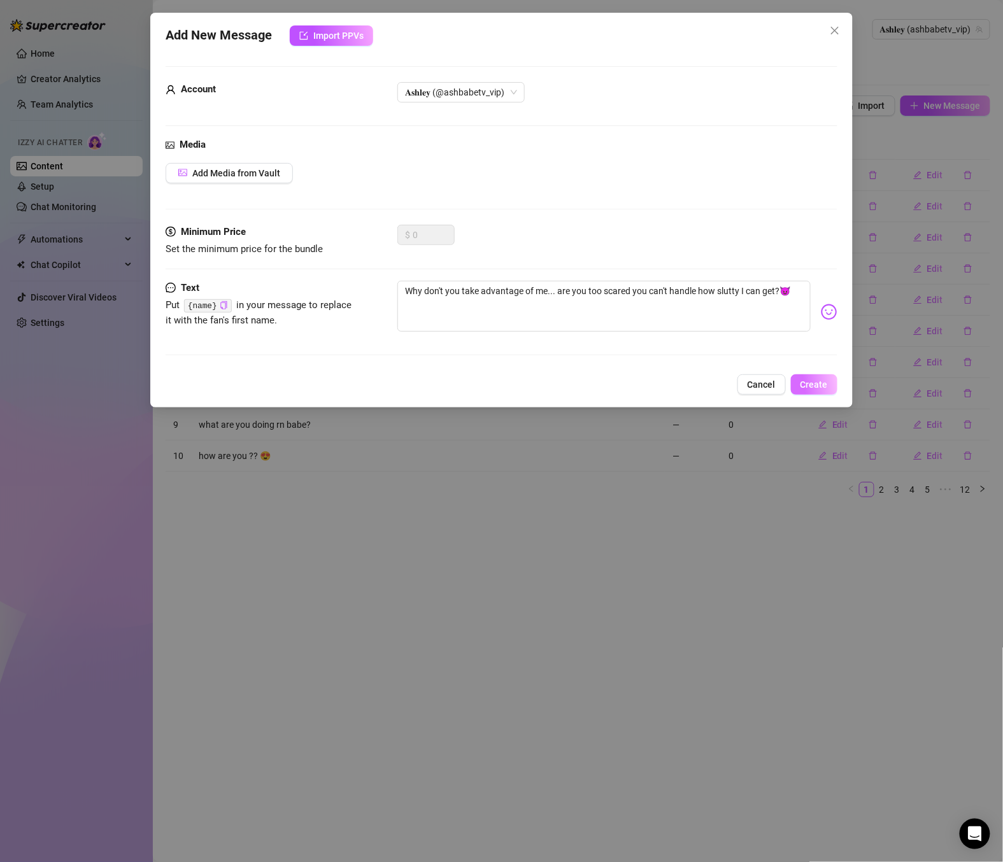
click at [816, 387] on span "Create" at bounding box center [813, 385] width 27 height 10
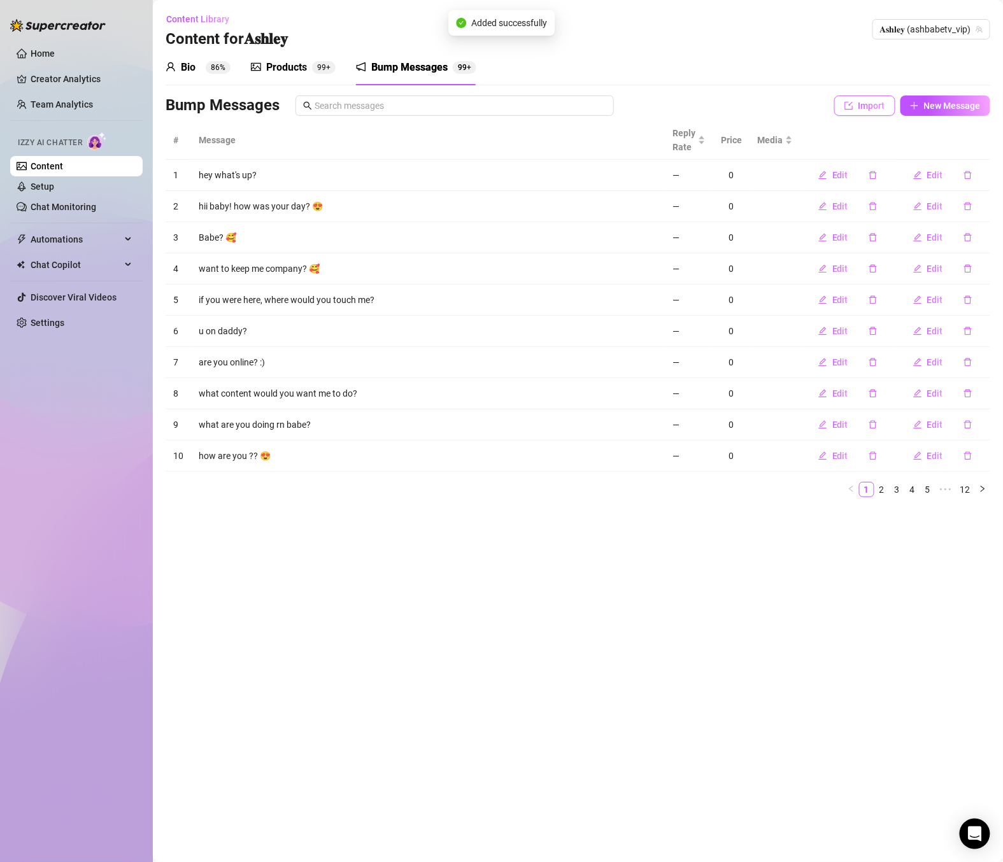
click at [858, 111] on span "Import" at bounding box center [871, 106] width 27 height 10
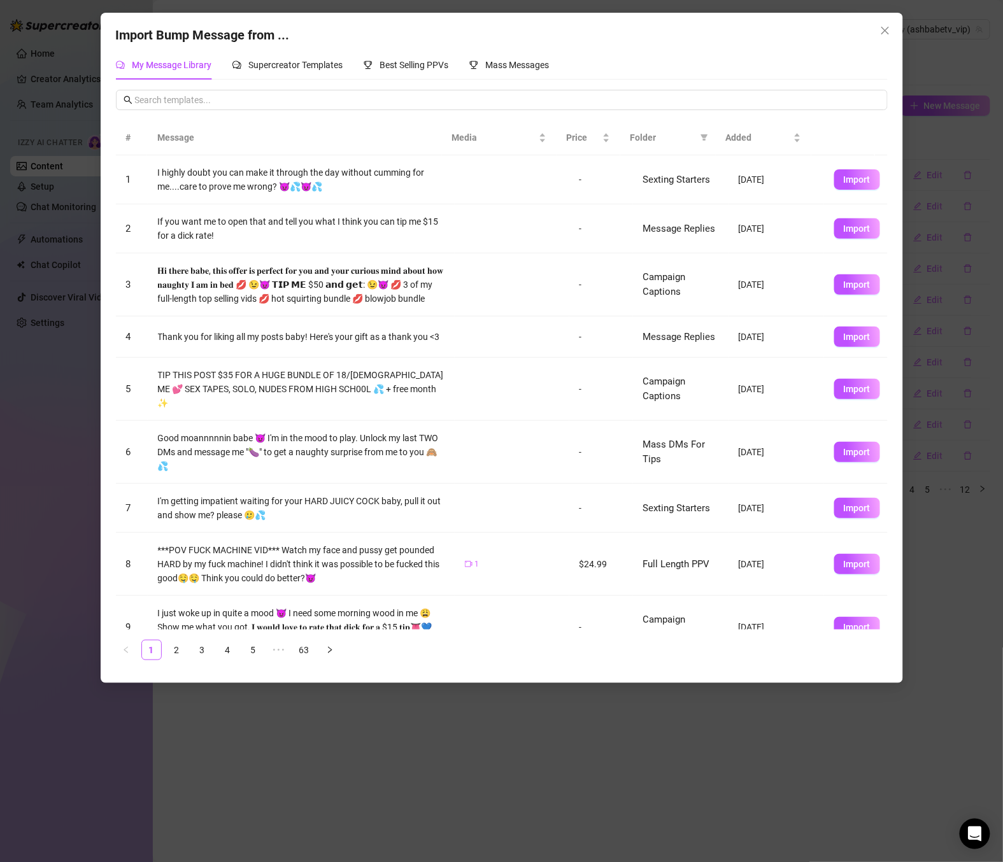
scroll to position [101, 0]
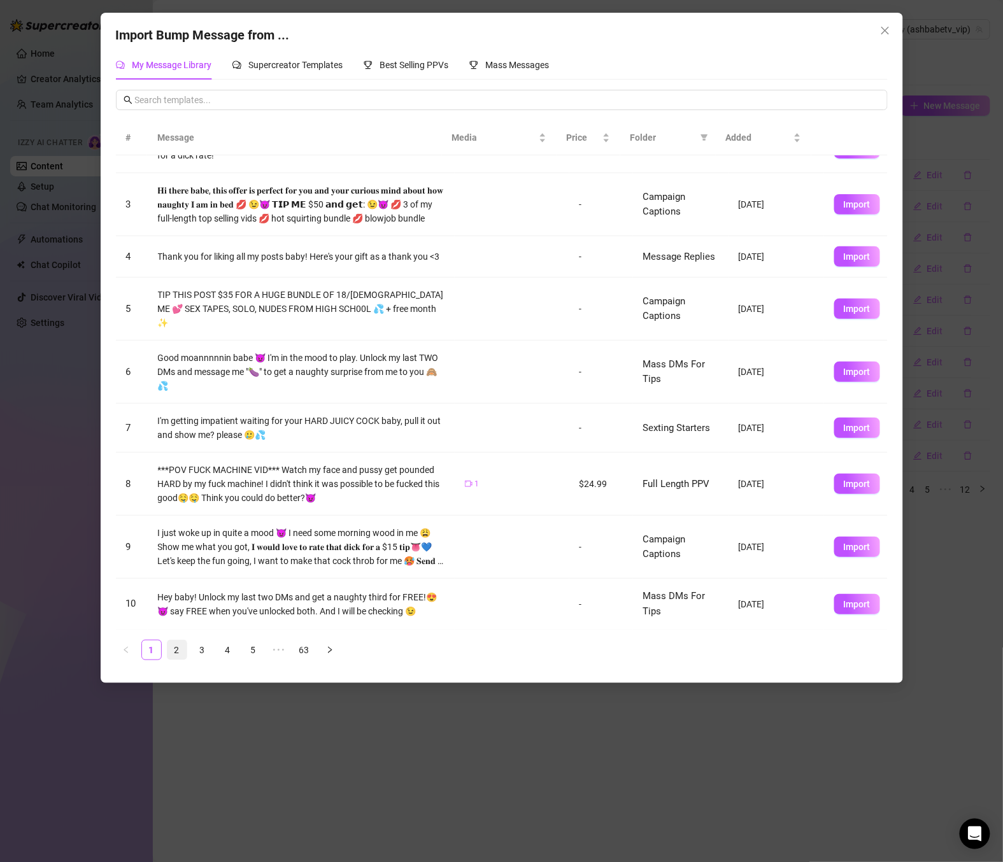
click at [176, 658] on link "2" at bounding box center [176, 650] width 19 height 19
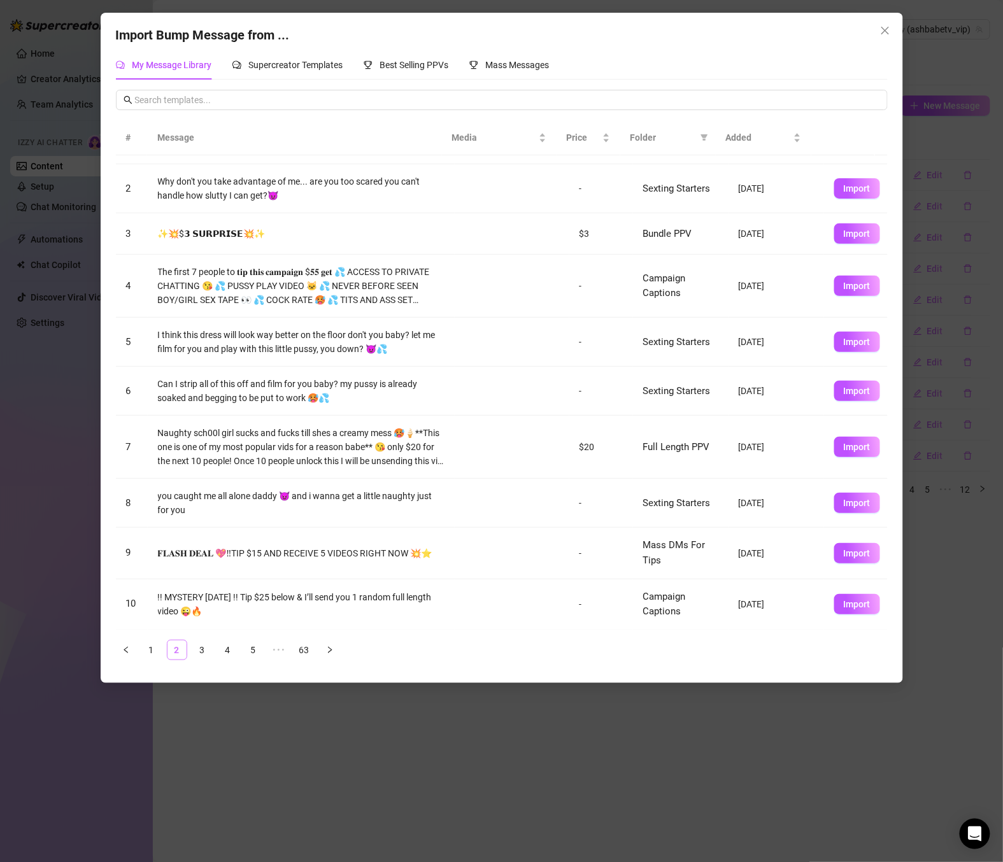
scroll to position [0, 0]
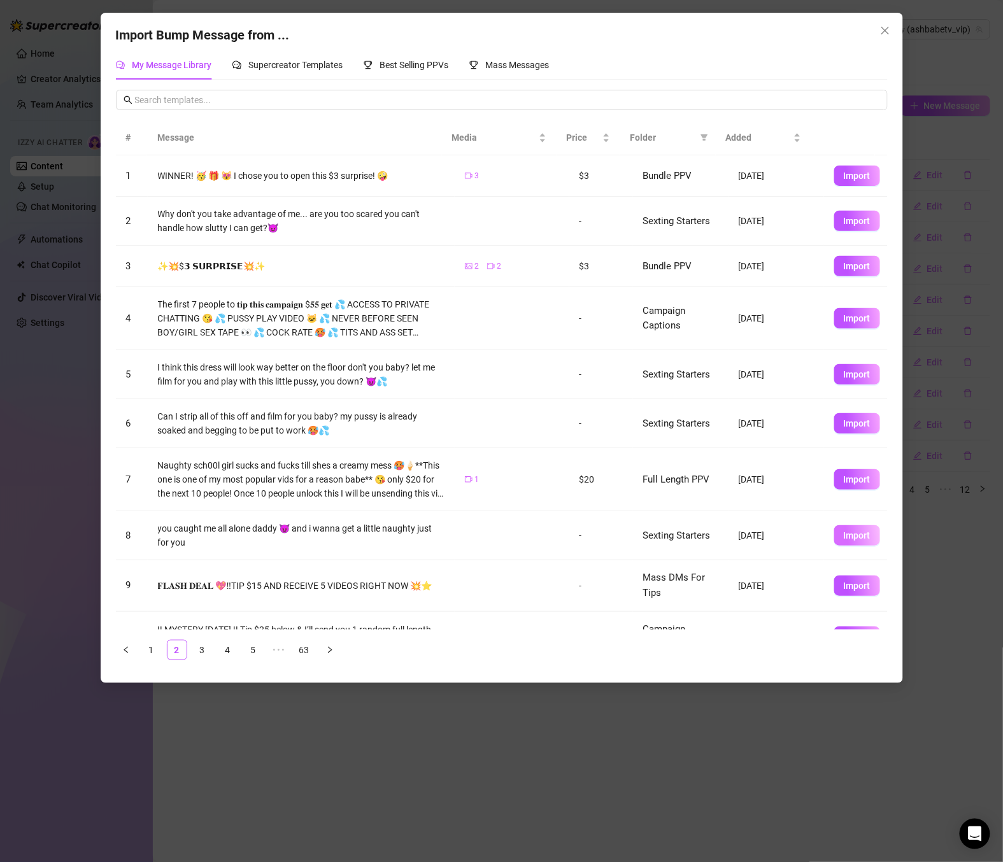
click at [845, 539] on span "Import" at bounding box center [857, 535] width 27 height 10
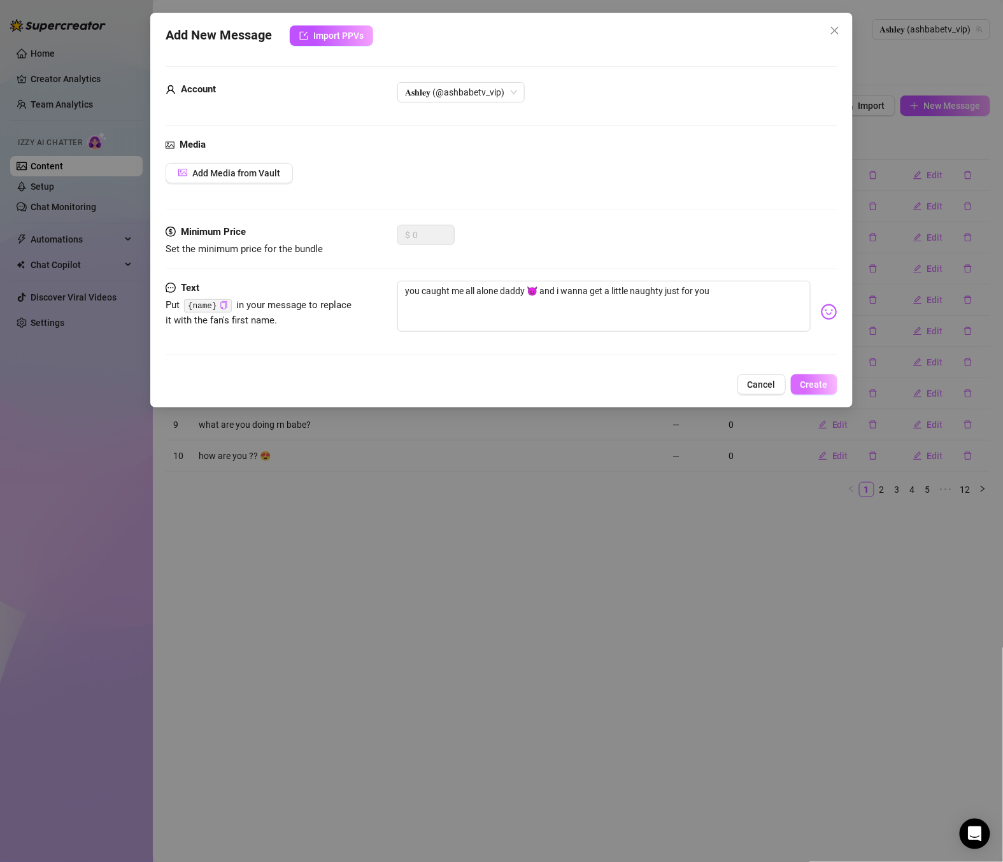
click at [816, 383] on span "Create" at bounding box center [813, 385] width 27 height 10
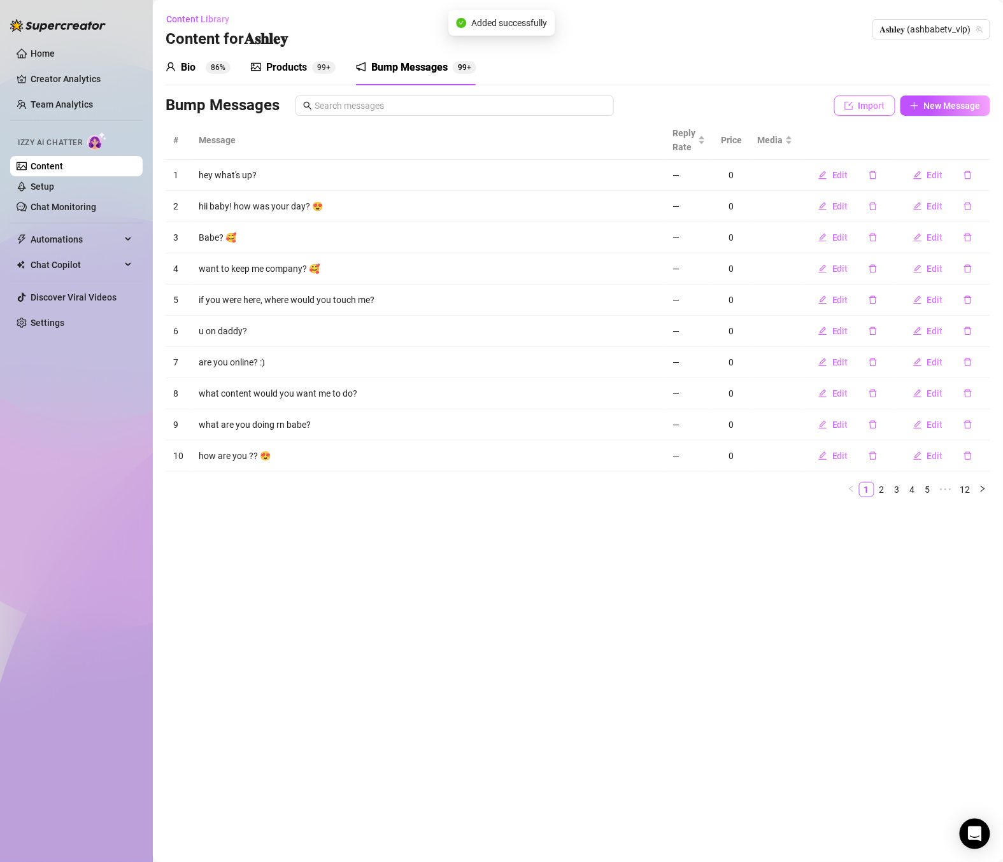
click at [855, 108] on button "Import" at bounding box center [864, 106] width 61 height 20
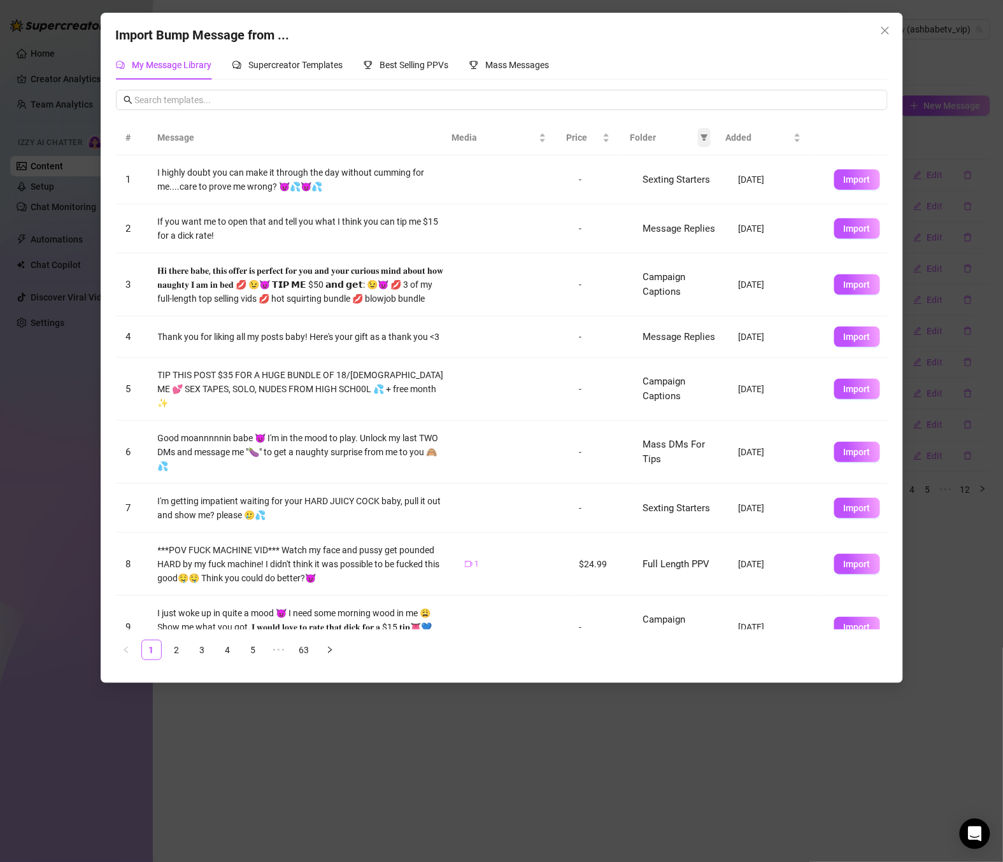
click at [701, 139] on icon "filter" at bounding box center [705, 138] width 8 height 8
click at [648, 139] on span "Folder" at bounding box center [662, 138] width 65 height 14
click at [650, 132] on span "Folder" at bounding box center [662, 138] width 65 height 14
click at [655, 142] on span "Folder" at bounding box center [662, 138] width 65 height 14
click at [704, 138] on icon "filter" at bounding box center [704, 138] width 7 height 6
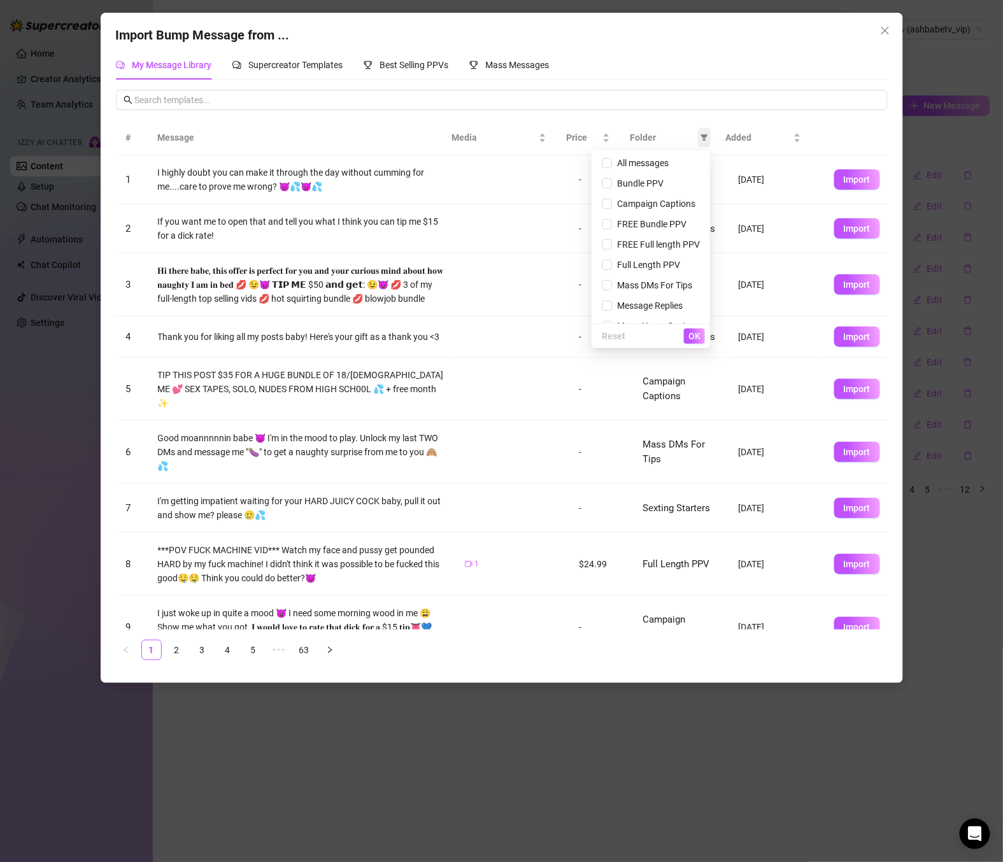
scroll to position [35, 0]
click at [635, 311] on span "Sexting Starters" at bounding box center [646, 311] width 68 height 10
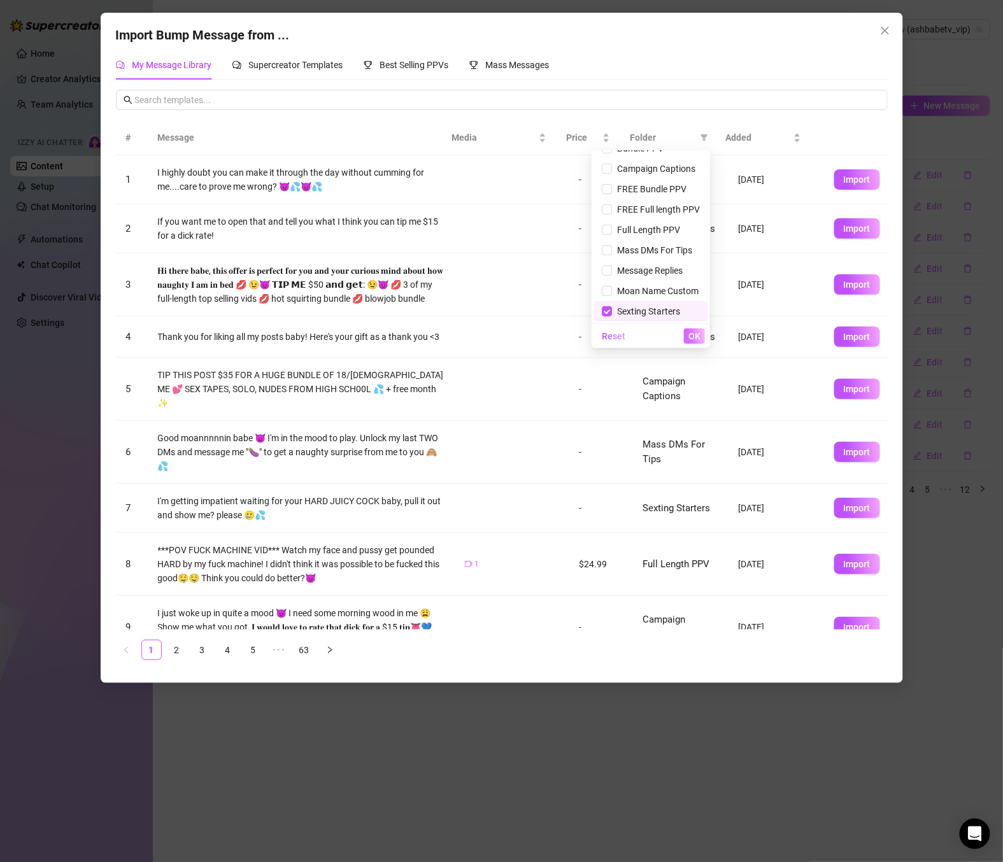
click at [699, 336] on span "OK" at bounding box center [694, 336] width 12 height 10
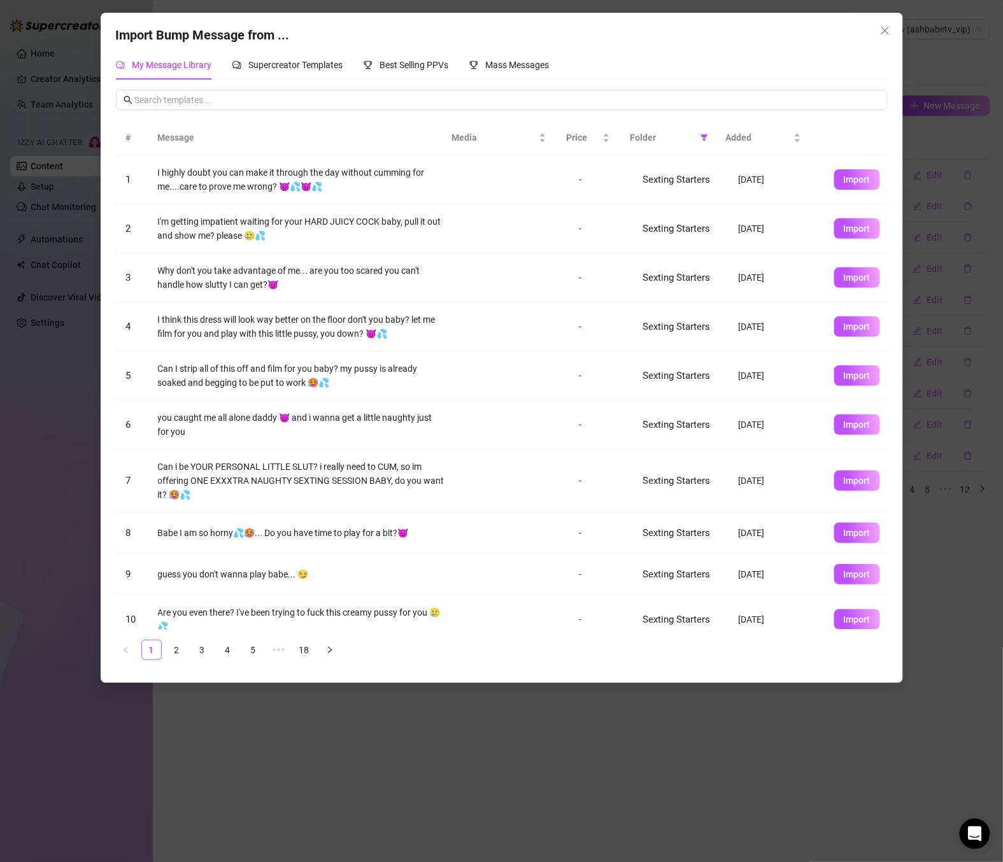
scroll to position [15, 0]
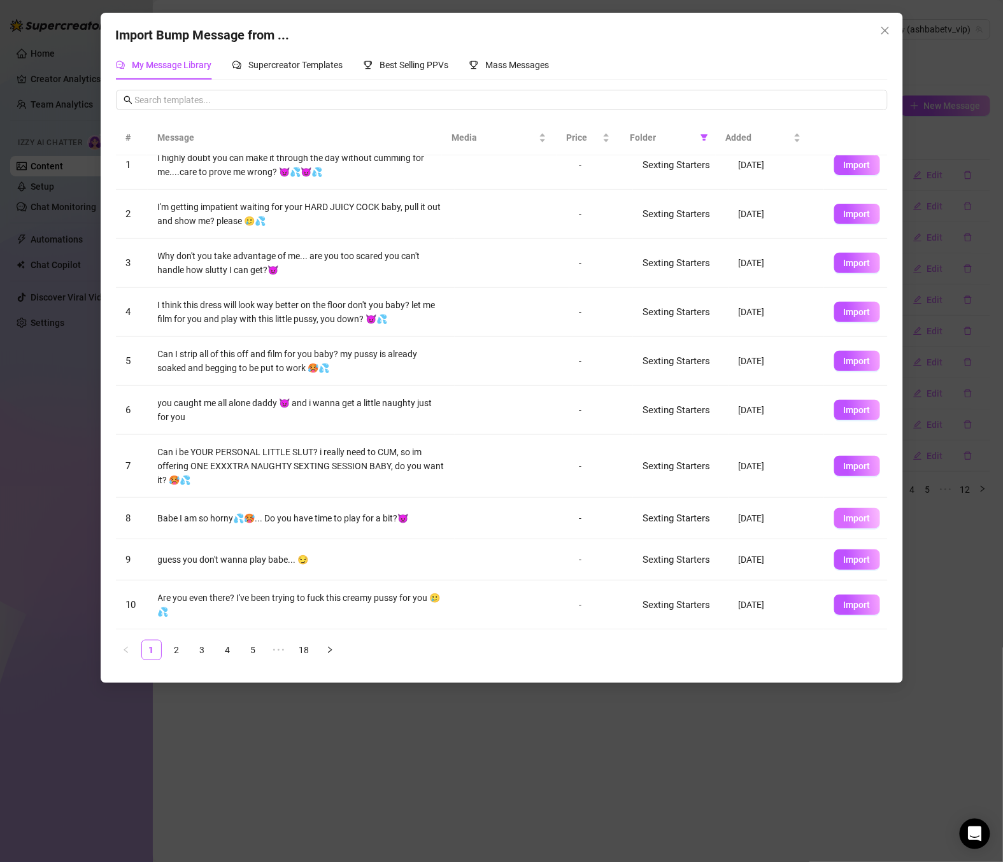
click at [844, 521] on span "Import" at bounding box center [857, 518] width 27 height 10
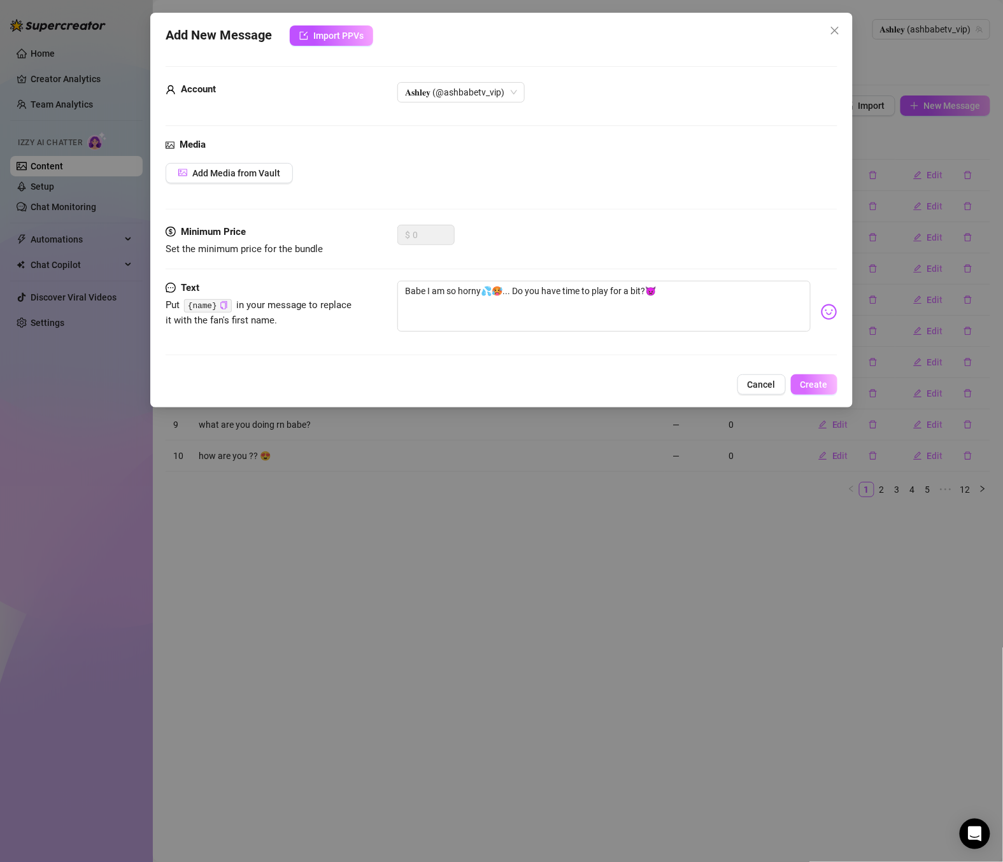
click at [816, 381] on span "Create" at bounding box center [813, 385] width 27 height 10
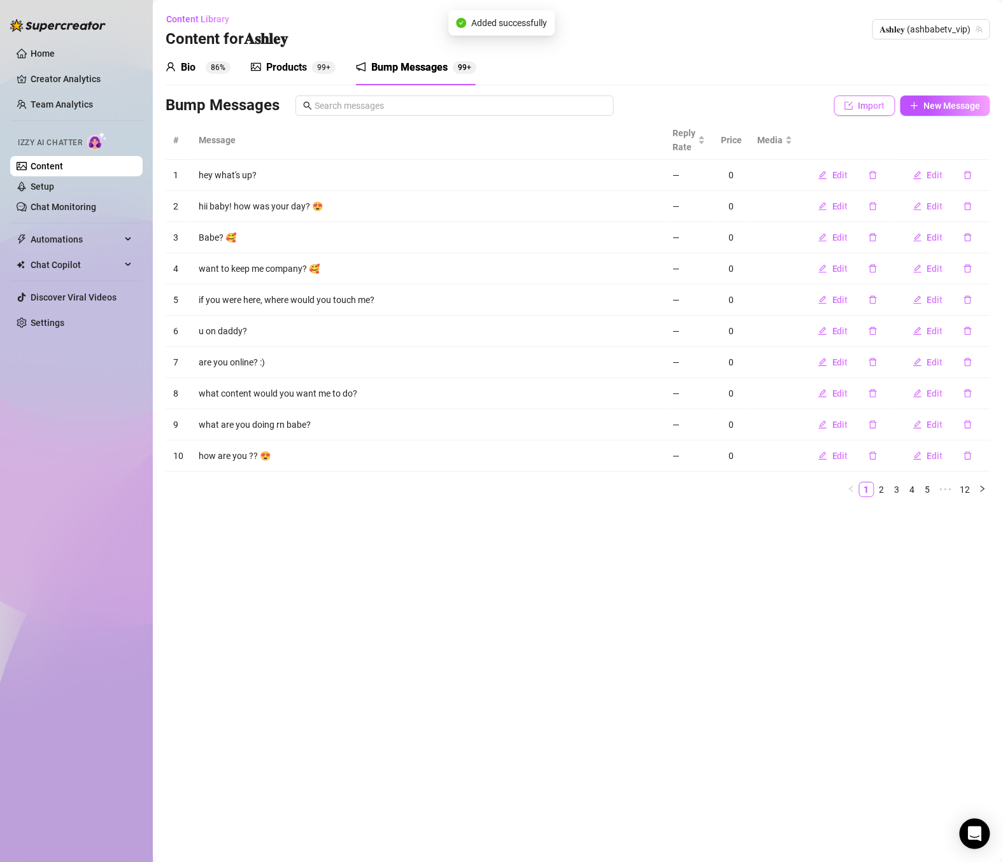
click at [861, 108] on span "Import" at bounding box center [871, 106] width 27 height 10
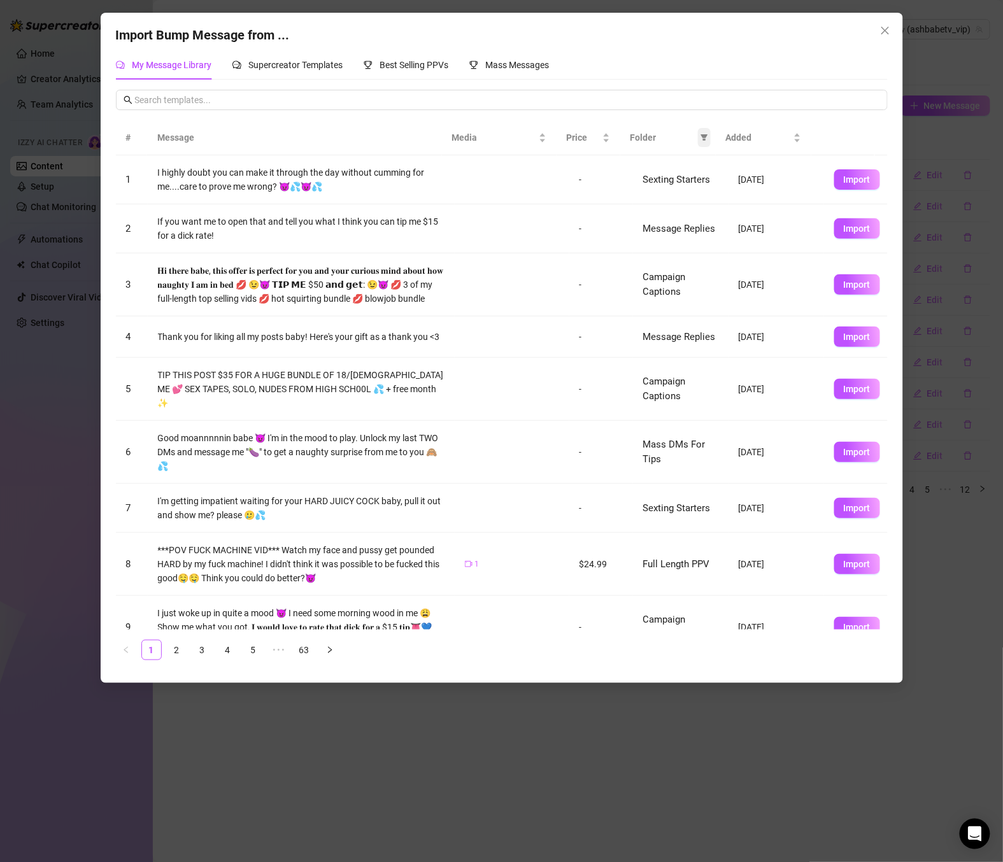
click at [705, 138] on icon "filter" at bounding box center [704, 138] width 7 height 6
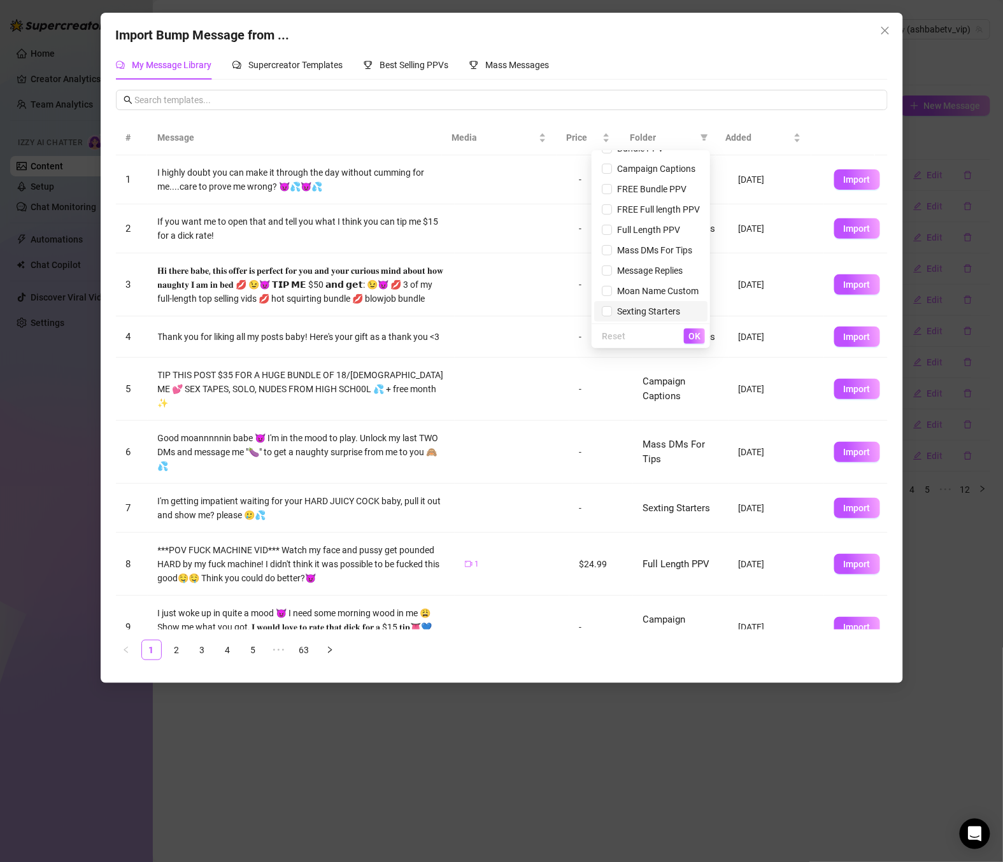
click at [647, 317] on span "Sexting Starters" at bounding box center [651, 311] width 98 height 14
click at [698, 337] on span "OK" at bounding box center [694, 336] width 12 height 10
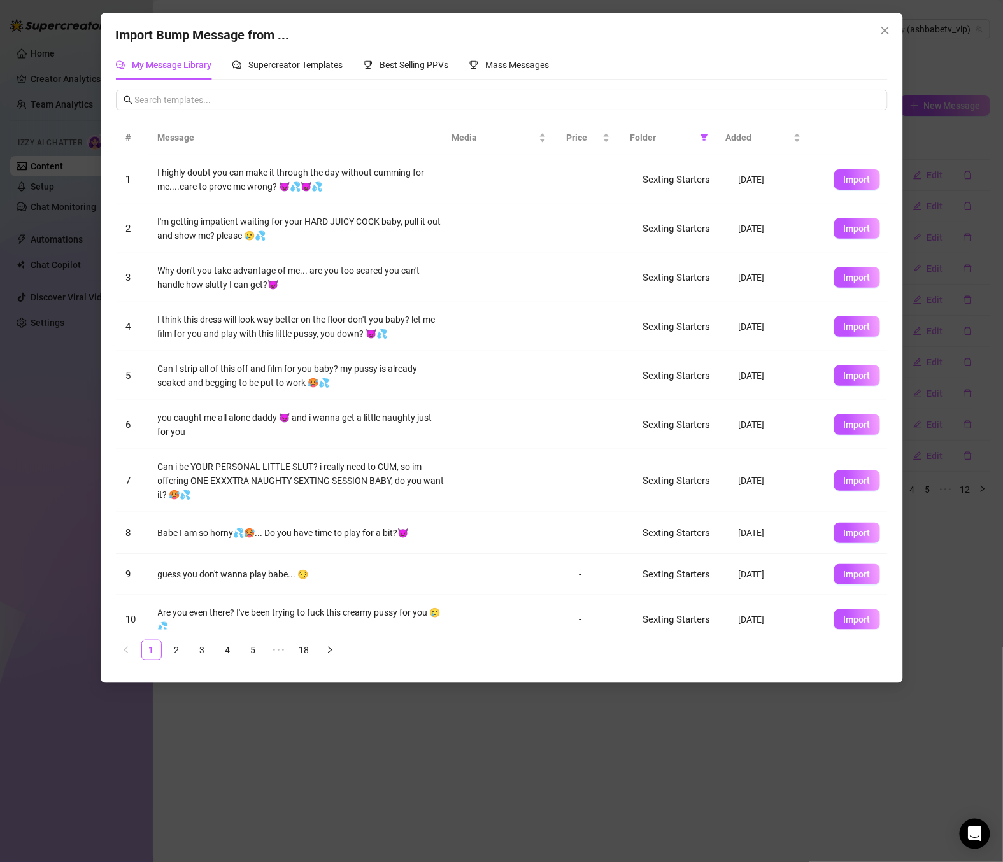
scroll to position [15, 0]
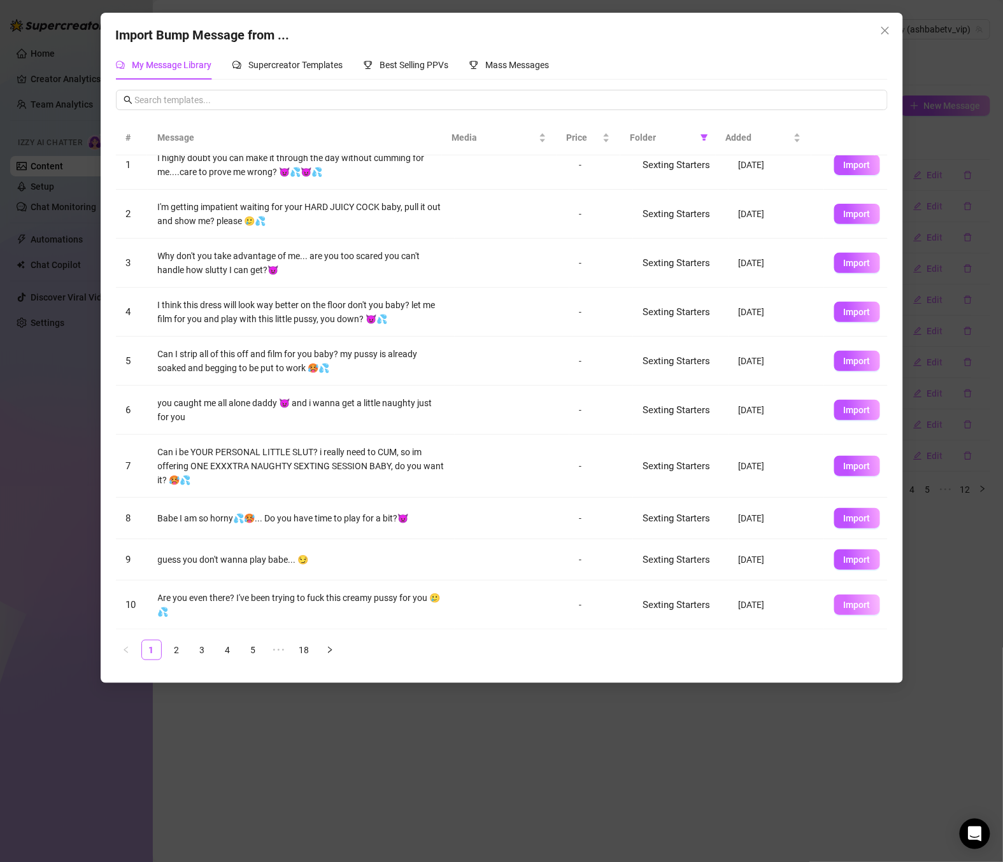
click at [846, 602] on span "Import" at bounding box center [857, 605] width 27 height 10
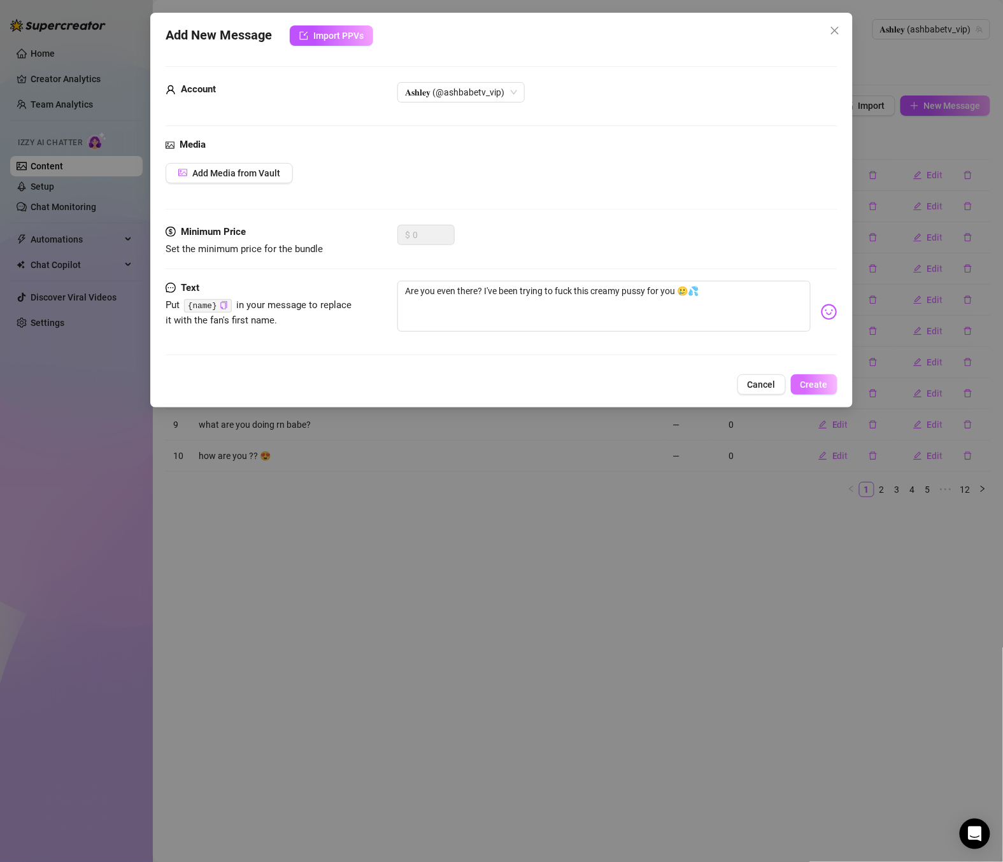
click at [822, 384] on span "Create" at bounding box center [813, 385] width 27 height 10
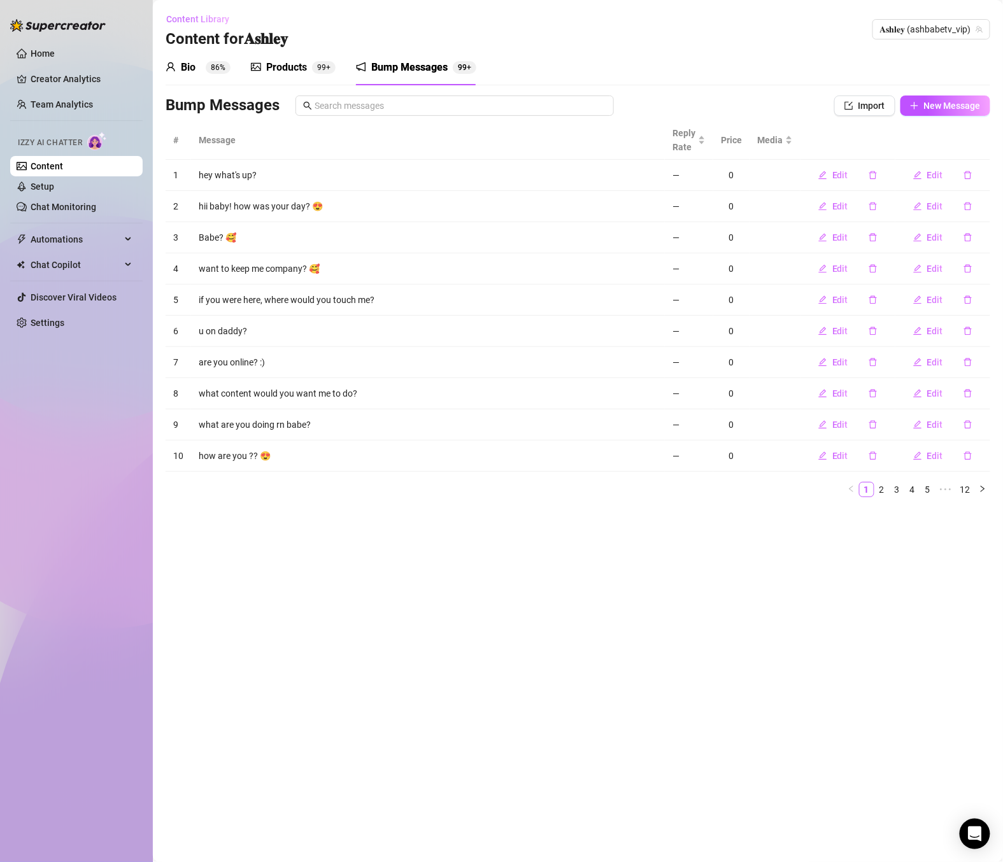
click at [204, 16] on span "Content Library" at bounding box center [197, 19] width 63 height 10
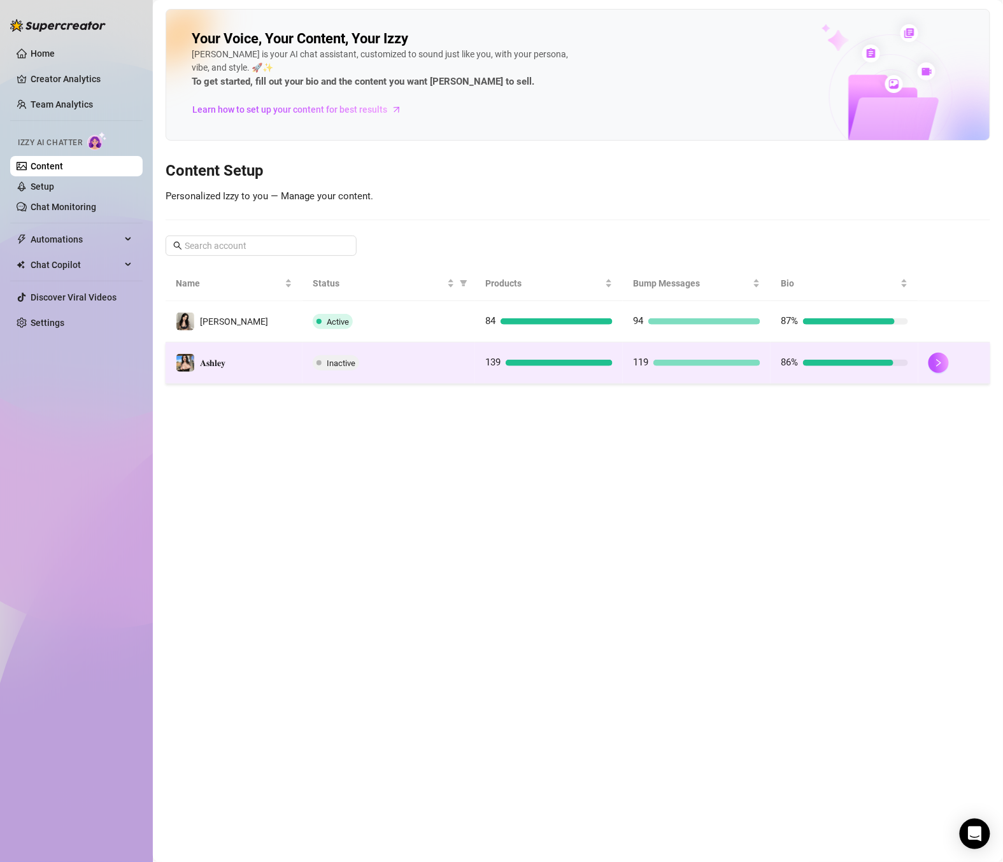
click at [459, 371] on div "Inactive" at bounding box center [389, 362] width 152 height 15
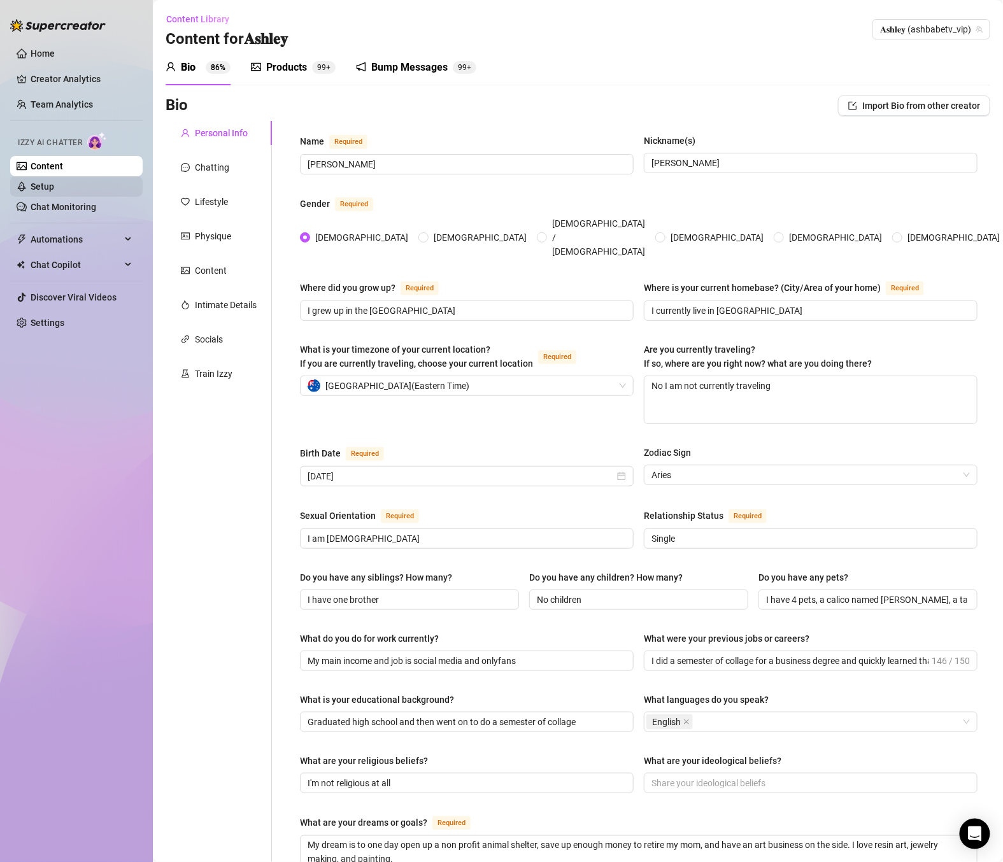
click at [54, 190] on link "Setup" at bounding box center [43, 186] width 24 height 10
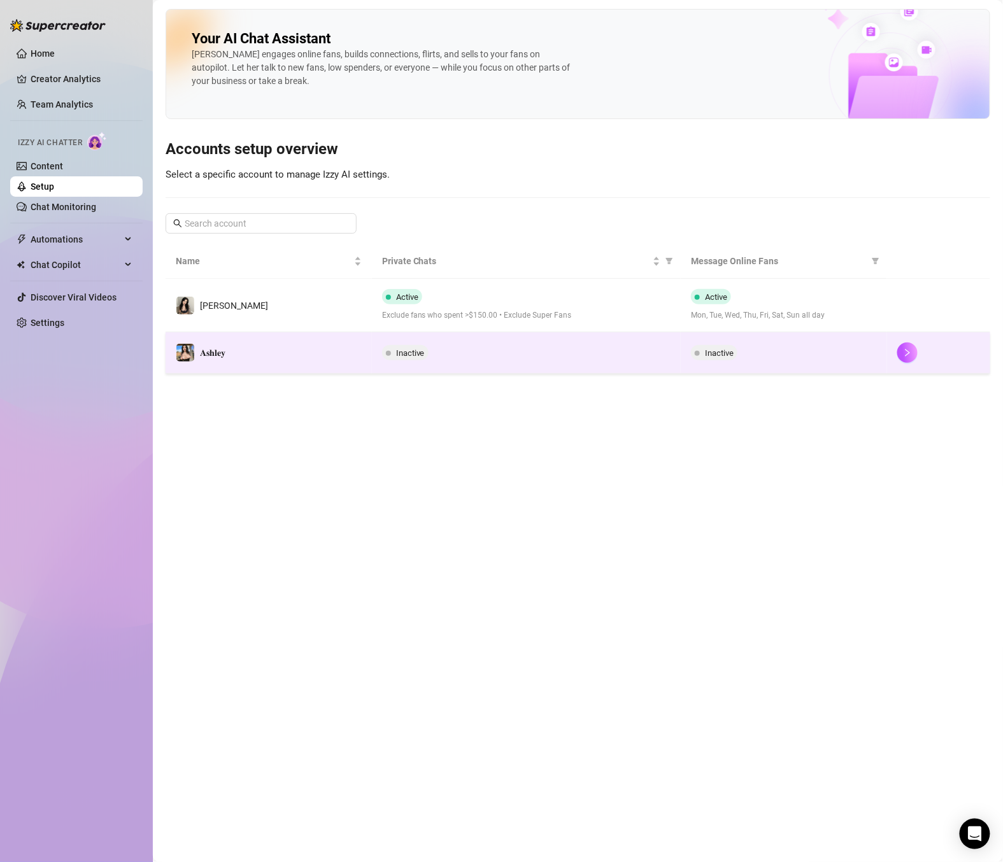
click at [565, 356] on div "Inactive" at bounding box center [526, 352] width 289 height 15
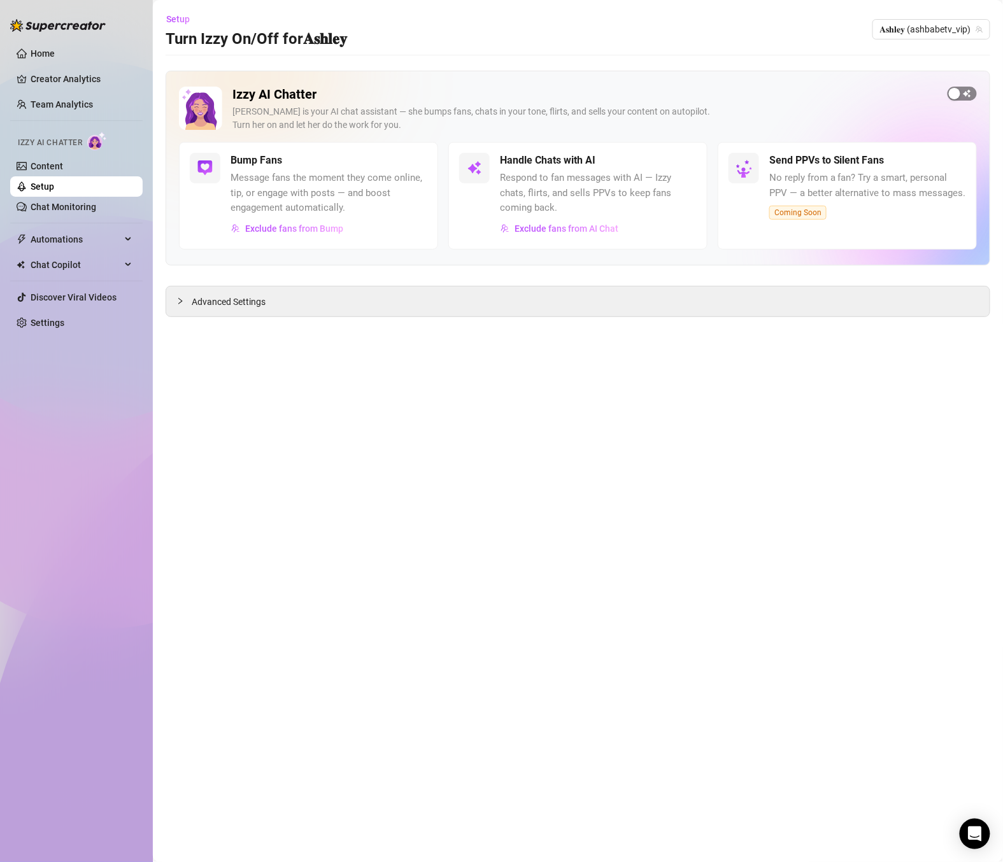
click at [964, 96] on span "button" at bounding box center [962, 94] width 29 height 14
click at [302, 306] on div "Advanced Settings" at bounding box center [577, 302] width 823 height 30
click at [210, 295] on span "Advanced Settings" at bounding box center [229, 302] width 74 height 14
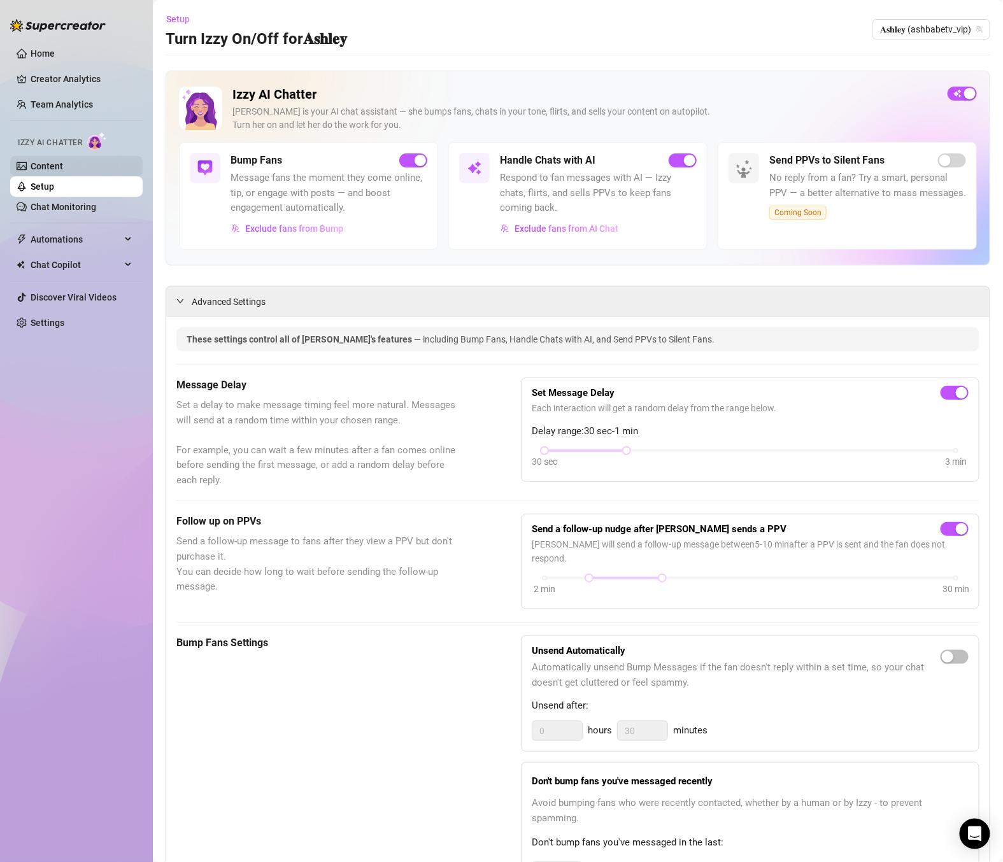
click at [50, 165] on link "Content" at bounding box center [47, 166] width 32 height 10
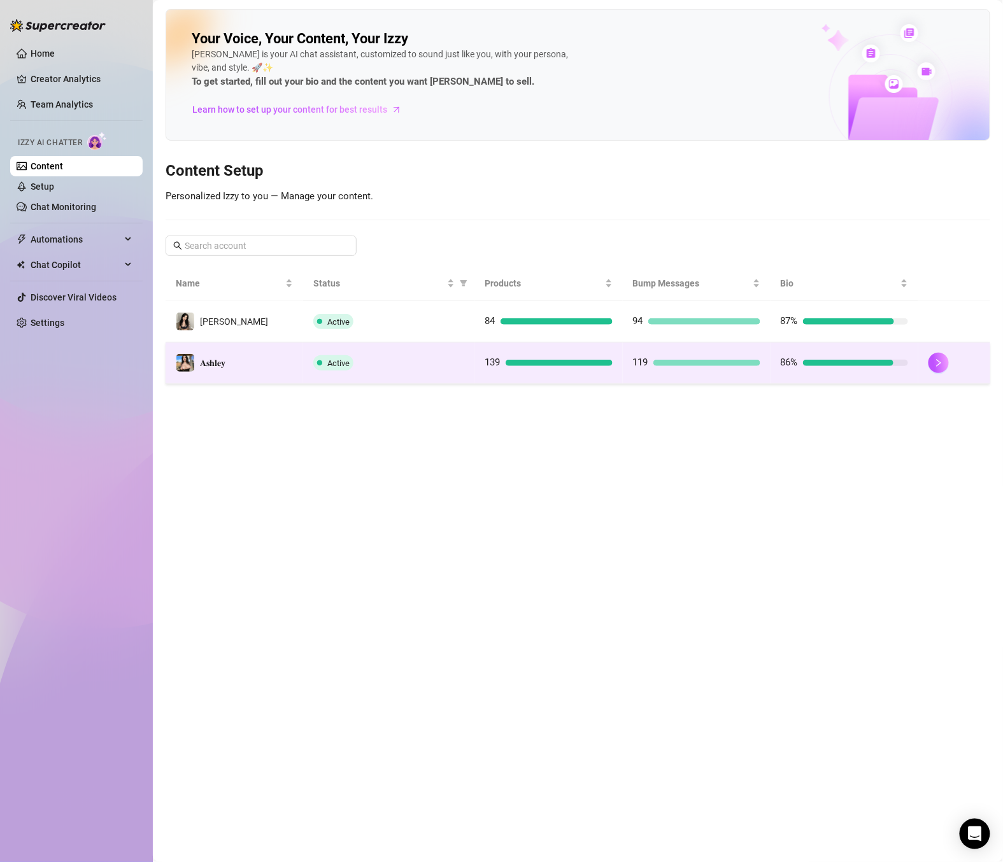
click at [571, 369] on div "139" at bounding box center [548, 362] width 127 height 15
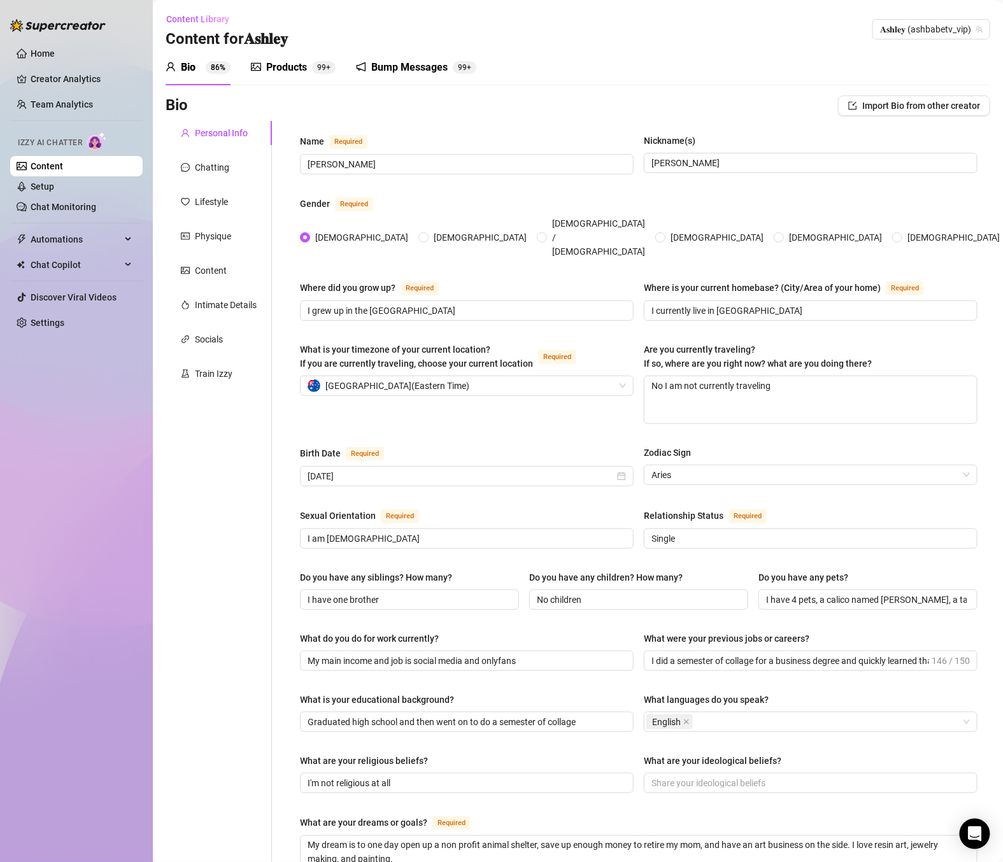
click at [417, 62] on div "Bump Messages" at bounding box center [409, 67] width 76 height 15
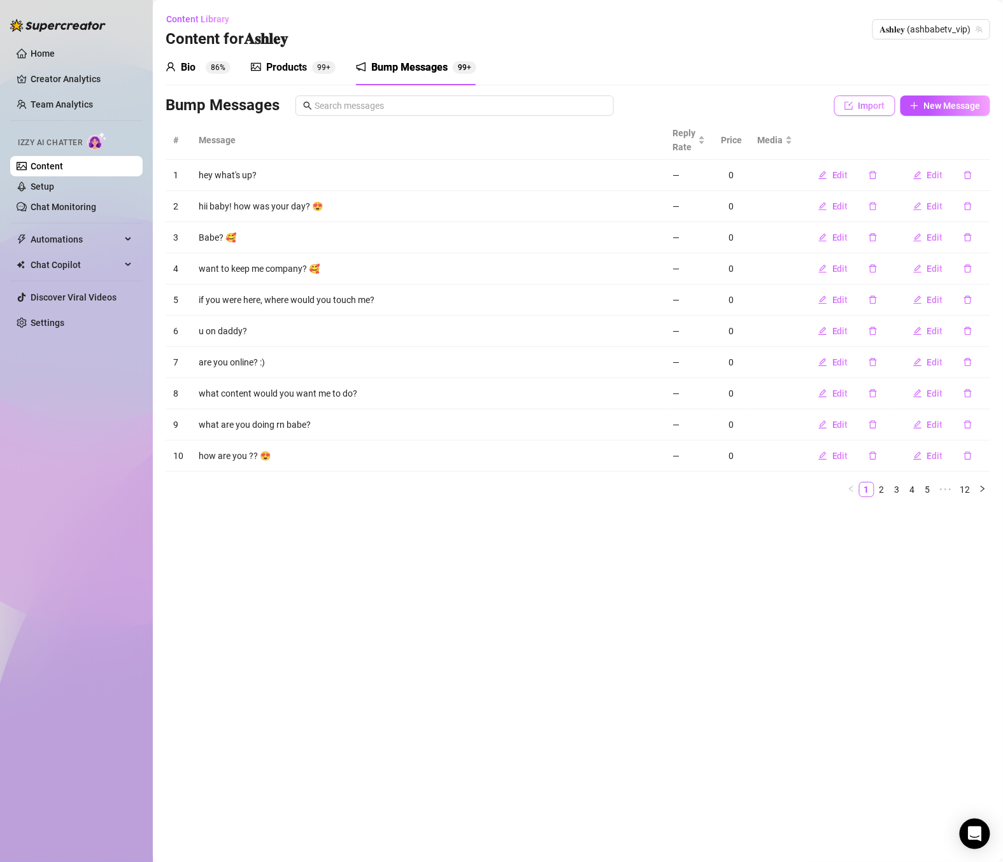
click at [867, 106] on span "Import" at bounding box center [871, 106] width 27 height 10
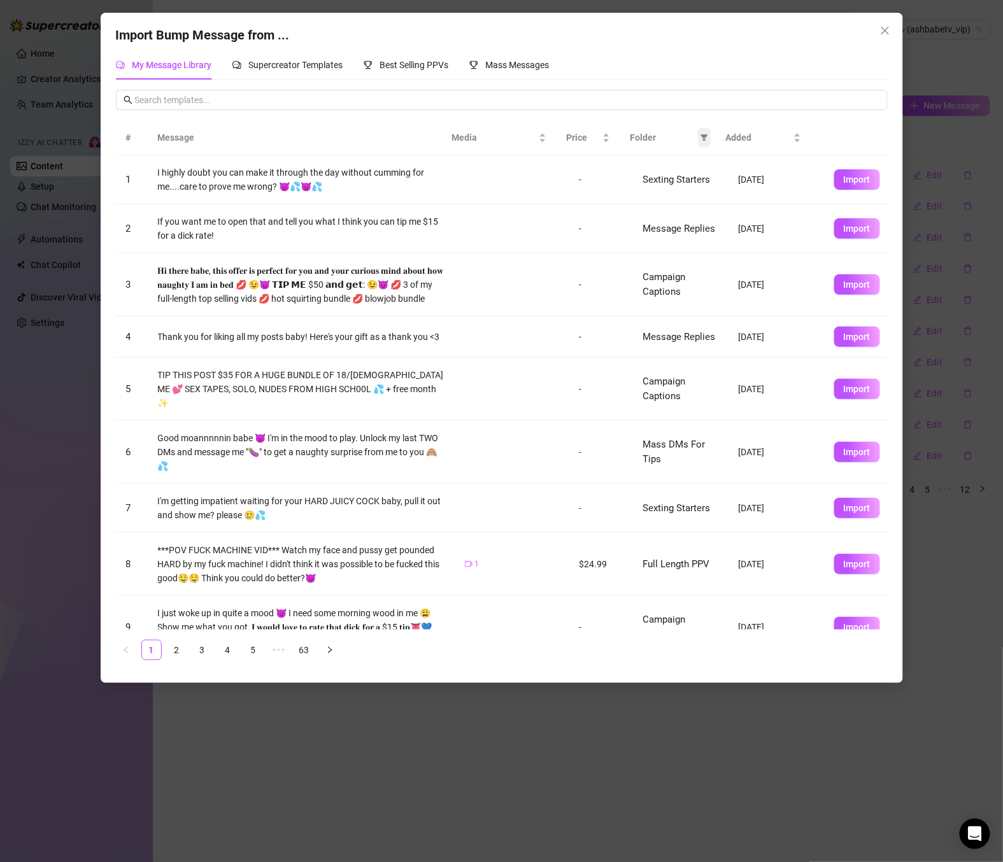
click at [705, 139] on icon "filter" at bounding box center [705, 138] width 8 height 8
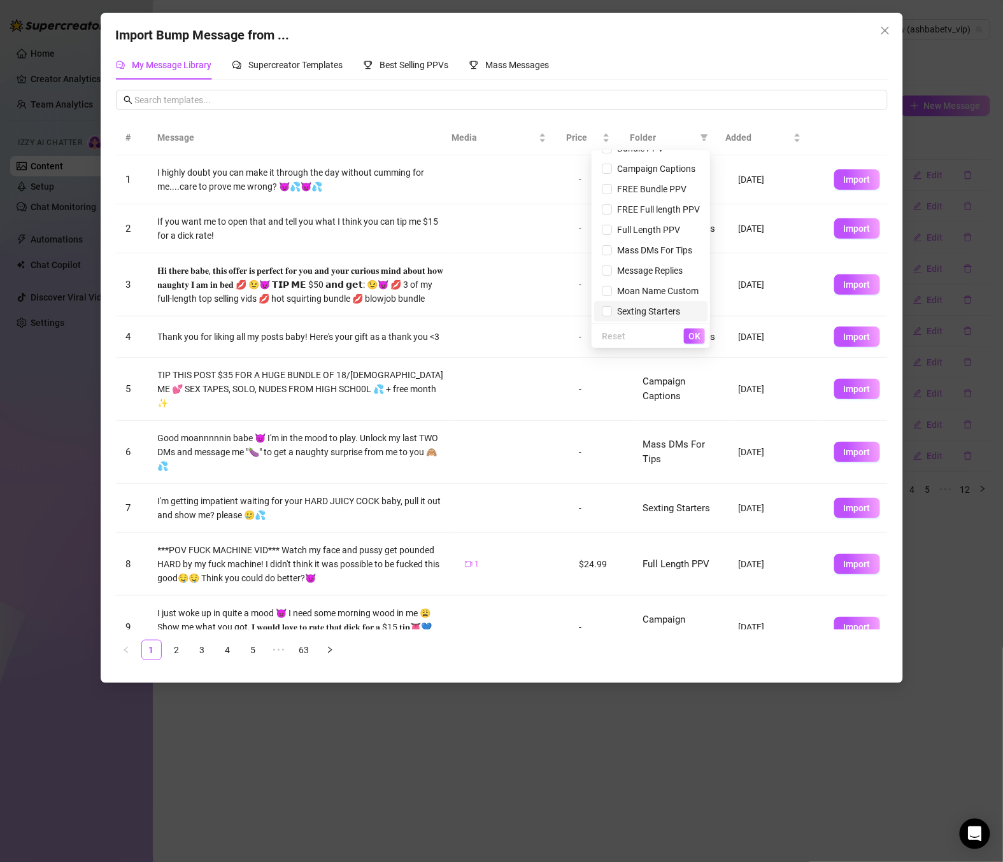
click at [643, 311] on span "Sexting Starters" at bounding box center [646, 311] width 68 height 10
click at [698, 335] on span "OK" at bounding box center [694, 336] width 12 height 10
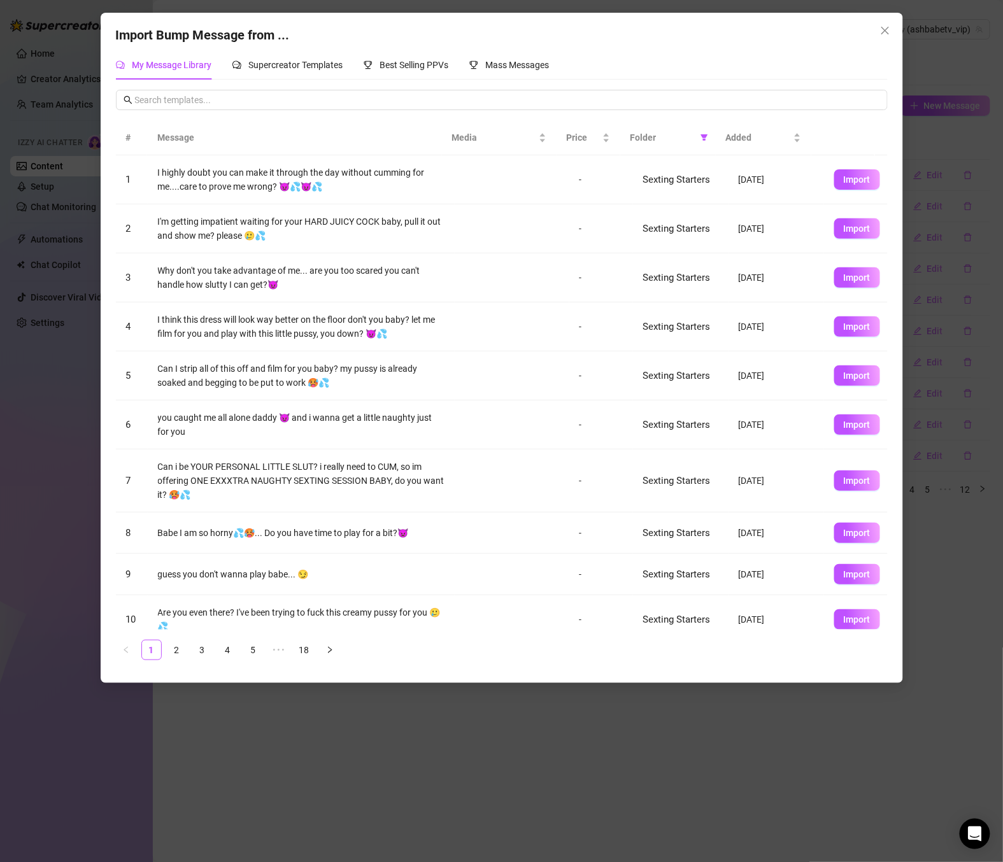
scroll to position [15, 0]
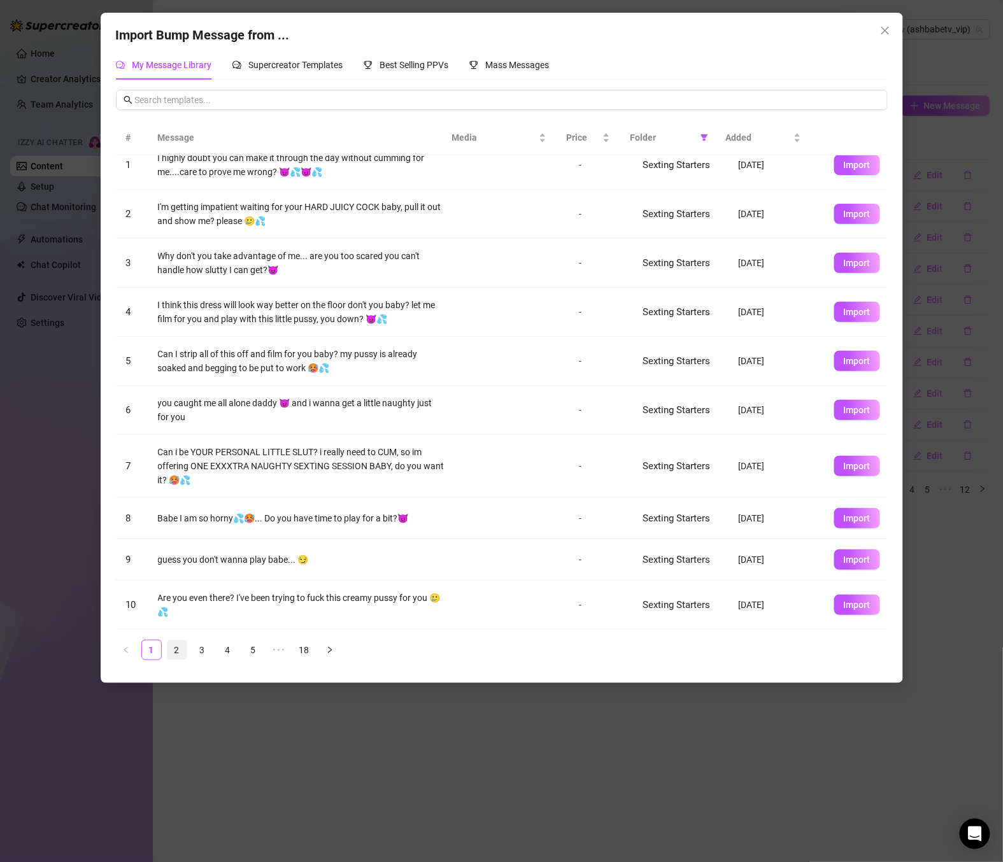
click at [181, 655] on link "2" at bounding box center [176, 650] width 19 height 19
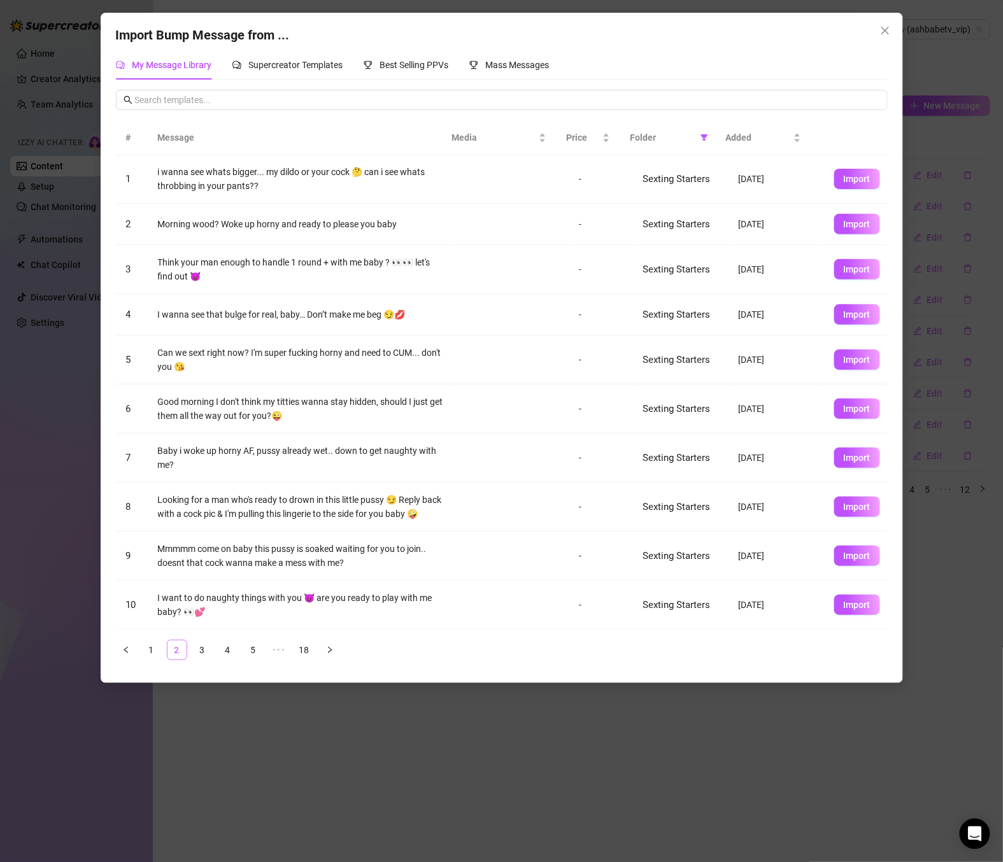
scroll to position [0, 0]
click at [852, 225] on span "Import" at bounding box center [857, 225] width 27 height 10
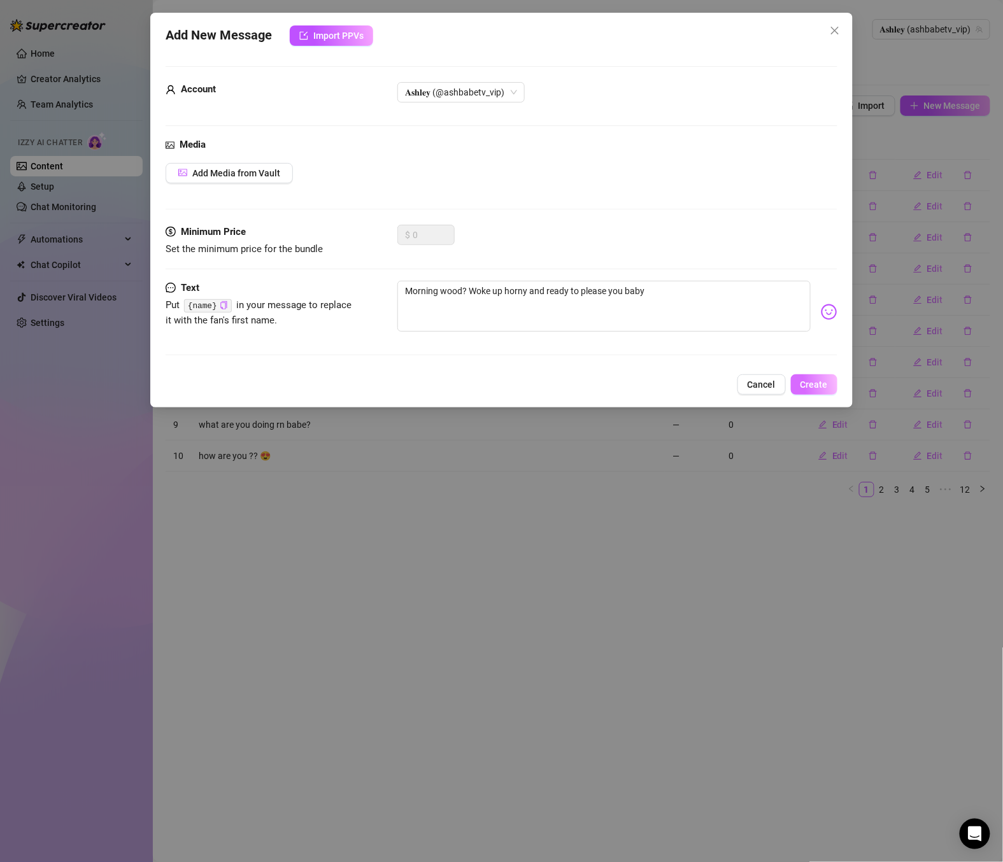
click at [820, 390] on span "Create" at bounding box center [813, 385] width 27 height 10
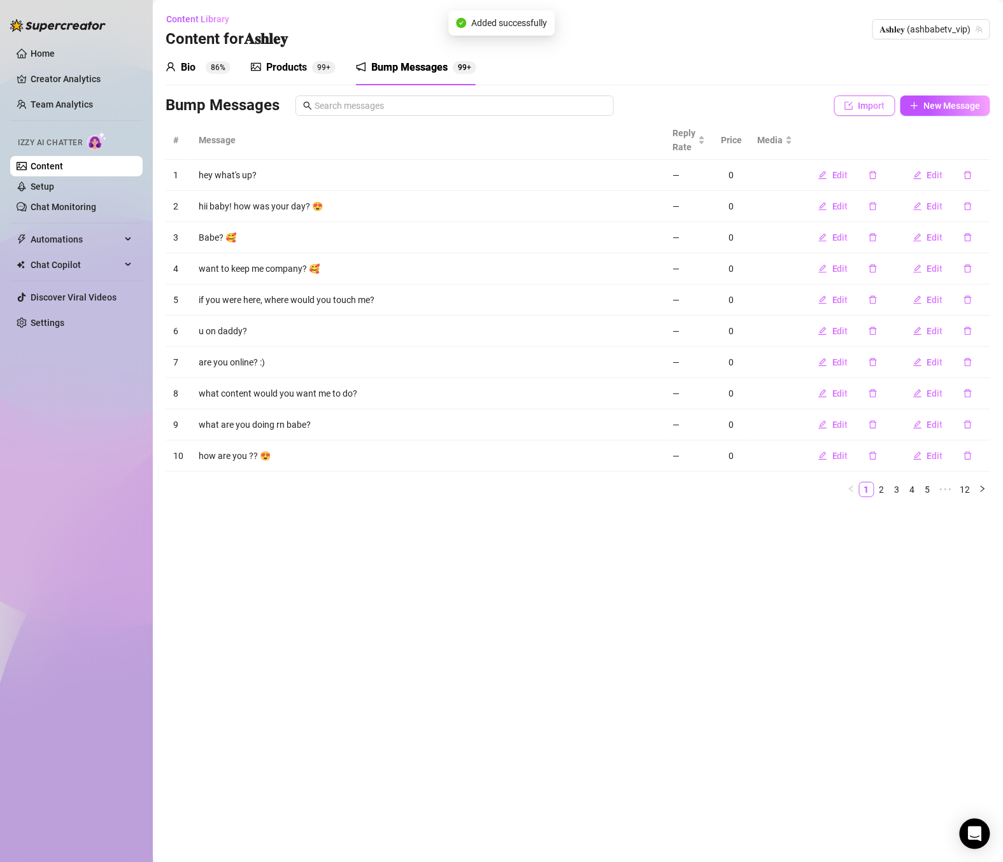
click at [874, 106] on span "Import" at bounding box center [871, 106] width 27 height 10
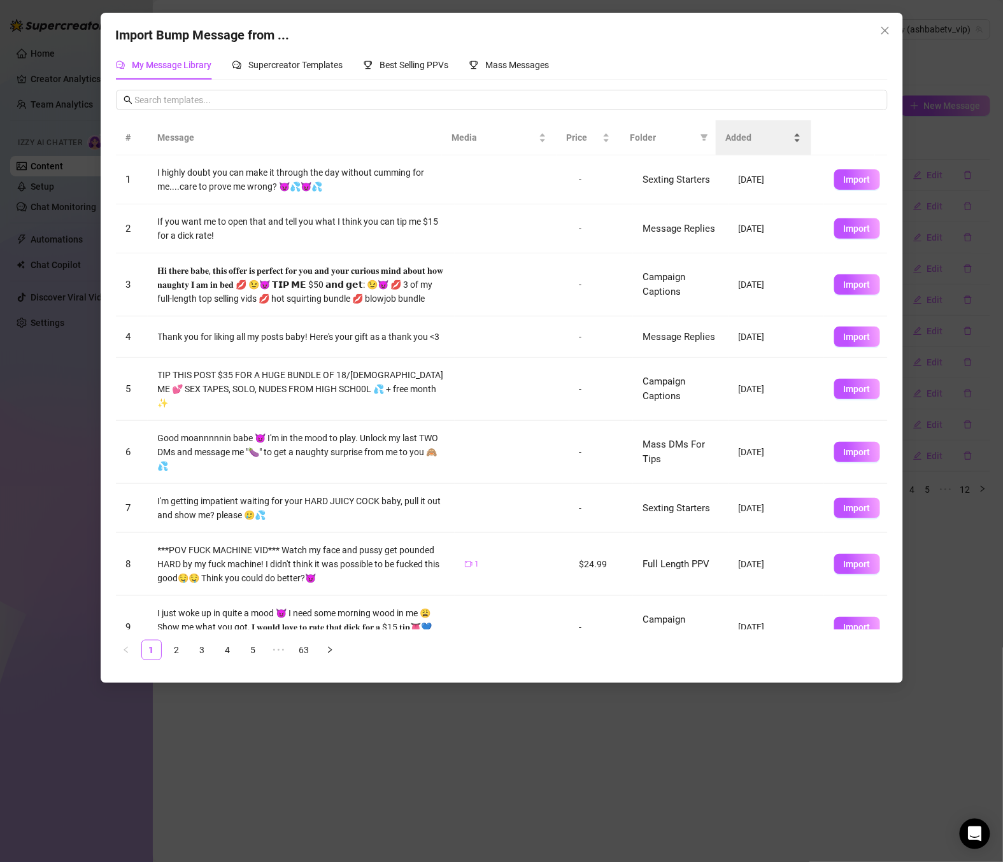
click at [726, 139] on div "Added" at bounding box center [763, 138] width 75 height 14
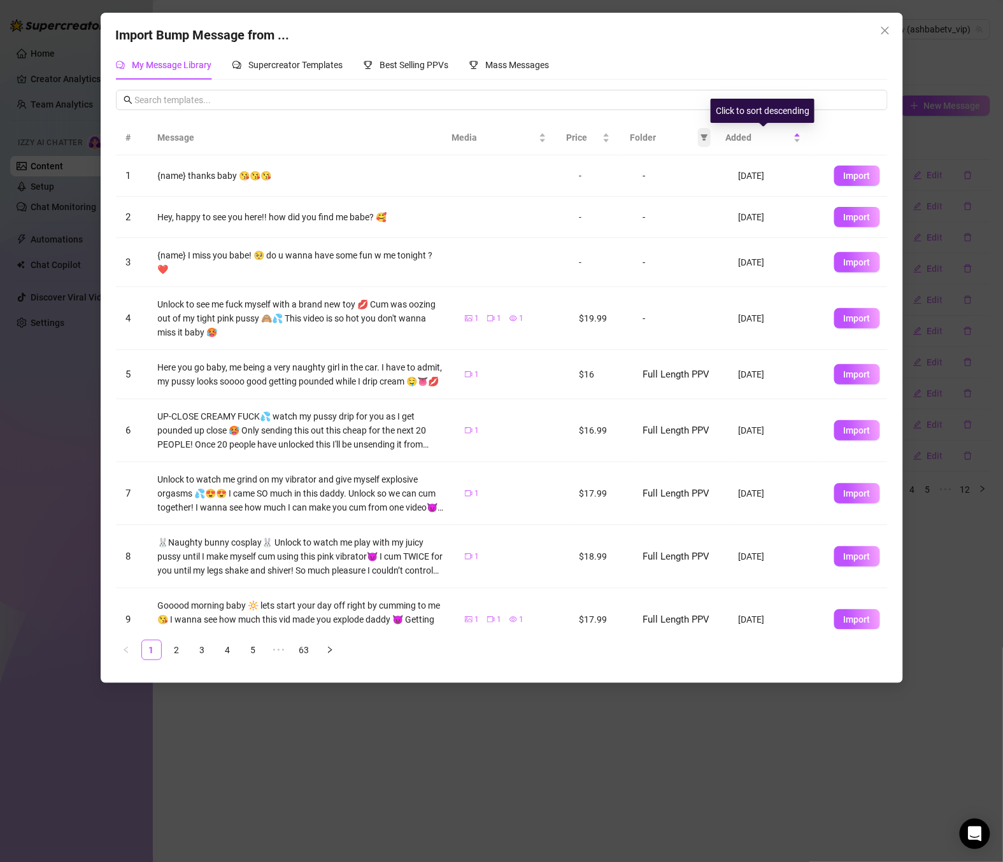
click at [705, 138] on icon "filter" at bounding box center [704, 138] width 7 height 6
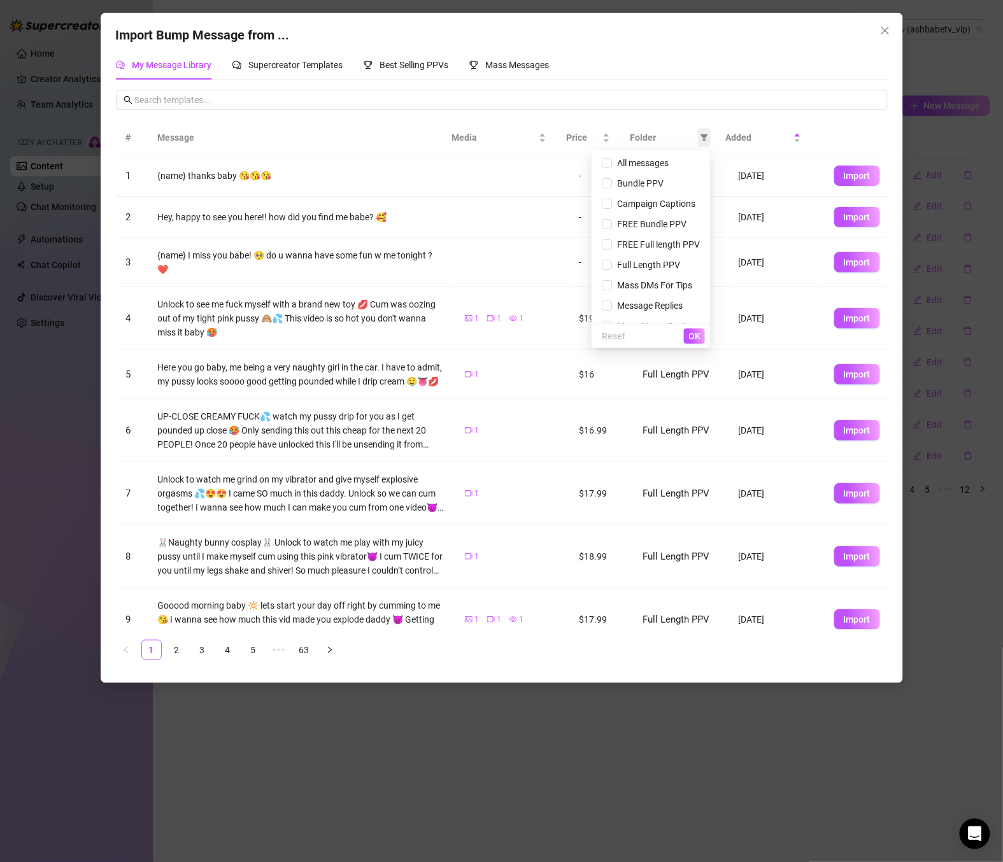
scroll to position [35, 0]
click at [659, 313] on span "Sexting Starters" at bounding box center [646, 311] width 68 height 10
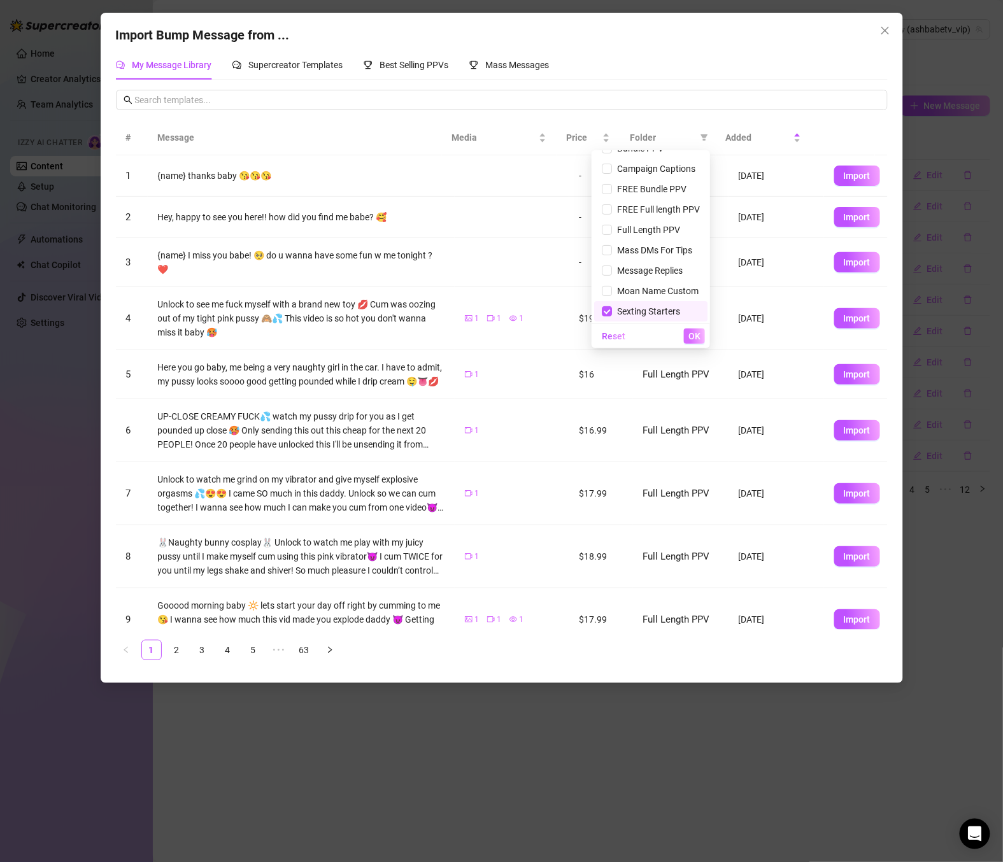
click at [703, 334] on button "OK" at bounding box center [694, 336] width 21 height 15
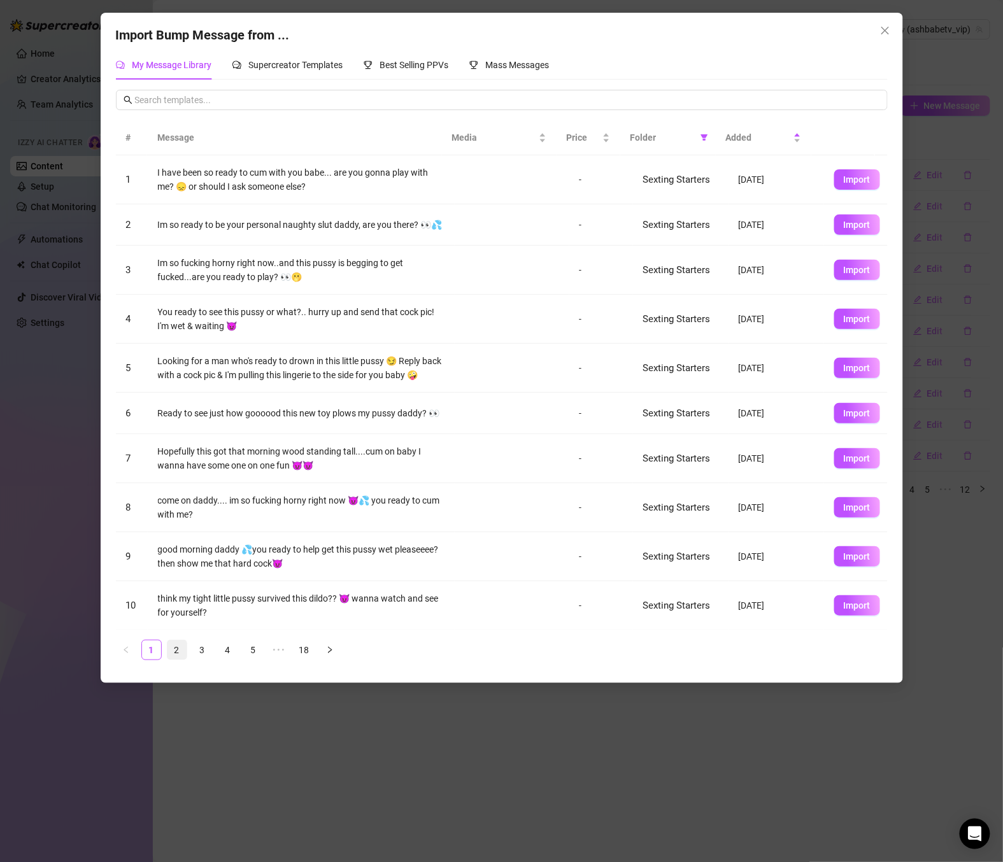
click at [183, 648] on link "2" at bounding box center [176, 650] width 19 height 19
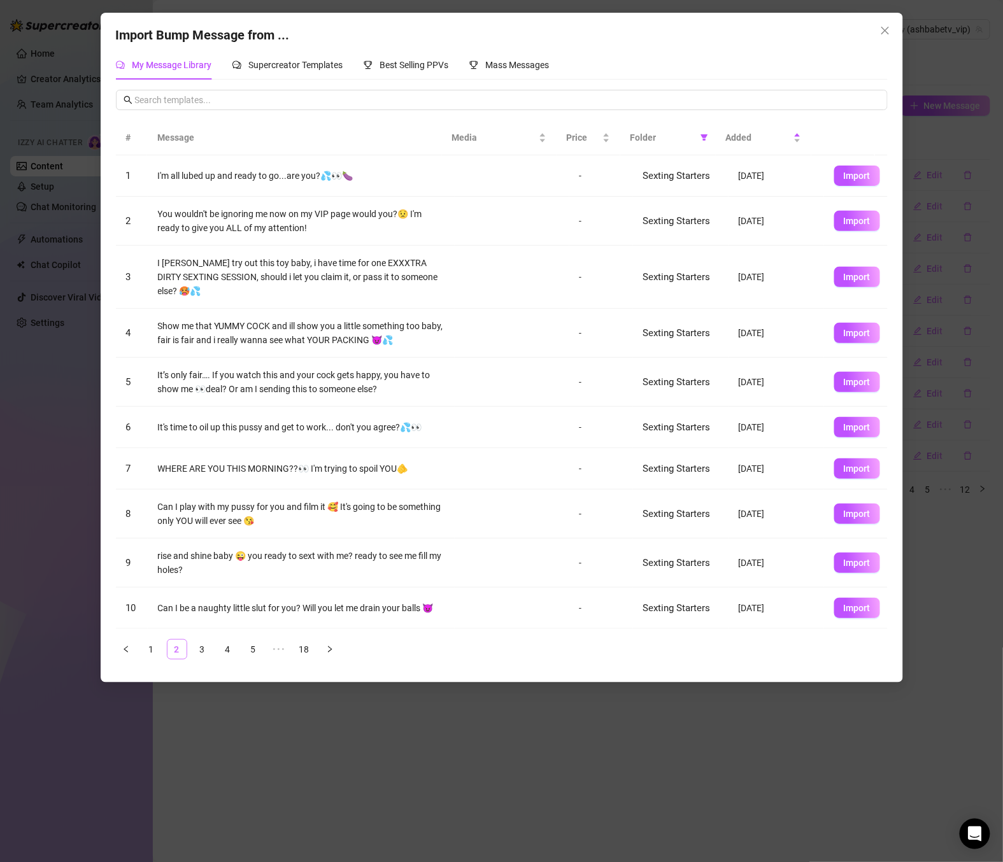
scroll to position [8, 0]
click at [848, 216] on span "Import" at bounding box center [857, 221] width 27 height 10
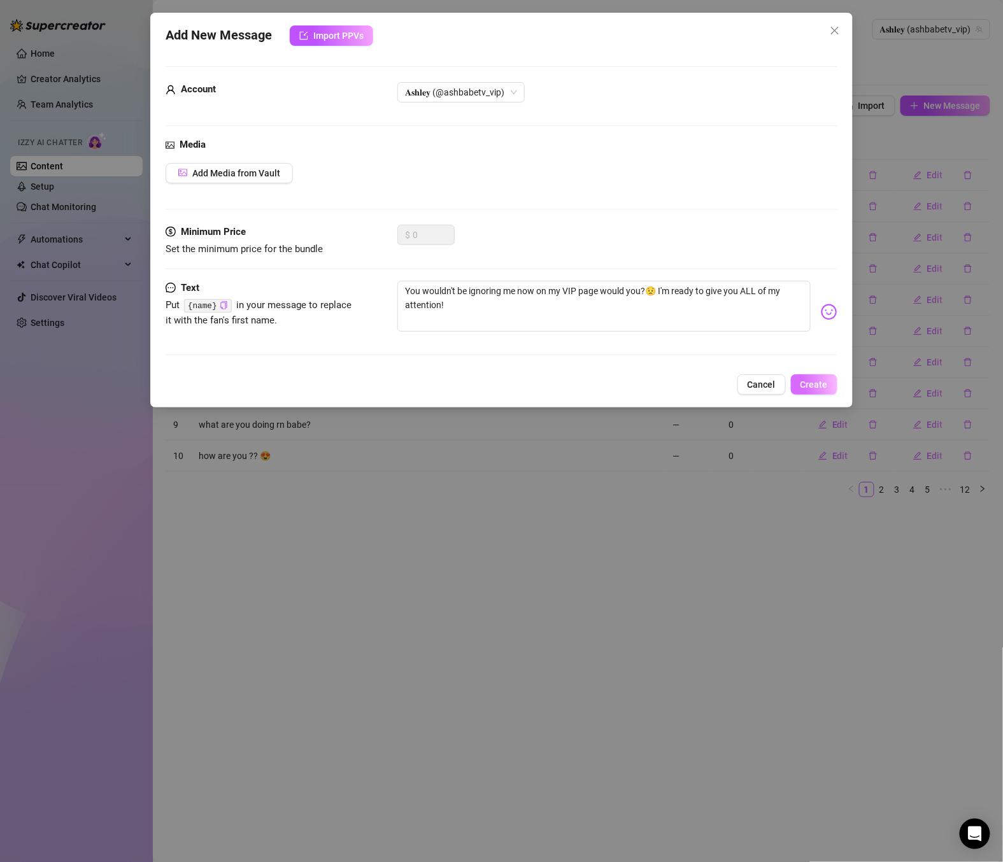
click at [820, 376] on button "Create" at bounding box center [814, 384] width 46 height 20
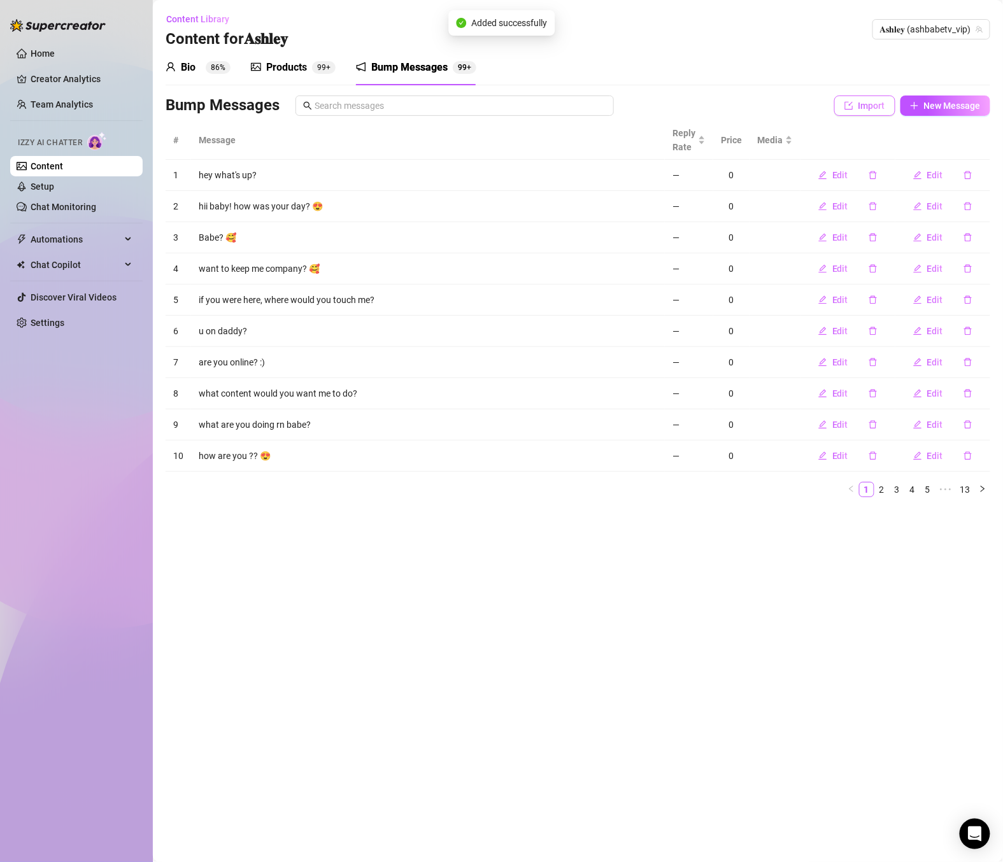
click at [873, 106] on span "Import" at bounding box center [871, 106] width 27 height 10
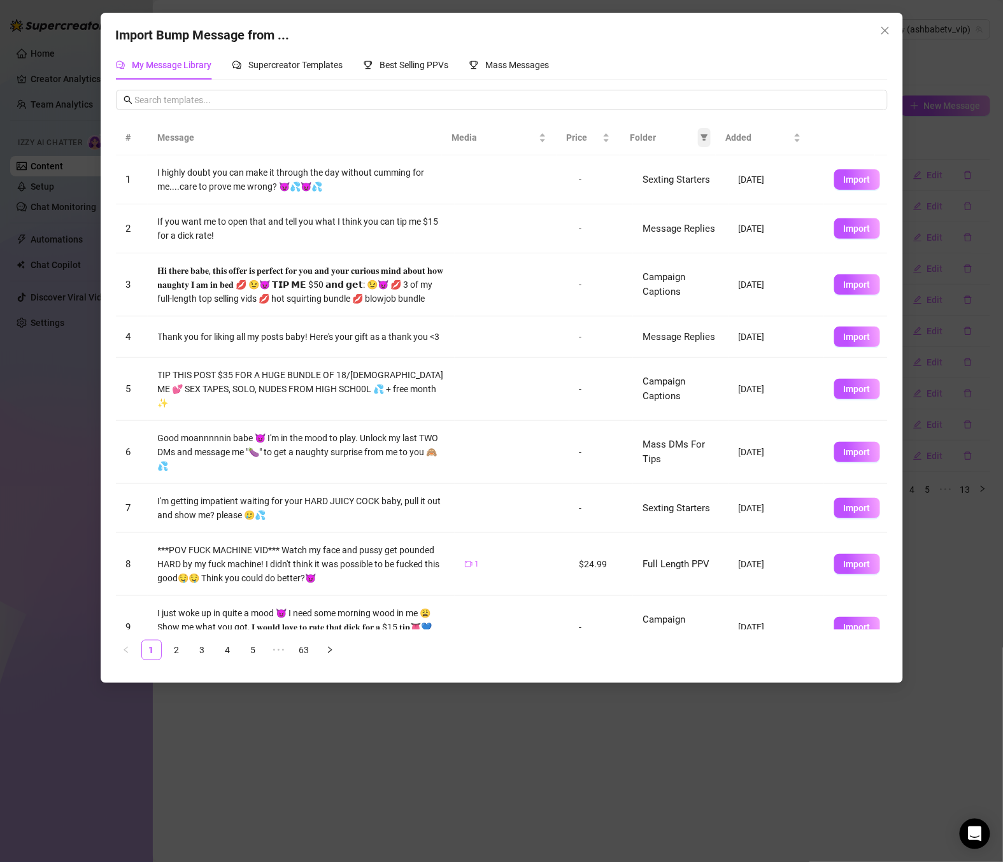
click at [705, 138] on icon "filter" at bounding box center [704, 138] width 7 height 6
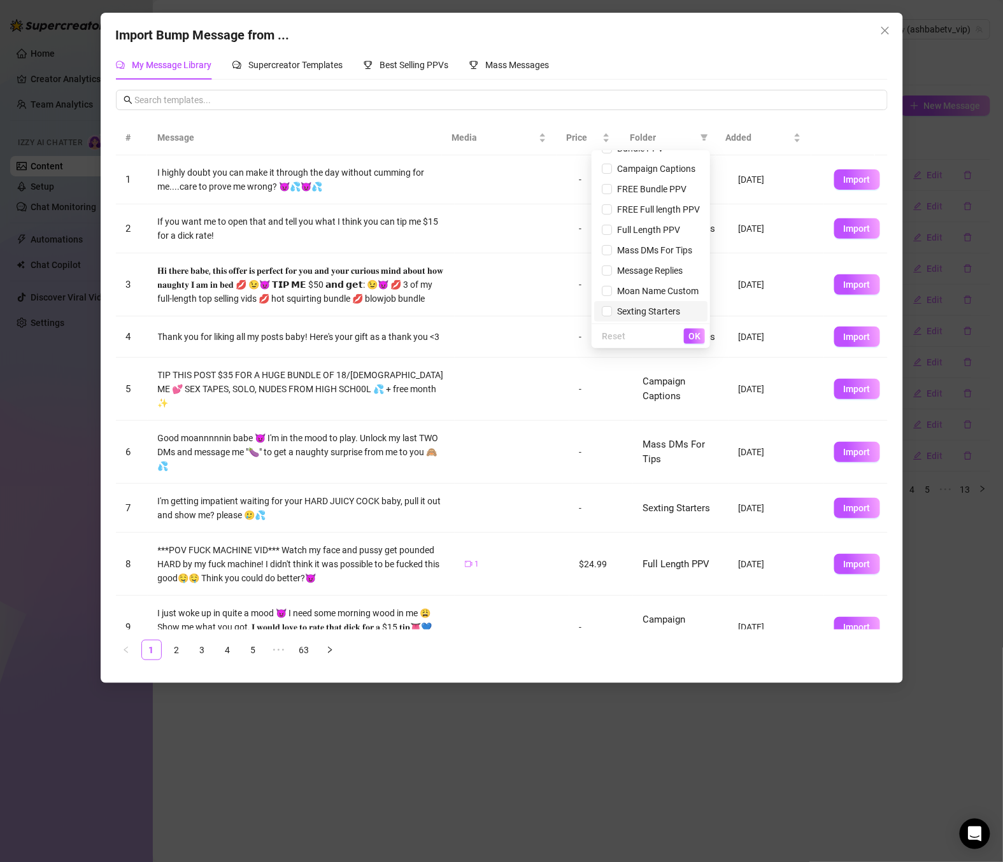
click at [670, 311] on span "Sexting Starters" at bounding box center [651, 311] width 98 height 14
click at [706, 337] on div "Reset OK" at bounding box center [651, 336] width 118 height 25
click at [686, 335] on span "OK" at bounding box center [684, 336] width 12 height 10
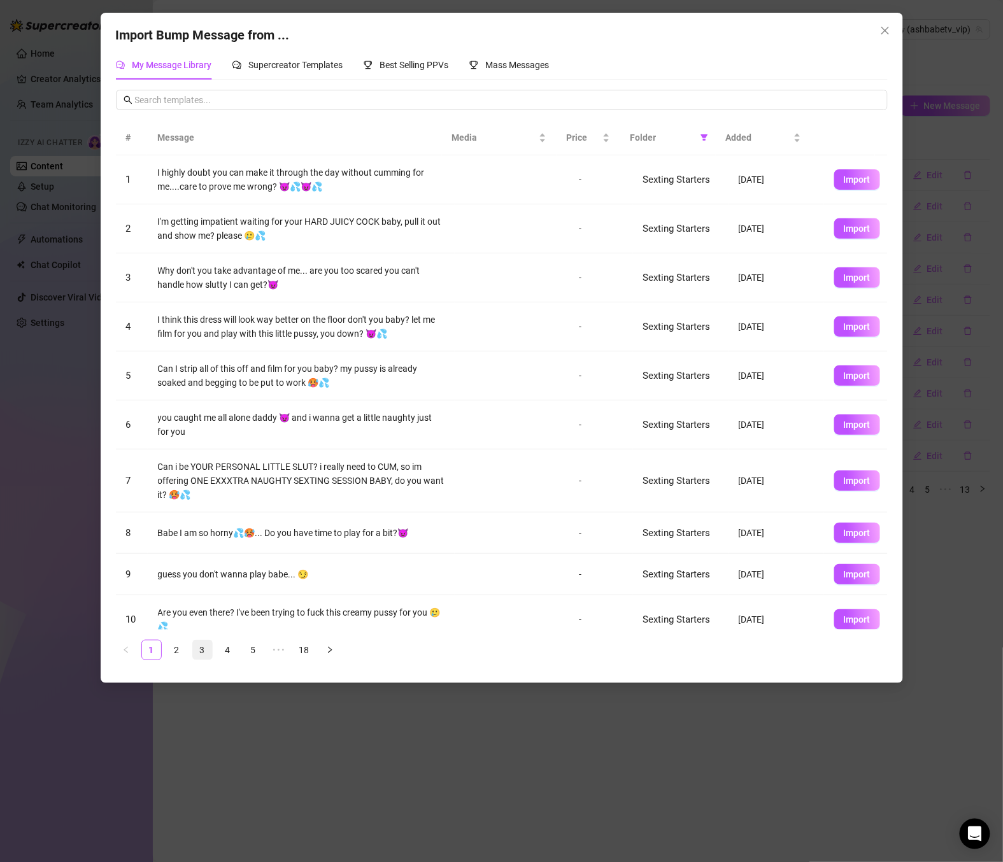
click at [201, 650] on link "3" at bounding box center [202, 650] width 19 height 19
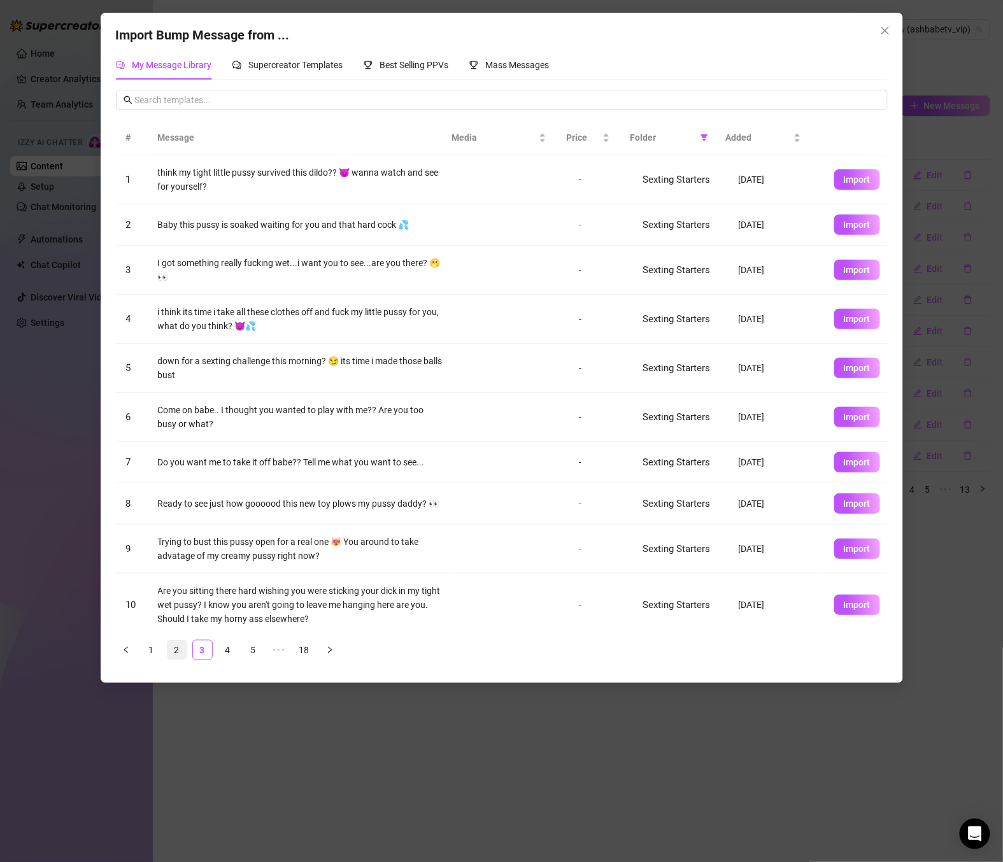
click at [181, 647] on link "2" at bounding box center [176, 650] width 19 height 19
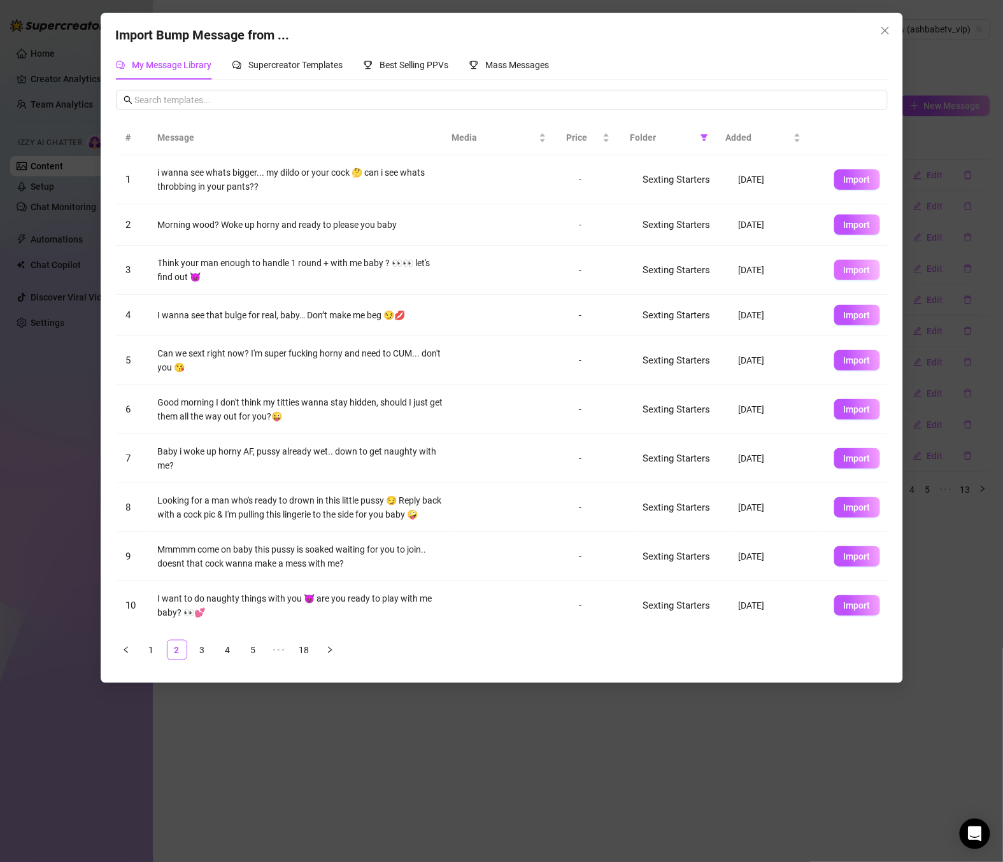
click at [846, 272] on span "Import" at bounding box center [857, 270] width 27 height 10
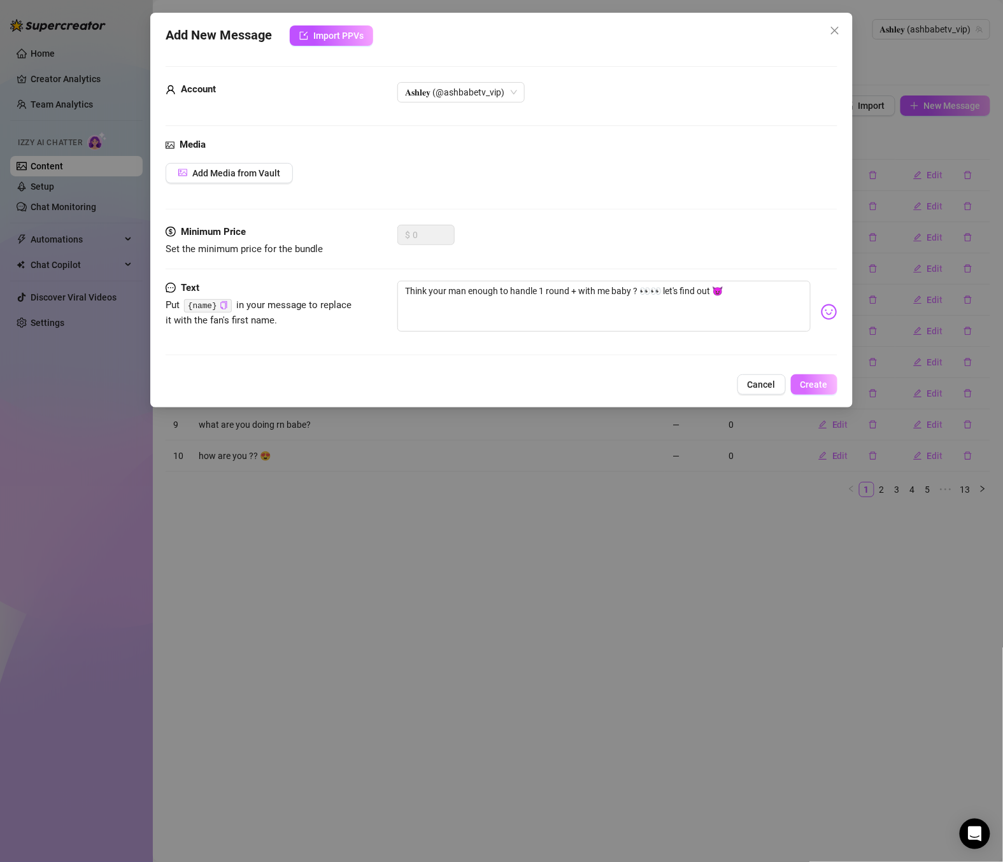
click at [816, 390] on button "Create" at bounding box center [814, 384] width 46 height 20
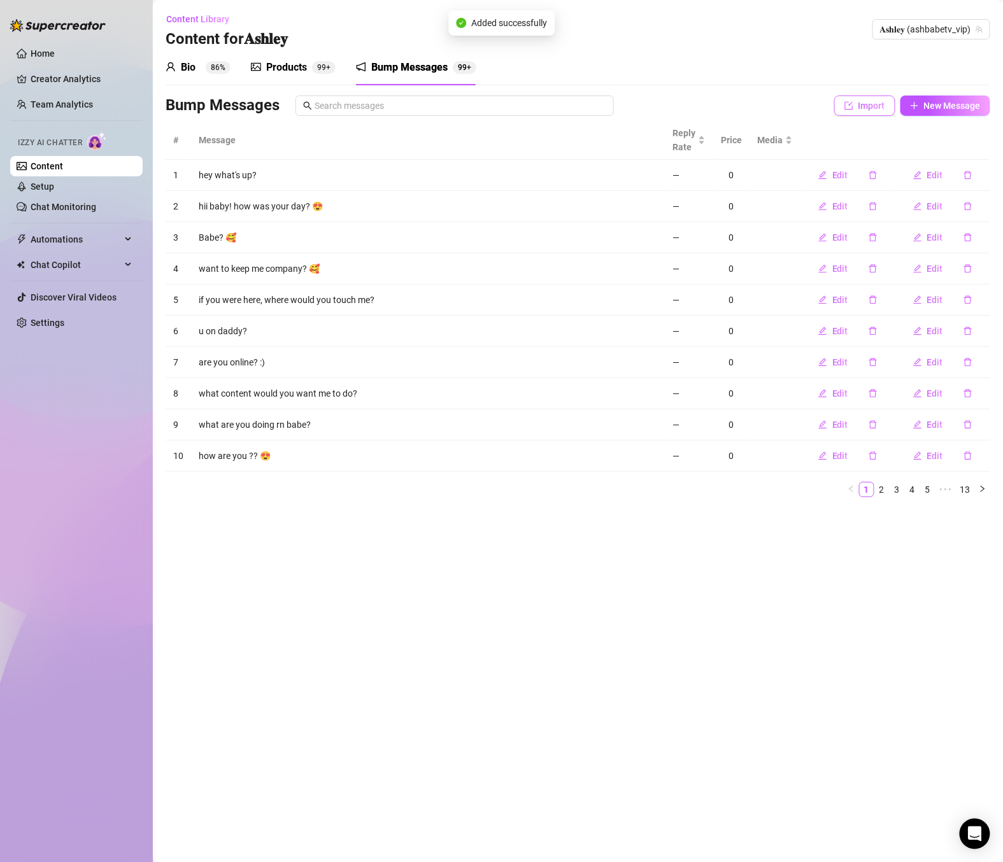
click at [868, 113] on button "Import" at bounding box center [864, 106] width 61 height 20
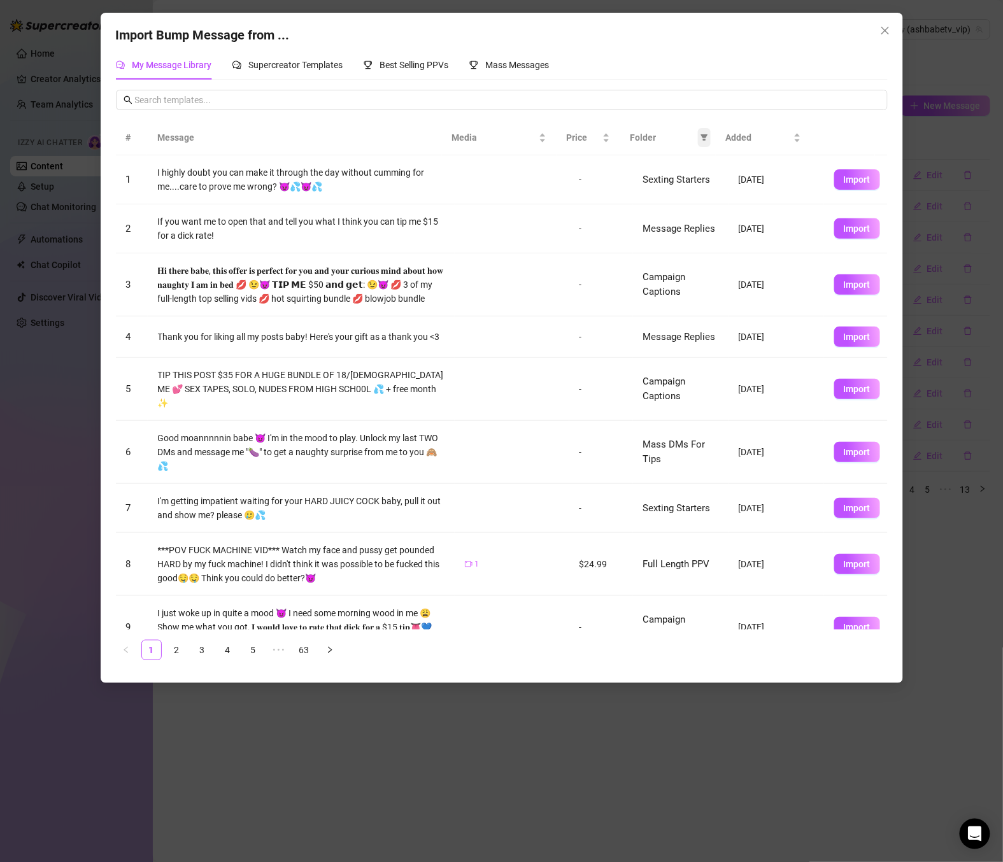
click at [704, 136] on icon "filter" at bounding box center [704, 138] width 7 height 6
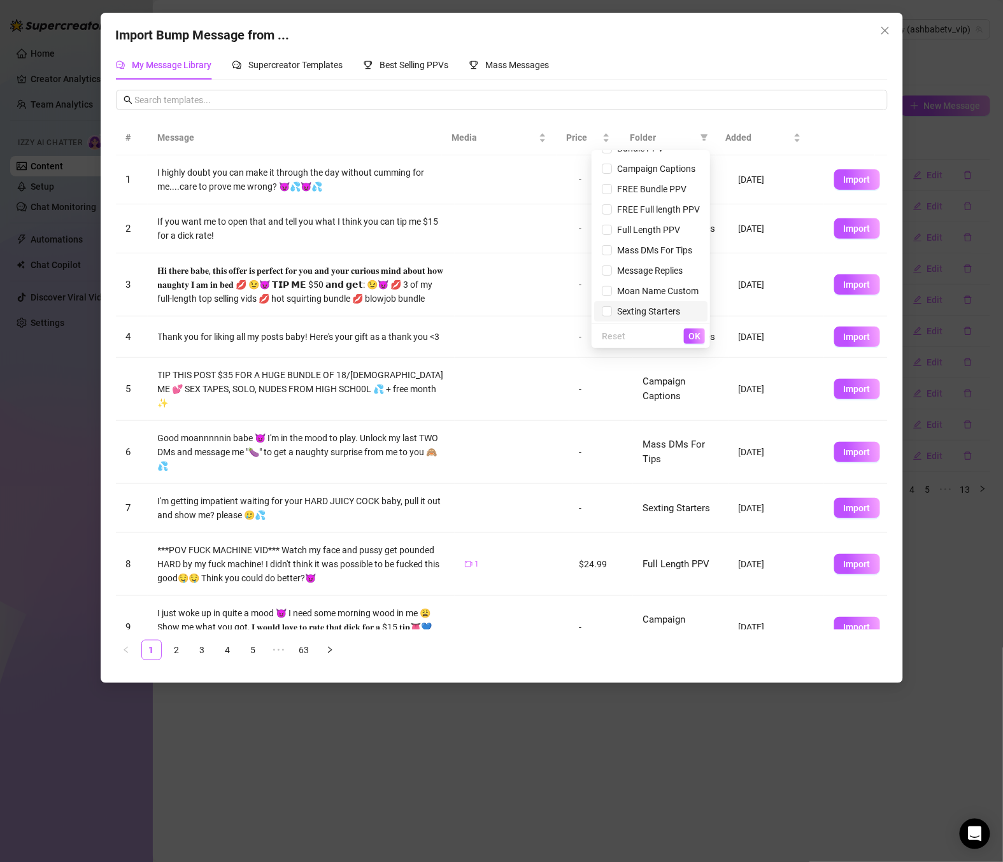
click at [641, 309] on span "Sexting Starters" at bounding box center [646, 311] width 68 height 10
click at [698, 338] on span "OK" at bounding box center [694, 336] width 12 height 10
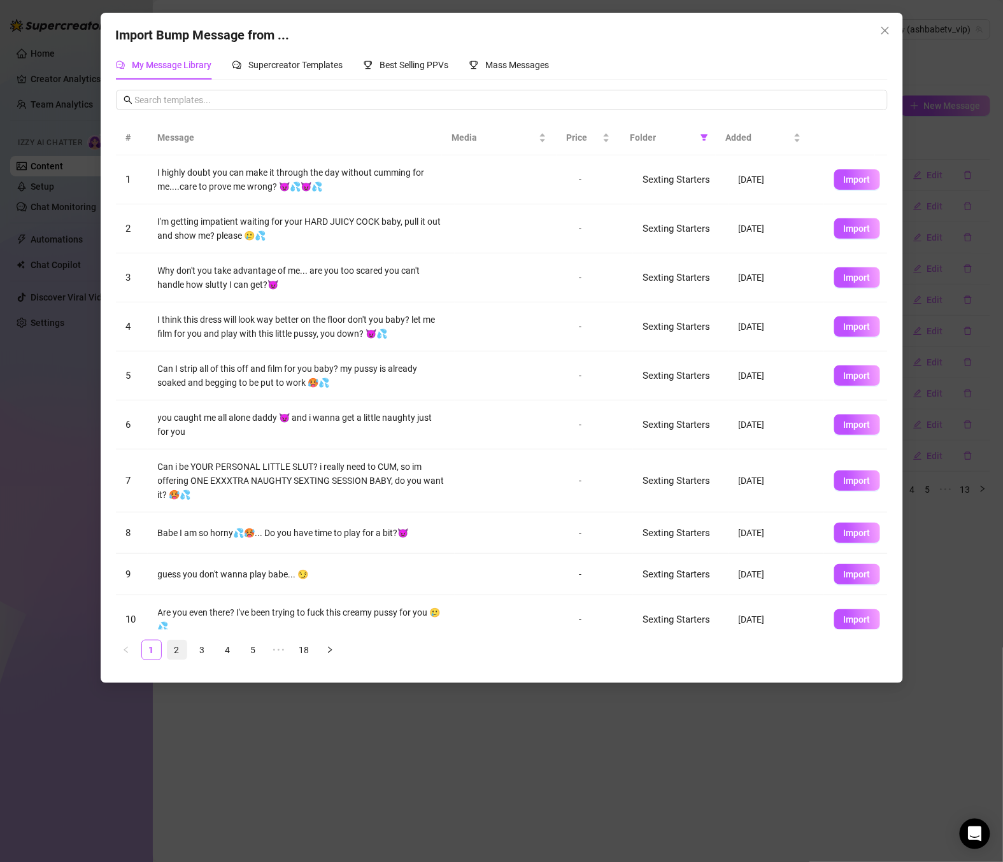
click at [177, 652] on link "2" at bounding box center [176, 650] width 19 height 19
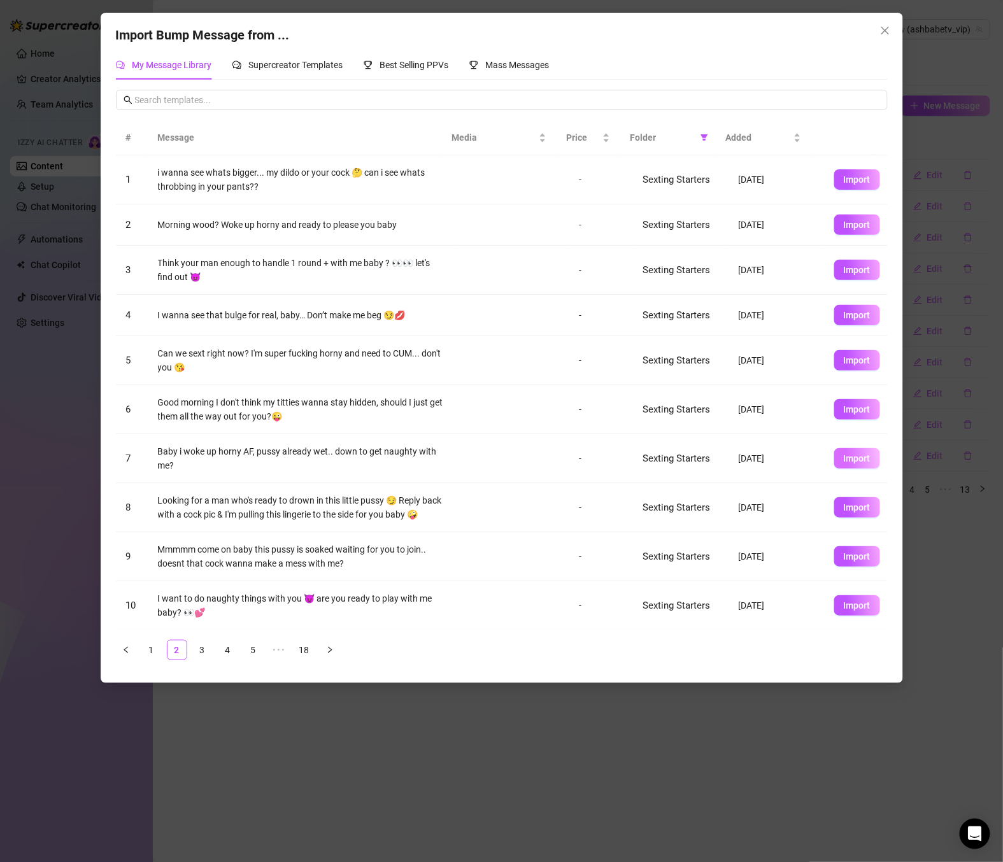
click at [851, 463] on span "Import" at bounding box center [857, 458] width 27 height 10
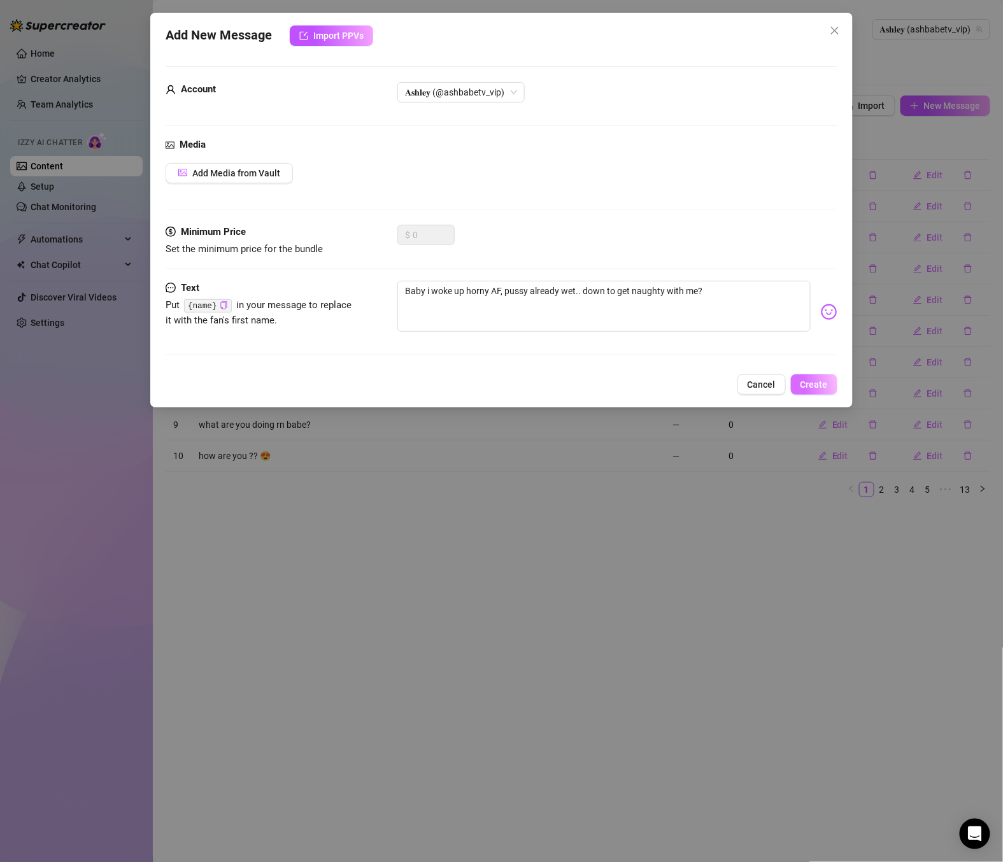
click at [823, 394] on button "Create" at bounding box center [814, 384] width 46 height 20
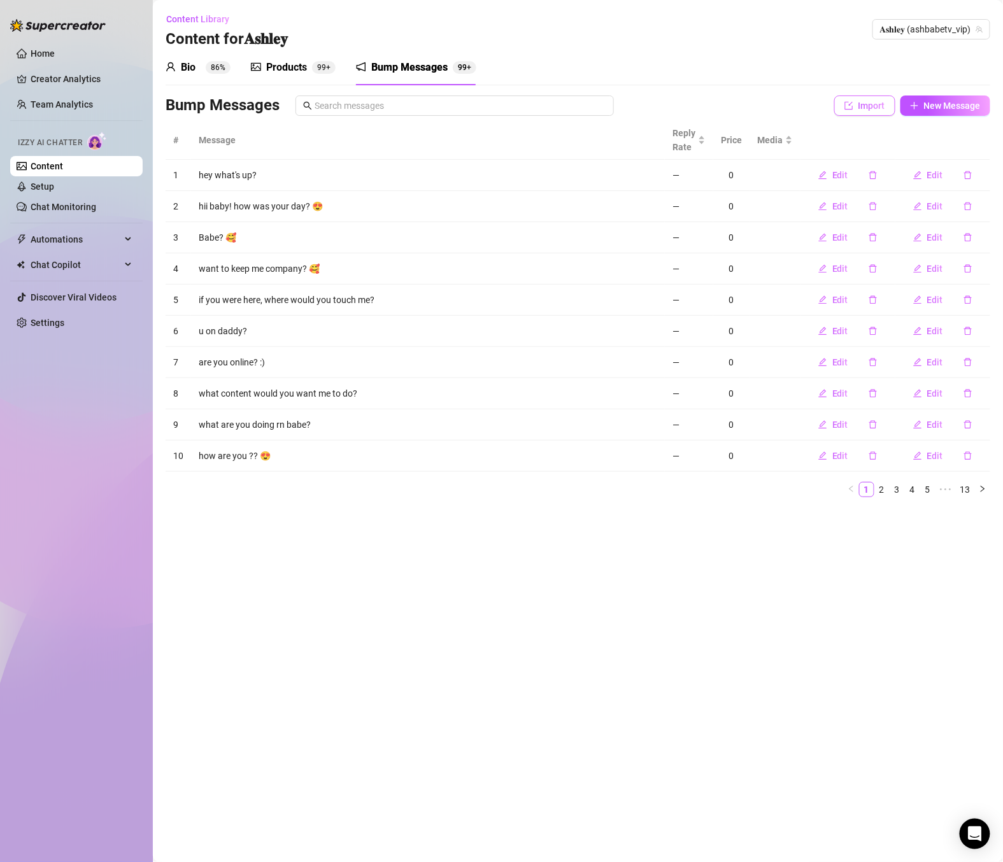
click at [881, 97] on button "Import" at bounding box center [864, 106] width 61 height 20
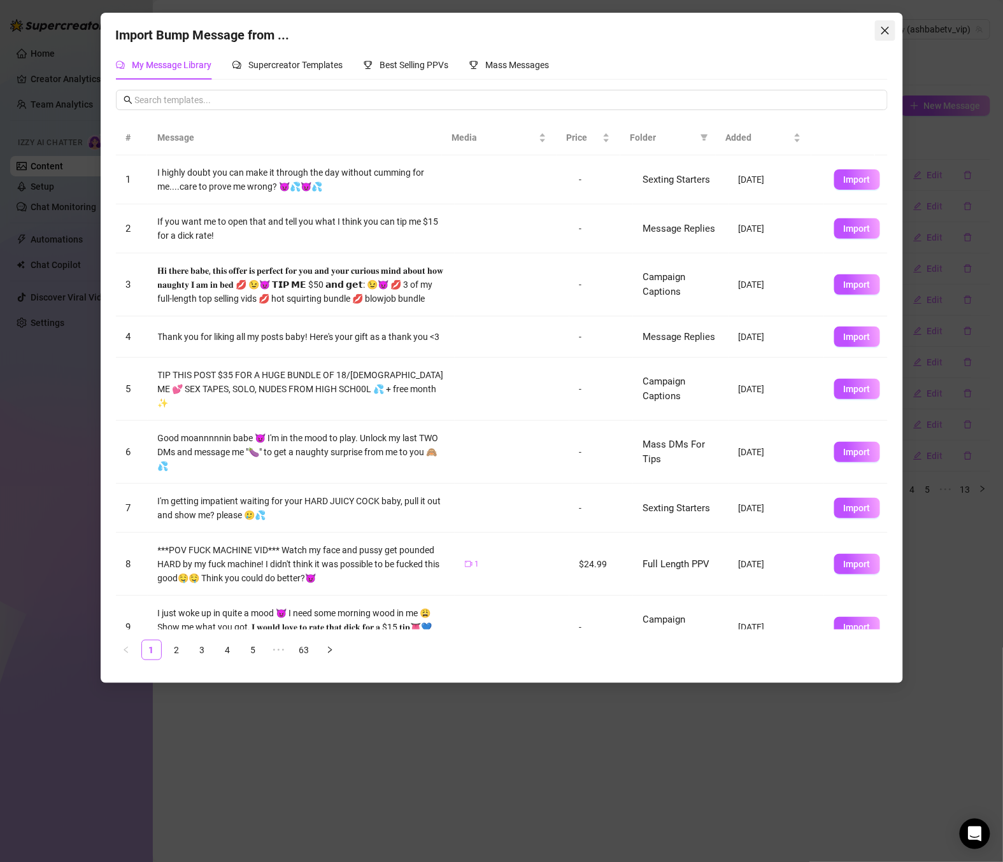
click at [881, 39] on button "Close" at bounding box center [885, 30] width 20 height 20
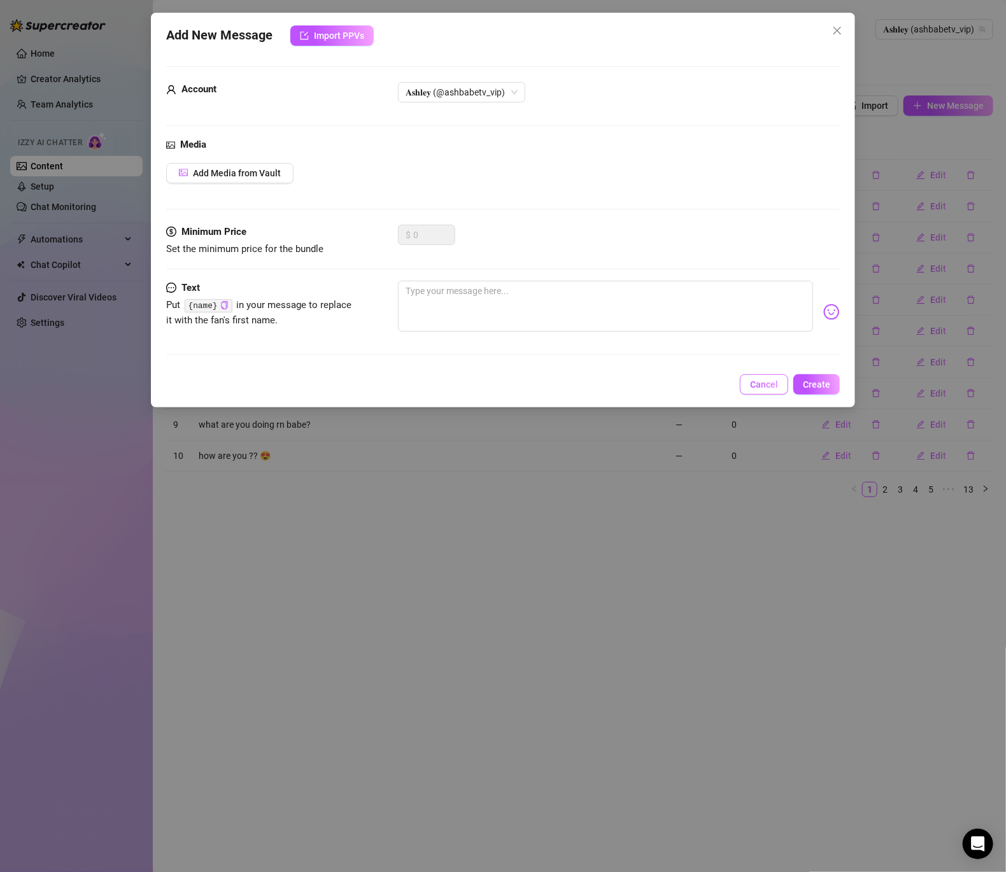
click at [761, 388] on span "Cancel" at bounding box center [764, 385] width 28 height 10
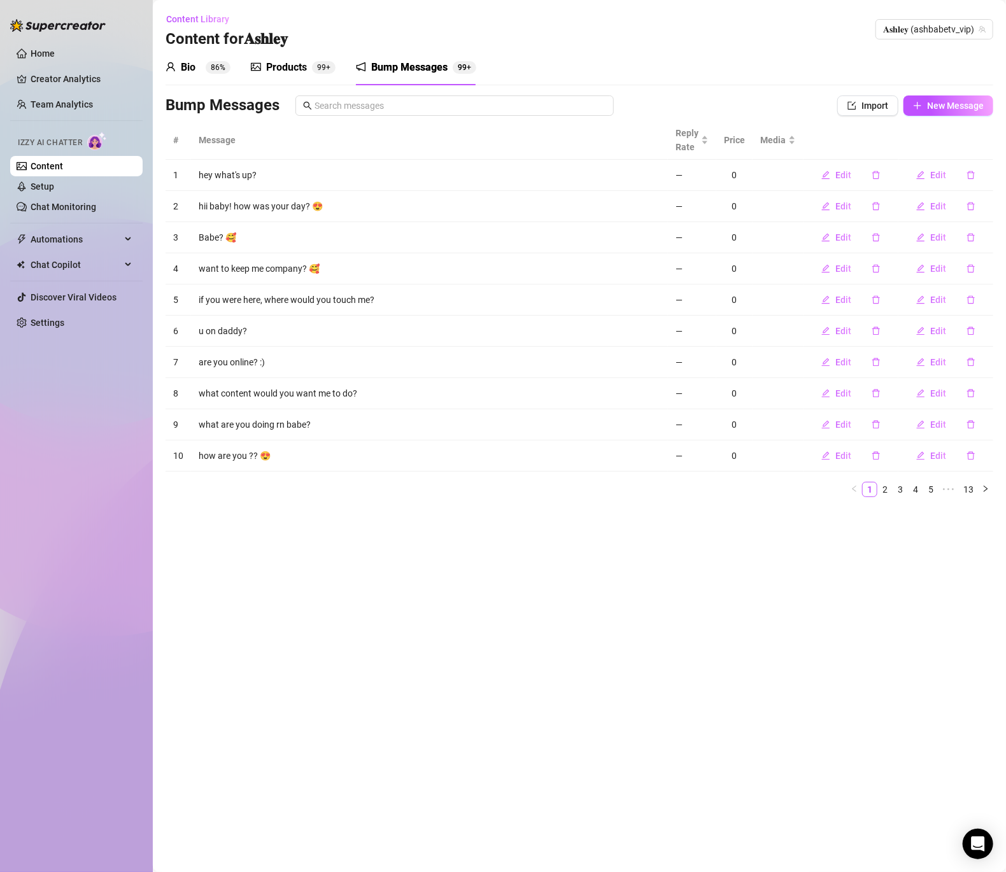
click at [278, 63] on div "Products" at bounding box center [286, 67] width 41 height 15
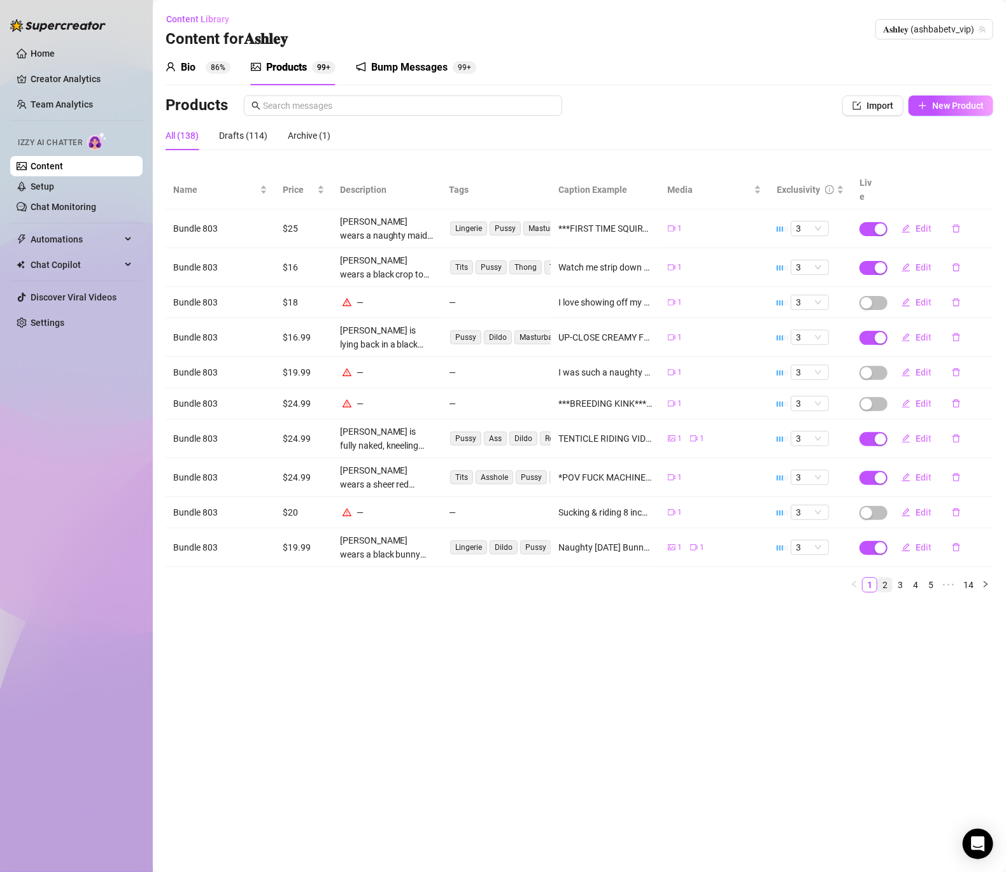
click at [885, 578] on link "2" at bounding box center [885, 585] width 14 height 14
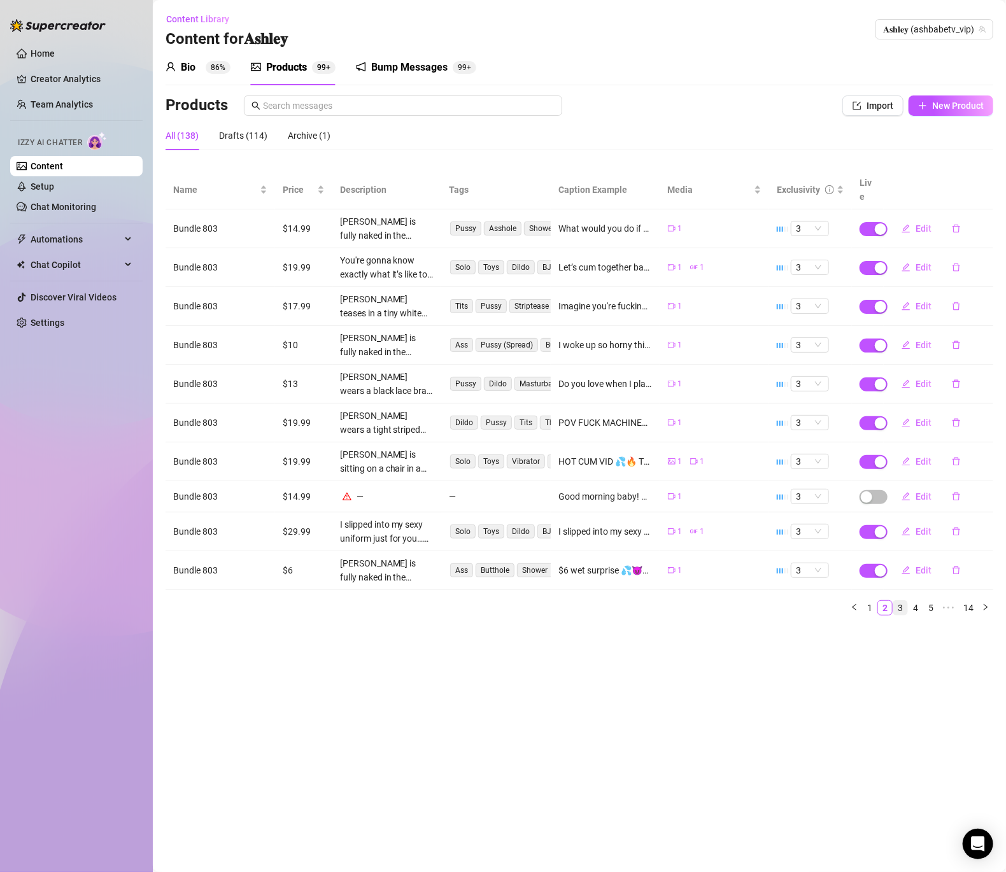
click at [897, 601] on link "3" at bounding box center [900, 608] width 14 height 14
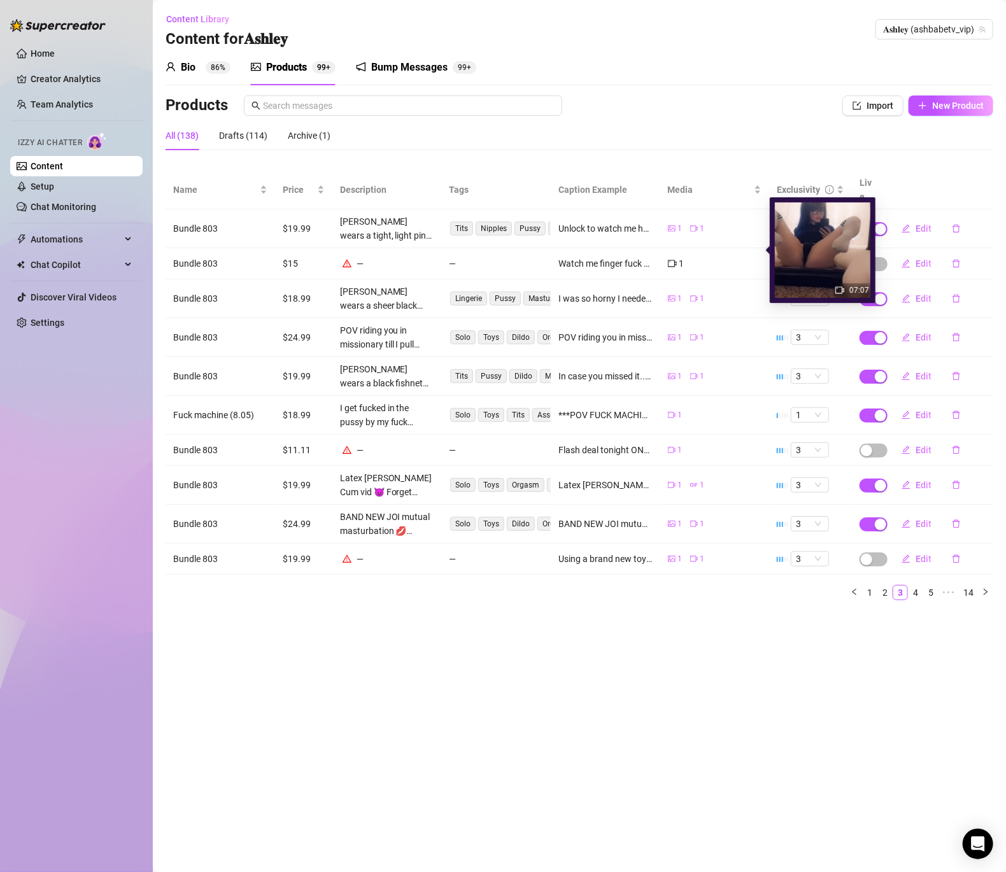
click at [673, 259] on icon "video-camera" at bounding box center [672, 263] width 9 height 9
click at [900, 628] on main "Content Library Content for [PERSON_NAME] (ashbabetv_vip) Bio 86% Products 99+ …" at bounding box center [579, 436] width 853 height 872
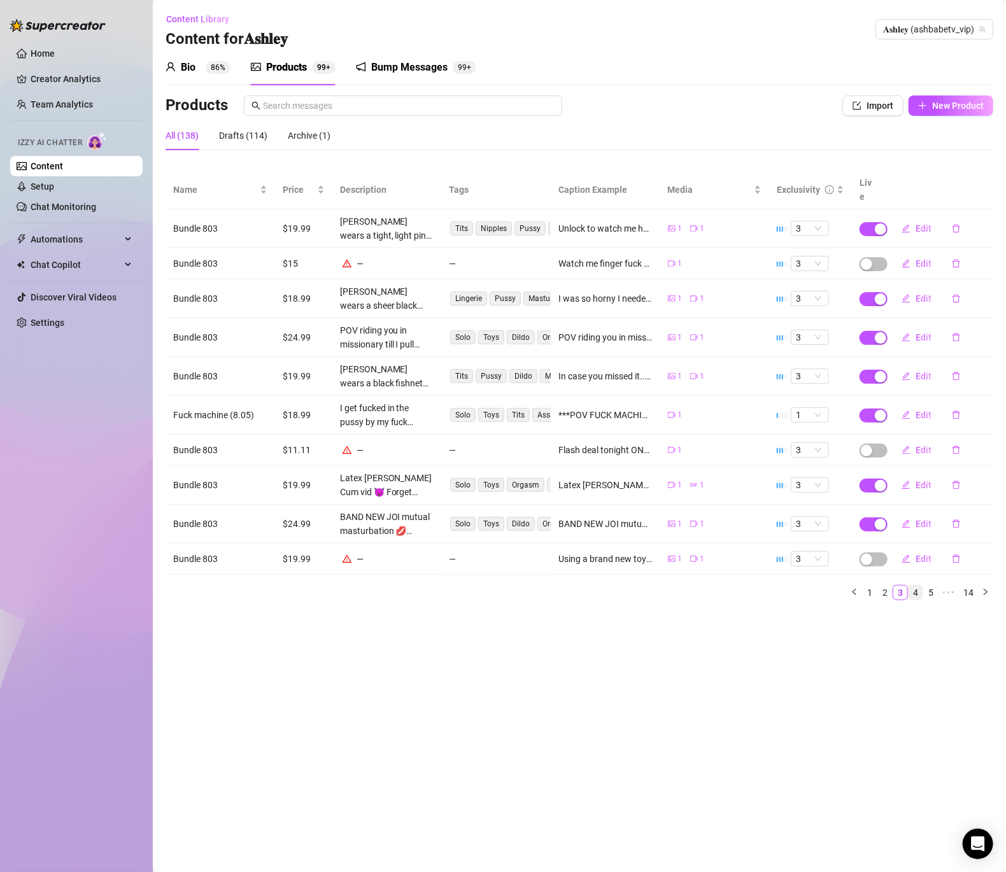
click at [918, 586] on link "4" at bounding box center [916, 593] width 14 height 14
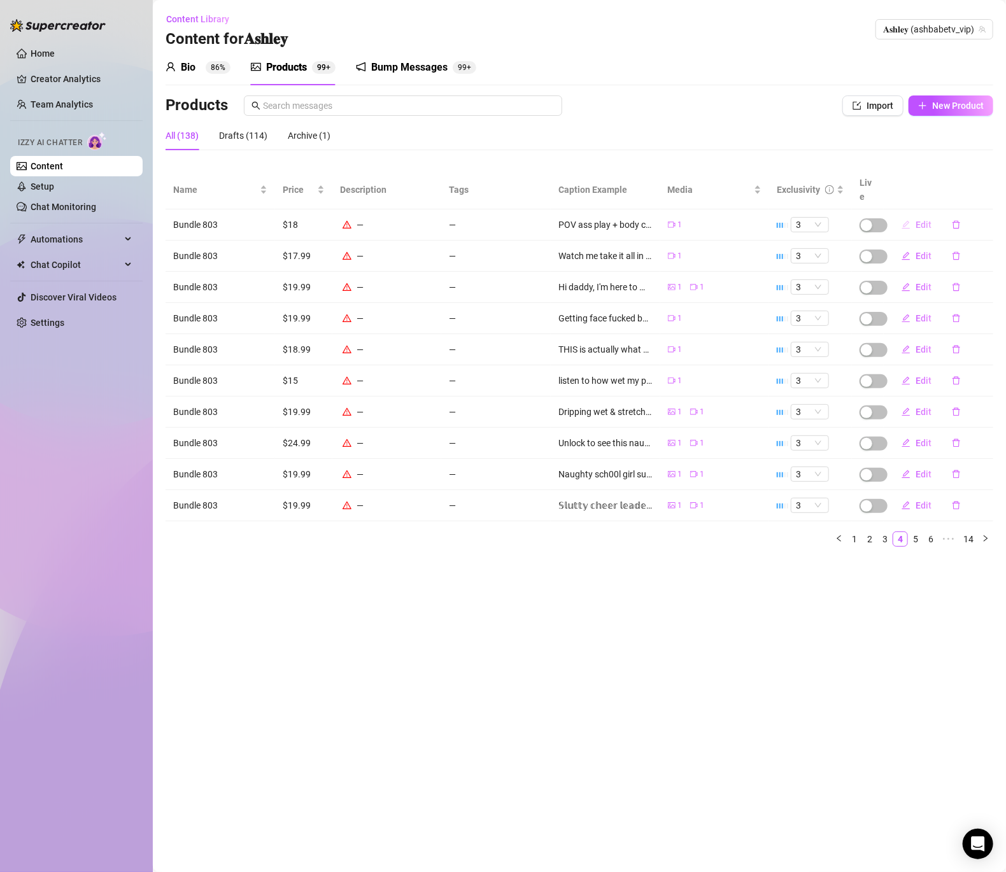
click at [925, 220] on span "Edit" at bounding box center [924, 225] width 16 height 10
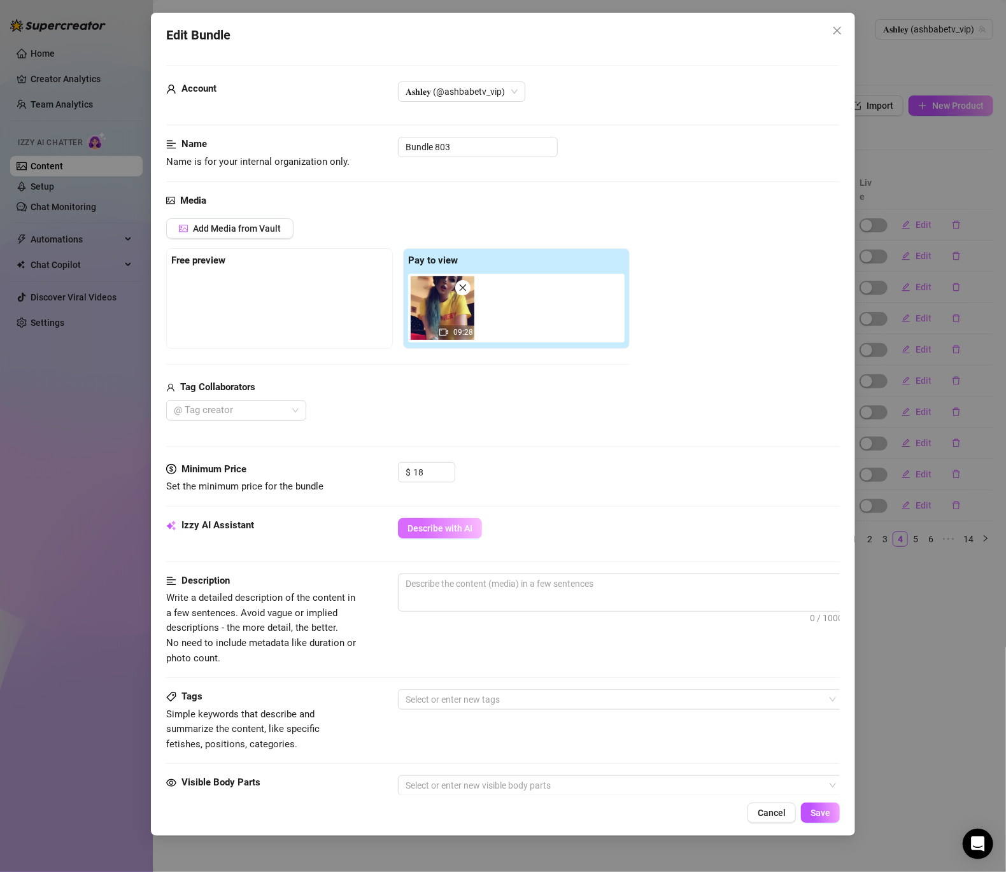
click at [432, 529] on span "Describe with AI" at bounding box center [440, 528] width 65 height 10
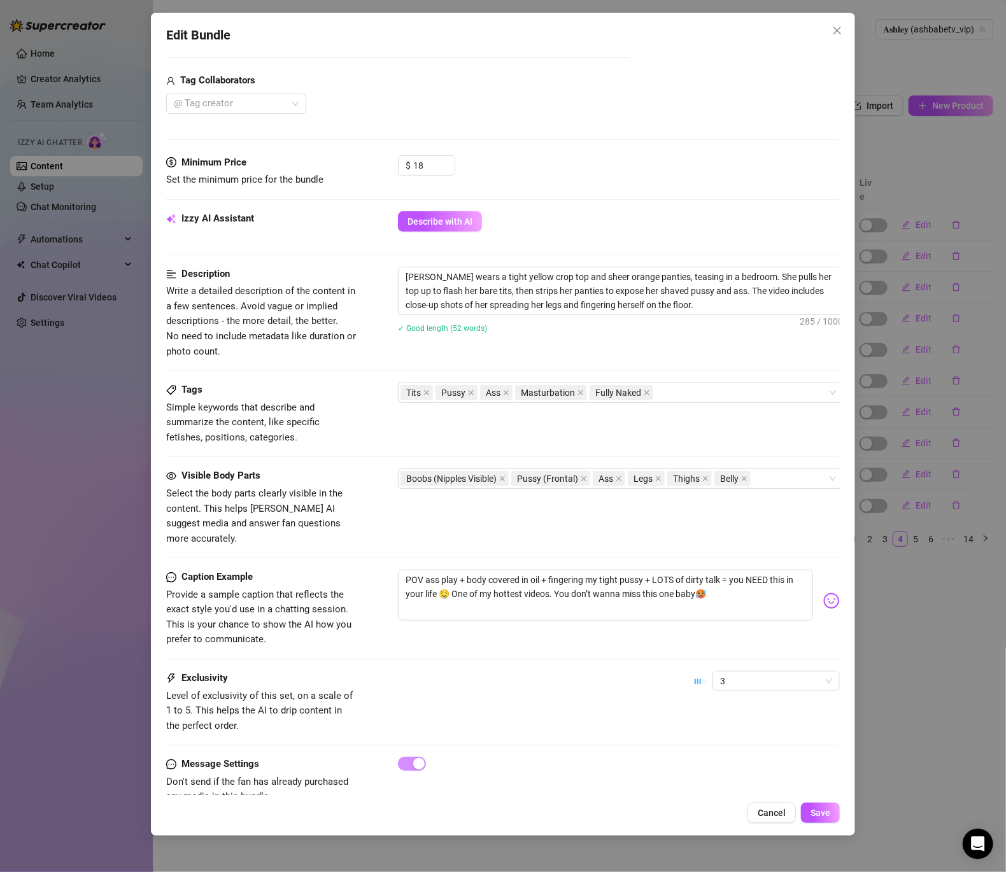
scroll to position [307, 17]
click at [631, 306] on textarea "[PERSON_NAME] wears a tight yellow crop top and sheer orange panties, teasing i…" at bounding box center [617, 290] width 444 height 47
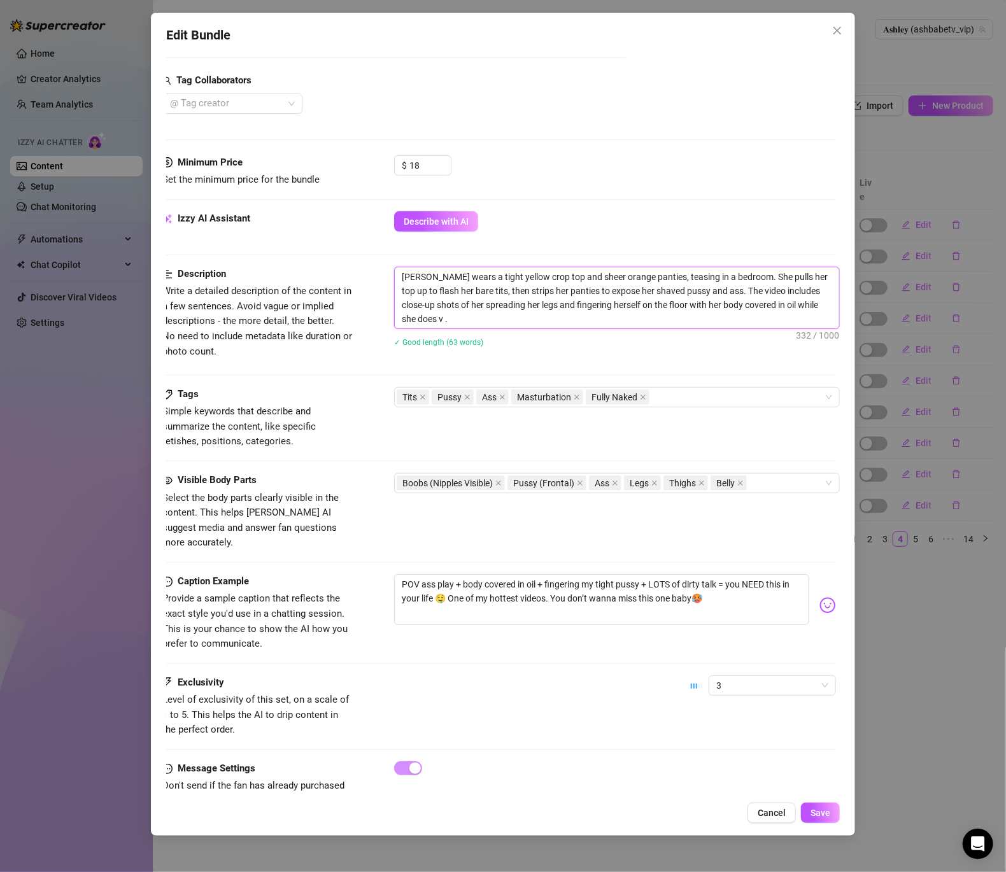
scroll to position [0, 0]
click at [684, 408] on div "Tits Pussy Ass Masturbation Fully Naked" at bounding box center [617, 397] width 446 height 20
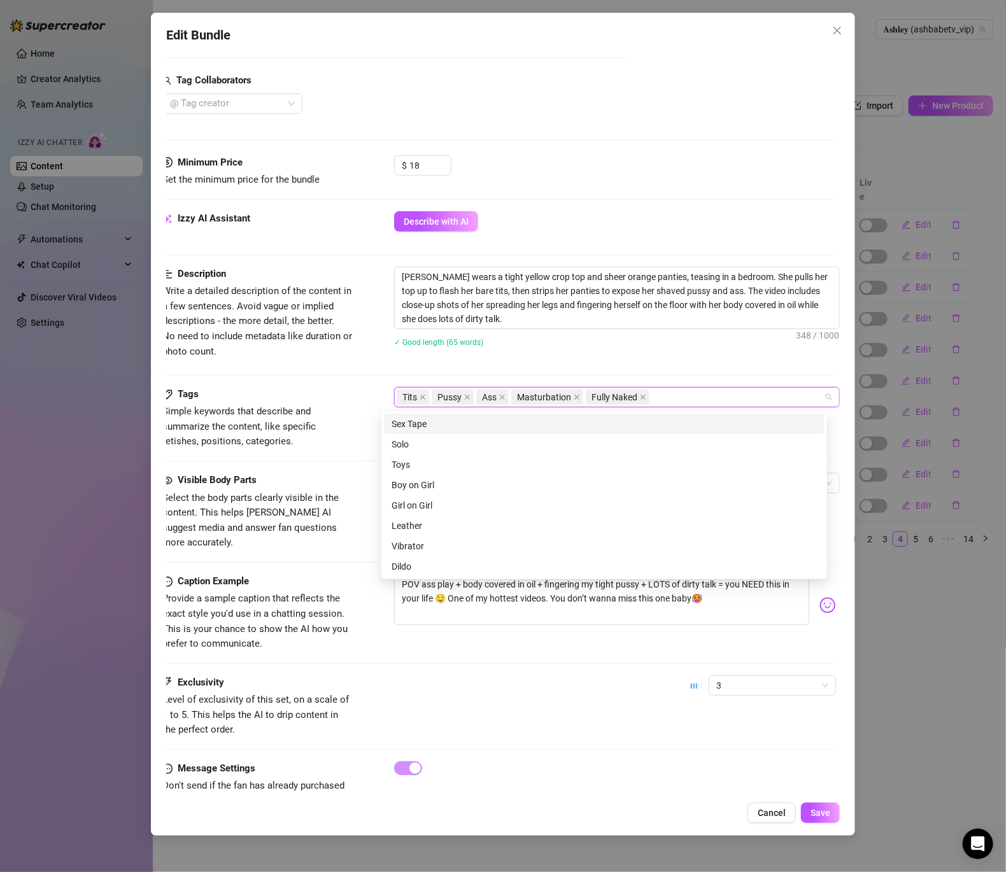
click at [402, 439] on div "Solo" at bounding box center [604, 444] width 425 height 14
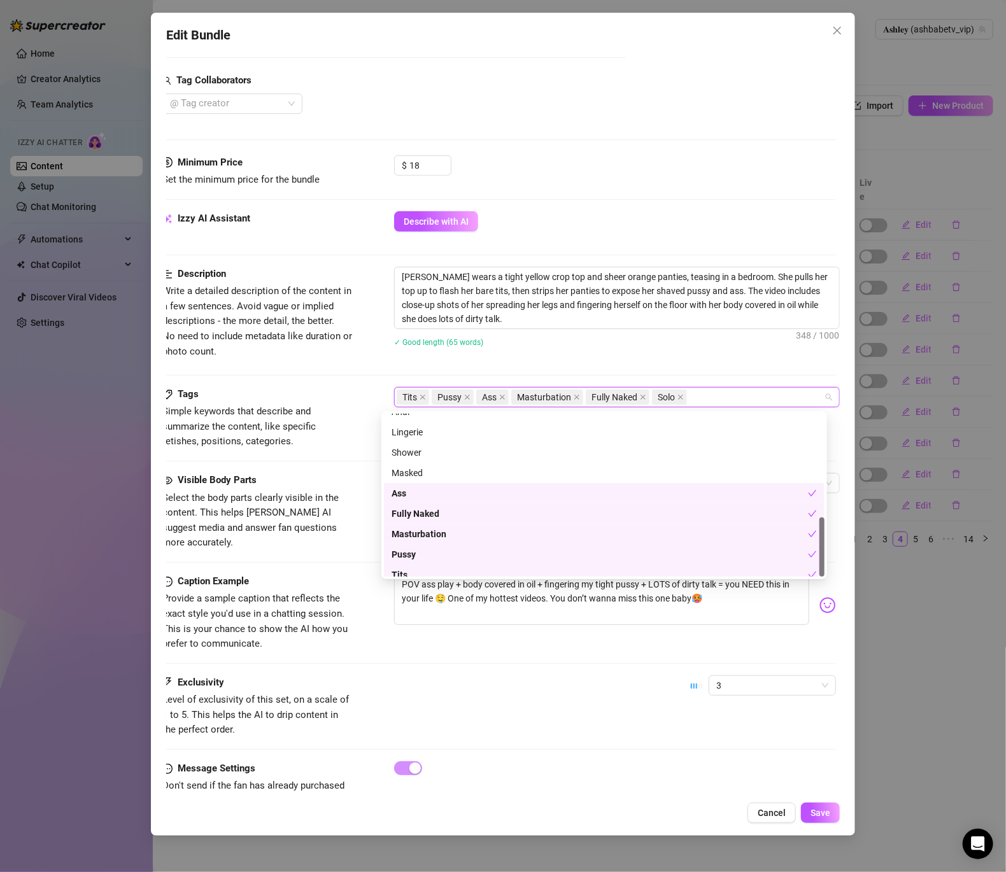
scroll to position [285, 0]
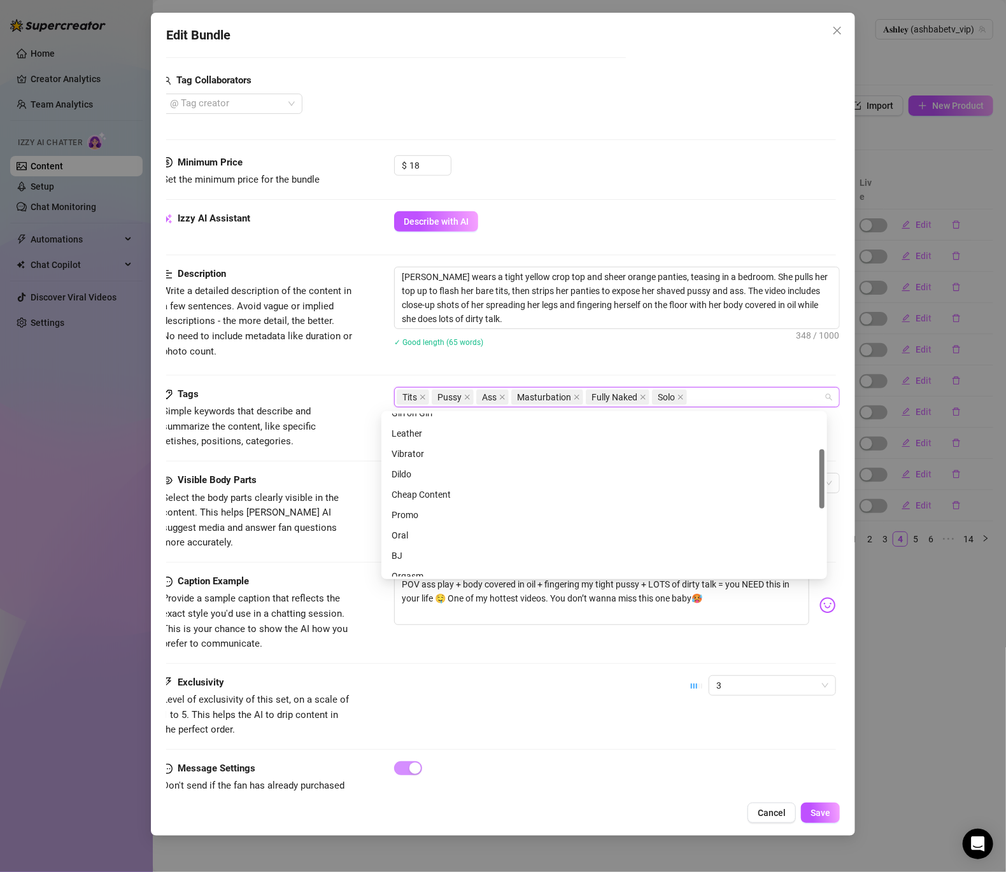
click at [695, 402] on div "Tits Pussy Ass Masturbation Fully Naked Solo" at bounding box center [610, 397] width 427 height 18
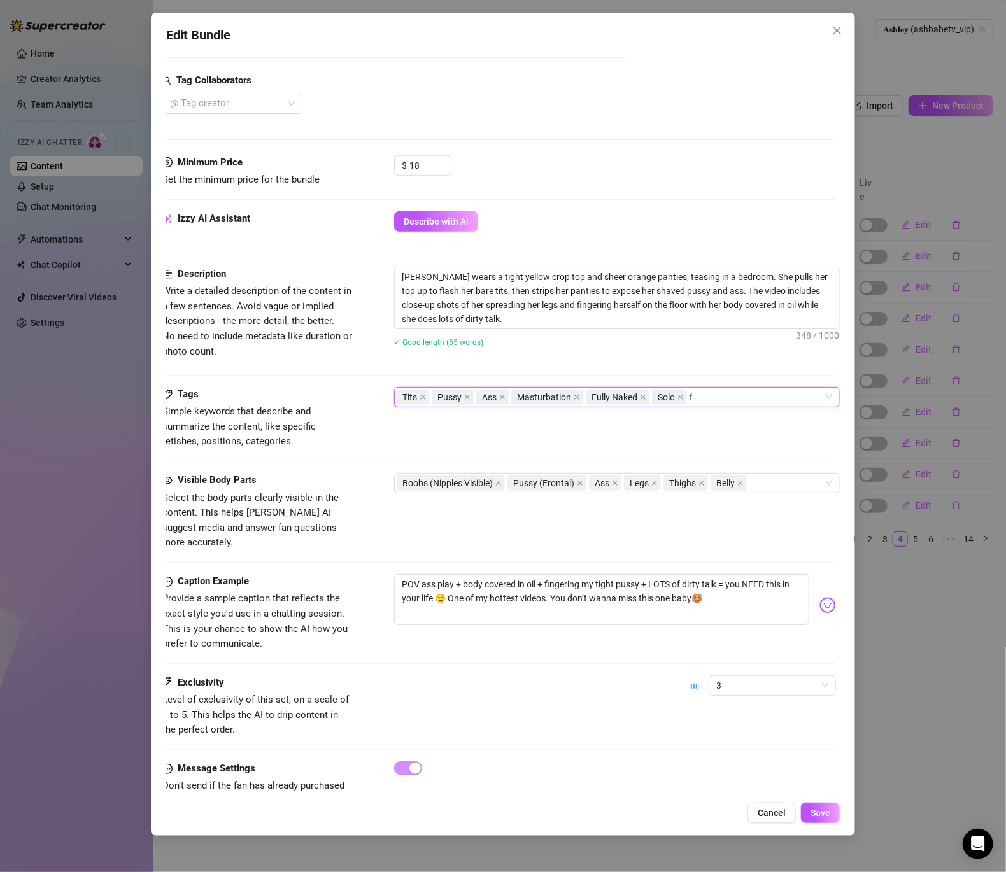
scroll to position [0, 0]
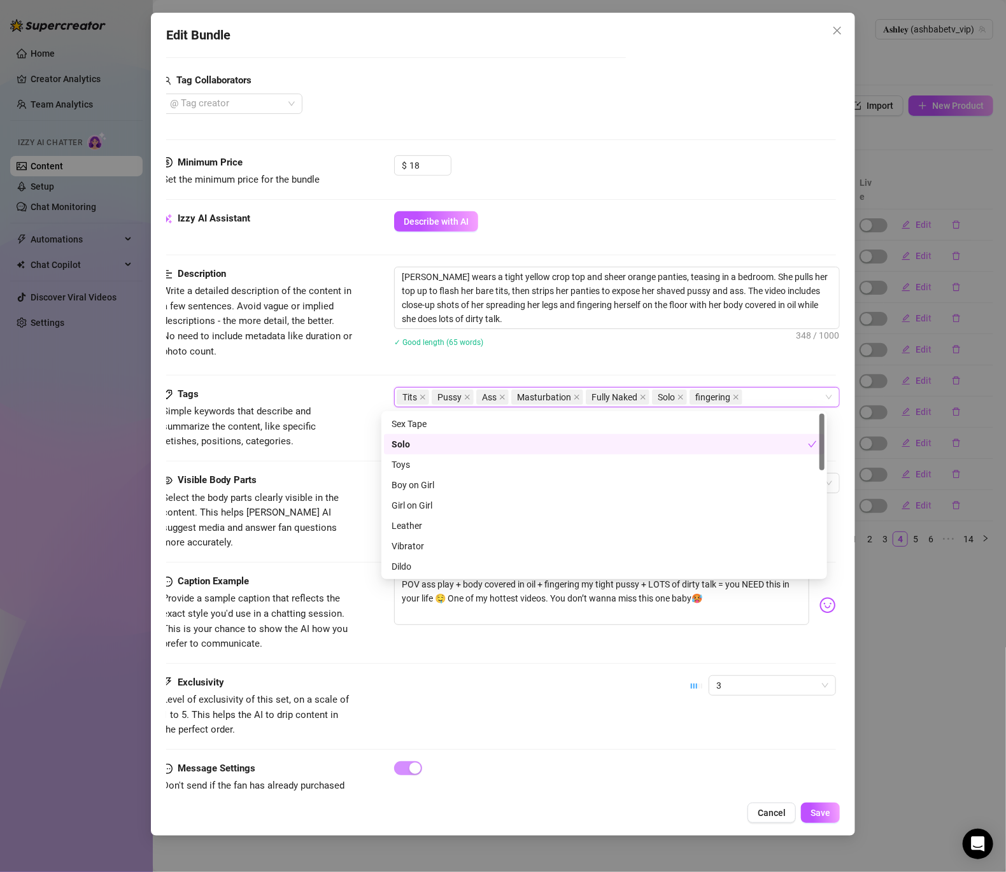
click at [362, 463] on div "Tags Simple keywords that describe and summarize the content, like specific fet…" at bounding box center [499, 430] width 674 height 86
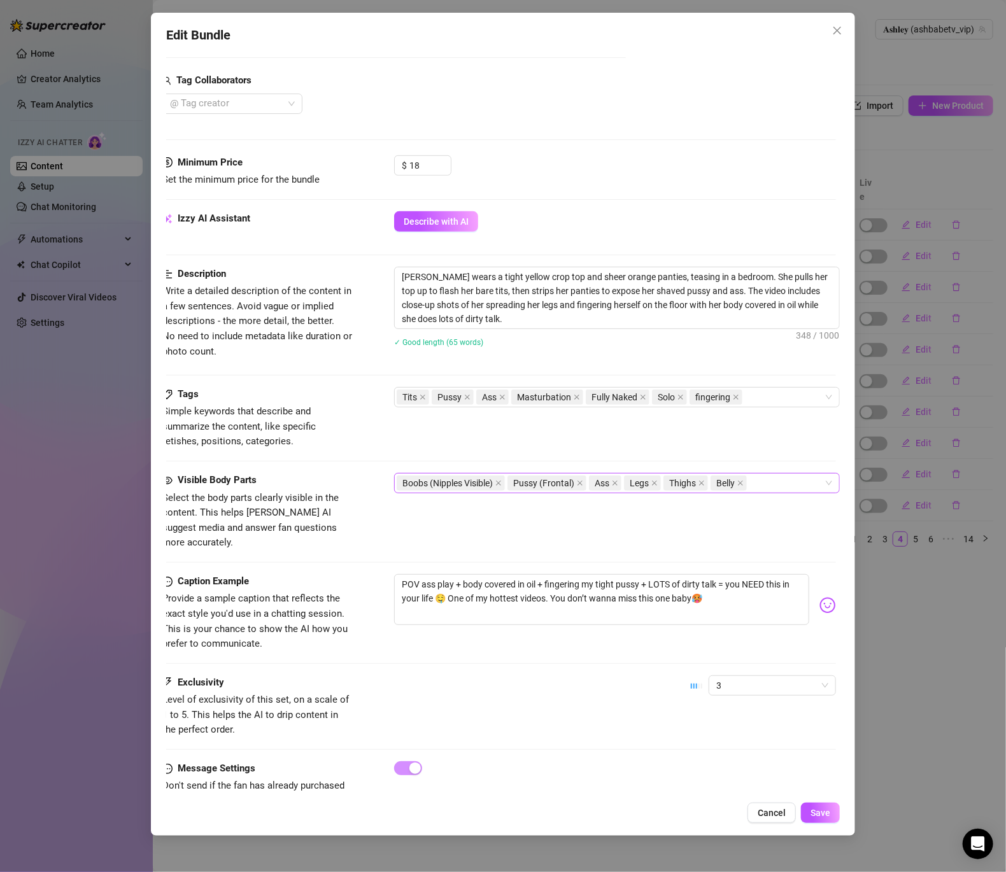
click at [753, 487] on div "Boobs (Nipples Visible) Pussy (Frontal) Ass Legs Thighs Belly" at bounding box center [610, 483] width 427 height 18
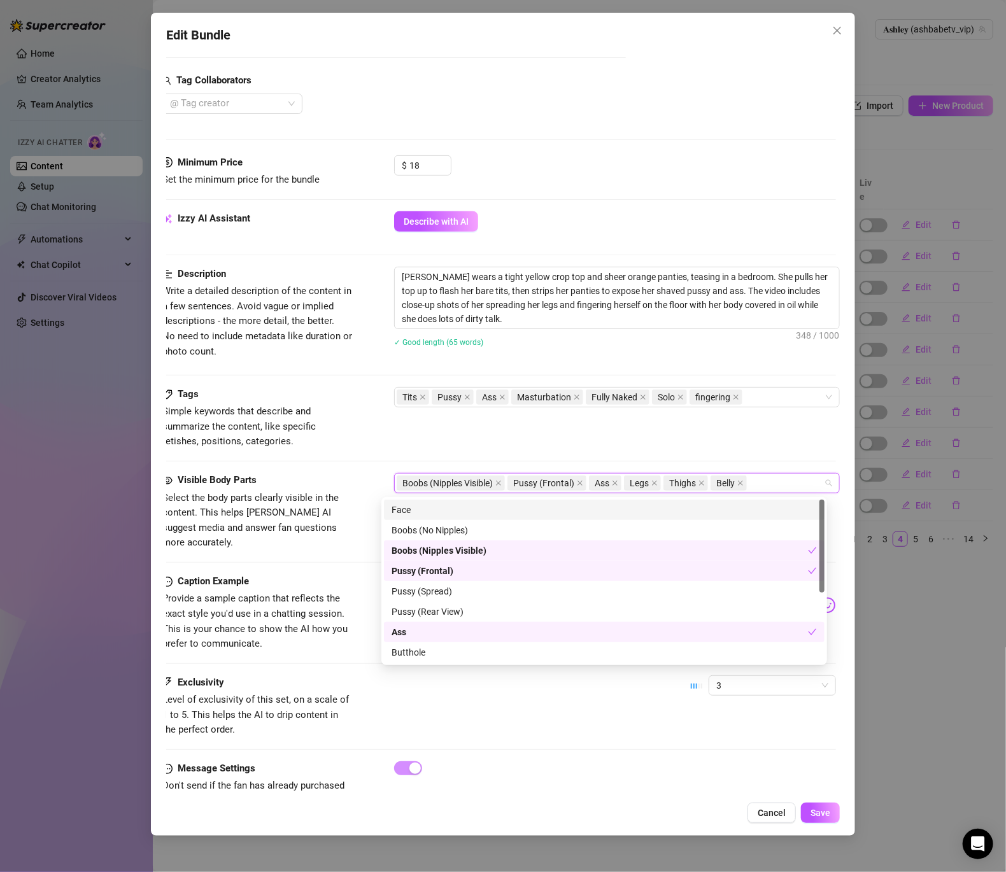
click at [426, 509] on div "Face" at bounding box center [604, 510] width 425 height 14
click at [455, 597] on div "Pussy (Spread)" at bounding box center [604, 592] width 425 height 14
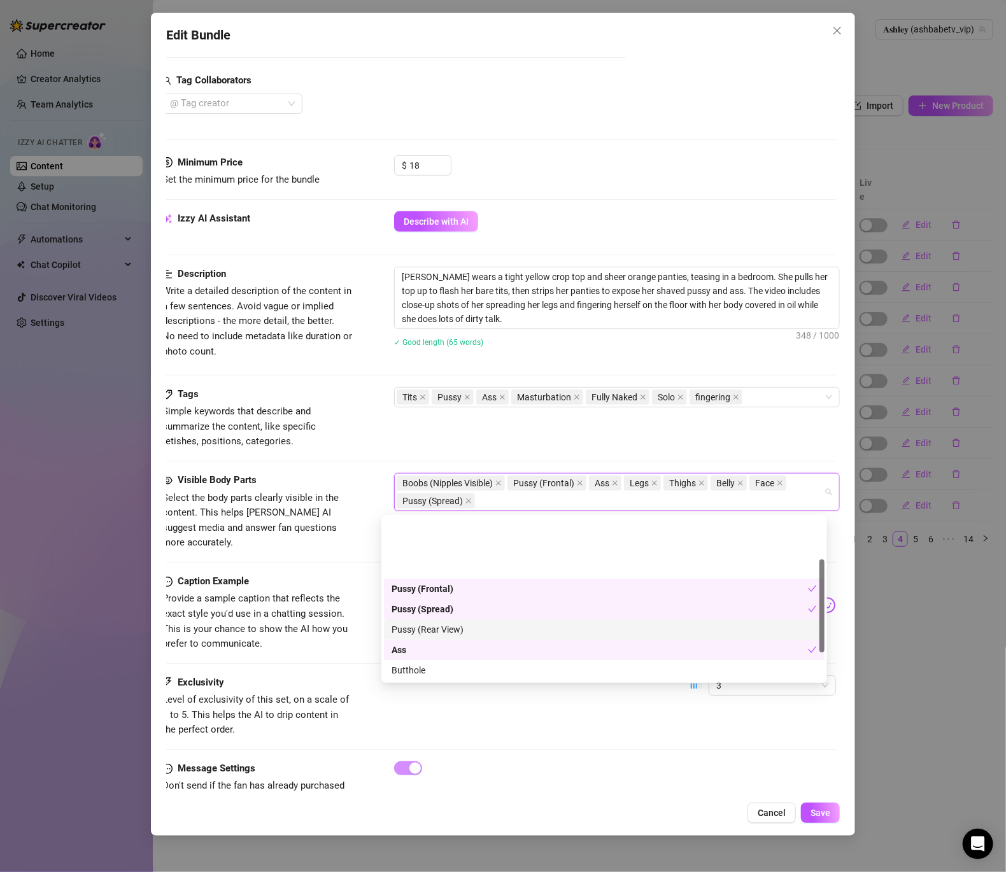
scroll to position [122, 0]
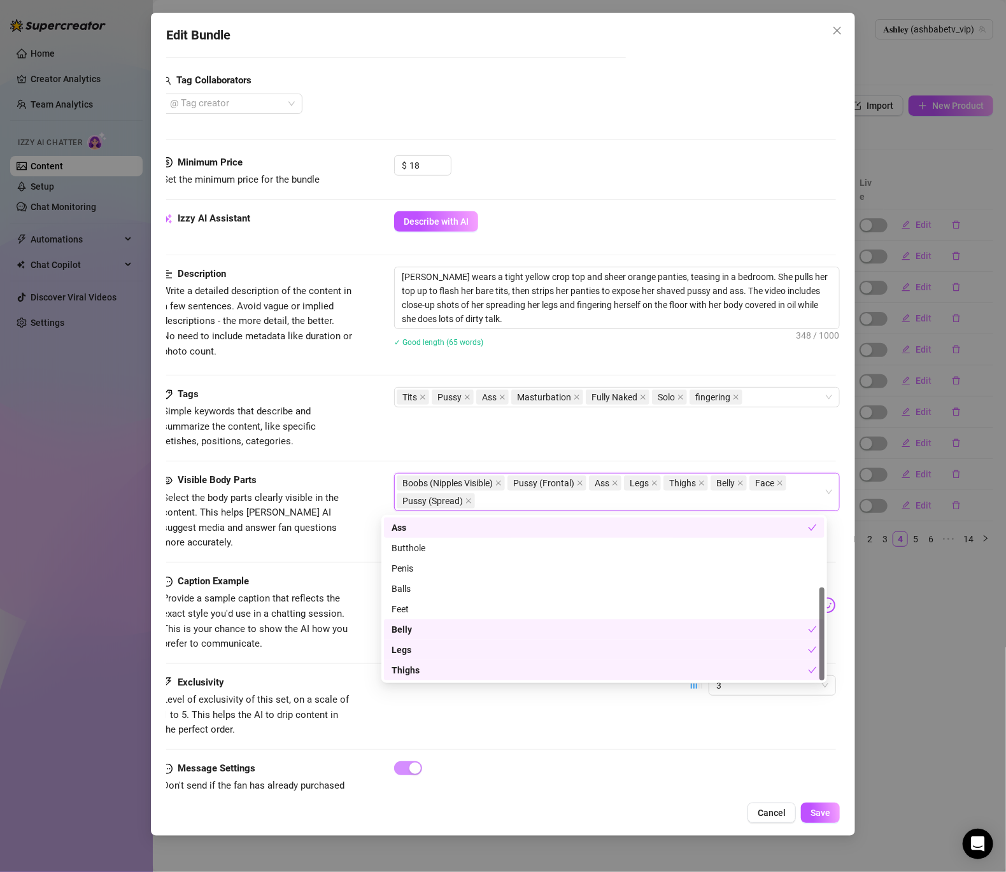
drag, startPoint x: 335, startPoint y: 604, endPoint x: 345, endPoint y: 609, distance: 10.8
click at [342, 608] on div "Caption Example Provide a sample caption that reflects the exact style you'd us…" at bounding box center [499, 613] width 674 height 78
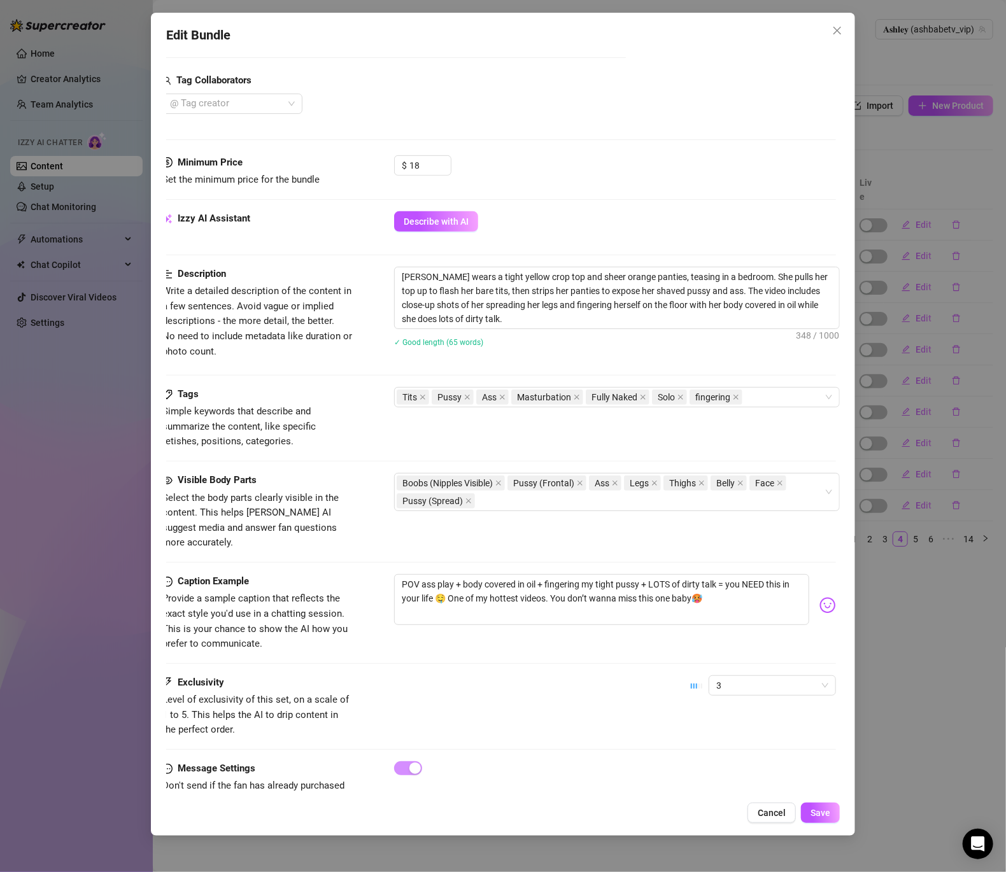
scroll to position [344, 17]
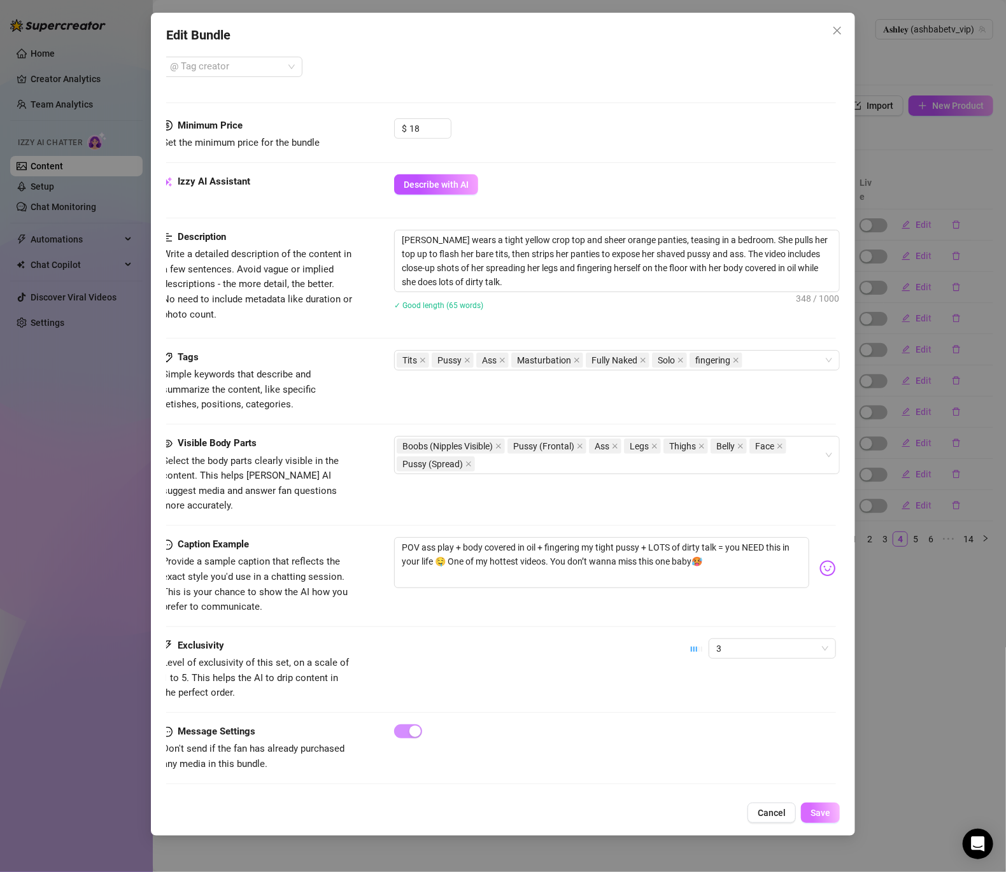
click at [823, 810] on span "Save" at bounding box center [821, 813] width 20 height 10
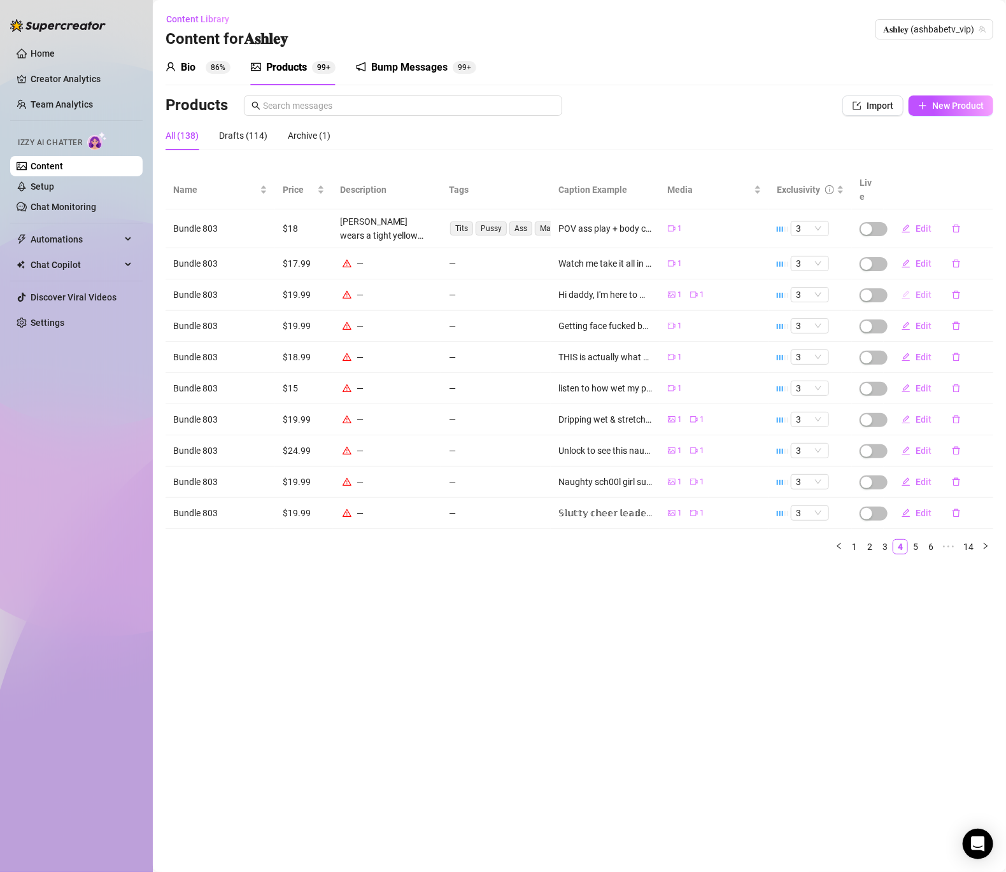
click at [915, 285] on button "Edit" at bounding box center [917, 295] width 50 height 20
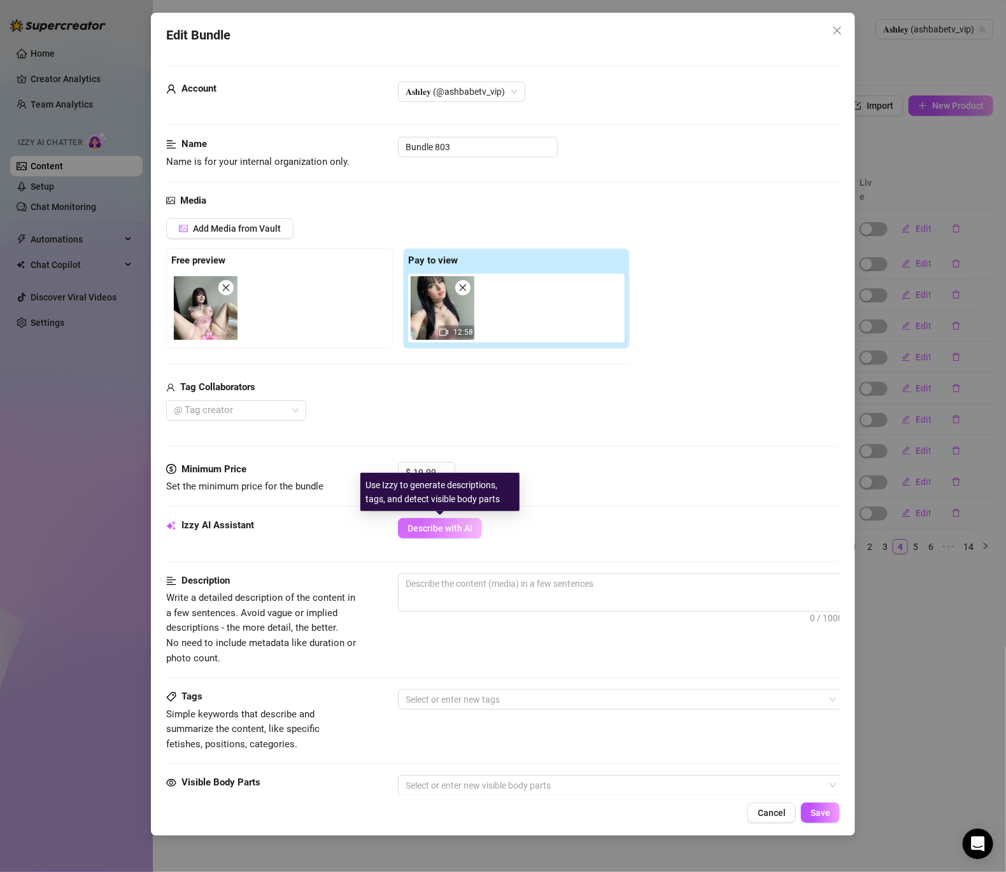
click at [462, 522] on button "Describe with AI" at bounding box center [440, 528] width 84 height 20
click at [768, 815] on span "Cancel" at bounding box center [772, 813] width 28 height 10
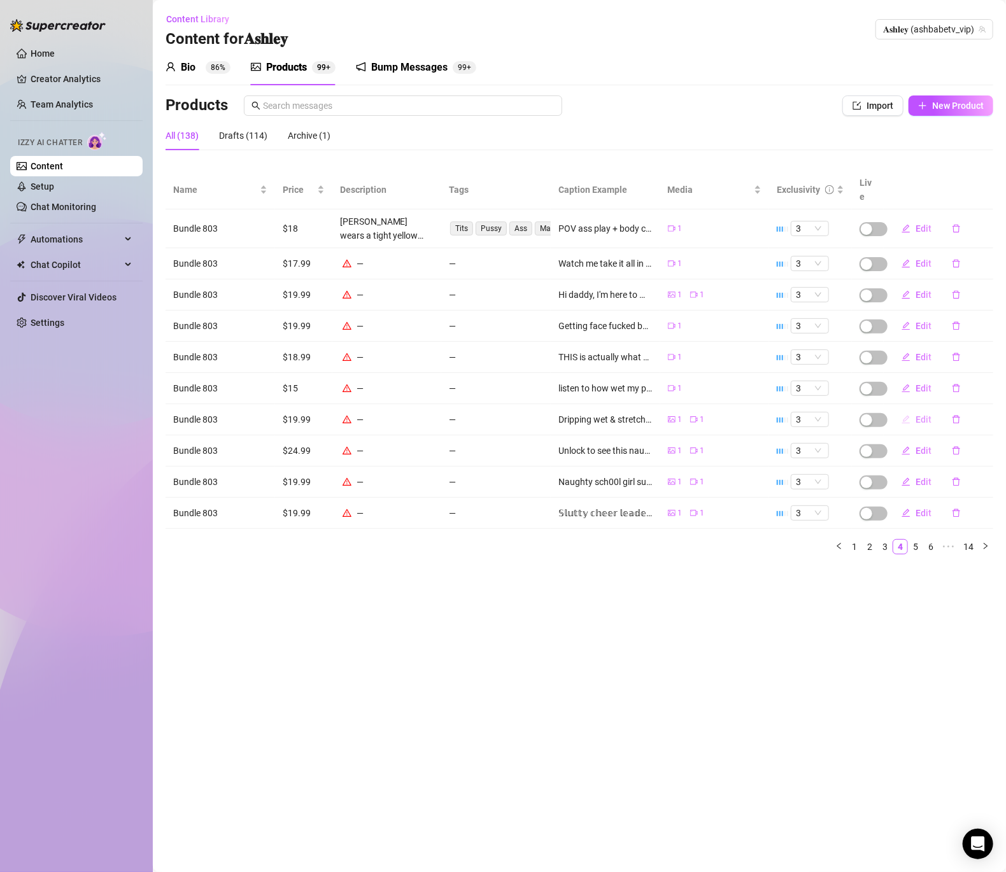
click at [925, 415] on span "Edit" at bounding box center [924, 420] width 16 height 10
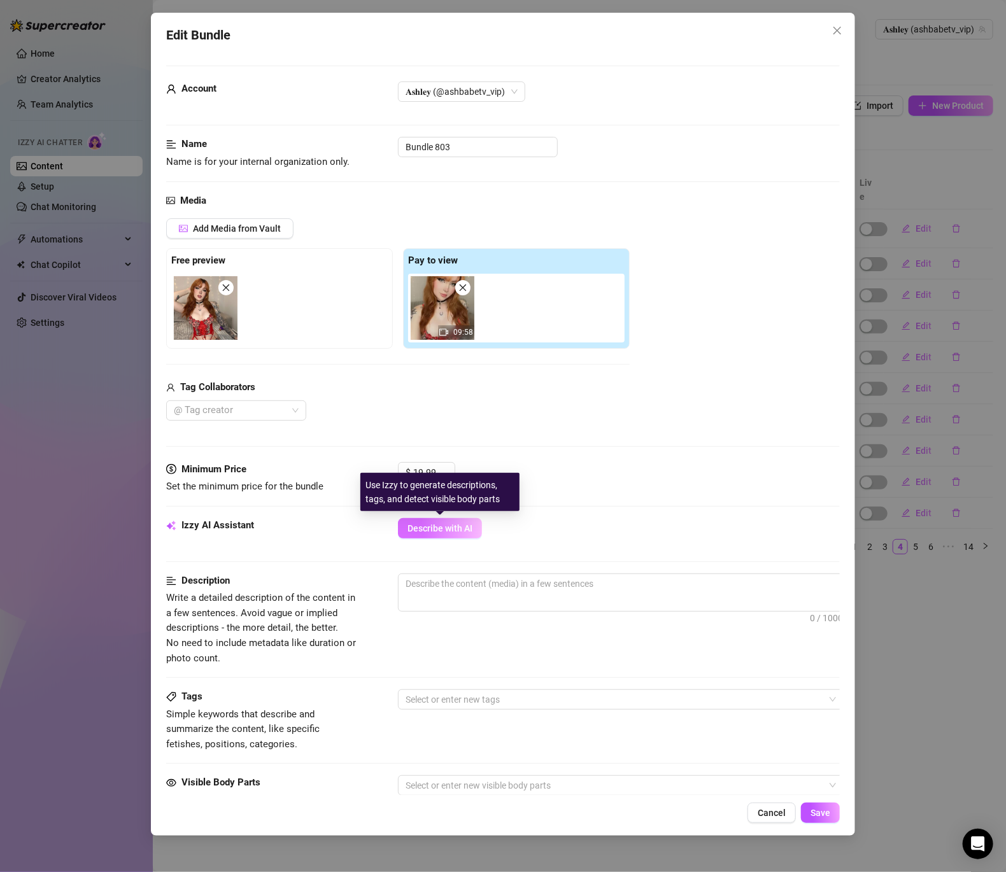
click at [455, 532] on span "Describe with AI" at bounding box center [440, 528] width 65 height 10
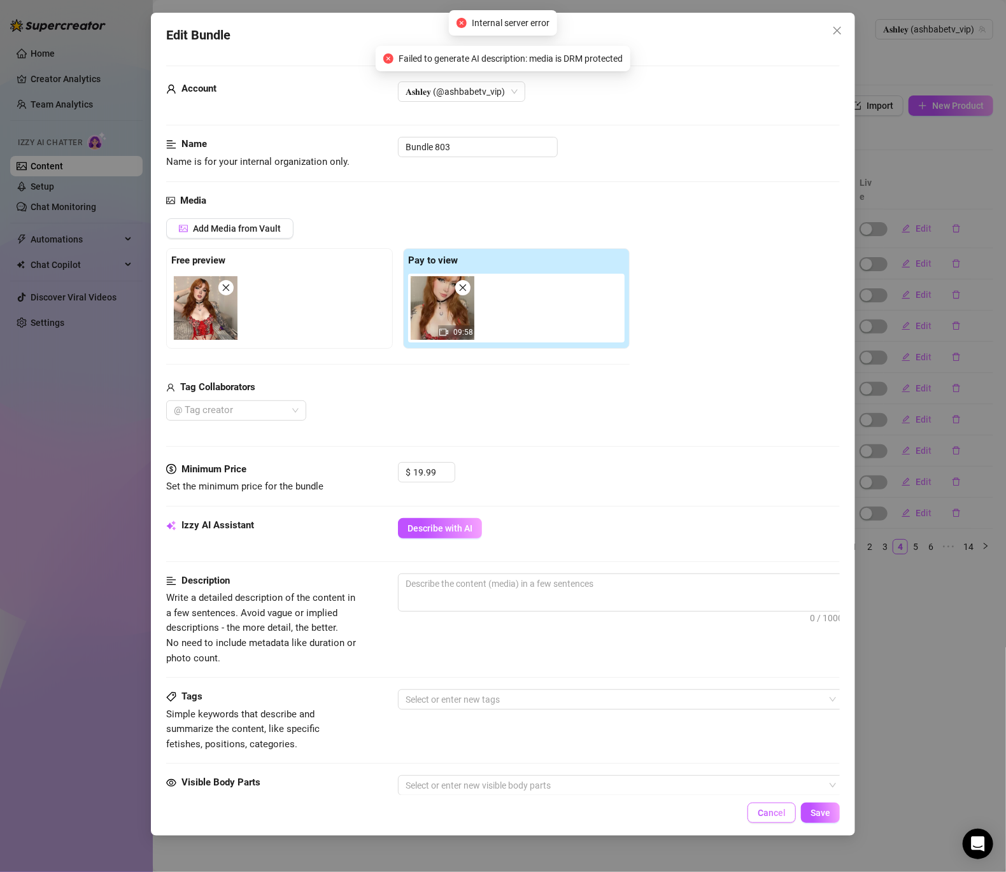
click at [772, 823] on button "Cancel" at bounding box center [772, 813] width 48 height 20
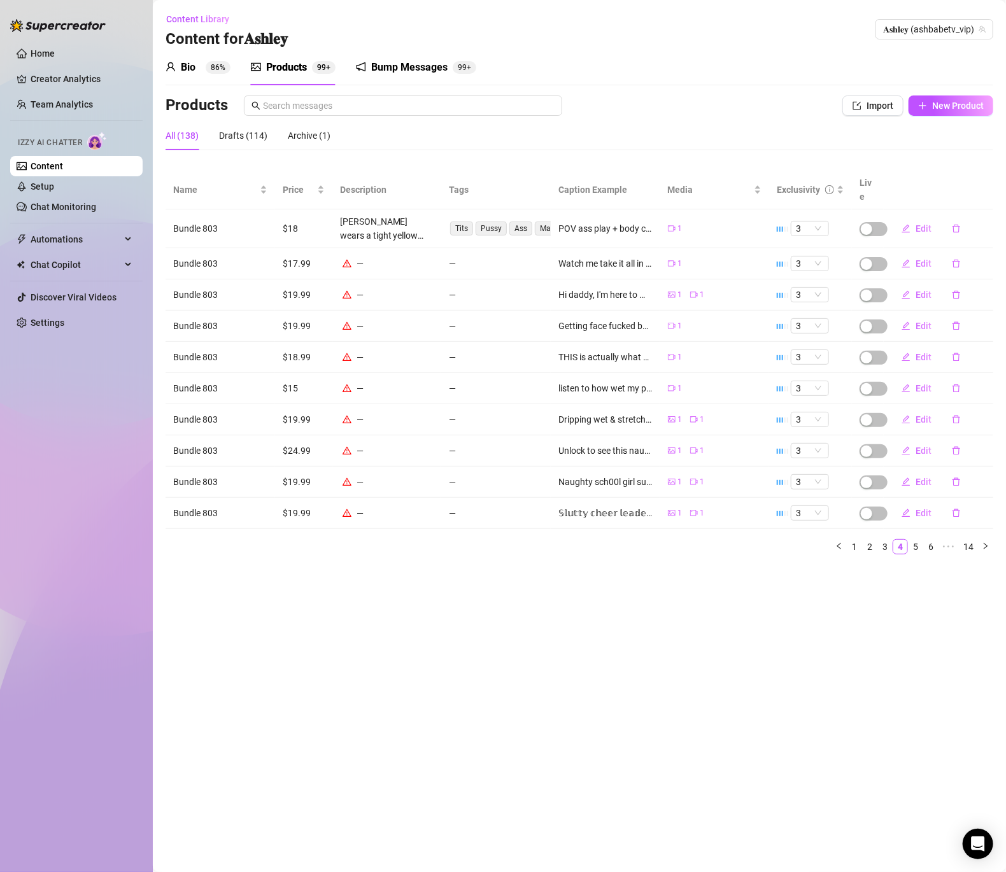
click at [689, 444] on td "1 1" at bounding box center [715, 451] width 110 height 31
click at [690, 445] on div "1" at bounding box center [697, 451] width 15 height 12
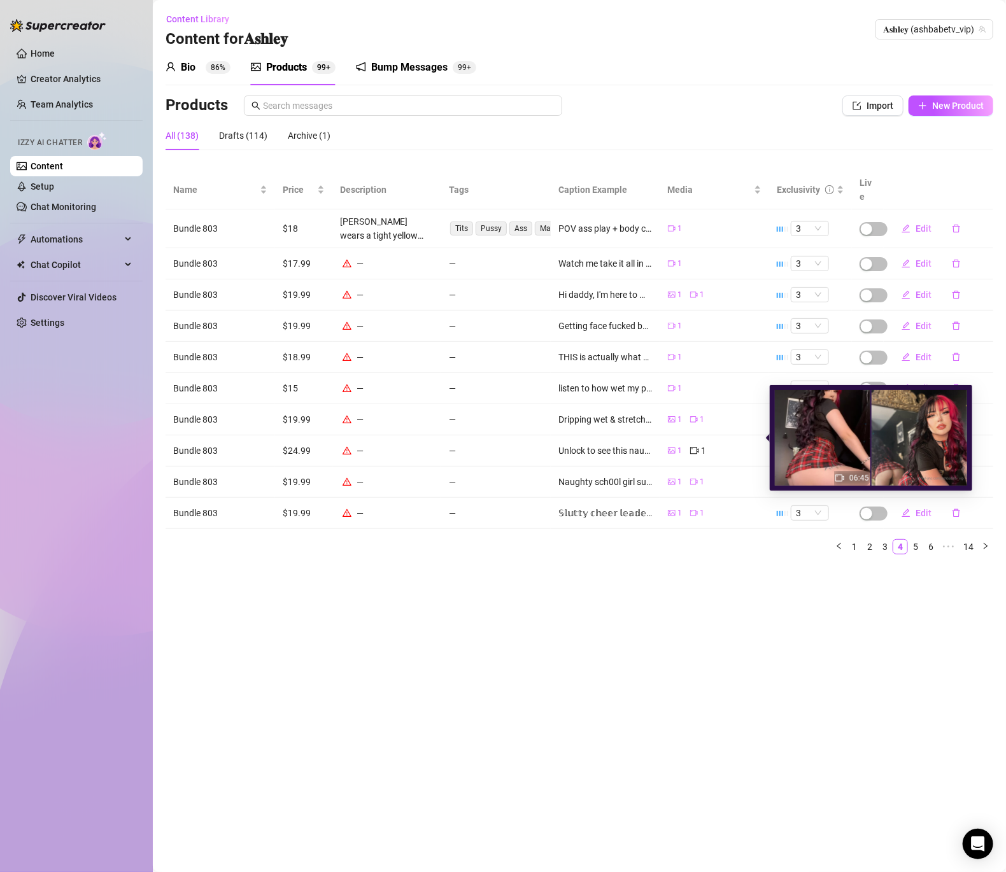
click at [713, 596] on main "Content Library Content for [PERSON_NAME] (ashbabetv_vip) Bio 86% Products 99+ …" at bounding box center [579, 436] width 853 height 872
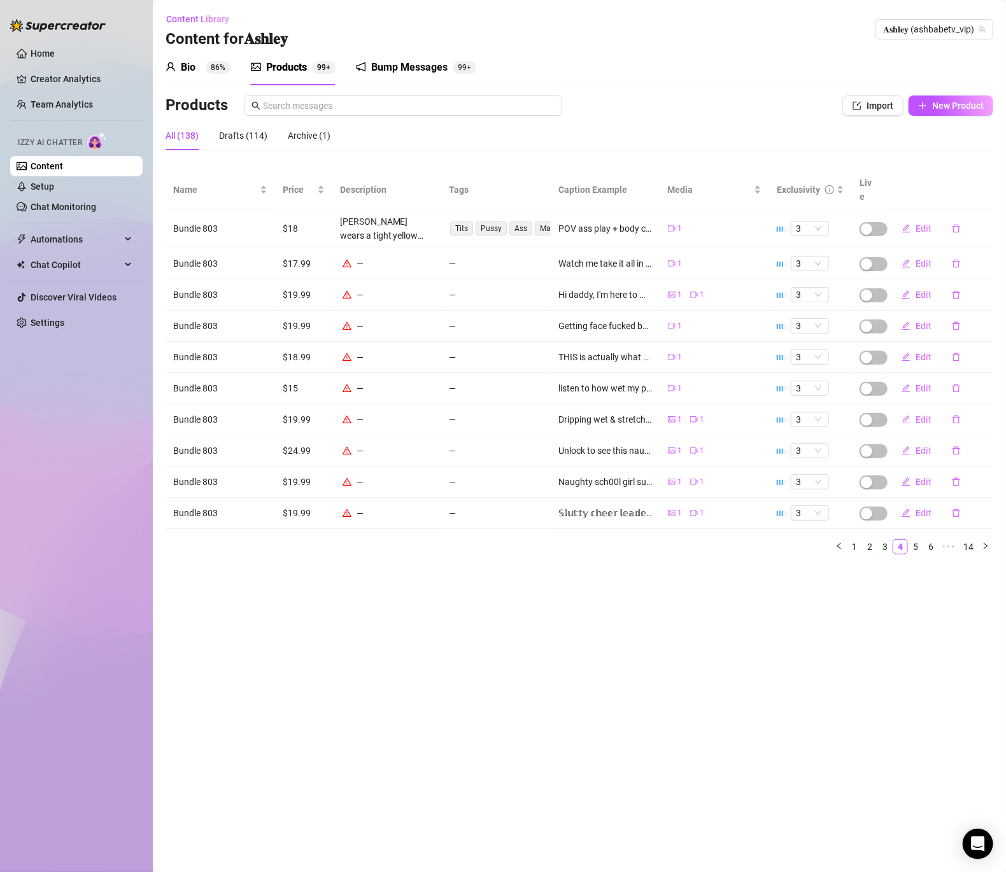
click at [689, 476] on div "1 1" at bounding box center [715, 482] width 94 height 12
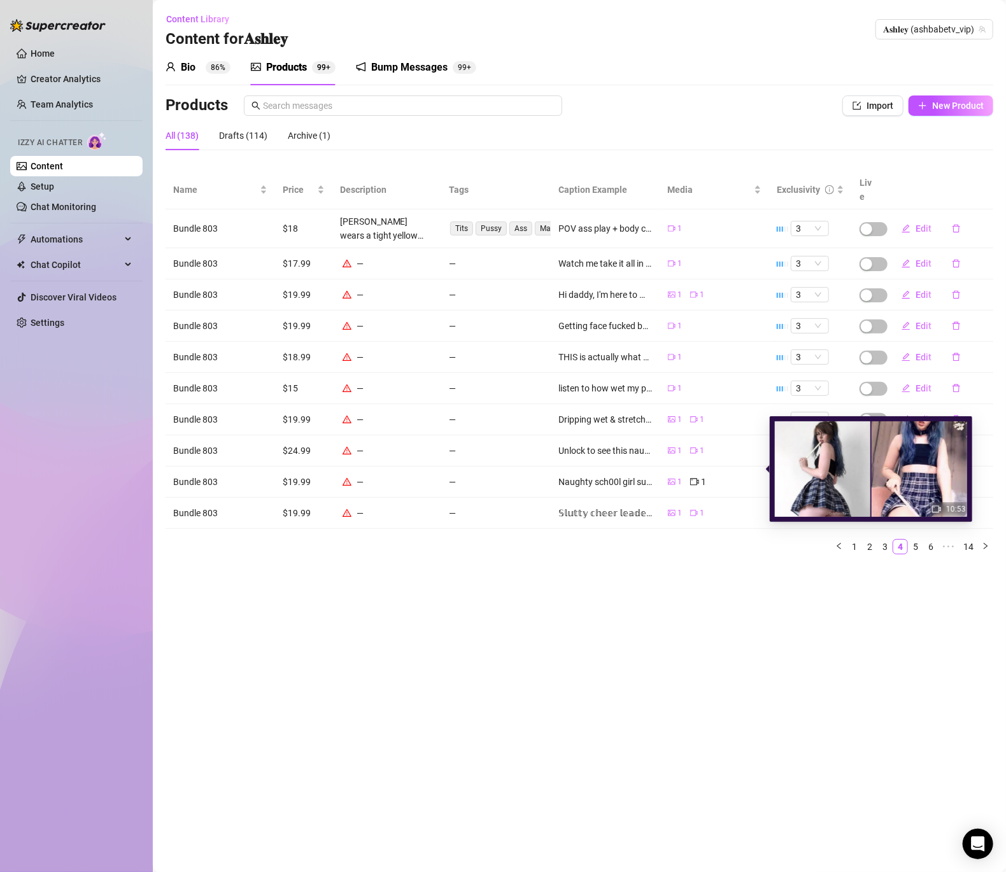
click at [678, 606] on main "Content Library Content for [PERSON_NAME] (ashbabetv_vip) Bio 86% Products 99+ …" at bounding box center [579, 436] width 853 height 872
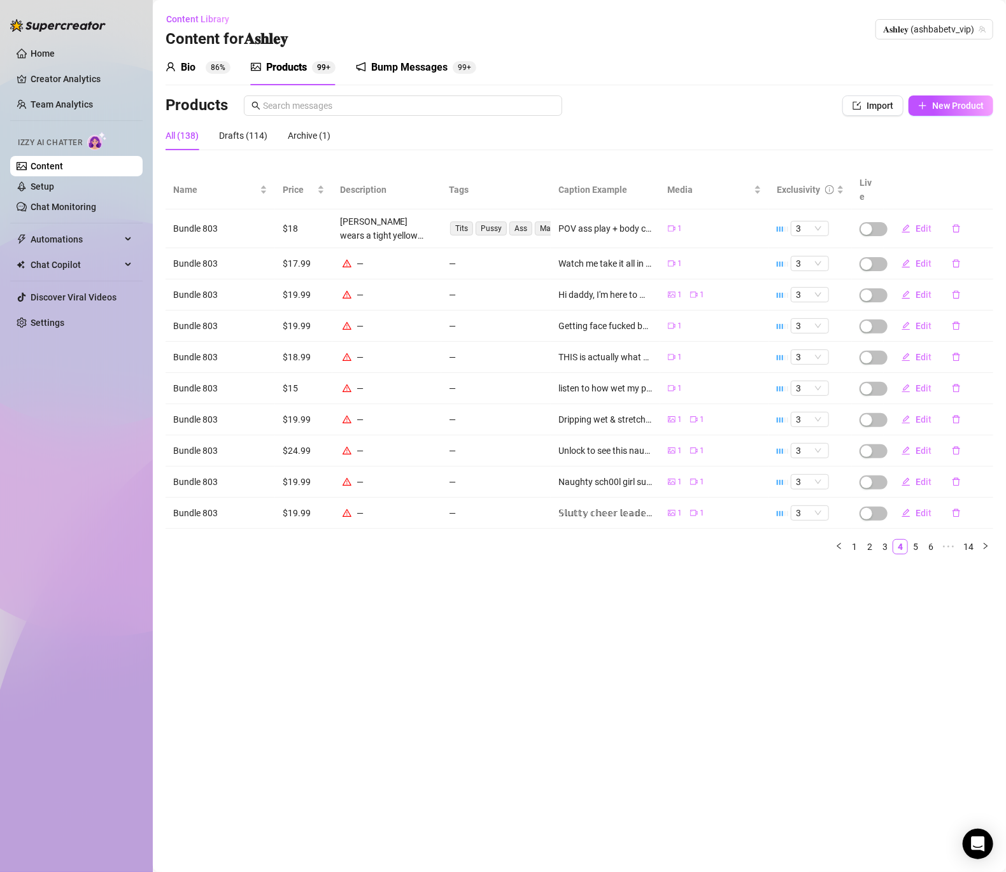
click at [693, 509] on icon "video-camera" at bounding box center [694, 513] width 8 height 8
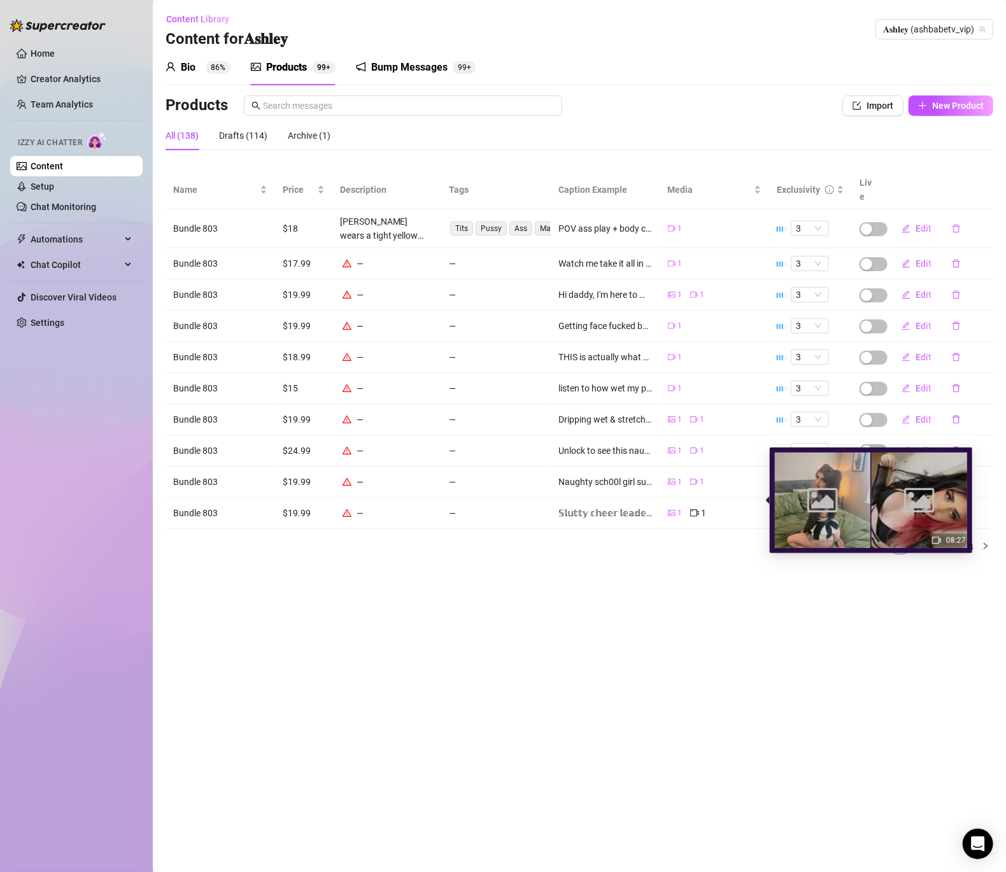
click at [681, 630] on main "Content Library Content for [PERSON_NAME] (ashbabetv_vip) Bio 86% Products 99+ …" at bounding box center [579, 436] width 853 height 872
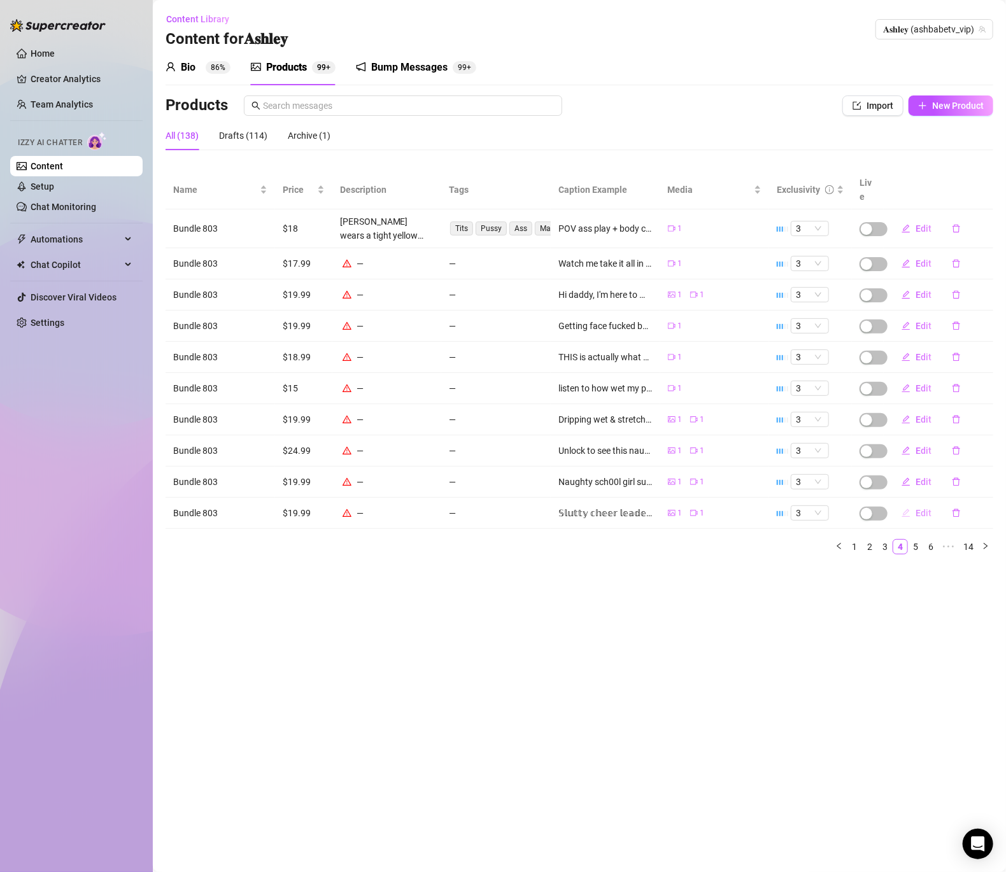
click at [926, 508] on span "Edit" at bounding box center [924, 513] width 16 height 10
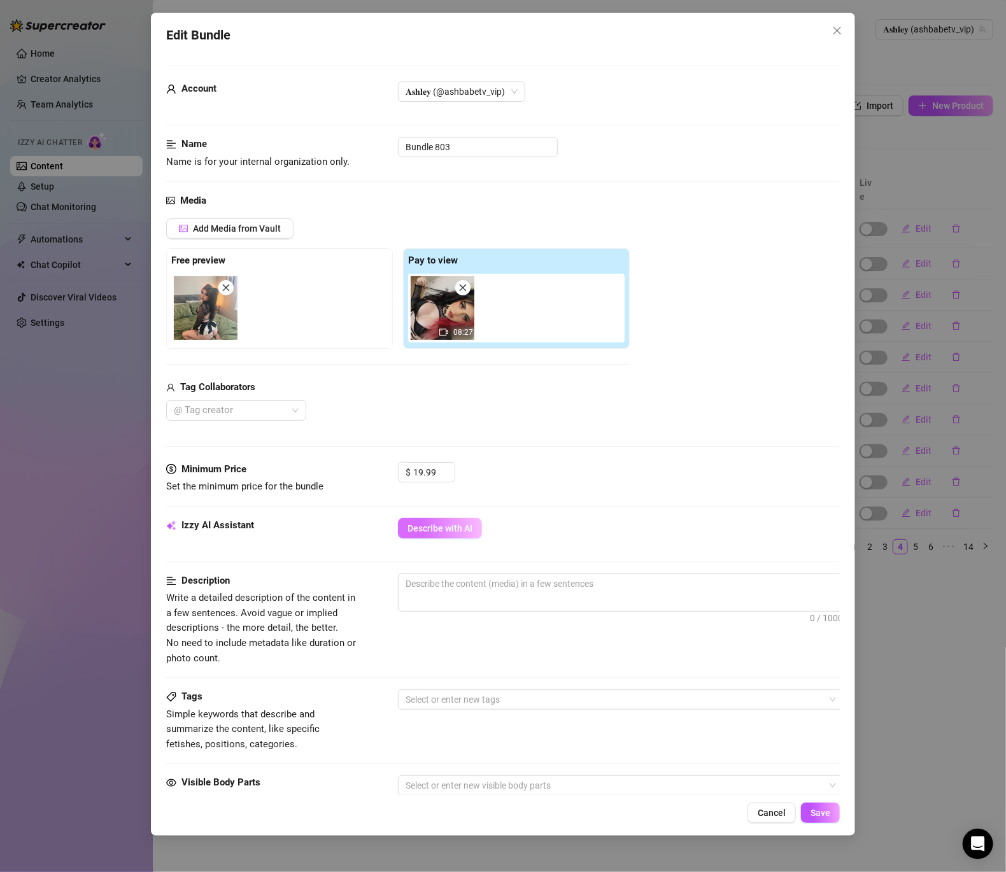
click at [471, 529] on span "Describe with AI" at bounding box center [440, 528] width 65 height 10
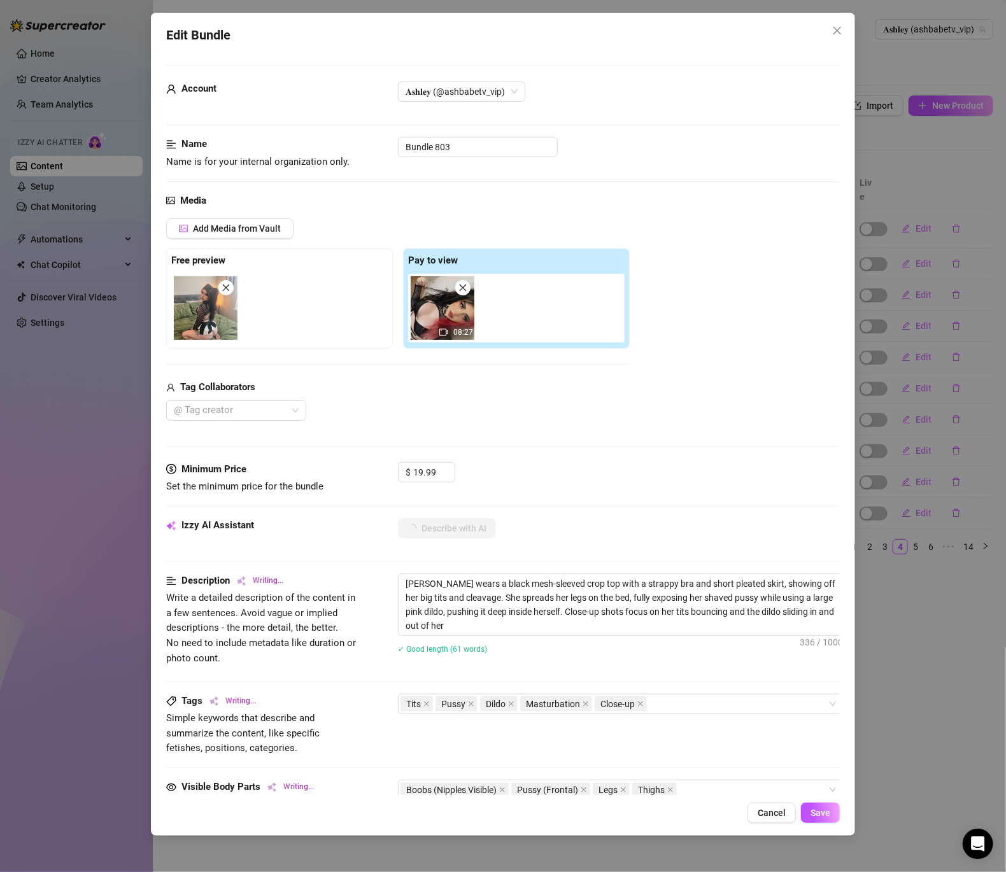
type textarea "Ashley wears a black mesh-sleeved crop top with a strappy bra and short pleated…"
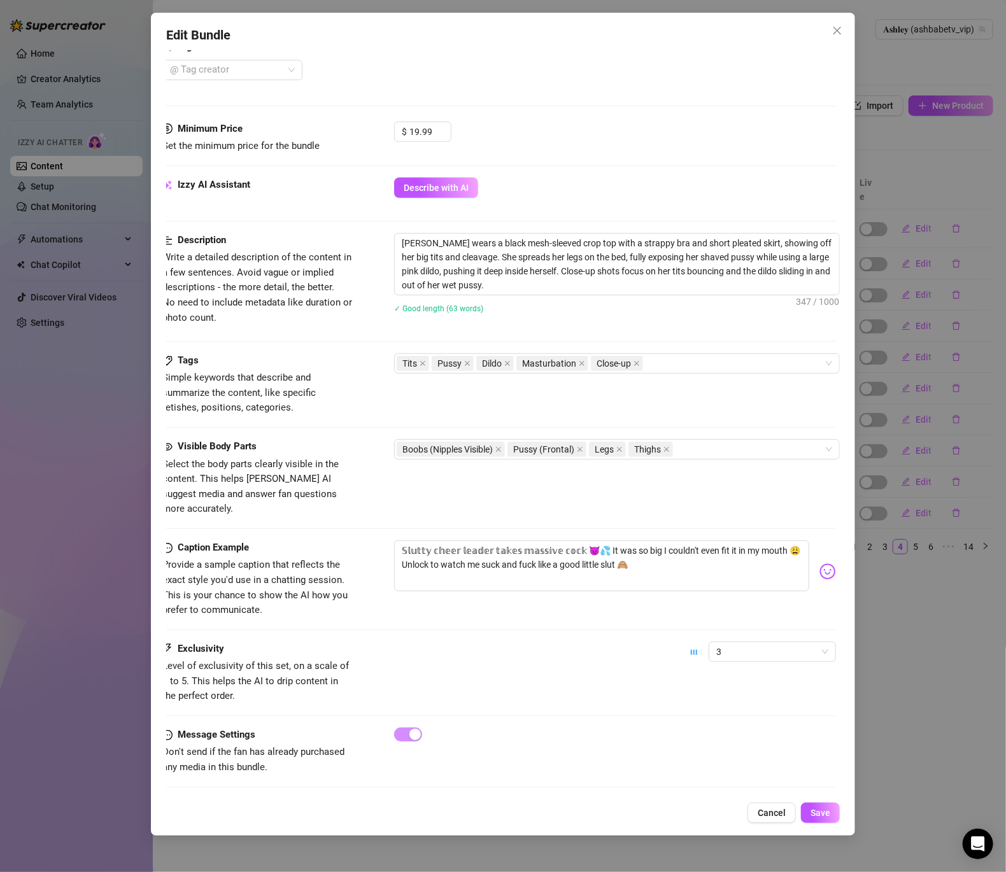
scroll to position [342, 17]
click at [791, 247] on textarea "Ashley wears a black mesh-sleeved crop top with a strappy bra and short pleated…" at bounding box center [617, 262] width 444 height 61
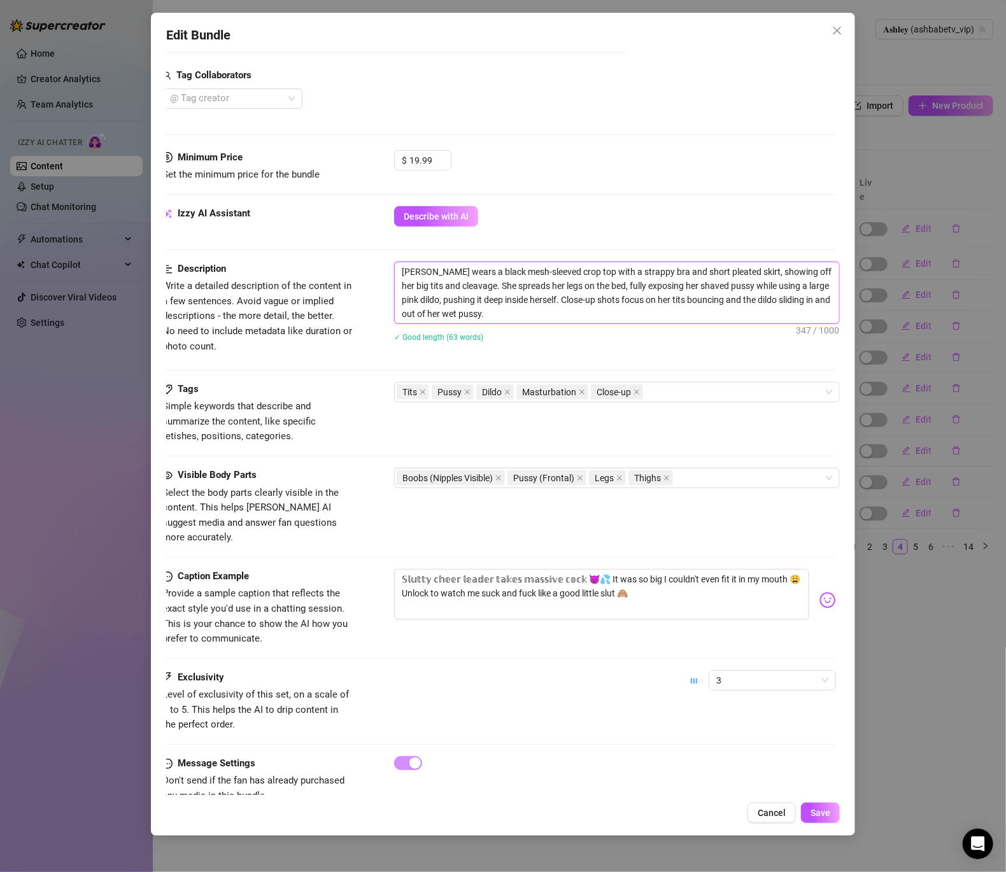
scroll to position [311, 17]
type textarea "Ashley wears a black mesh-sleeved crop top with a strappy bra and short pleated…"
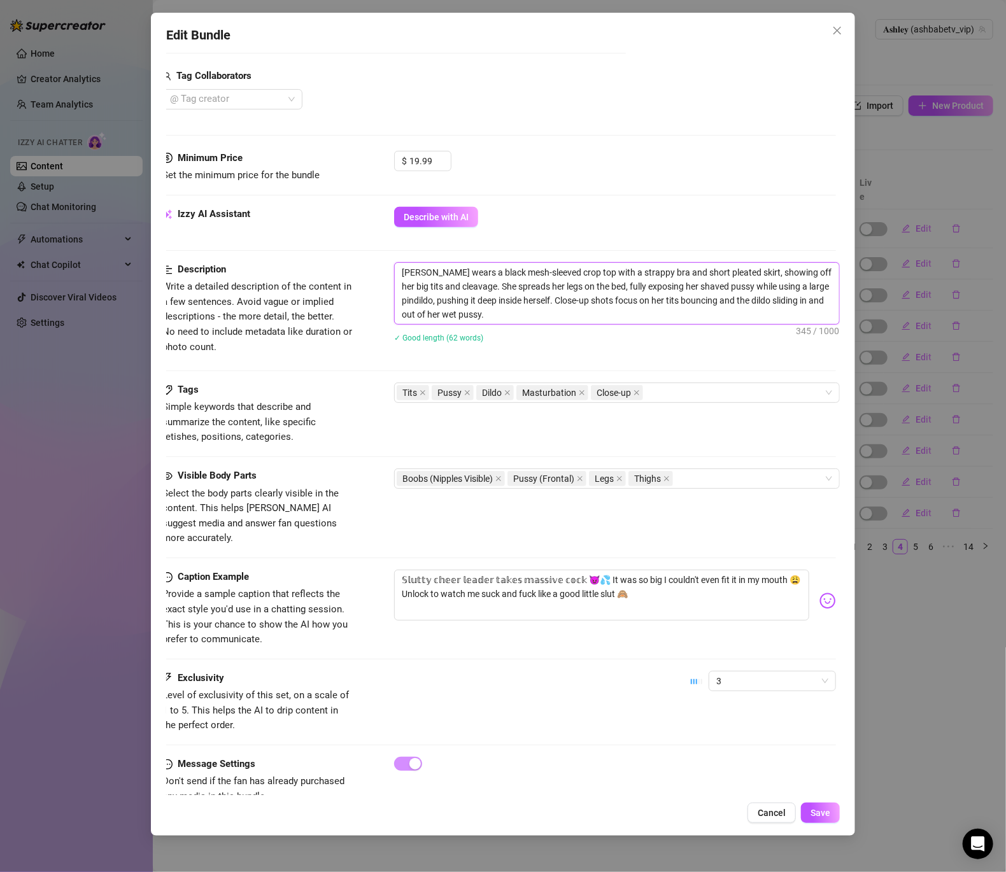
type textarea "Ashley wears a black mesh-sleeved crop top with a strappy bra and short pleated…"
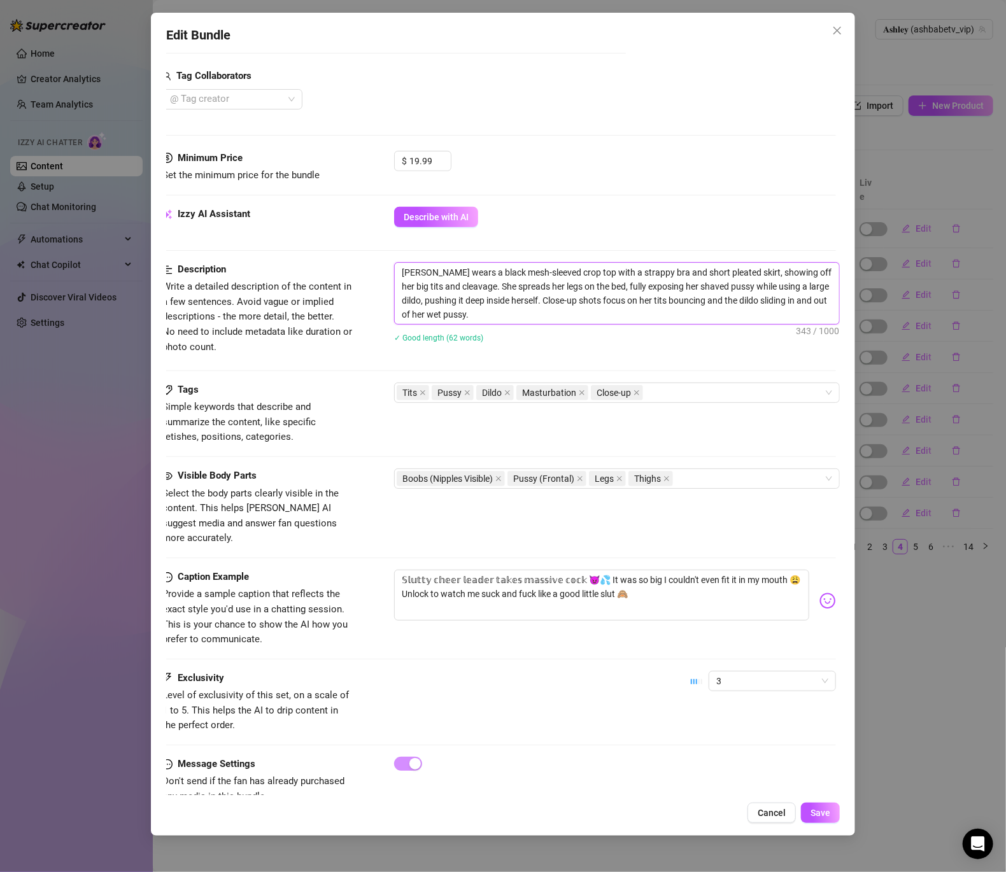
type textarea "Ashley wears a black mesh-sleeved crop top with a strappy bra and short pleated…"
click at [643, 396] on div "Tits Pussy Dildo Masturbation Close-up" at bounding box center [610, 393] width 427 height 18
type textarea "Ashley wears a black mesh-sleeved crop top with a strappy bra and short pleated…"
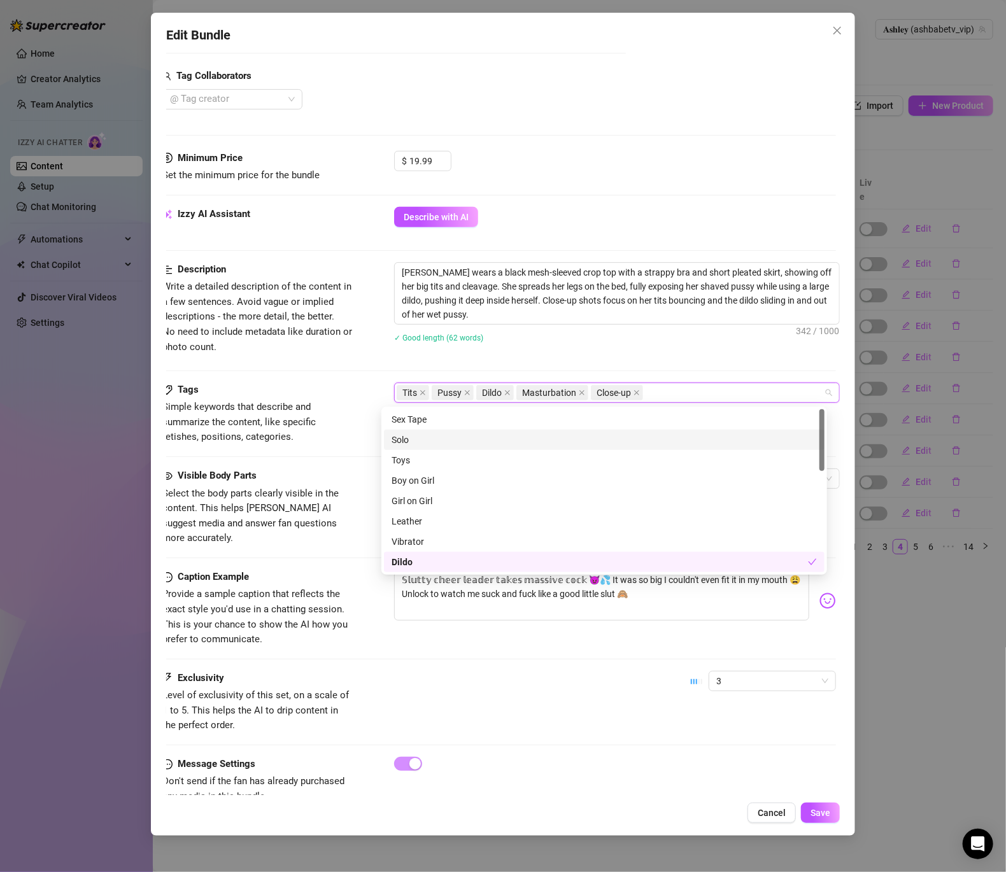
click at [425, 444] on div "Solo" at bounding box center [604, 440] width 425 height 14
click at [423, 457] on div "Toys" at bounding box center [604, 460] width 425 height 14
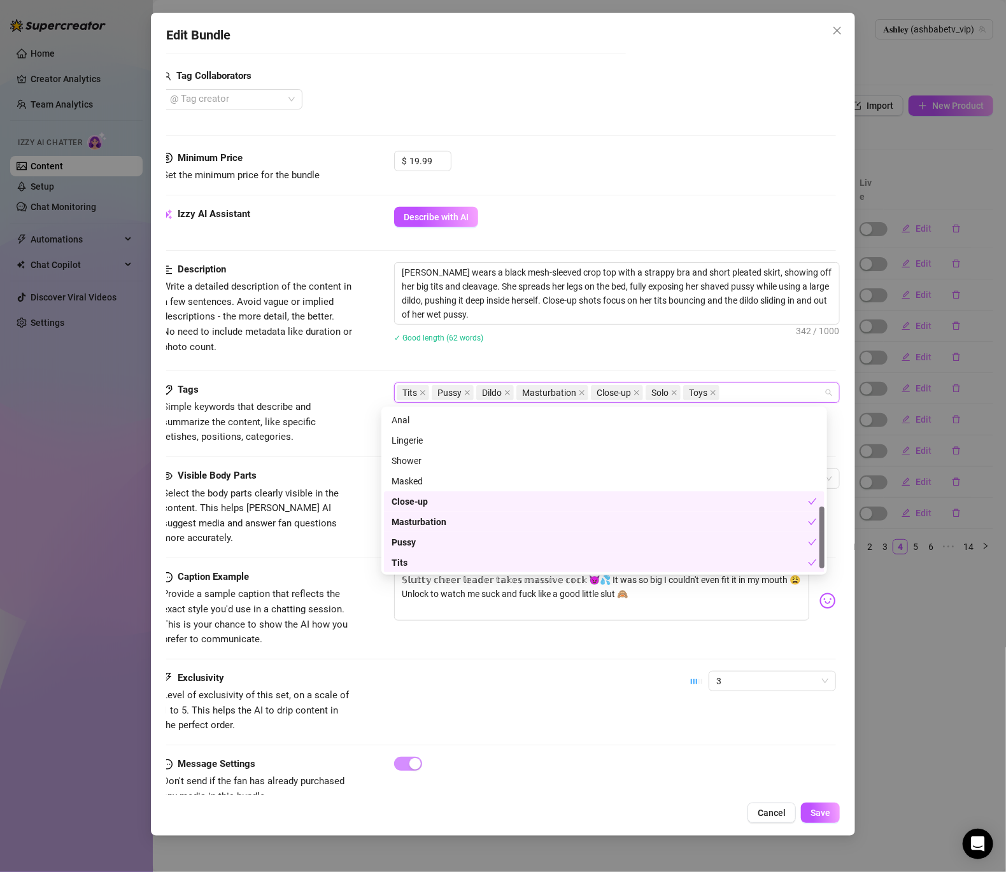
scroll to position [250, 0]
click at [399, 445] on div "Lingerie" at bounding box center [604, 454] width 441 height 20
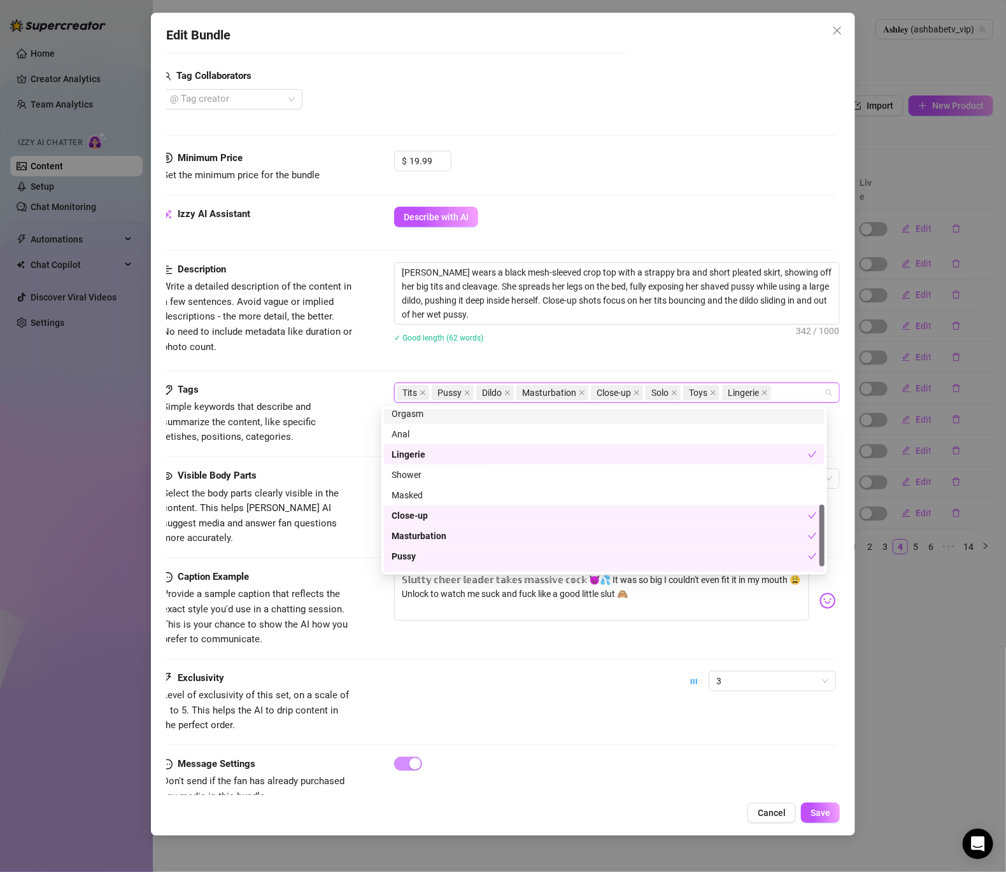
click at [408, 416] on div "Orgasm" at bounding box center [604, 414] width 425 height 14
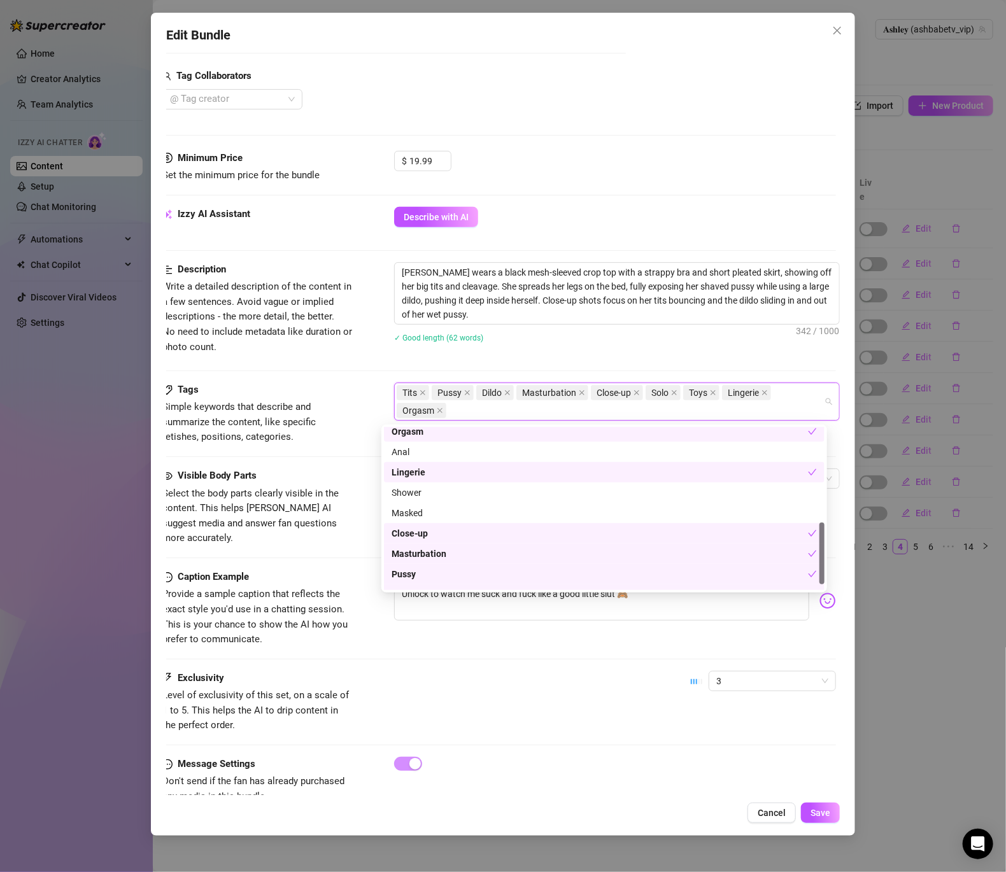
click at [371, 483] on div "Visible Body Parts Select the body parts clearly visible in the content. This h…" at bounding box center [499, 508] width 674 height 78
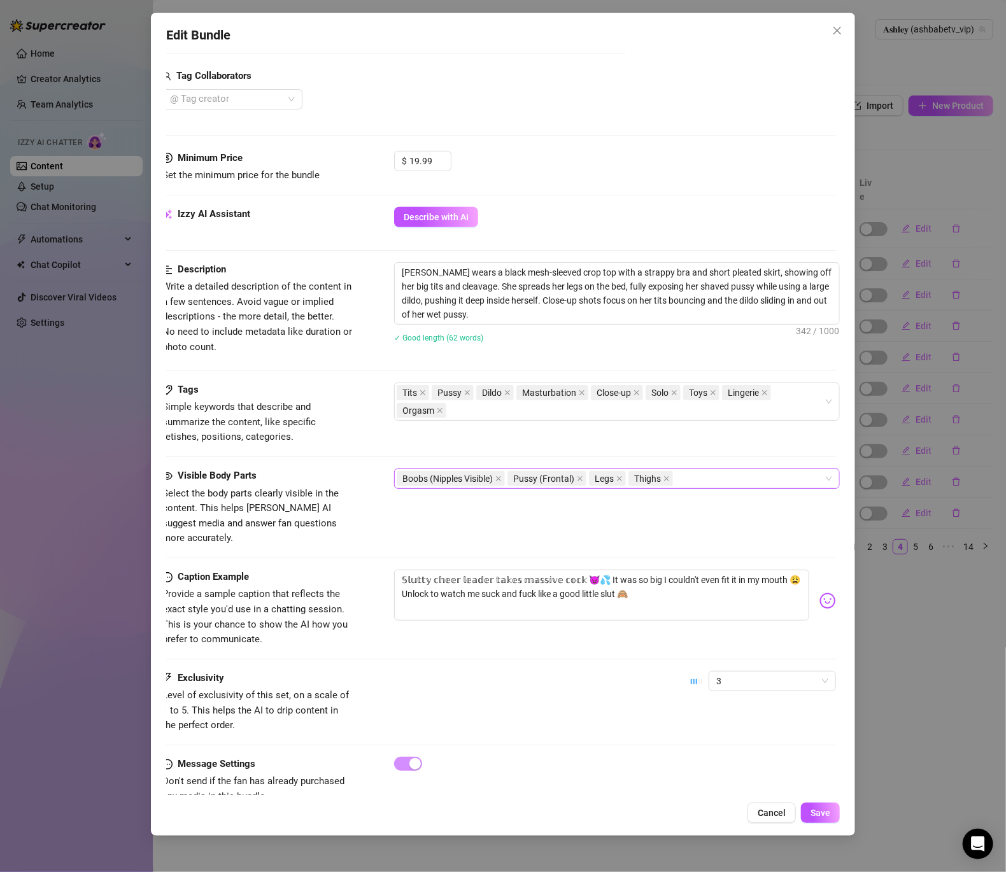
click at [721, 483] on div "Boobs (Nipples Visible) Pussy (Frontal) Legs Thighs" at bounding box center [610, 479] width 427 height 18
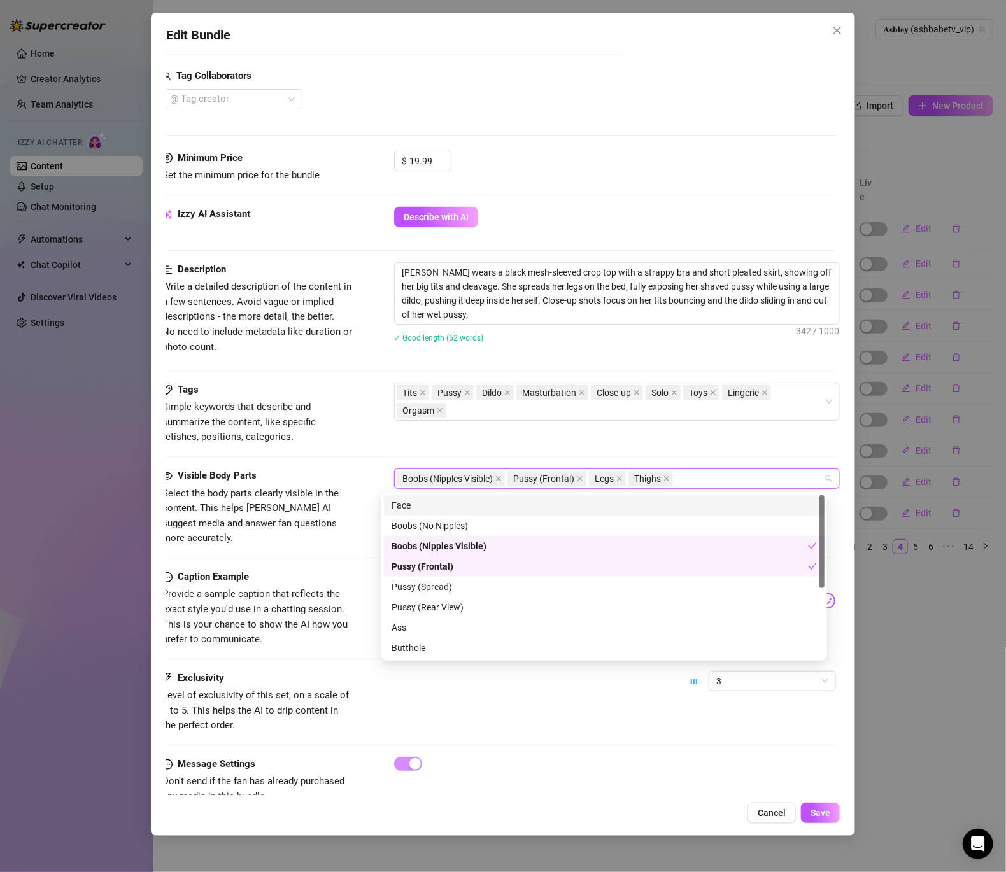
click at [436, 497] on div "Face" at bounding box center [604, 505] width 441 height 20
click at [444, 593] on div "Pussy (Spread)" at bounding box center [604, 587] width 425 height 14
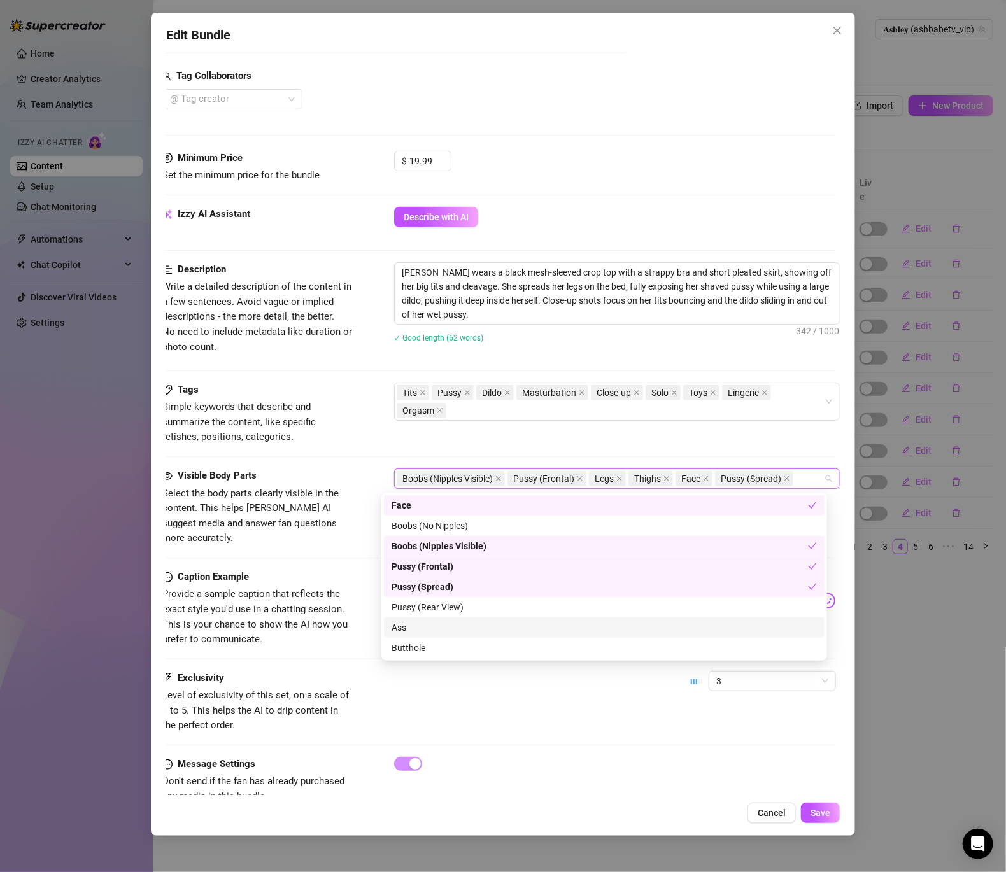
click at [429, 629] on div "Ass" at bounding box center [604, 628] width 425 height 14
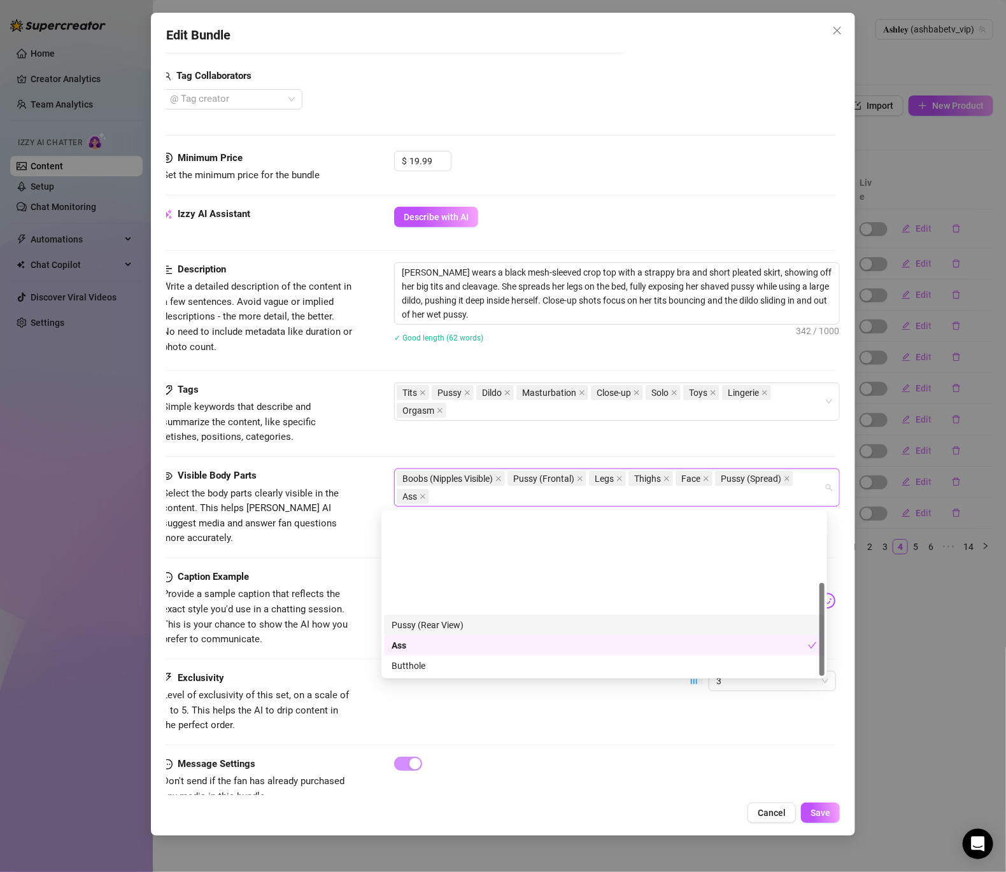
scroll to position [122, 0]
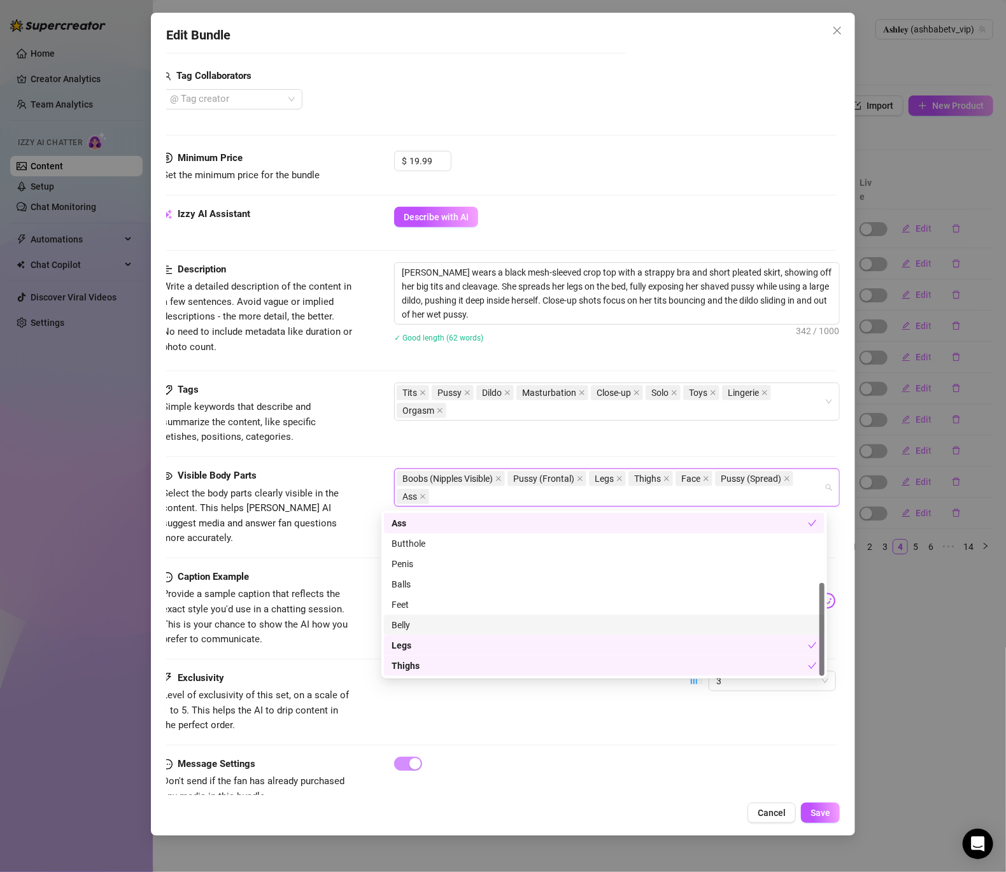
click at [348, 578] on div "Caption Example Provide a sample caption that reflects the exact style you'd us…" at bounding box center [499, 609] width 674 height 78
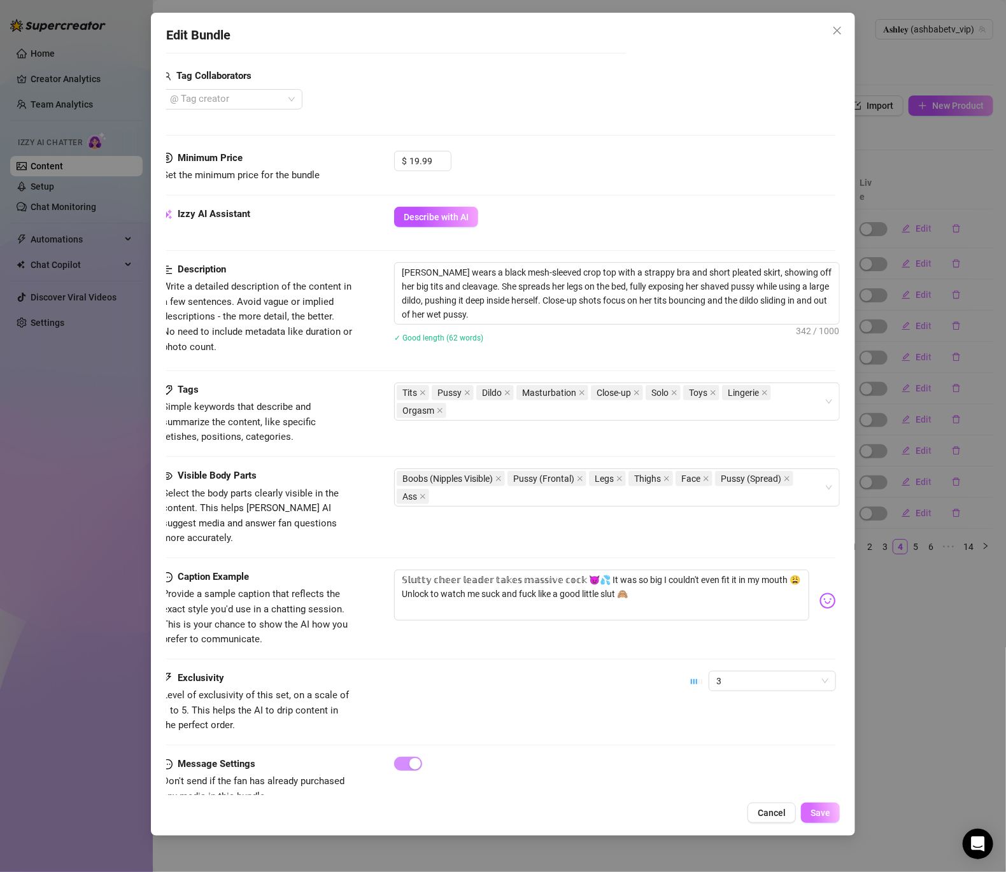
click at [809, 818] on button "Save" at bounding box center [820, 813] width 39 height 20
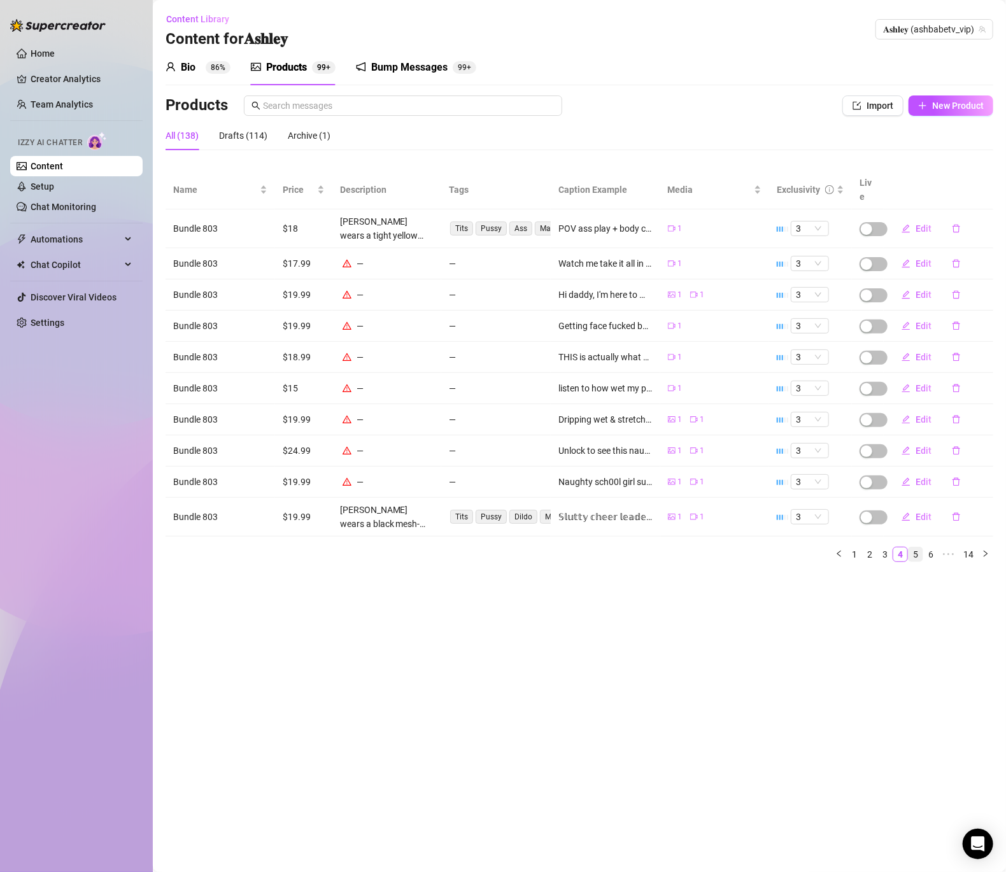
click at [919, 548] on link "5" at bounding box center [916, 555] width 14 height 14
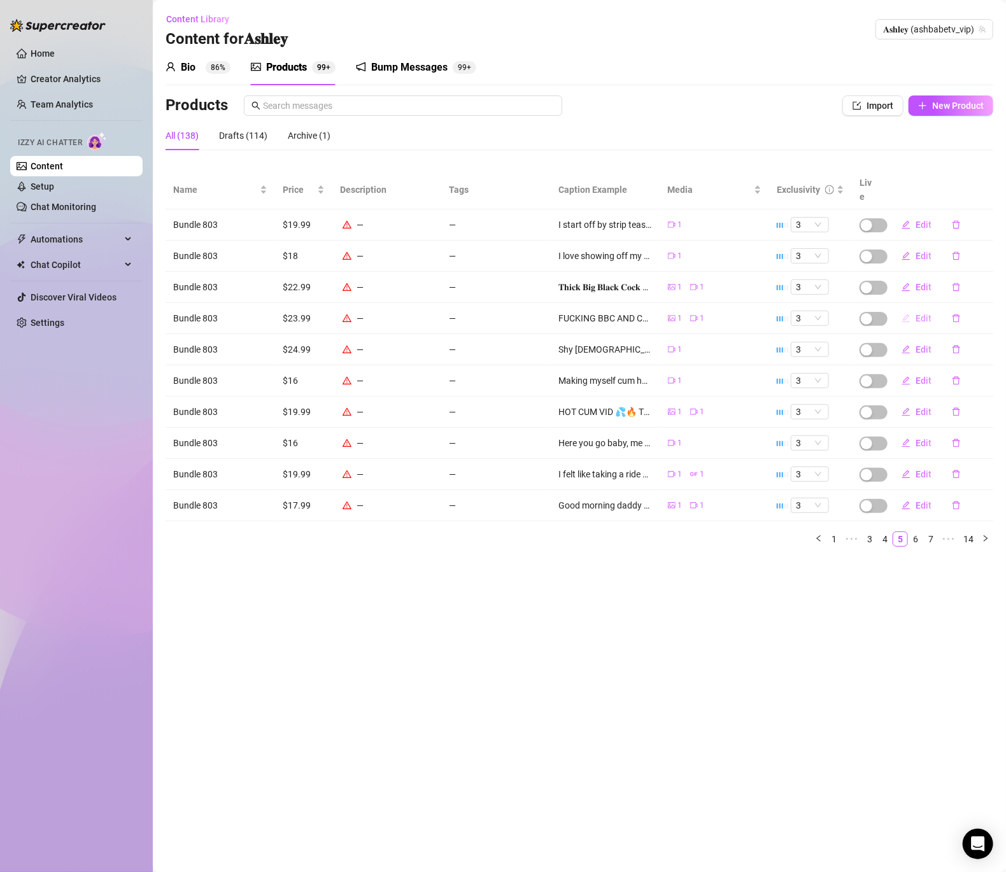
click at [907, 314] on icon "edit" at bounding box center [906, 318] width 9 height 9
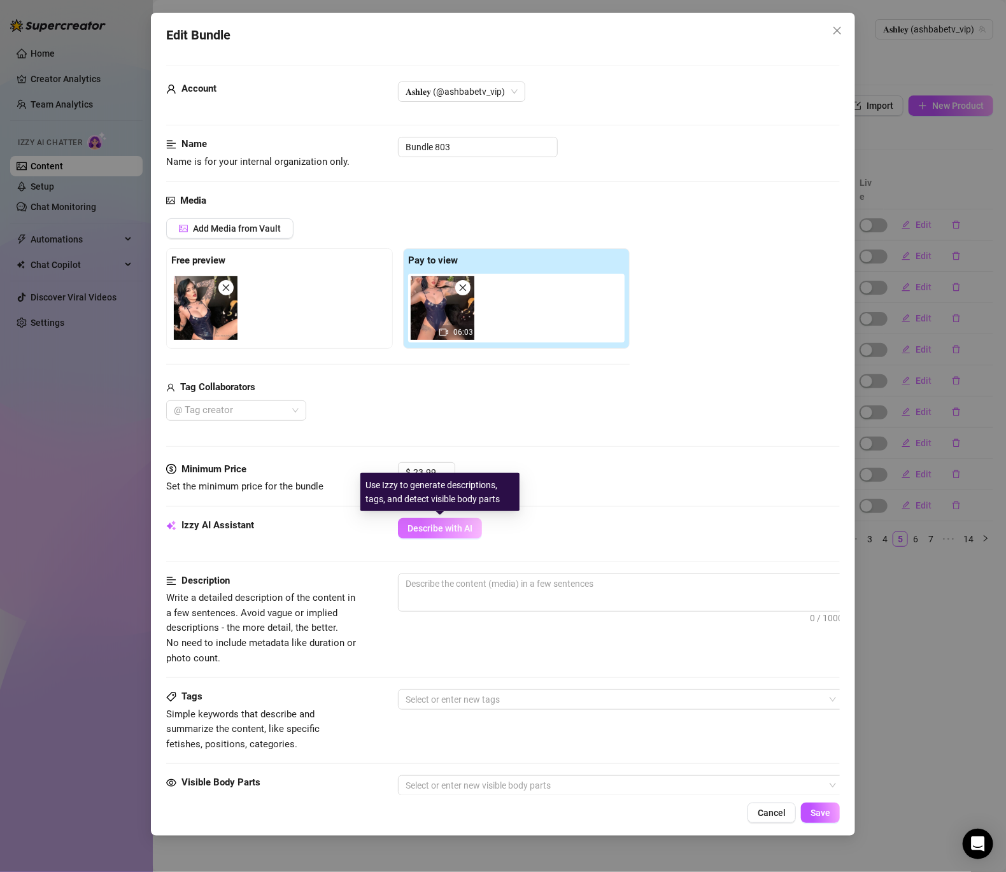
click at [456, 522] on button "Describe with AI" at bounding box center [440, 528] width 84 height 20
click at [776, 820] on button "Cancel" at bounding box center [772, 813] width 48 height 20
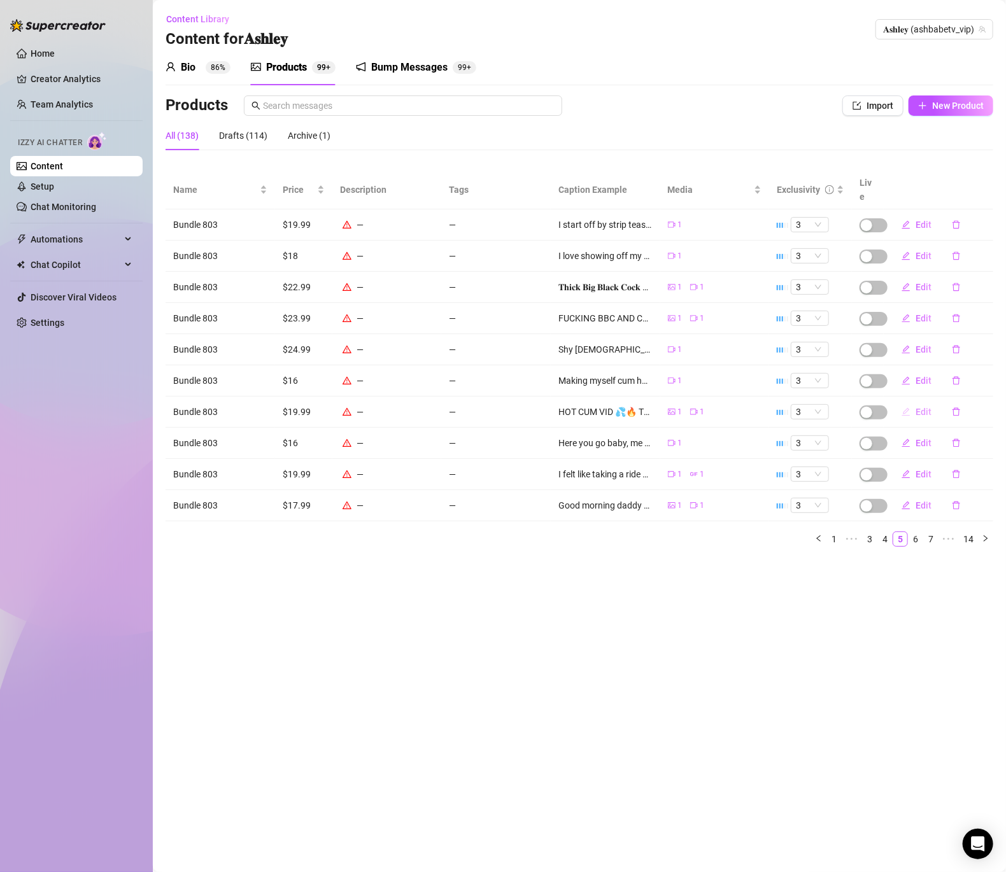
click at [929, 407] on span "Edit" at bounding box center [924, 412] width 16 height 10
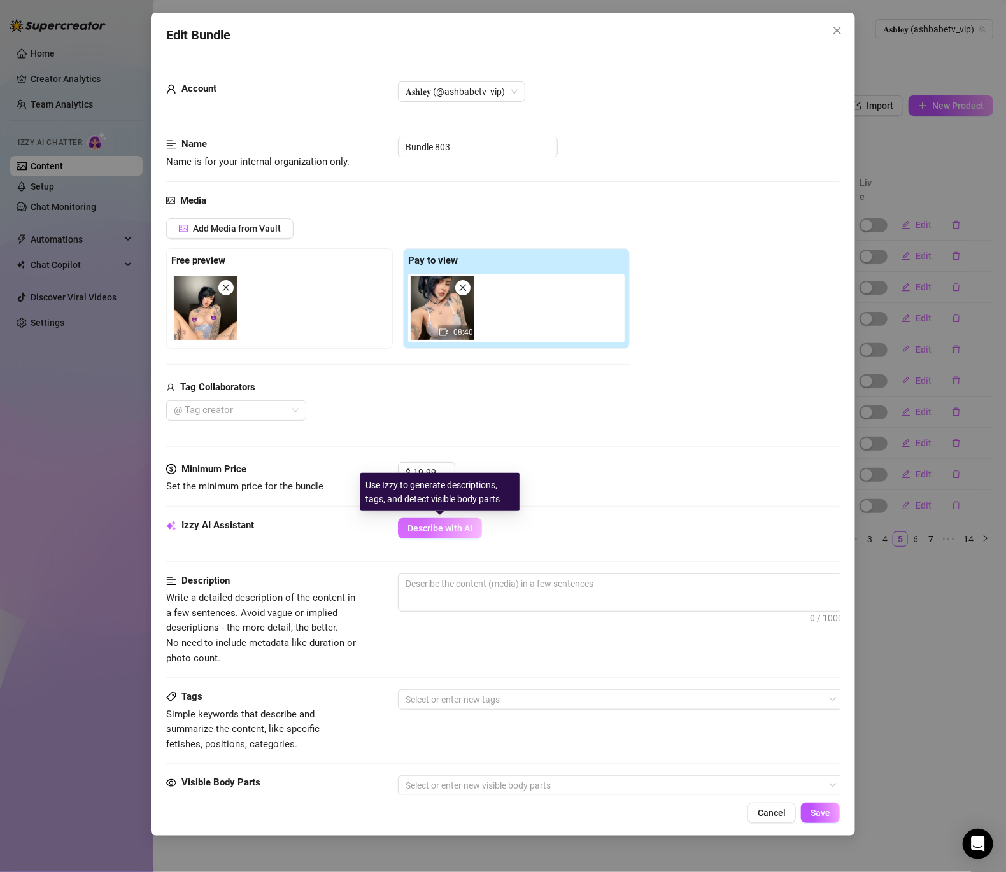
click at [464, 532] on span "Describe with AI" at bounding box center [440, 528] width 65 height 10
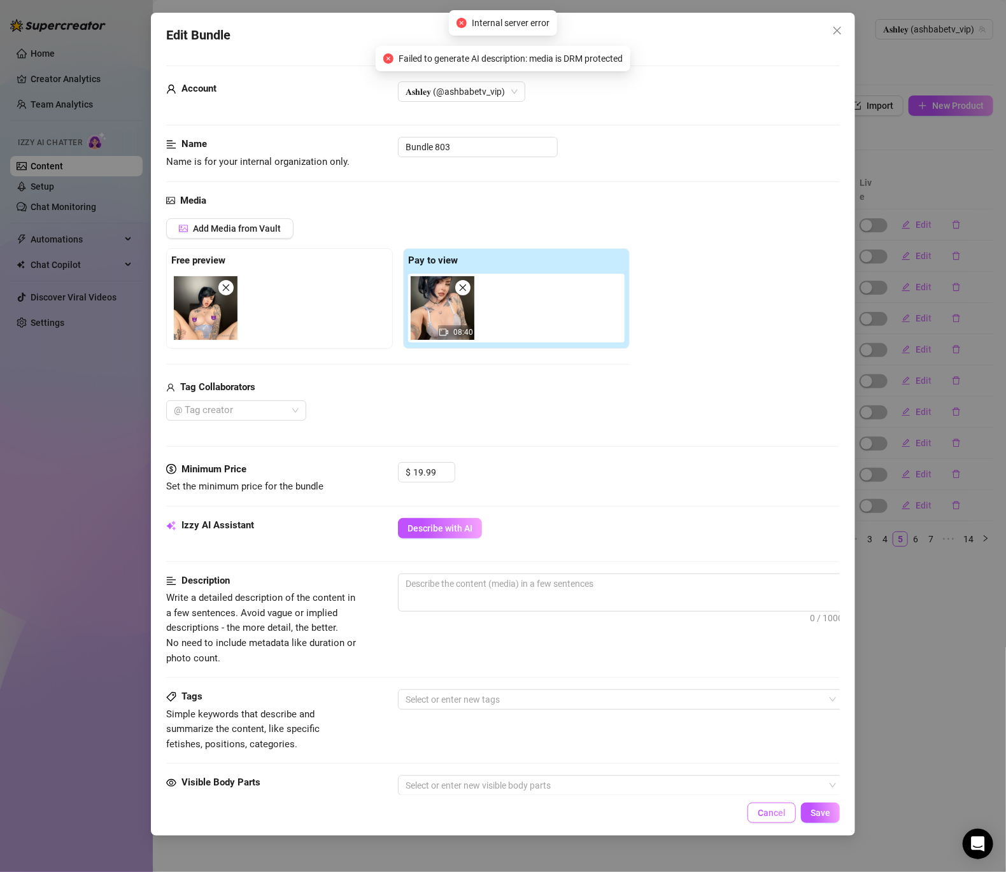
click at [781, 811] on span "Cancel" at bounding box center [772, 813] width 28 height 10
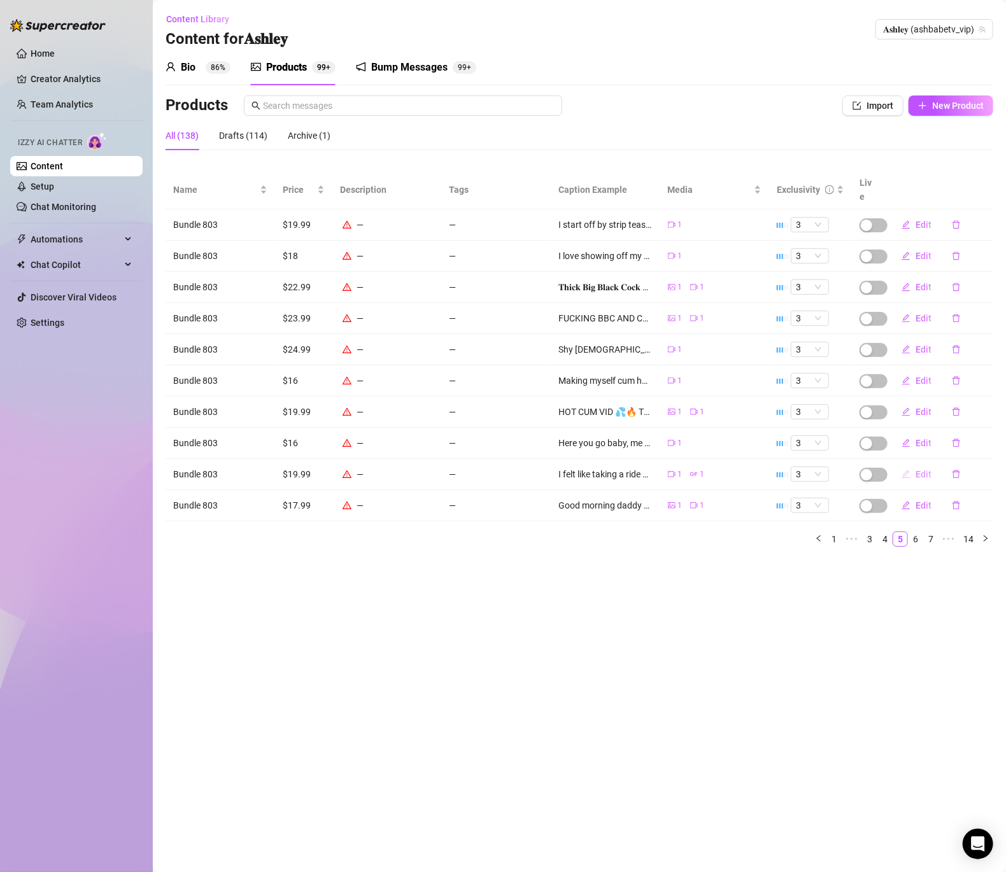
click at [911, 464] on button "Edit" at bounding box center [917, 474] width 50 height 20
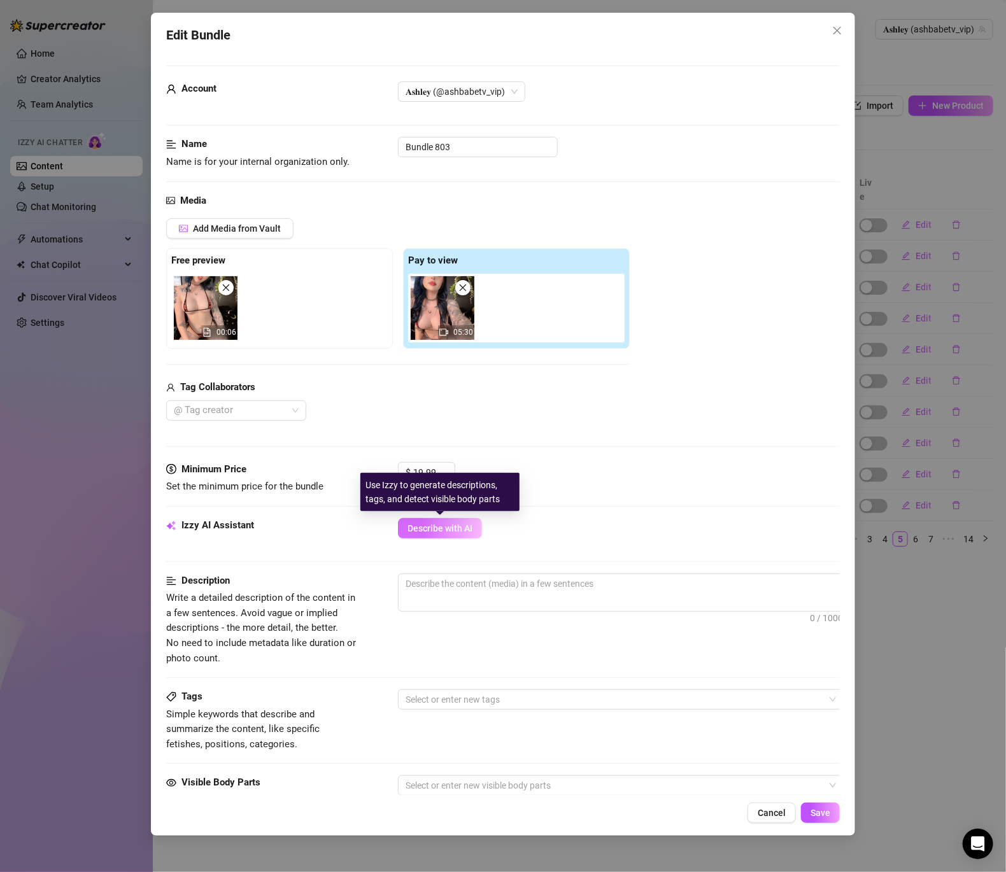
click at [425, 524] on span "Describe with AI" at bounding box center [440, 528] width 65 height 10
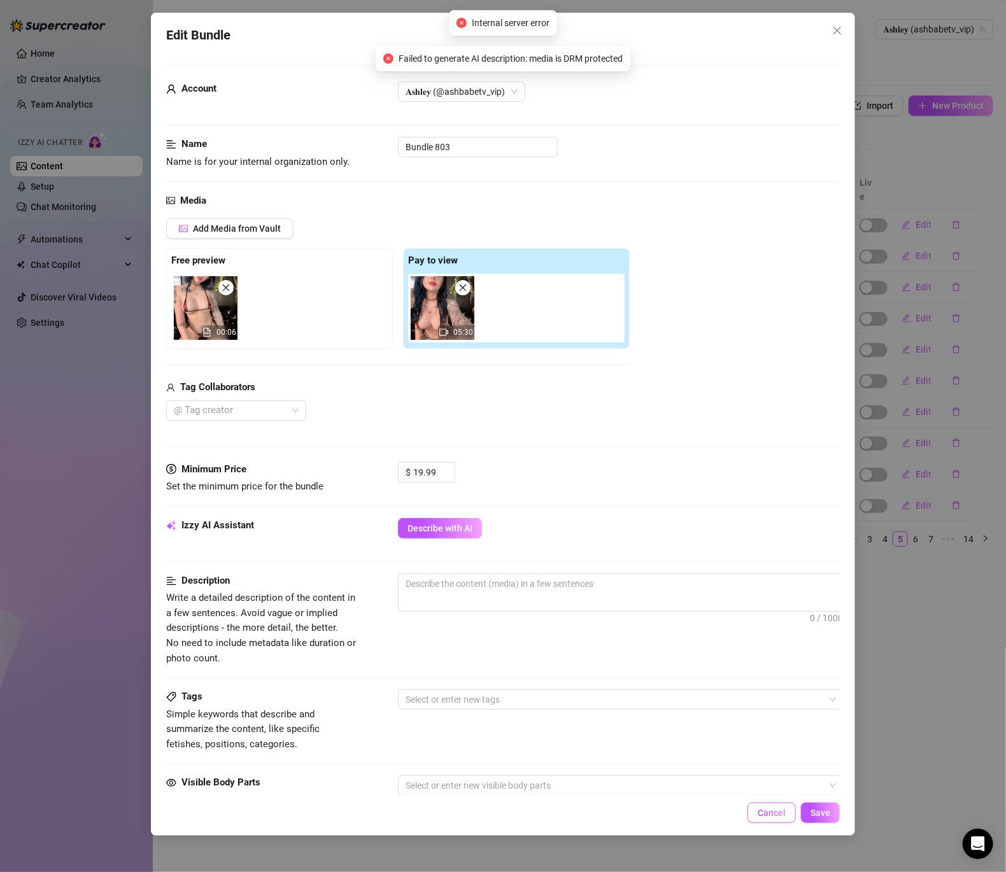
click at [774, 818] on span "Cancel" at bounding box center [772, 813] width 28 height 10
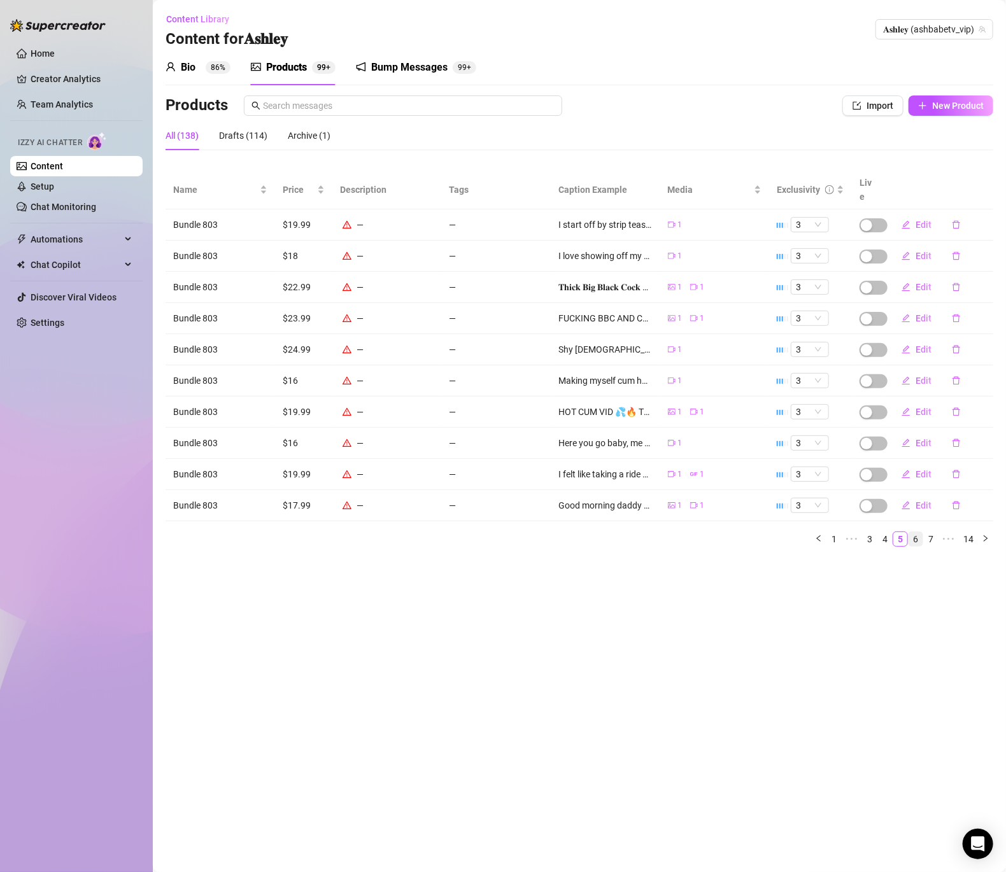
click at [914, 532] on link "6" at bounding box center [916, 539] width 14 height 14
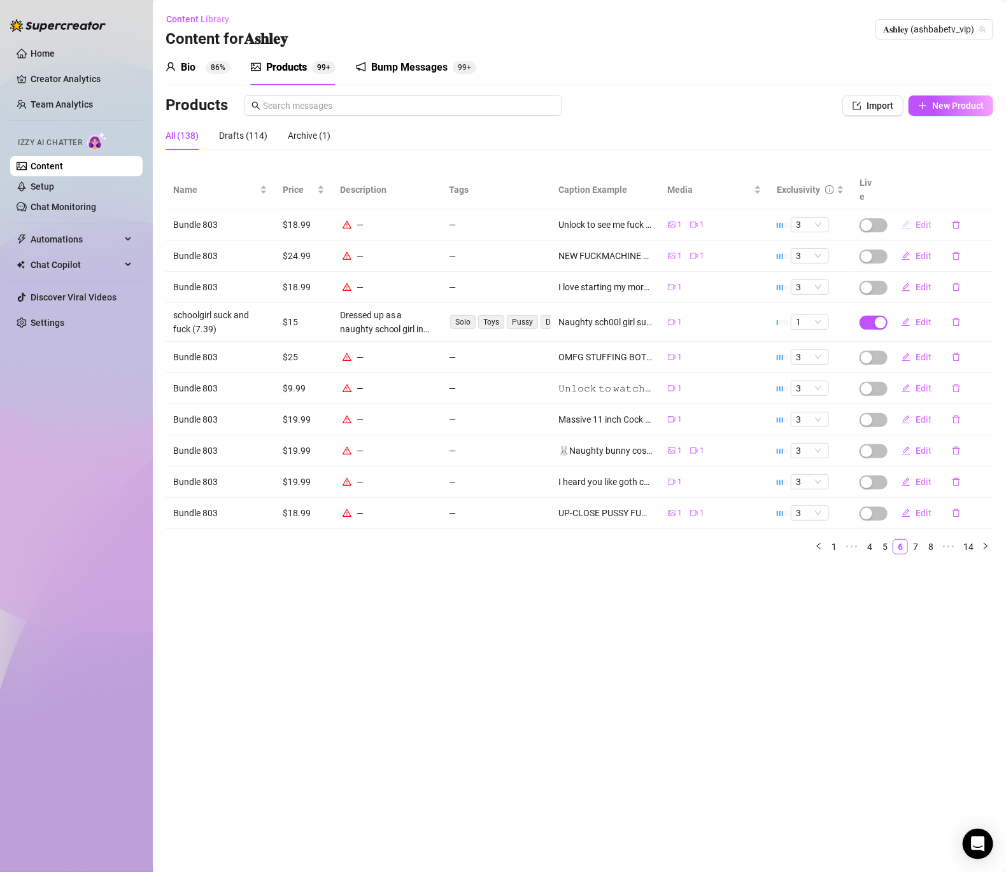
click at [916, 220] on span "Edit" at bounding box center [924, 225] width 16 height 10
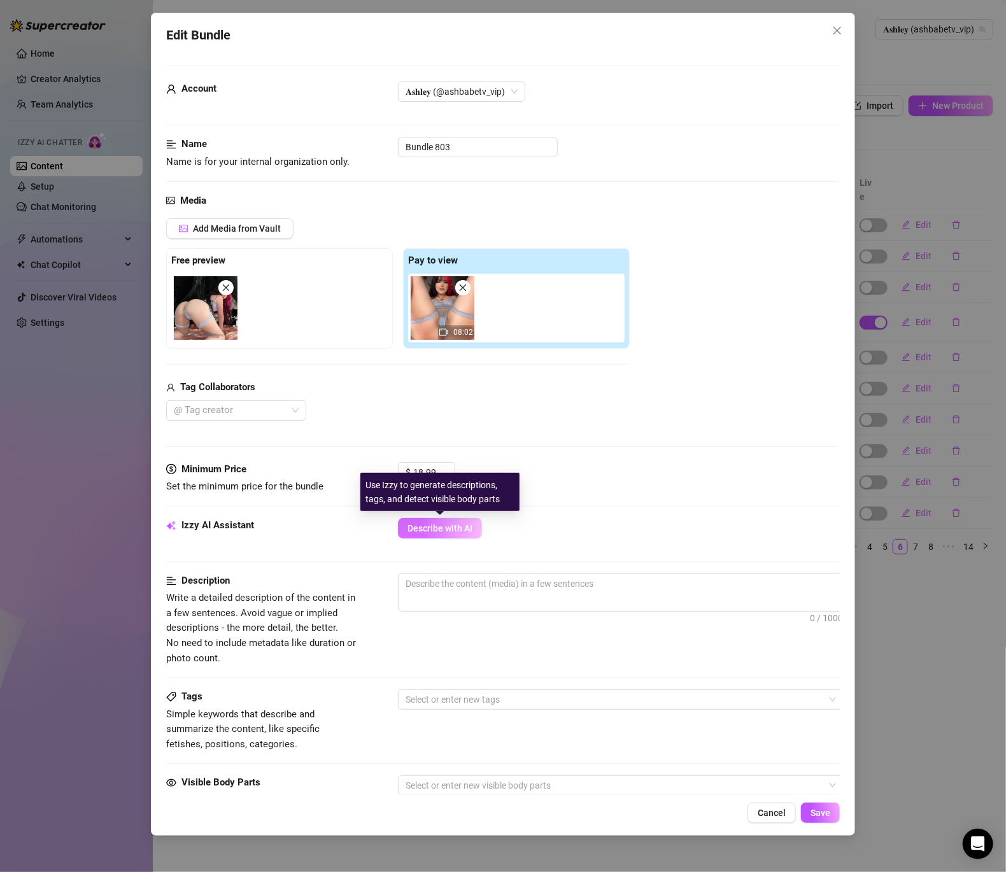
click at [441, 524] on span "Describe with AI" at bounding box center [440, 528] width 65 height 10
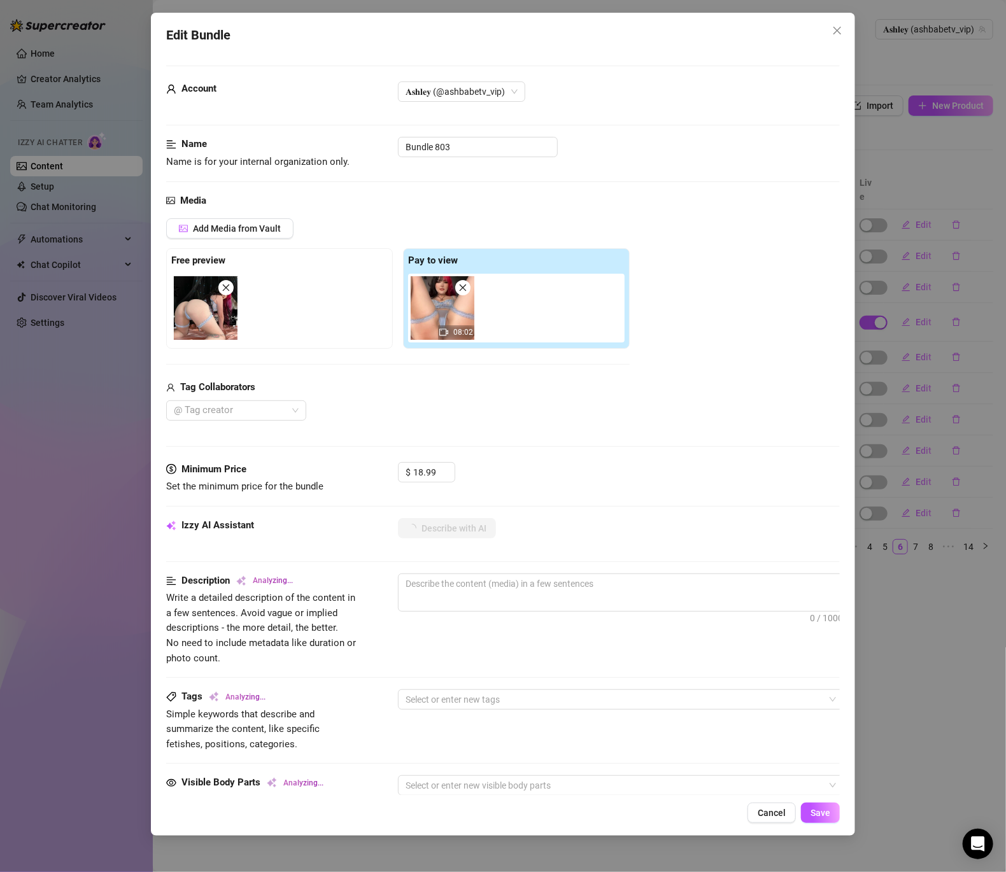
type textarea "[PERSON_NAME]"
type textarea "Ashley lounges"
type textarea "Ashley lounges on"
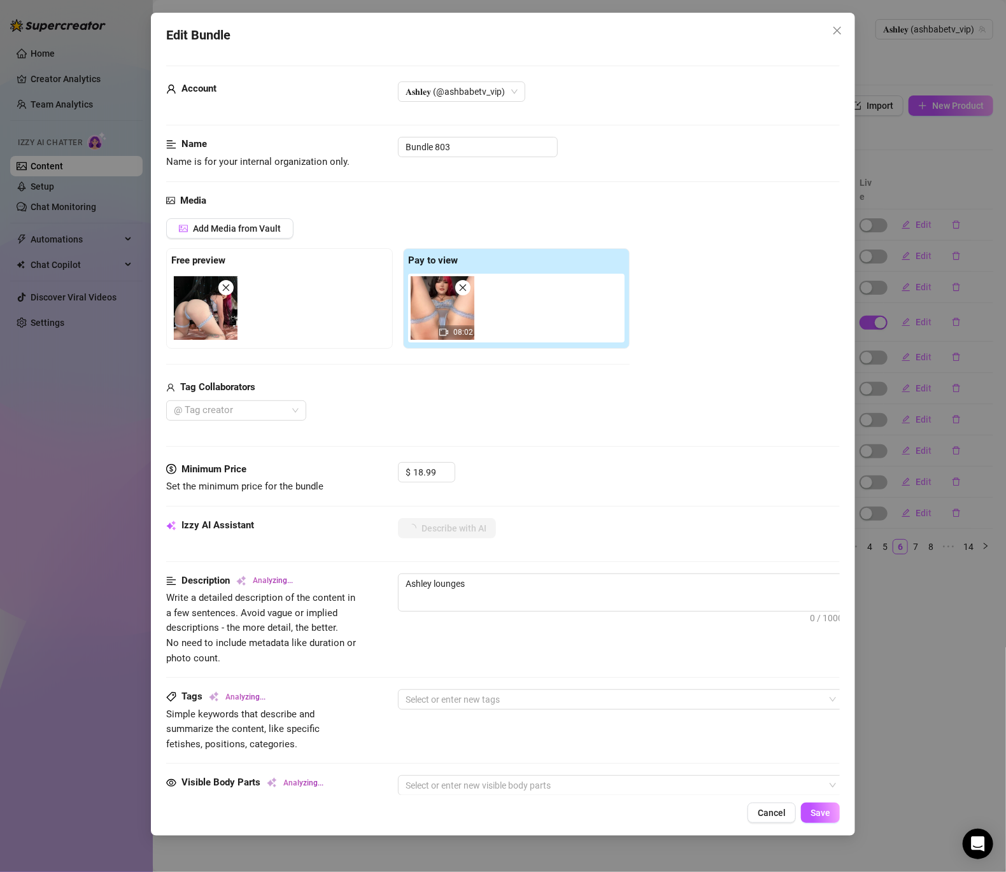
type textarea "Ashley lounges on"
type textarea "Ashley lounges on a"
type textarea "Ashley lounges on a bed"
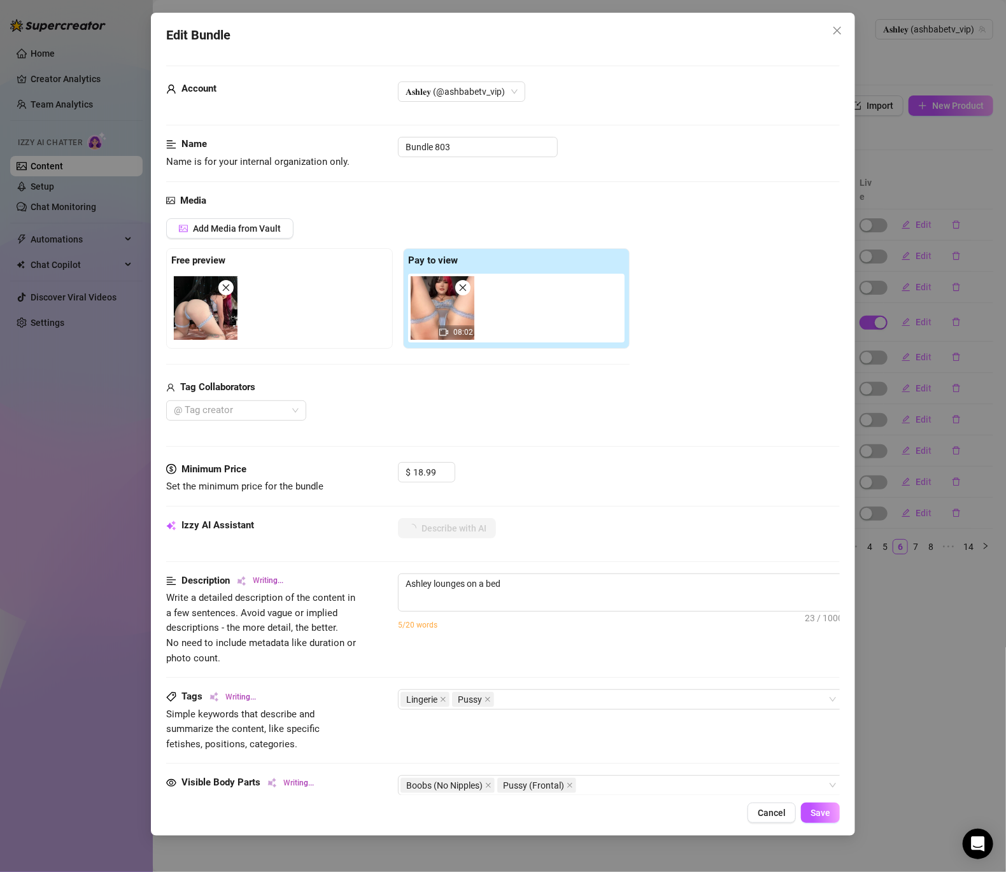
type textarea "Ashley lounges on a bed in"
type textarea "Ashley lounges on a bed in a"
type textarea "Ashley lounges on a bed in a sheer"
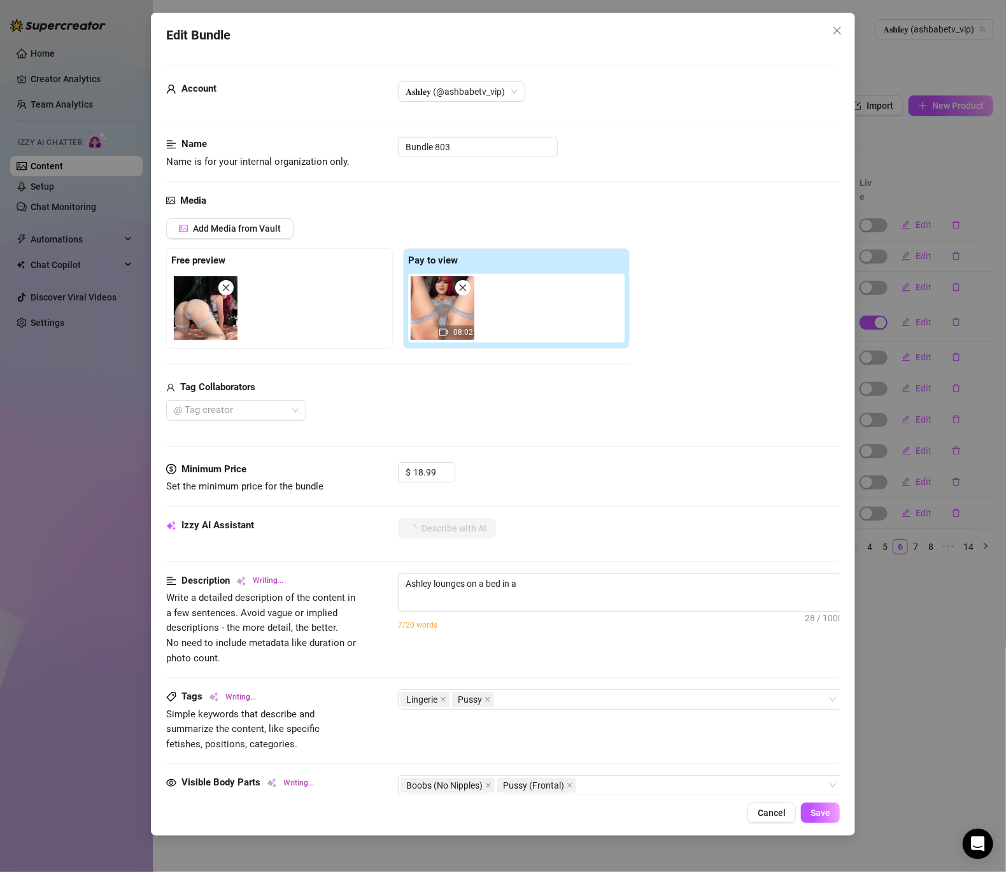
type textarea "Ashley lounges on a bed in a sheer"
type textarea "Ashley lounges on a bed in a sheer light"
type textarea "Ashley lounges on a bed in a sheer light blue"
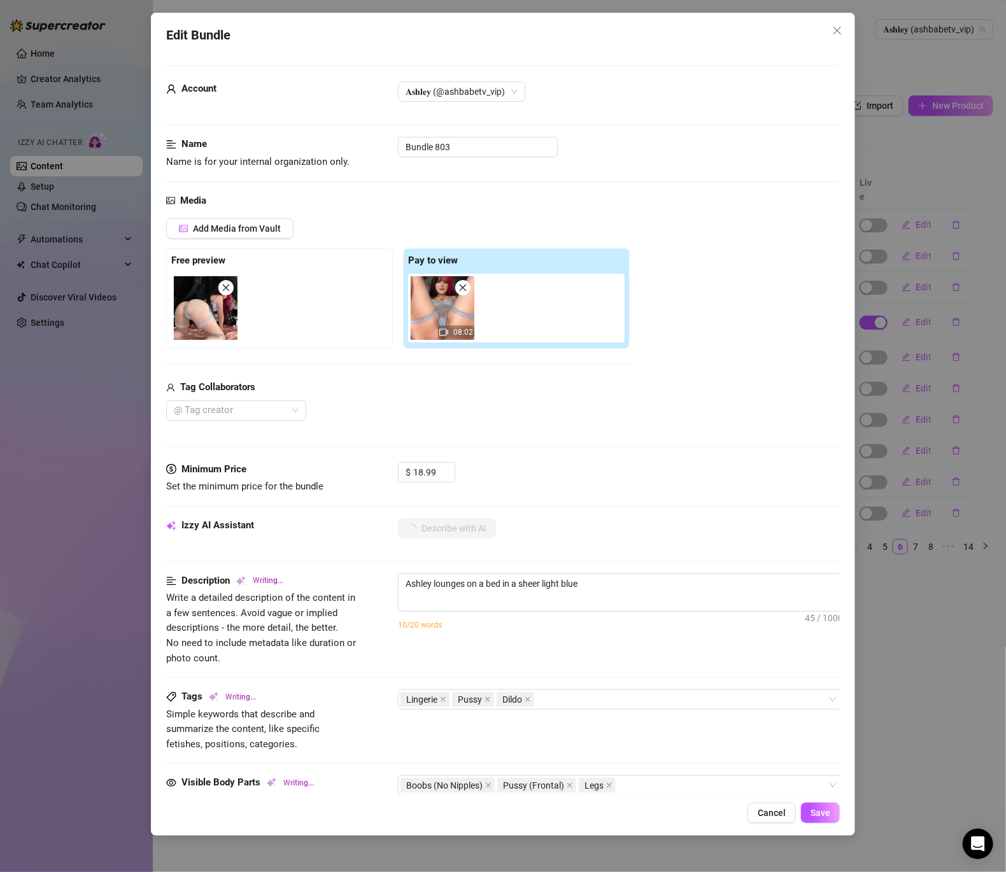
type textarea "Ashley lounges on a bed in a sheer light blue lace"
type textarea "Ashley lounges on a bed in a sheer light blue lace lingerie"
type textarea "Ashley lounges on a bed in a sheer light blue lace lingerie set,"
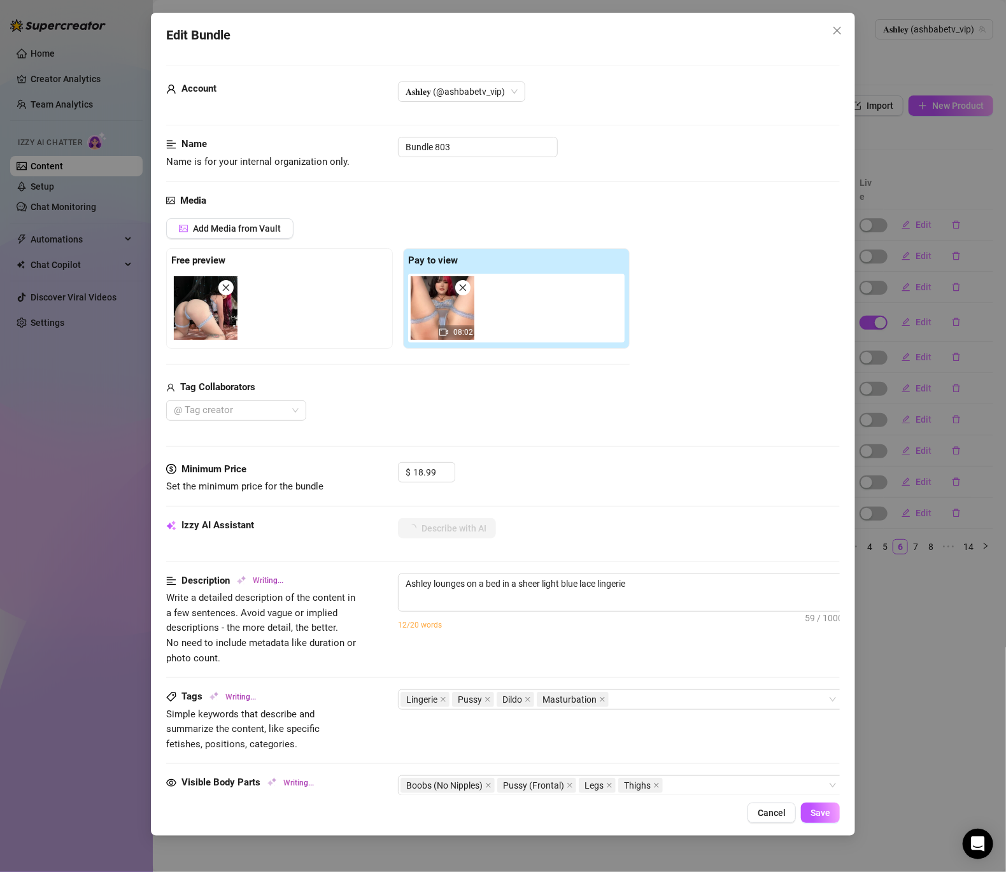
type textarea "Ashley lounges on a bed in a sheer light blue lace lingerie set,"
type textarea "Ashley lounges on a bed in a sheer light blue lace lingerie set, legs"
type textarea "Ashley lounges on a bed in a sheer light blue lace lingerie set, legs spread"
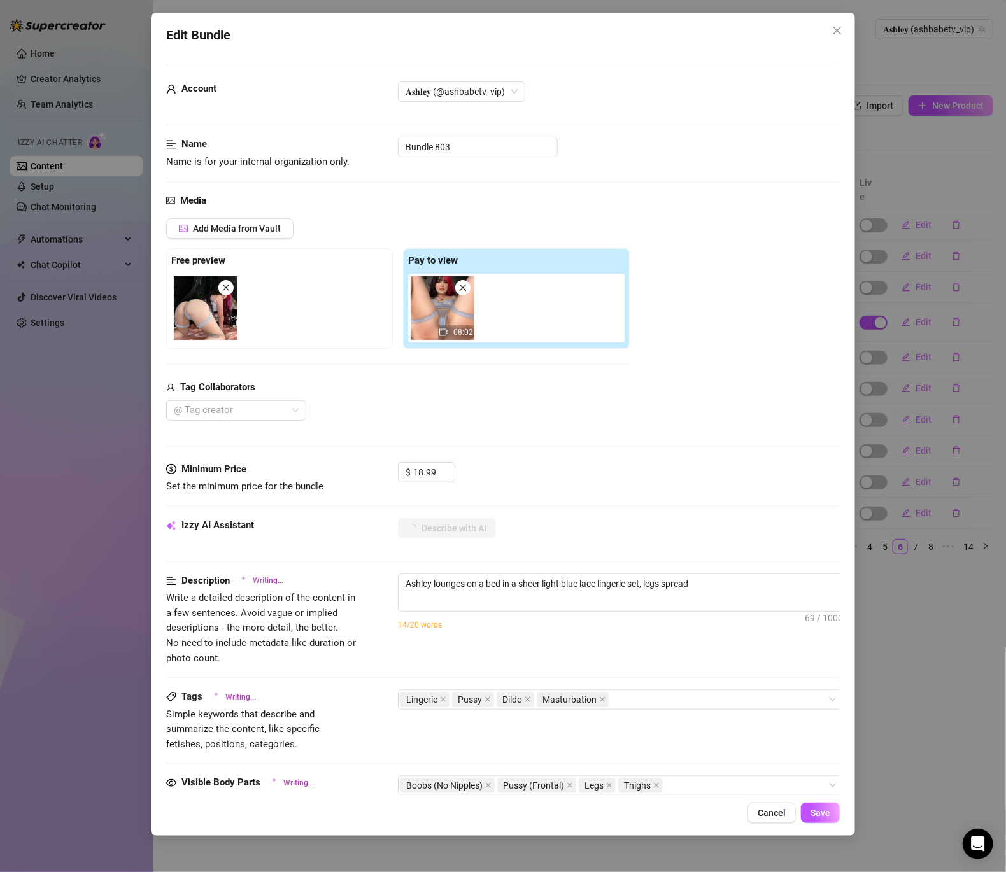
type textarea "Ashley lounges on a bed in a sheer light blue lace lingerie set, legs spread wi…"
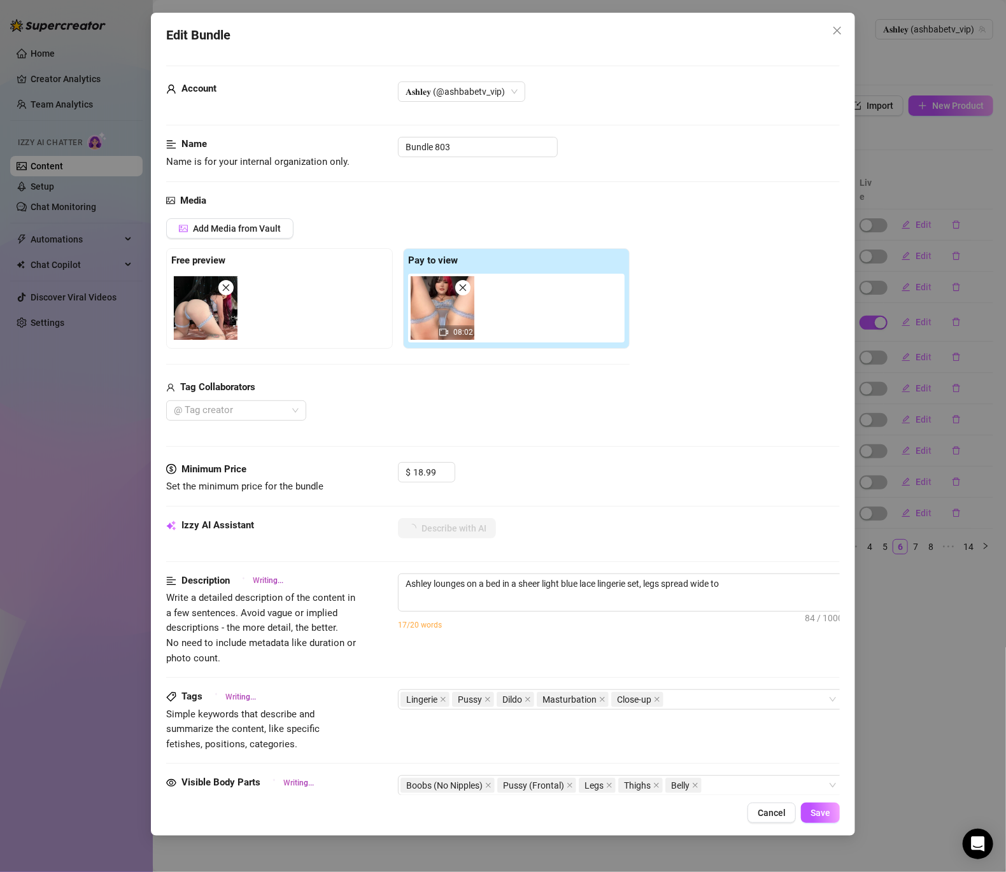
type textarea "Ashley lounges on a bed in a sheer light blue lace lingerie set, legs spread wi…"
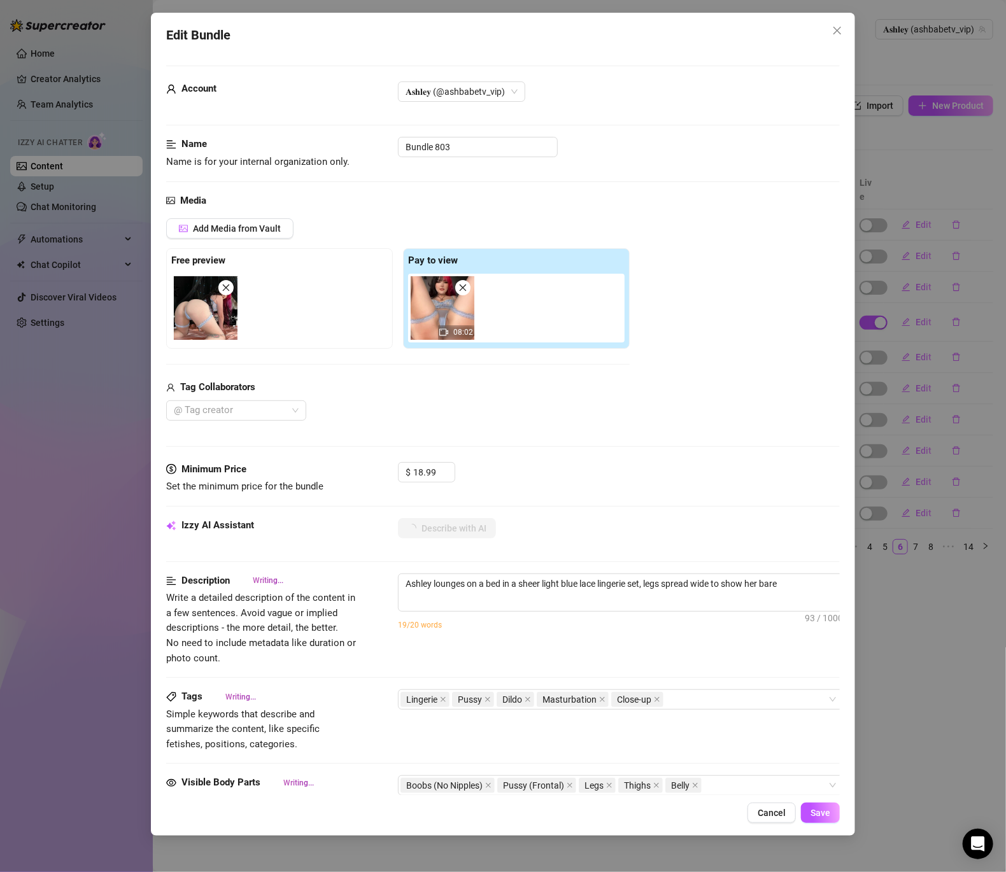
type textarea "Ashley lounges on a bed in a sheer light blue lace lingerie set, legs spread wi…"
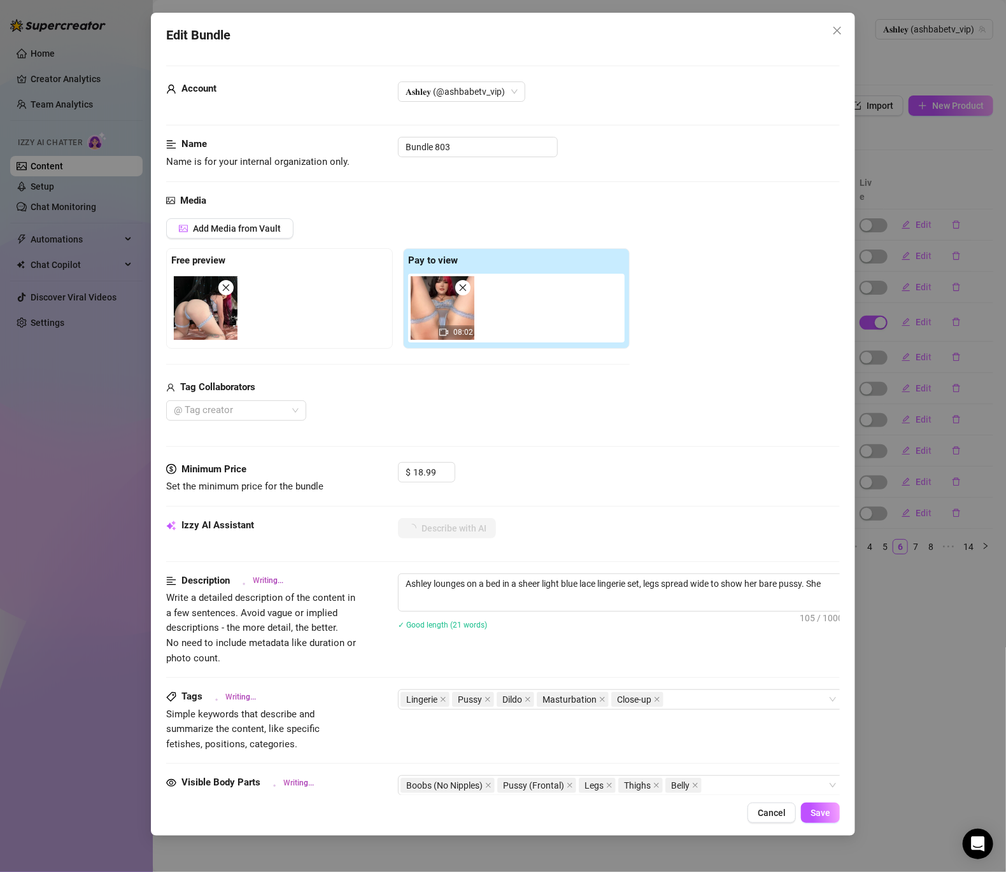
type textarea "Ashley lounges on a bed in a sheer light blue lace lingerie set, legs spread wi…"
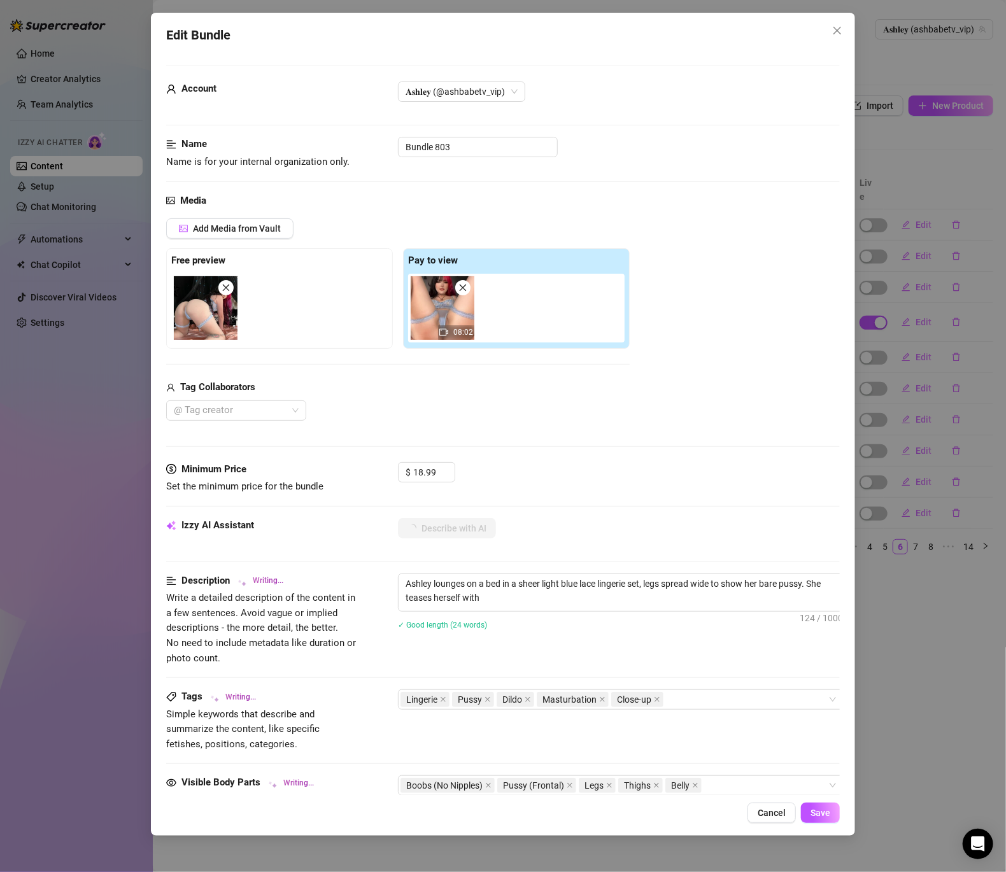
type textarea "Ashley lounges on a bed in a sheer light blue lace lingerie set, legs spread wi…"
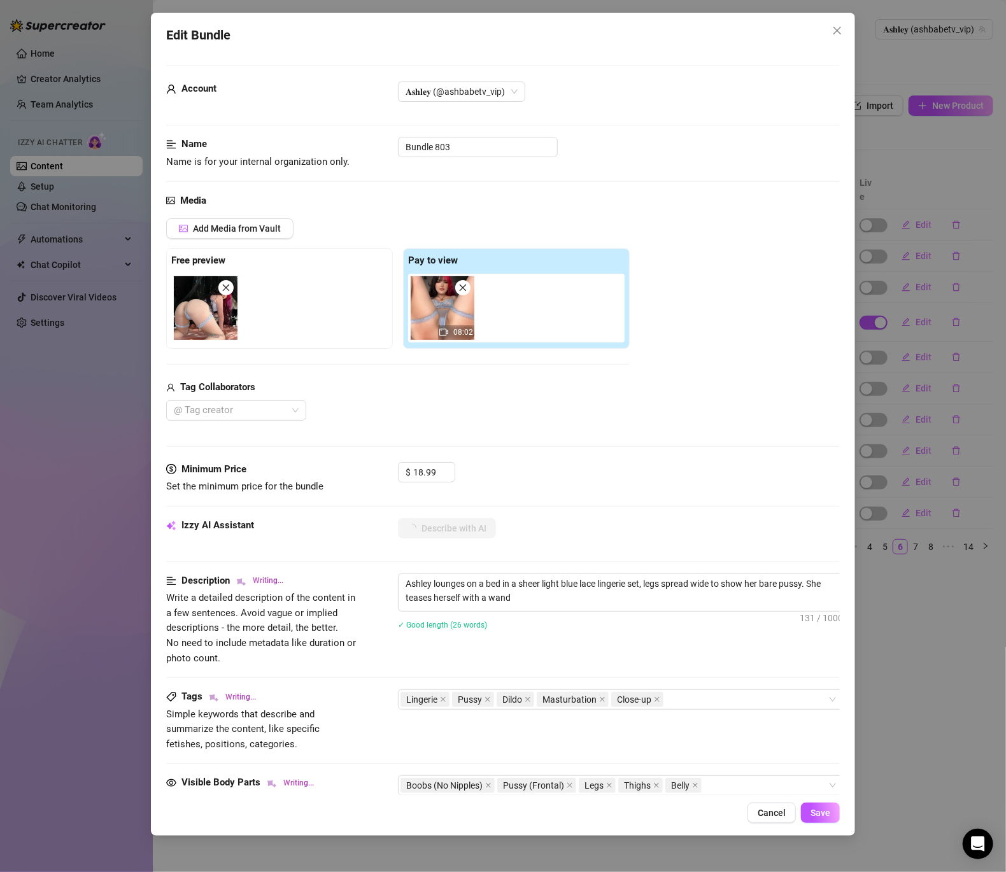
type textarea "Ashley lounges on a bed in a sheer light blue lace lingerie set, legs spread wi…"
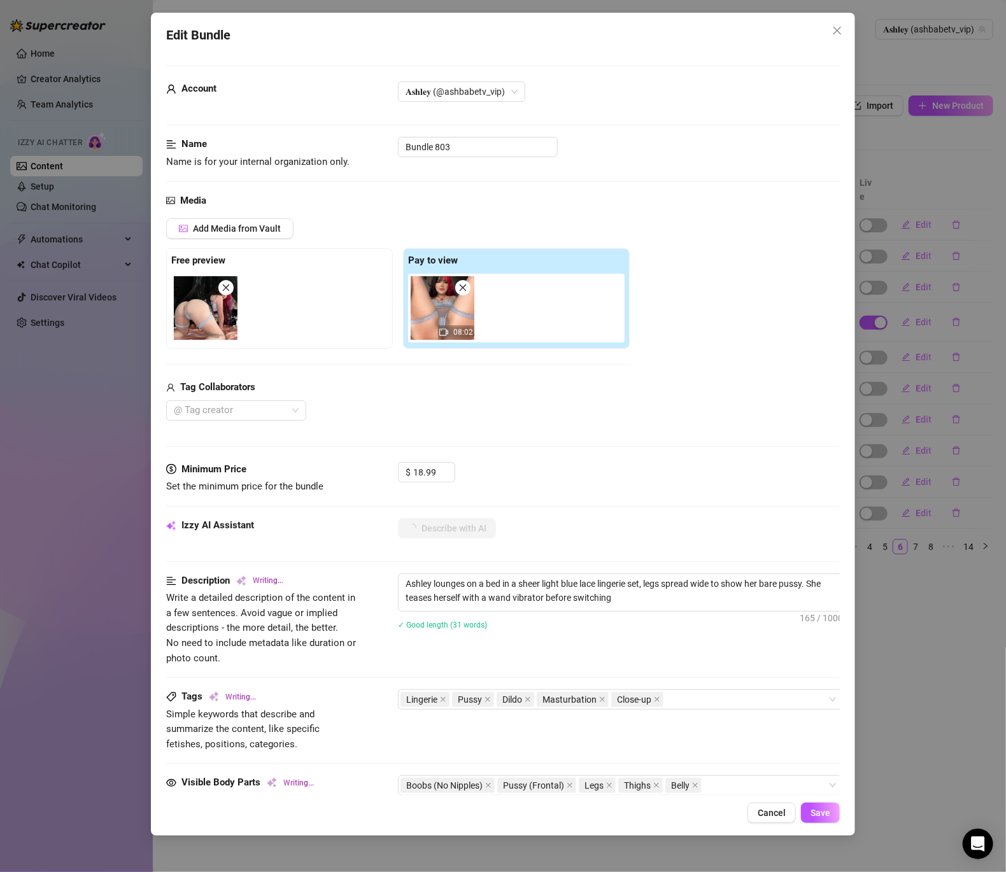
type textarea "Ashley lounges on a bed in a sheer light blue lace lingerie set, legs spread wi…"
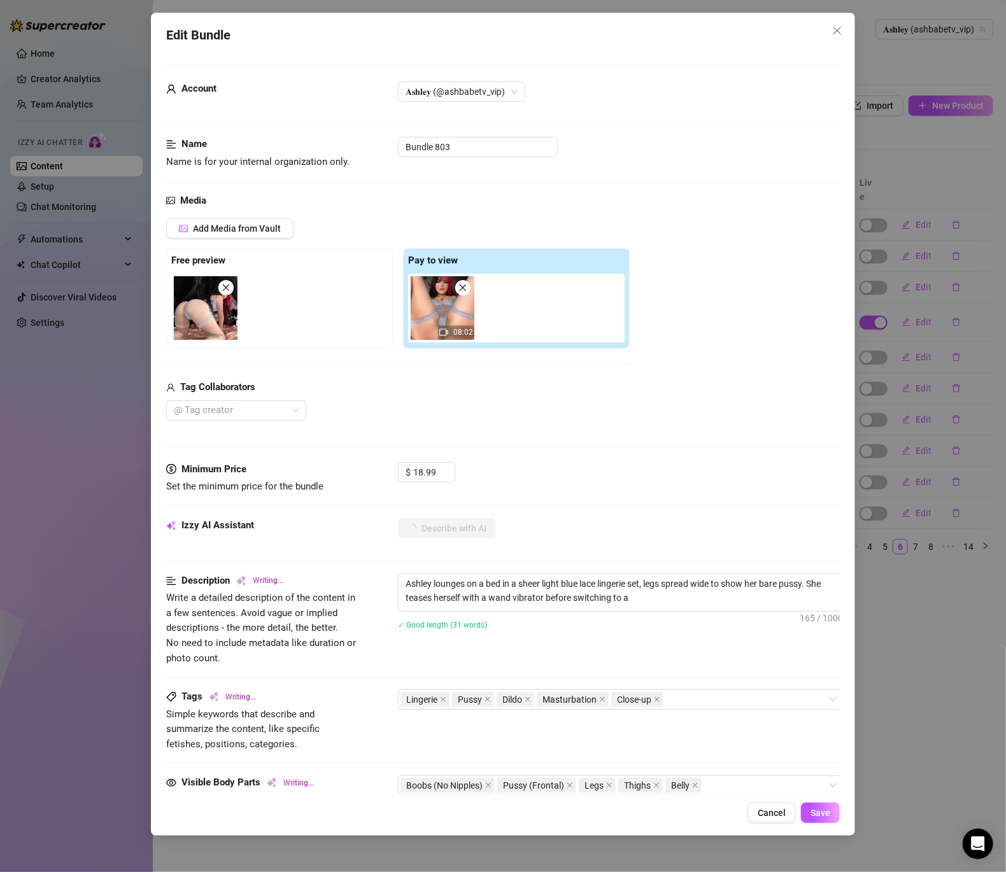
type textarea "Ashley lounges on a bed in a sheer light blue lace lingerie set, legs spread wi…"
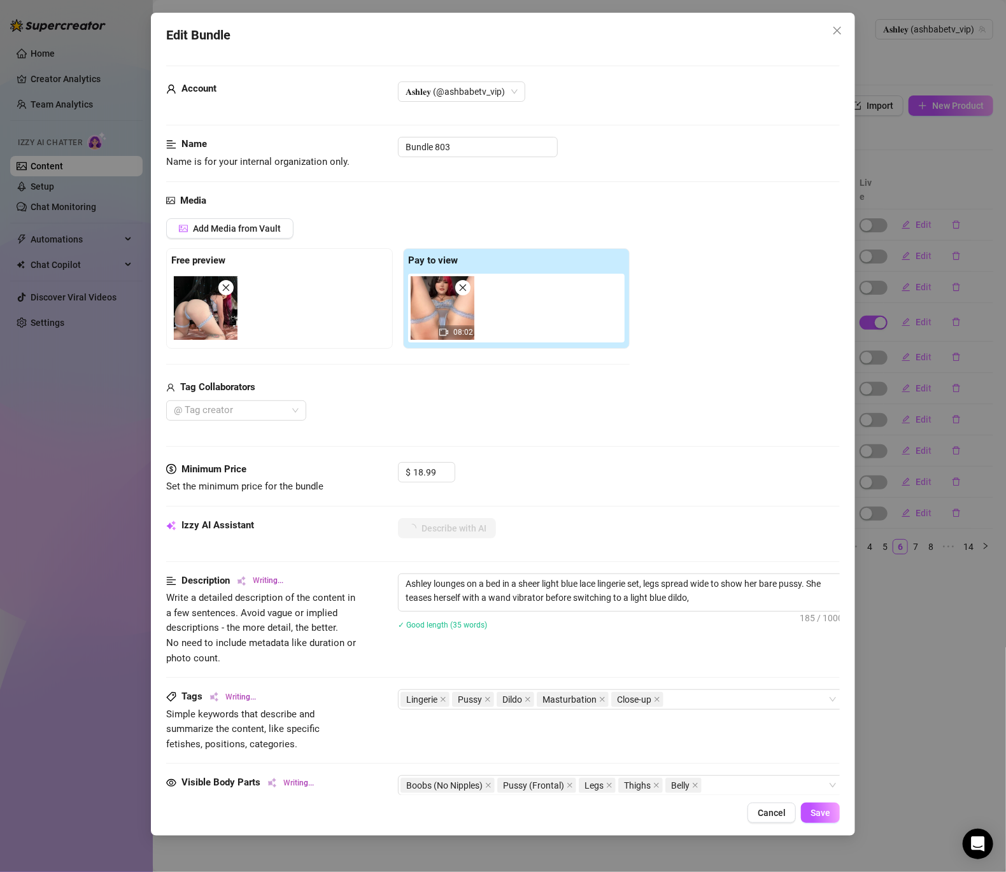
type textarea "Ashley lounges on a bed in a sheer light blue lace lingerie set, legs spread wi…"
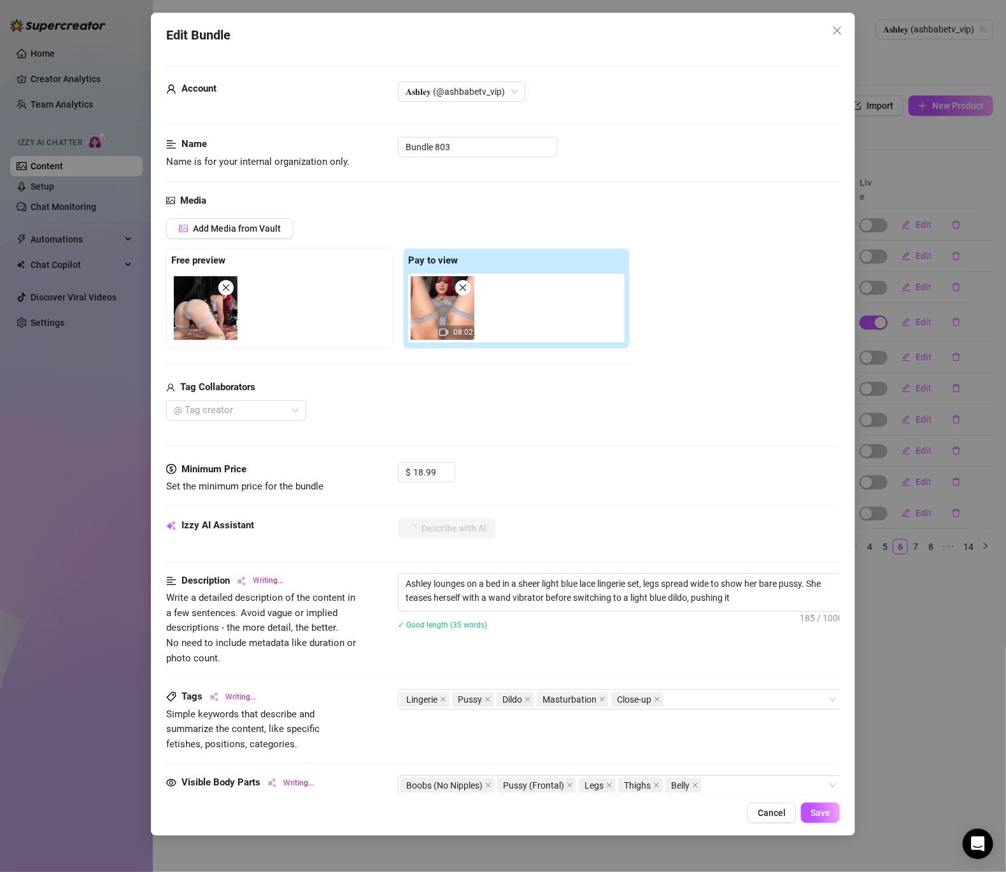
type textarea "Ashley lounges on a bed in a sheer light blue lace lingerie set, legs spread wi…"
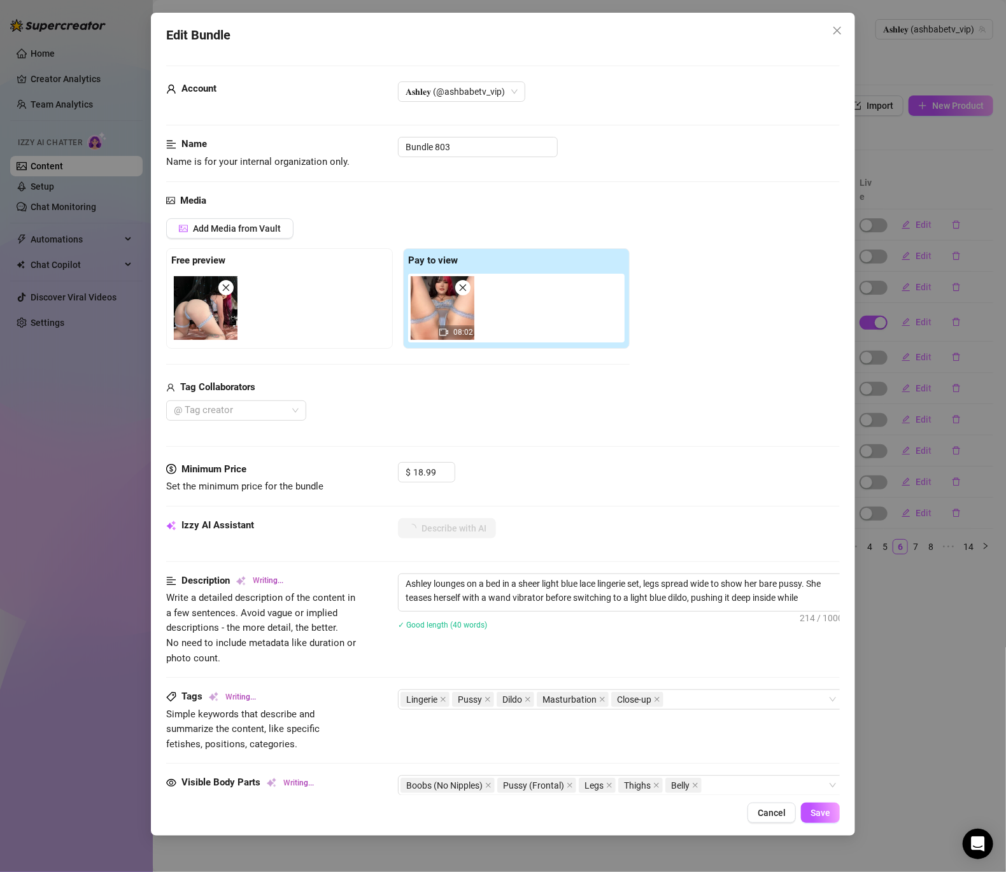
type textarea "Ashley lounges on a bed in a sheer light blue lace lingerie set, legs spread wi…"
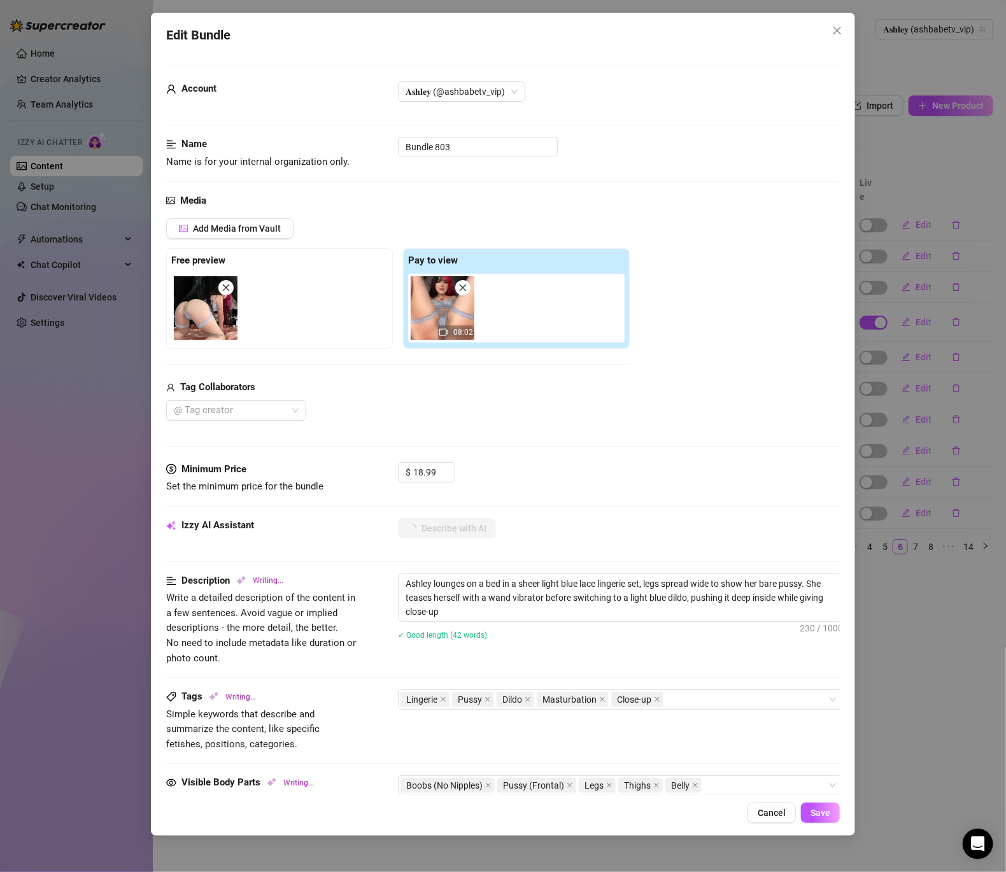
type textarea "Ashley lounges on a bed in a sheer light blue lace lingerie set, legs spread wi…"
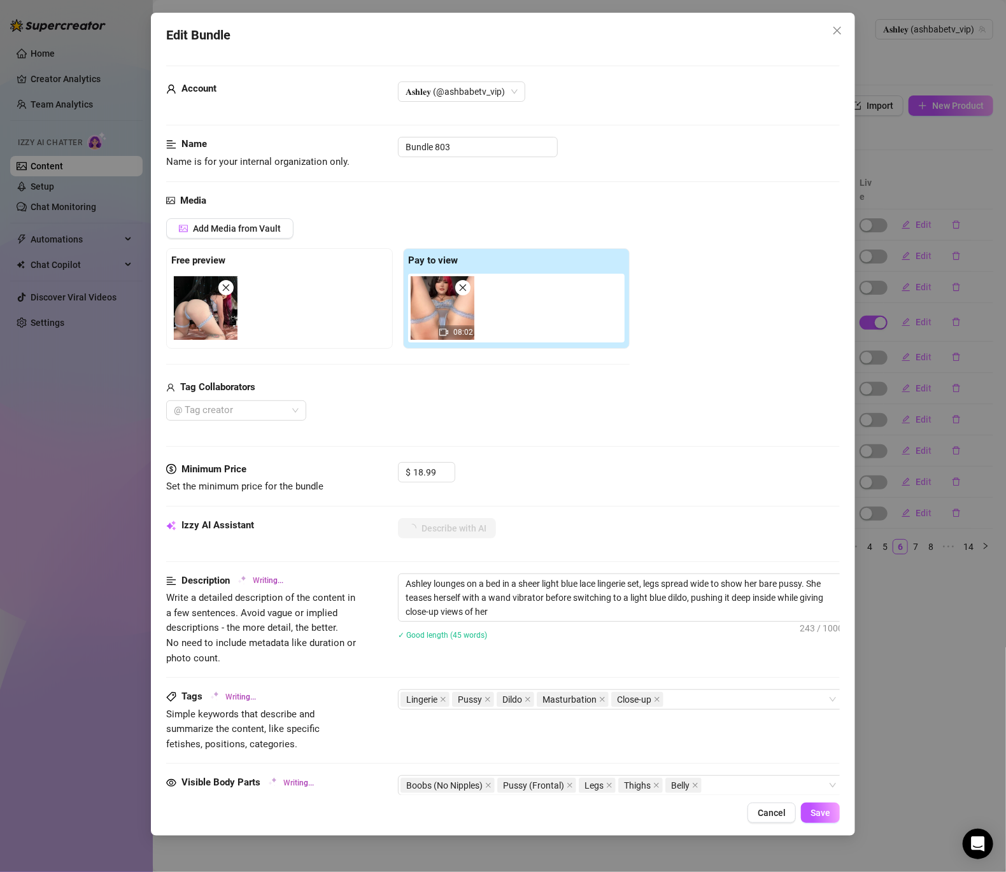
type textarea "Ashley lounges on a bed in a sheer light blue lace lingerie set, legs spread wi…"
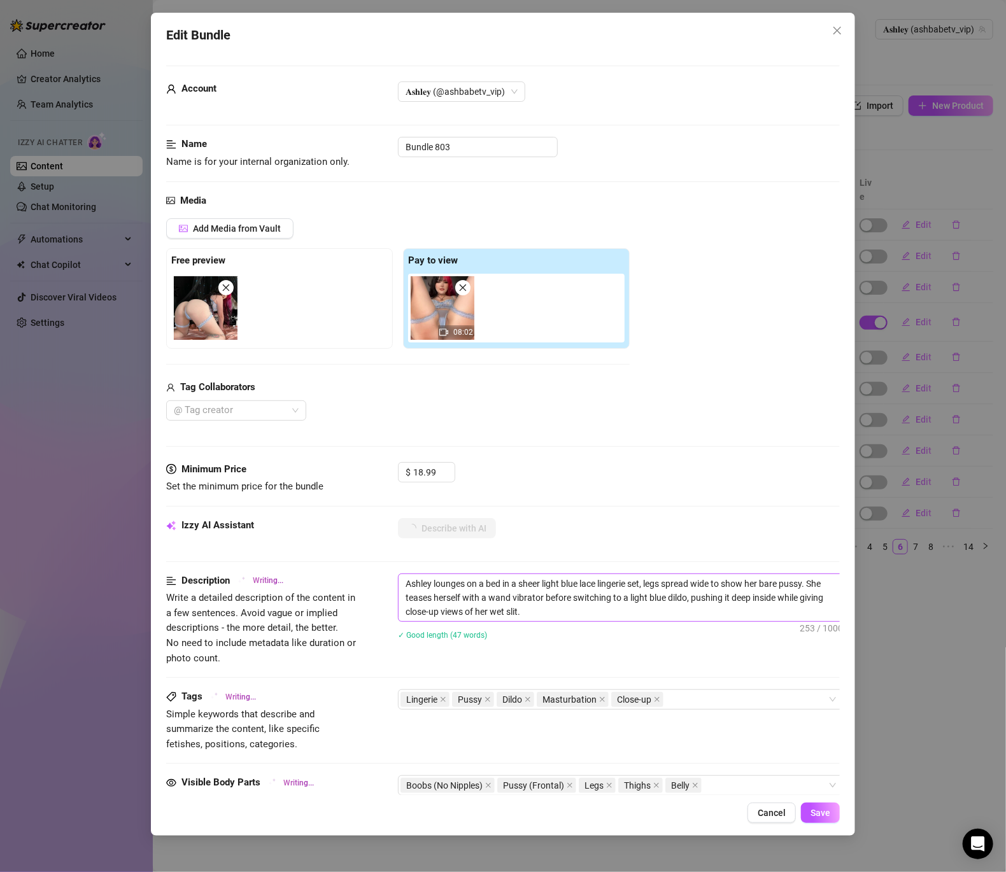
type textarea "Ashley lounges on a bed in a sheer light blue lace lingerie set, legs spread wi…"
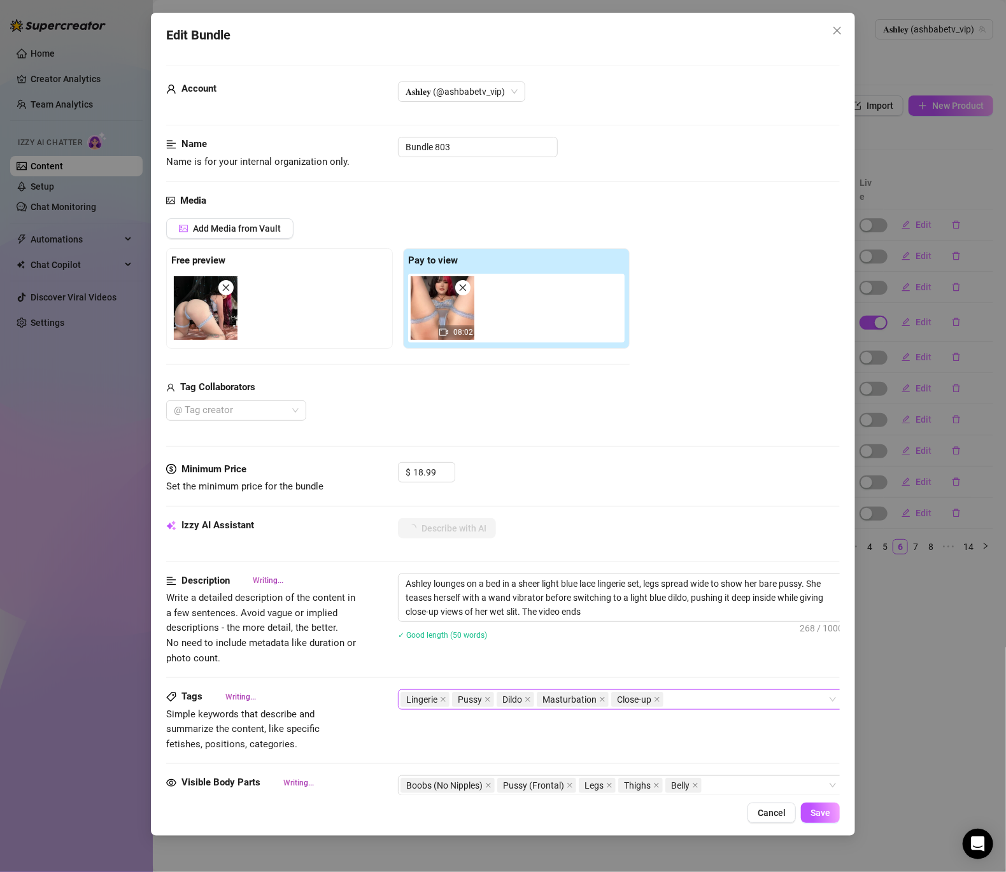
type textarea "Ashley lounges on a bed in a sheer light blue lace lingerie set, legs spread wi…"
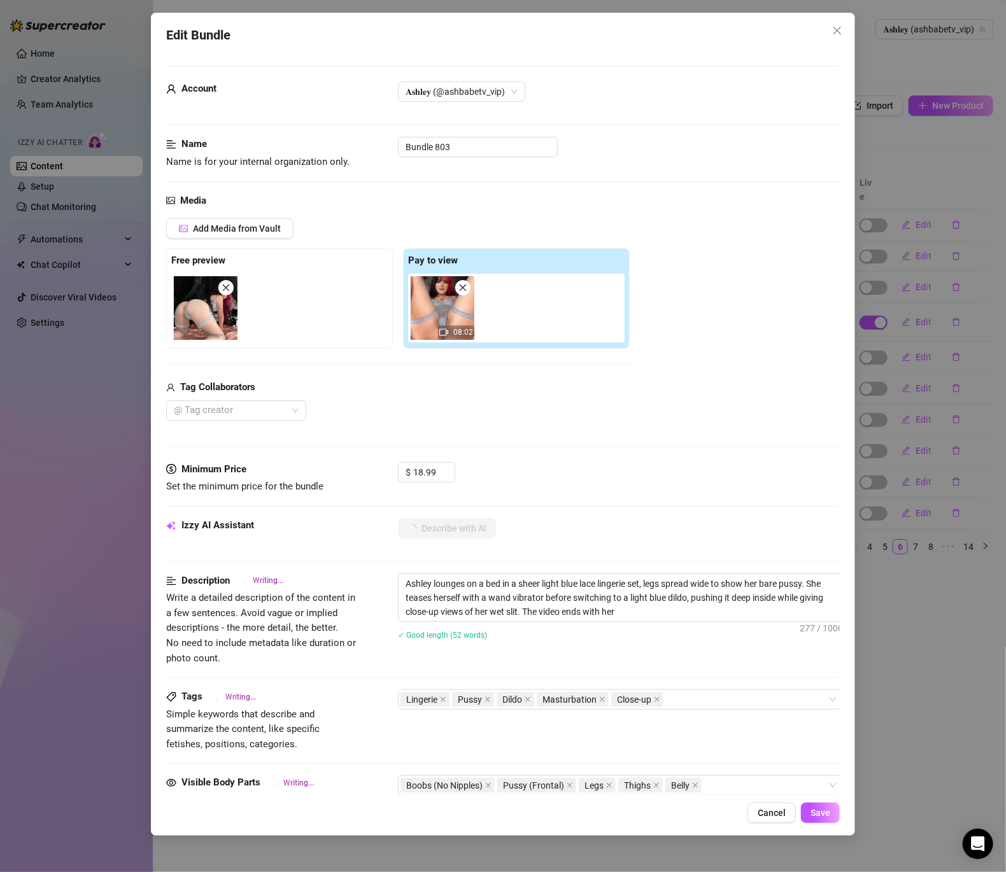
type textarea "Ashley lounges on a bed in a sheer light blue lace lingerie set, legs spread wi…"
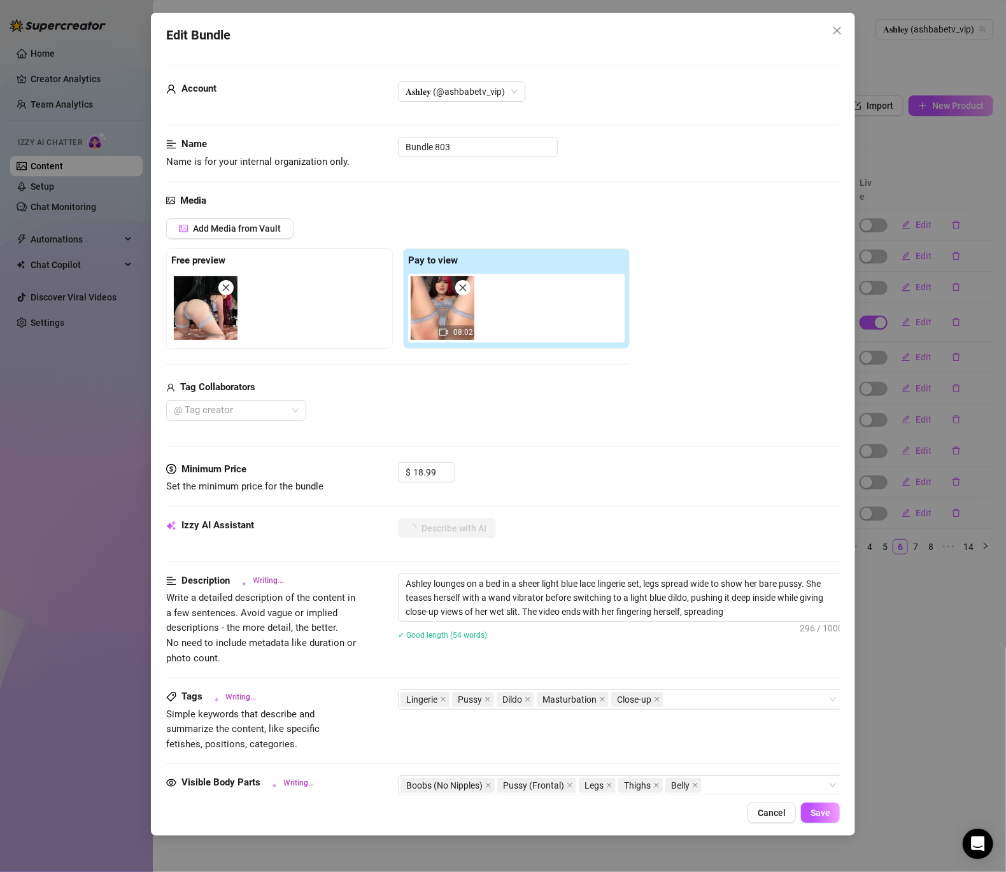
type textarea "Ashley lounges on a bed in a sheer light blue lace lingerie set, legs spread wi…"
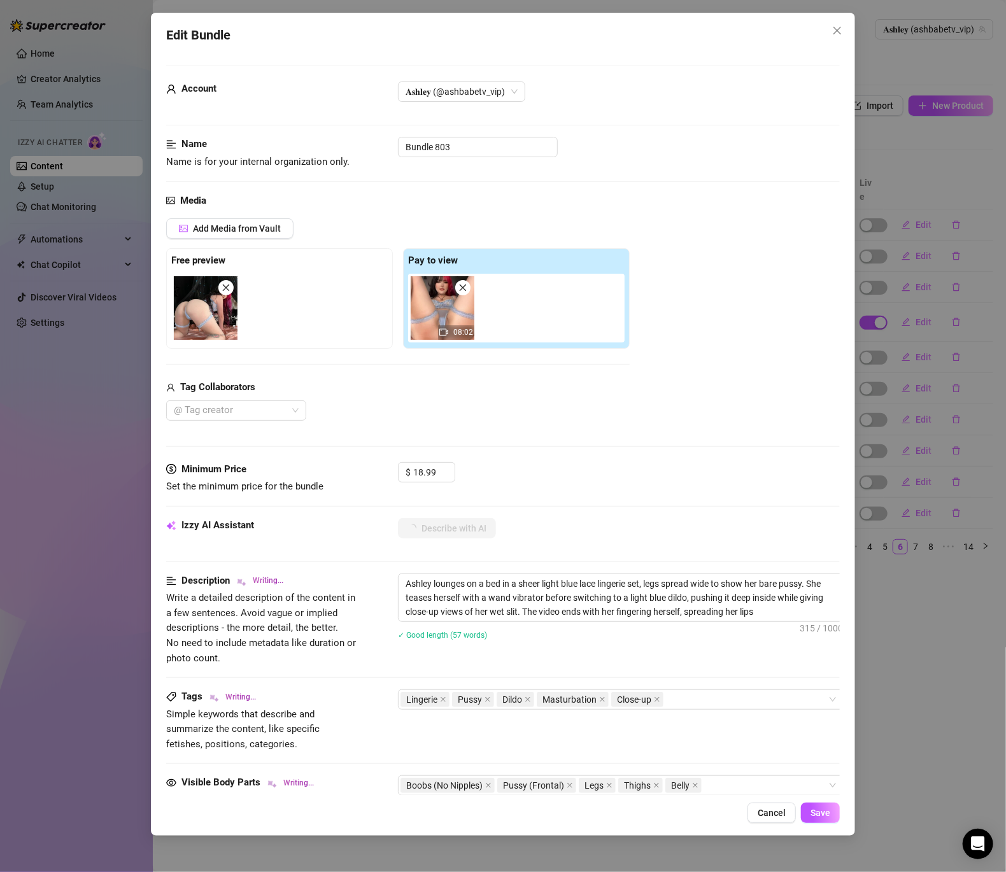
type textarea "Ashley lounges on a bed in a sheer light blue lace lingerie set, legs spread wi…"
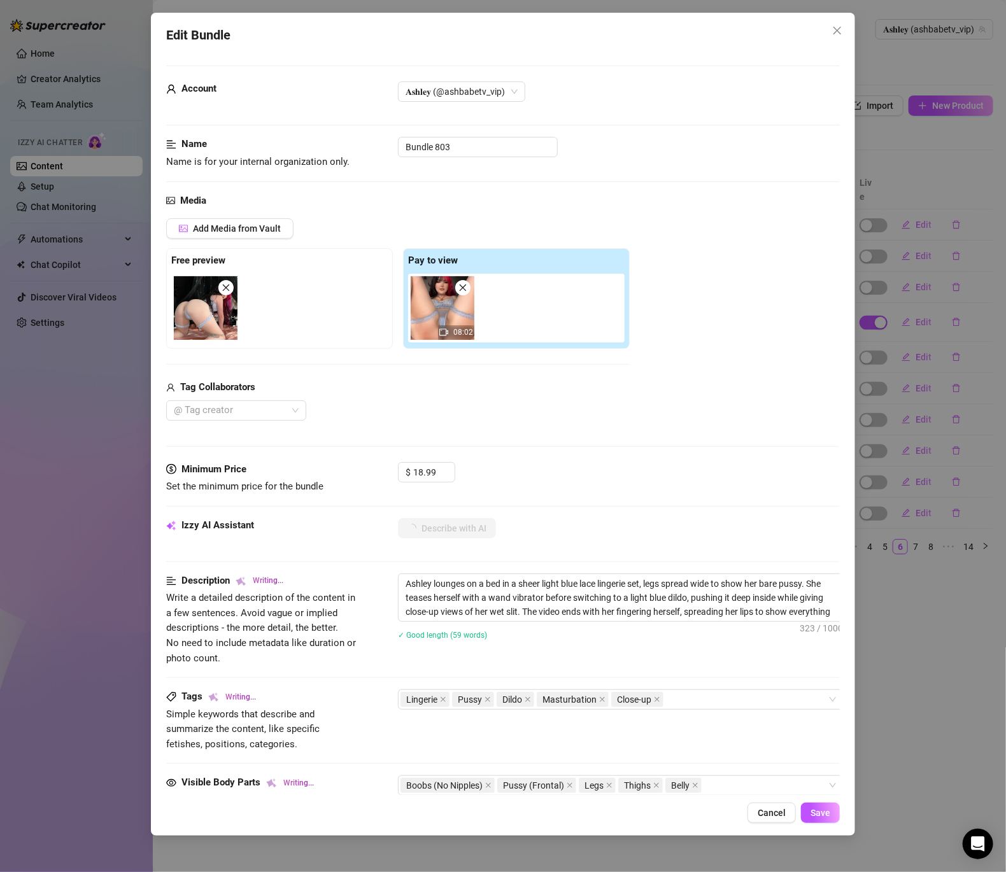
type textarea "Ashley lounges on a bed in a sheer light blue lace lingerie set, legs spread wi…"
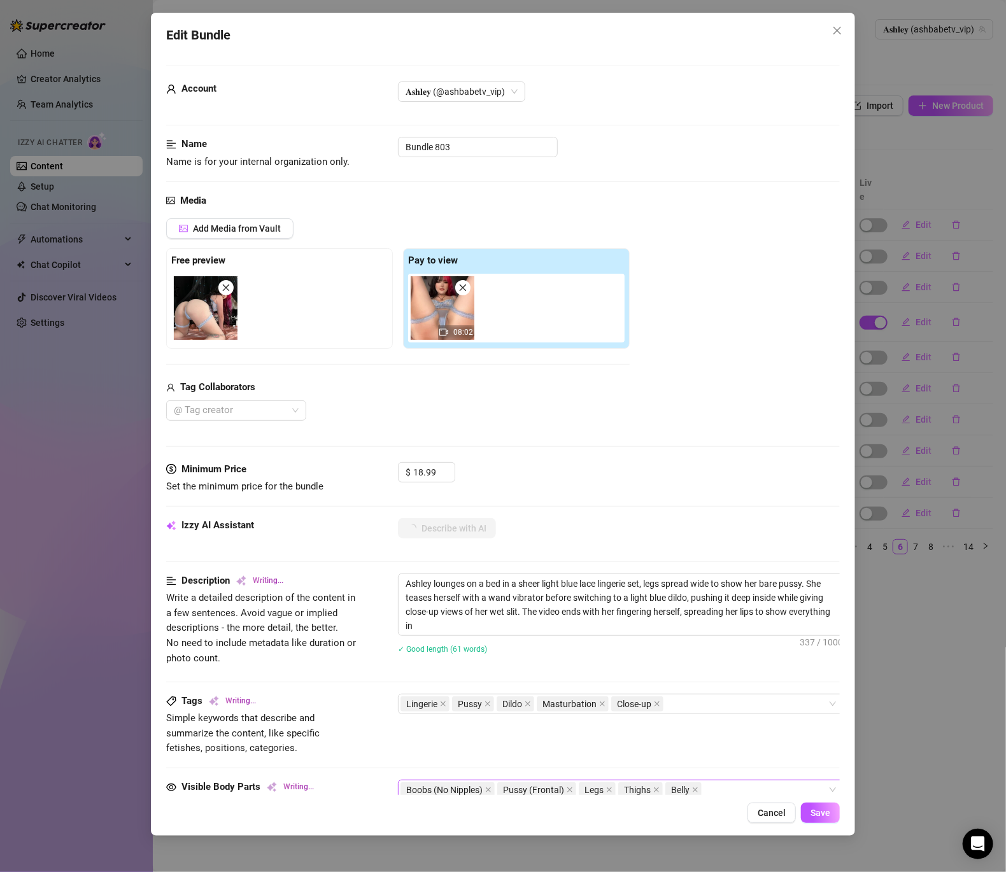
type textarea "Ashley lounges on a bed in a sheer light blue lace lingerie set, legs spread wi…"
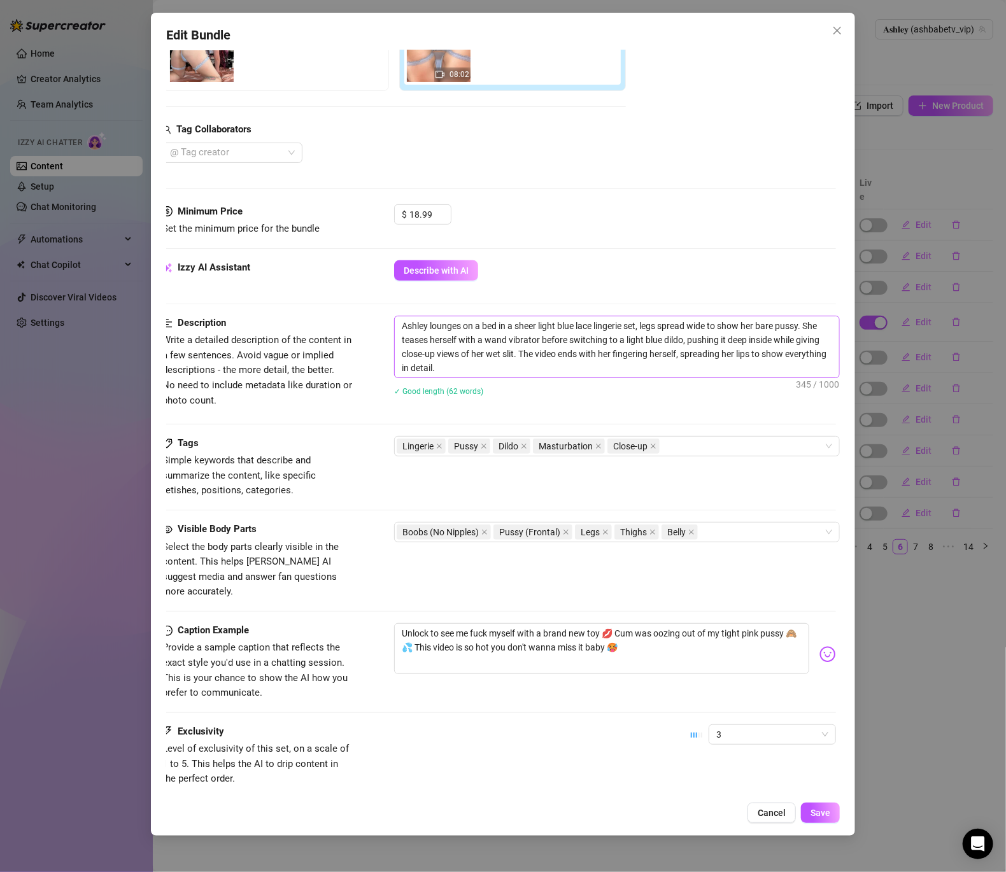
scroll to position [344, 17]
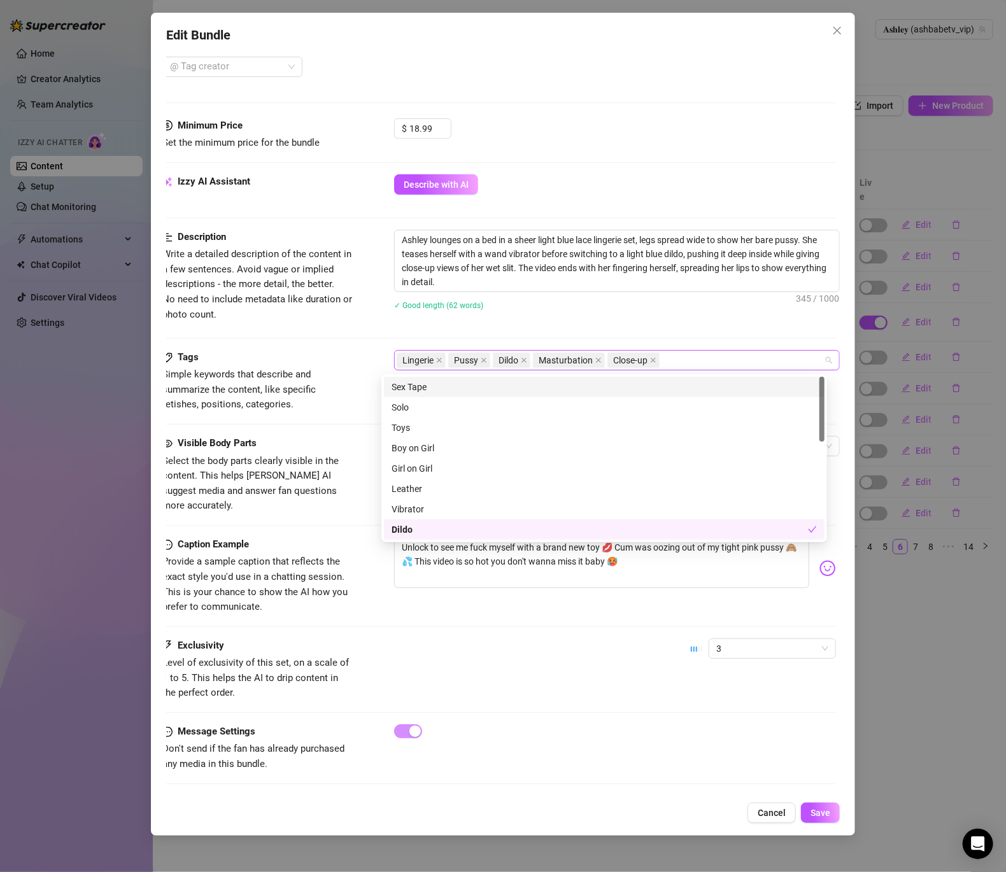
click at [683, 364] on div "Lingerie Pussy Dildo Masturbation Close-up" at bounding box center [610, 361] width 427 height 18
click at [436, 408] on div "Solo" at bounding box center [604, 408] width 425 height 14
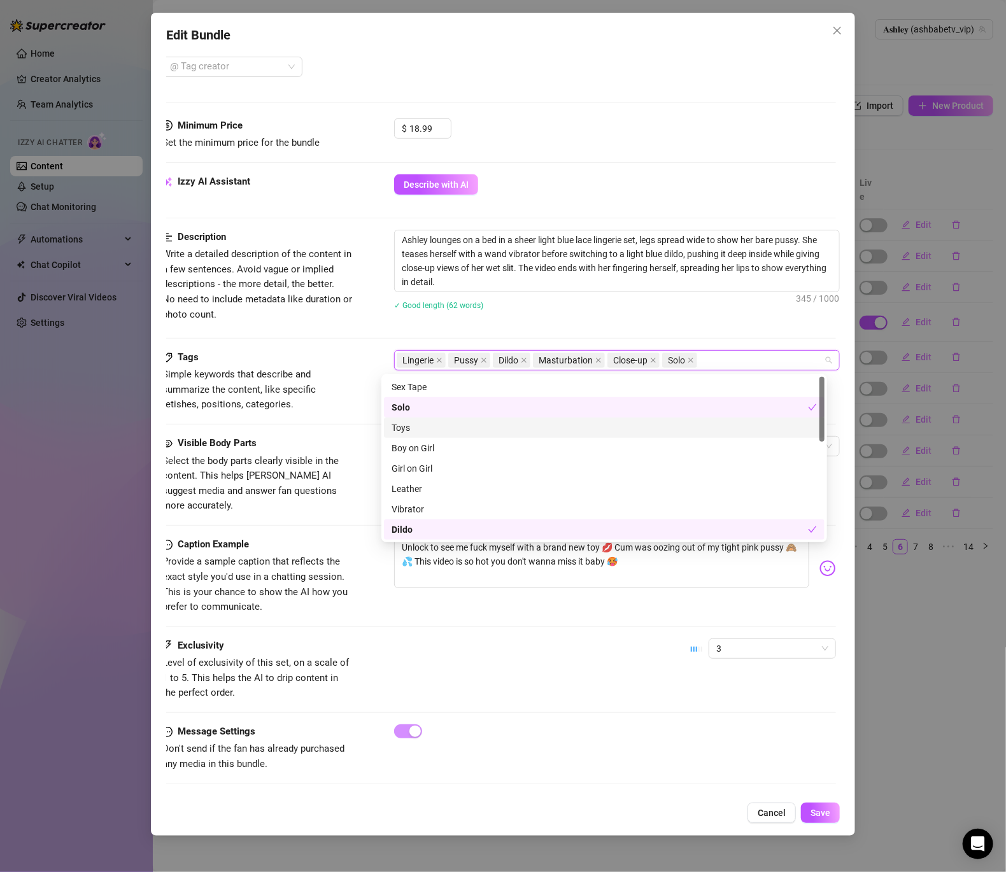
click at [424, 433] on div "Toys" at bounding box center [604, 428] width 425 height 14
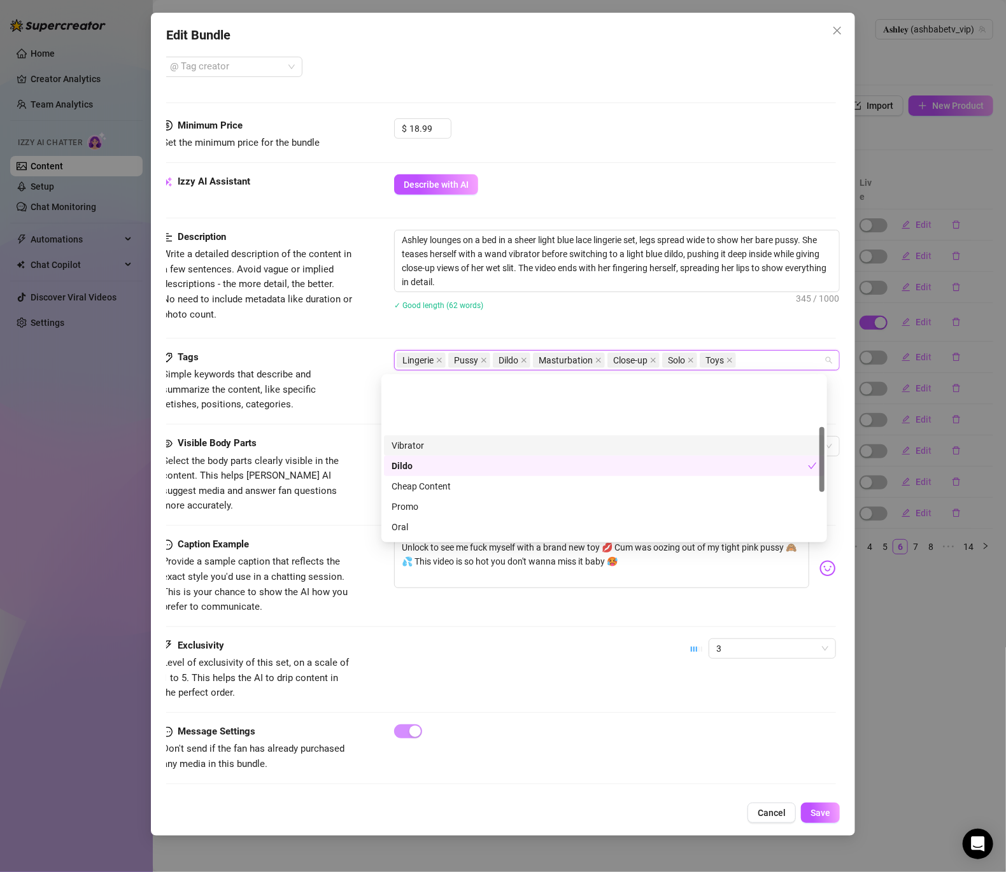
scroll to position [125, 0]
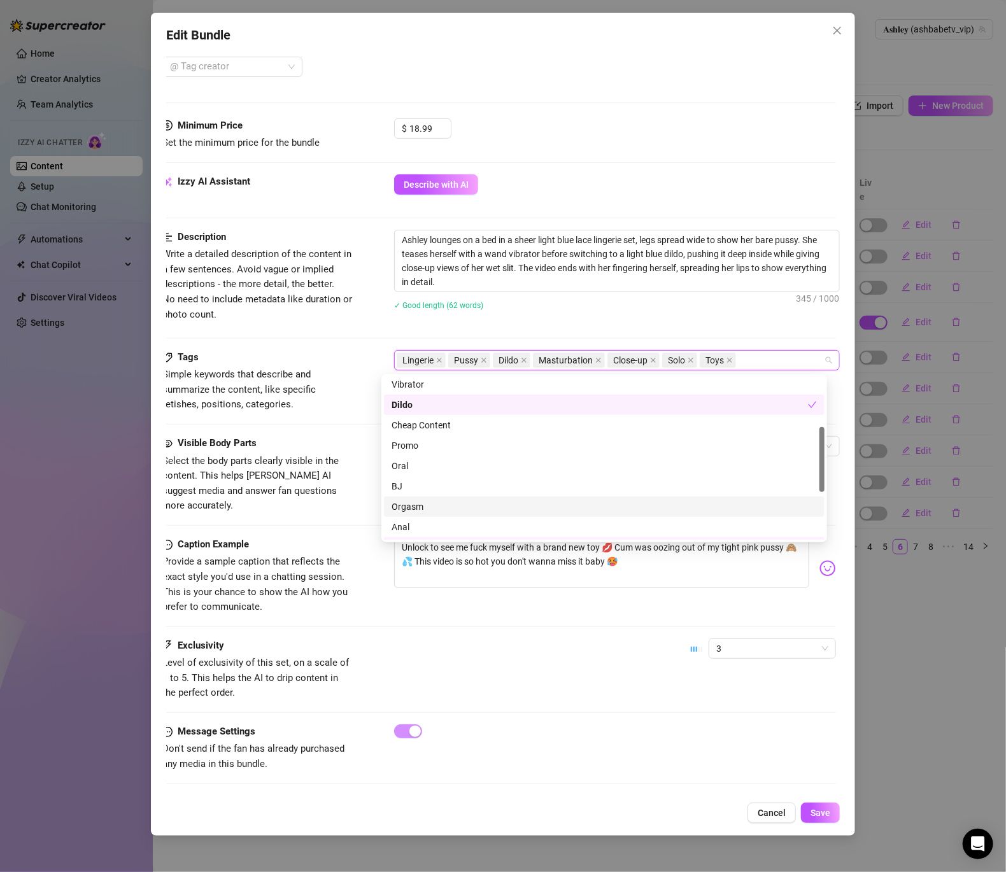
click at [438, 504] on div "Orgasm" at bounding box center [604, 507] width 425 height 14
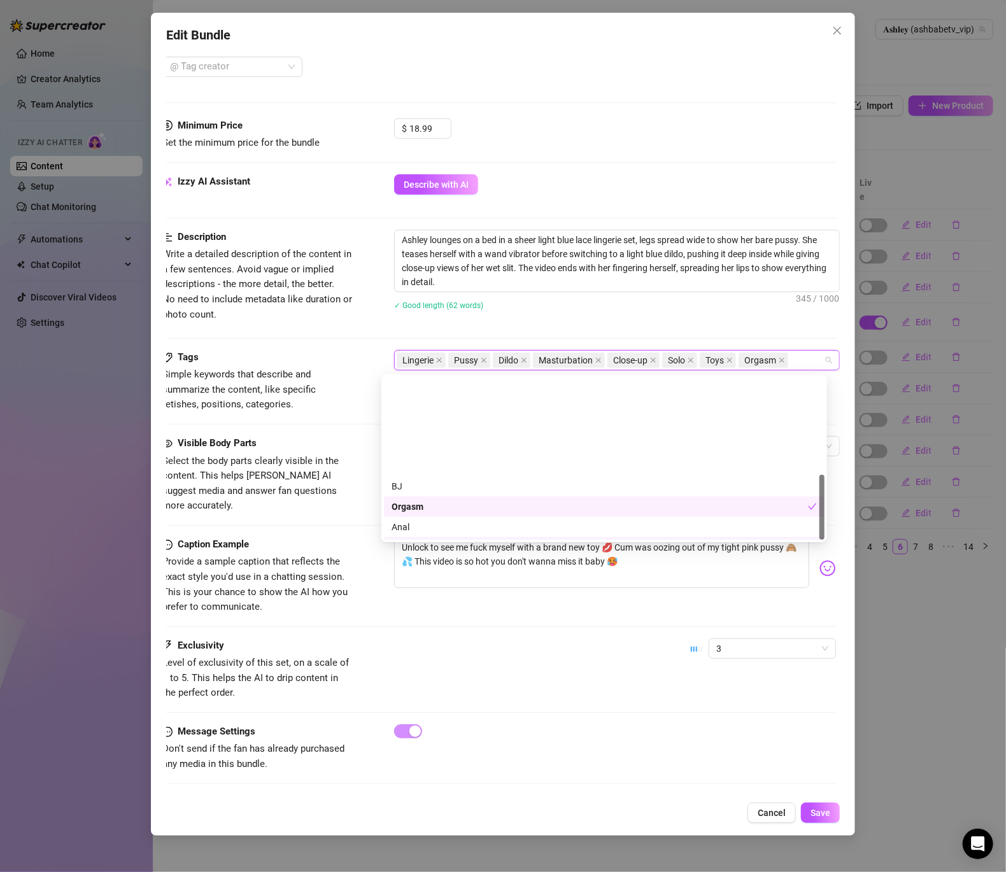
scroll to position [245, 0]
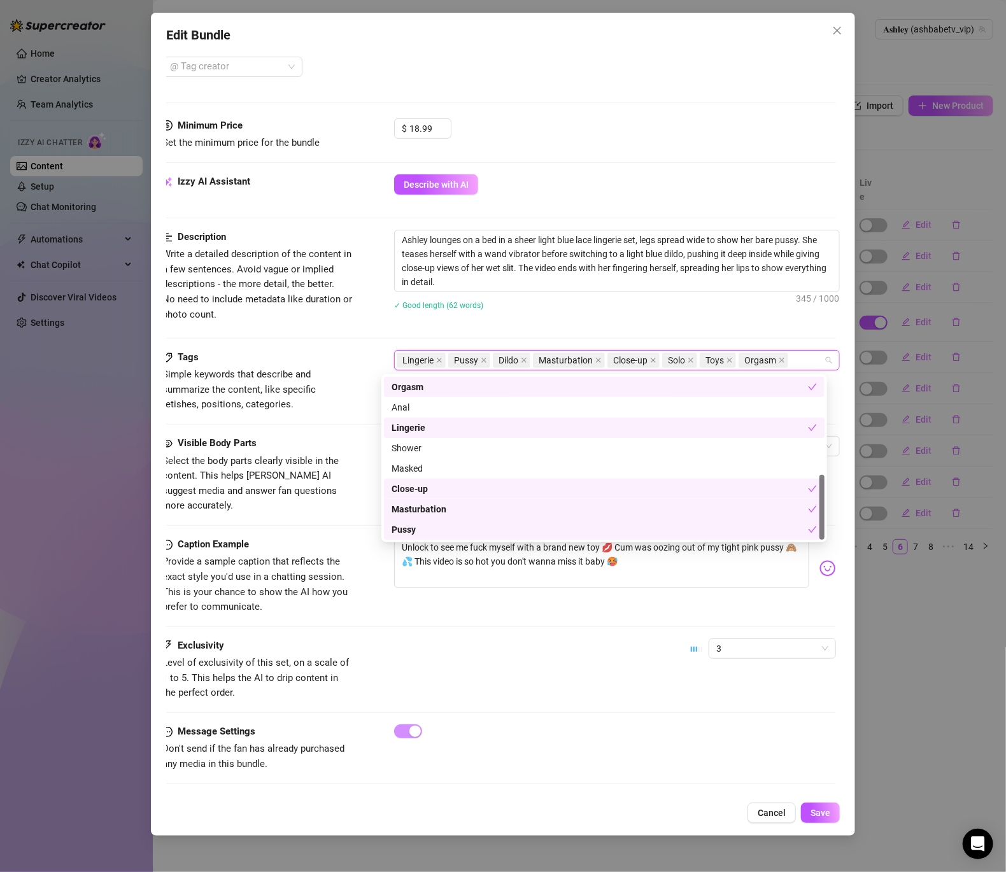
click at [388, 590] on div "Caption Example Provide a sample caption that reflects the exact style you'd us…" at bounding box center [499, 576] width 674 height 78
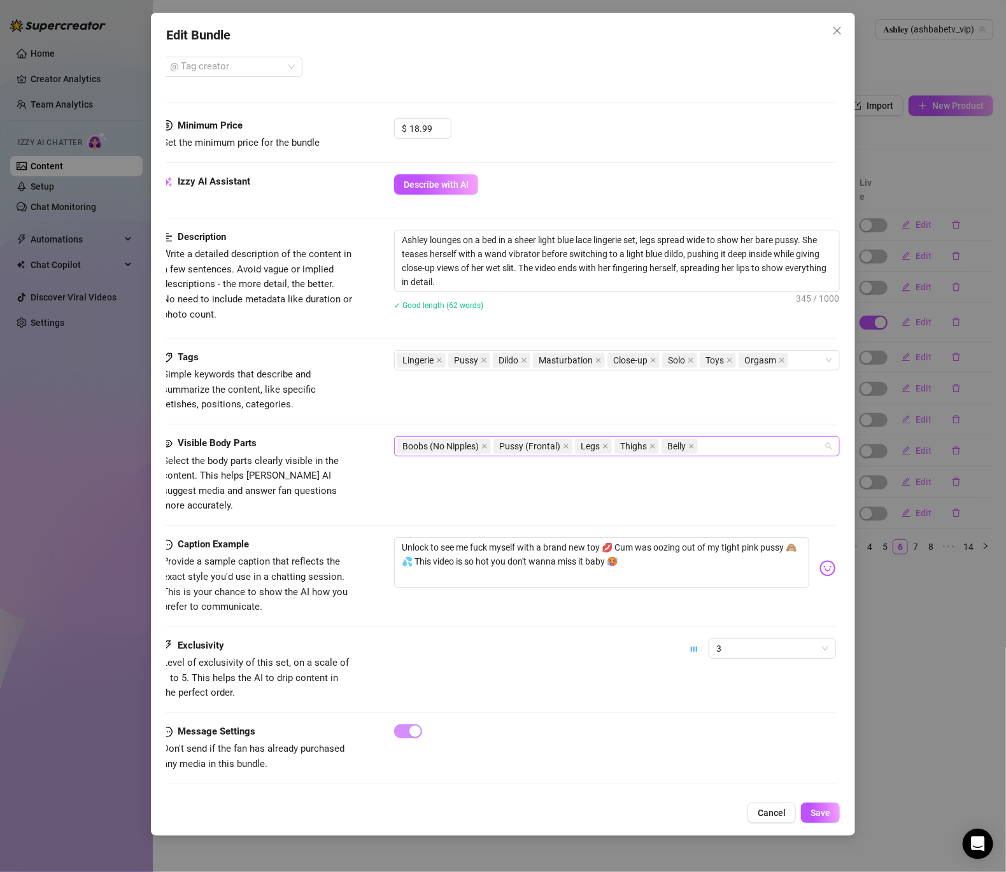
click at [720, 451] on div "Boobs (No Nipples) Pussy (Frontal) Legs Thighs Belly" at bounding box center [610, 446] width 427 height 18
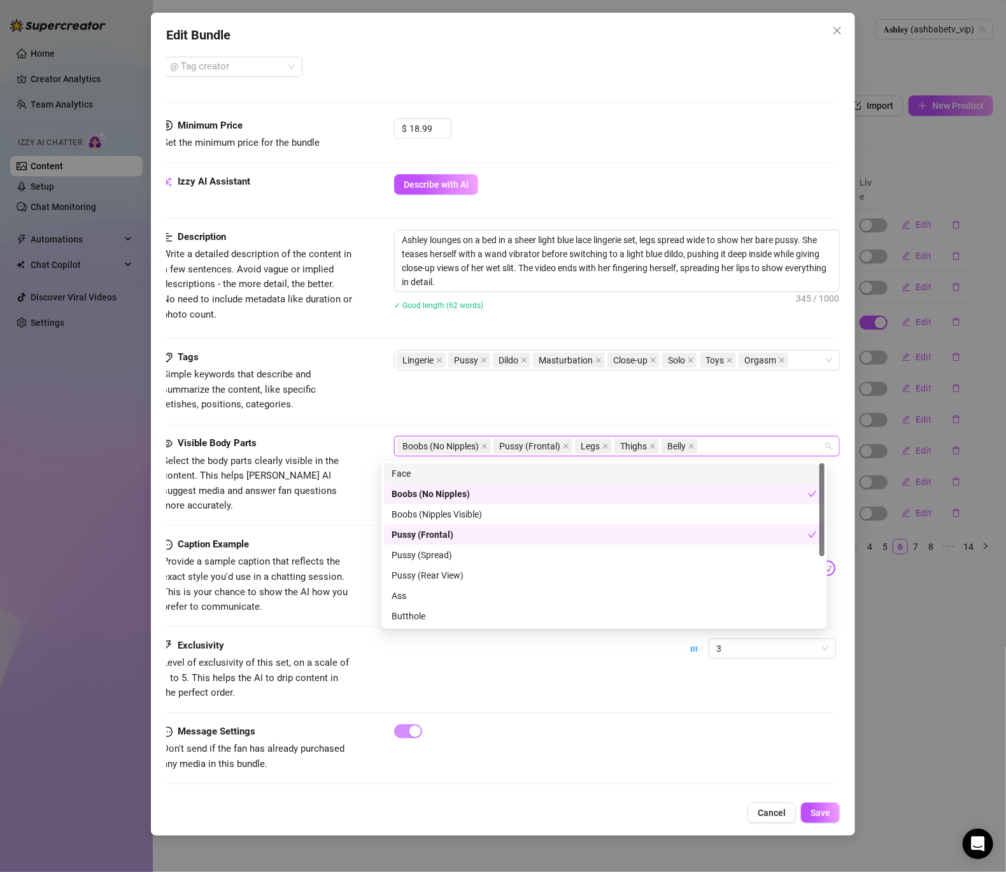
click at [451, 474] on div "Face" at bounding box center [604, 474] width 425 height 14
click at [452, 518] on div "Boobs (Nipples Visible)" at bounding box center [604, 515] width 425 height 14
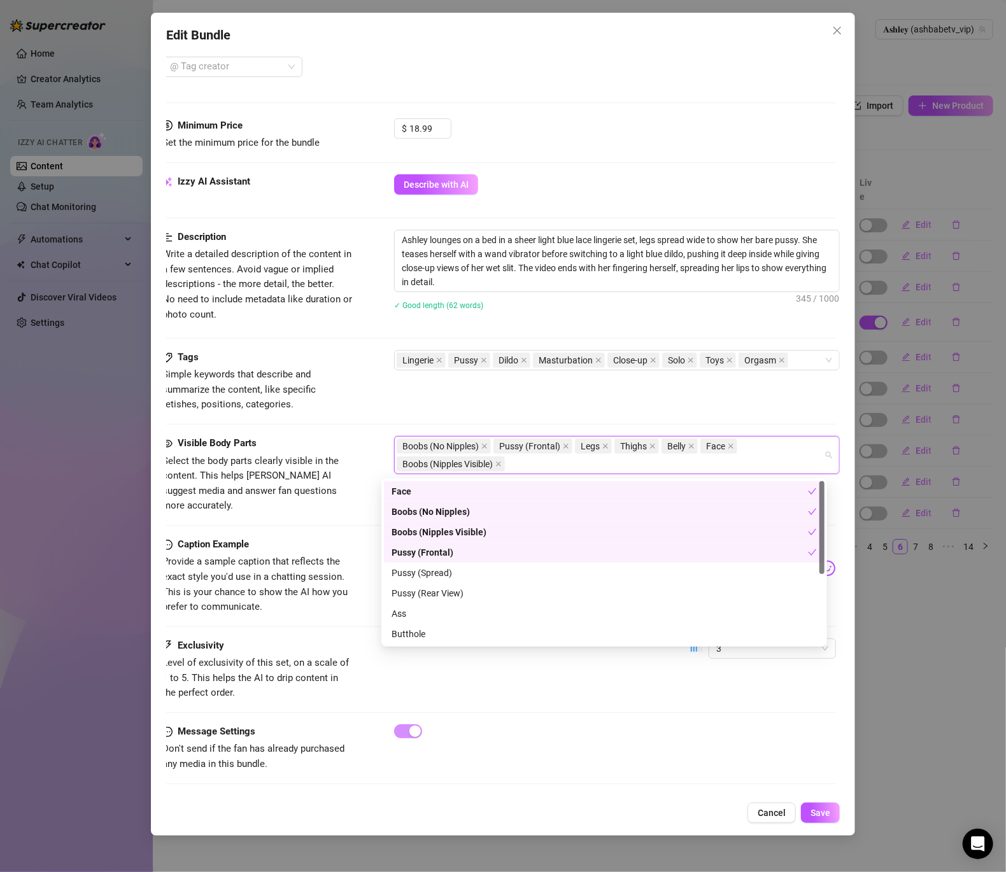
click at [453, 516] on div "Boobs (No Nipples)" at bounding box center [600, 512] width 416 height 14
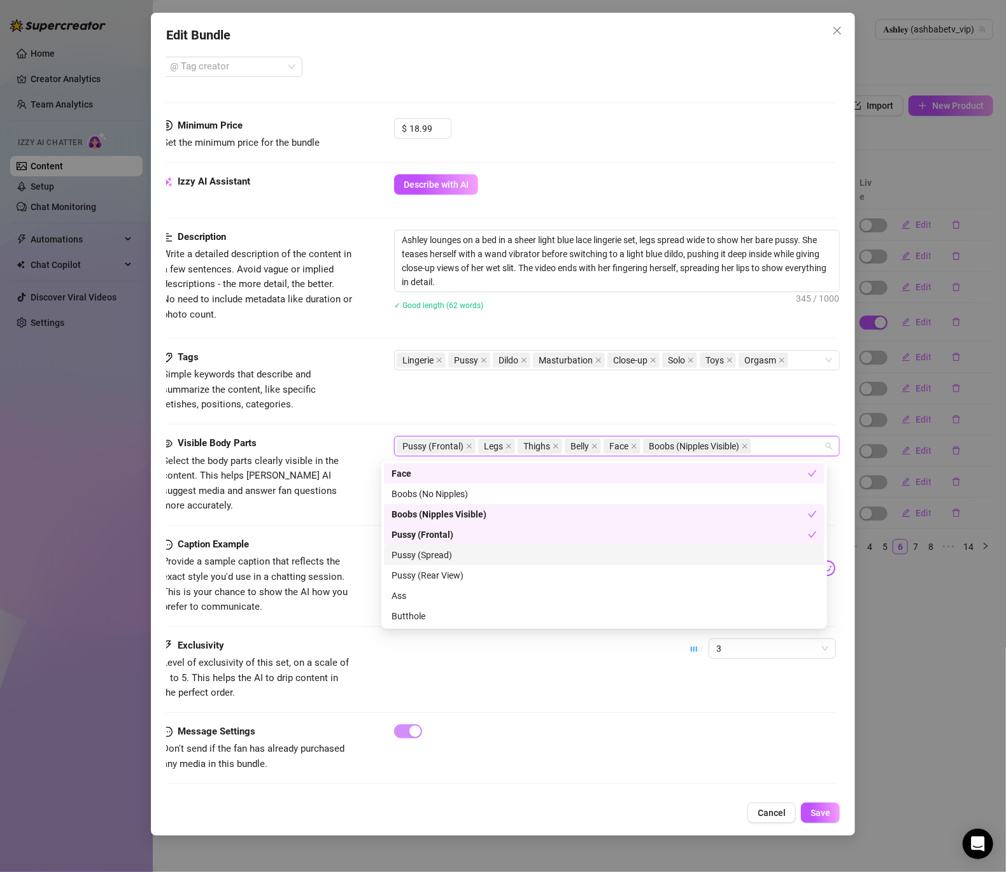
click at [456, 556] on div "Pussy (Spread)" at bounding box center [604, 555] width 425 height 14
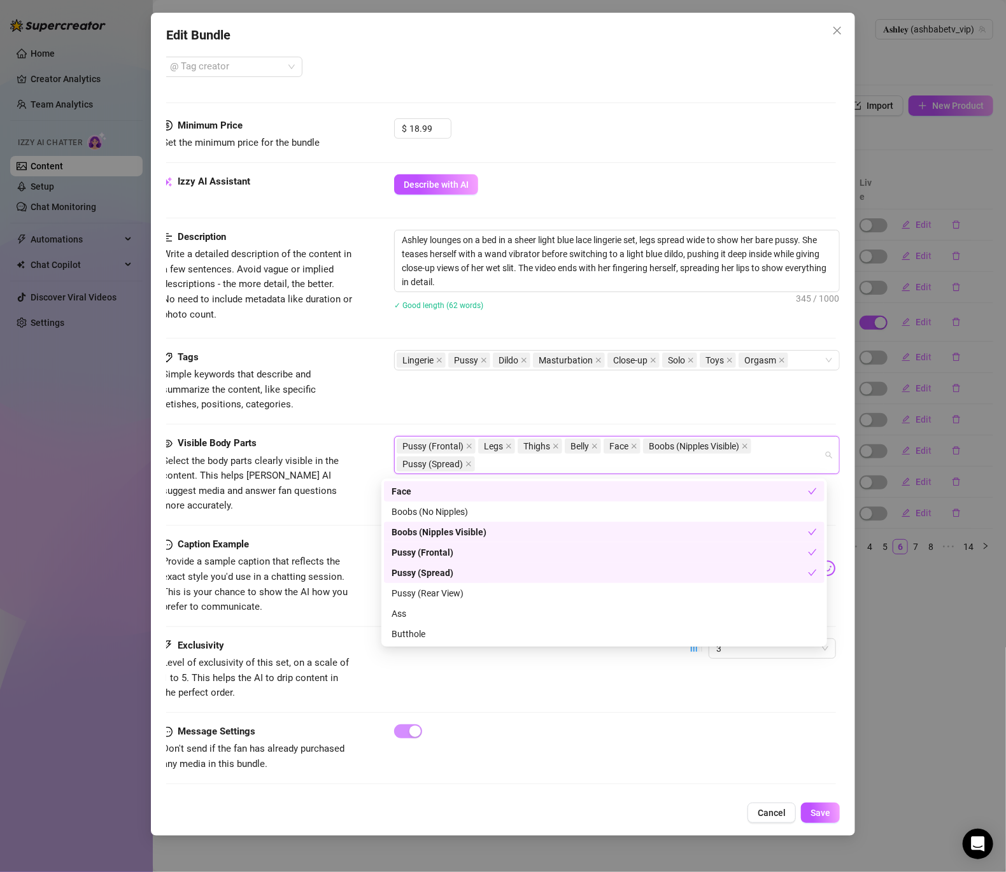
click at [459, 571] on div "Pussy (Spread)" at bounding box center [600, 573] width 416 height 14
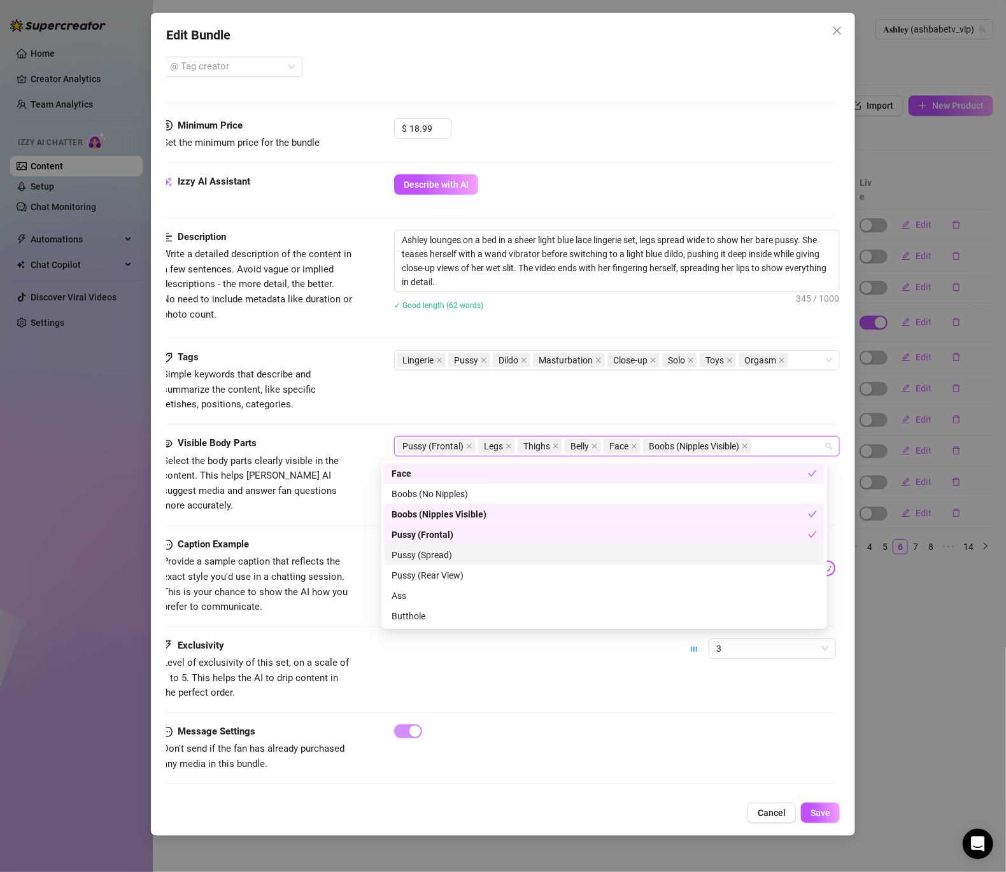
click at [459, 556] on div "Pussy (Spread)" at bounding box center [604, 555] width 425 height 14
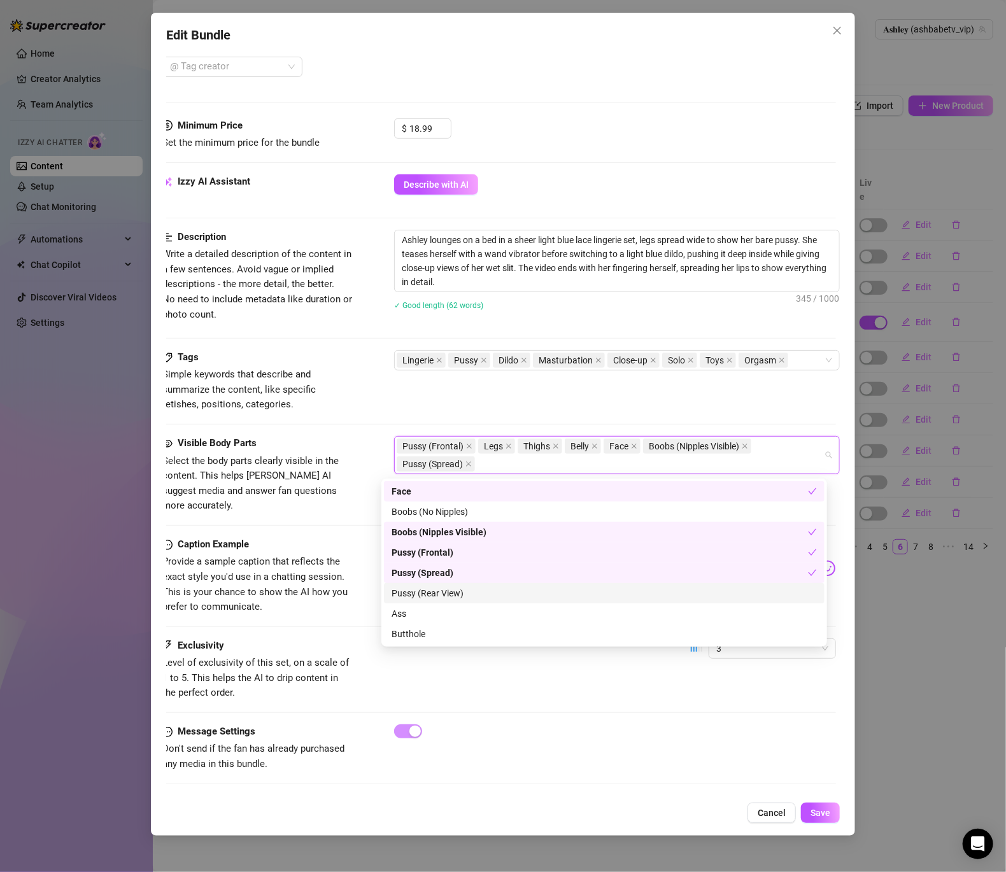
click at [461, 590] on div "Pussy (Rear View)" at bounding box center [604, 594] width 425 height 14
click at [408, 621] on div "Ass" at bounding box center [604, 614] width 441 height 20
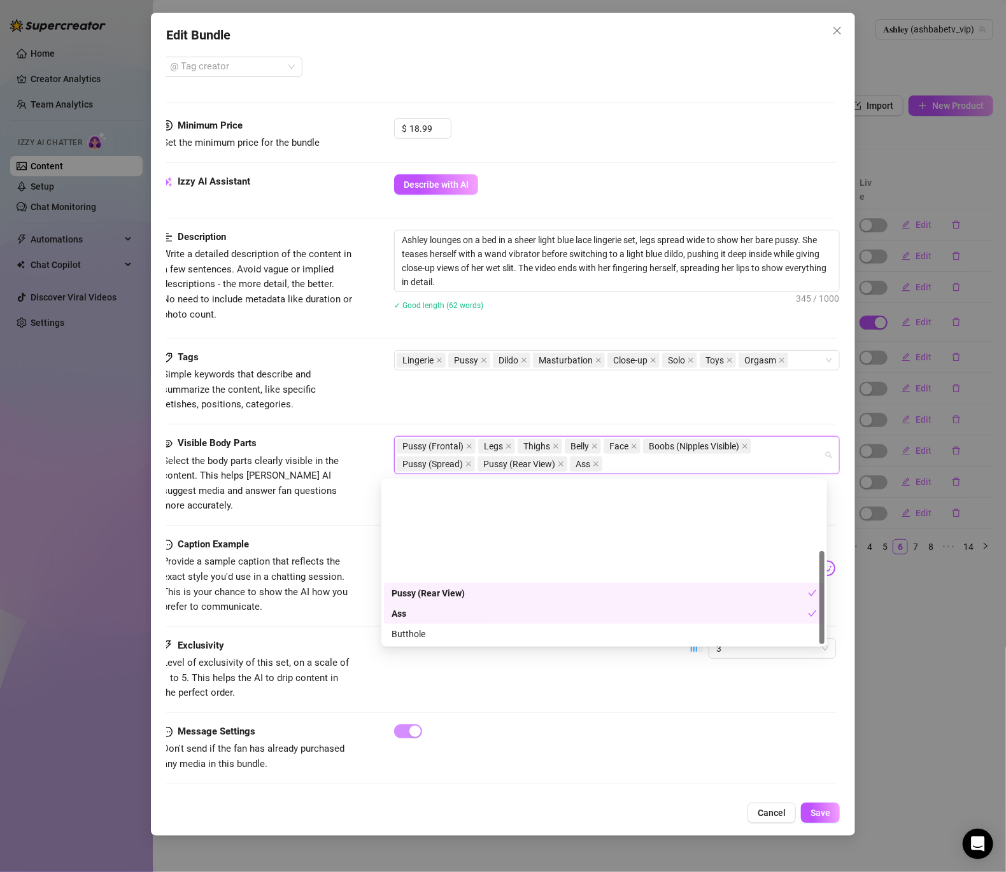
scroll to position [122, 0]
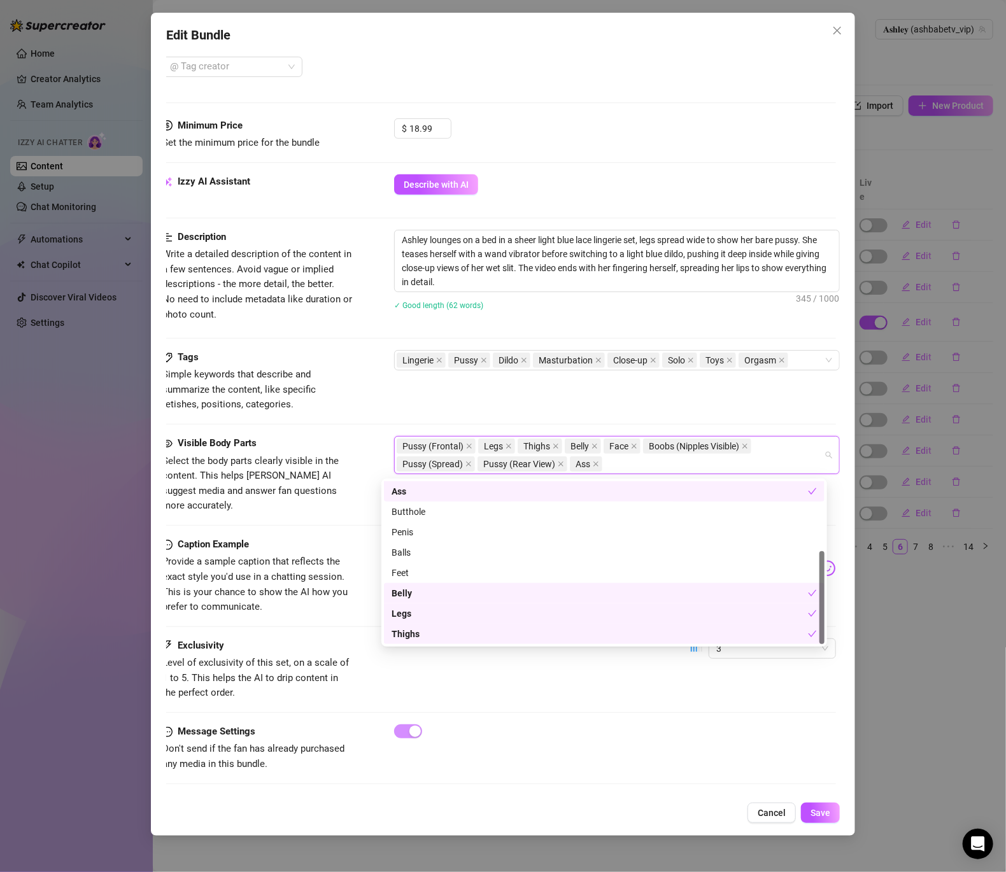
click at [348, 570] on div "Caption Example Provide a sample caption that reflects the exact style you'd us…" at bounding box center [499, 576] width 674 height 78
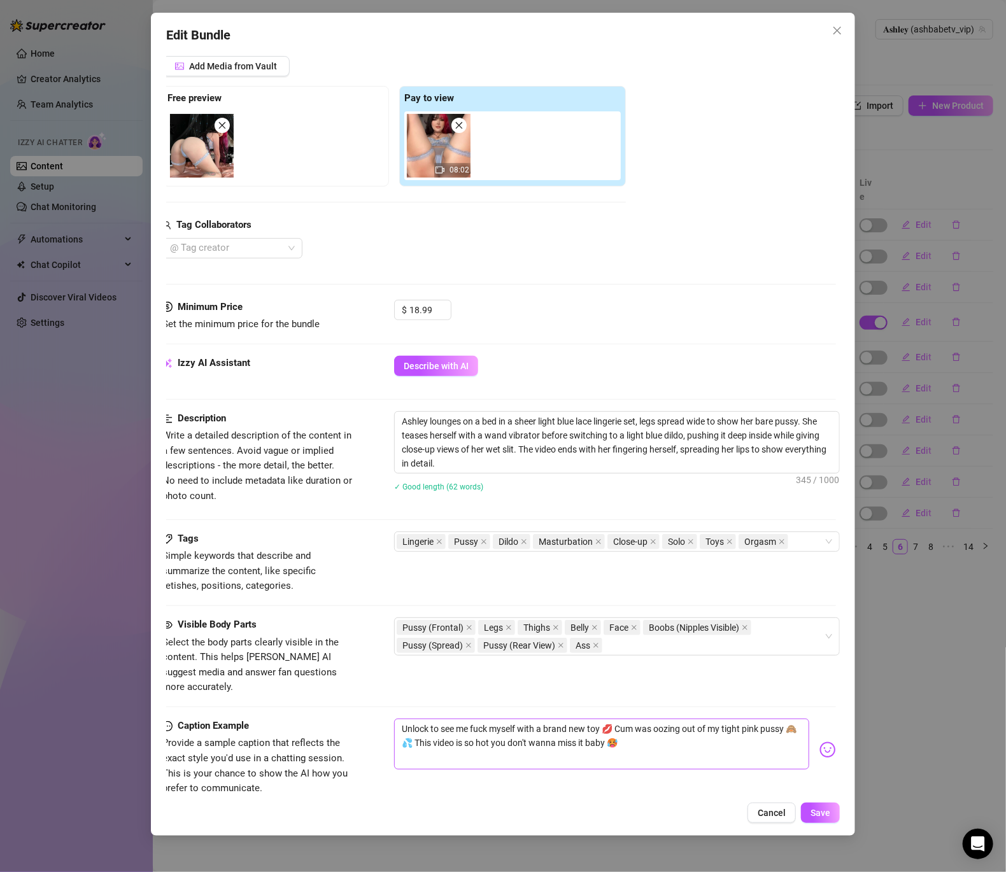
scroll to position [344, 17]
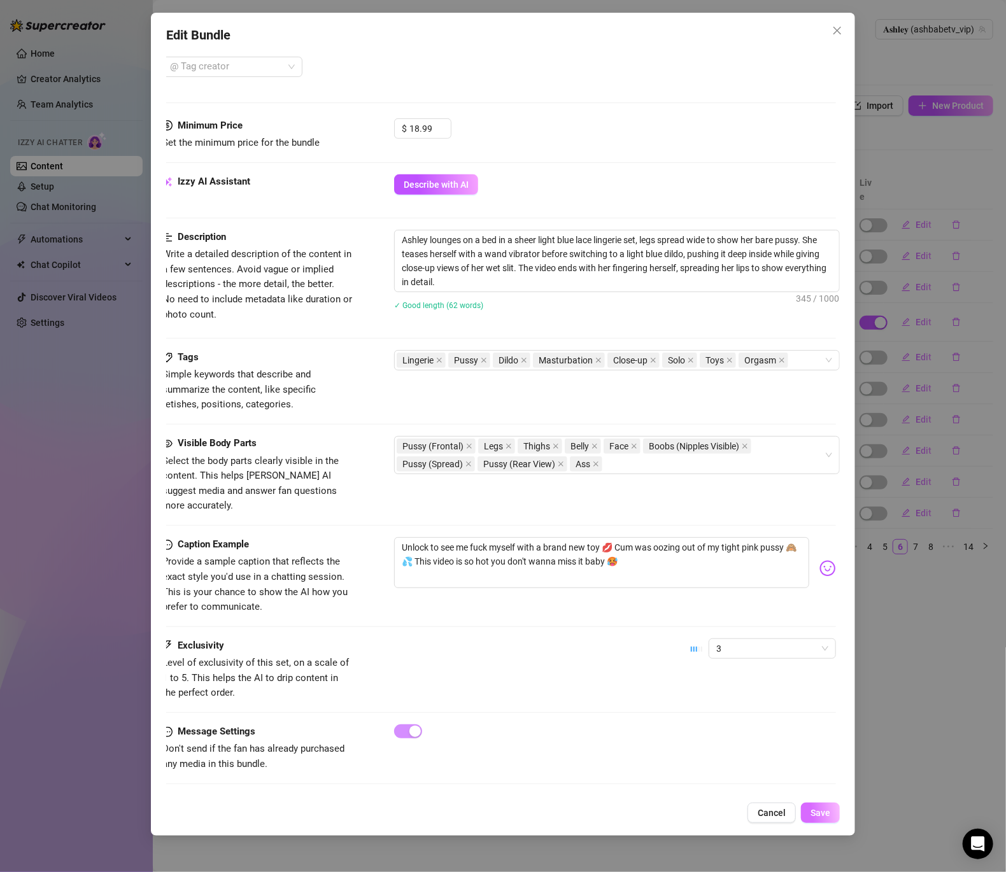
click at [830, 810] on button "Save" at bounding box center [820, 813] width 39 height 20
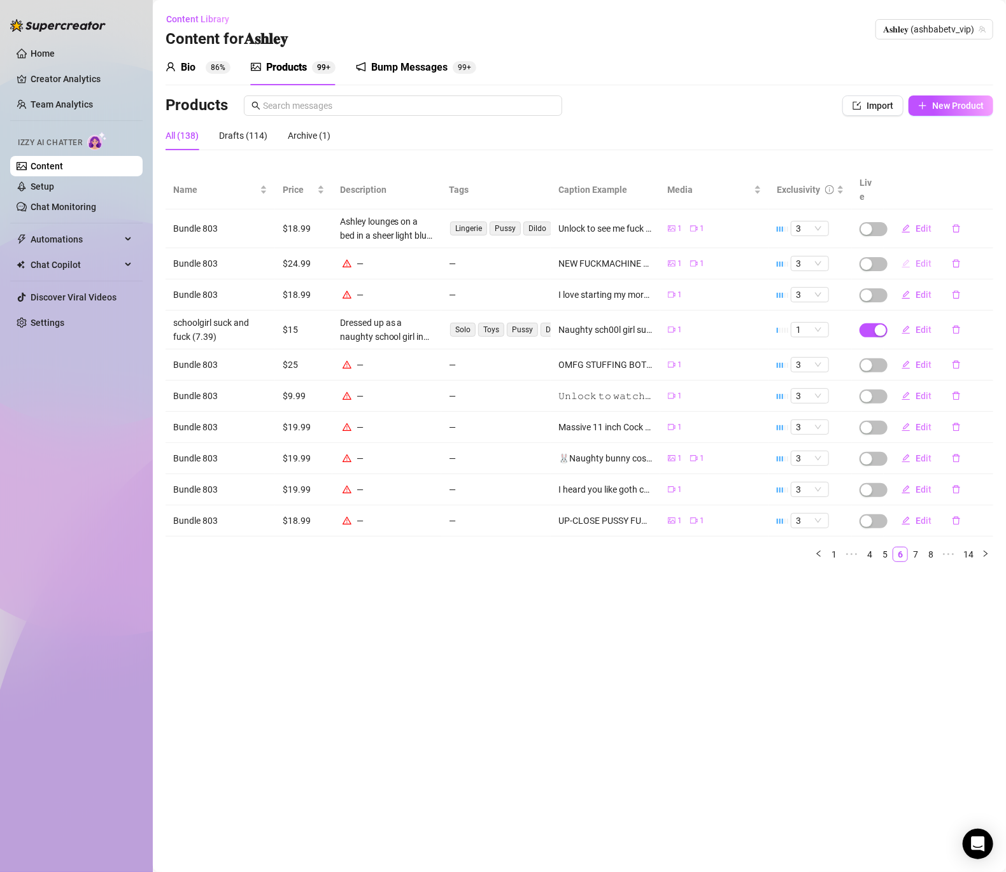
click at [921, 253] on button "Edit" at bounding box center [917, 263] width 50 height 20
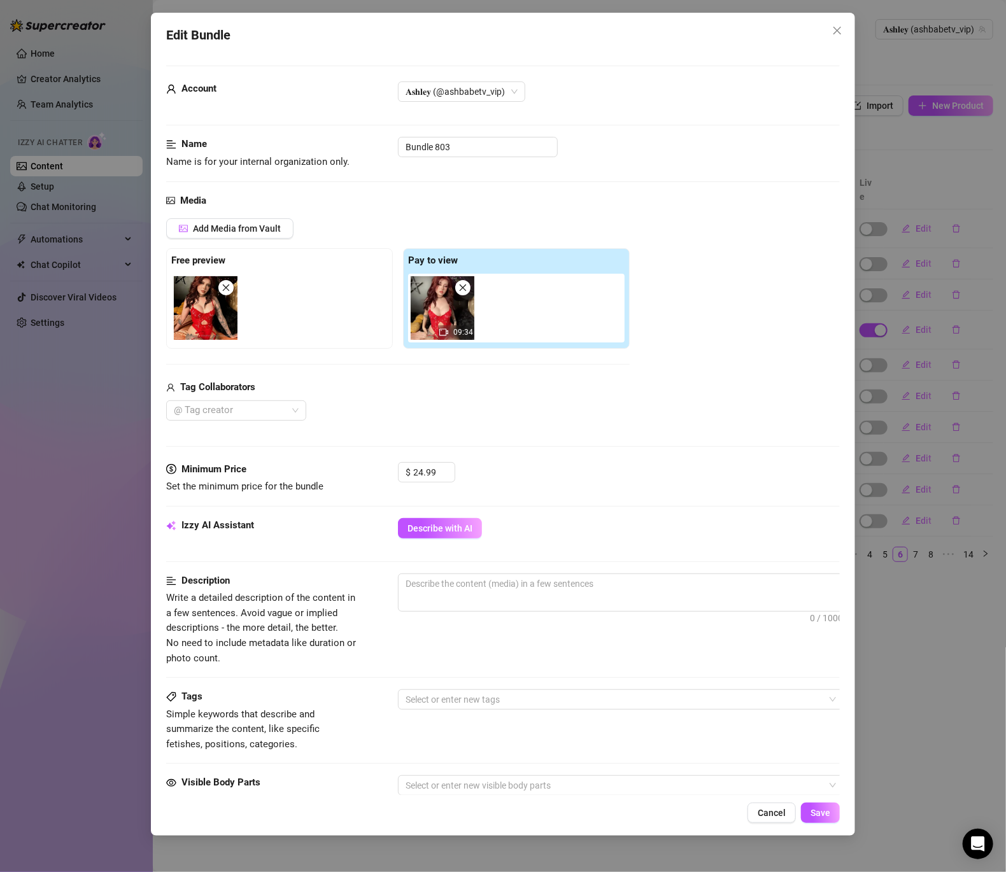
click at [453, 540] on div "Izzy AI Assistant Describe with AI" at bounding box center [503, 534] width 674 height 32
click at [457, 535] on button "Describe with AI" at bounding box center [440, 528] width 84 height 20
type textarea "[PERSON_NAME]"
type textarea "[PERSON_NAME] wears"
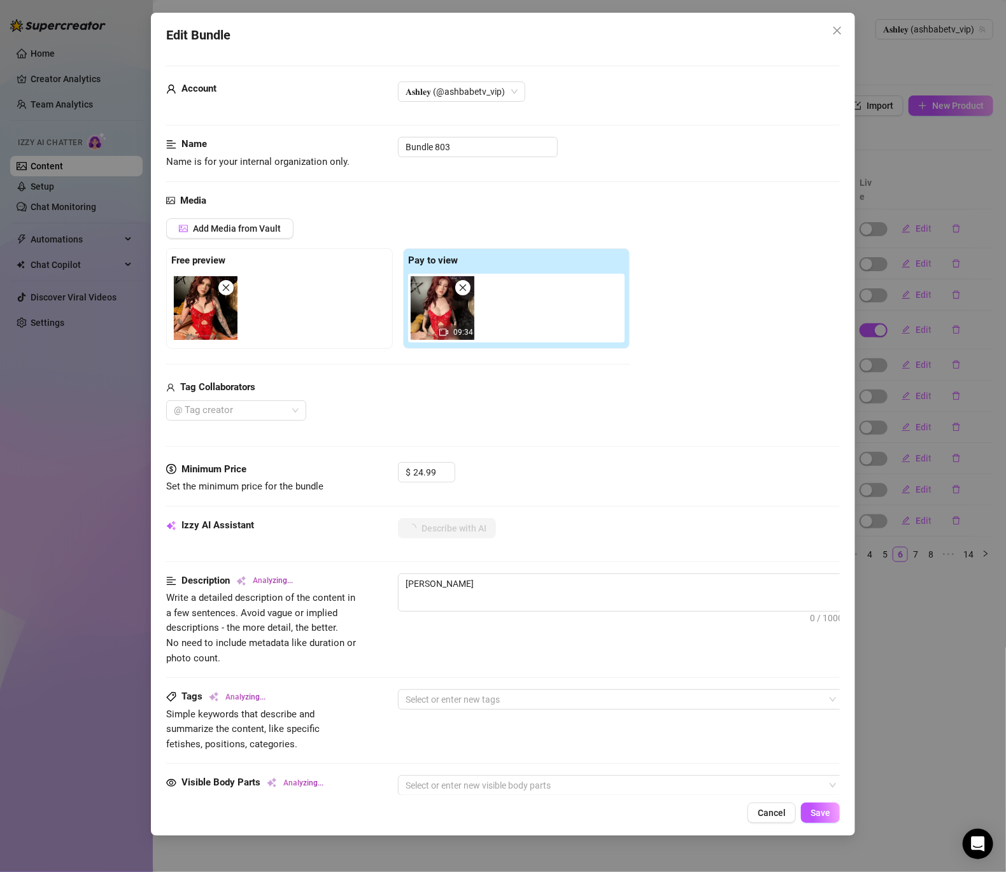
type textarea "[PERSON_NAME] wears"
type textarea "[PERSON_NAME] wears a"
type textarea "Ashley wears a strappy"
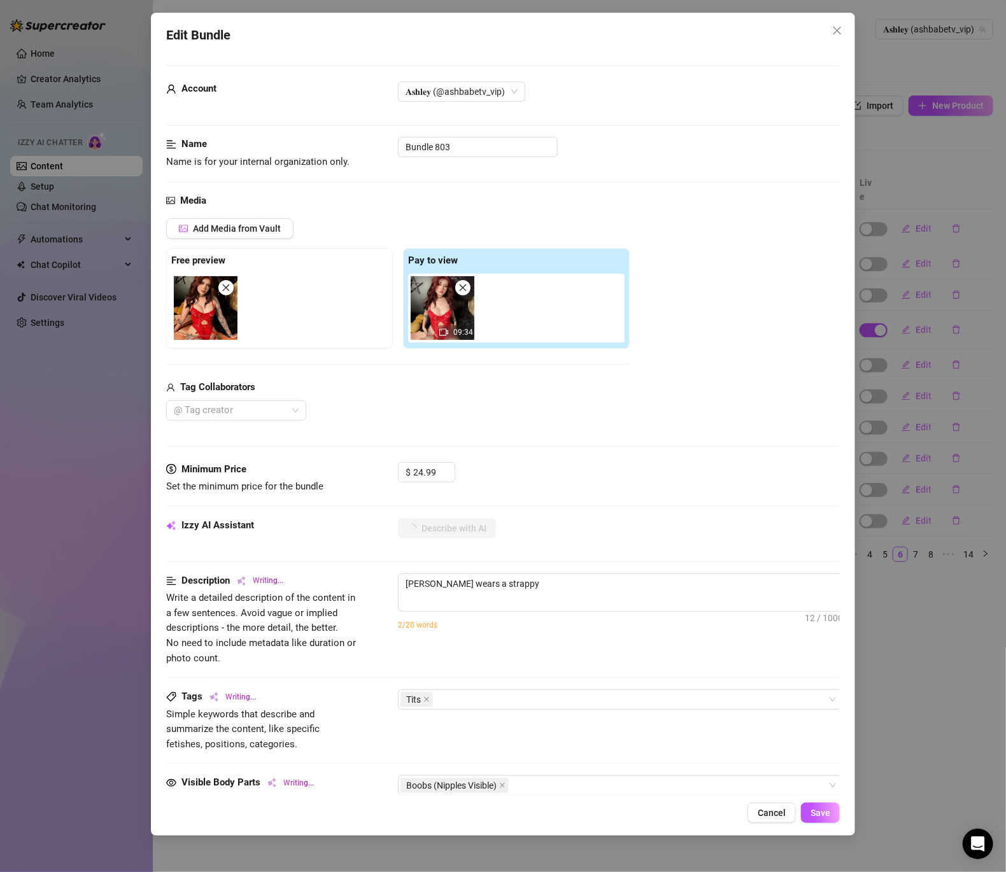
type textarea "Ashley wears a strappy red"
type textarea "Ashley wears a strappy red lingerie"
type textarea "Ashley wears a strappy red lingerie set,"
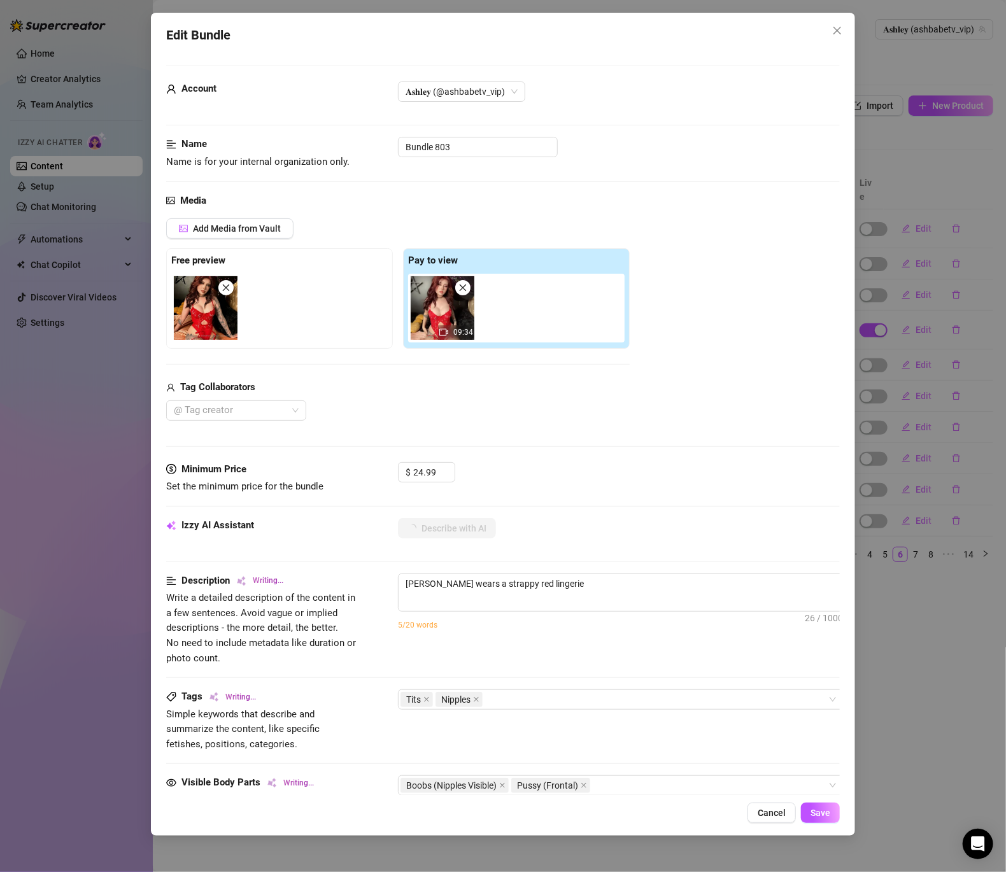
type textarea "Ashley wears a strappy red lingerie set,"
type textarea "Ashley wears a strappy red lingerie set, showing"
type textarea "Ashley wears a strappy red lingerie set, showing off"
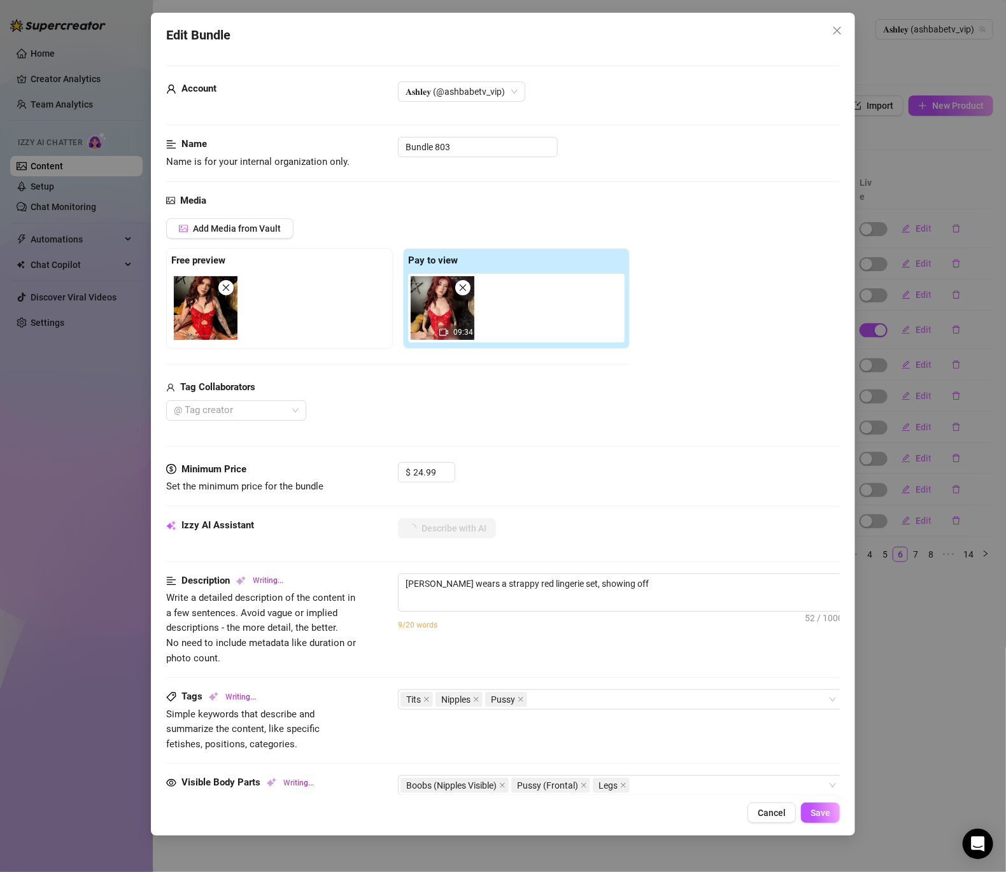
type textarea "Ashley wears a strappy red lingerie set, showing off her"
type textarea "Ashley wears a strappy red lingerie set, showing off her big"
type textarea "Ashley wears a strappy red lingerie set, showing off her big tits"
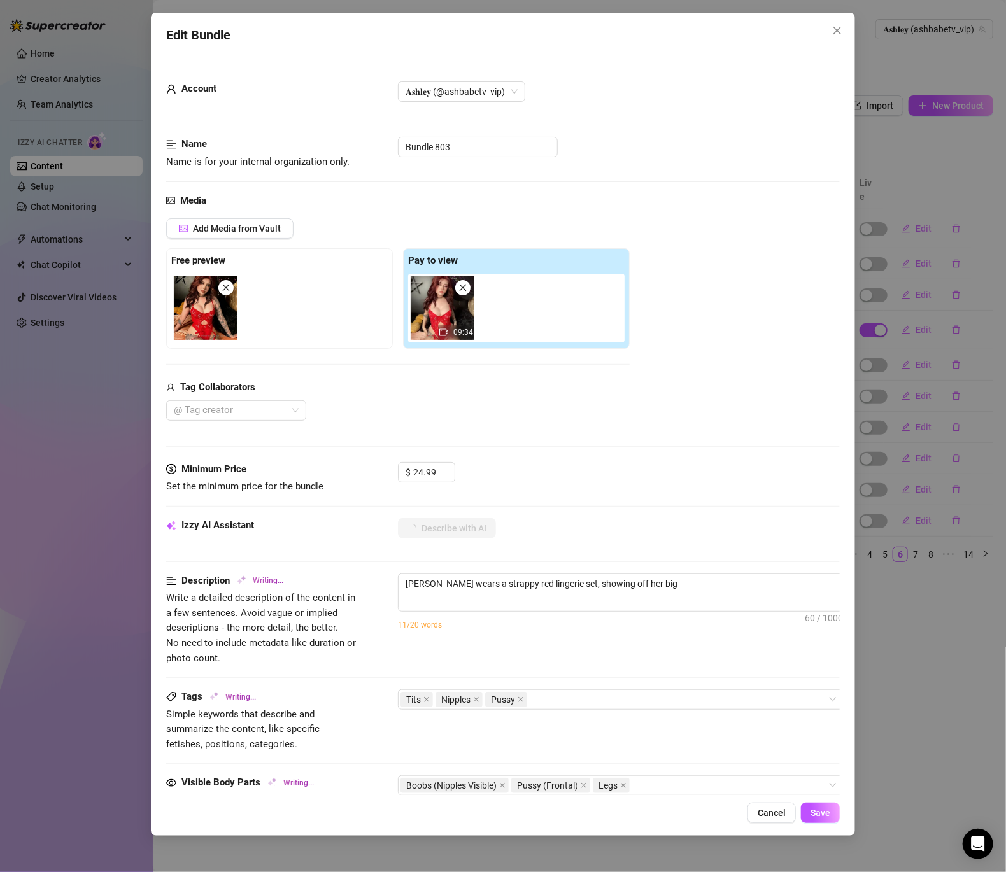
type textarea "Ashley wears a strappy red lingerie set, showing off her big tits"
type textarea "Ashley wears a strappy red lingerie set, showing off her big tits with"
type textarea "Ashley wears a strappy red lingerie set, showing off her big tits with nipples"
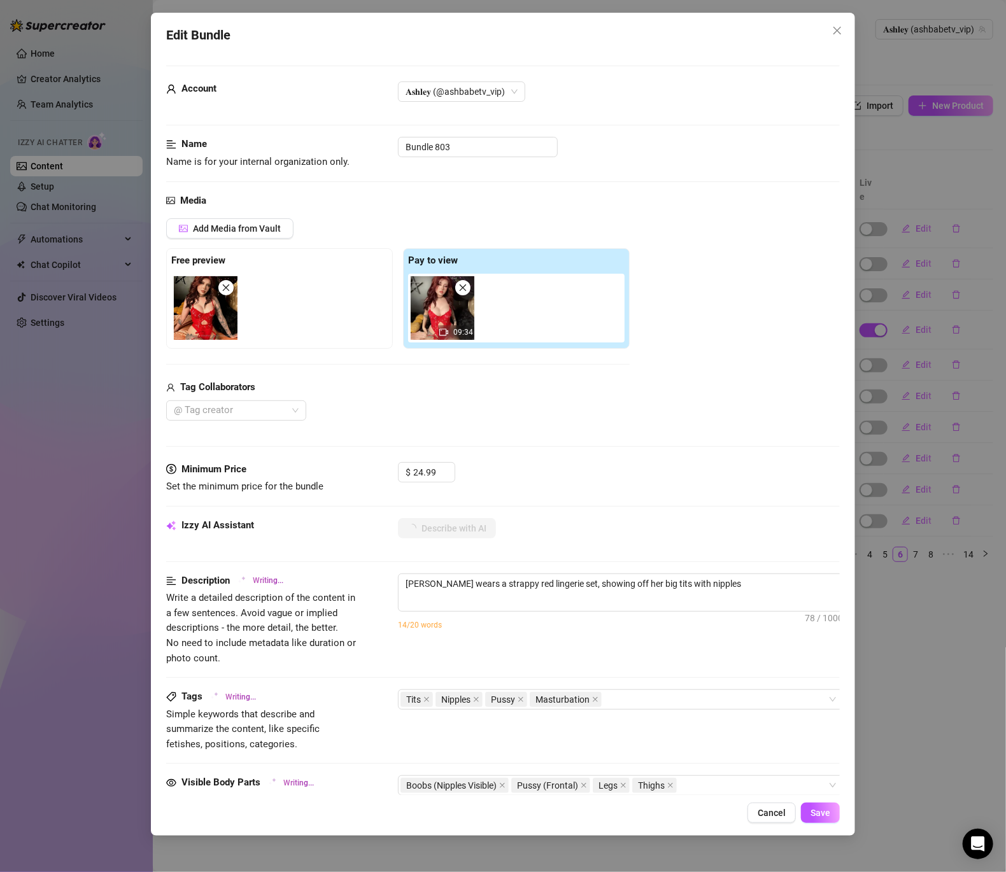
type textarea "Ashley wears a strappy red lingerie set, showing off her big tits with nipples …"
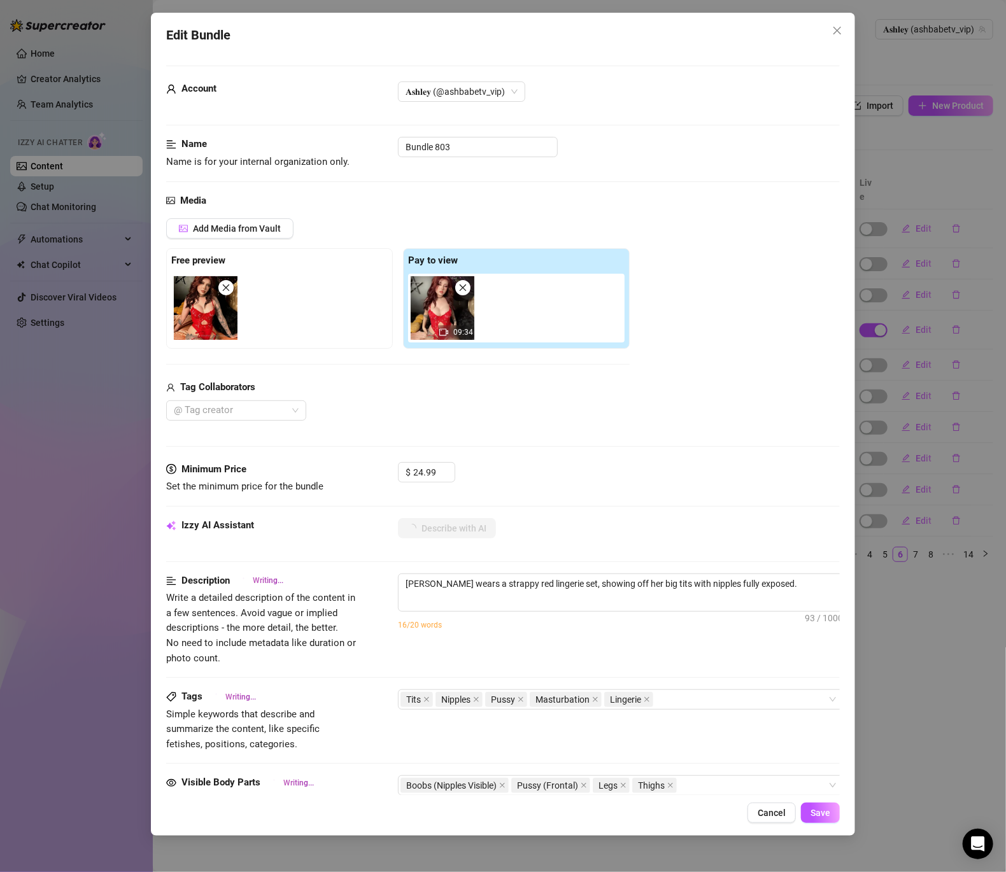
type textarea "Ashley wears a strappy red lingerie set, showing off her big tits with nipples …"
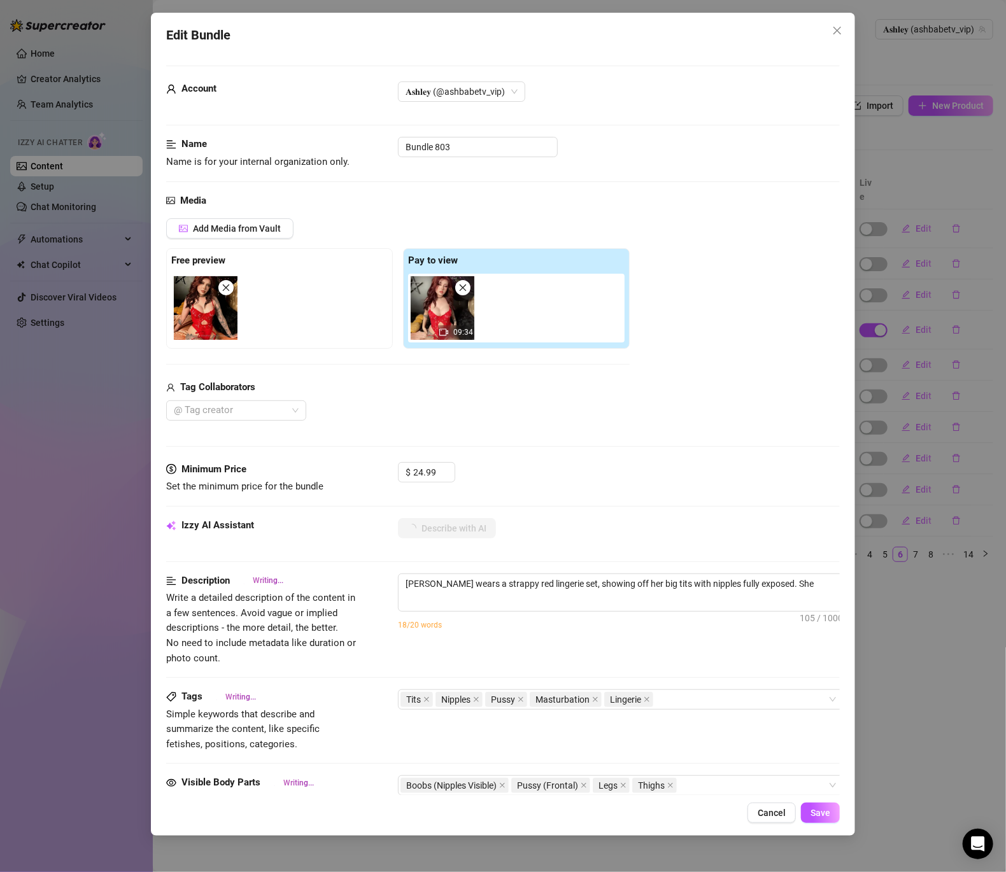
type textarea "Ashley wears a strappy red lingerie set, showing off her big tits with nipples …"
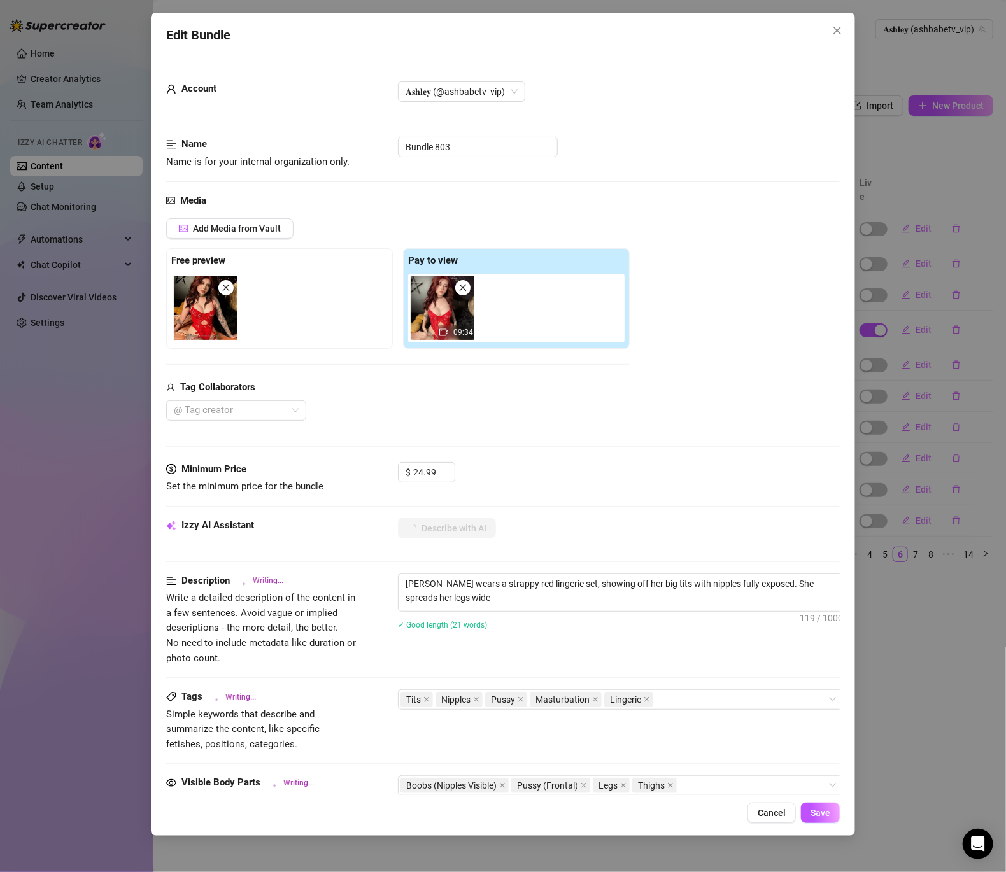
type textarea "Ashley wears a strappy red lingerie set, showing off her big tits with nipples …"
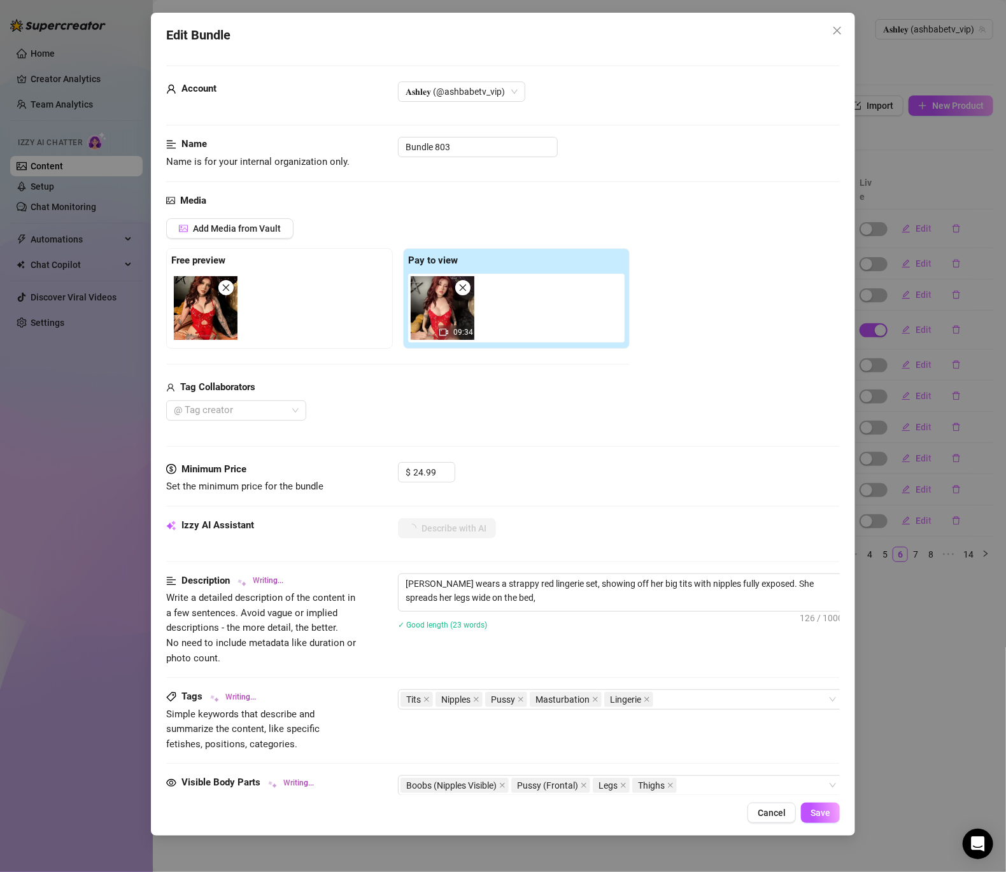
type textarea "Ashley wears a strappy red lingerie set, showing off her big tits with nipples …"
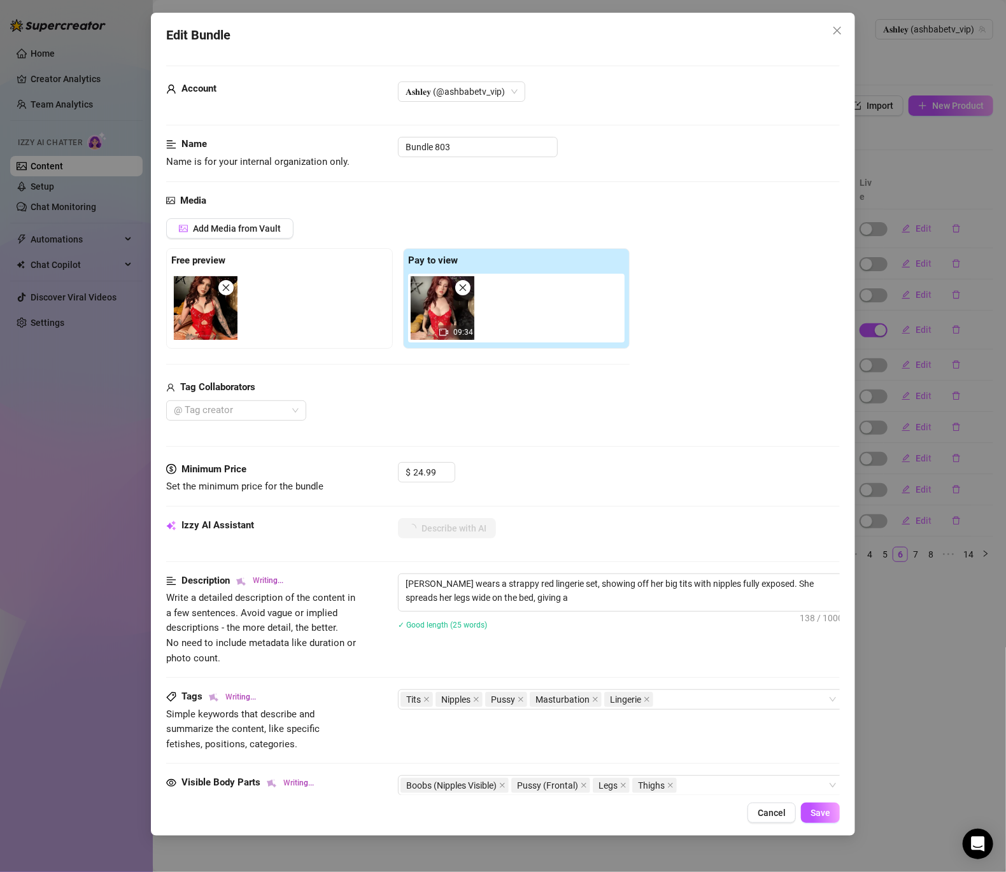
type textarea "Ashley wears a strappy red lingerie set, showing off her big tits with nipples …"
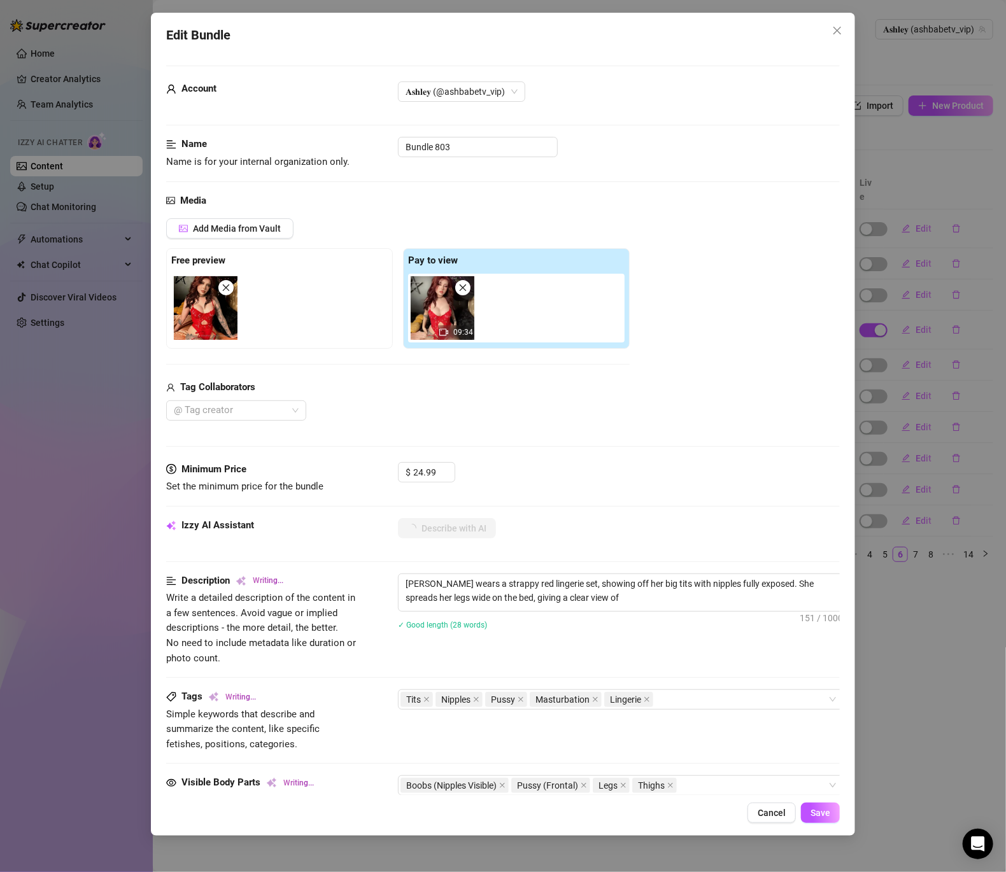
type textarea "Ashley wears a strappy red lingerie set, showing off her big tits with nipples …"
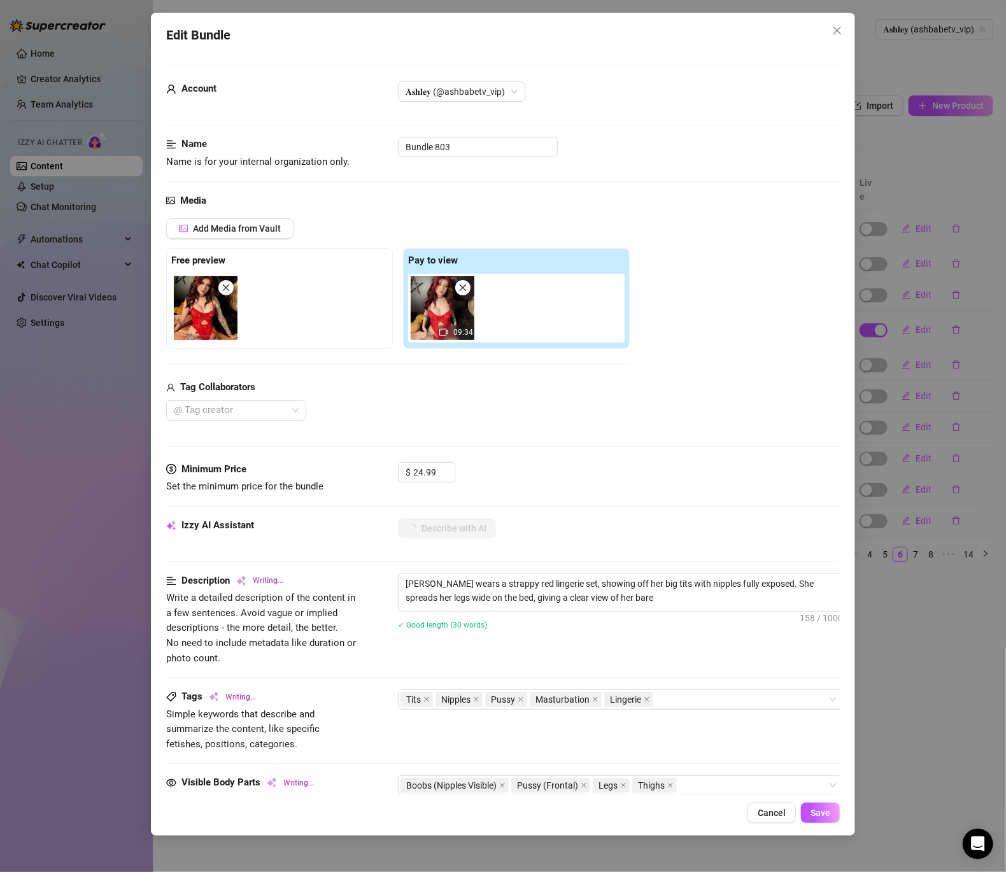
type textarea "Ashley wears a strappy red lingerie set, showing off her big tits with nipples …"
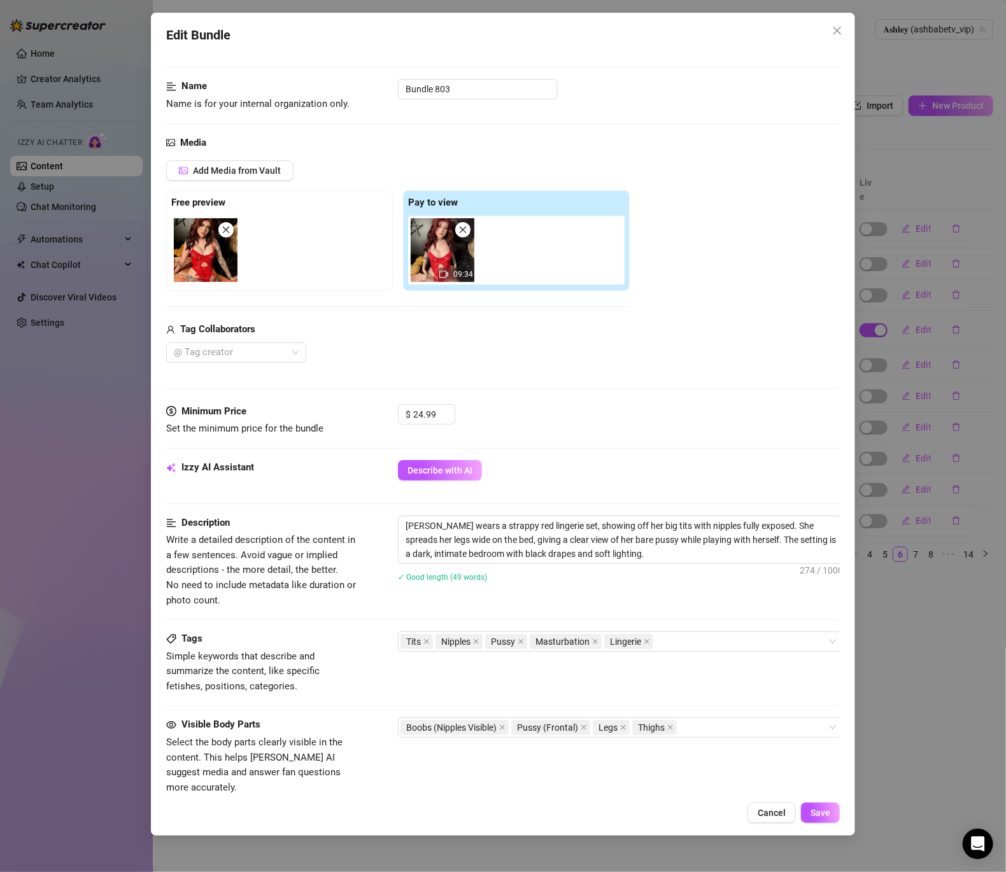
scroll to position [89, 0]
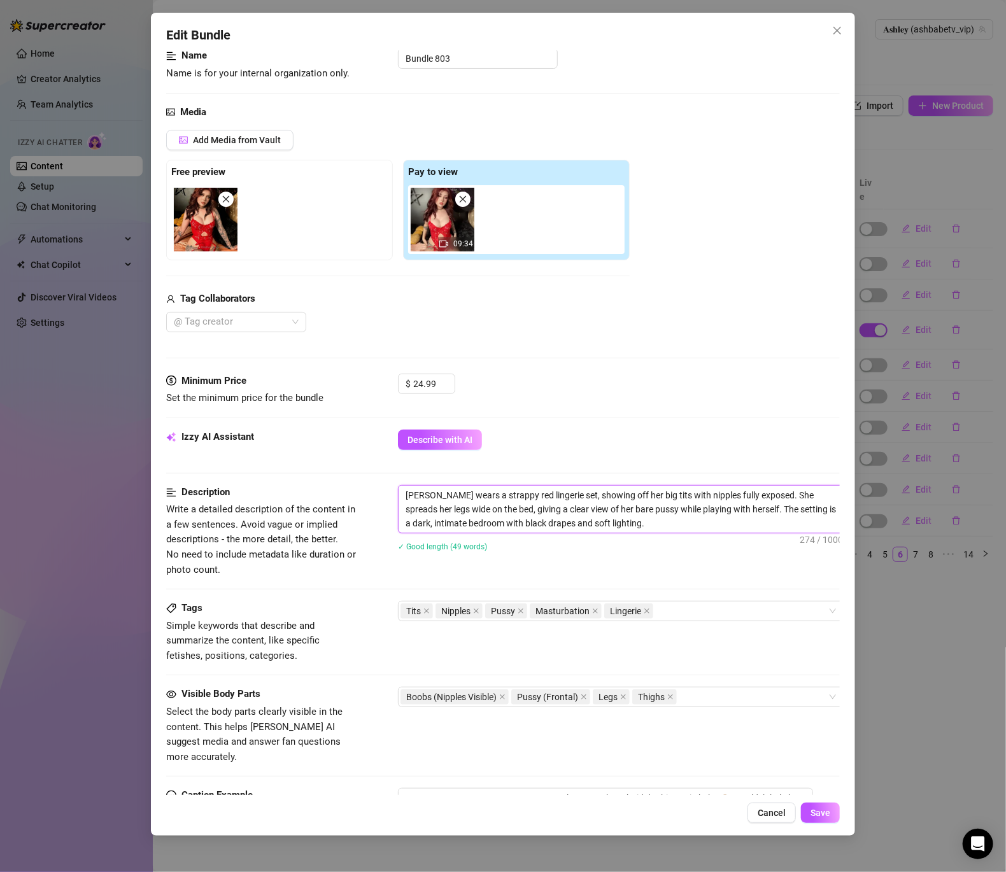
click at [732, 507] on textarea "Ashley wears a strappy red lingerie set, showing off her big tits with nipples …" at bounding box center [621, 509] width 444 height 47
click at [732, 508] on textarea "Ashley wears a strappy red lingerie set, showing off her big tits with nipples …" at bounding box center [621, 509] width 444 height 47
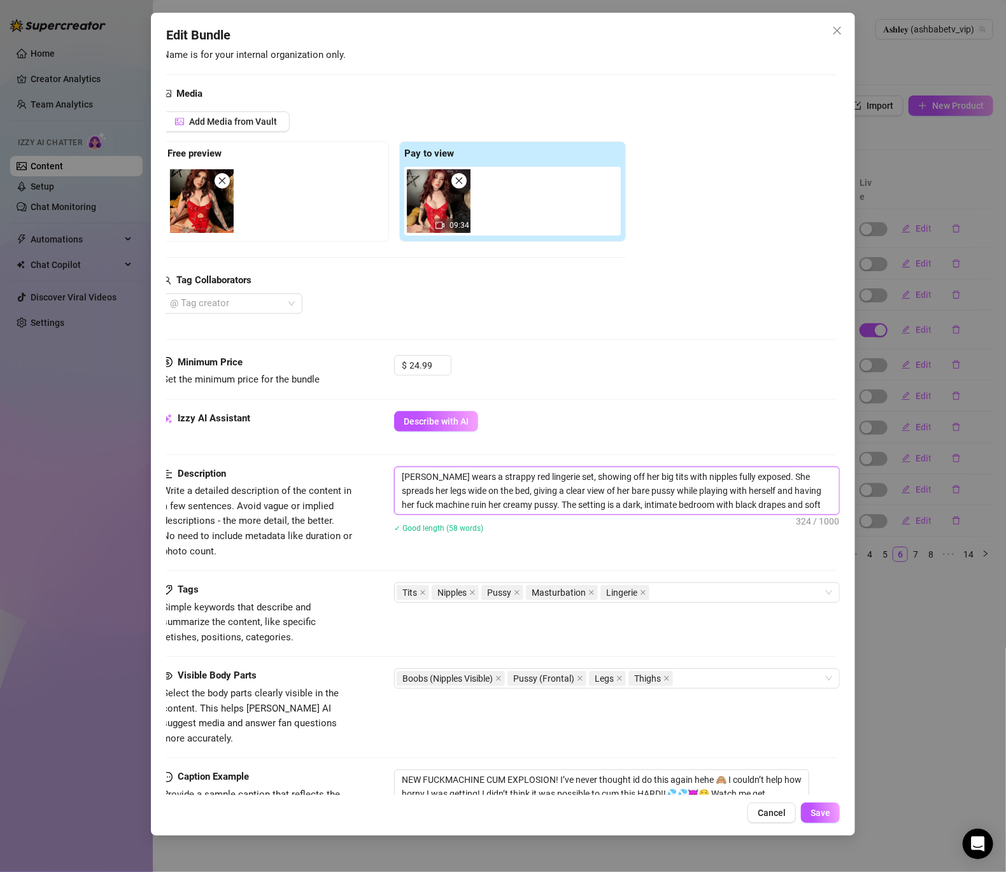
scroll to position [131, 4]
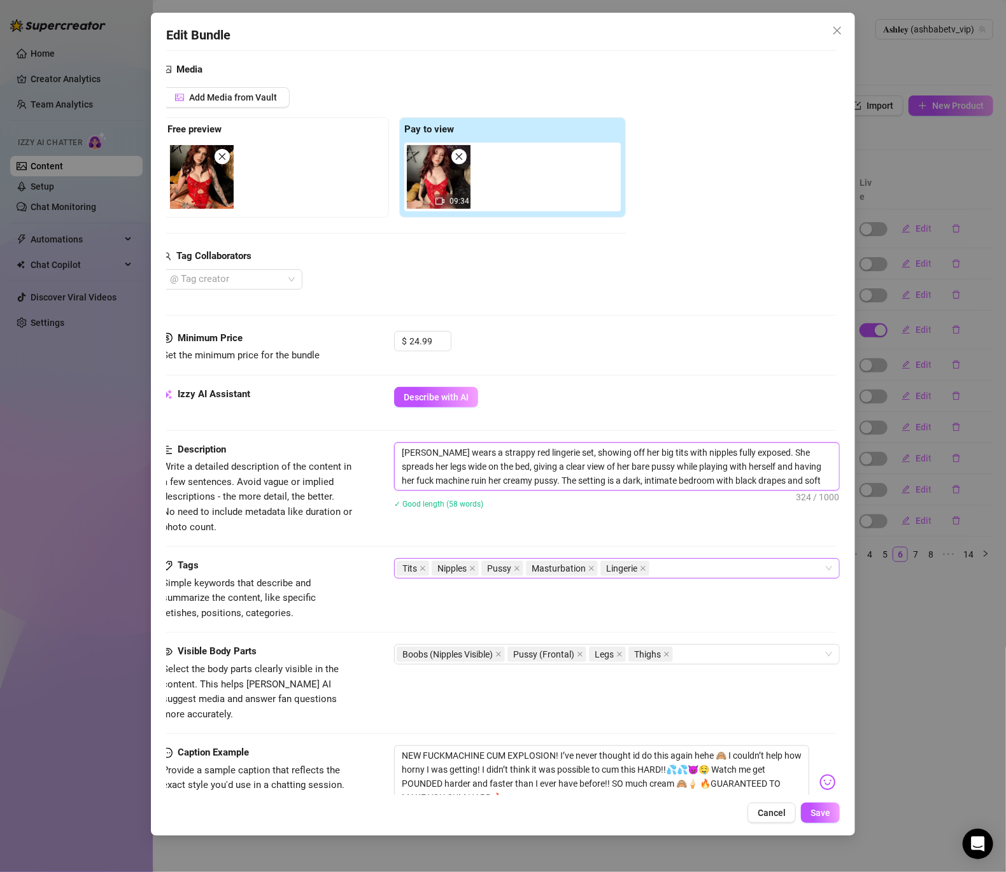
click at [671, 570] on div "Tits Nipples Pussy Masturbation Lingerie" at bounding box center [610, 569] width 427 height 18
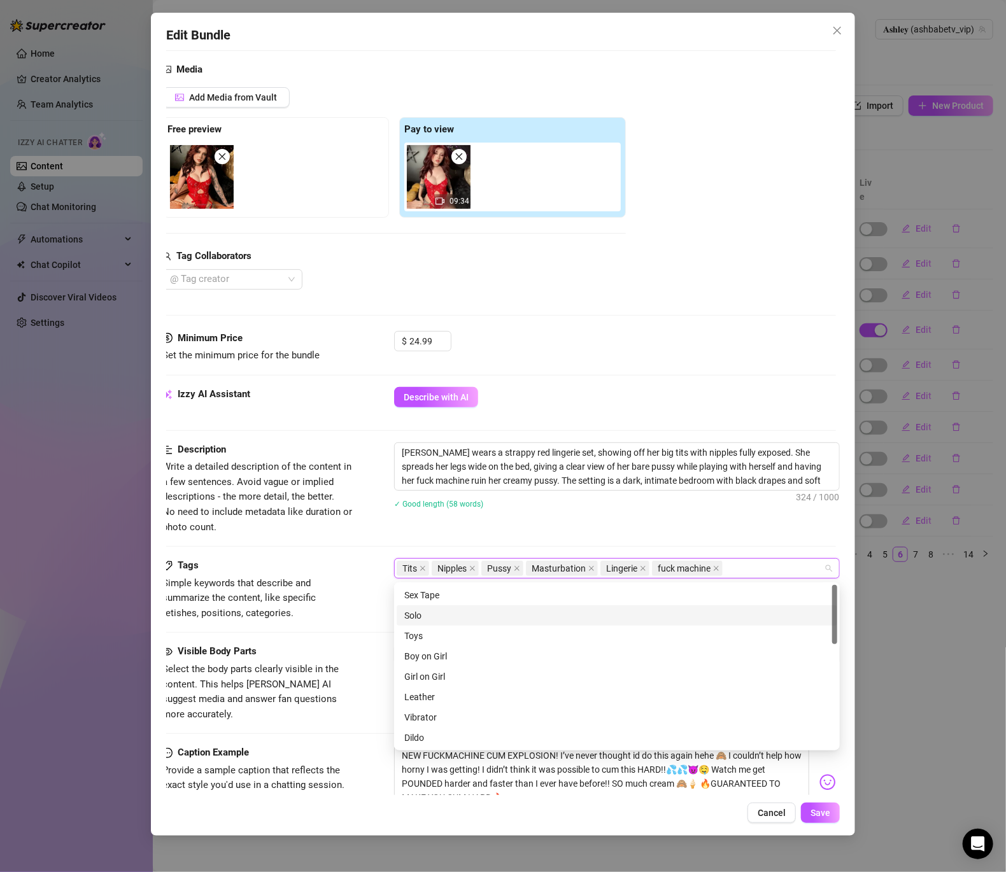
click at [409, 613] on div "Solo" at bounding box center [616, 616] width 425 height 14
click at [416, 629] on div "Toys" at bounding box center [616, 636] width 425 height 14
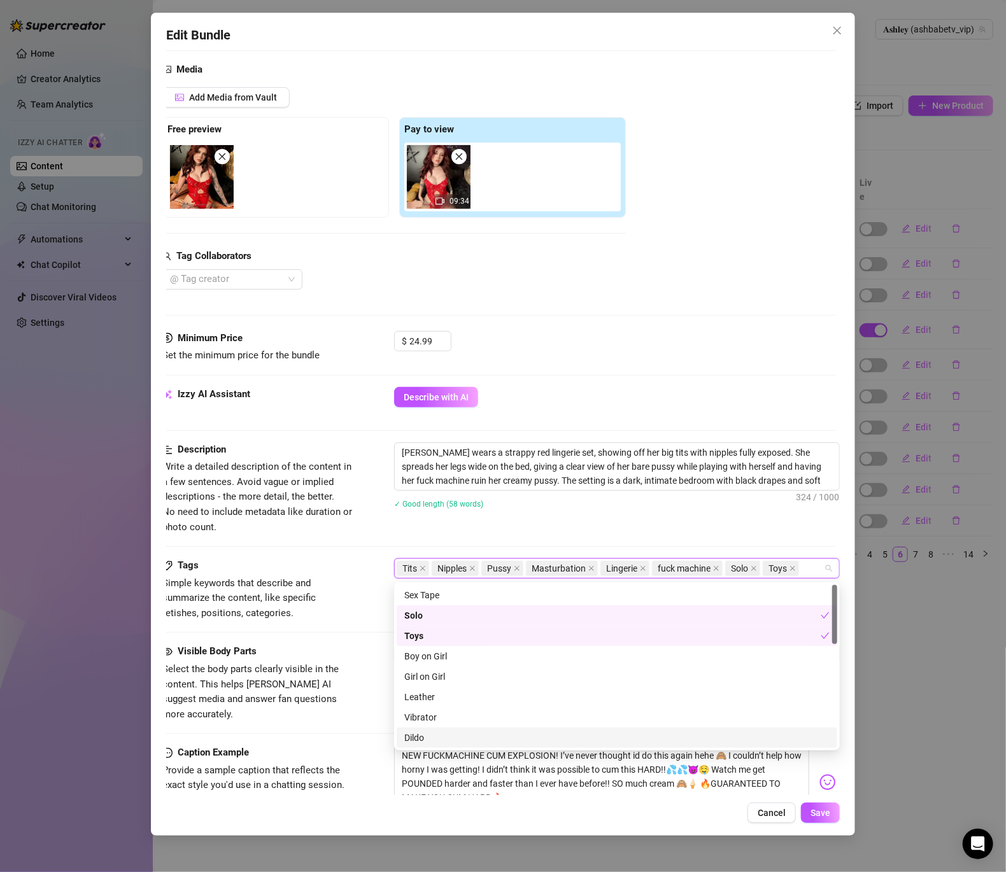
click at [467, 739] on div "Dildo" at bounding box center [616, 738] width 425 height 14
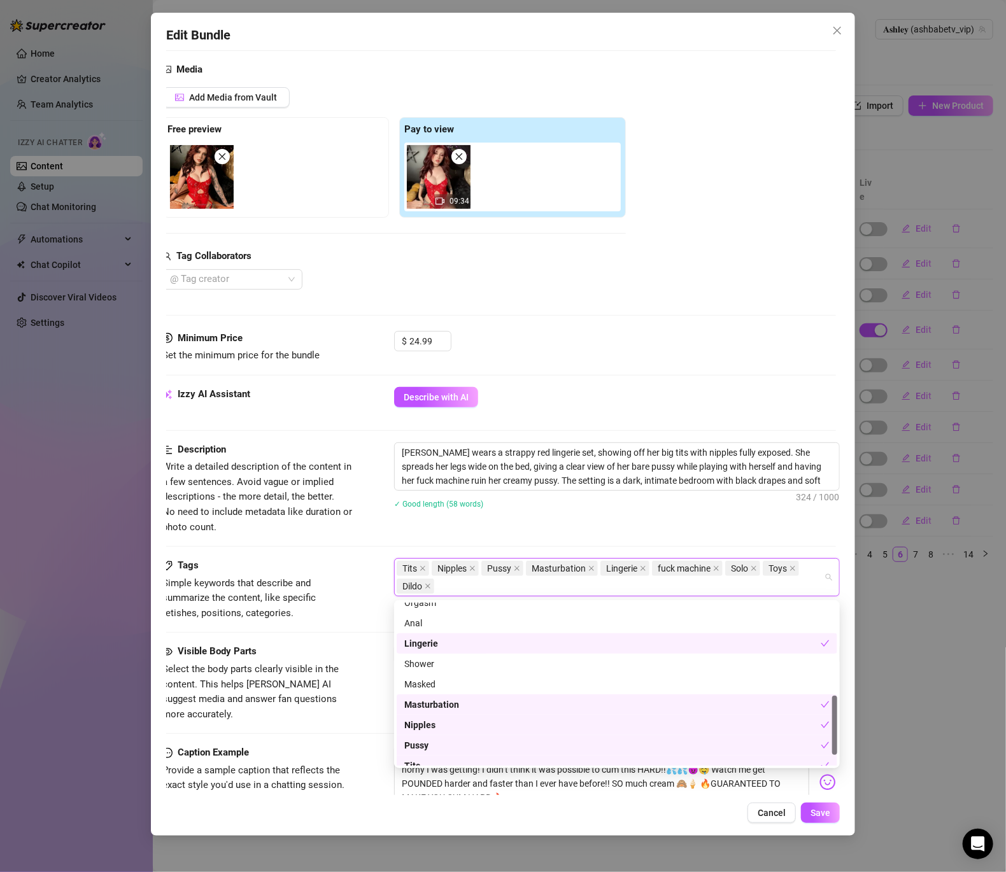
scroll to position [252, 0]
click at [363, 623] on div "Tags Simple keywords that describe and summarize the content, like specific fet…" at bounding box center [499, 601] width 674 height 86
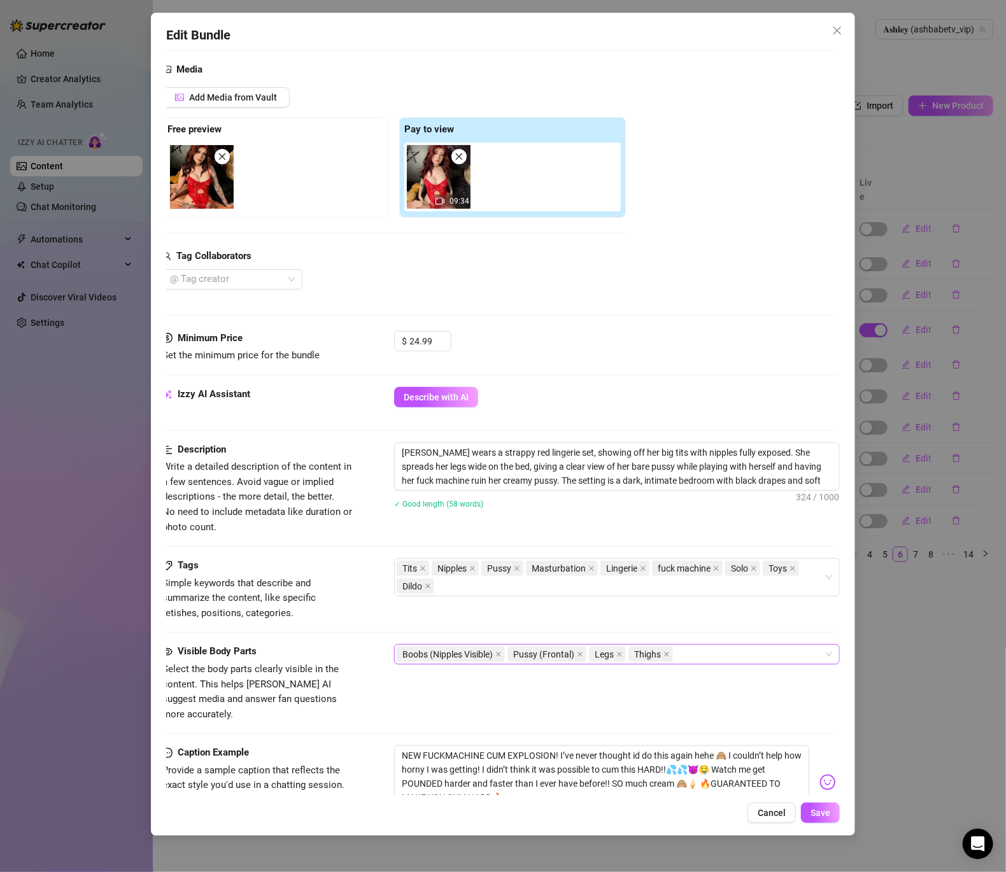
click at [712, 658] on div "Boobs (Nipples Visible) Pussy (Frontal) Legs Thighs" at bounding box center [610, 655] width 427 height 18
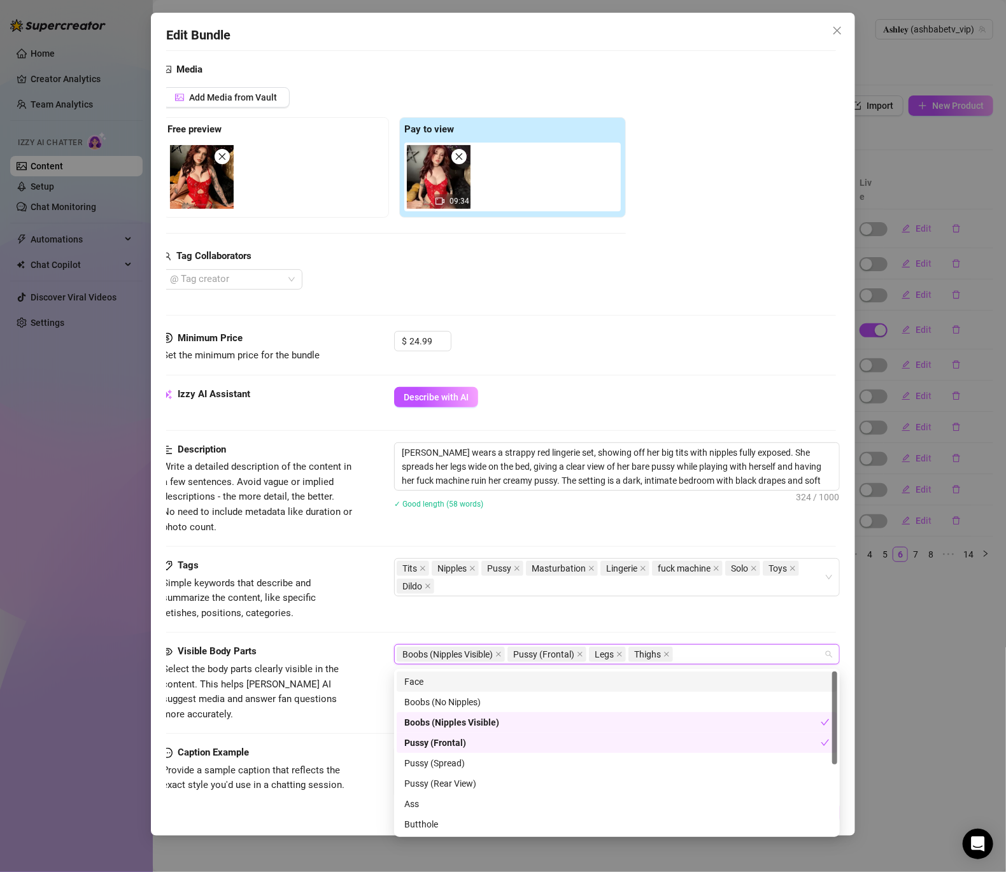
click at [413, 685] on div "Face" at bounding box center [616, 682] width 425 height 14
click at [434, 760] on div "Pussy (Spread)" at bounding box center [616, 764] width 425 height 14
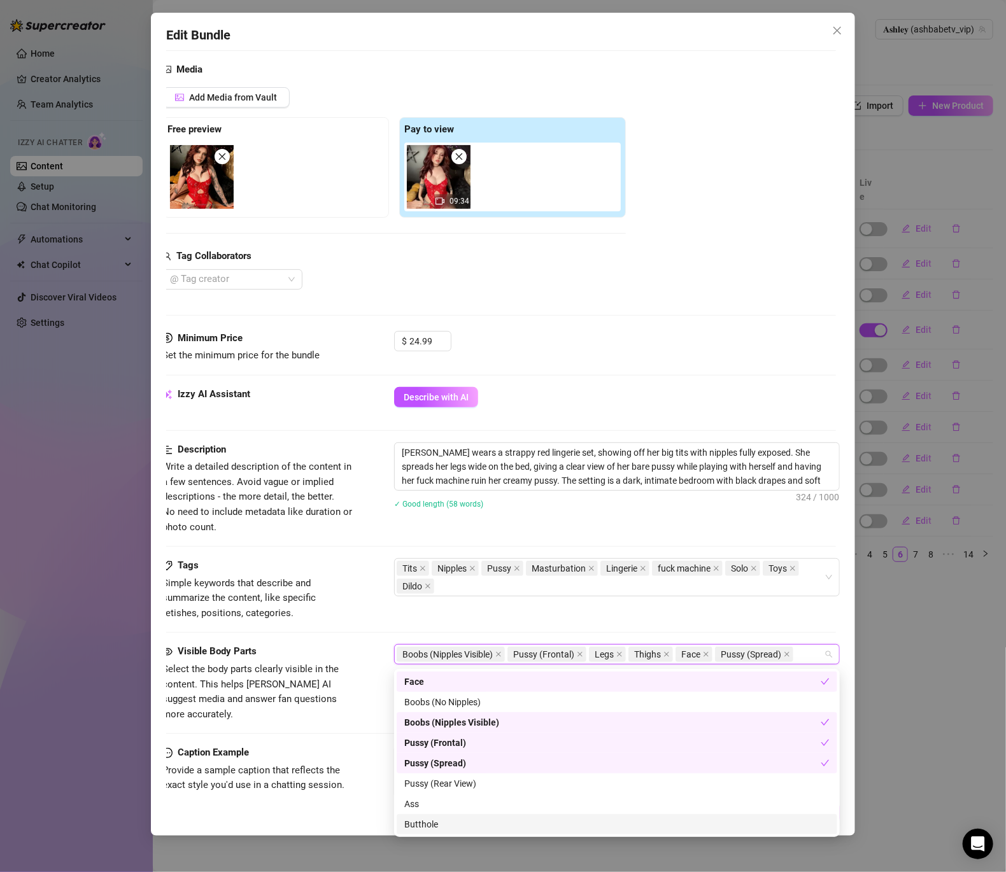
scroll to position [66, 0]
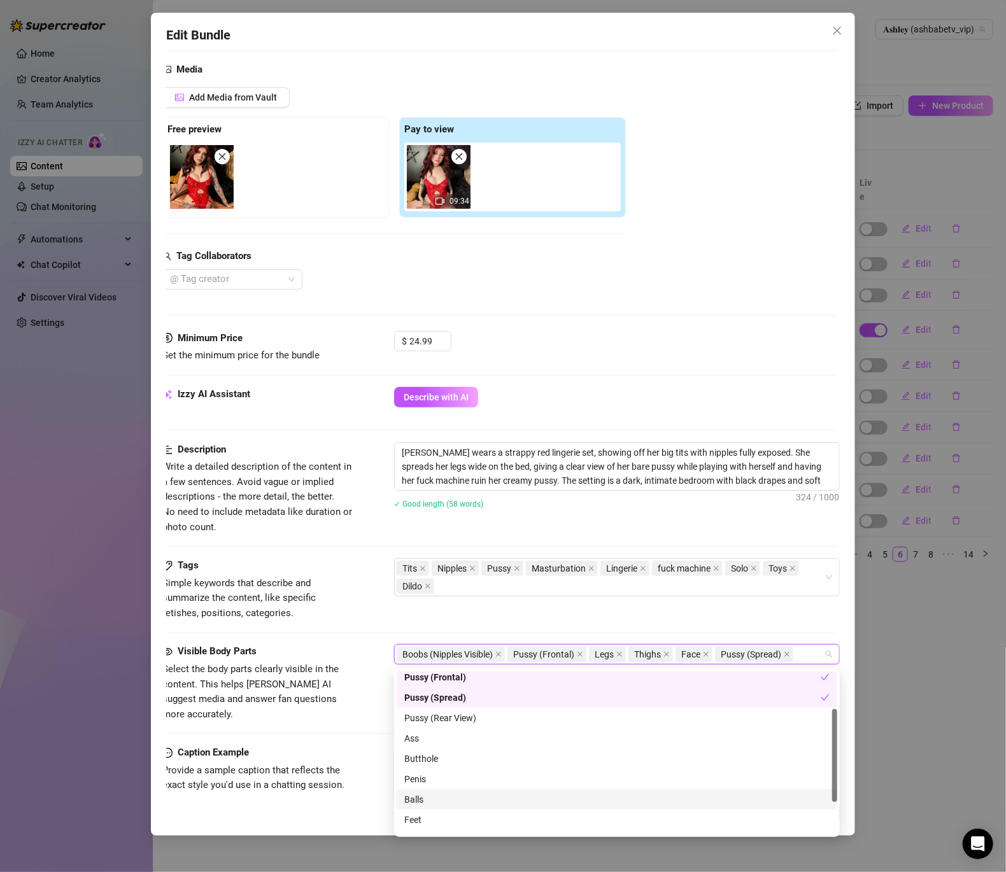
click at [372, 746] on div "Caption Example Provide a sample caption that reflects the exact style you'd us…" at bounding box center [499, 785] width 674 height 78
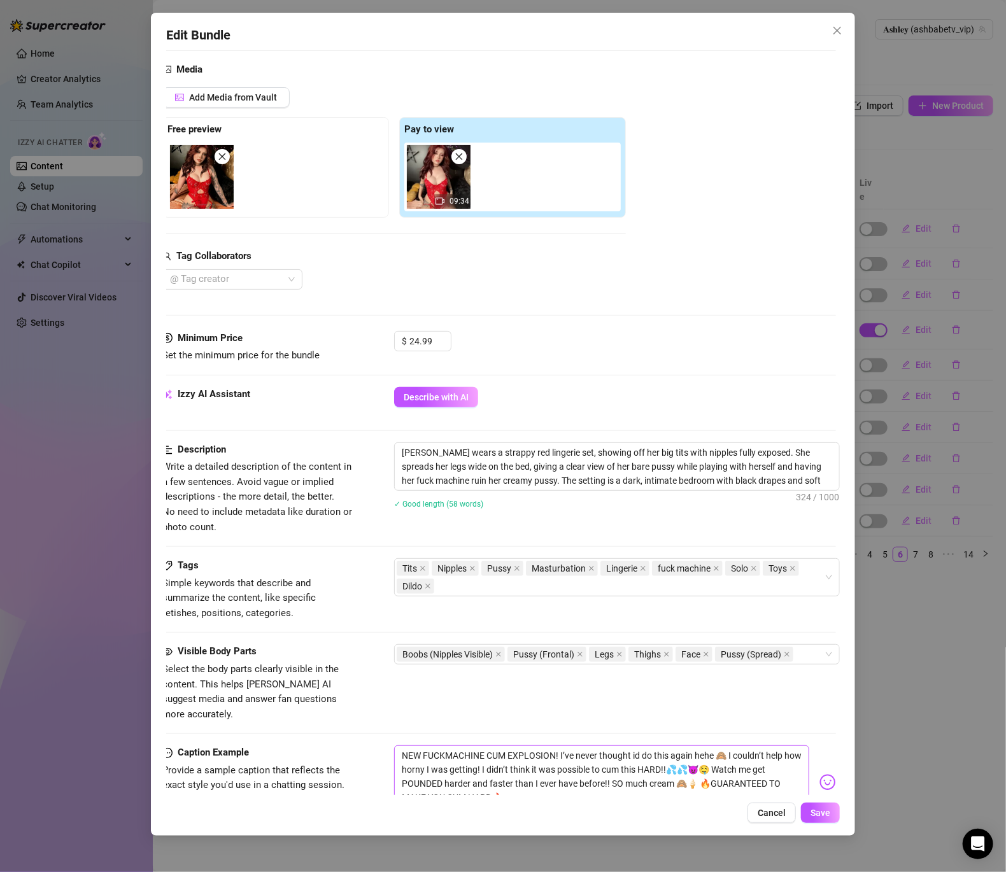
scroll to position [126, 4]
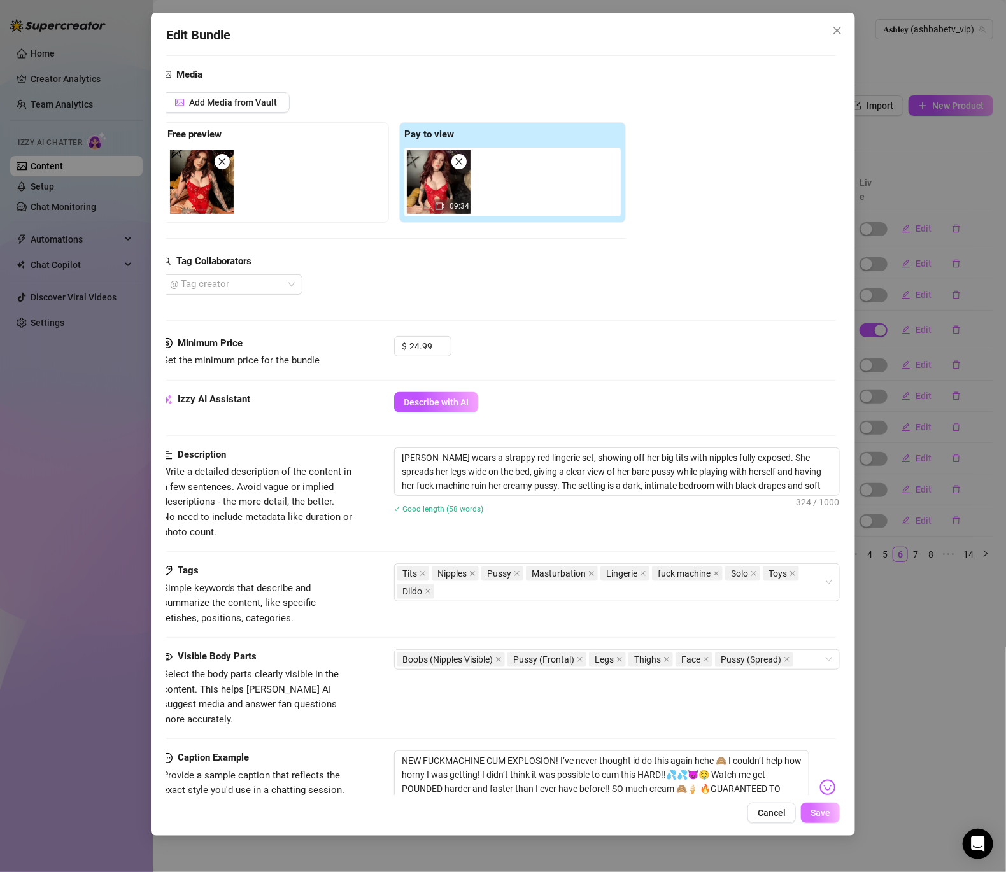
click at [832, 816] on button "Save" at bounding box center [820, 813] width 39 height 20
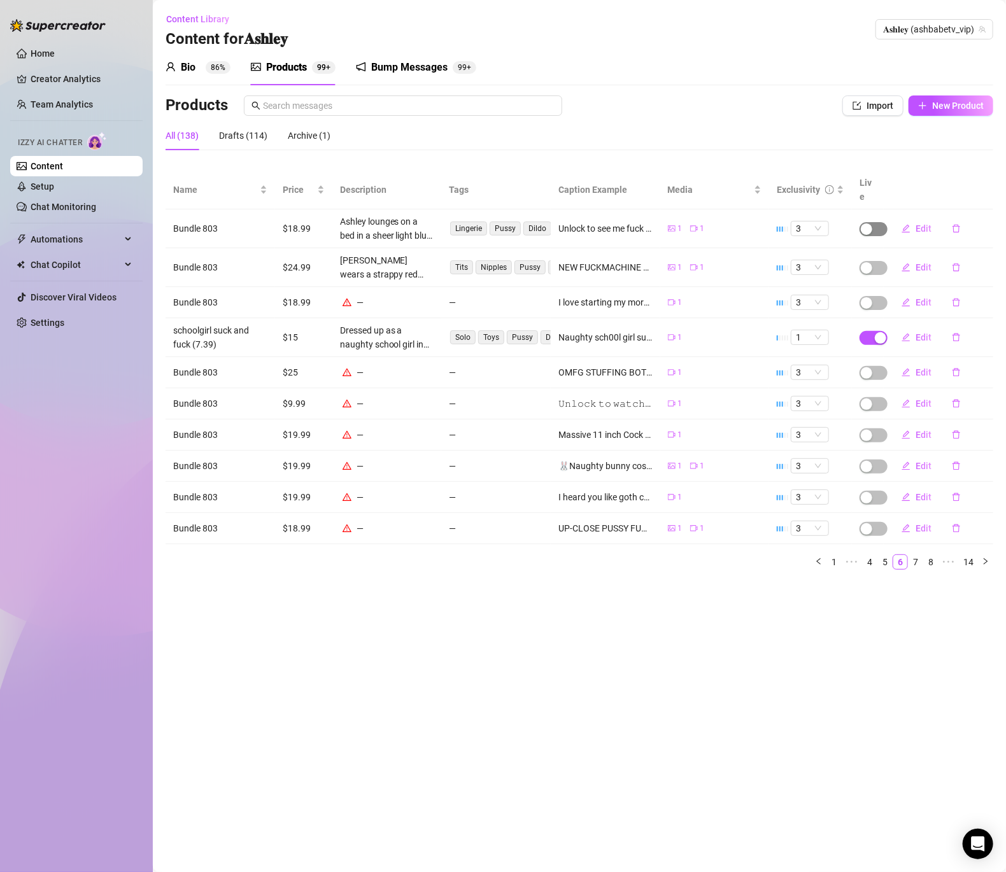
click at [878, 222] on span "button" at bounding box center [874, 229] width 28 height 14
click at [957, 182] on span "OK" at bounding box center [961, 185] width 12 height 10
click at [876, 261] on span "button" at bounding box center [874, 268] width 28 height 14
click at [960, 220] on span "OK" at bounding box center [961, 224] width 12 height 10
click at [54, 192] on link "Setup" at bounding box center [43, 186] width 24 height 10
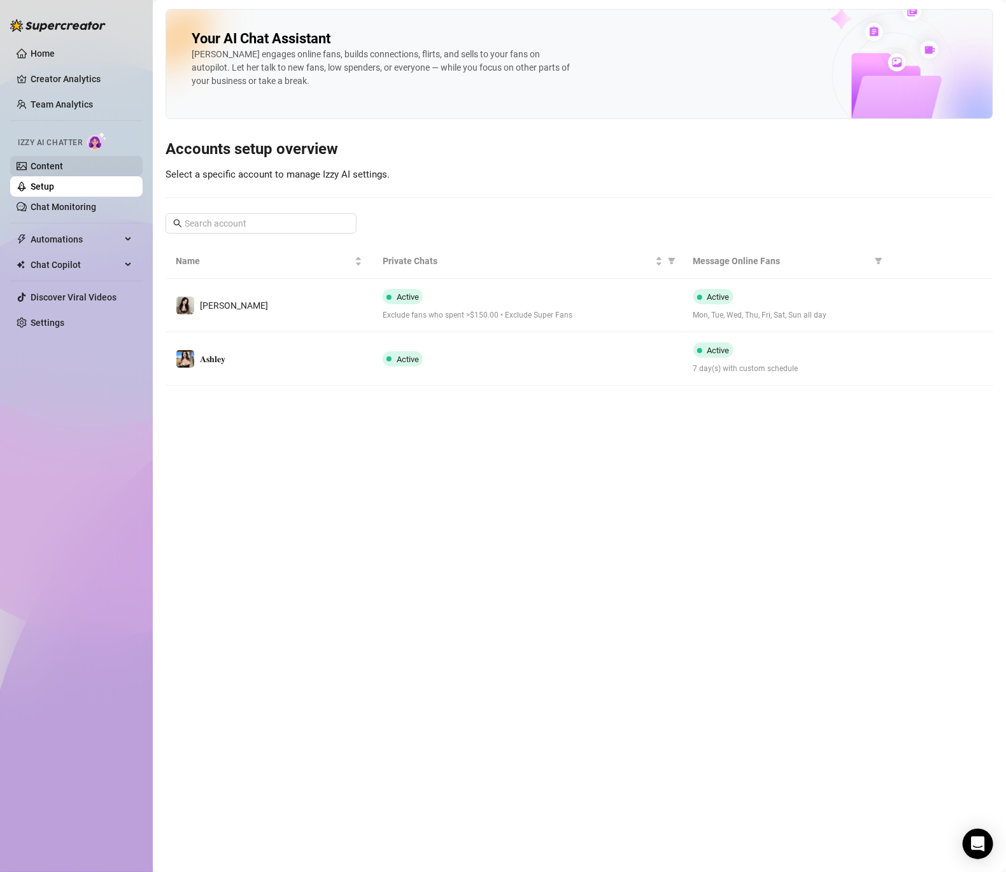
click at [53, 161] on link "Content" at bounding box center [47, 166] width 32 height 10
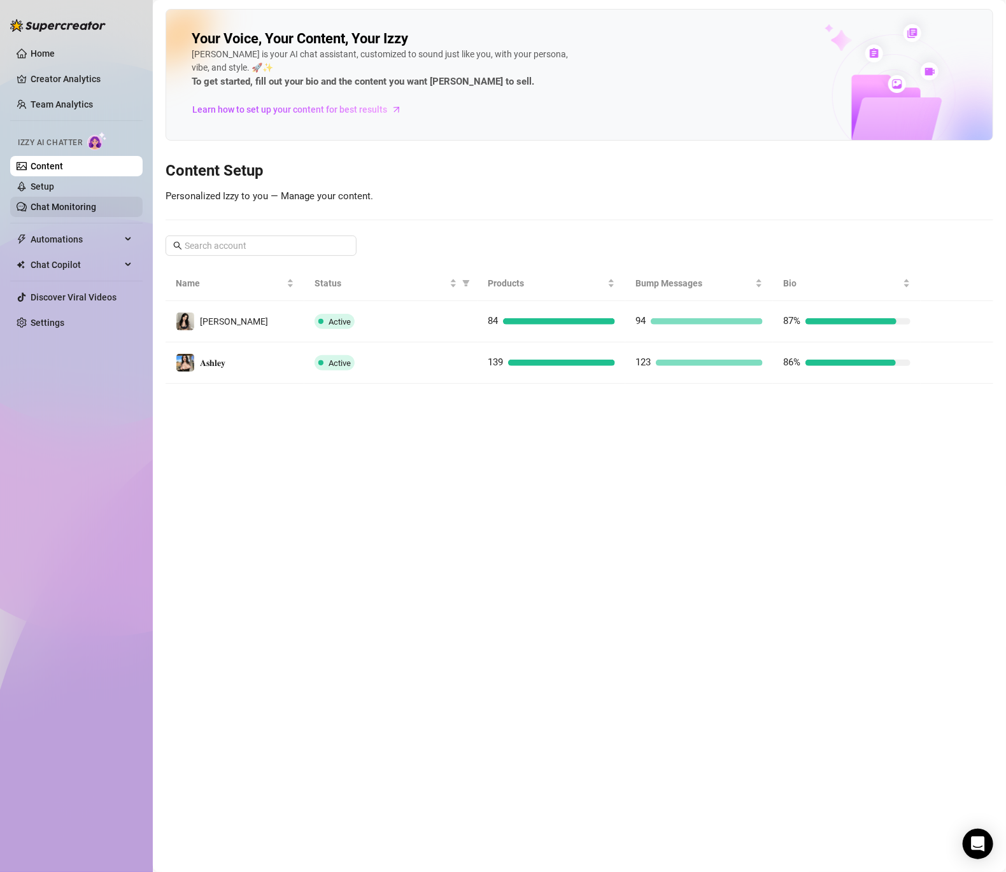
click at [85, 209] on link "Chat Monitoring" at bounding box center [64, 207] width 66 height 10
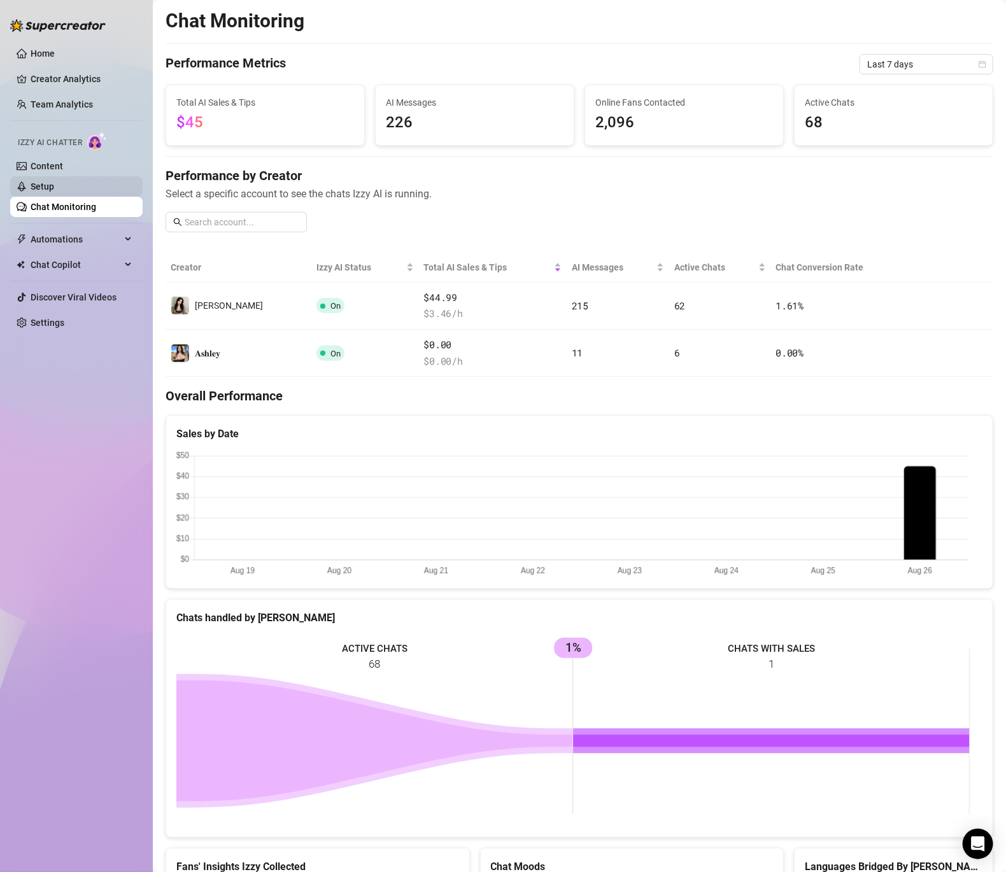
click at [54, 184] on link "Setup" at bounding box center [43, 186] width 24 height 10
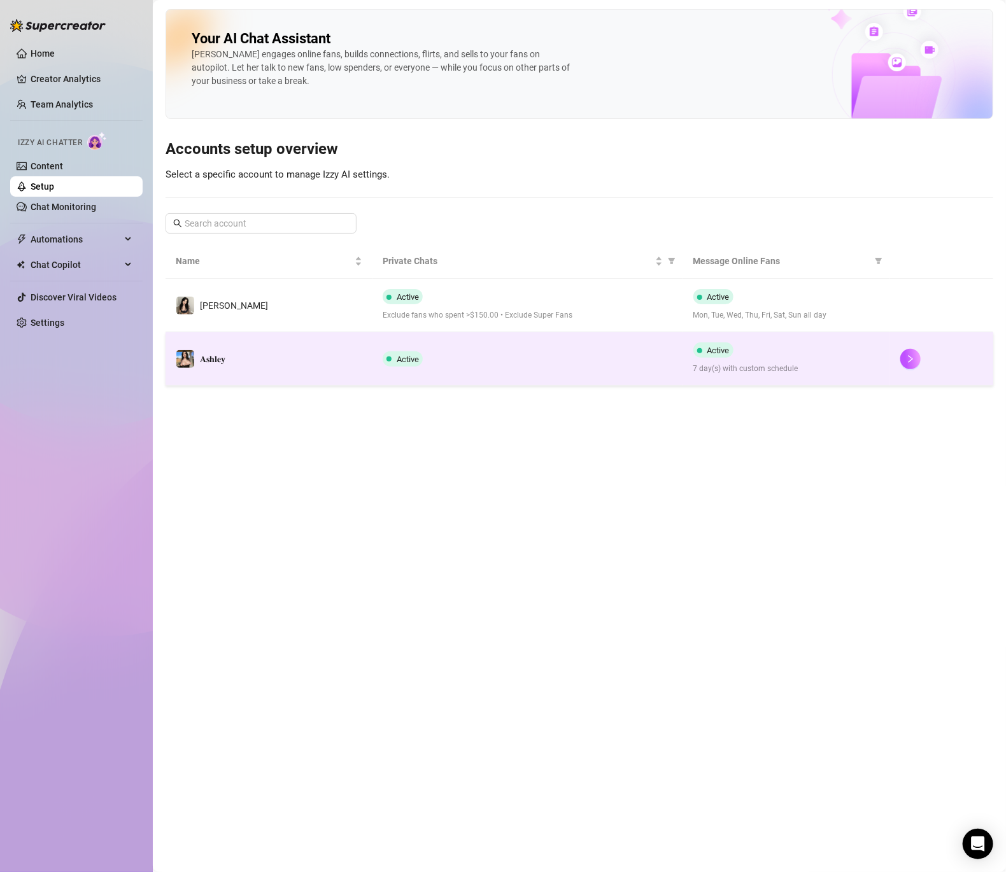
click at [530, 365] on div "Active" at bounding box center [528, 359] width 290 height 15
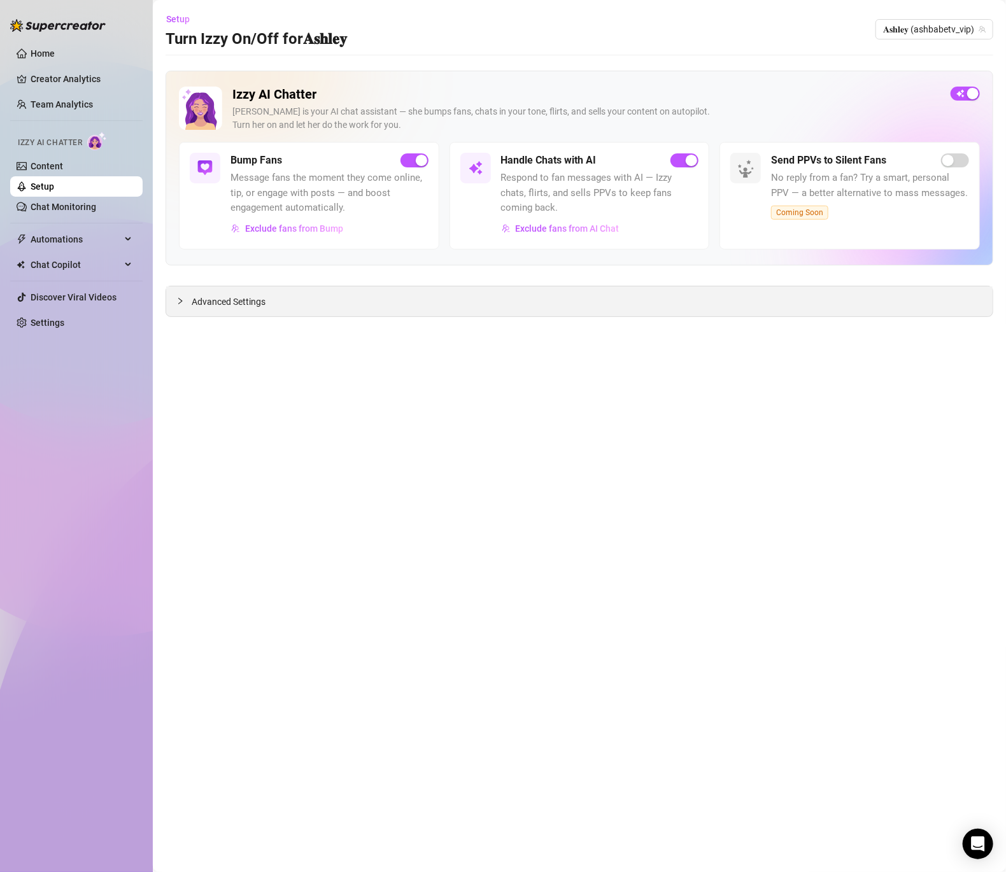
click at [178, 300] on icon "collapsed" at bounding box center [180, 301] width 8 height 8
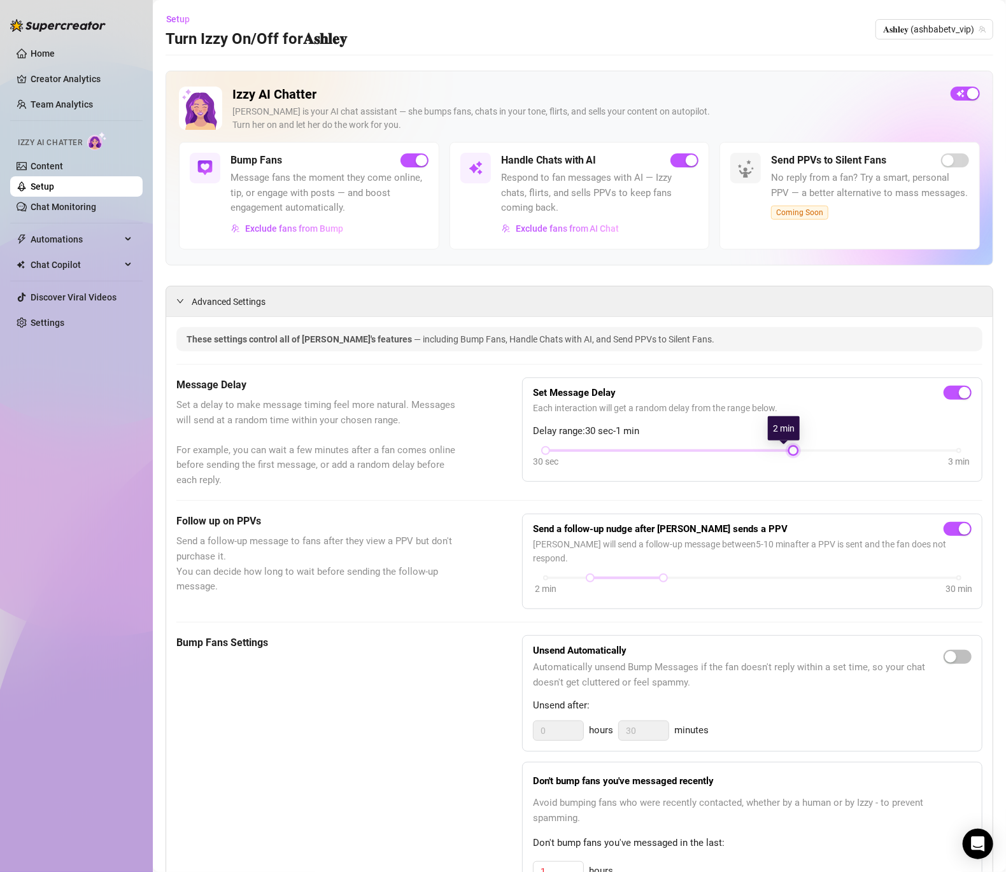
drag, startPoint x: 620, startPoint y: 451, endPoint x: 771, endPoint y: 460, distance: 151.2
click at [820, 463] on div "30 sec 3 min" at bounding box center [752, 459] width 439 height 24
drag, startPoint x: 784, startPoint y: 452, endPoint x: 893, endPoint y: 453, distance: 108.9
click at [893, 453] on div "30 sec 3 min" at bounding box center [752, 459] width 439 height 24
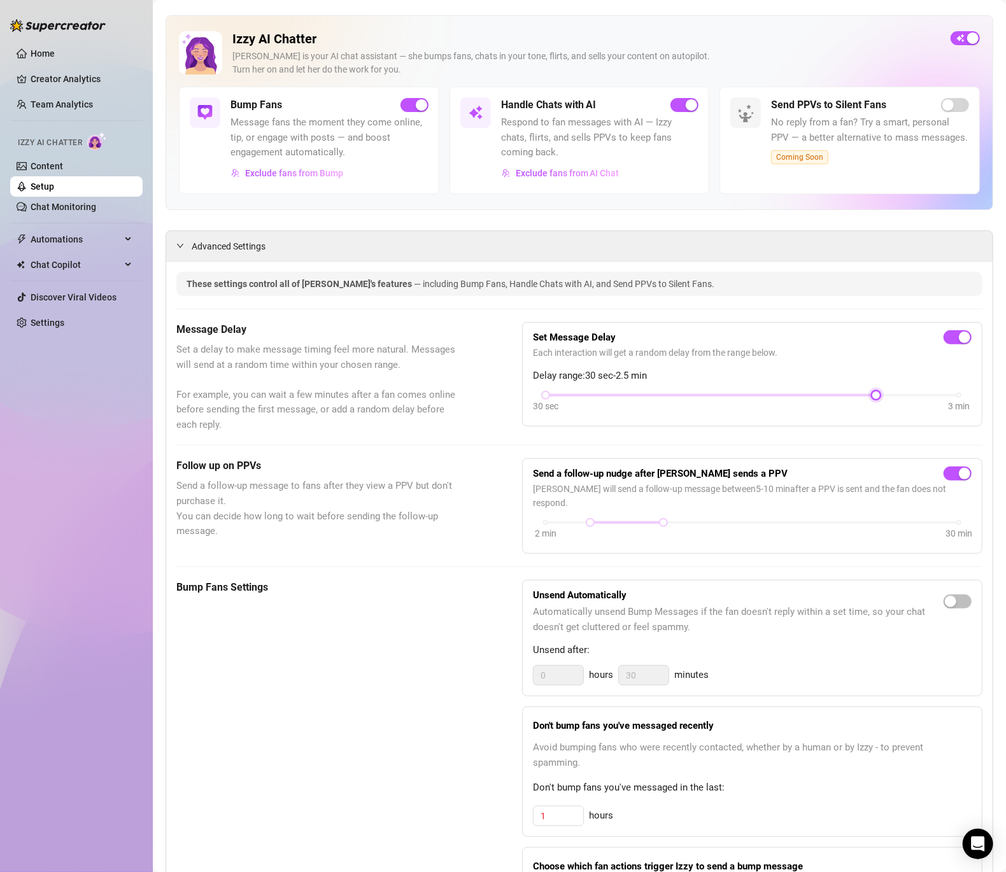
scroll to position [178, 0]
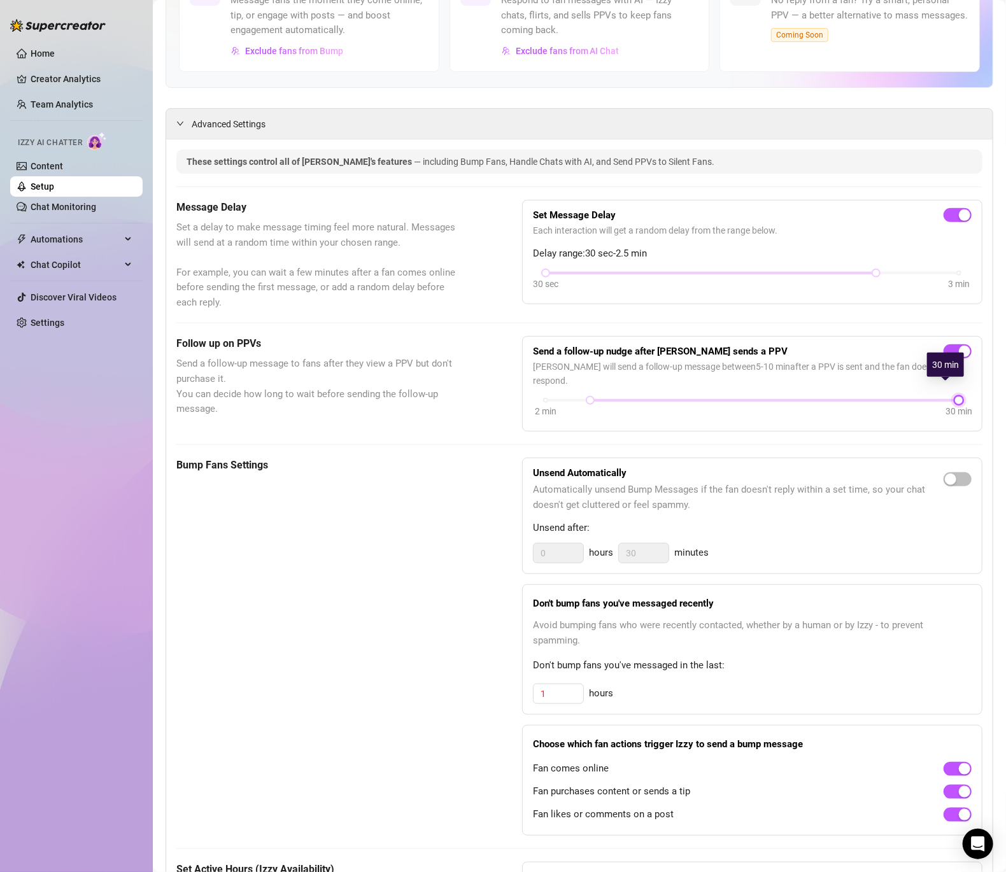
drag, startPoint x: 662, startPoint y: 388, endPoint x: 1055, endPoint y: 415, distance: 394.5
click at [1006, 415] on html "Home Creator Analytics Team Analytics Izzy AI Chatter Content Setup Chat Monito…" at bounding box center [503, 436] width 1006 height 872
drag, startPoint x: 585, startPoint y: 386, endPoint x: 601, endPoint y: 387, distance: 15.3
click at [602, 397] on div at bounding box center [605, 400] width 6 height 6
drag, startPoint x: 601, startPoint y: 387, endPoint x: 636, endPoint y: 388, distance: 35.0
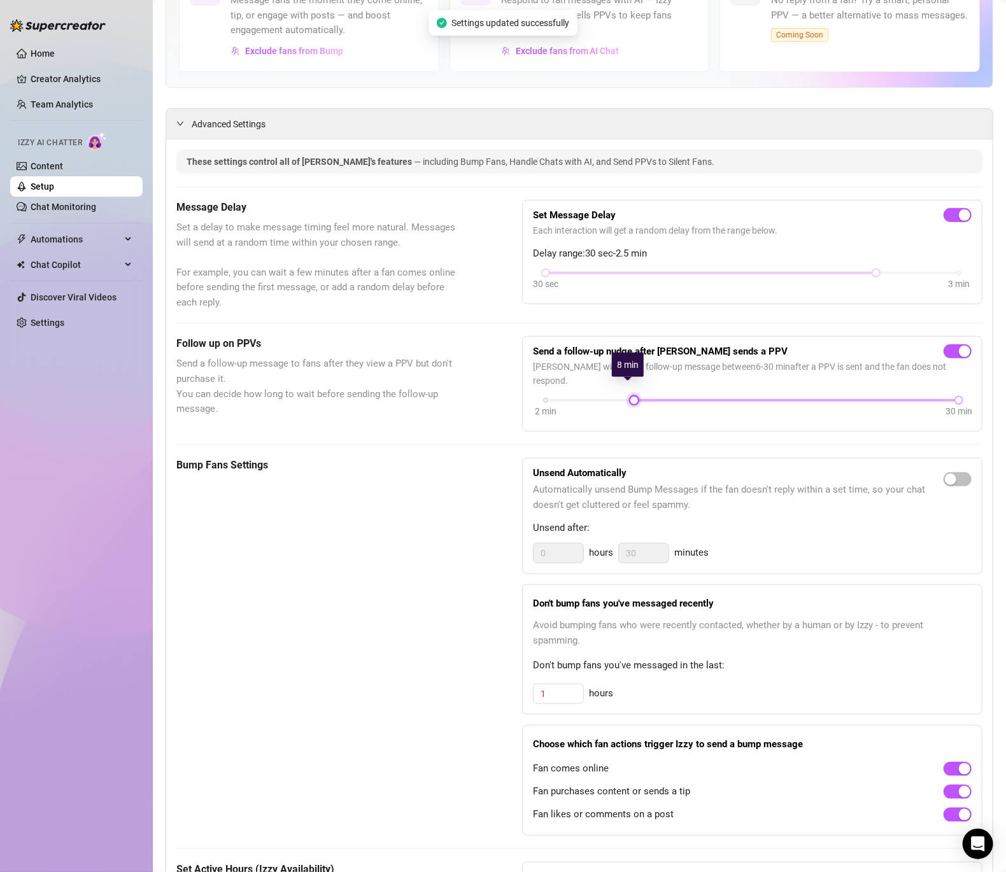
click at [636, 397] on div "2 min 30 min" at bounding box center [752, 399] width 413 height 5
click at [955, 473] on span "button" at bounding box center [958, 480] width 28 height 14
click at [551, 544] on input "0" at bounding box center [559, 553] width 50 height 19
drag, startPoint x: 629, startPoint y: 539, endPoint x: 621, endPoint y: 543, distance: 9.1
click at [621, 544] on input "30" at bounding box center [644, 553] width 50 height 19
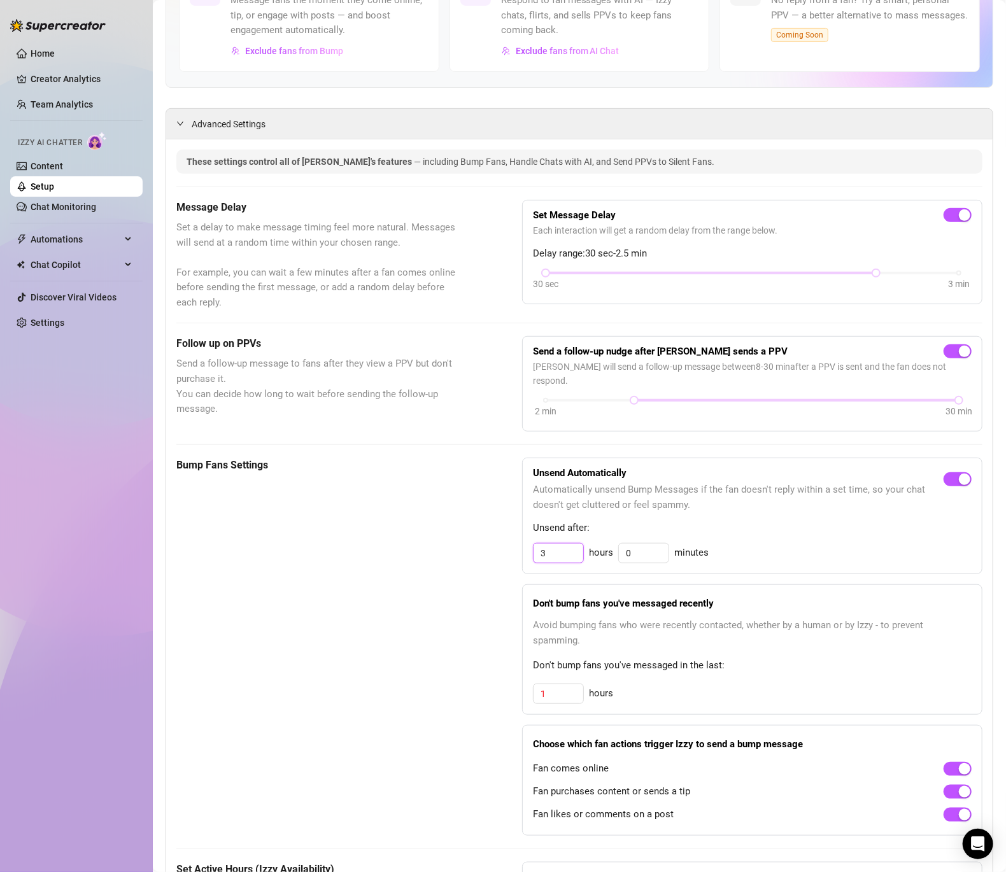
click at [550, 544] on input "3" at bounding box center [559, 553] width 50 height 19
click at [505, 619] on div "Bump Fans Settings Unsend Automatically Automatically unsend Bump Messages if t…" at bounding box center [579, 647] width 806 height 378
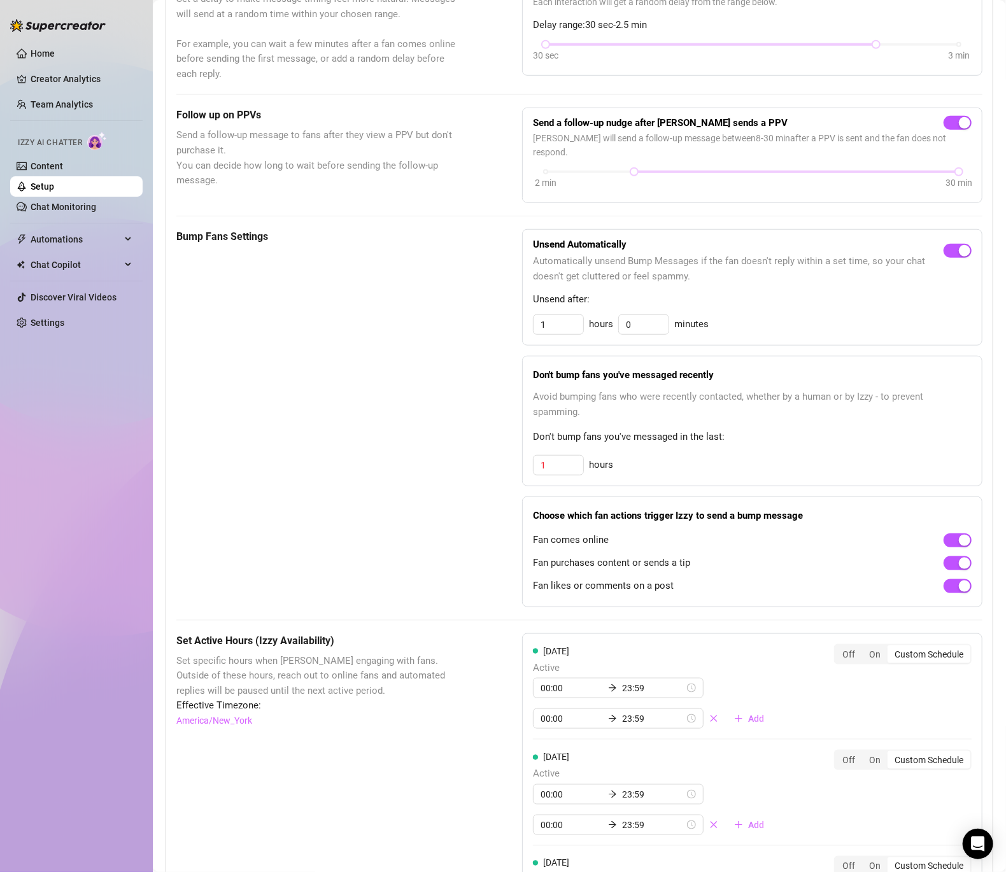
scroll to position [0, 0]
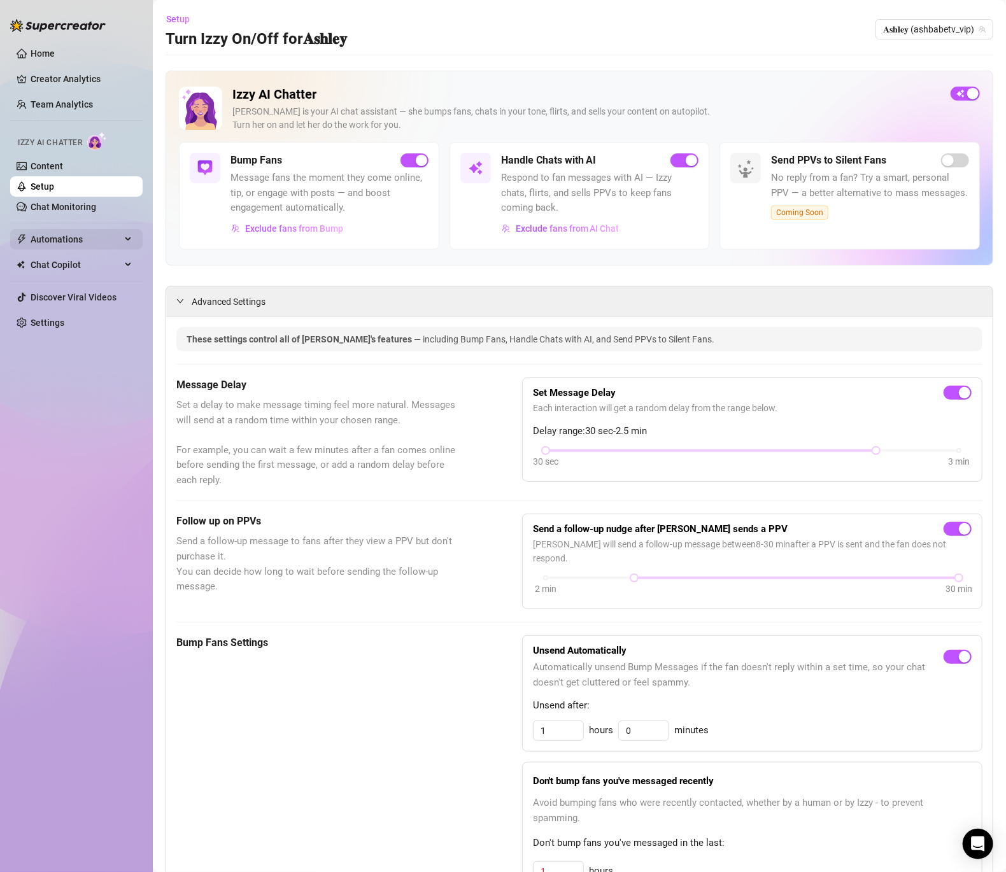
click at [57, 241] on span "Automations" at bounding box center [76, 239] width 90 height 20
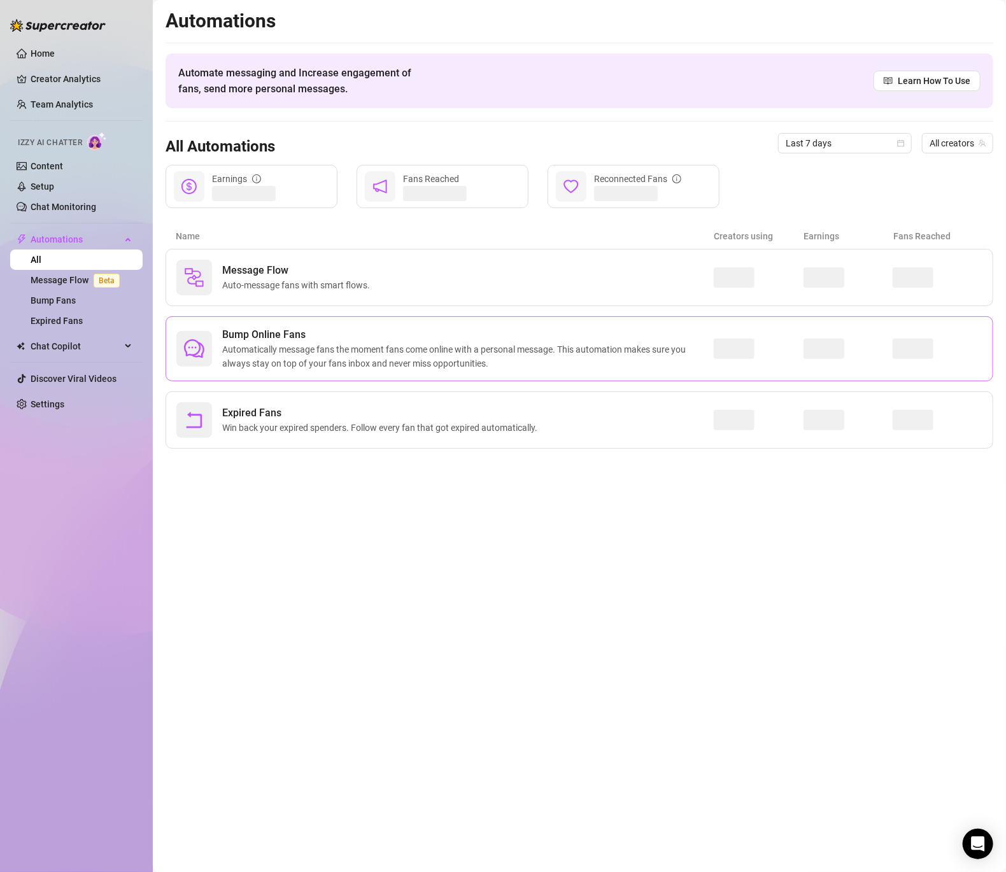
click at [360, 357] on span "Automatically message fans the moment fans come online with a personal message.…" at bounding box center [468, 357] width 492 height 28
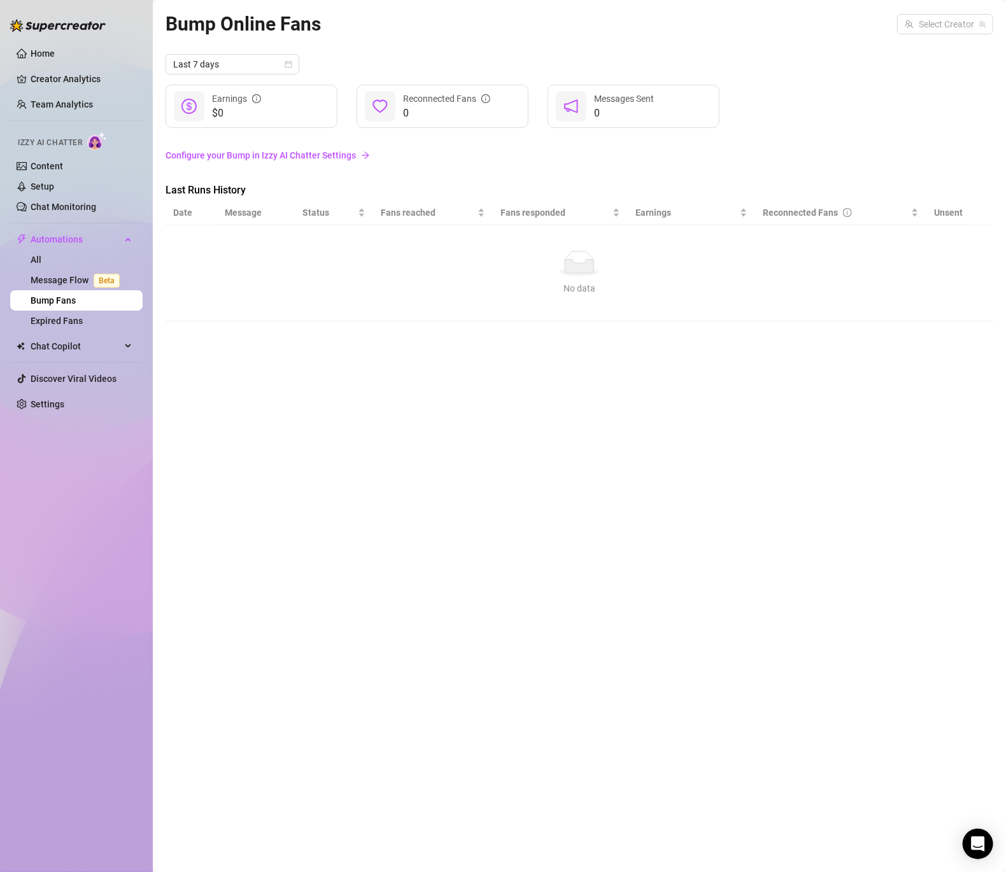
click at [342, 146] on link "Configure your Bump in Izzy AI Chatter Settings" at bounding box center [580, 155] width 828 height 24
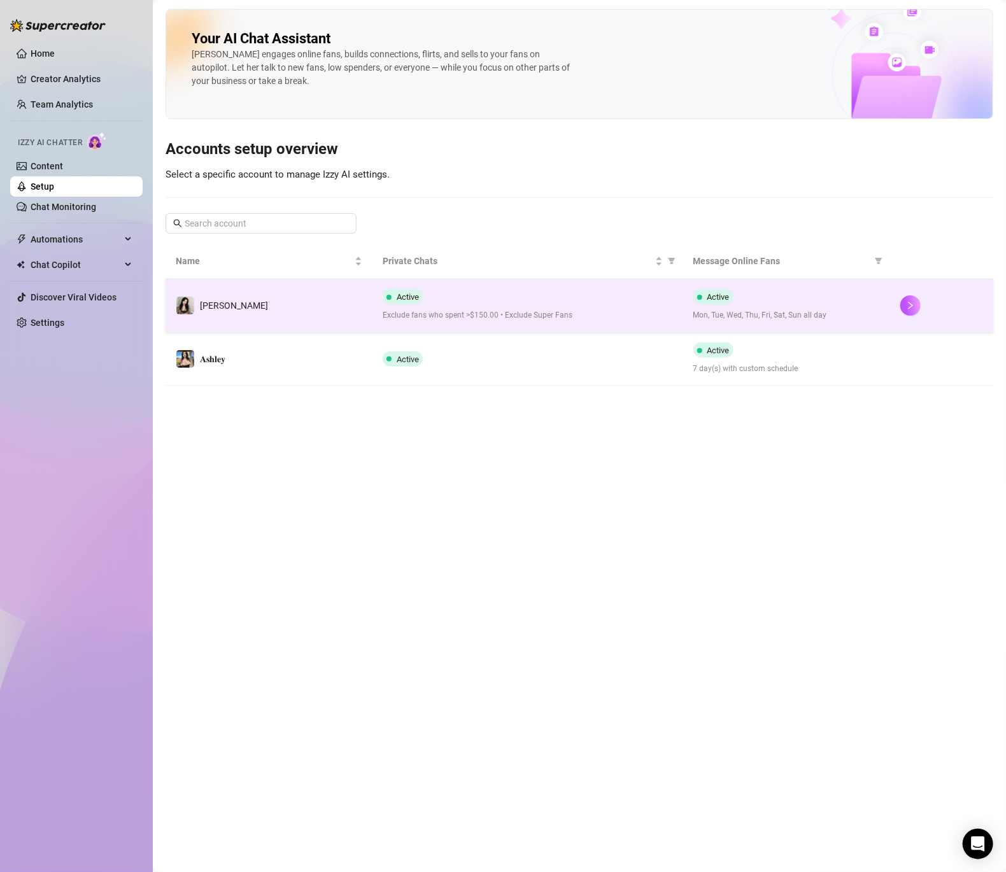
click at [438, 307] on div "Active Exclude fans who spent >$150.00 • Exclude Super Fans" at bounding box center [528, 305] width 290 height 32
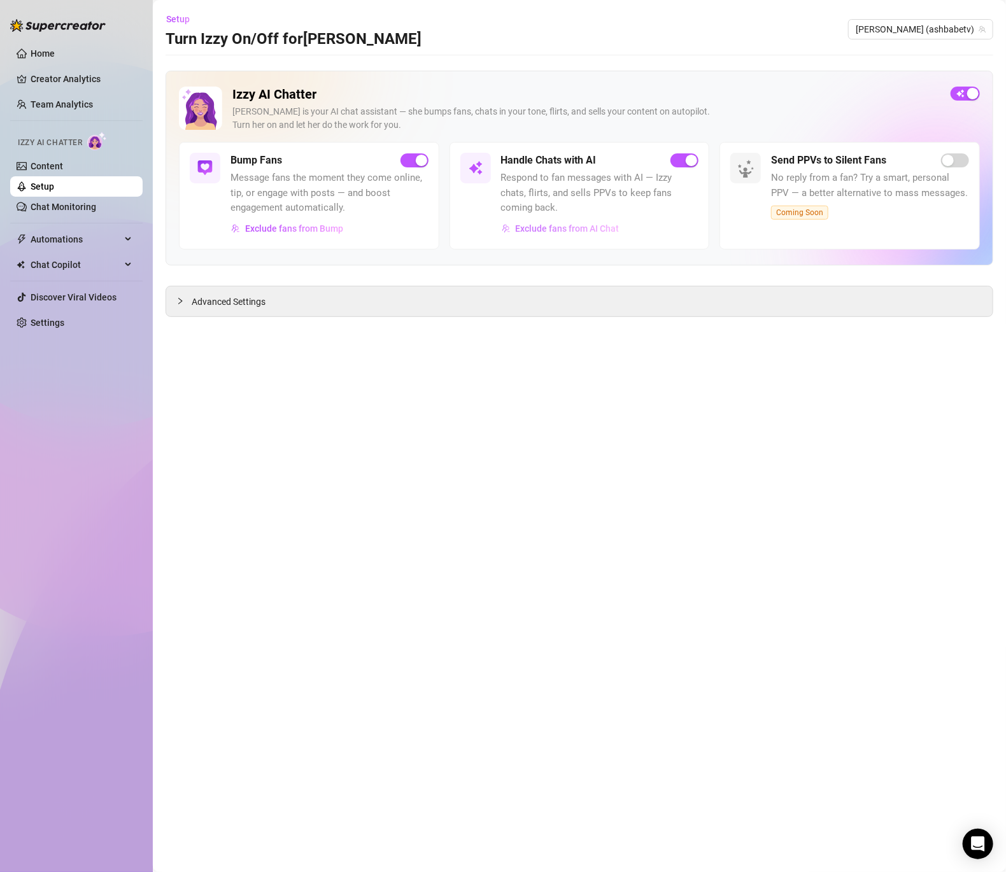
click at [551, 233] on span "Exclude fans from AI Chat" at bounding box center [568, 229] width 104 height 10
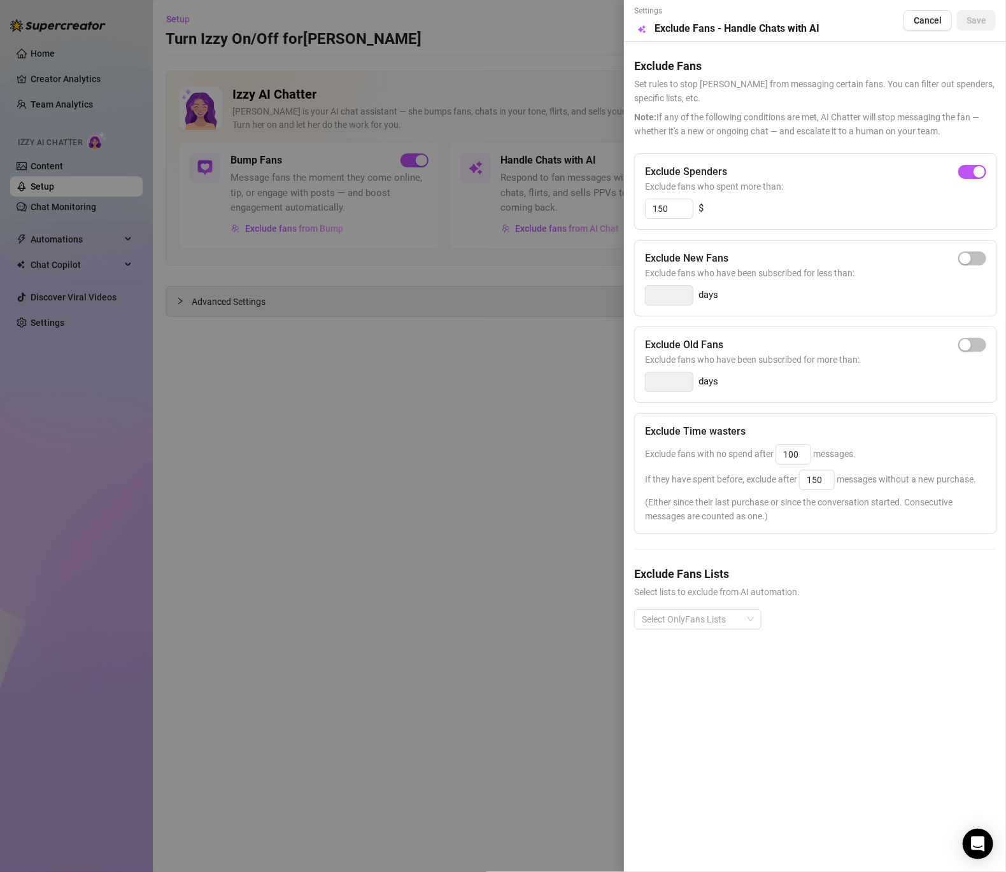
click at [567, 390] on div at bounding box center [503, 436] width 1006 height 872
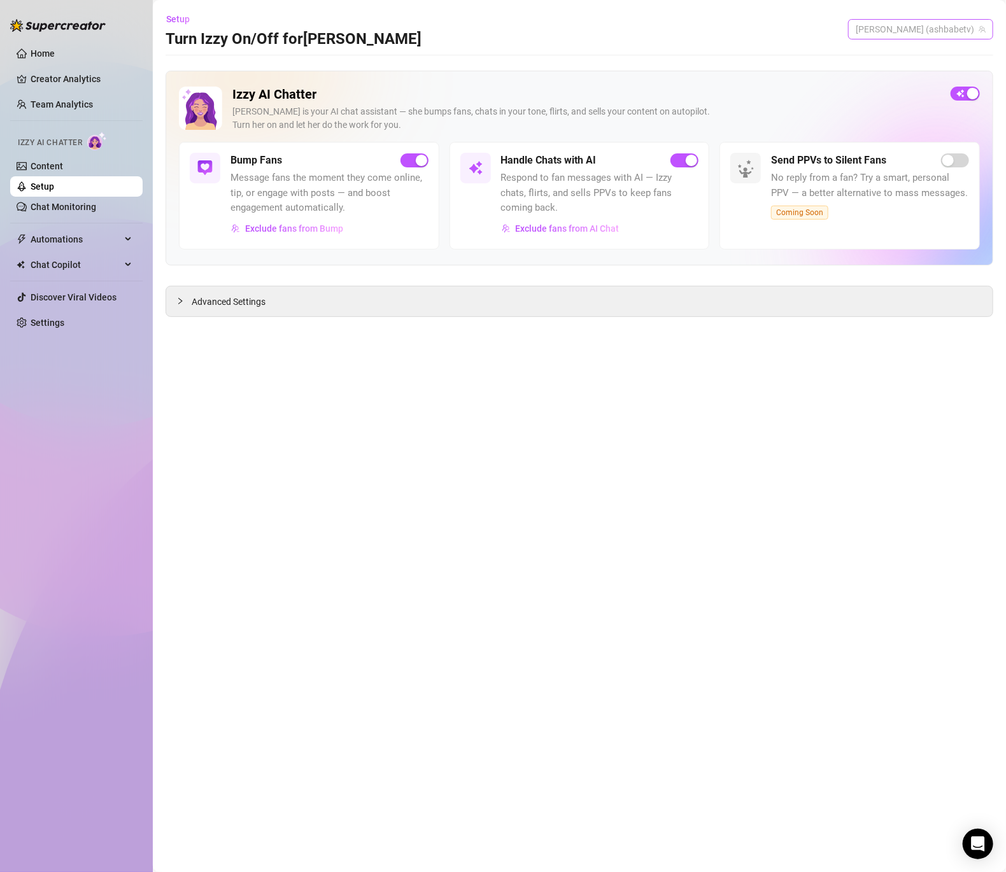
click at [971, 34] on span "[PERSON_NAME] (ashbabetv)" at bounding box center [921, 29] width 130 height 19
click at [953, 73] on span "( ashbabetv_vip )" at bounding box center [924, 77] width 64 height 14
click at [558, 225] on span "Exclude fans from AI Chat" at bounding box center [568, 229] width 104 height 10
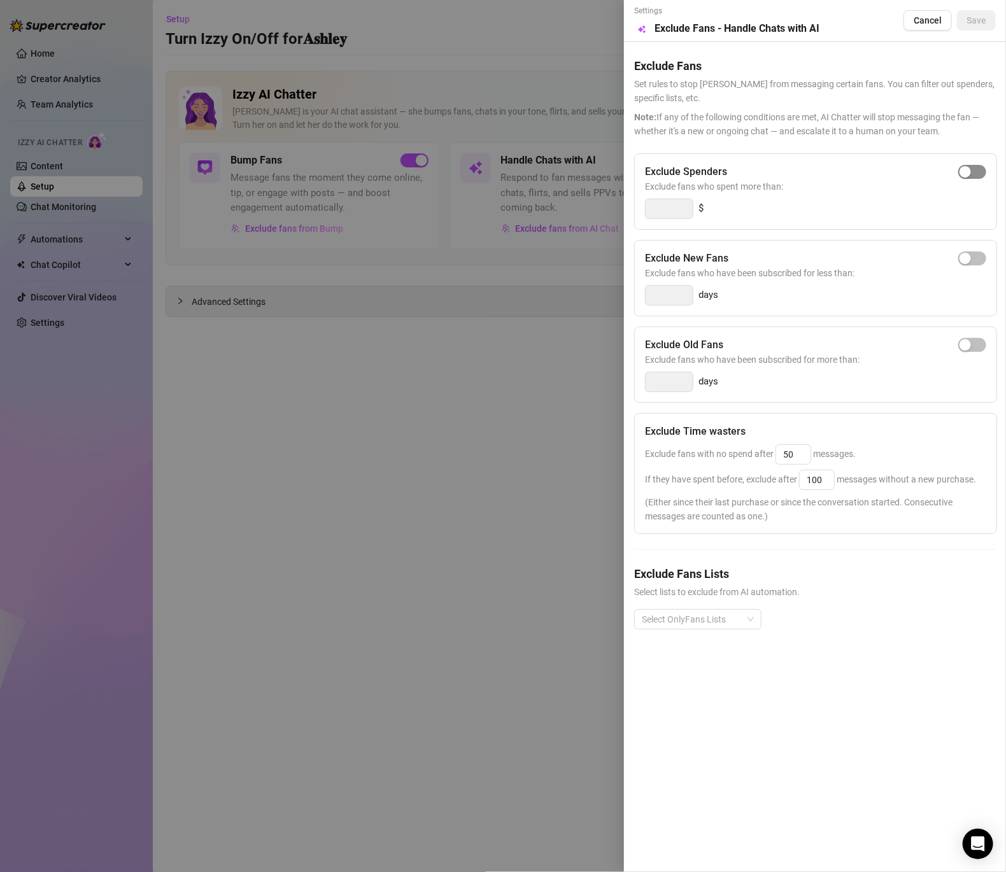
click at [967, 166] on div "button" at bounding box center [965, 171] width 11 height 11
click at [967, 13] on button "Save" at bounding box center [976, 20] width 39 height 20
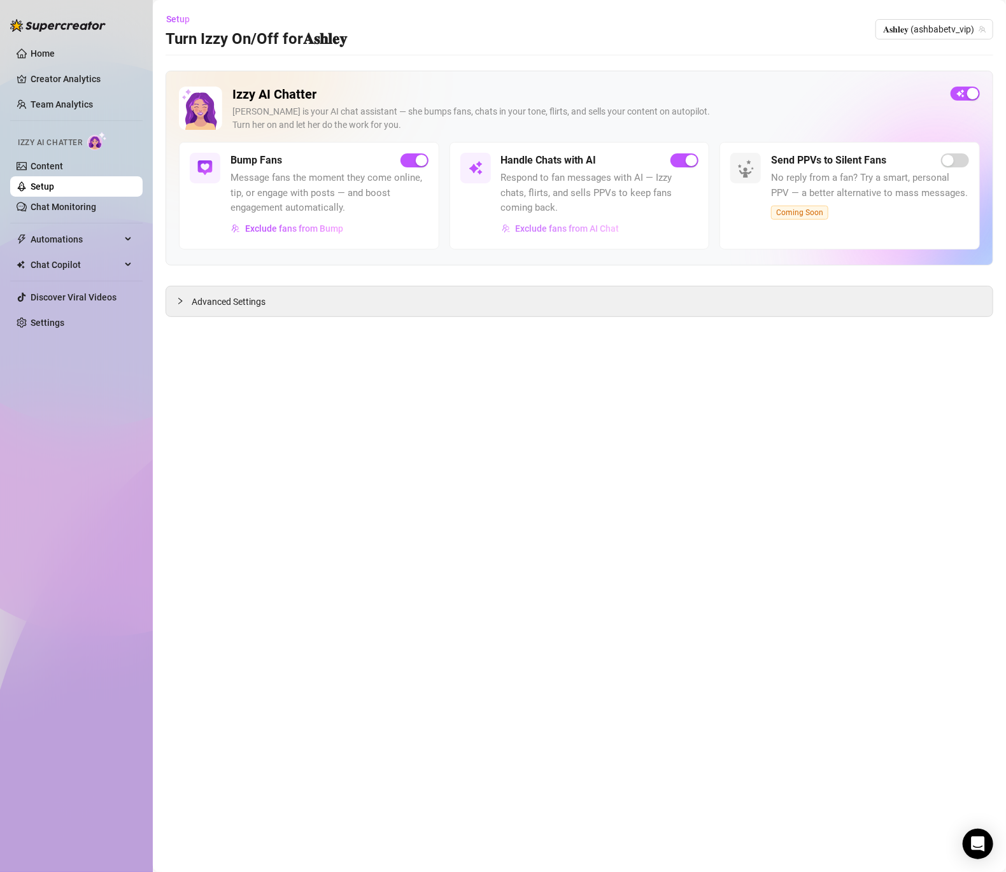
click at [577, 224] on span "Exclude fans from AI Chat" at bounding box center [568, 229] width 104 height 10
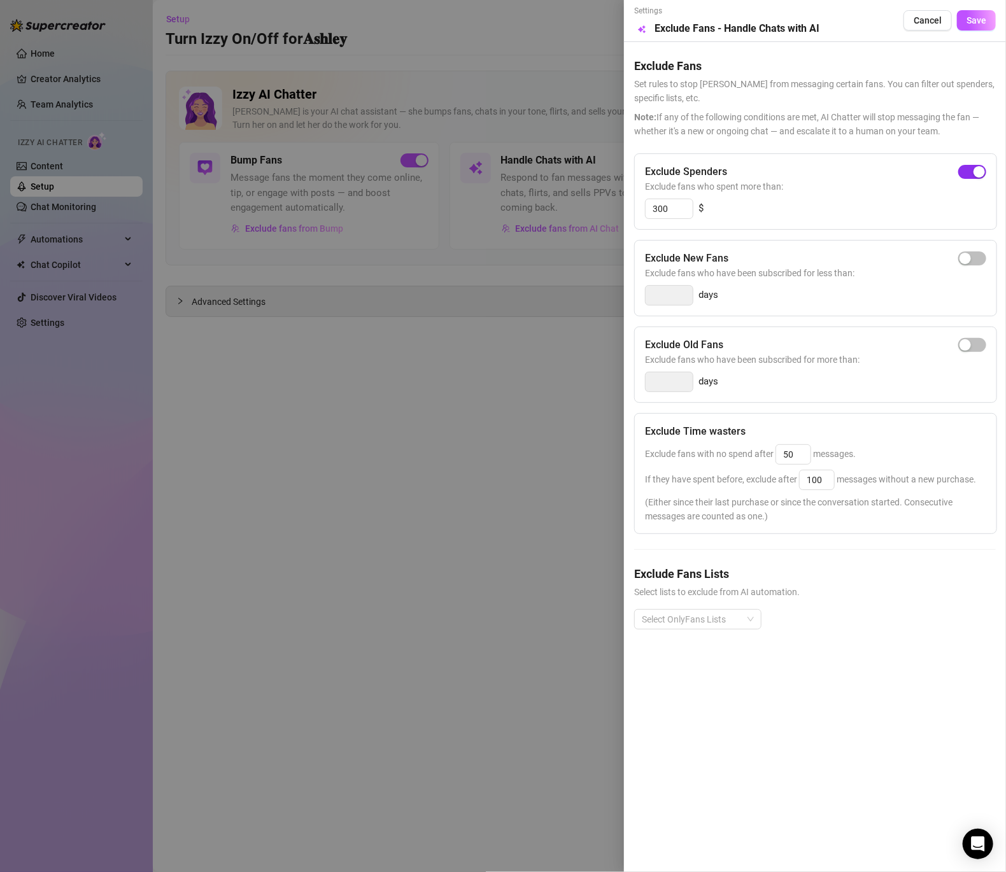
click at [964, 171] on span "button" at bounding box center [972, 172] width 28 height 14
click at [968, 24] on span "Save" at bounding box center [977, 20] width 20 height 10
click at [501, 335] on div at bounding box center [503, 436] width 1006 height 872
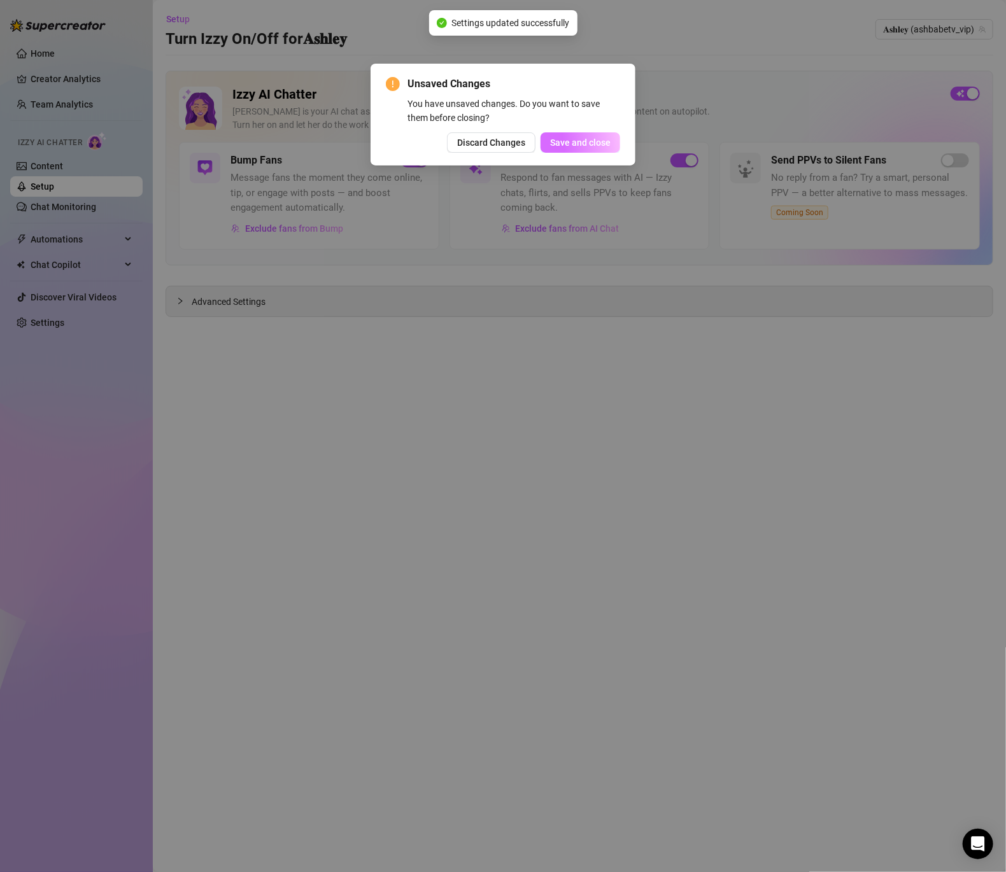
click at [571, 148] on button "Save and close" at bounding box center [581, 142] width 80 height 20
